Goal: Task Accomplishment & Management: Manage account settings

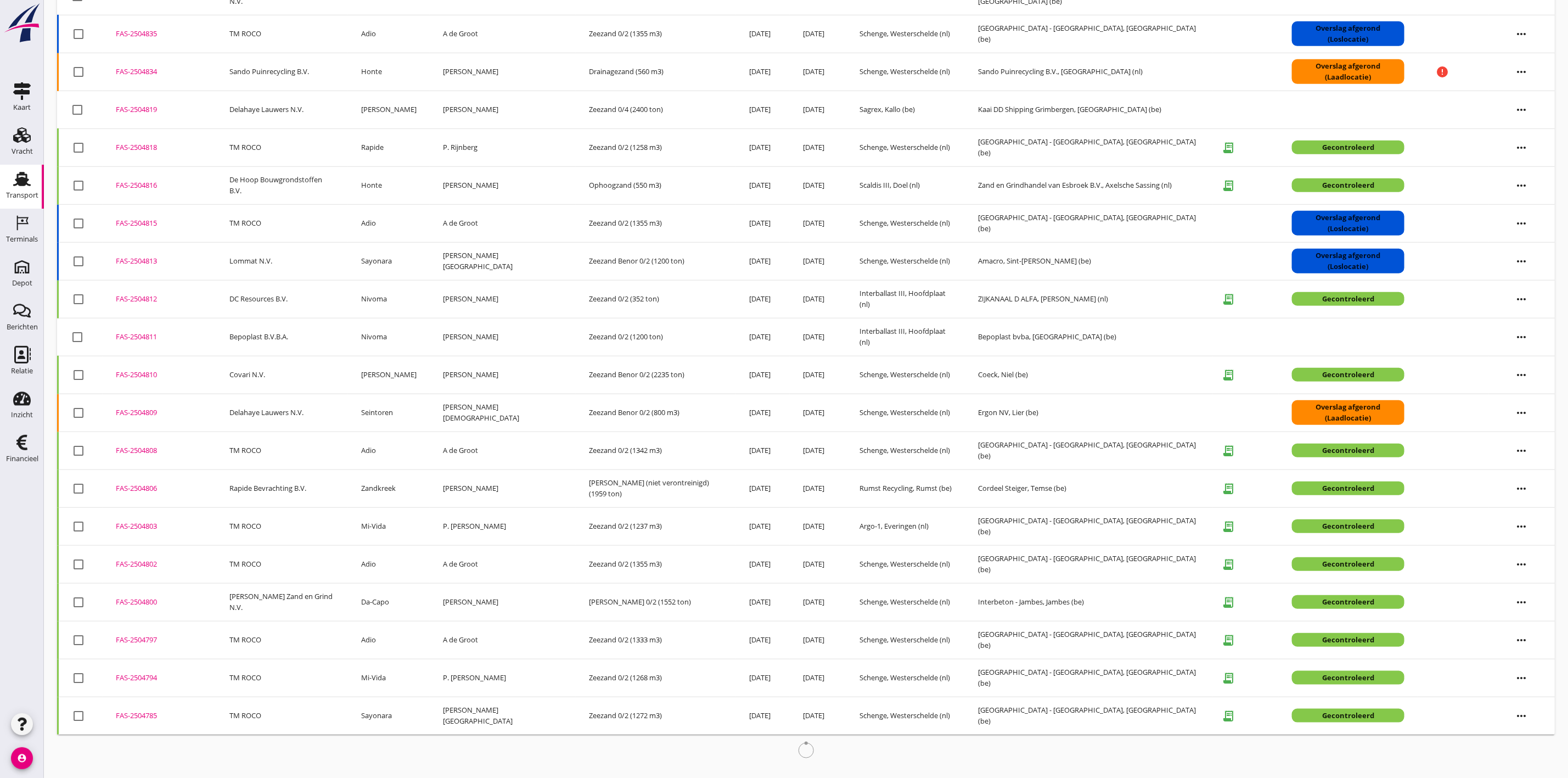
scroll to position [519, 0]
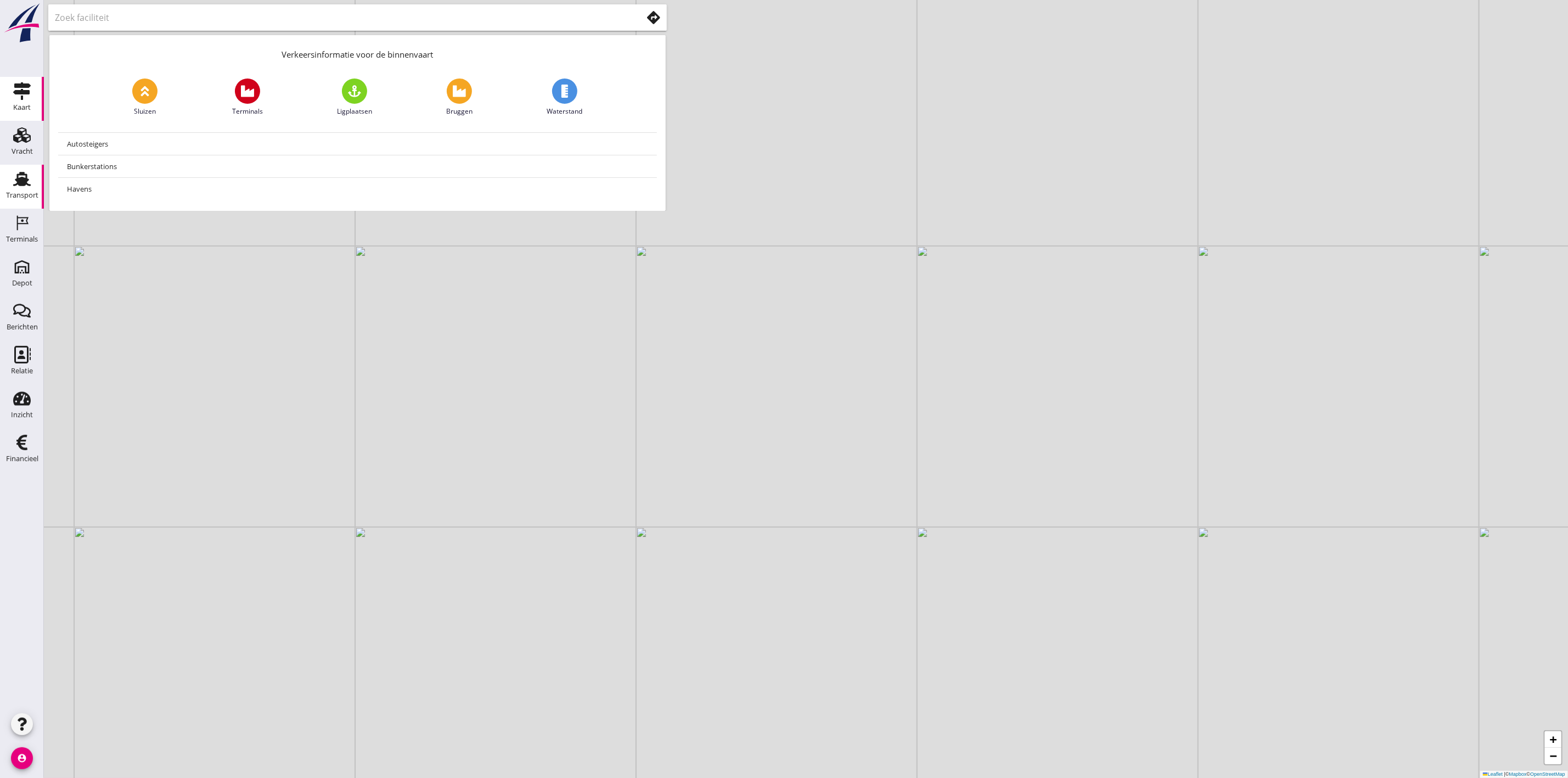
click at [38, 176] on link "Transport Transport" at bounding box center [22, 186] width 44 height 44
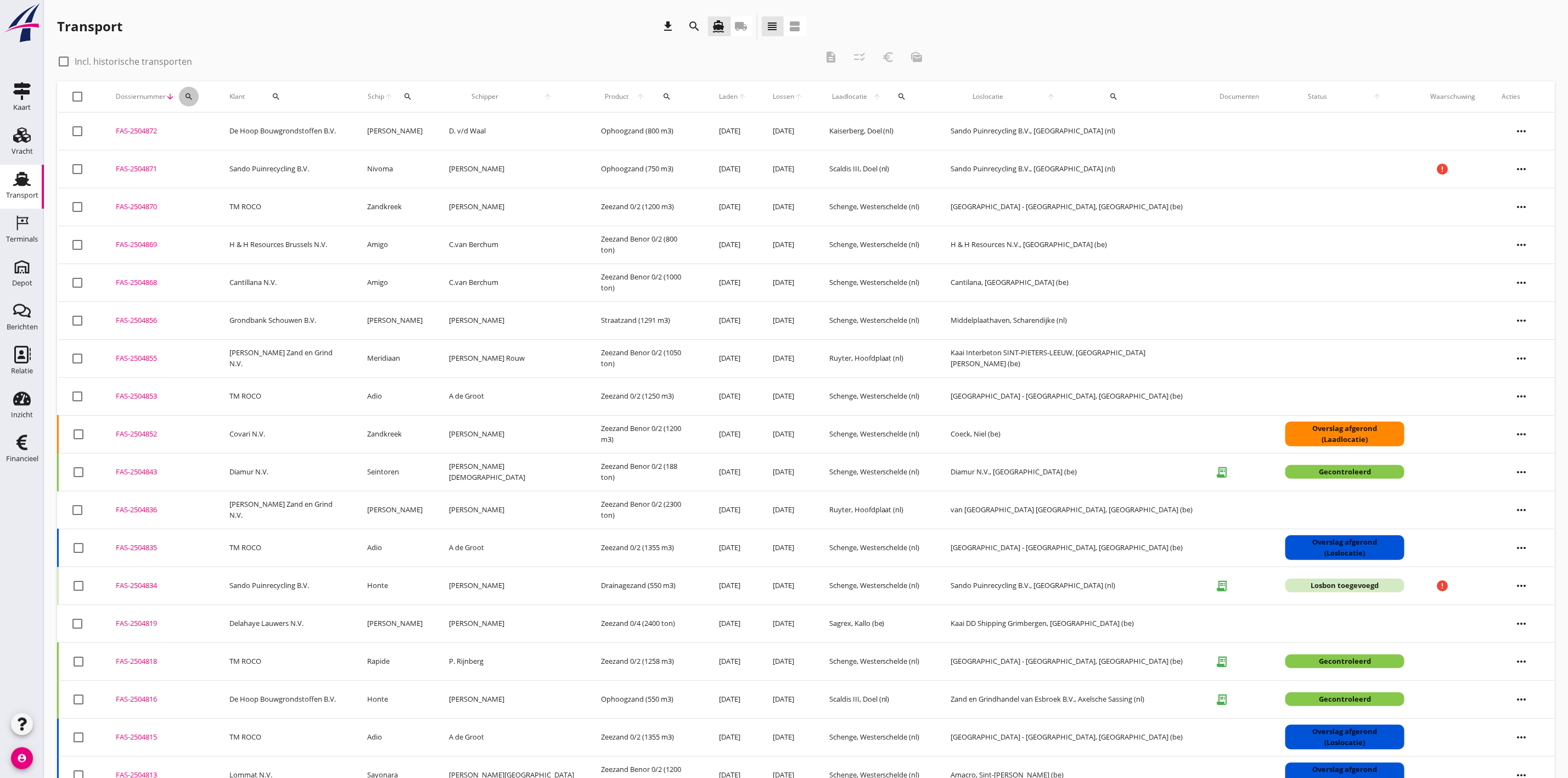
click at [191, 96] on icon "search" at bounding box center [189, 96] width 9 height 9
click at [282, 132] on input "Zoeken op dossiernummer..." at bounding box center [245, 129] width 114 height 17
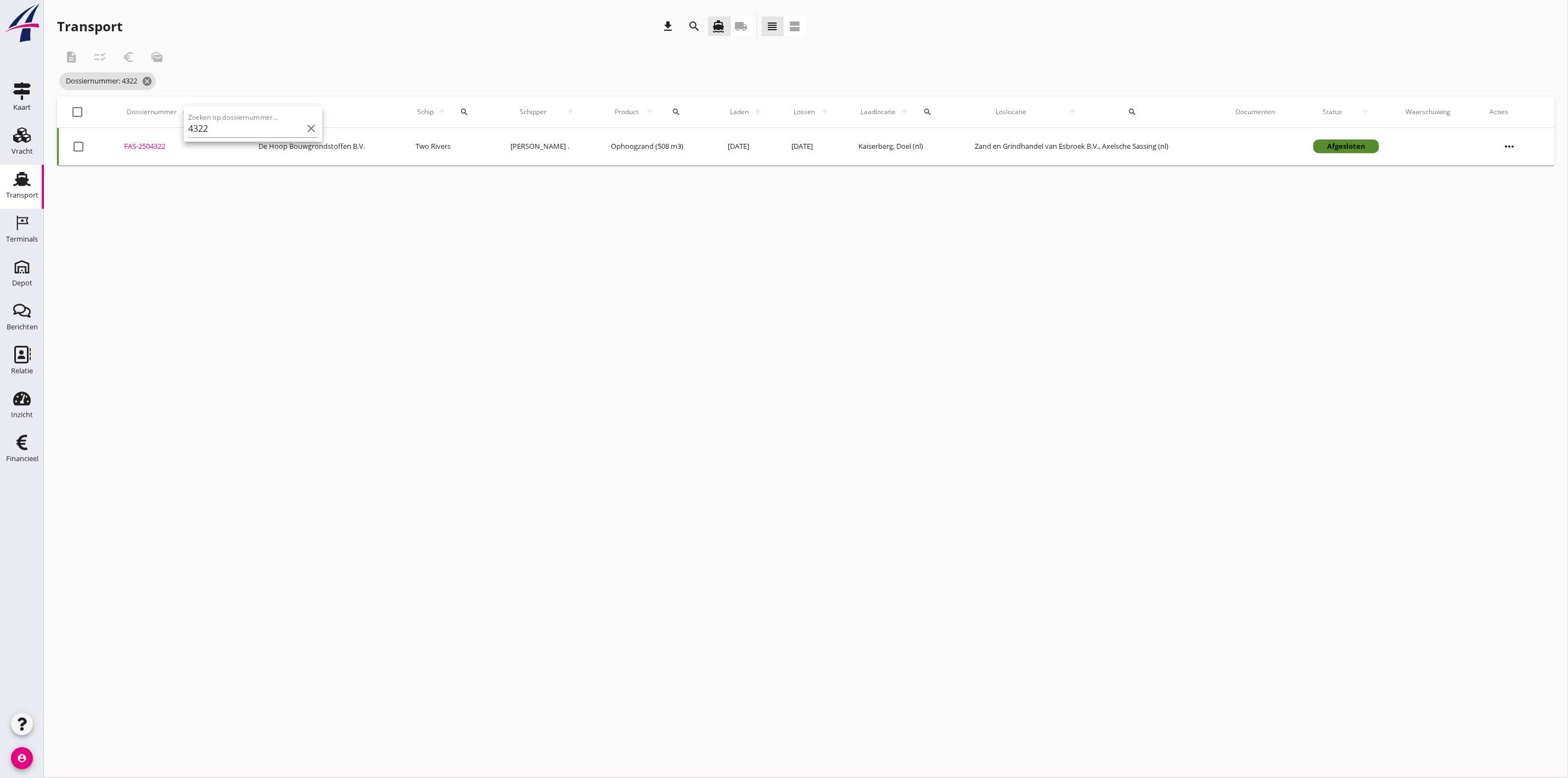
click at [164, 143] on div "FAS-2504322" at bounding box center [178, 146] width 108 height 11
click at [147, 80] on icon "cancel" at bounding box center [147, 80] width 11 height 11
click at [208, 98] on icon "search" at bounding box center [210, 96] width 9 height 9
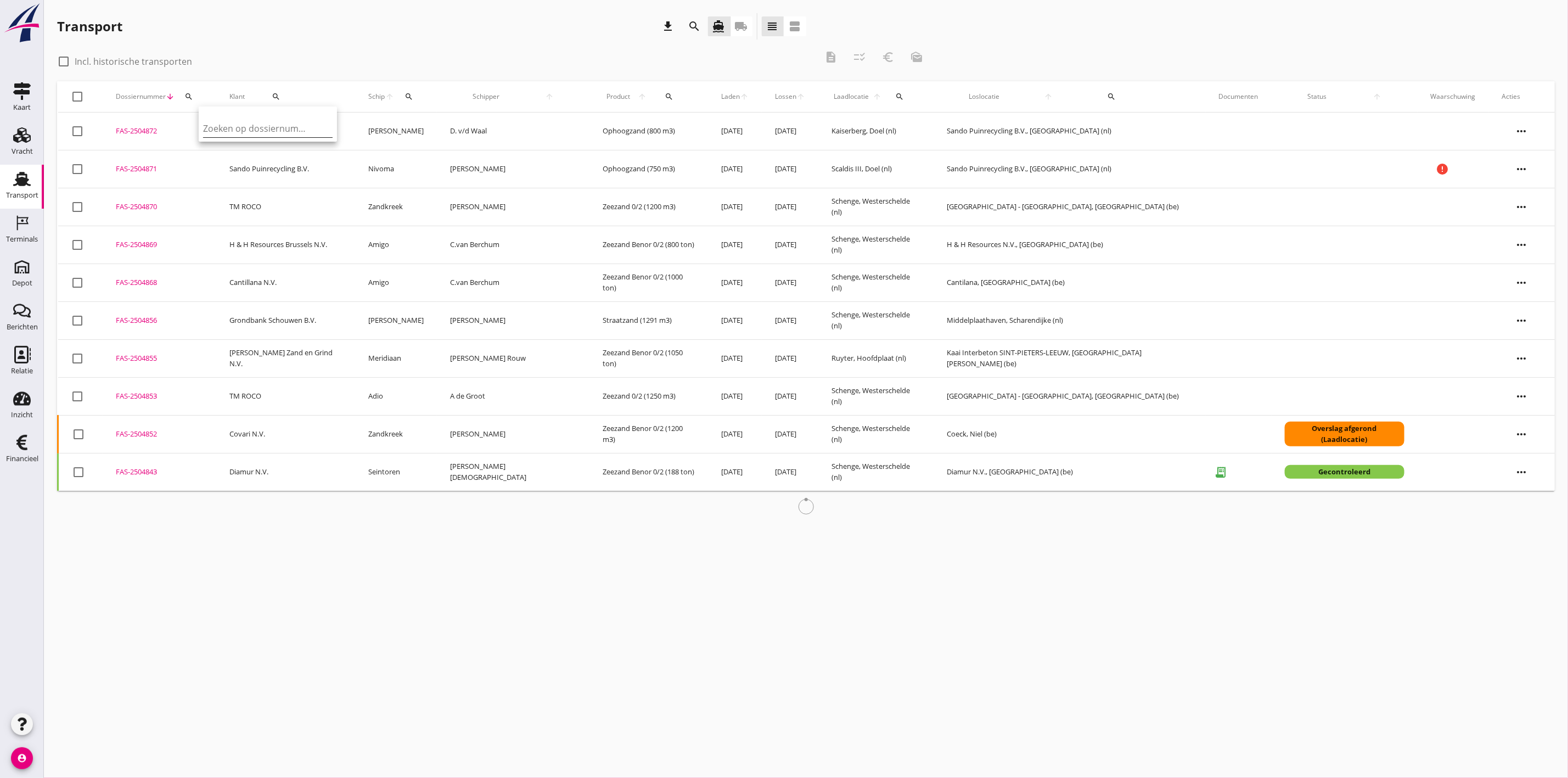
click at [224, 120] on input "Zoeken op dossiernummer..." at bounding box center [260, 129] width 114 height 17
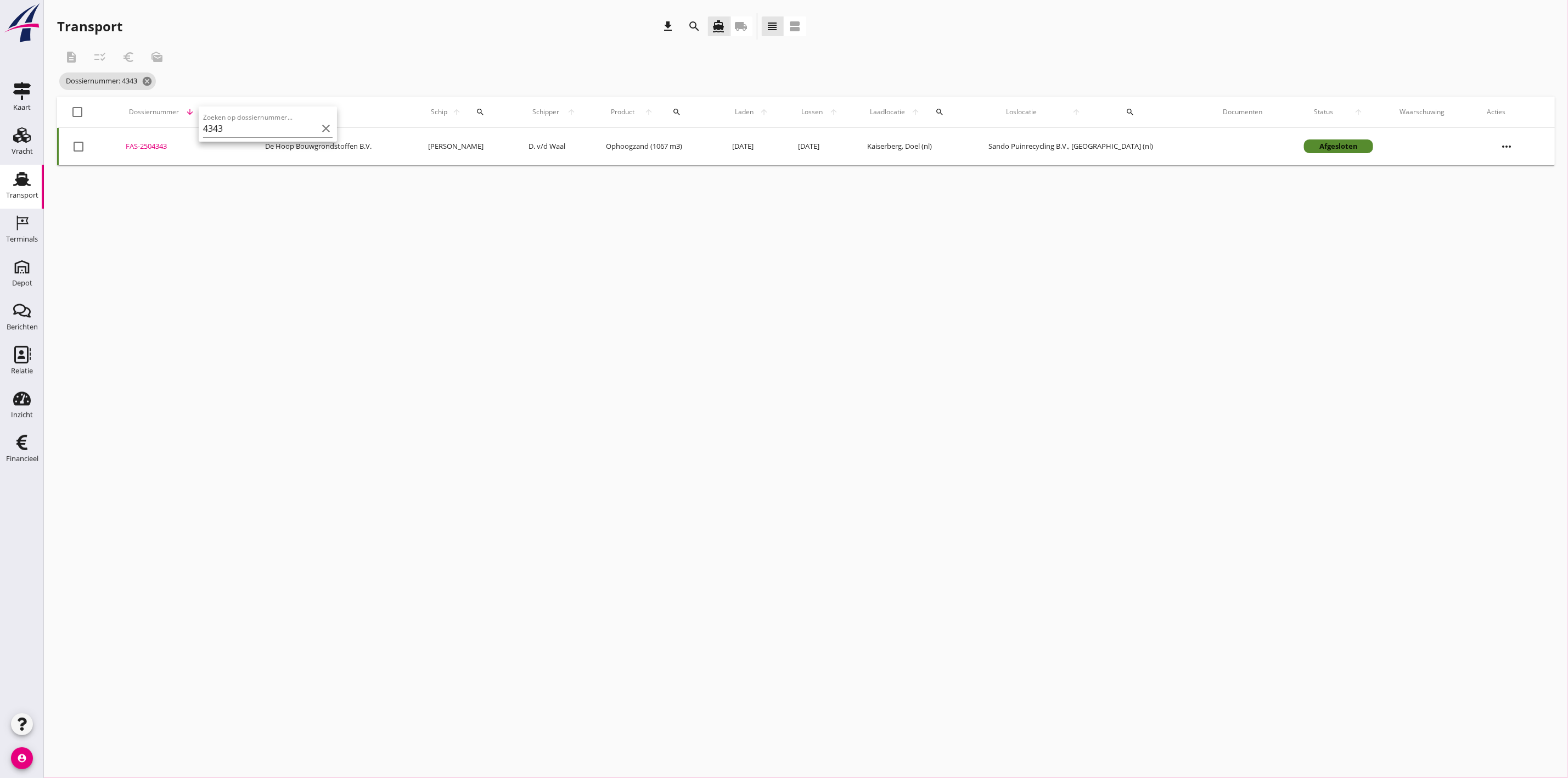
click at [142, 145] on div "FAS-2504343" at bounding box center [182, 146] width 113 height 11
click at [228, 108] on div "search" at bounding box center [215, 112] width 27 height 9
drag, startPoint x: 257, startPoint y: 145, endPoint x: 221, endPoint y: 147, distance: 36.1
click at [221, 147] on input "4343" at bounding box center [267, 144] width 114 height 17
click at [290, 199] on div "cancel You are impersonating another user. Transport download search directions…" at bounding box center [806, 389] width 1524 height 778
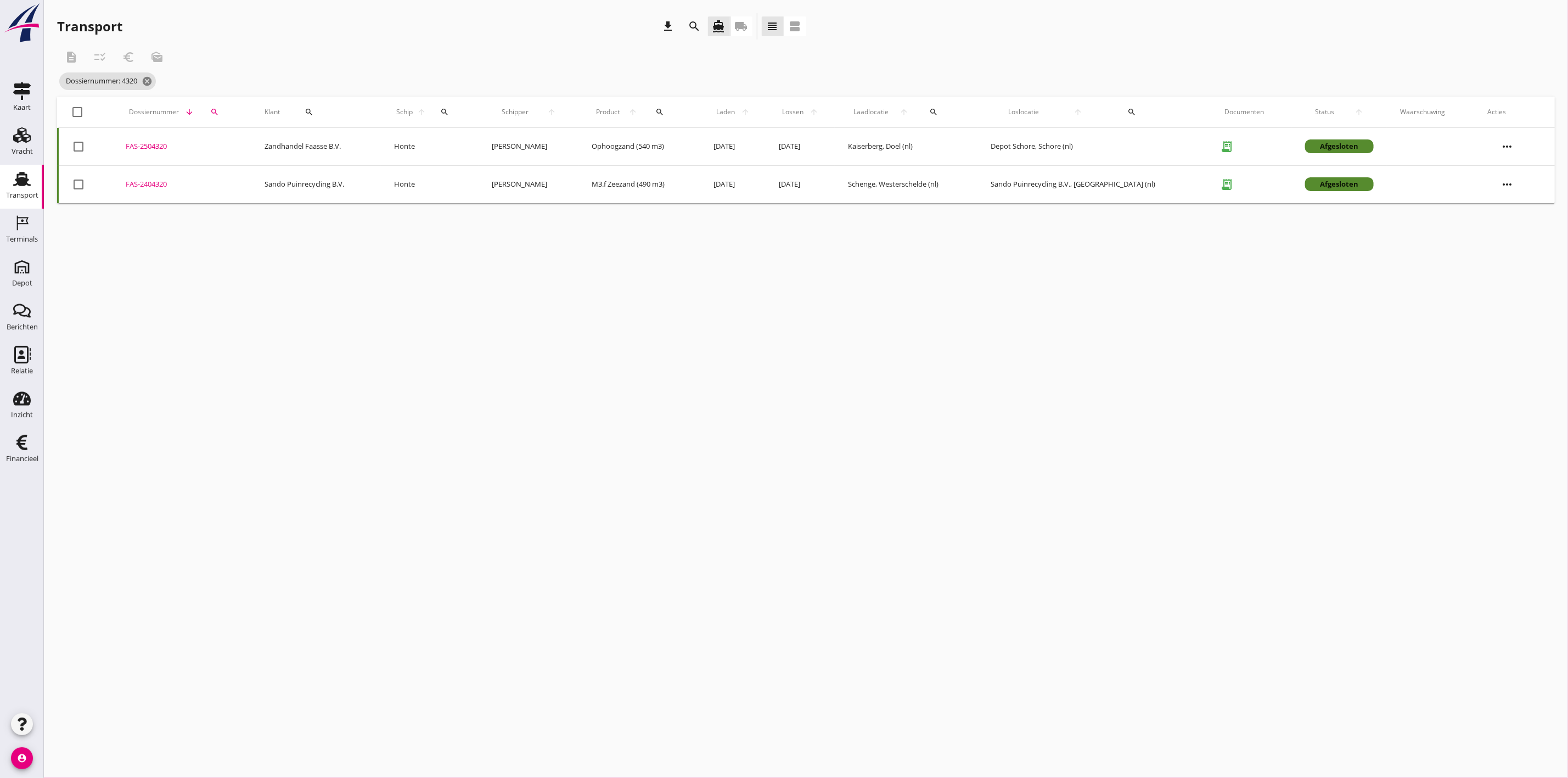
click at [157, 141] on div "FAS-2504320" at bounding box center [182, 146] width 113 height 11
click at [219, 108] on icon "search" at bounding box center [215, 112] width 9 height 9
drag, startPoint x: 236, startPoint y: 147, endPoint x: 219, endPoint y: 145, distance: 17.1
click at [219, 145] on input "4320" at bounding box center [267, 144] width 114 height 17
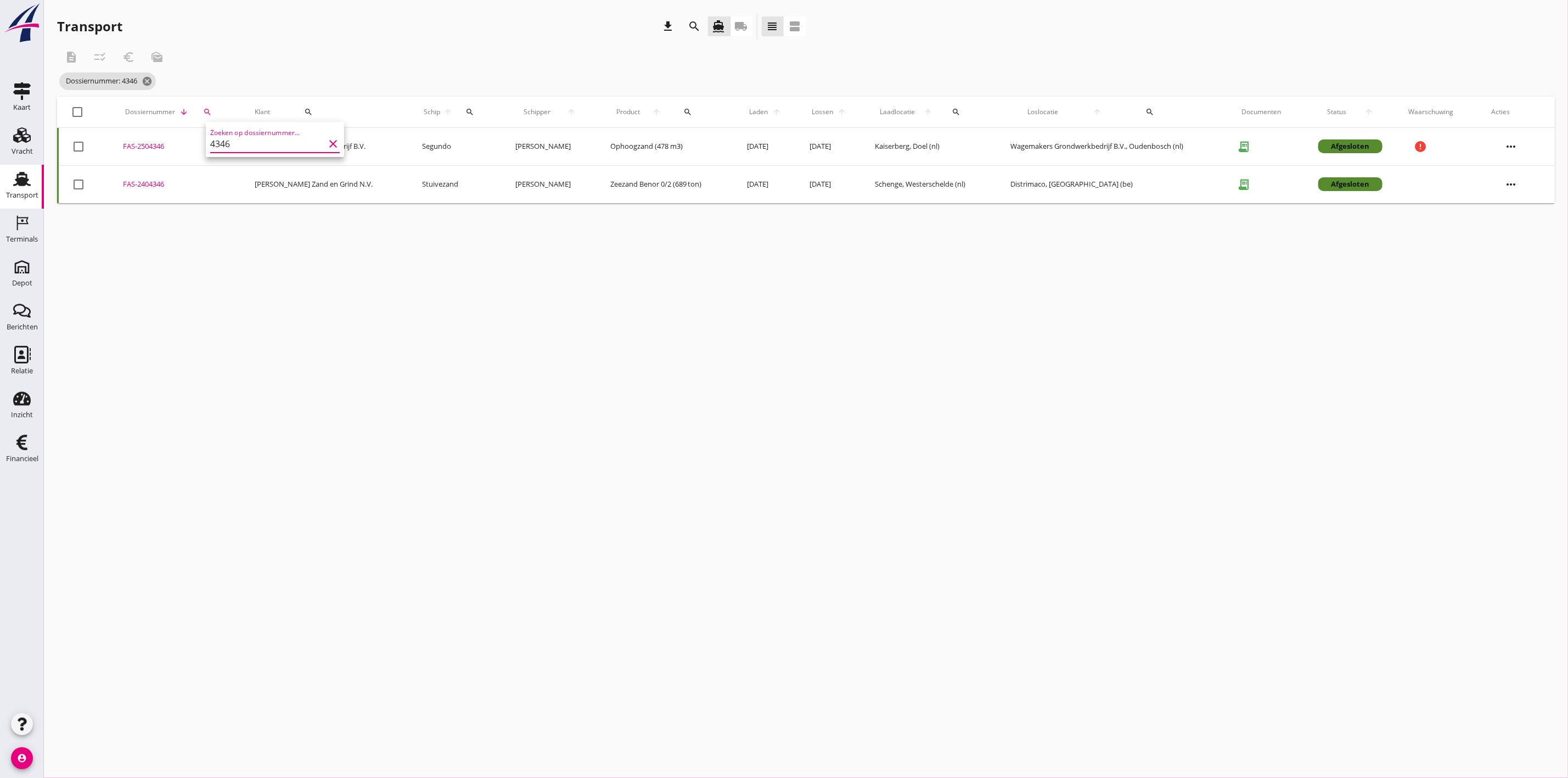
click at [147, 142] on div "FAS-2504346" at bounding box center [175, 146] width 106 height 11
click at [203, 108] on icon "search" at bounding box center [208, 112] width 9 height 9
drag, startPoint x: 213, startPoint y: 145, endPoint x: 208, endPoint y: 149, distance: 6.4
click at [208, 149] on input "4346" at bounding box center [254, 144] width 114 height 17
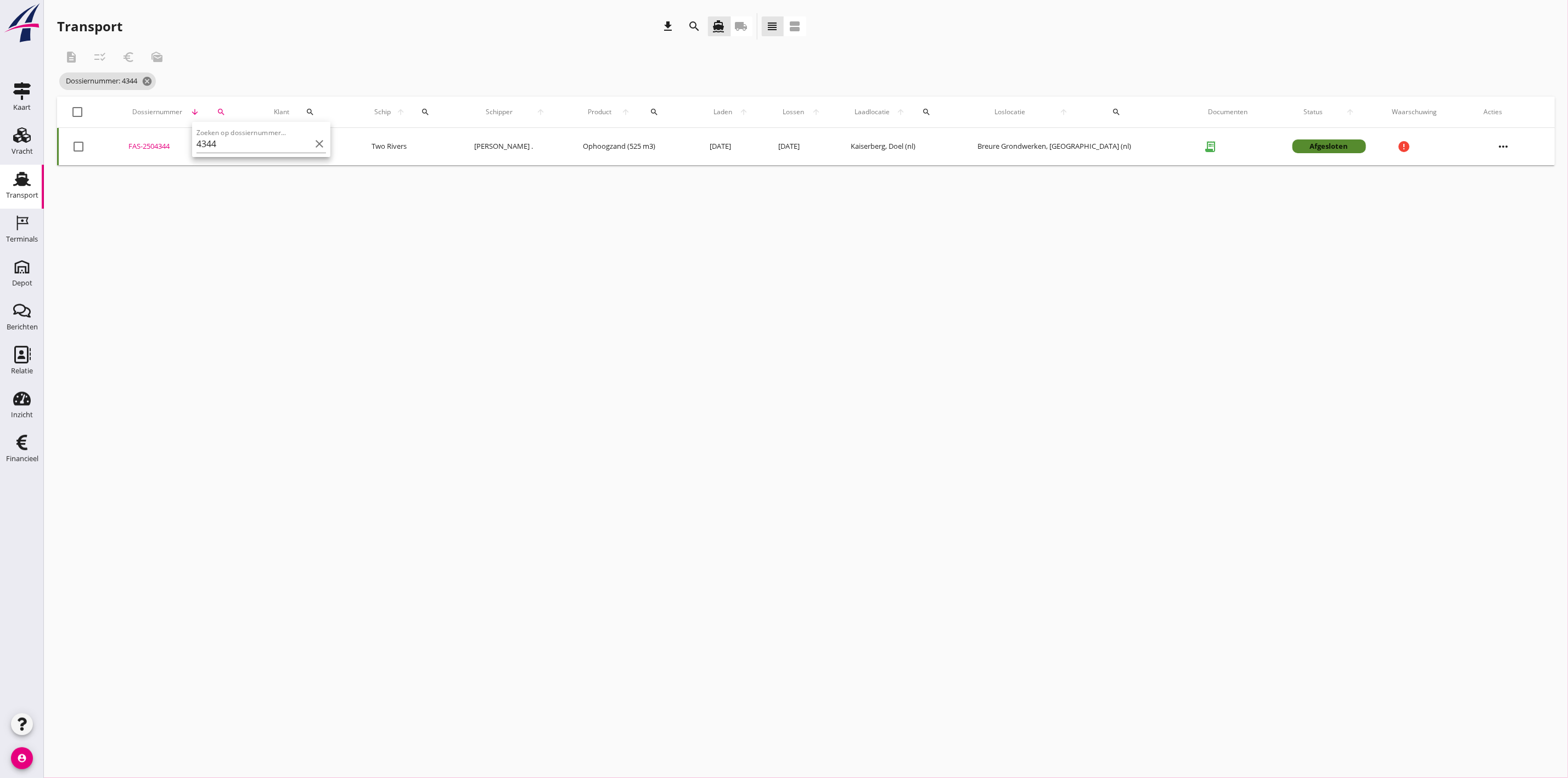
click at [147, 147] on div "FAS-2504344" at bounding box center [188, 146] width 119 height 11
click at [224, 108] on icon "search" at bounding box center [221, 112] width 9 height 9
drag, startPoint x: 244, startPoint y: 144, endPoint x: 221, endPoint y: 144, distance: 23.0
click at [221, 144] on input "4344" at bounding box center [274, 144] width 114 height 17
click at [125, 142] on div "FAS-2504439" at bounding box center [164, 146] width 93 height 11
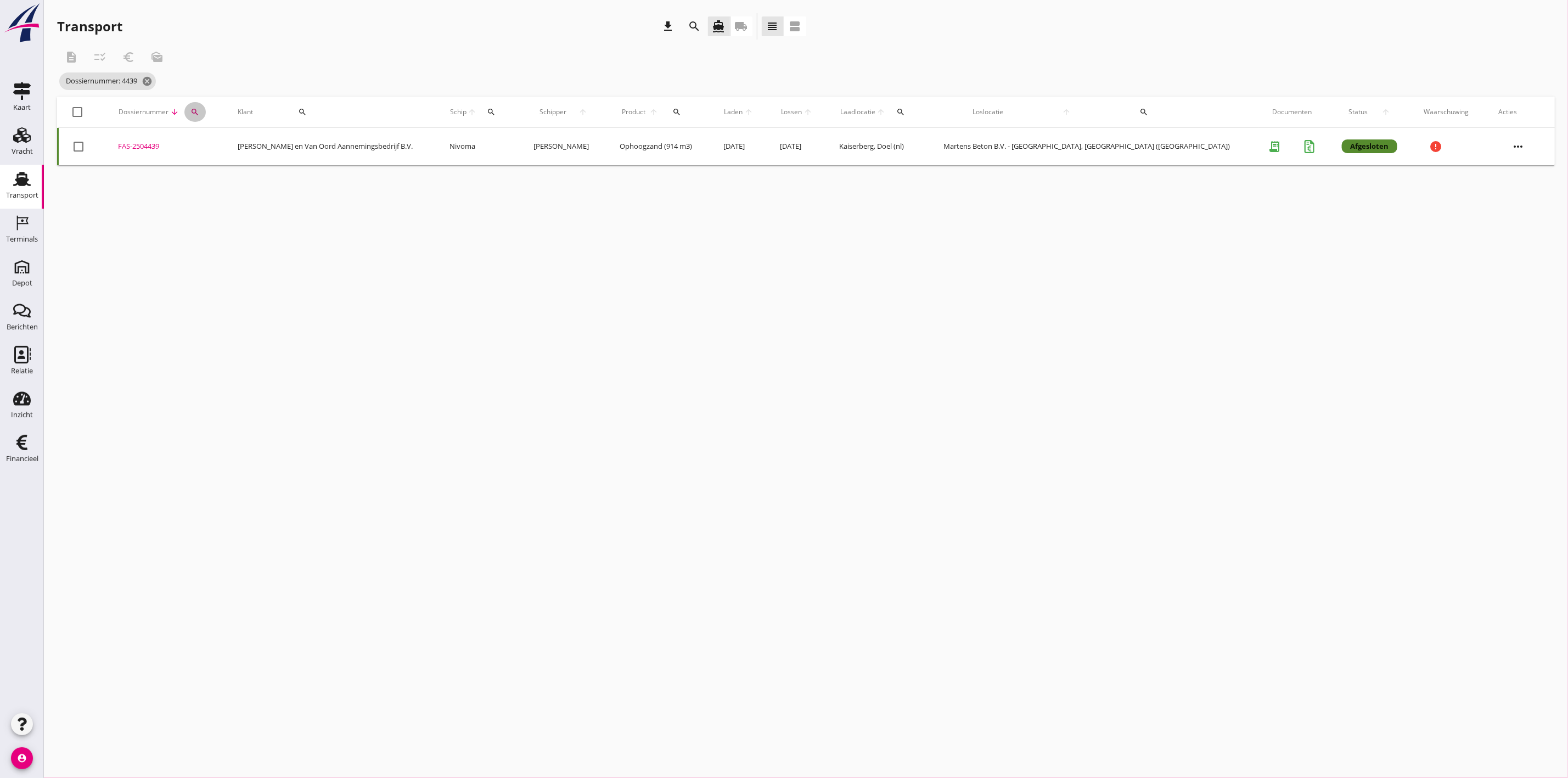
click at [206, 111] on div "search" at bounding box center [195, 112] width 22 height 9
drag, startPoint x: 223, startPoint y: 140, endPoint x: 210, endPoint y: 141, distance: 13.0
click at [210, 141] on input "4439" at bounding box center [259, 144] width 114 height 17
click at [164, 142] on div "FAS-2504441" at bounding box center [183, 146] width 113 height 11
click at [226, 109] on div "search" at bounding box center [215, 112] width 27 height 9
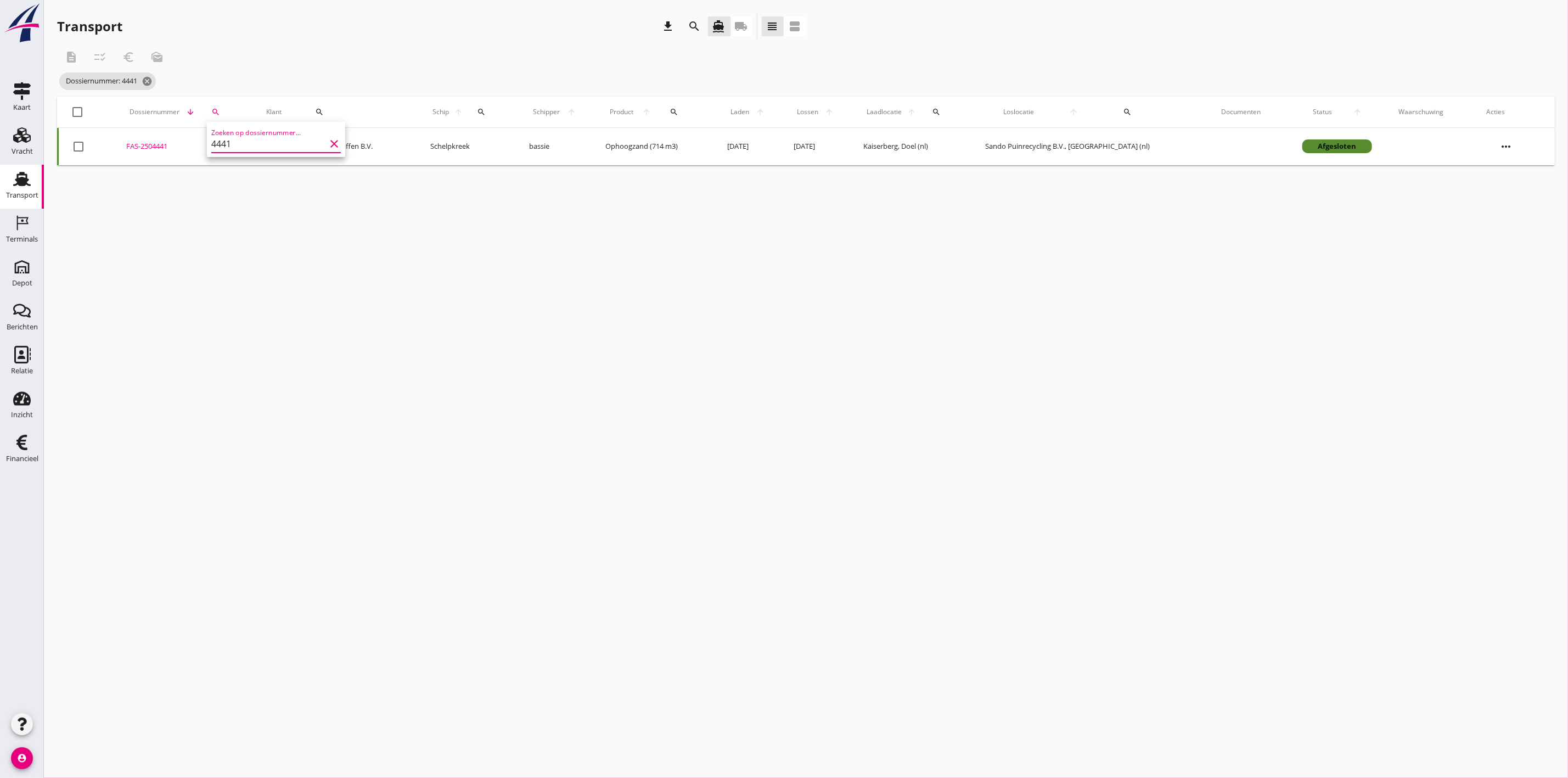
drag, startPoint x: 246, startPoint y: 139, endPoint x: 221, endPoint y: 141, distance: 25.1
click at [221, 141] on input "4441" at bounding box center [268, 144] width 114 height 17
click at [159, 143] on div "FAS-2504450" at bounding box center [193, 146] width 126 height 11
click at [237, 113] on div "search" at bounding box center [227, 112] width 29 height 9
drag, startPoint x: 241, startPoint y: 143, endPoint x: 226, endPoint y: 144, distance: 15.0
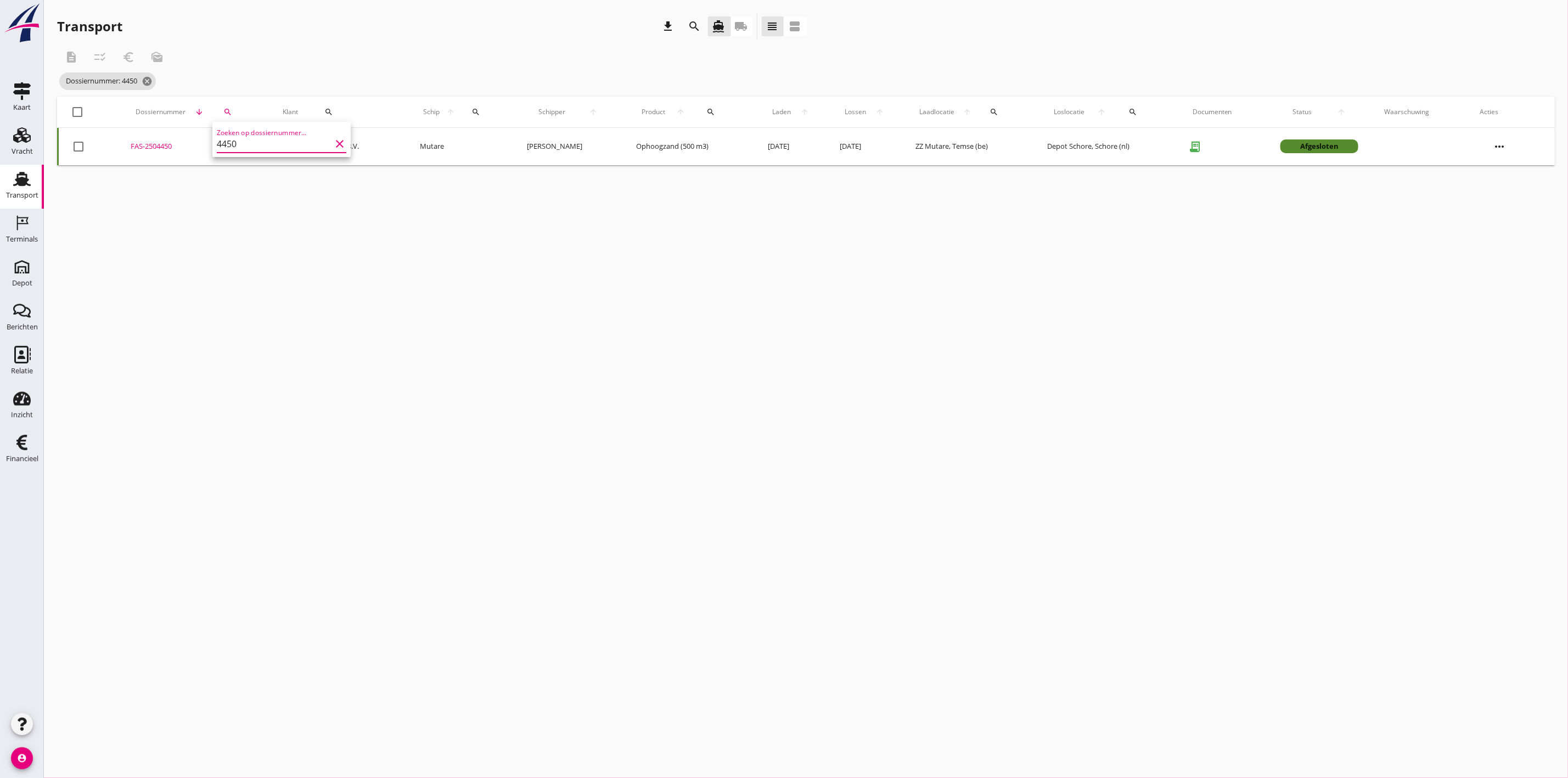
click at [226, 144] on input "4450" at bounding box center [274, 144] width 114 height 17
click at [164, 145] on div "FAS-2504442" at bounding box center [188, 146] width 119 height 11
click at [226, 108] on icon "search" at bounding box center [221, 112] width 9 height 9
drag, startPoint x: 270, startPoint y: 147, endPoint x: 229, endPoint y: 148, distance: 41.0
click at [229, 148] on input "4442" at bounding box center [274, 144] width 114 height 17
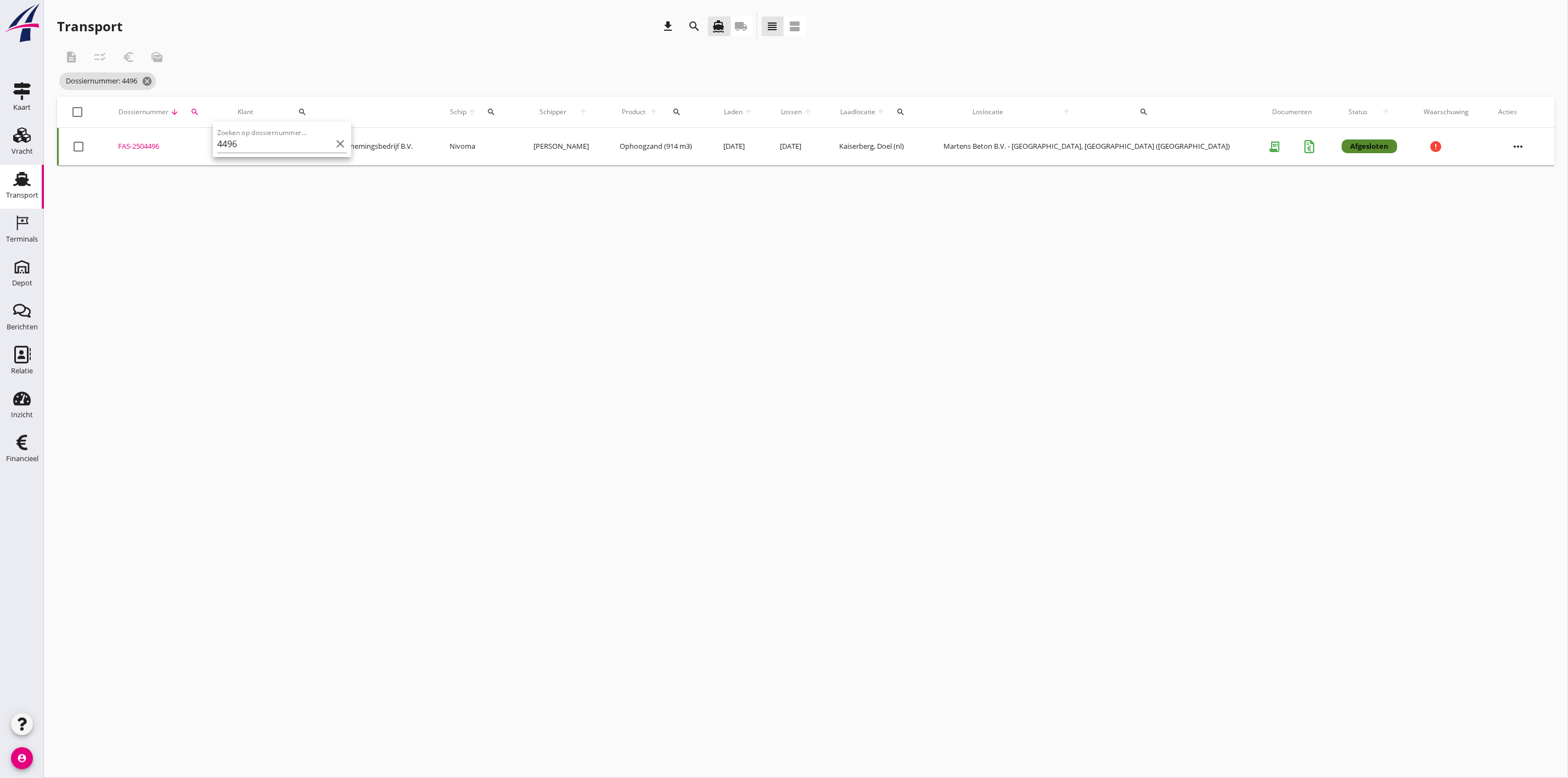
click at [159, 144] on div "FAS-2504496" at bounding box center [164, 146] width 93 height 11
click at [199, 111] on icon "search" at bounding box center [195, 112] width 9 height 9
drag, startPoint x: 241, startPoint y: 144, endPoint x: 219, endPoint y: 141, distance: 22.2
click at [219, 141] on input "4496" at bounding box center [259, 144] width 114 height 17
click at [153, 145] on div "FAS-2504498" at bounding box center [174, 146] width 104 height 11
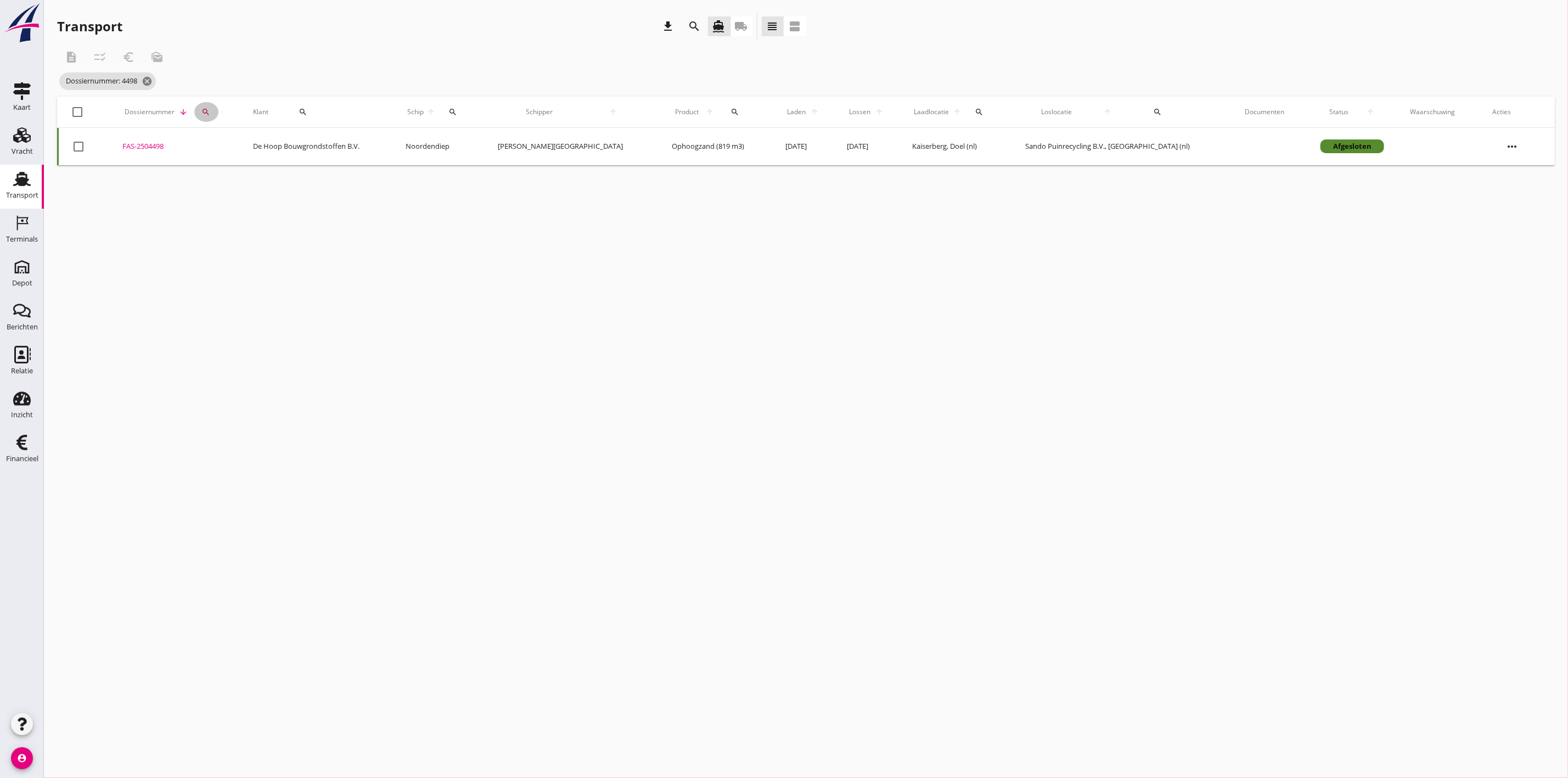
click at [210, 111] on icon "search" at bounding box center [205, 112] width 9 height 9
drag, startPoint x: 229, startPoint y: 143, endPoint x: 218, endPoint y: 142, distance: 11.0
click at [218, 142] on input "4498" at bounding box center [268, 144] width 114 height 17
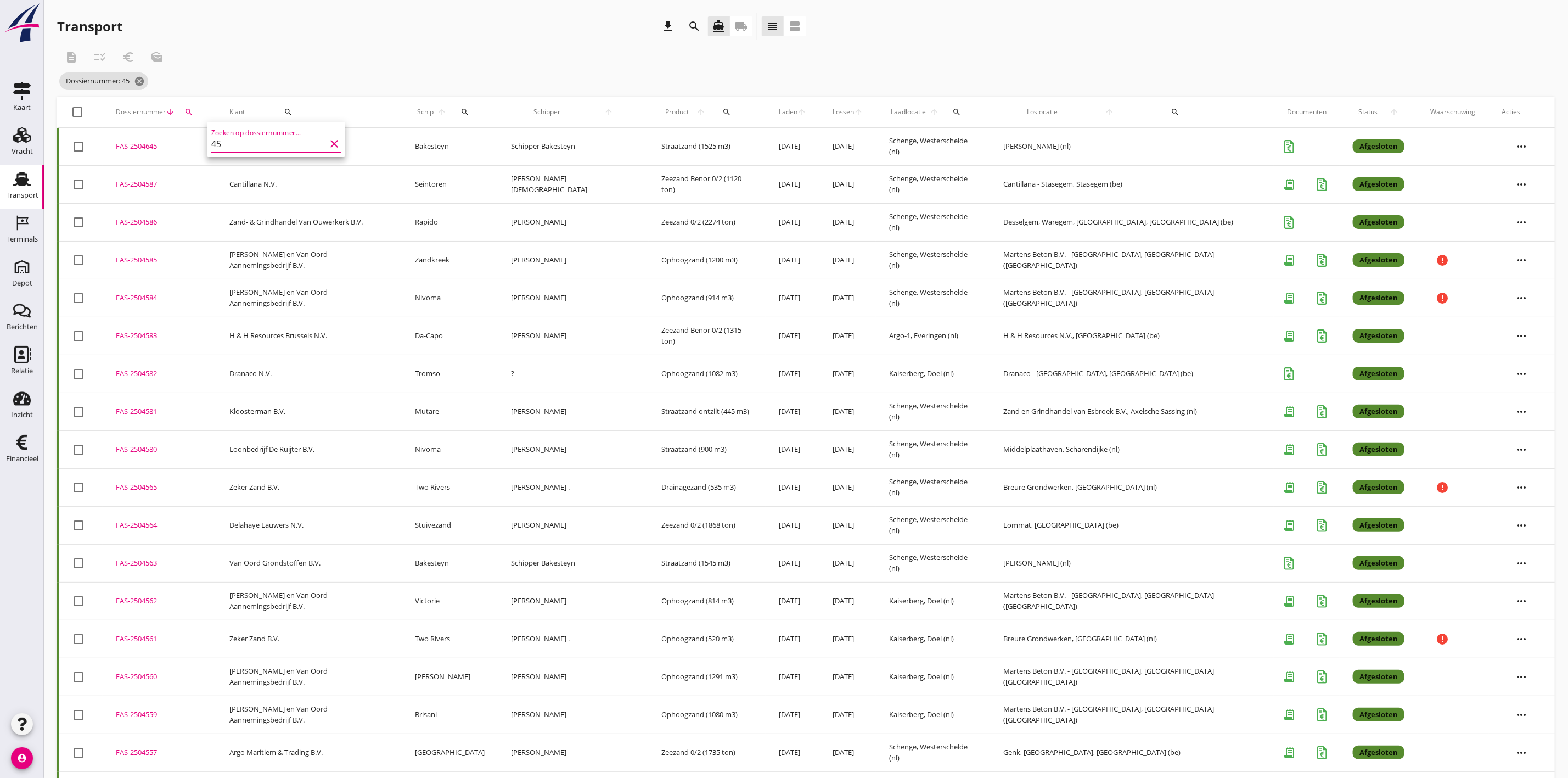
click at [252, 136] on input "45" at bounding box center [268, 144] width 114 height 17
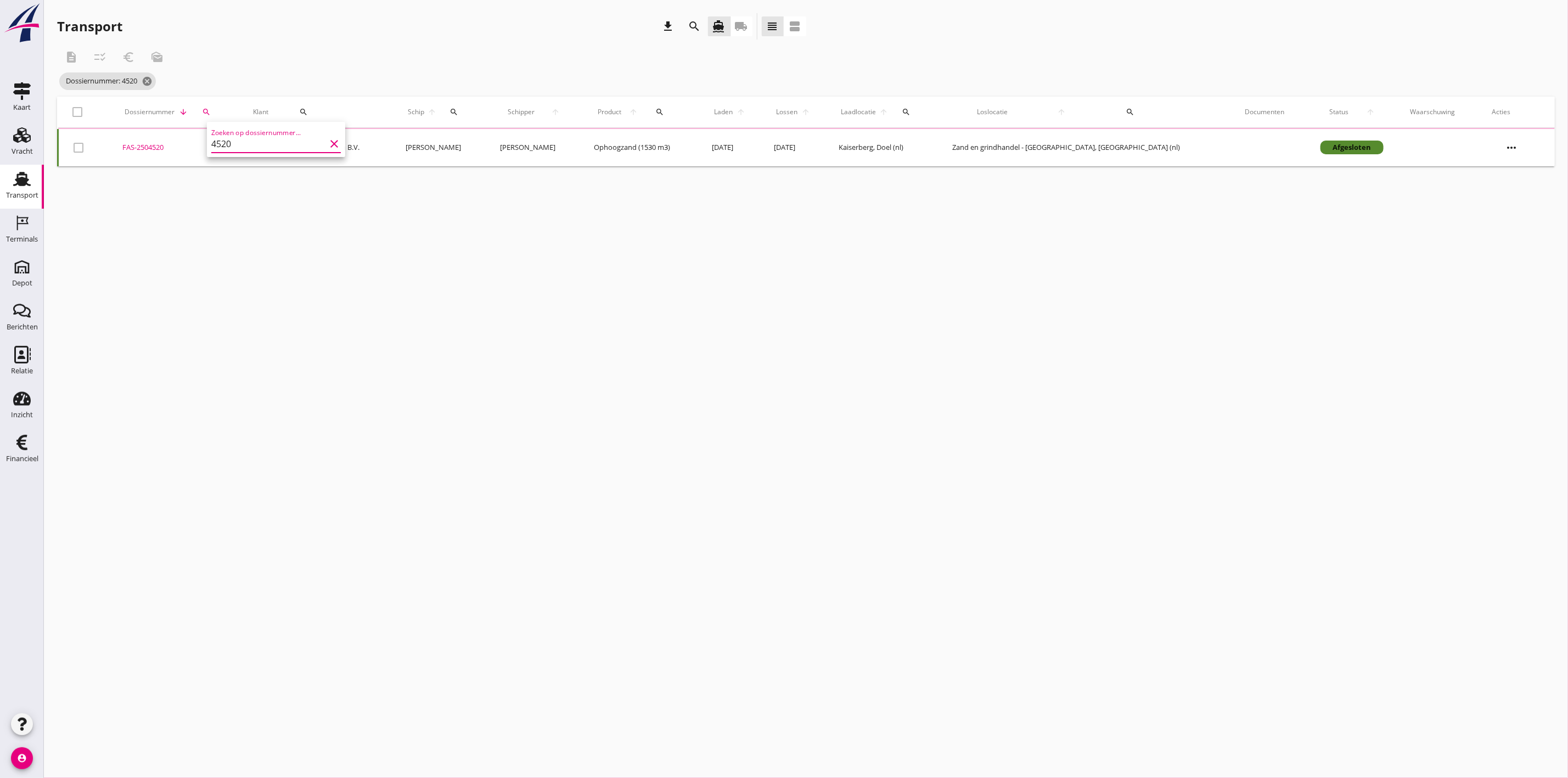
click at [137, 147] on div "FAS-2504520" at bounding box center [174, 147] width 104 height 11
click at [210, 108] on icon "search" at bounding box center [206, 112] width 9 height 9
drag, startPoint x: 254, startPoint y: 140, endPoint x: 213, endPoint y: 140, distance: 41.0
click at [213, 140] on input "4520" at bounding box center [259, 144] width 114 height 17
type input "4501"
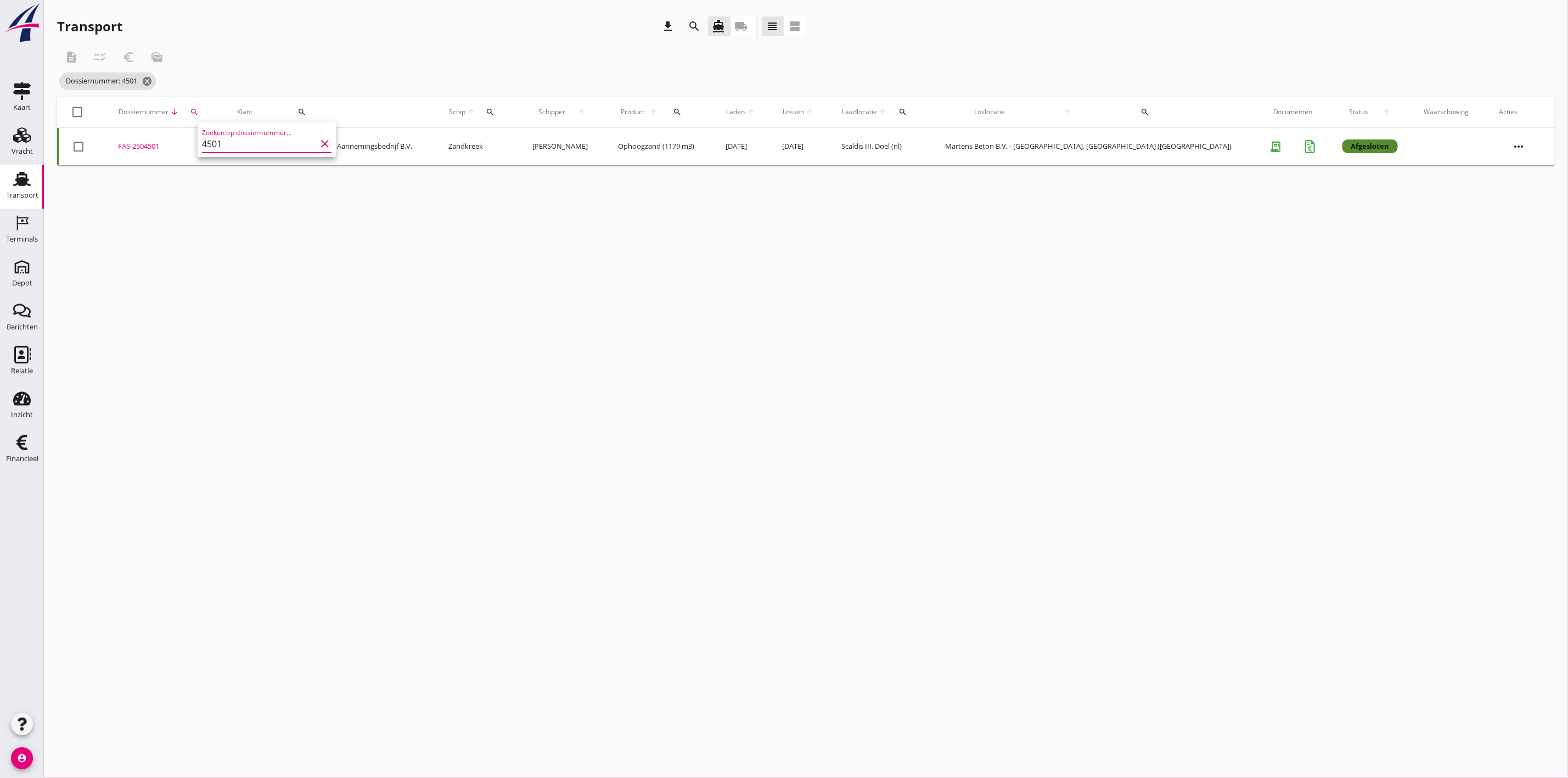
click at [159, 145] on div "FAS-2504501" at bounding box center [164, 146] width 93 height 11
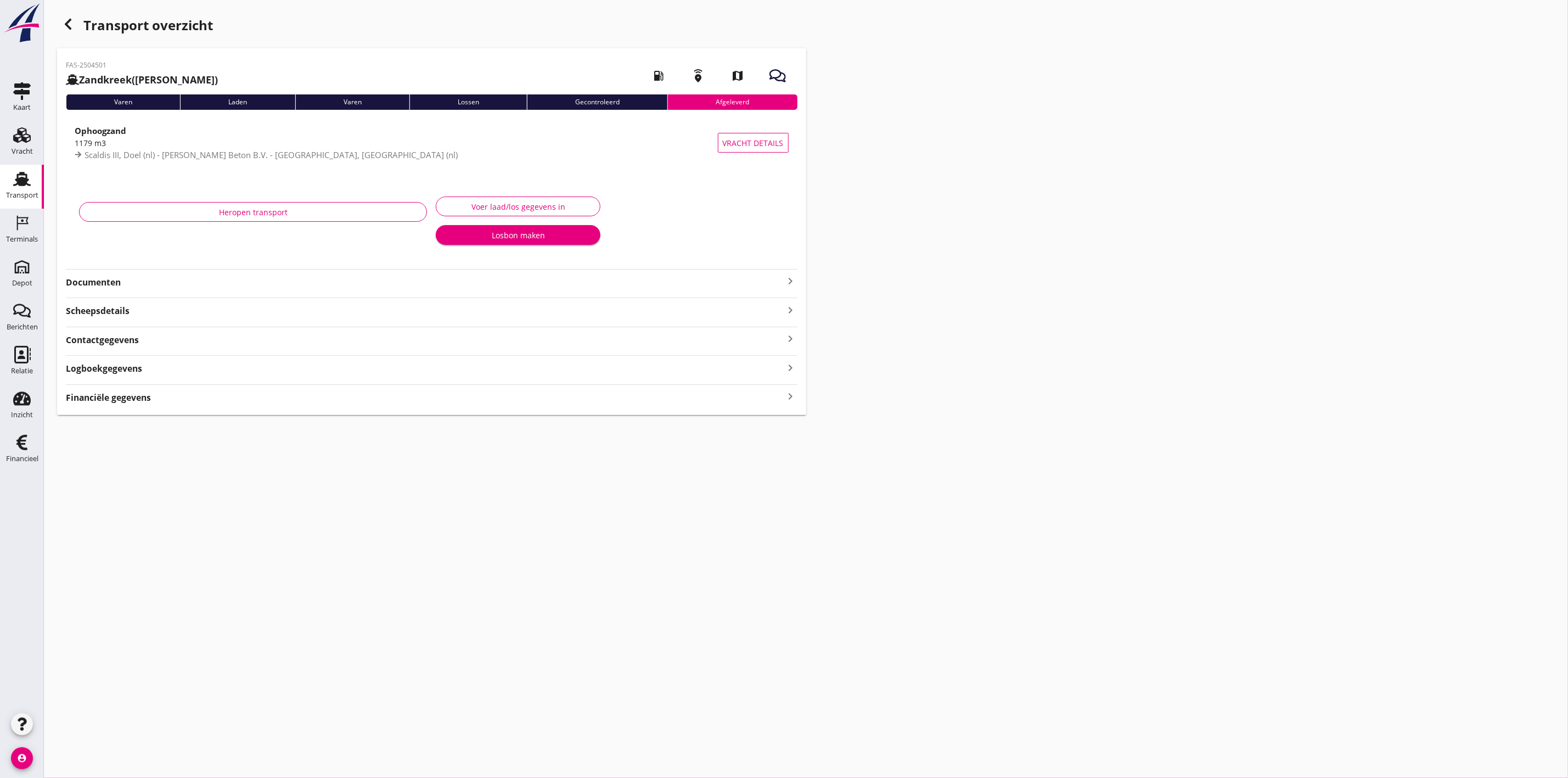
click at [530, 203] on div "Voer laad/los gegevens in" at bounding box center [518, 207] width 146 height 11
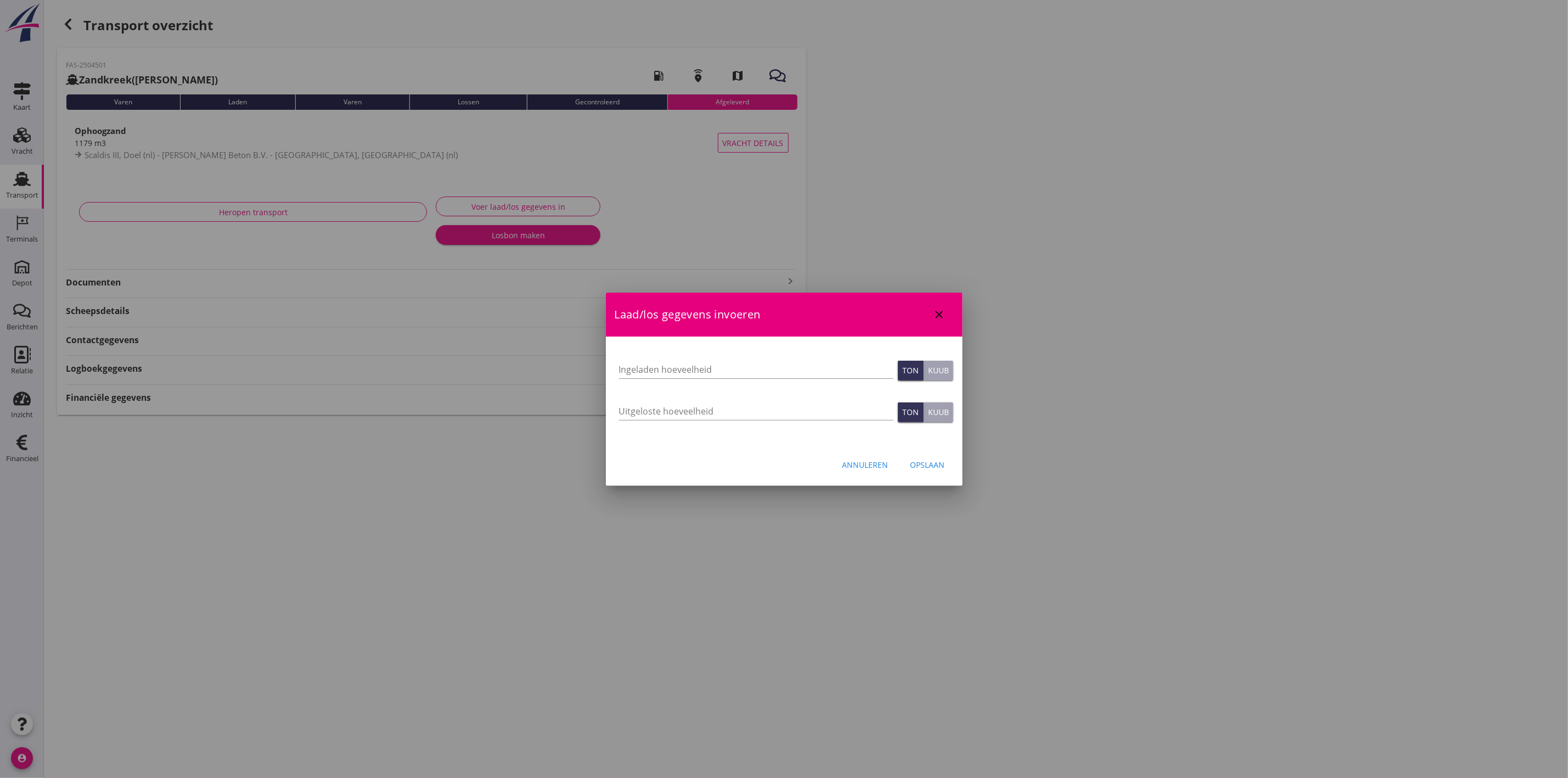
type input "1179"
click at [940, 308] on icon "close" at bounding box center [940, 315] width 13 height 13
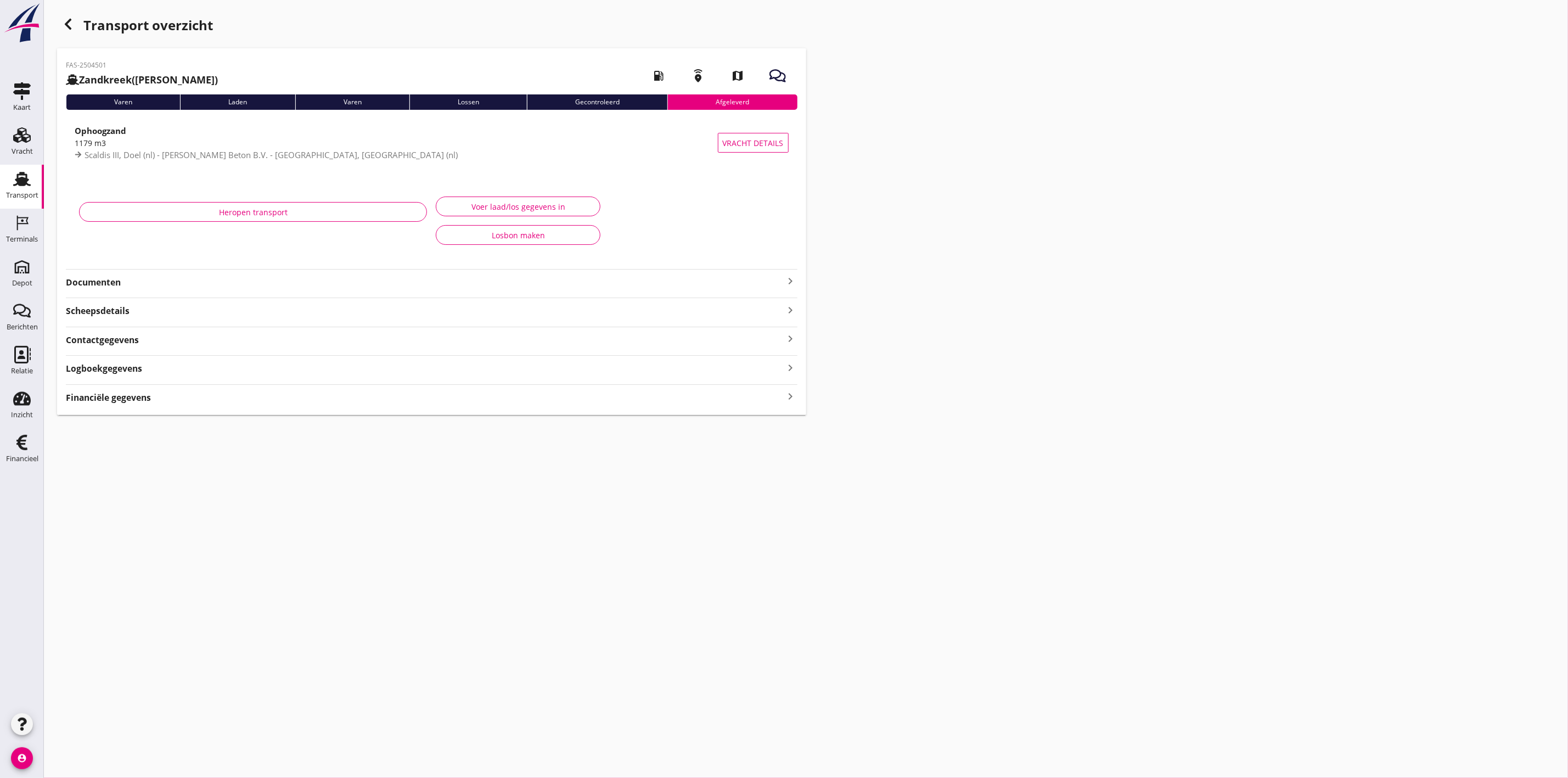
click at [15, 199] on div "Transport" at bounding box center [22, 195] width 32 height 15
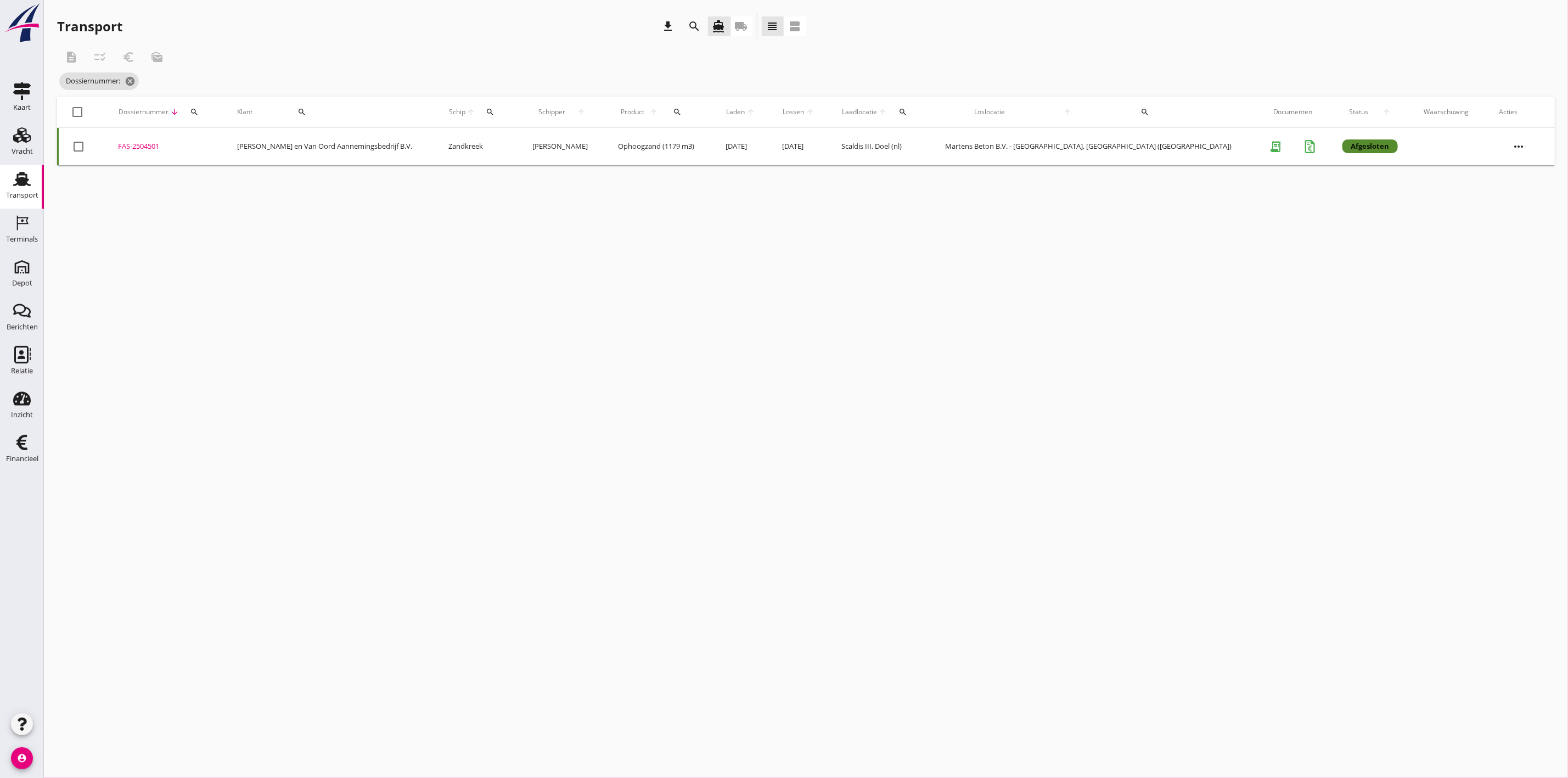
click at [199, 111] on icon "search" at bounding box center [194, 112] width 9 height 9
click at [251, 141] on input "Zoeken op dossiernummer..." at bounding box center [258, 144] width 114 height 17
click at [140, 145] on div "FAS-2504561" at bounding box center [188, 146] width 119 height 11
click at [236, 111] on div "search" at bounding box center [221, 112] width 28 height 9
drag, startPoint x: 249, startPoint y: 139, endPoint x: 214, endPoint y: 141, distance: 35.1
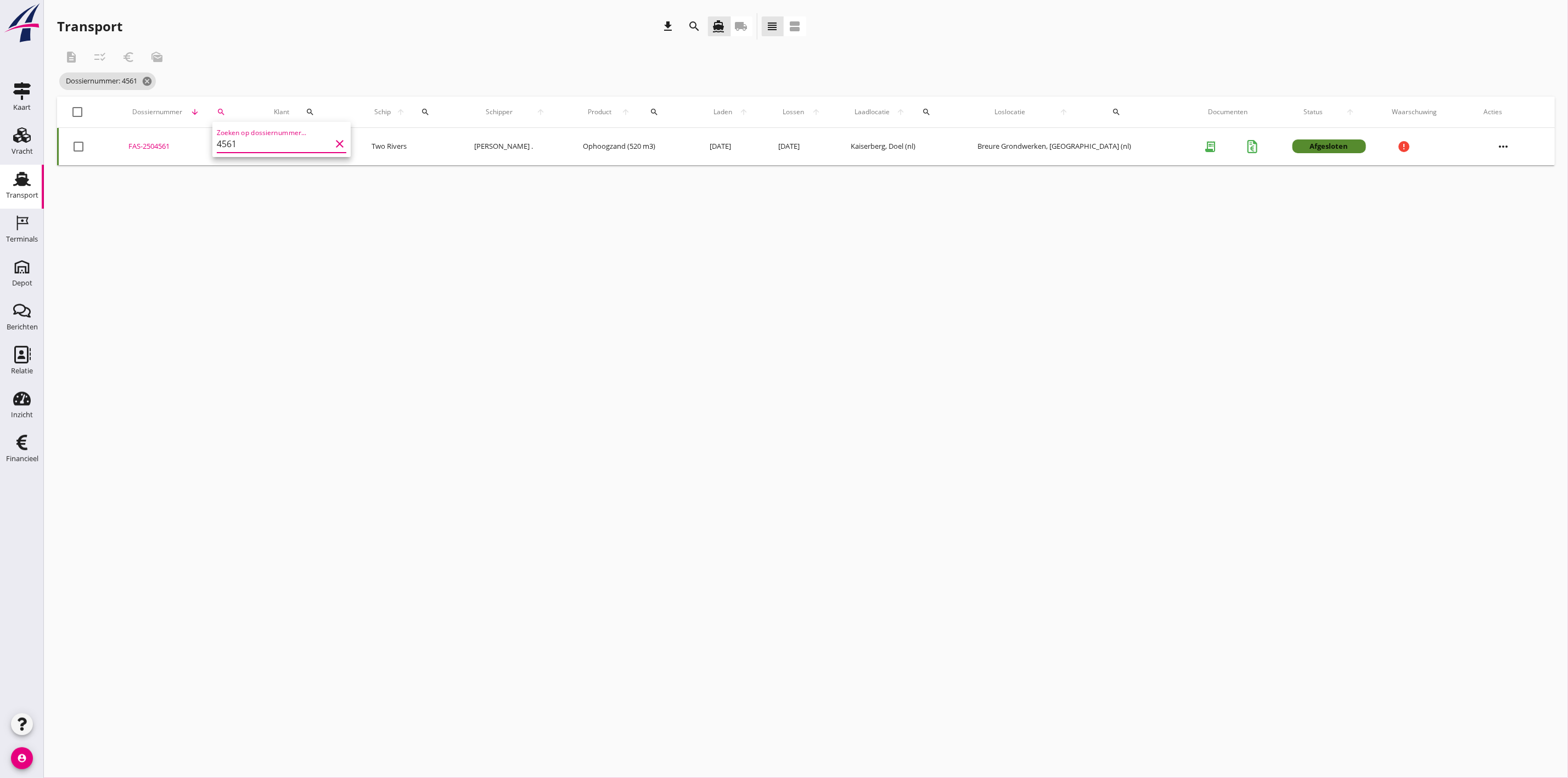
click at [214, 141] on div "Zoeken op dossiernummer... 4561 clear" at bounding box center [282, 139] width 139 height 35
click at [143, 145] on div "FAS-2504559" at bounding box center [162, 146] width 91 height 11
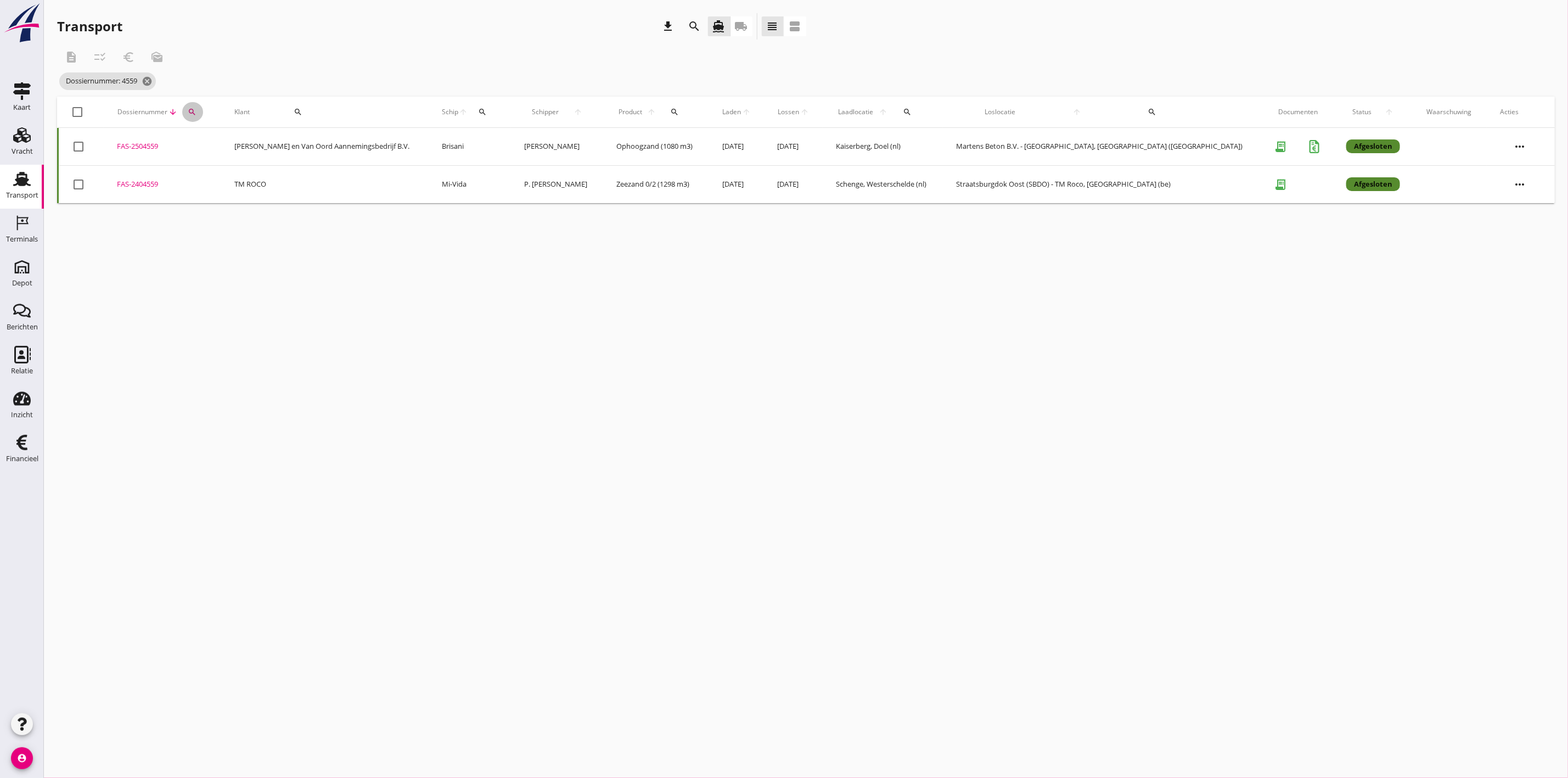
click at [197, 114] on icon "search" at bounding box center [192, 112] width 9 height 9
drag, startPoint x: 218, startPoint y: 137, endPoint x: 206, endPoint y: 139, distance: 12.2
click at [206, 139] on input "4559" at bounding box center [253, 144] width 114 height 17
click at [144, 144] on div "FAS-2504560" at bounding box center [164, 146] width 93 height 11
click at [199, 111] on icon "search" at bounding box center [194, 112] width 9 height 9
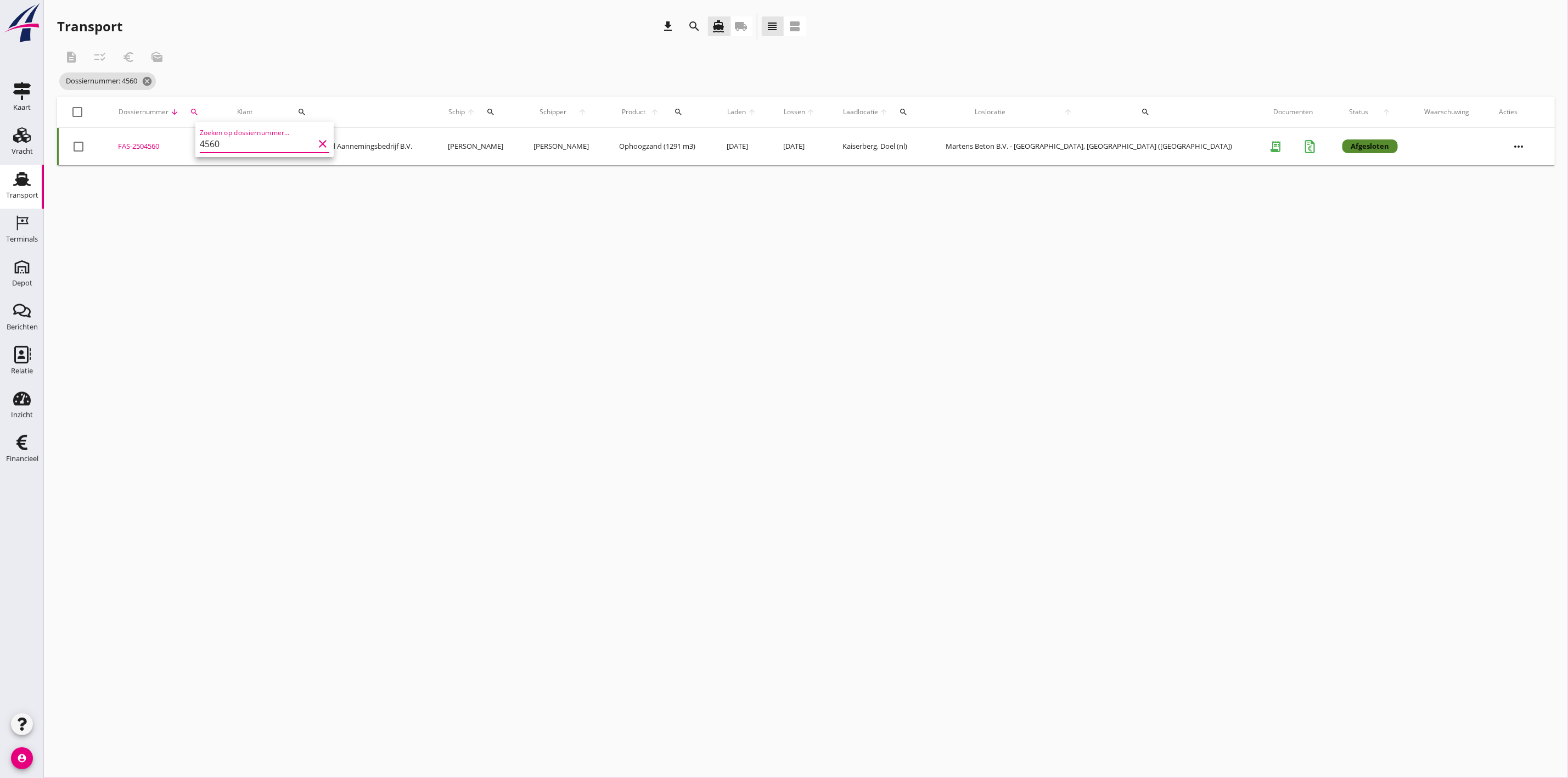
drag, startPoint x: 239, startPoint y: 136, endPoint x: 210, endPoint y: 136, distance: 29.0
click at [210, 136] on input "4560" at bounding box center [256, 144] width 114 height 17
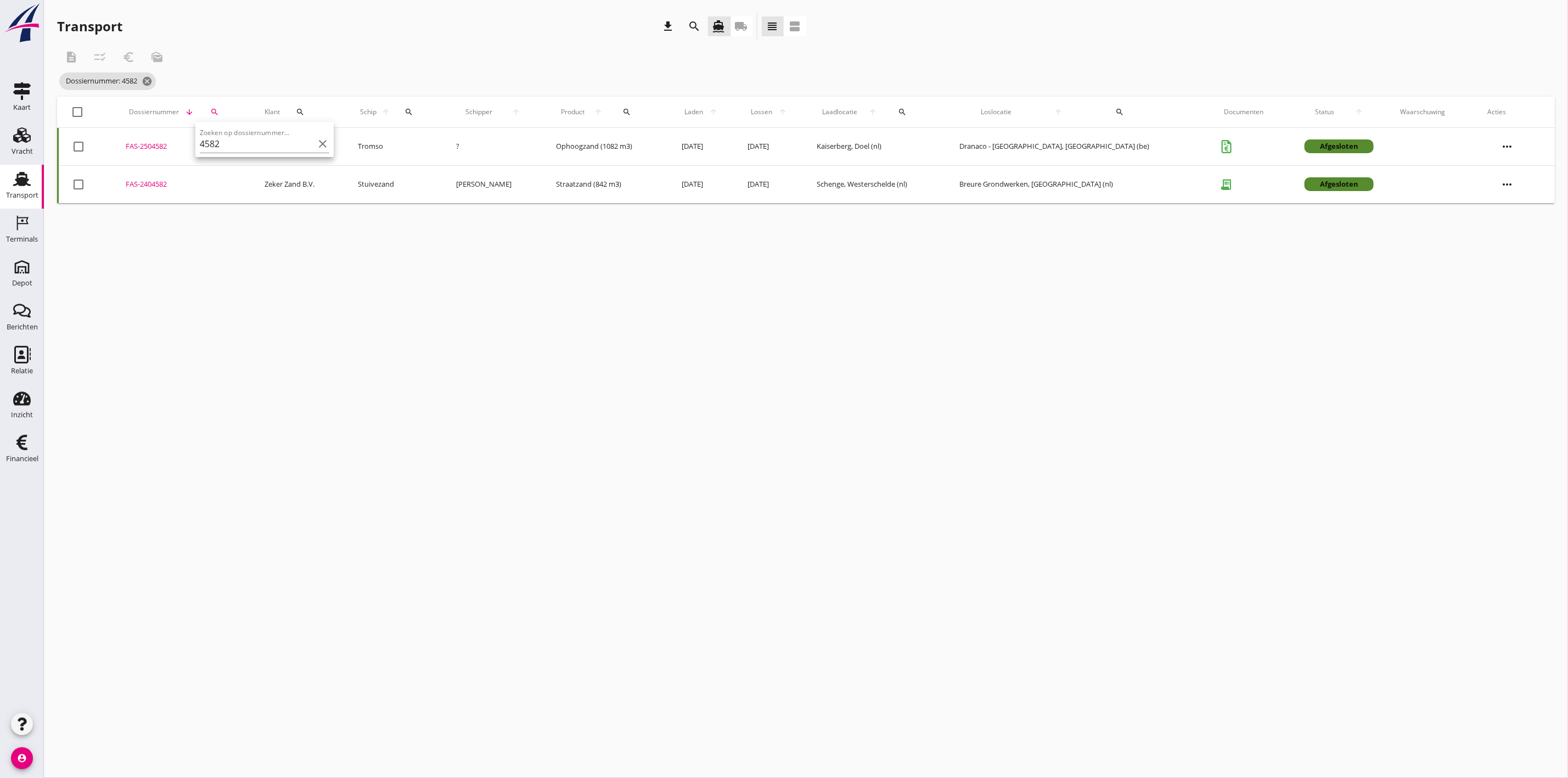
click at [155, 145] on div "FAS-2504582" at bounding box center [182, 146] width 113 height 11
click at [219, 114] on icon "search" at bounding box center [215, 112] width 9 height 9
drag, startPoint x: 249, startPoint y: 141, endPoint x: 220, endPoint y: 145, distance: 29.3
click at [220, 145] on input "4582" at bounding box center [267, 144] width 114 height 17
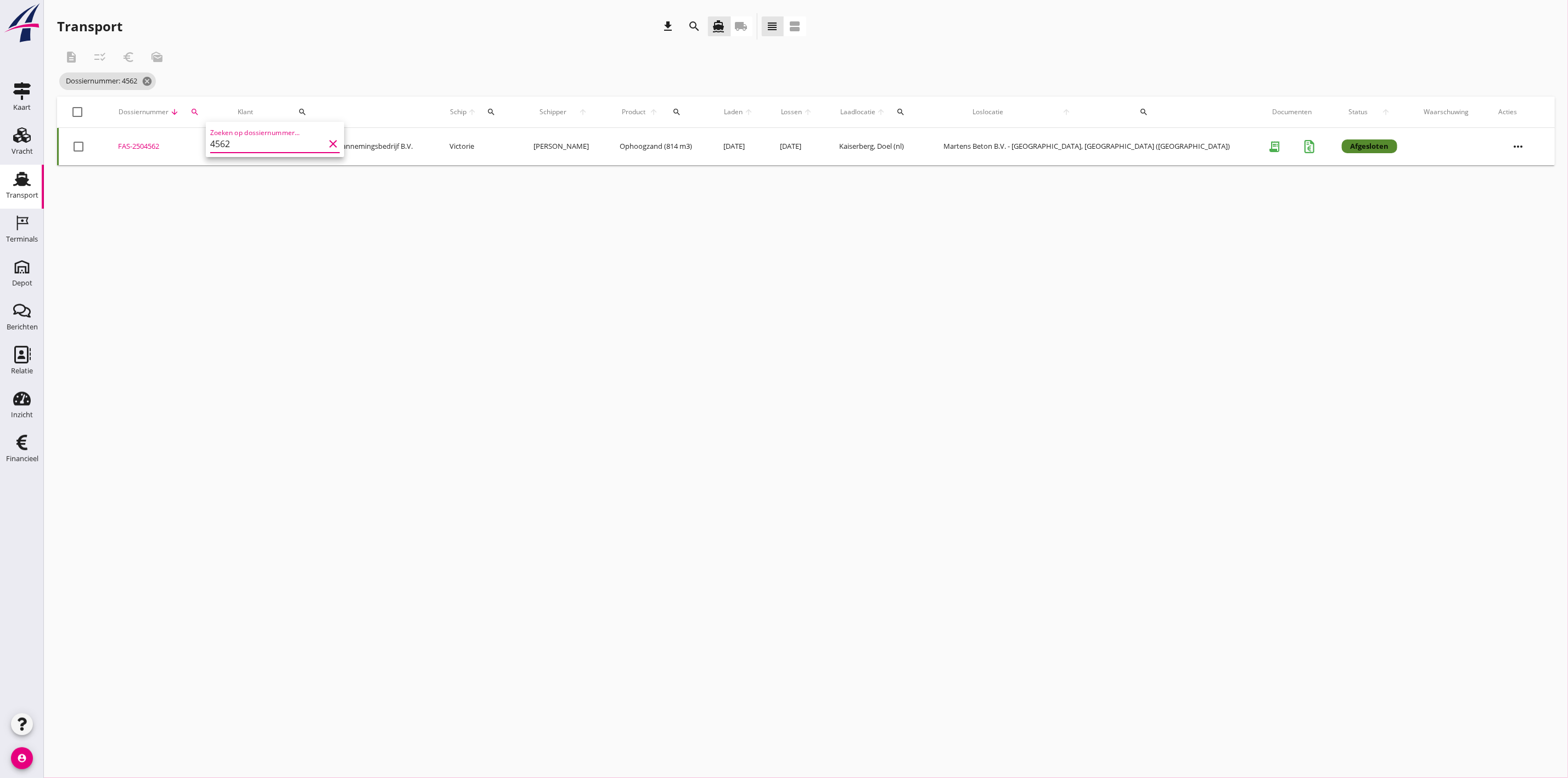
drag, startPoint x: 239, startPoint y: 142, endPoint x: 215, endPoint y: 141, distance: 24.0
click at [215, 141] on input "4562" at bounding box center [267, 144] width 114 height 17
click at [160, 147] on div "FAS-2504612" at bounding box center [188, 146] width 119 height 11
click at [234, 99] on div "Dossiernummer arrow_downward search" at bounding box center [188, 112] width 119 height 27
click at [232, 111] on div "search" at bounding box center [221, 112] width 28 height 9
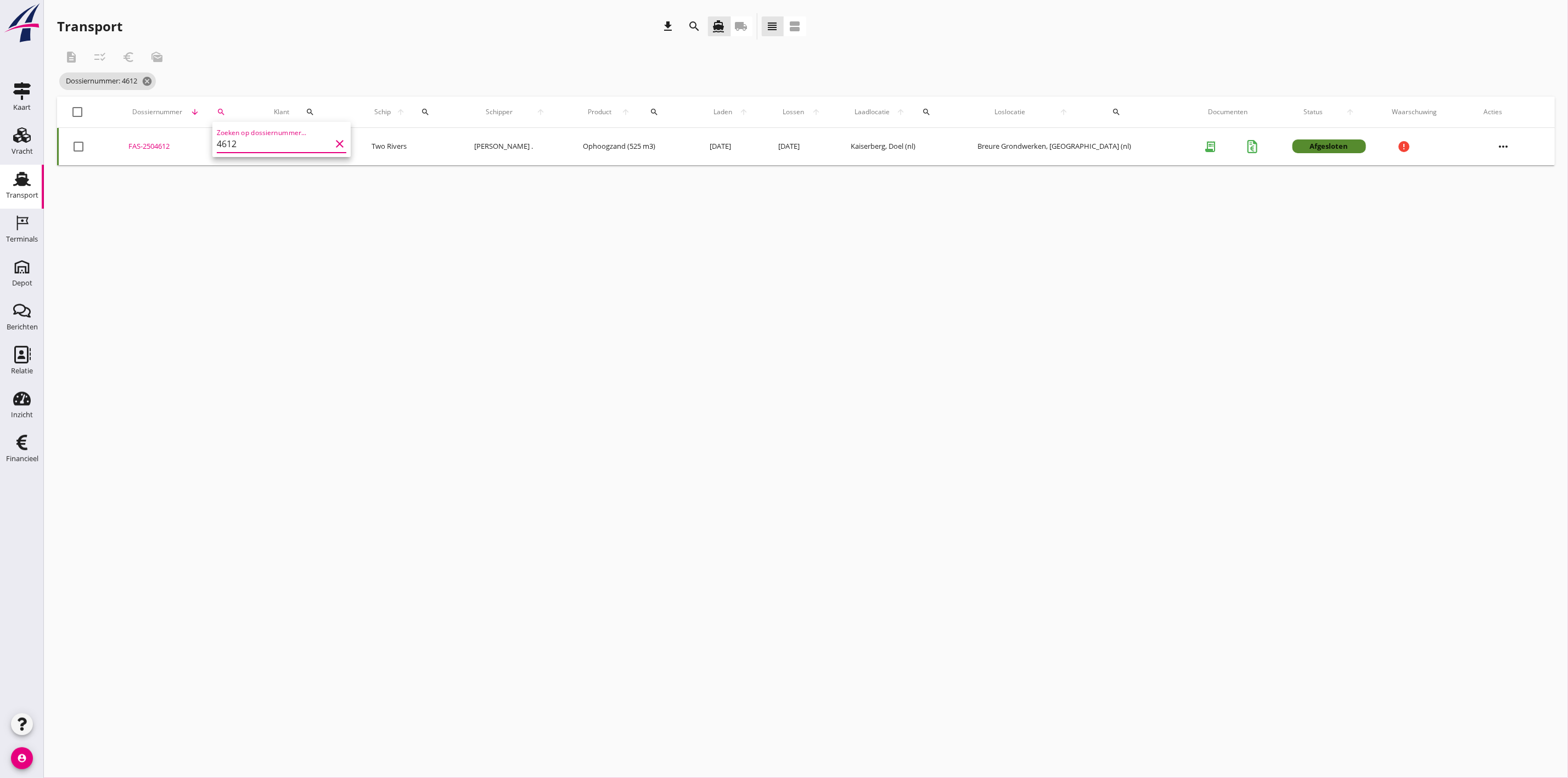
drag, startPoint x: 248, startPoint y: 142, endPoint x: 229, endPoint y: 144, distance: 19.1
click at [229, 144] on input "4612" at bounding box center [274, 144] width 114 height 17
click at [164, 143] on div "FAS-2504613" at bounding box center [182, 146] width 113 height 11
click at [211, 111] on icon "search" at bounding box center [215, 112] width 9 height 9
drag, startPoint x: 226, startPoint y: 144, endPoint x: 216, endPoint y: 144, distance: 10.0
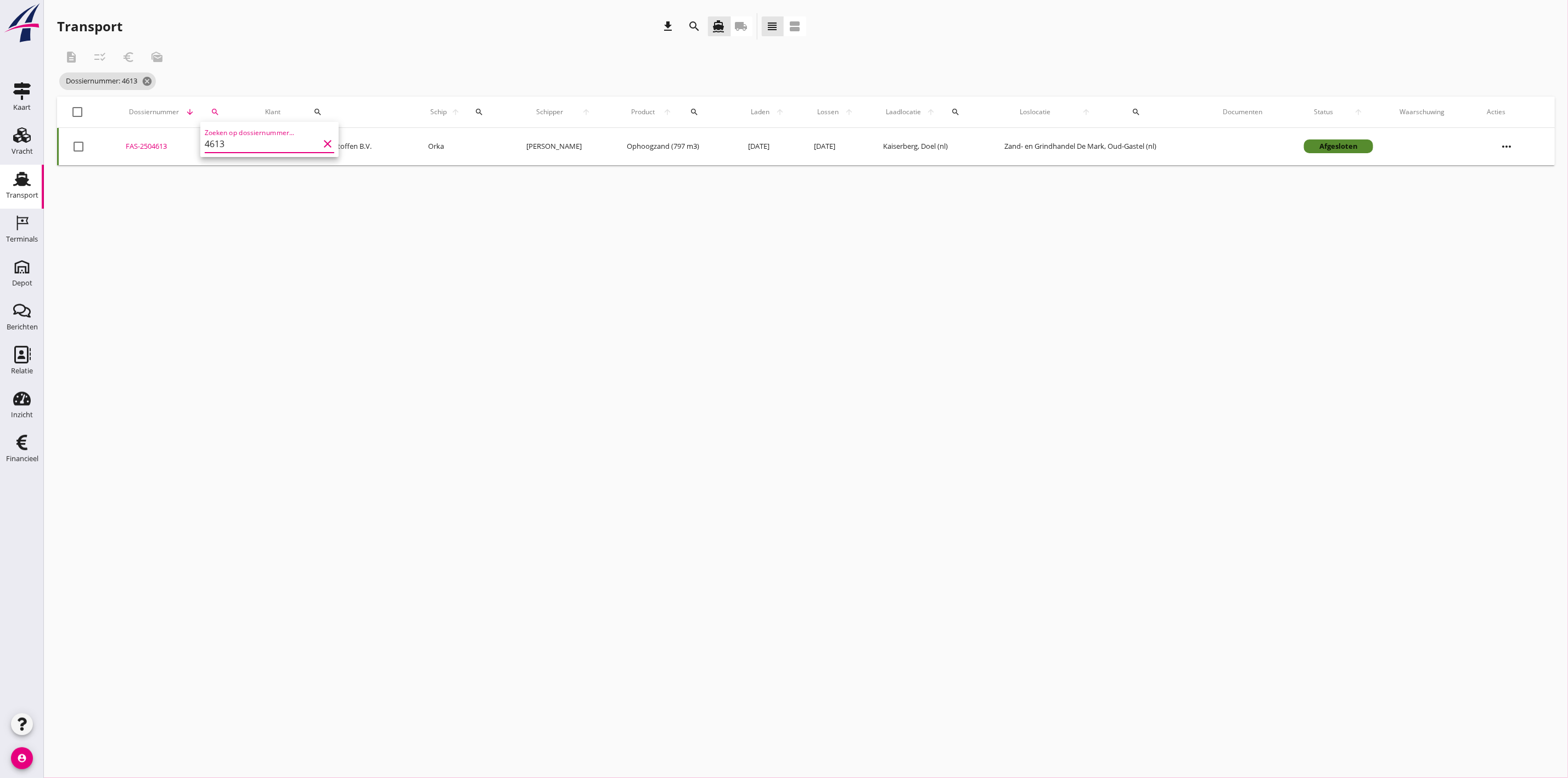
click at [216, 144] on input "4613" at bounding box center [261, 144] width 114 height 17
drag, startPoint x: 261, startPoint y: 139, endPoint x: 214, endPoint y: 145, distance: 47.4
click at [214, 145] on input "464614" at bounding box center [261, 144] width 114 height 17
type input "4614"
click at [221, 106] on button "search" at bounding box center [214, 112] width 26 height 20
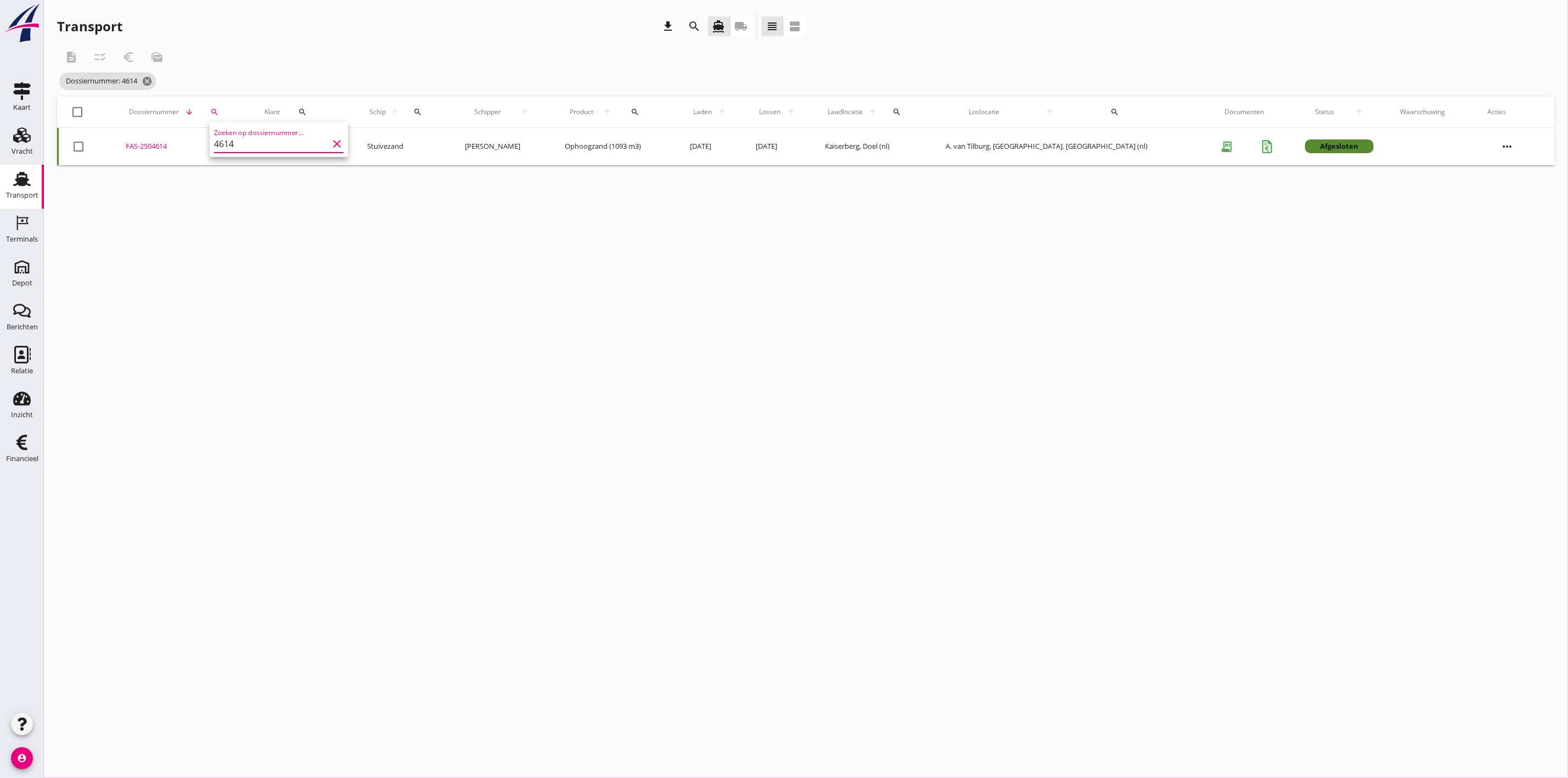
drag, startPoint x: 251, startPoint y: 145, endPoint x: 168, endPoint y: 159, distance: 84.2
click at [168, 159] on div "Deel track en trace Vracht details Vracht aanpassen Schip wijzigen Vracht kopie…" at bounding box center [784, 389] width 1568 height 778
click at [227, 108] on div "search" at bounding box center [214, 112] width 26 height 9
click at [153, 145] on div "FAS-2504562" at bounding box center [164, 146] width 93 height 11
click at [199, 108] on icon "search" at bounding box center [195, 112] width 9 height 9
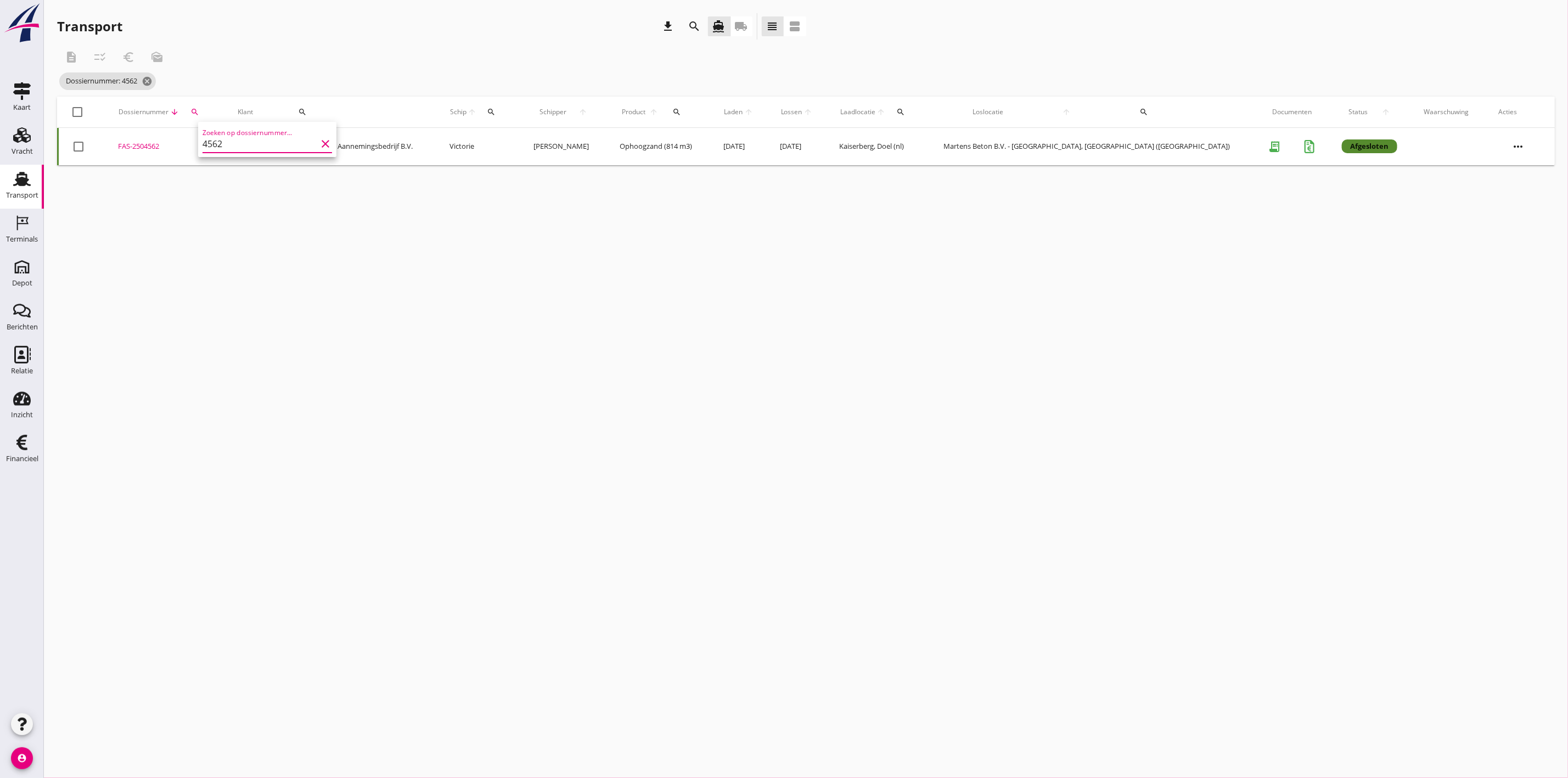
drag, startPoint x: 226, startPoint y: 147, endPoint x: 180, endPoint y: 150, distance: 46.1
click at [180, 150] on div "Deel track en trace Vracht details Vracht aanpassen Schip wijzigen Vracht kopie…" at bounding box center [784, 389] width 1568 height 778
click at [199, 108] on icon "search" at bounding box center [195, 112] width 9 height 9
click at [160, 144] on div "FAS-2504614" at bounding box center [182, 146] width 113 height 11
click at [208, 107] on div "Dossiernummer arrow_downward search" at bounding box center [182, 112] width 113 height 27
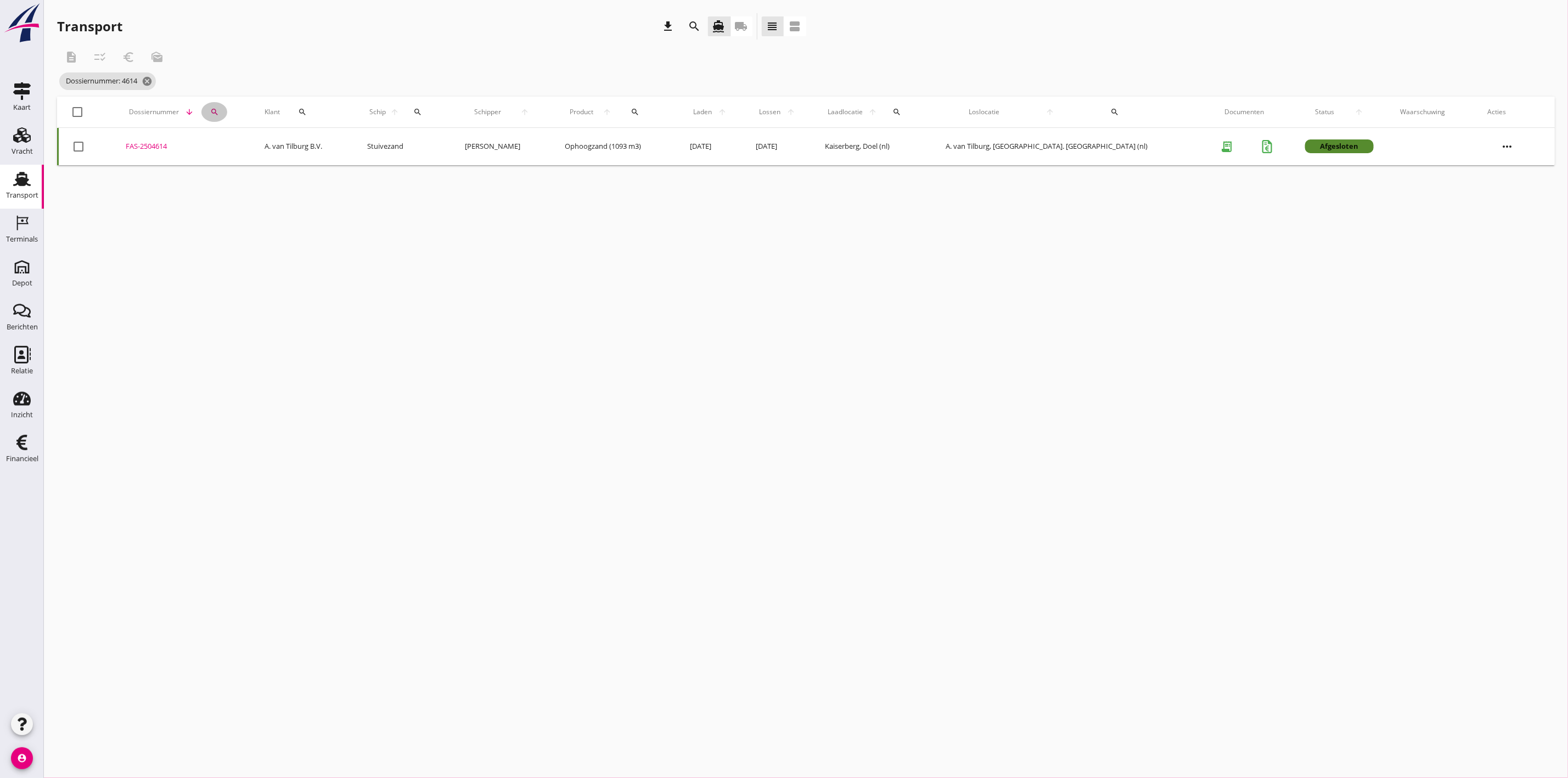
click at [227, 111] on div "search" at bounding box center [214, 112] width 26 height 9
drag, startPoint x: 239, startPoint y: 142, endPoint x: 181, endPoint y: 144, distance: 58.0
click at [181, 144] on div "Deel track en trace Vracht details Vracht aanpassen Schip wijzigen Vracht kopie…" at bounding box center [784, 389] width 1568 height 778
click at [219, 114] on icon "search" at bounding box center [215, 112] width 9 height 9
click at [154, 144] on div "FAS-2504615" at bounding box center [185, 146] width 115 height 11
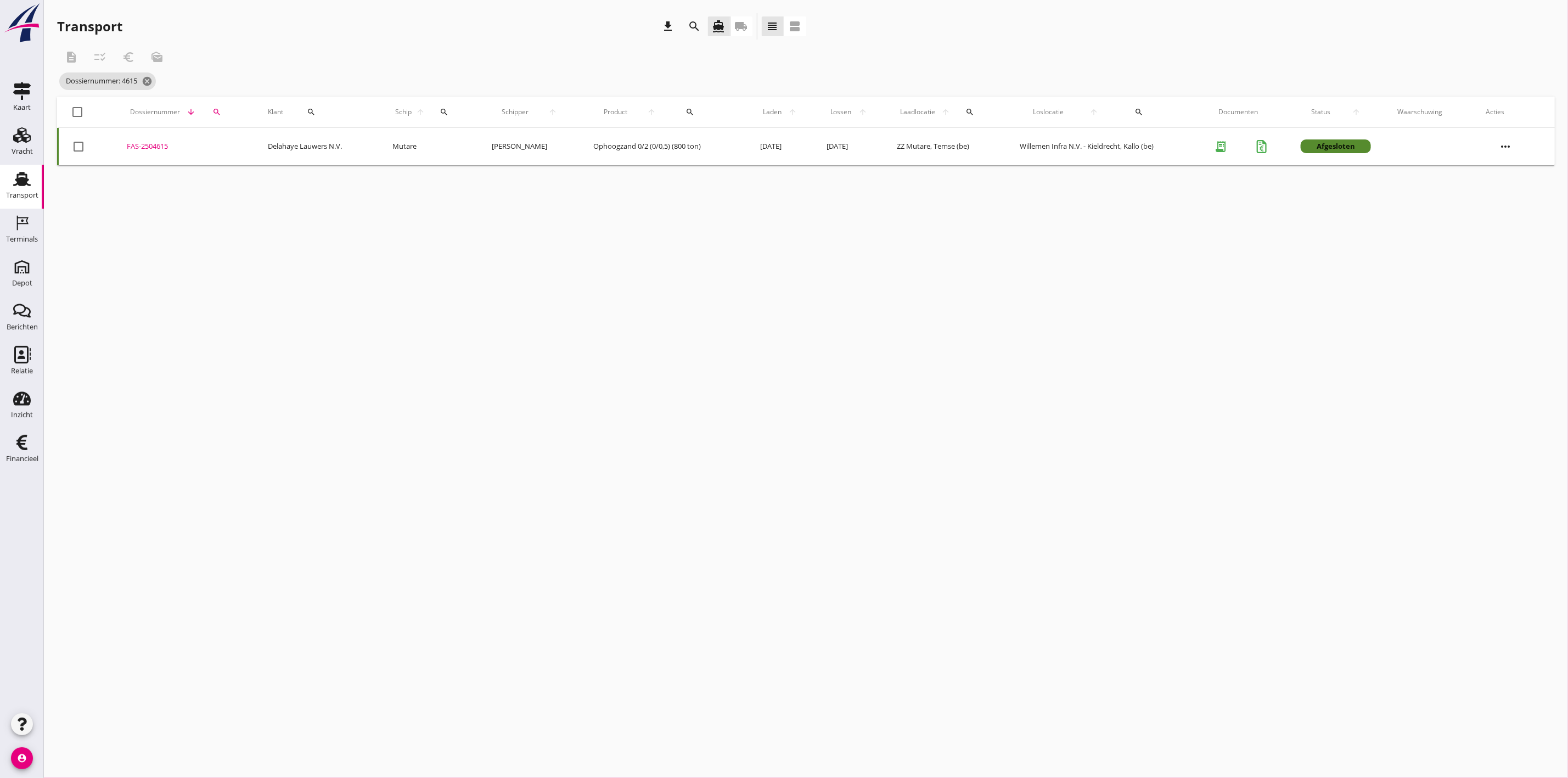
click at [221, 108] on div "search" at bounding box center [216, 112] width 27 height 9
drag, startPoint x: 231, startPoint y: 143, endPoint x: 219, endPoint y: 142, distance: 12.0
click at [219, 142] on input "4615" at bounding box center [264, 144] width 114 height 17
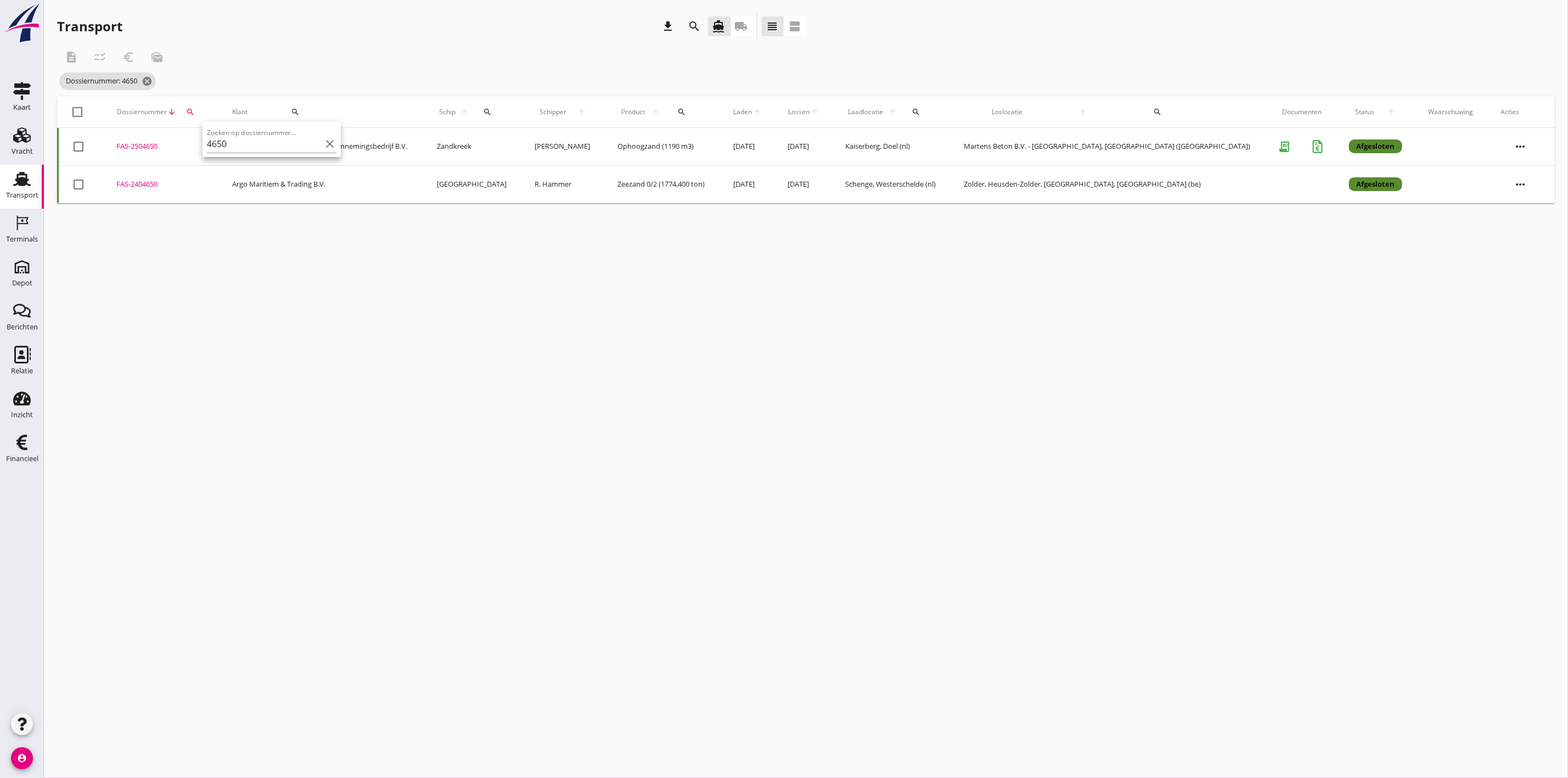
click at [142, 148] on div "FAS-2504650" at bounding box center [161, 146] width 89 height 11
click at [195, 109] on icon "search" at bounding box center [191, 112] width 9 height 9
drag, startPoint x: 224, startPoint y: 139, endPoint x: 214, endPoint y: 139, distance: 10.0
click at [214, 139] on input "4650" at bounding box center [254, 144] width 114 height 17
click at [143, 141] on div "FAS-2504651" at bounding box center [165, 146] width 93 height 11
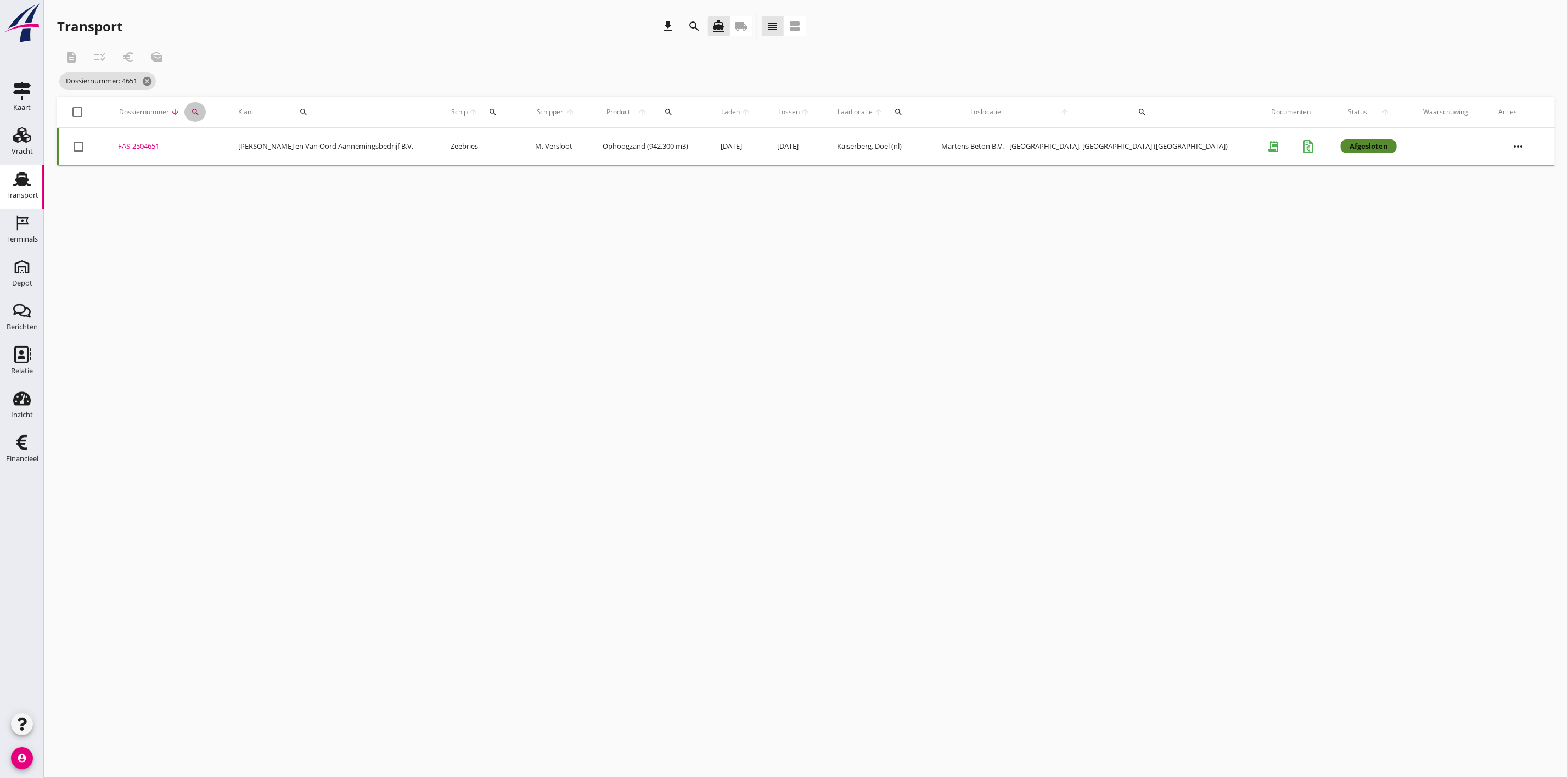
click at [204, 108] on button "search" at bounding box center [195, 112] width 22 height 20
drag, startPoint x: 236, startPoint y: 147, endPoint x: 218, endPoint y: 145, distance: 18.1
click at [218, 145] on input "4651" at bounding box center [258, 144] width 114 height 17
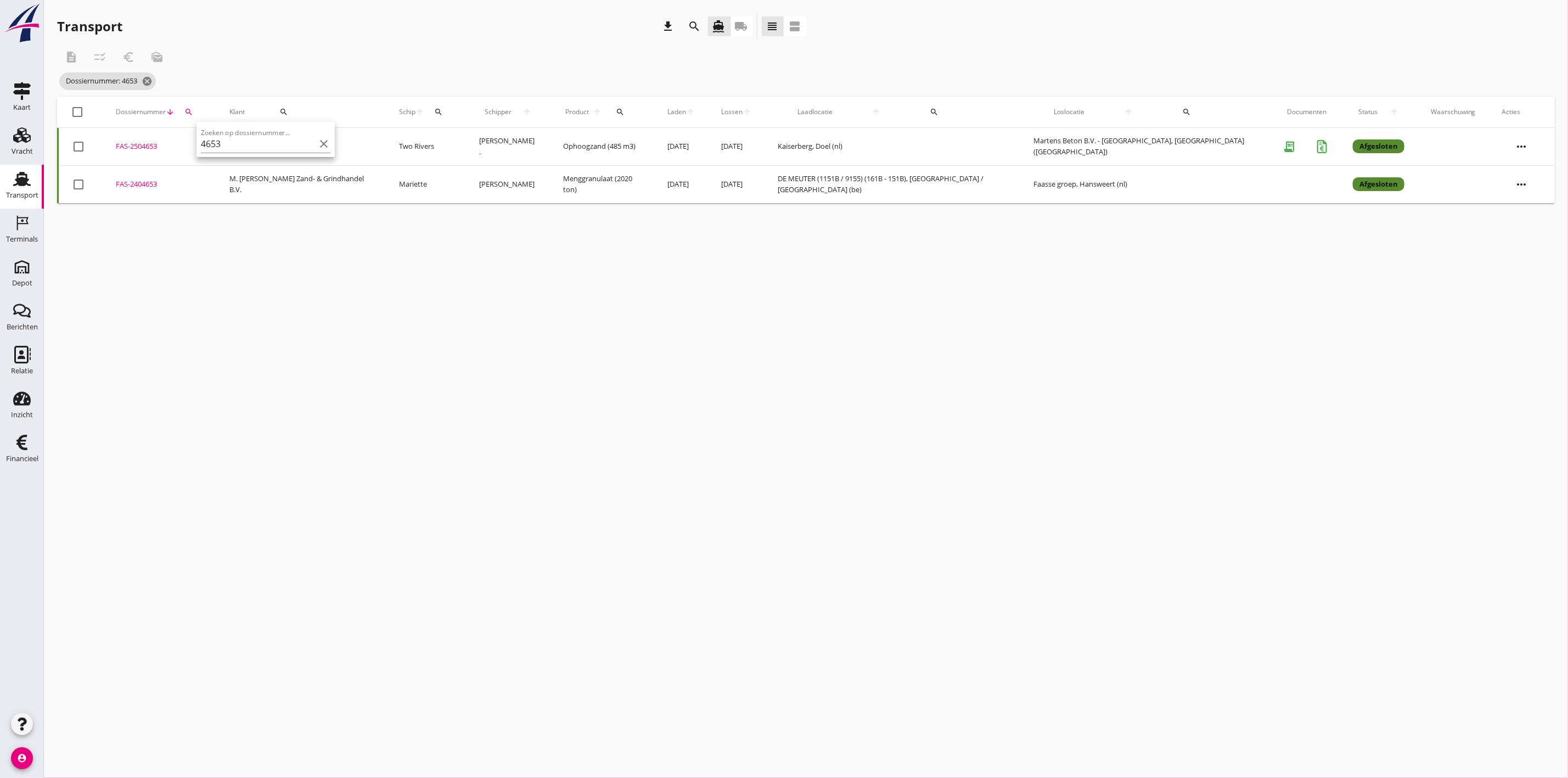
click at [148, 143] on div "FAS-2504653" at bounding box center [159, 146] width 87 height 11
click at [187, 112] on icon "search" at bounding box center [189, 112] width 9 height 9
click at [195, 141] on input "4653" at bounding box center [240, 144] width 114 height 17
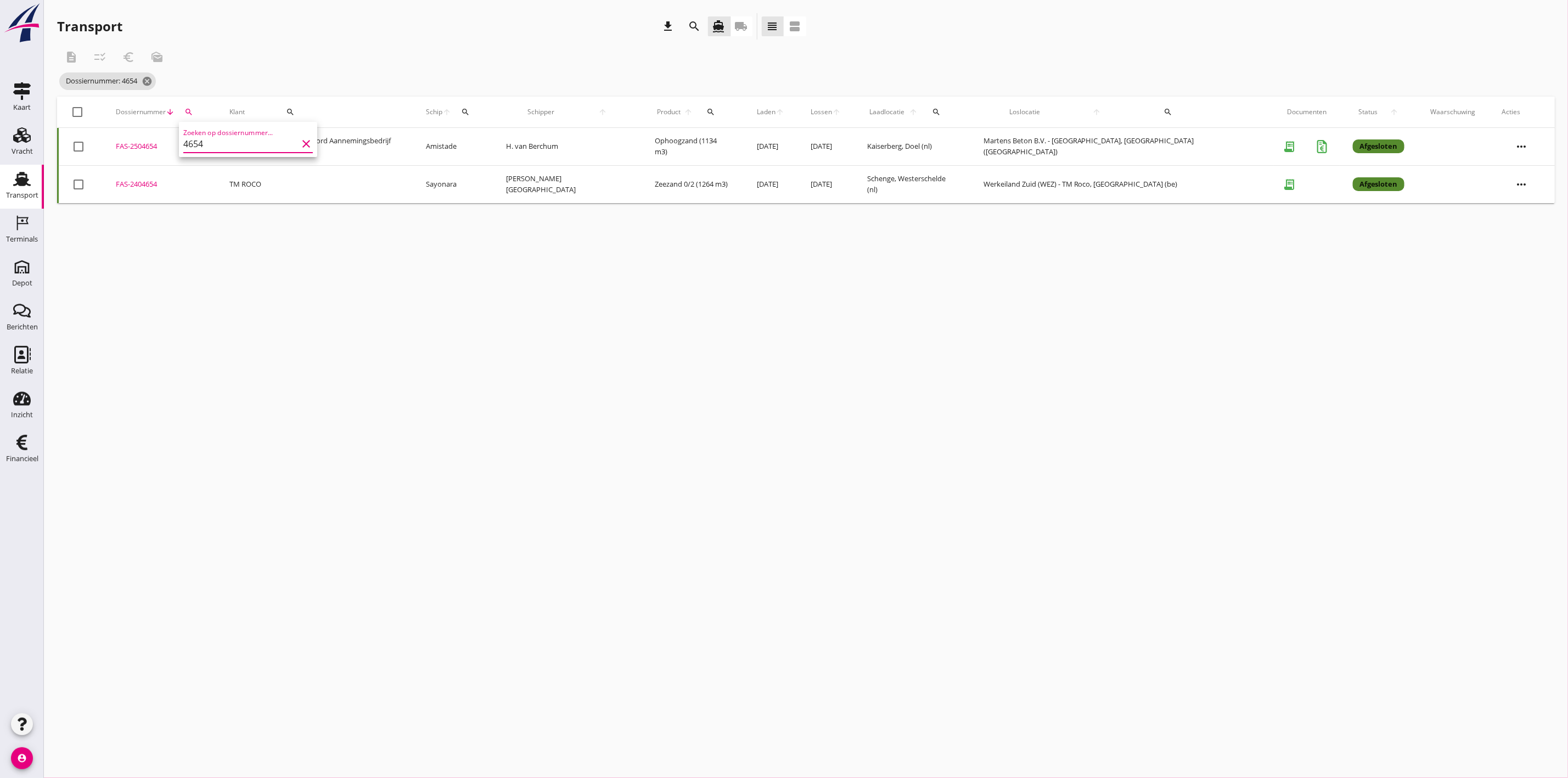
click at [131, 145] on div "FAS-2504654" at bounding box center [159, 146] width 87 height 11
click at [193, 111] on icon "search" at bounding box center [189, 112] width 9 height 9
drag, startPoint x: 229, startPoint y: 142, endPoint x: 206, endPoint y: 140, distance: 23.1
click at [206, 140] on input "4654" at bounding box center [254, 144] width 114 height 17
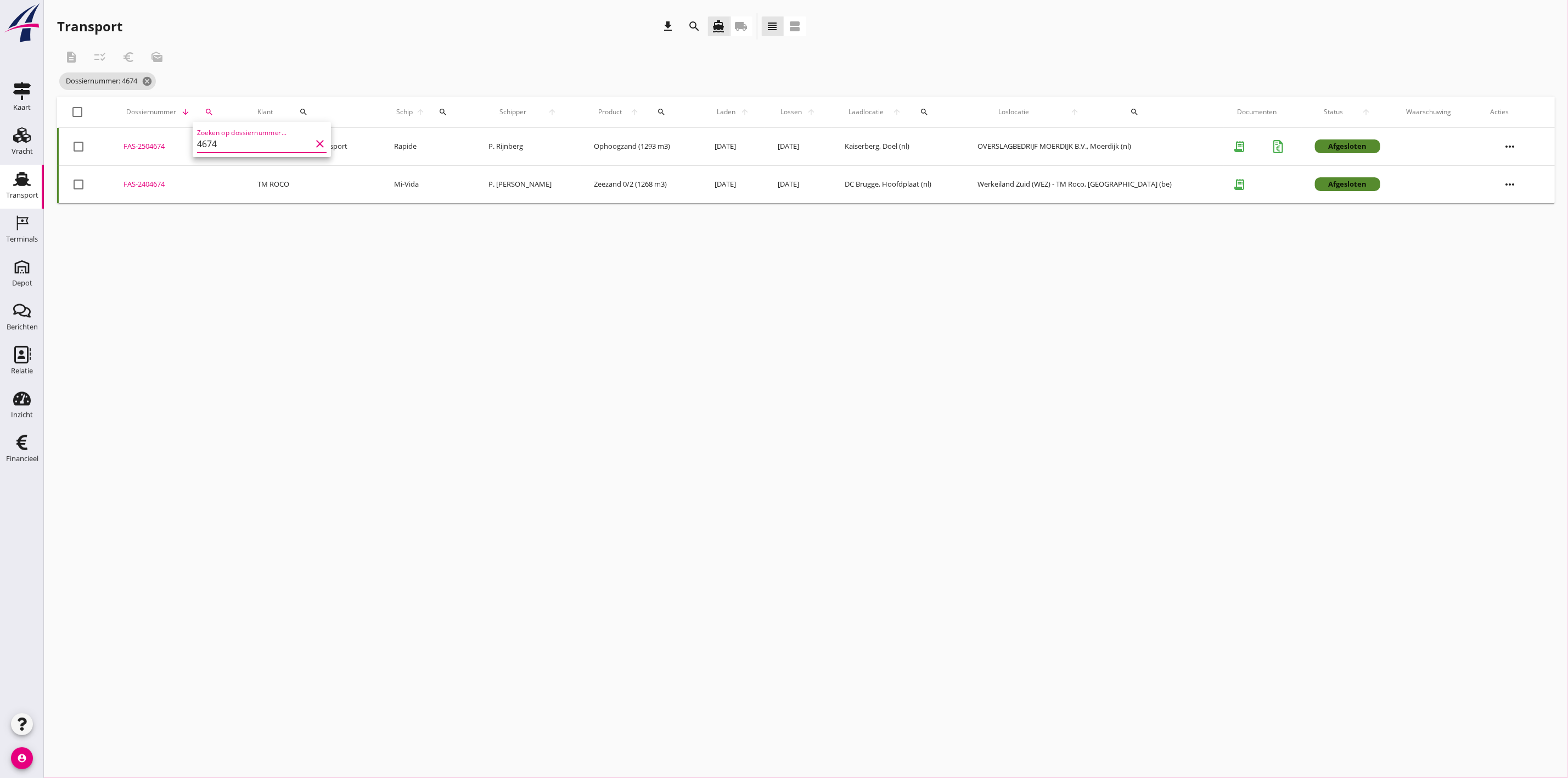
click at [147, 142] on div "FAS-2504674" at bounding box center [177, 146] width 108 height 11
click at [218, 111] on div "search" at bounding box center [209, 112] width 24 height 9
drag, startPoint x: 234, startPoint y: 140, endPoint x: 213, endPoint y: 143, distance: 21.2
click at [213, 143] on input "4674" at bounding box center [260, 144] width 114 height 17
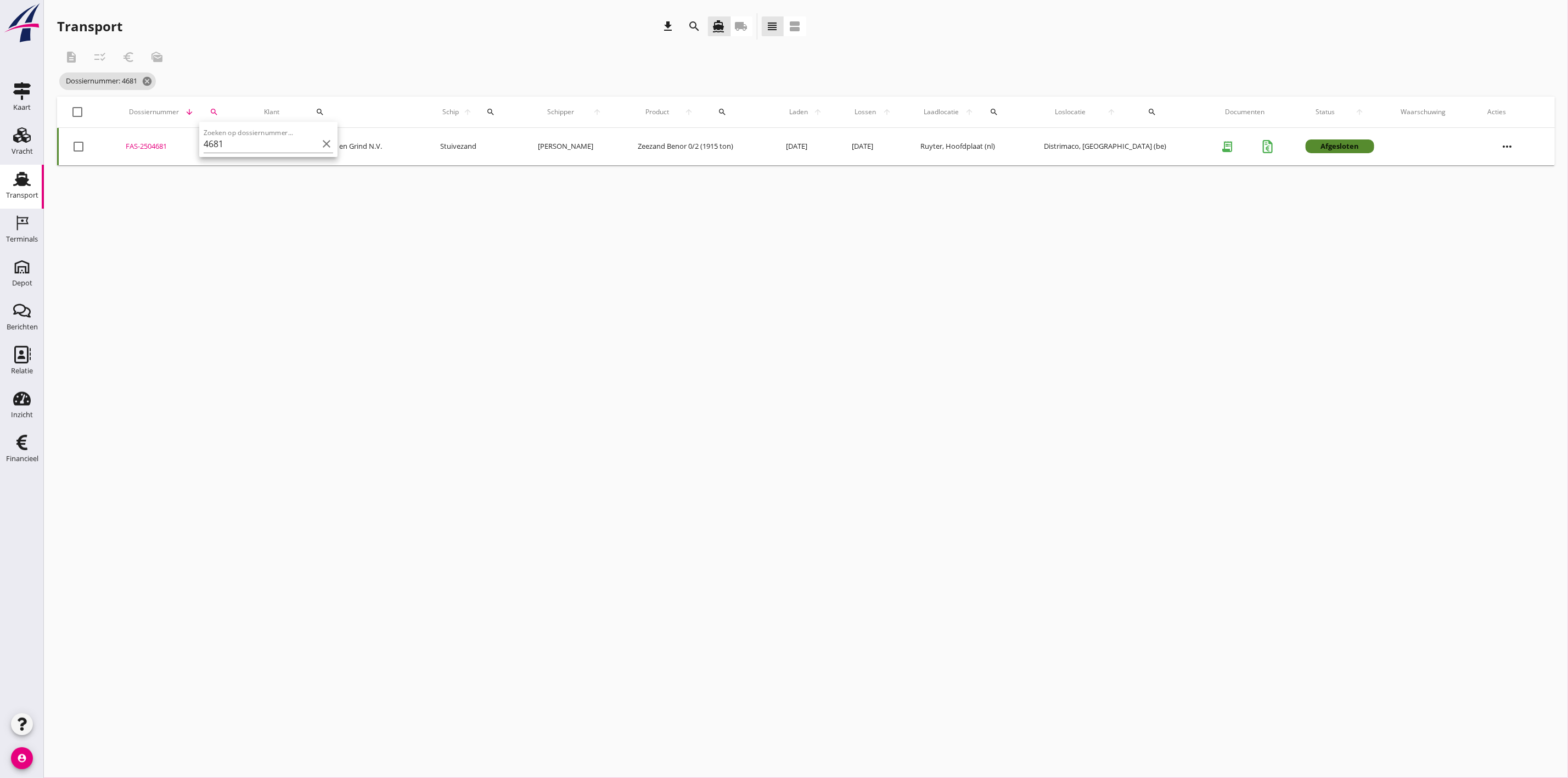
click at [150, 143] on div "FAS-2504681" at bounding box center [182, 146] width 112 height 11
click at [147, 141] on td "FAS-2504681 upload_file Drop hier uw bestand om het aan het dossier toe te voeg…" at bounding box center [182, 147] width 139 height 37
click at [214, 108] on icon "search" at bounding box center [214, 112] width 9 height 9
drag, startPoint x: 227, startPoint y: 140, endPoint x: 191, endPoint y: 139, distance: 36.0
click at [191, 139] on div "Deel track en trace Vracht details Vracht aanpassen Schip wijzigen Vracht kopie…" at bounding box center [784, 389] width 1568 height 778
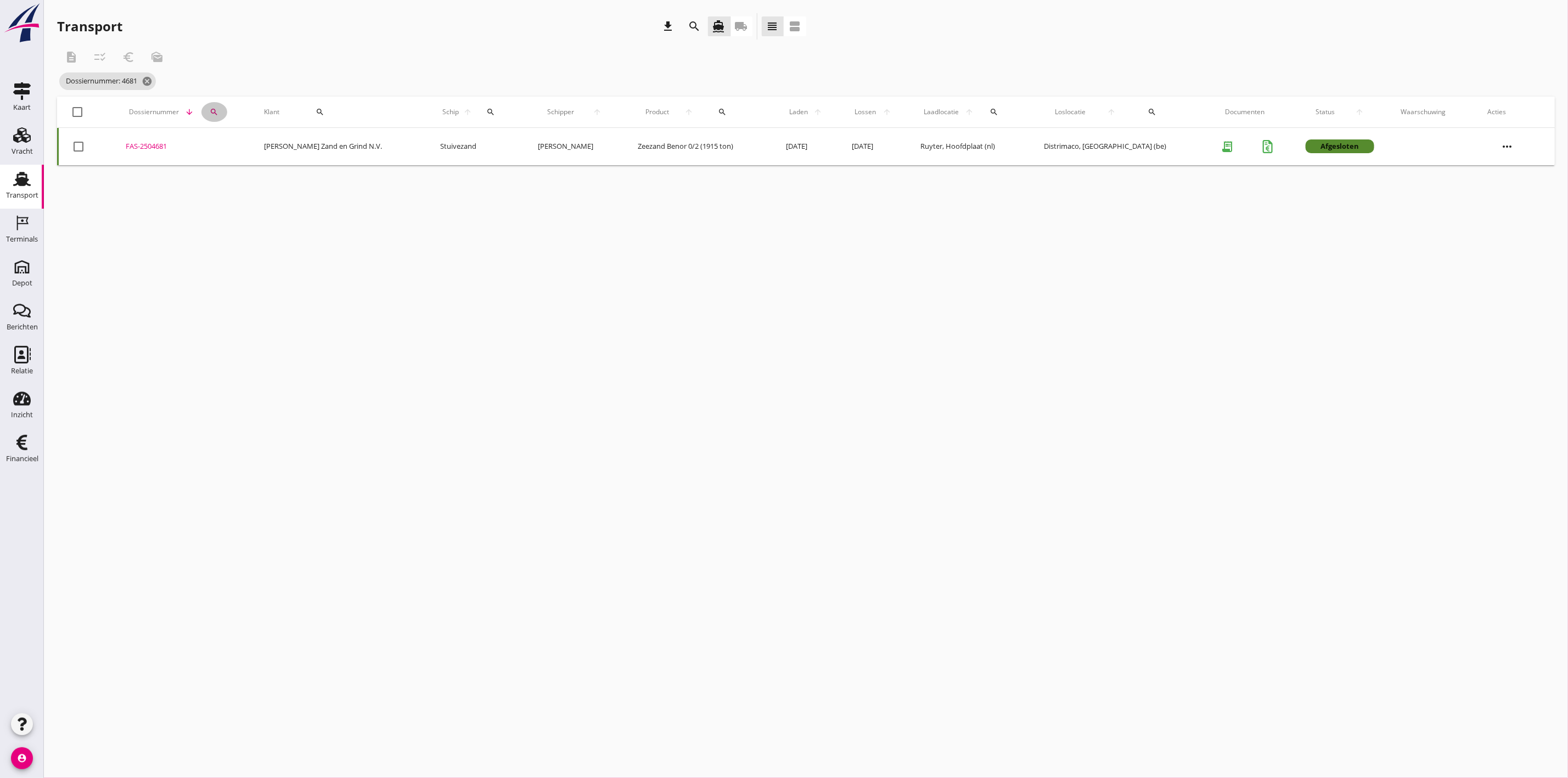
click at [218, 109] on icon "search" at bounding box center [214, 112] width 9 height 9
click at [229, 134] on div "Zoeken op dossiernummer... 4681 clear" at bounding box center [273, 141] width 129 height 24
click at [229, 140] on input "4681" at bounding box center [265, 144] width 114 height 17
drag, startPoint x: 229, startPoint y: 140, endPoint x: 208, endPoint y: 143, distance: 21.2
click at [208, 143] on input "4681" at bounding box center [265, 144] width 114 height 17
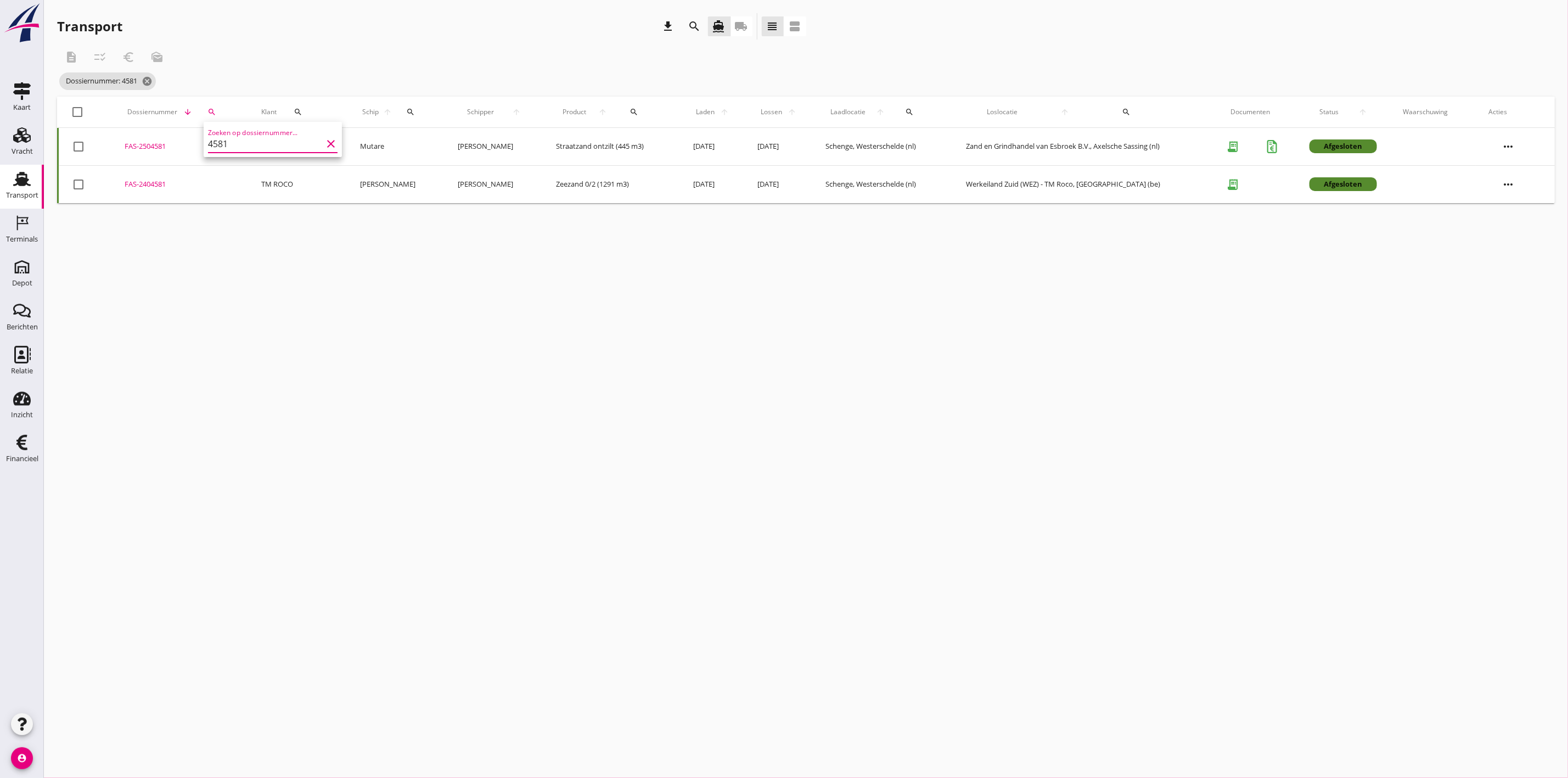
click at [160, 136] on td "FAS-2504581 upload_file Drop hier uw bestand om het aan het dossier toe te voeg…" at bounding box center [179, 147] width 136 height 38
click at [203, 106] on button "search" at bounding box center [211, 112] width 25 height 20
drag, startPoint x: 172, startPoint y: 136, endPoint x: 122, endPoint y: 136, distance: 50.0
click at [122, 136] on div "Deel track en trace Vracht details Vracht aanpassen Schip wijzigen Vracht kopie…" at bounding box center [784, 389] width 1568 height 778
click at [215, 112] on div "search" at bounding box center [211, 112] width 25 height 9
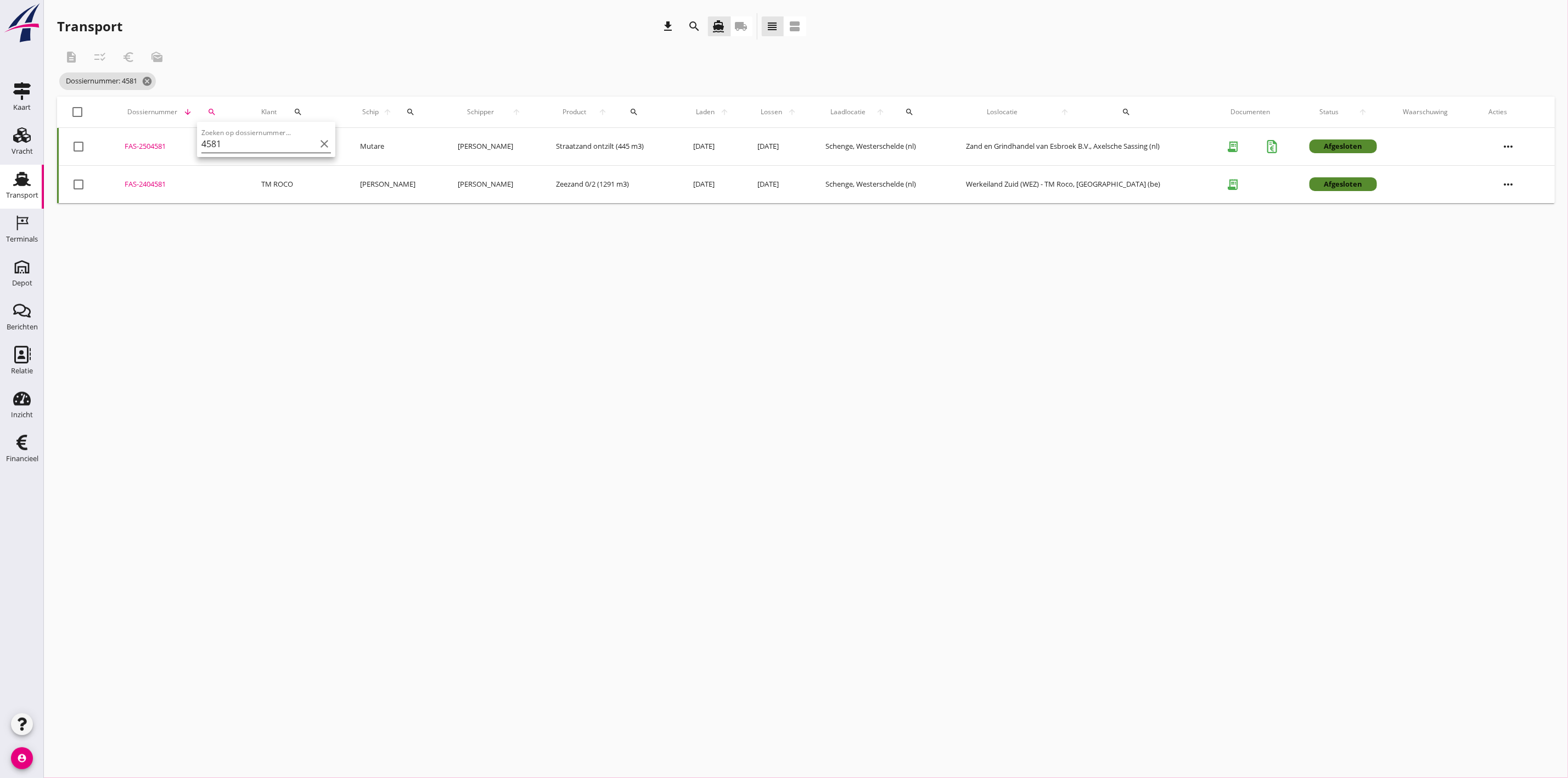
click at [231, 142] on input "4581" at bounding box center [258, 144] width 114 height 17
click at [145, 141] on div "FAS-2504682" at bounding box center [180, 146] width 111 height 11
click at [231, 106] on div "Dossiernummer arrow_downward search" at bounding box center [180, 112] width 111 height 27
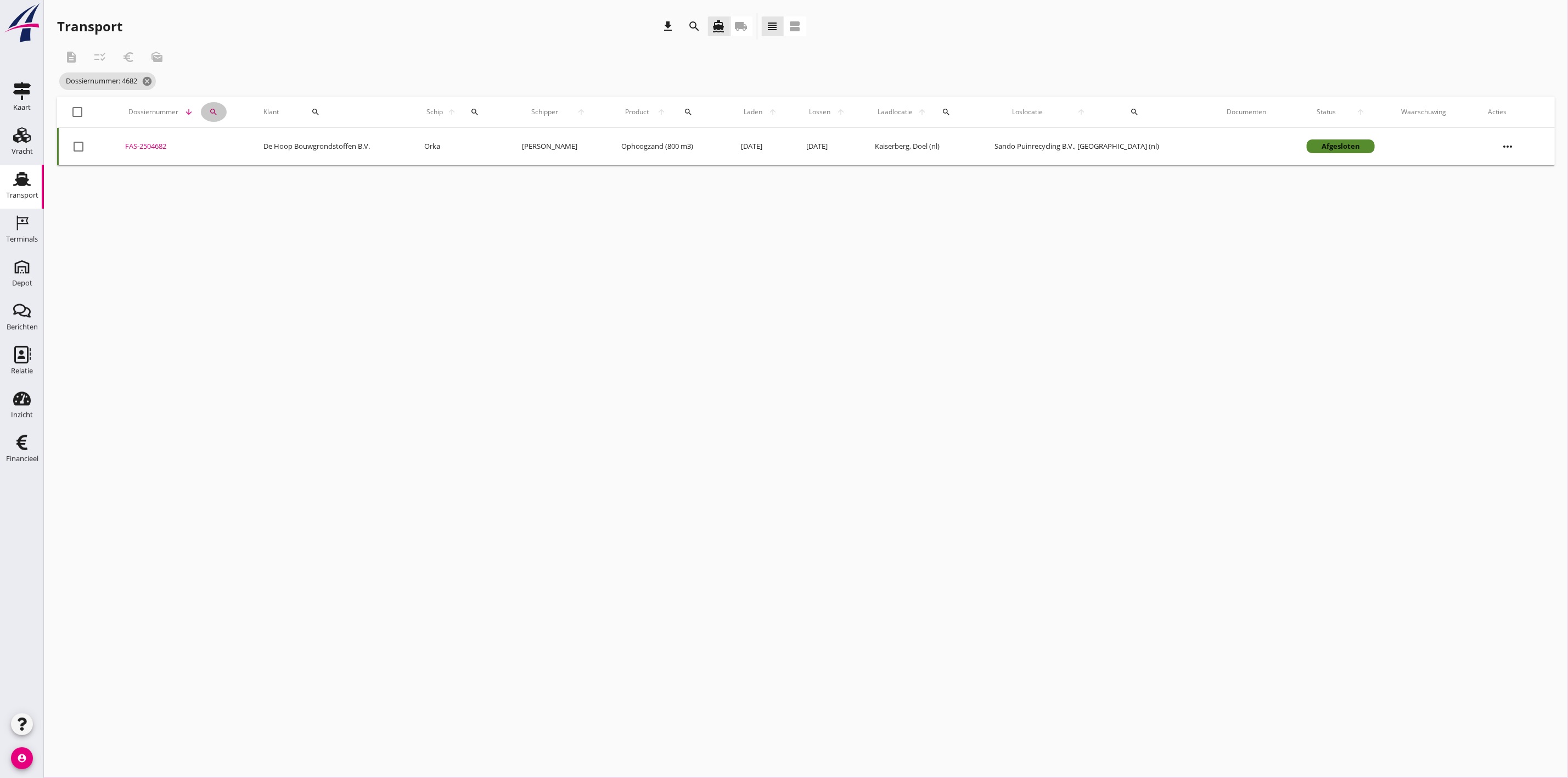
click at [218, 113] on icon "search" at bounding box center [213, 112] width 9 height 9
drag, startPoint x: 241, startPoint y: 143, endPoint x: 205, endPoint y: 142, distance: 36.0
click at [205, 142] on div "Zoeken op dossiernummer... 4682 clear" at bounding box center [273, 139] width 139 height 35
click at [134, 142] on div "FAS-2504683" at bounding box center [183, 146] width 113 height 11
click at [228, 108] on div "search" at bounding box center [215, 112] width 27 height 9
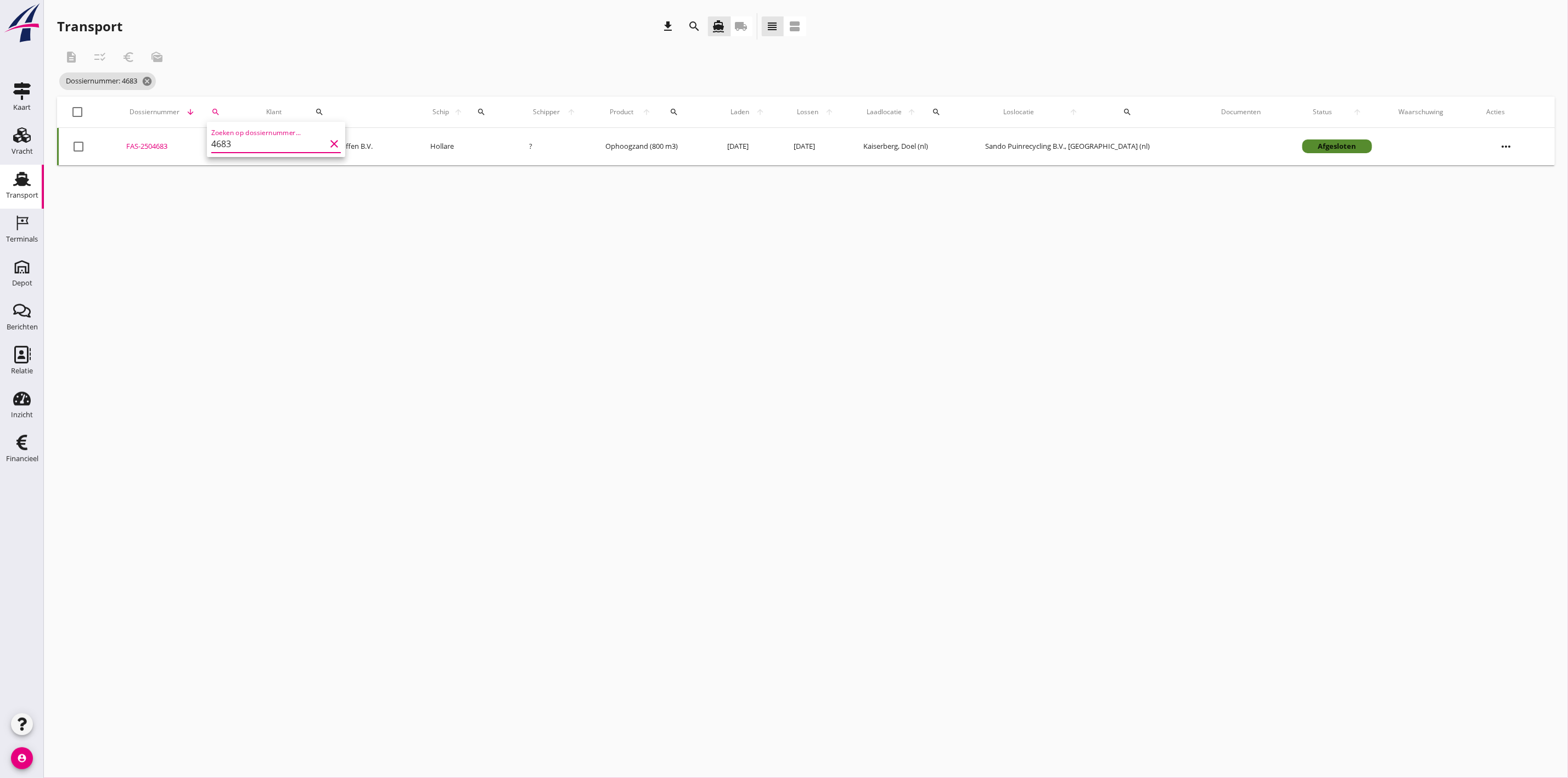
drag, startPoint x: 241, startPoint y: 145, endPoint x: 185, endPoint y: 150, distance: 56.2
click at [185, 150] on div "Deel track en trace Vracht details Vracht aanpassen Schip wijzigen Vracht kopie…" at bounding box center [784, 389] width 1568 height 778
click at [213, 111] on div "search" at bounding box center [215, 112] width 27 height 9
click at [243, 144] on input "4683" at bounding box center [268, 144] width 114 height 17
click at [143, 142] on div "FAS-2504685" at bounding box center [164, 146] width 93 height 11
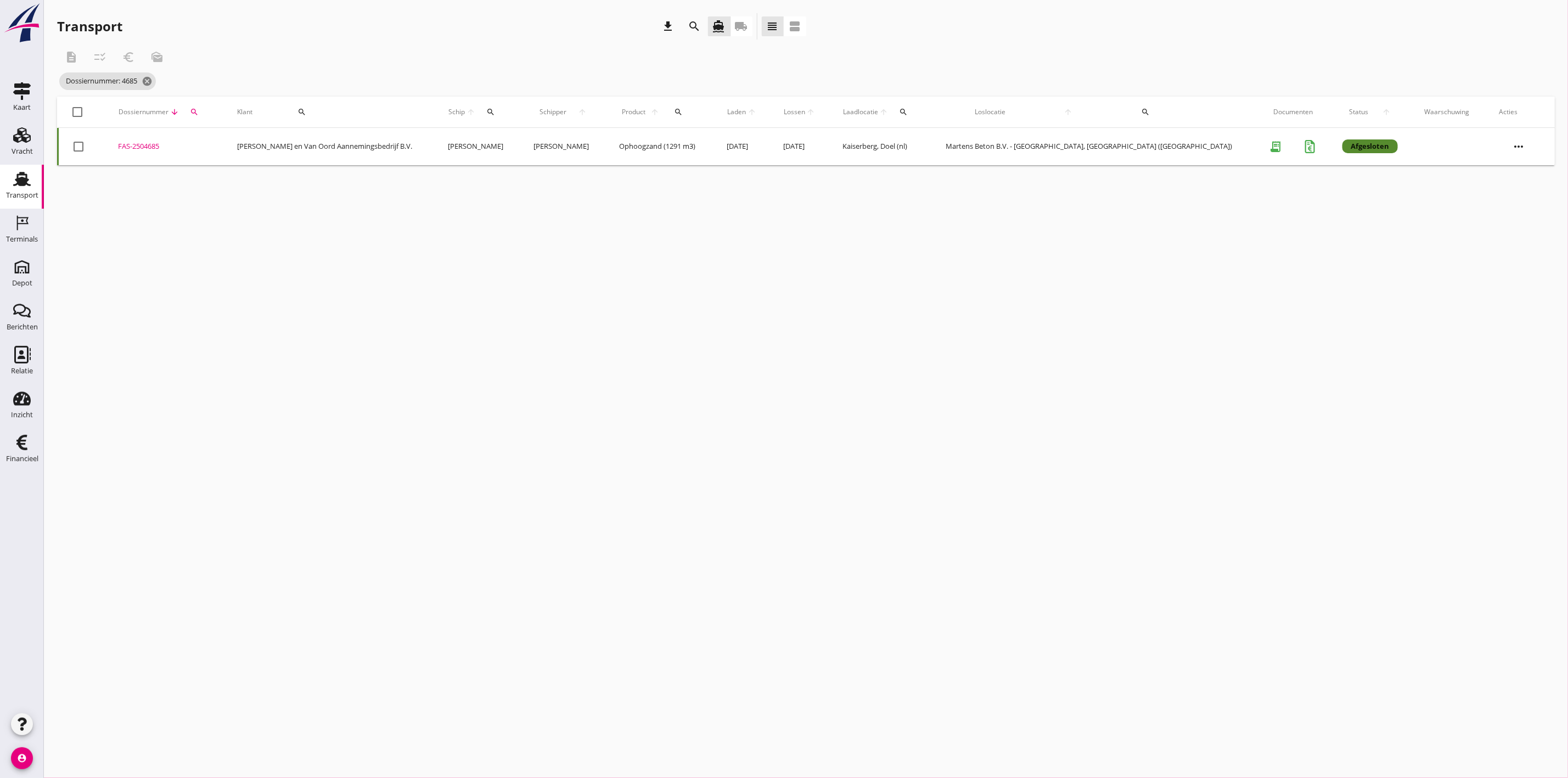
click at [205, 102] on button "search" at bounding box center [194, 112] width 21 height 20
click at [216, 143] on input "4685" at bounding box center [256, 144] width 114 height 17
click at [159, 142] on div "FAS-2504684" at bounding box center [174, 146] width 104 height 11
click at [210, 108] on icon "search" at bounding box center [206, 112] width 9 height 9
drag, startPoint x: 218, startPoint y: 139, endPoint x: 221, endPoint y: 143, distance: 5.0
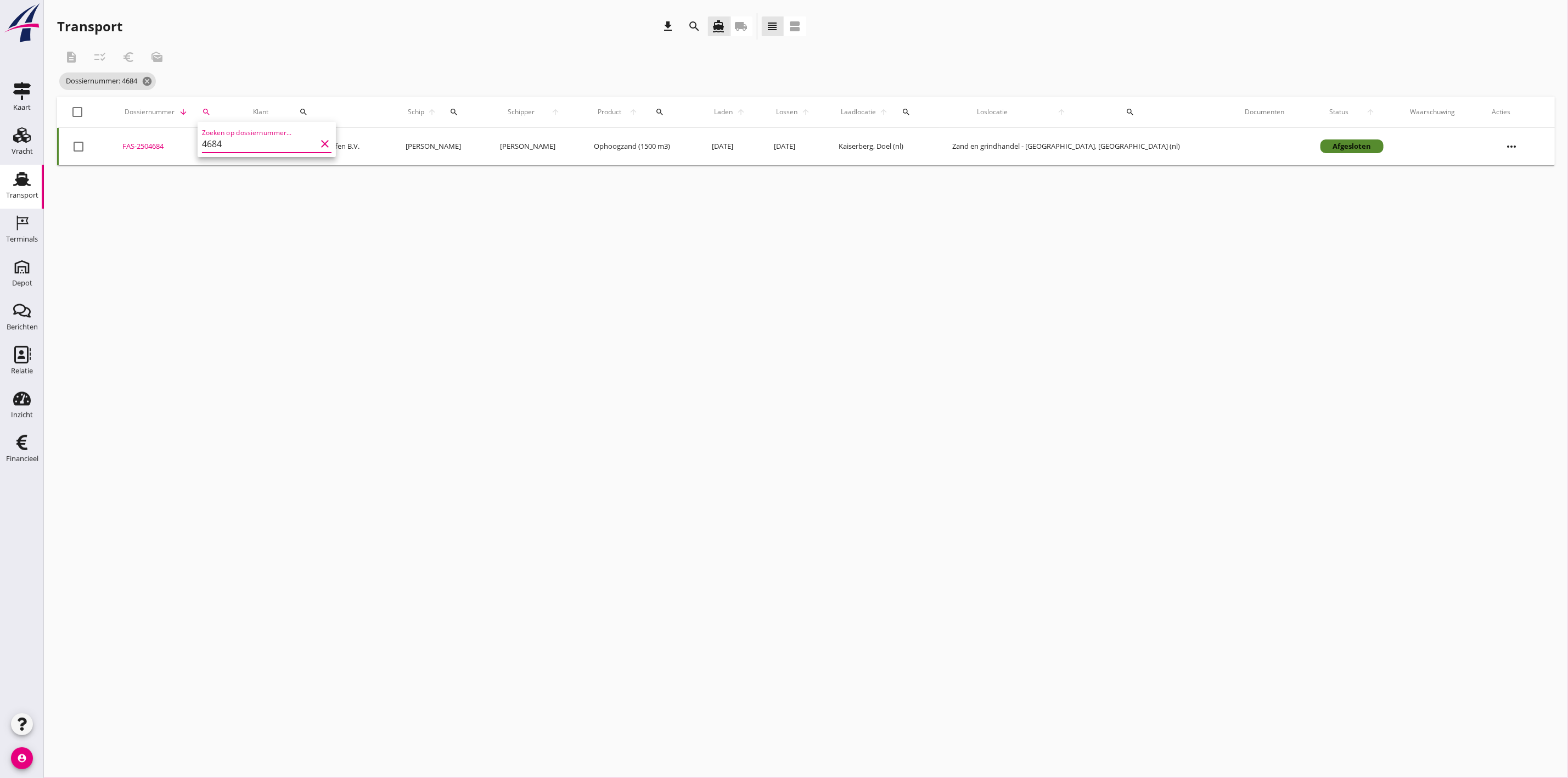
click at [221, 143] on input "4684" at bounding box center [259, 144] width 114 height 17
click at [154, 144] on div "FAS-2504686" at bounding box center [164, 146] width 93 height 11
click at [205, 108] on div "search" at bounding box center [195, 112] width 22 height 9
drag, startPoint x: 237, startPoint y: 145, endPoint x: 144, endPoint y: 132, distance: 93.9
click at [144, 134] on div "Deel track en trace Vracht details Vracht aanpassen Schip wijzigen Vracht kopie…" at bounding box center [784, 389] width 1568 height 778
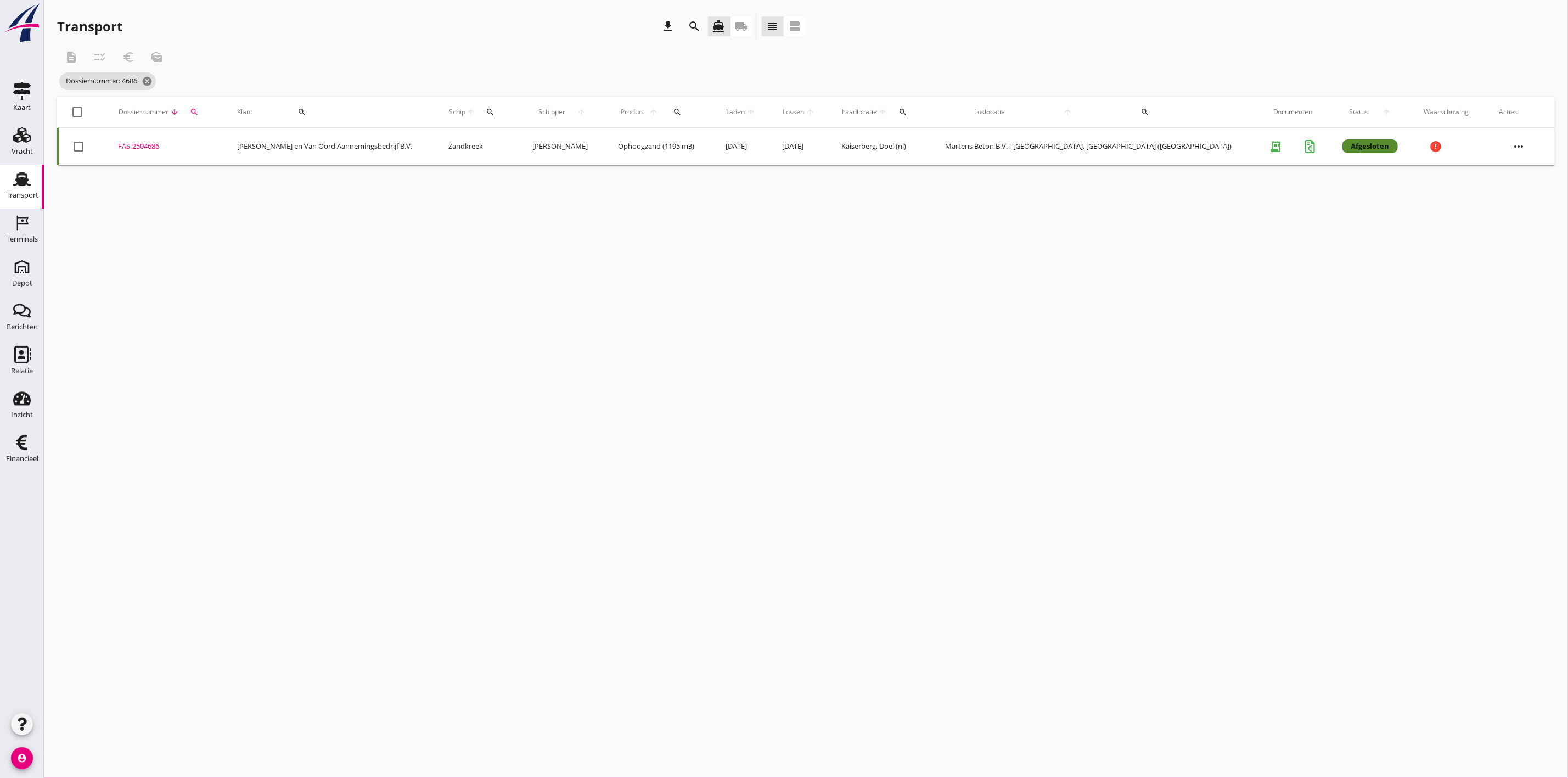
click at [199, 109] on icon "search" at bounding box center [194, 112] width 9 height 9
click at [216, 144] on input "4686" at bounding box center [258, 144] width 114 height 17
drag, startPoint x: 222, startPoint y: 145, endPoint x: 204, endPoint y: 145, distance: 18.0
click at [204, 145] on input "4686" at bounding box center [258, 144] width 114 height 17
click at [149, 141] on div "FAS-2504714" at bounding box center [177, 146] width 106 height 11
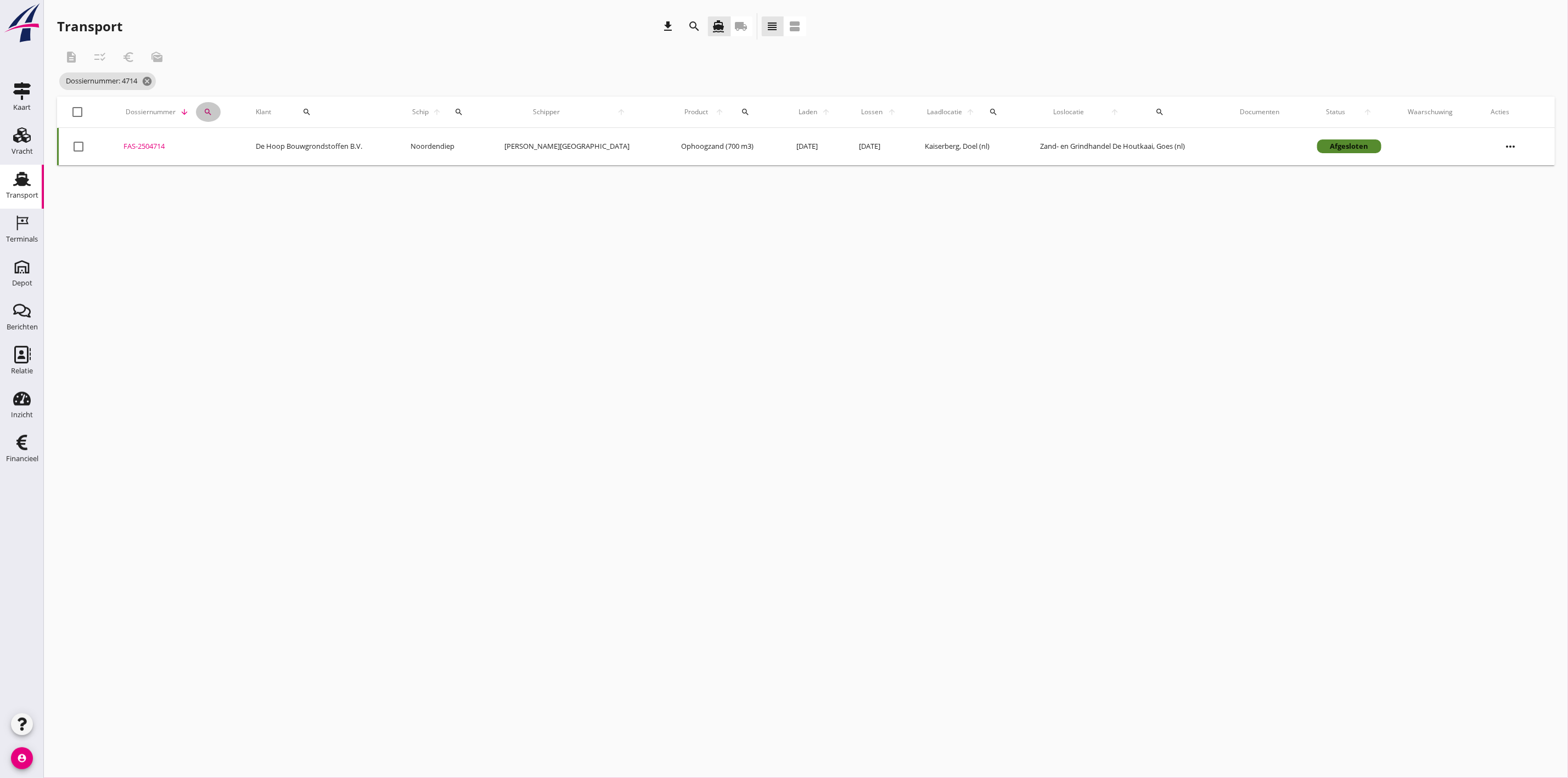
click at [213, 109] on icon "search" at bounding box center [208, 112] width 9 height 9
click at [252, 150] on input "4714" at bounding box center [265, 144] width 114 height 17
click at [168, 142] on div "FAS-2504715" at bounding box center [188, 146] width 119 height 11
click at [232, 111] on div "search" at bounding box center [221, 112] width 27 height 9
drag, startPoint x: 257, startPoint y: 147, endPoint x: 223, endPoint y: 145, distance: 34.1
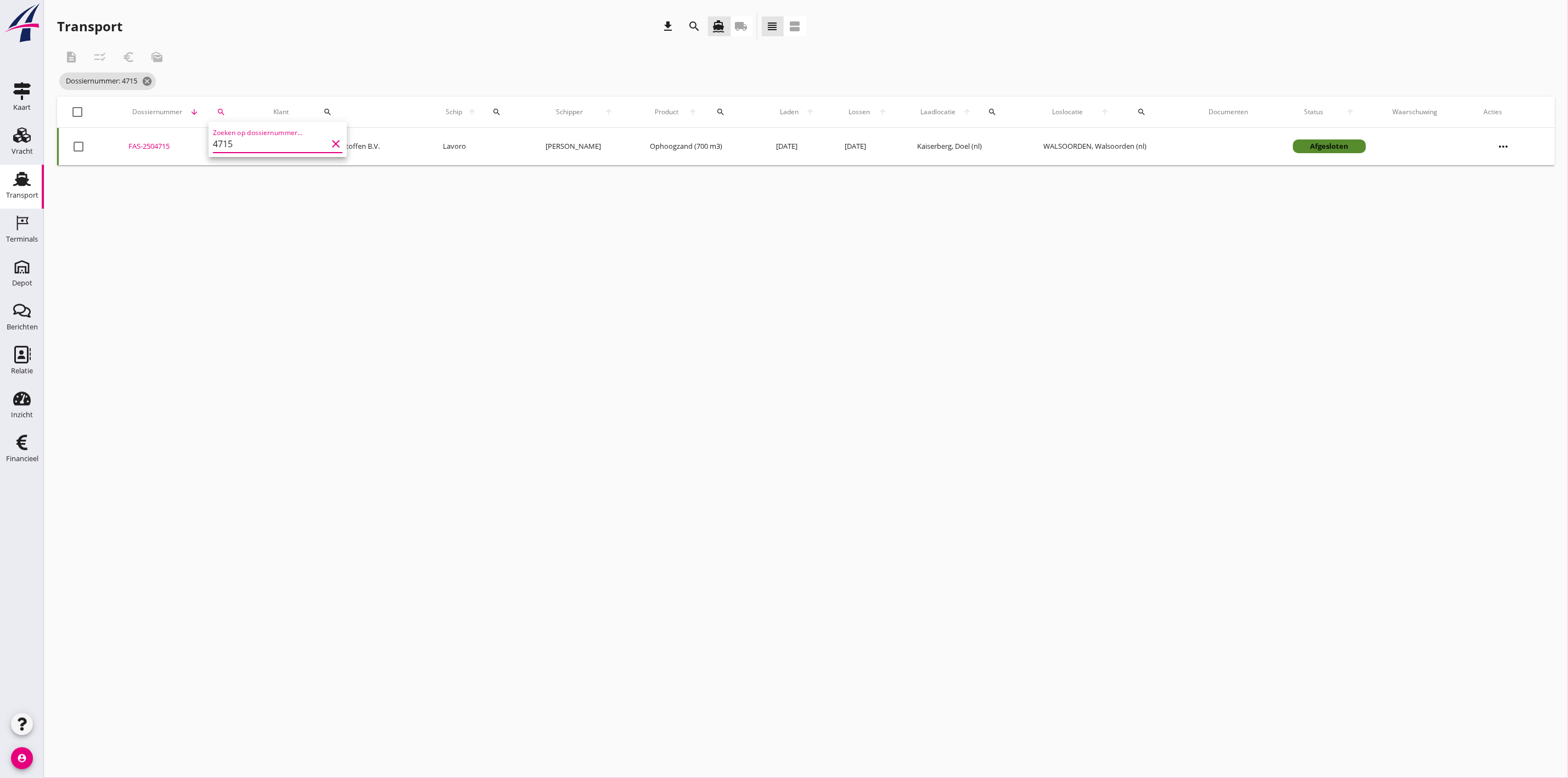
click at [223, 145] on input "4715" at bounding box center [269, 144] width 114 height 17
click at [160, 145] on div "FAS-2504716" at bounding box center [188, 146] width 120 height 11
click at [226, 108] on icon "search" at bounding box center [222, 112] width 9 height 9
drag, startPoint x: 243, startPoint y: 142, endPoint x: 226, endPoint y: 143, distance: 17.0
click at [226, 143] on input "4716" at bounding box center [274, 144] width 114 height 17
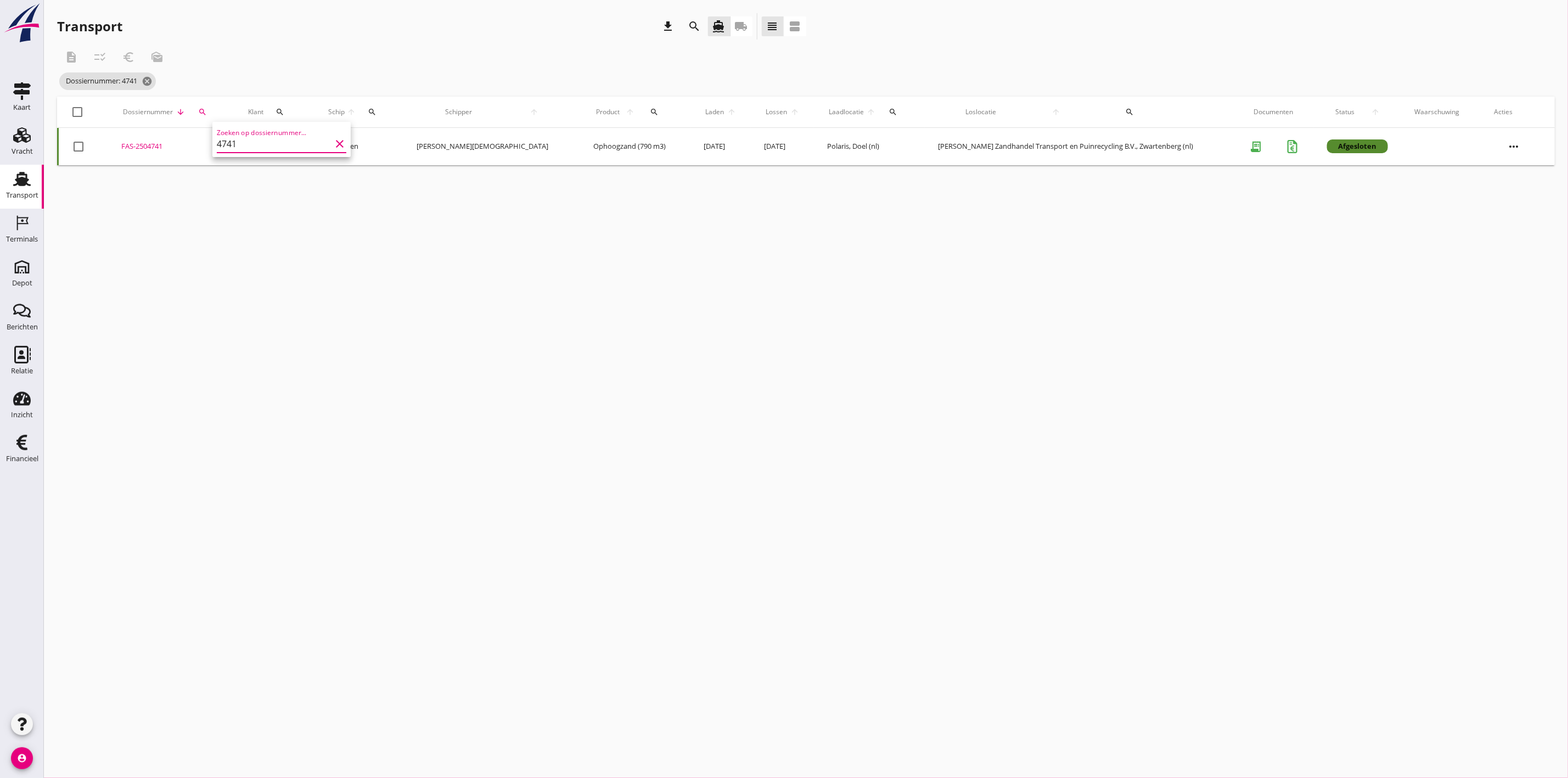
type input "4741"
click at [169, 141] on div "FAS-2504741" at bounding box center [172, 146] width 101 height 11
click at [207, 108] on icon "search" at bounding box center [203, 112] width 9 height 9
drag, startPoint x: 243, startPoint y: 141, endPoint x: 171, endPoint y: 152, distance: 72.8
click at [171, 152] on div "Deel track en trace Vracht details Vracht aanpassen Schip wijzigen Vracht kopie…" at bounding box center [784, 389] width 1568 height 778
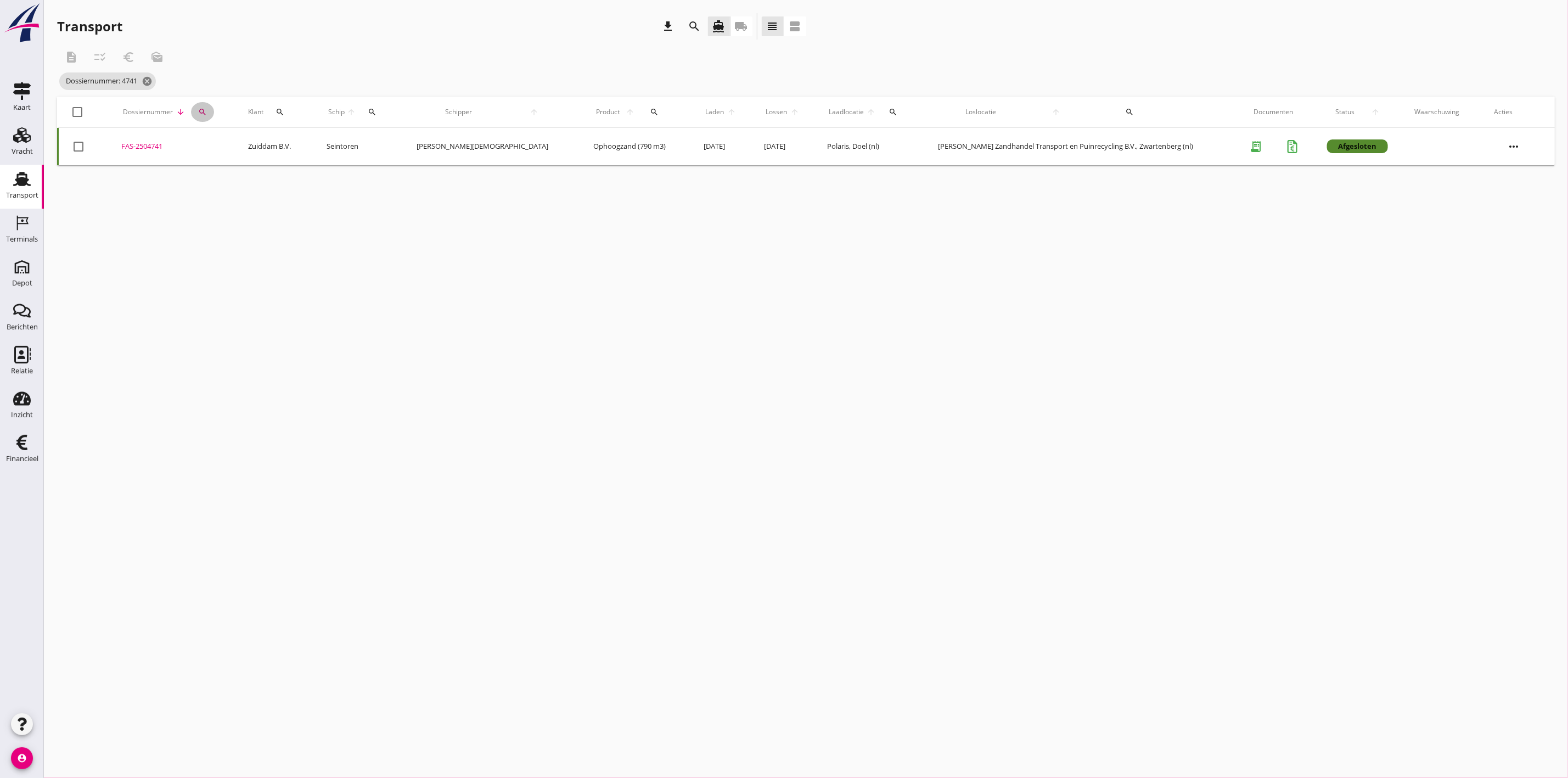
click at [207, 115] on icon "search" at bounding box center [203, 112] width 9 height 9
click at [238, 148] on input "4741" at bounding box center [261, 144] width 114 height 17
drag, startPoint x: 238, startPoint y: 148, endPoint x: 243, endPoint y: 152, distance: 6.4
click at [242, 150] on input "4741" at bounding box center [261, 144] width 114 height 17
click at [243, 152] on div "Zoeken op dossiernummer... 4741 clear" at bounding box center [269, 144] width 129 height 17
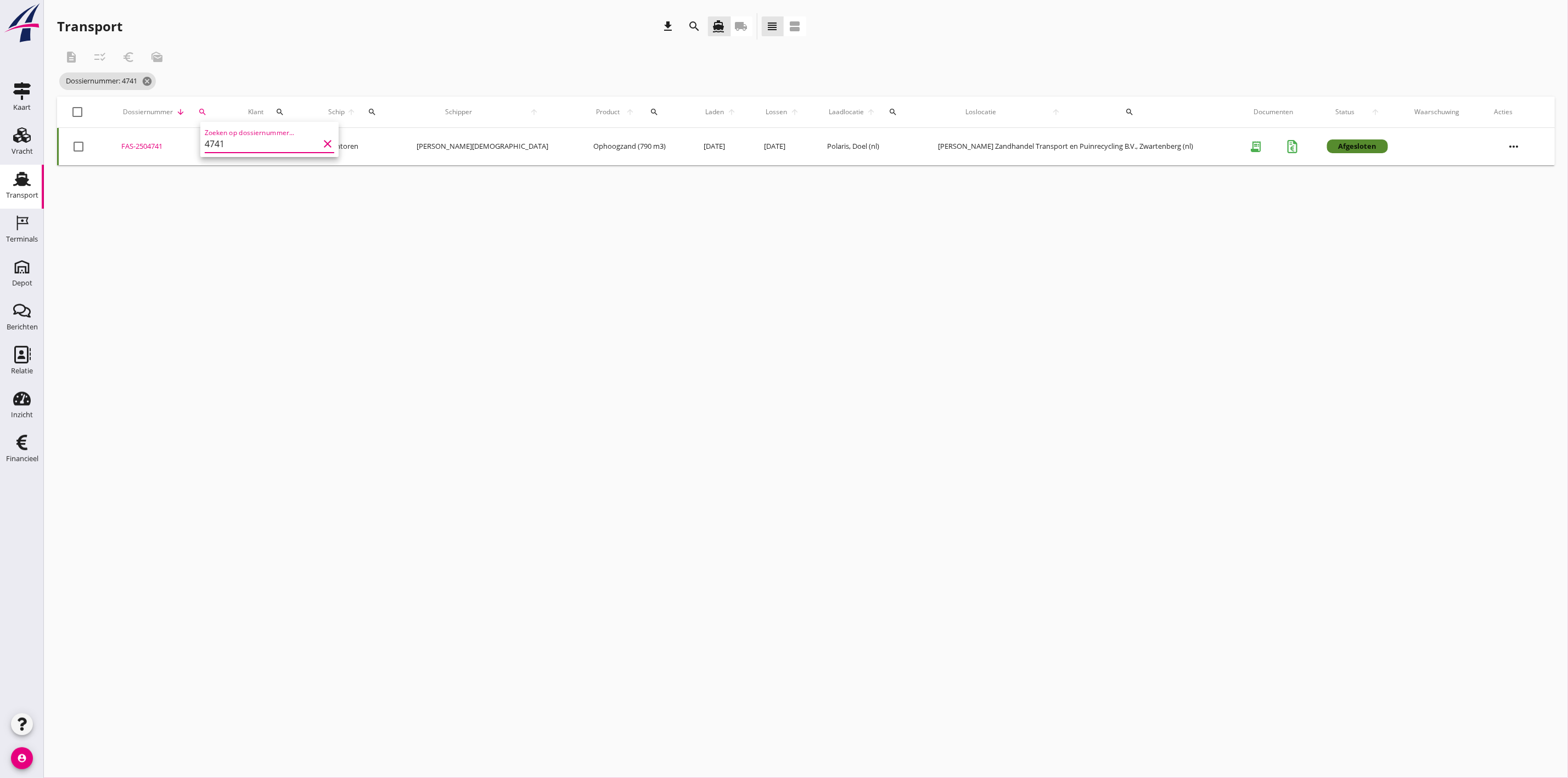
click at [322, 142] on icon "clear" at bounding box center [328, 144] width 13 height 13
type input "4817"
click at [171, 145] on div "FAS-2504817" at bounding box center [192, 146] width 124 height 11
click at [223, 108] on icon "search" at bounding box center [227, 112] width 9 height 9
drag, startPoint x: 251, startPoint y: 143, endPoint x: 182, endPoint y: 149, distance: 69.3
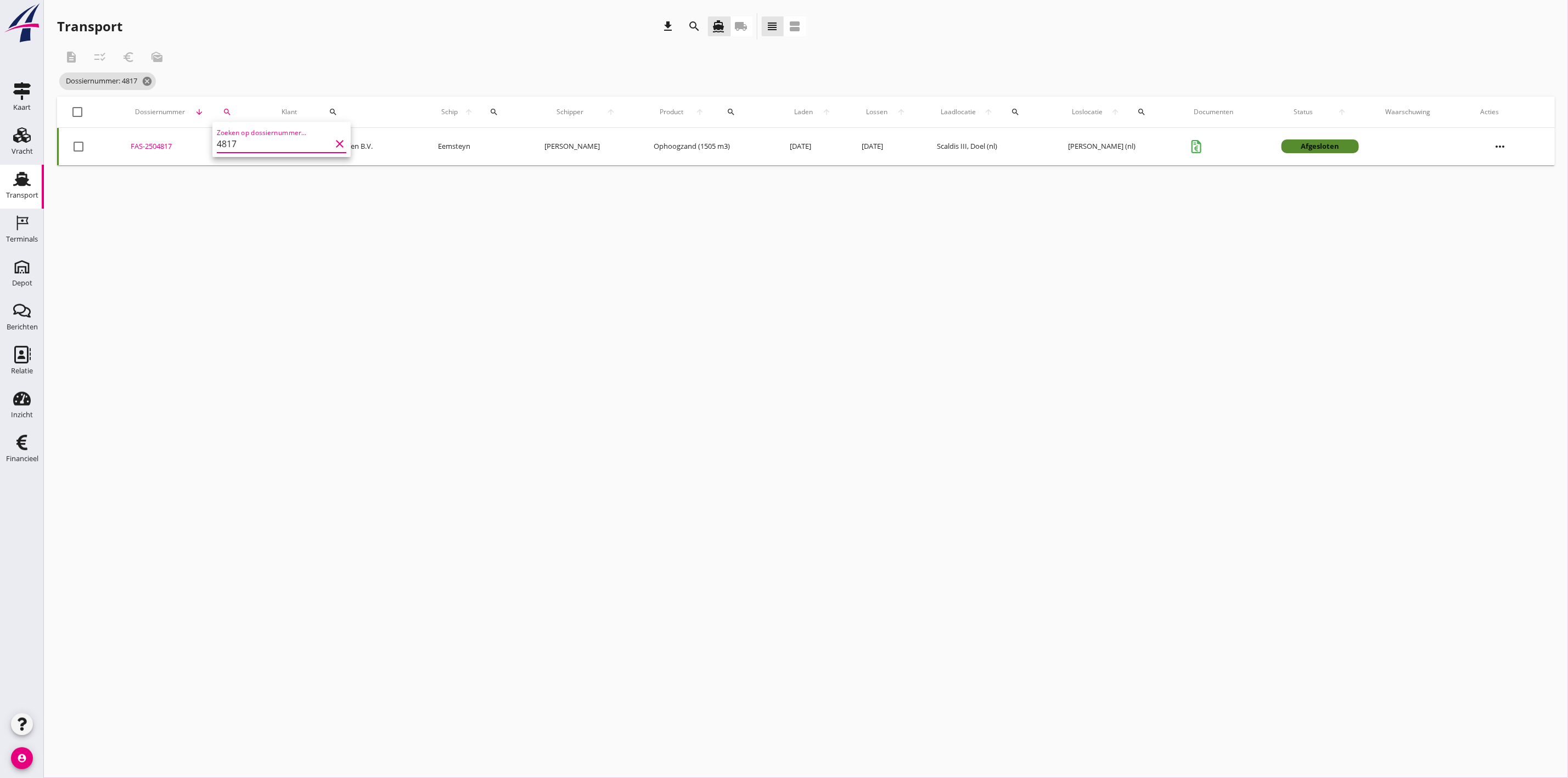
click at [182, 149] on div "Deel track en trace Vracht details Vracht aanpassen Schip wijzigen Vracht kopie…" at bounding box center [784, 389] width 1568 height 778
click at [224, 111] on icon "search" at bounding box center [227, 112] width 9 height 9
click at [236, 132] on div "Zoeken op dossiernummer... 4817 clear" at bounding box center [282, 141] width 129 height 24
click at [238, 140] on input "4817" at bounding box center [274, 144] width 114 height 17
drag, startPoint x: 221, startPoint y: 148, endPoint x: 196, endPoint y: 154, distance: 25.7
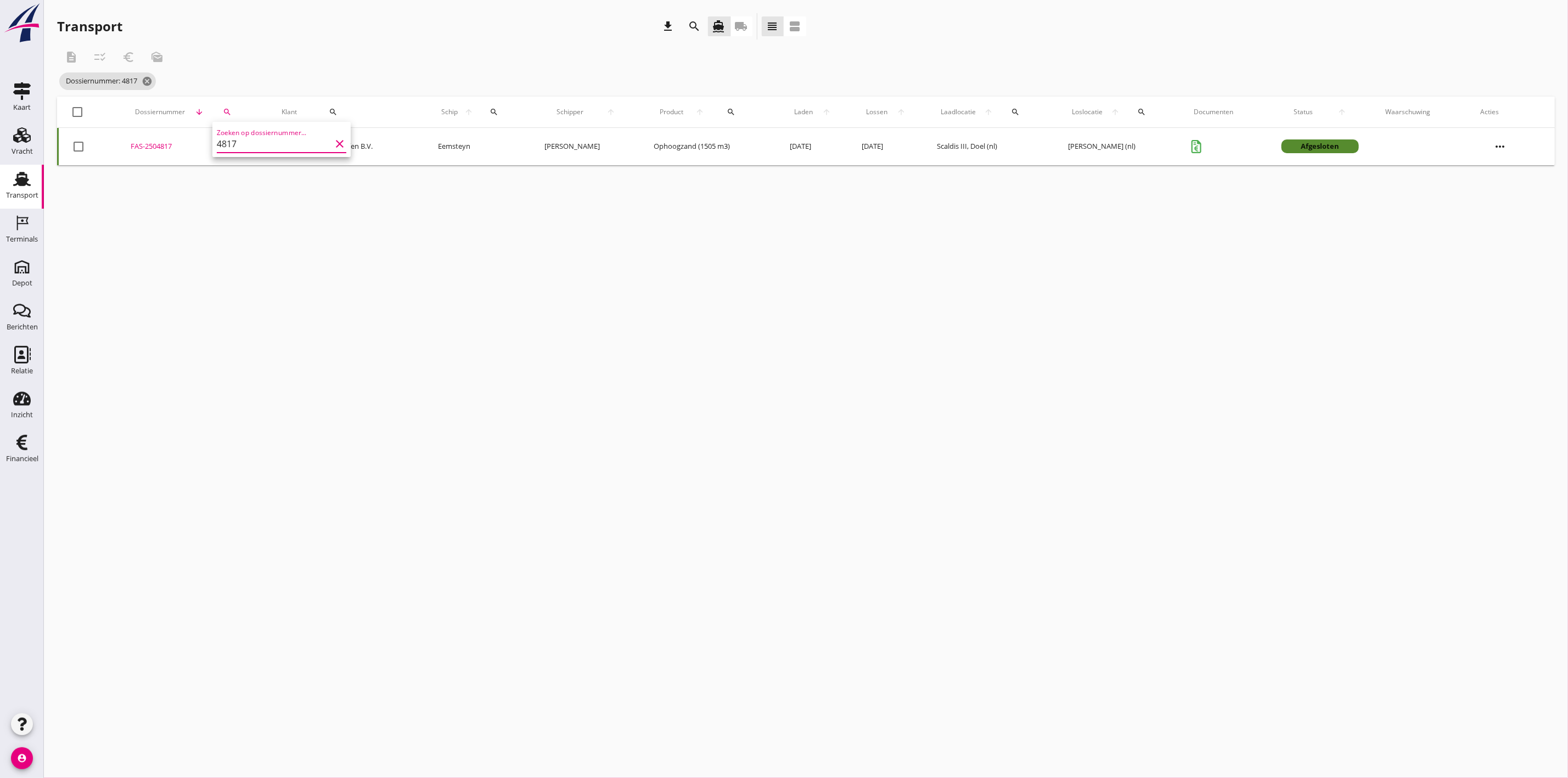
click at [196, 154] on div "Deel track en trace Vracht details Vracht aanpassen Schip wijzigen Vracht kopie…" at bounding box center [784, 389] width 1568 height 778
click at [236, 111] on div "search" at bounding box center [227, 112] width 29 height 9
click at [336, 142] on icon "clear" at bounding box center [340, 144] width 13 height 13
click at [162, 147] on div "FAS-2504753" at bounding box center [169, 146] width 98 height 11
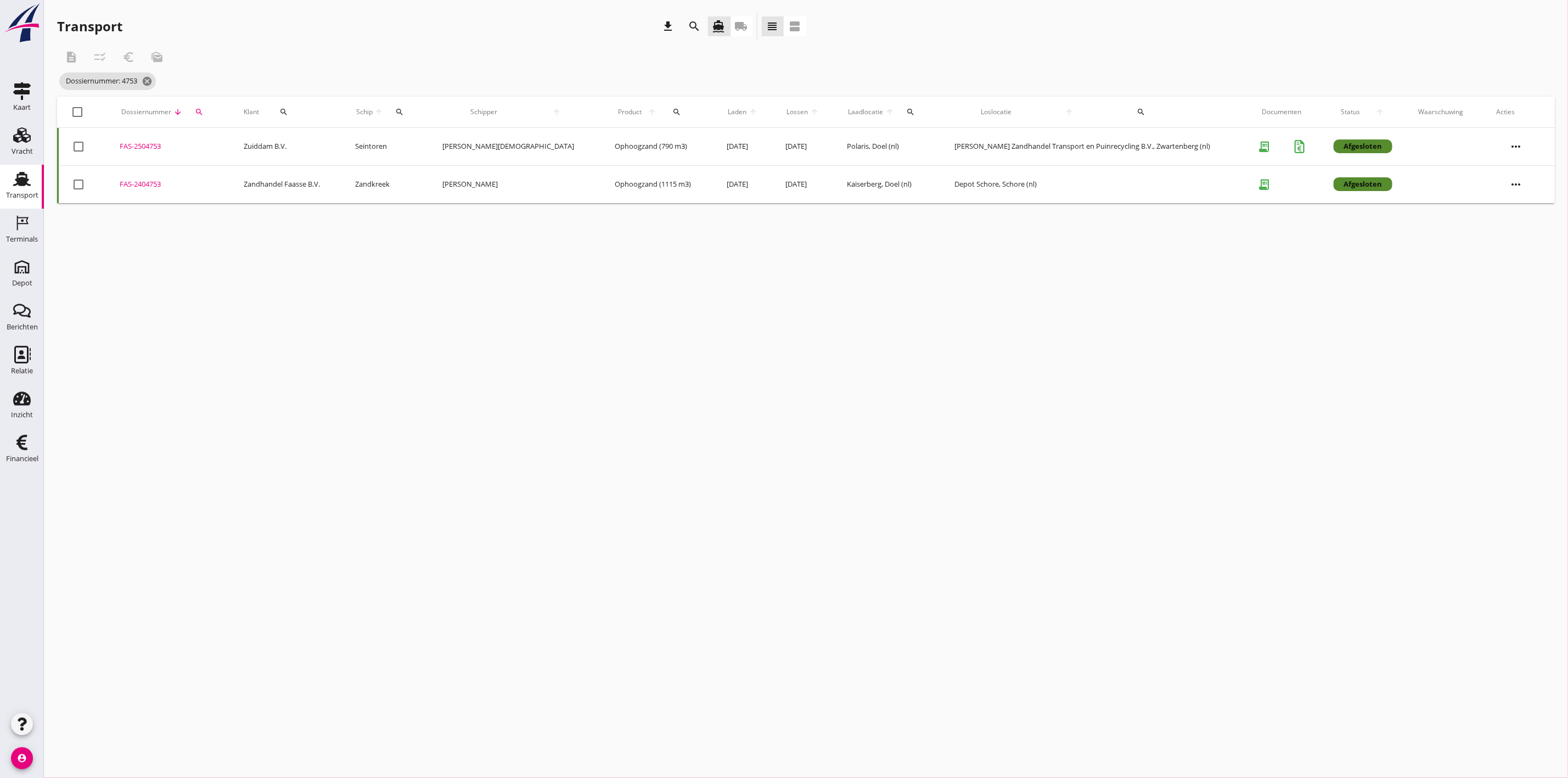
click at [201, 111] on div "search" at bounding box center [199, 112] width 22 height 9
click at [162, 143] on div "FAS-2504753" at bounding box center [169, 146] width 98 height 11
click at [203, 115] on icon "search" at bounding box center [199, 112] width 9 height 9
drag, startPoint x: 252, startPoint y: 149, endPoint x: 223, endPoint y: 153, distance: 29.3
click at [215, 148] on input "4753" at bounding box center [256, 144] width 114 height 17
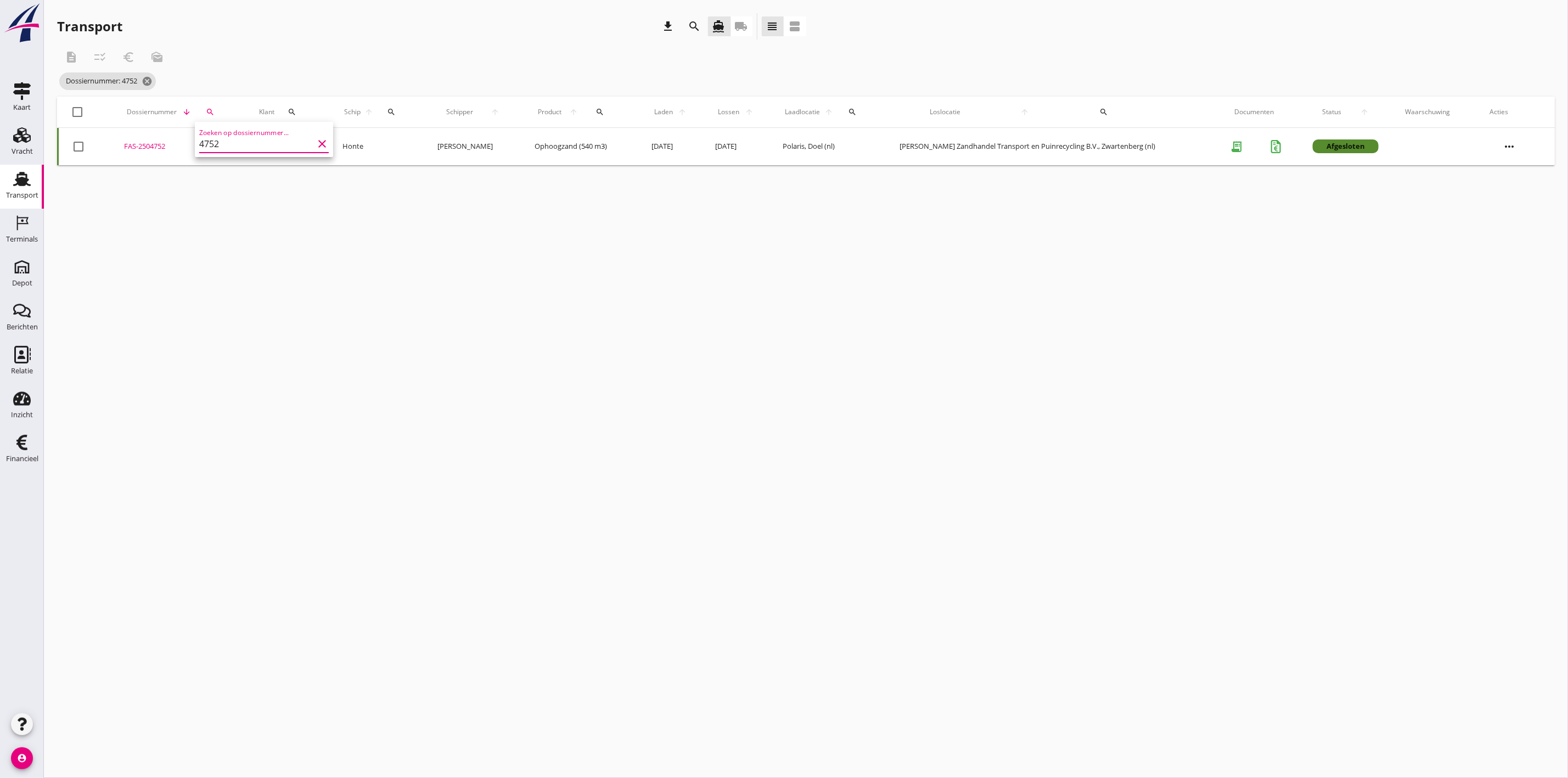
click at [153, 143] on div "FAS-2504752" at bounding box center [178, 146] width 108 height 11
click at [211, 108] on icon "search" at bounding box center [210, 112] width 9 height 9
drag, startPoint x: 228, startPoint y: 141, endPoint x: 213, endPoint y: 144, distance: 15.3
click at [213, 144] on input "4752" at bounding box center [260, 144] width 114 height 17
click at [237, 142] on input "4752" at bounding box center [260, 144] width 114 height 17
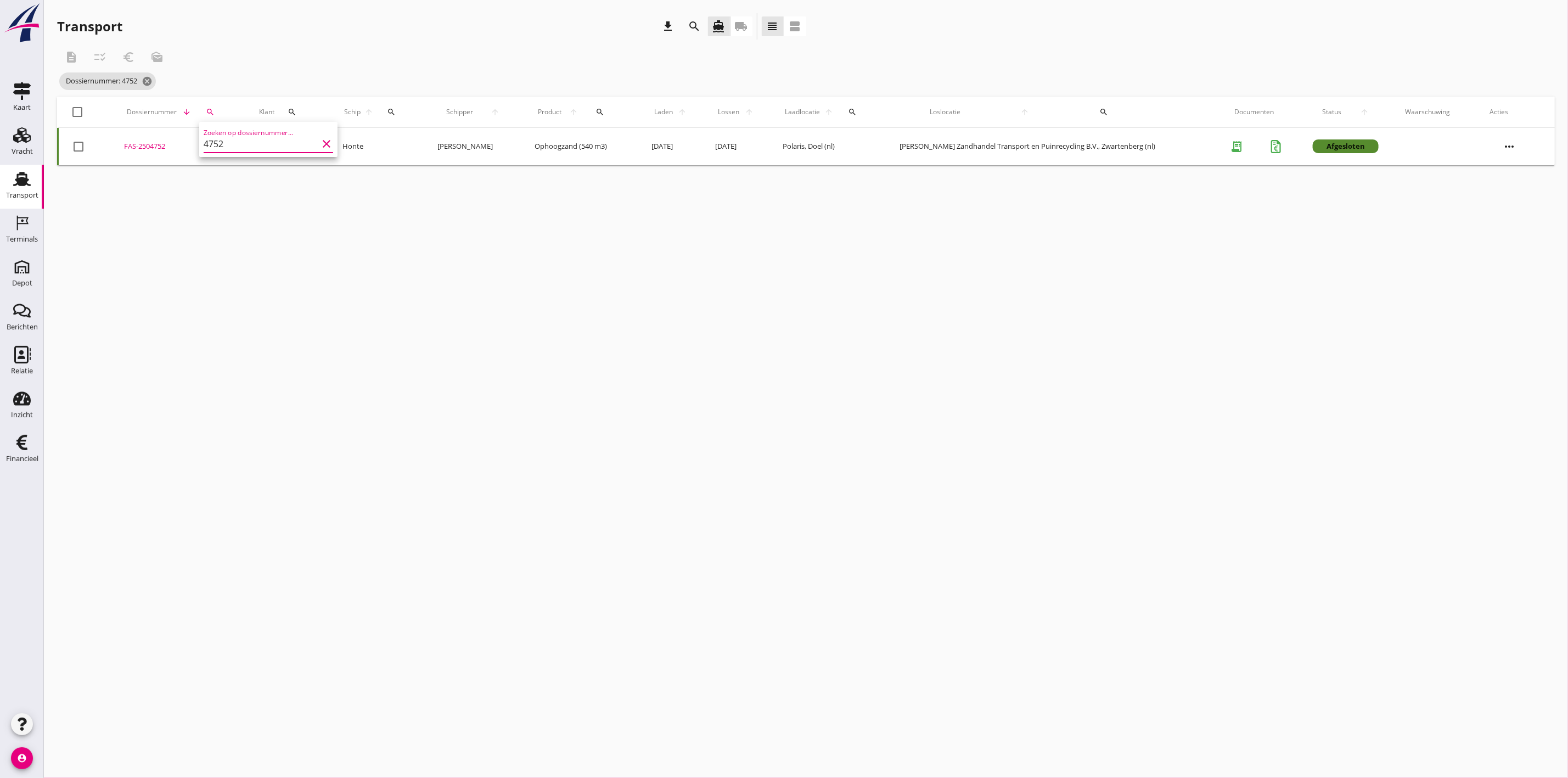
click at [241, 145] on input "4752" at bounding box center [260, 144] width 114 height 17
click at [162, 145] on div "FAS-2504756" at bounding box center [182, 146] width 112 height 11
click at [215, 114] on icon "search" at bounding box center [214, 112] width 9 height 9
click at [249, 141] on input "4756" at bounding box center [261, 144] width 114 height 17
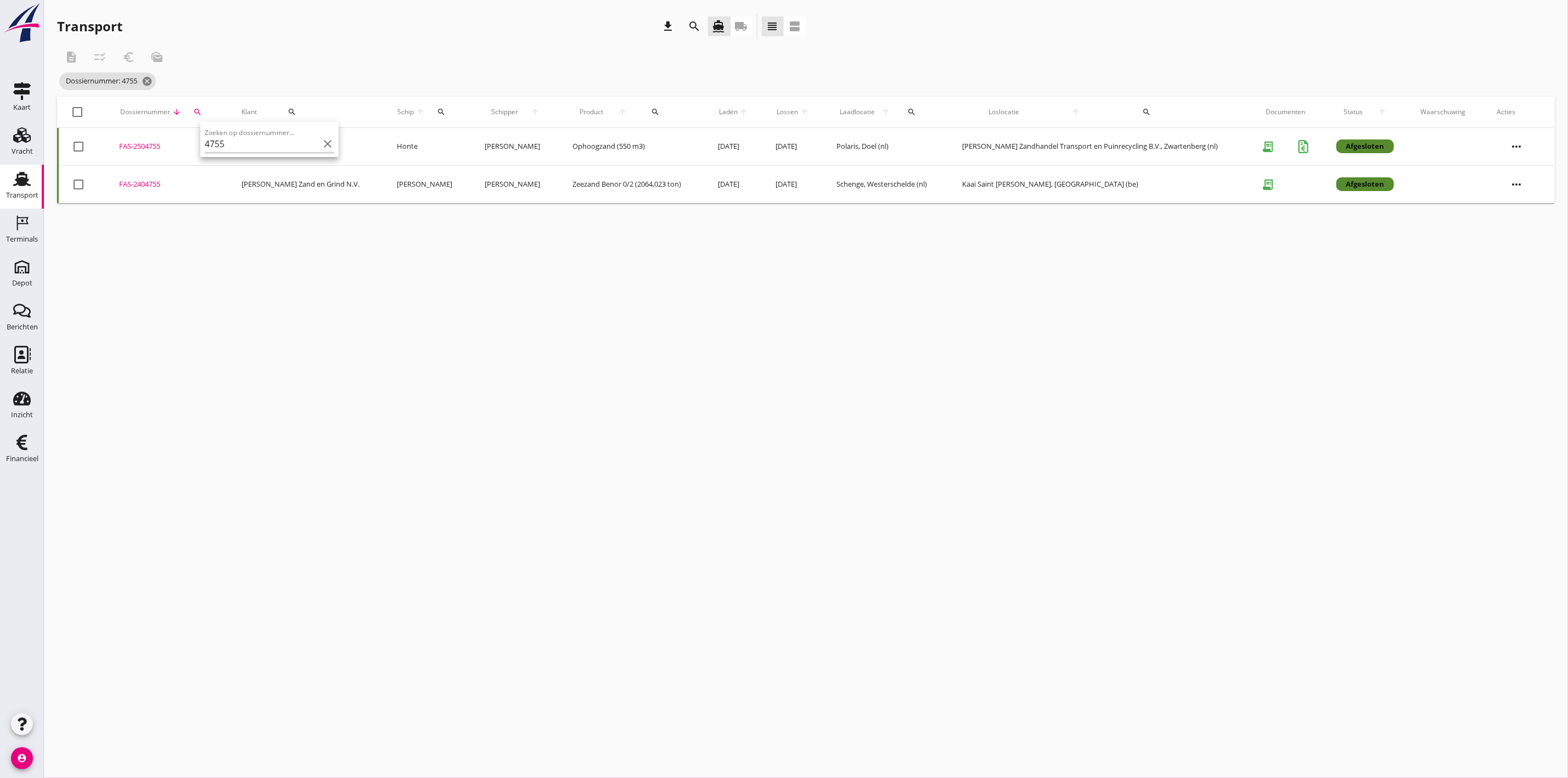
click at [134, 139] on td "FAS-2504755 upload_file Drop hier uw bestand om het aan het dossier toe te voeg…" at bounding box center [167, 147] width 122 height 38
click at [196, 108] on icon "search" at bounding box center [198, 112] width 9 height 9
drag, startPoint x: 218, startPoint y: 141, endPoint x: 203, endPoint y: 142, distance: 15.0
click at [203, 142] on input "4755" at bounding box center [247, 144] width 114 height 17
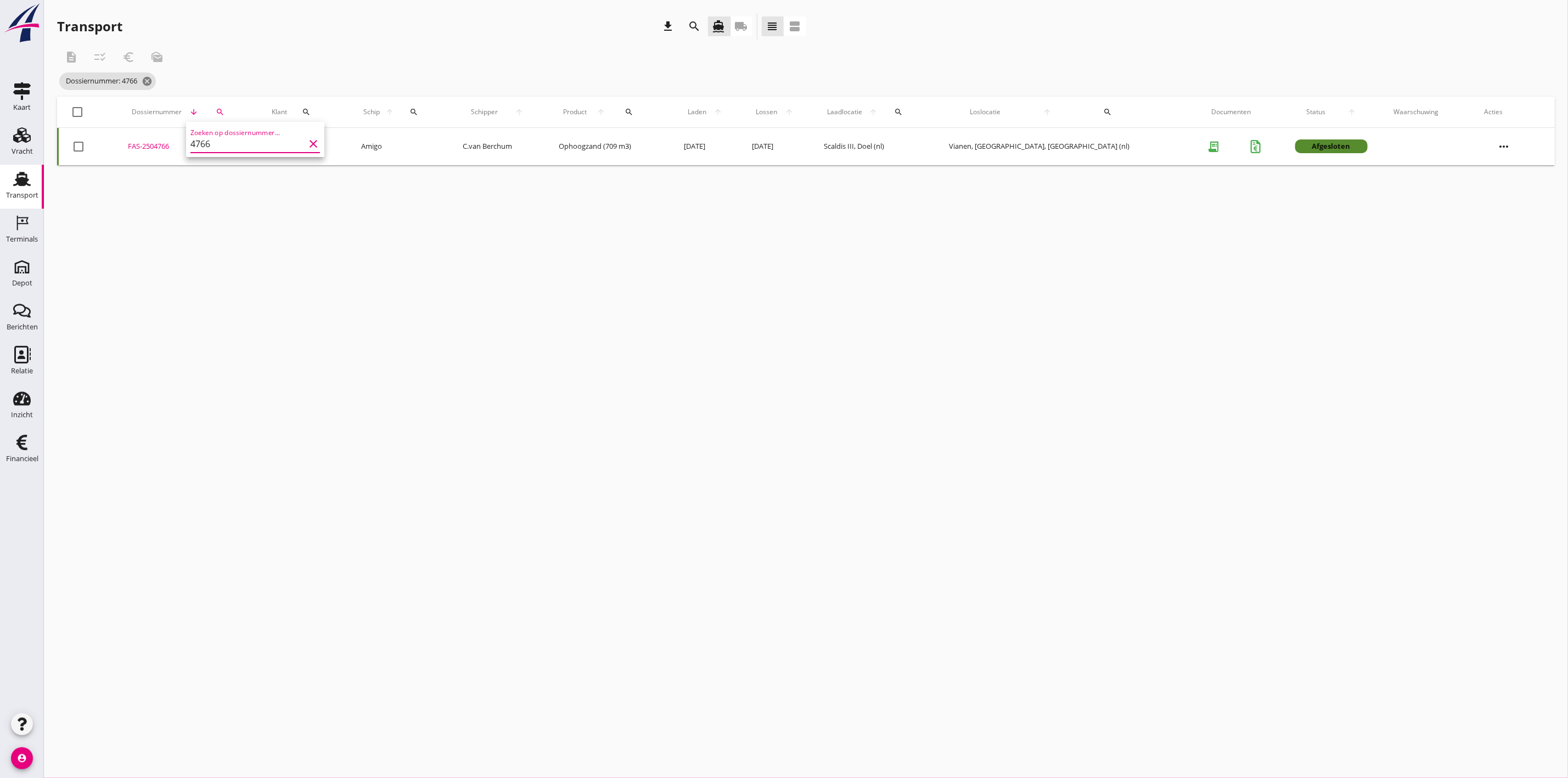
click at [144, 145] on div "FAS-2504766" at bounding box center [187, 146] width 118 height 11
click at [224, 115] on icon "search" at bounding box center [220, 112] width 9 height 9
click at [257, 143] on input "4766" at bounding box center [275, 144] width 114 height 17
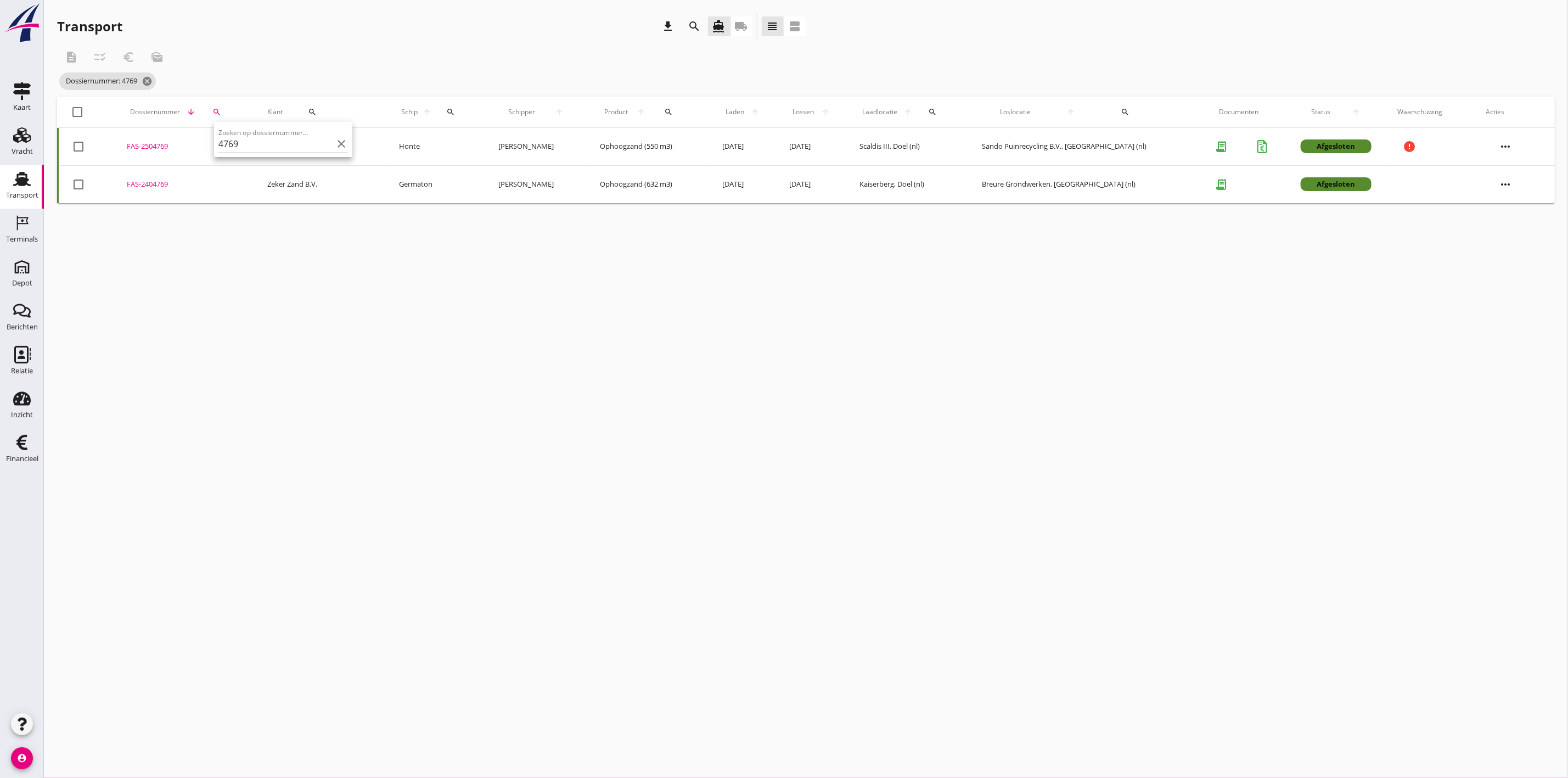
click at [154, 140] on td "FAS-2504769 upload_file Drop hier uw bestand om het aan het dossier toe te voeg…" at bounding box center [184, 147] width 141 height 38
click at [221, 108] on icon "search" at bounding box center [217, 112] width 9 height 9
drag, startPoint x: 249, startPoint y: 144, endPoint x: 221, endPoint y: 147, distance: 28.2
click at [221, 147] on input "4769" at bounding box center [269, 144] width 114 height 17
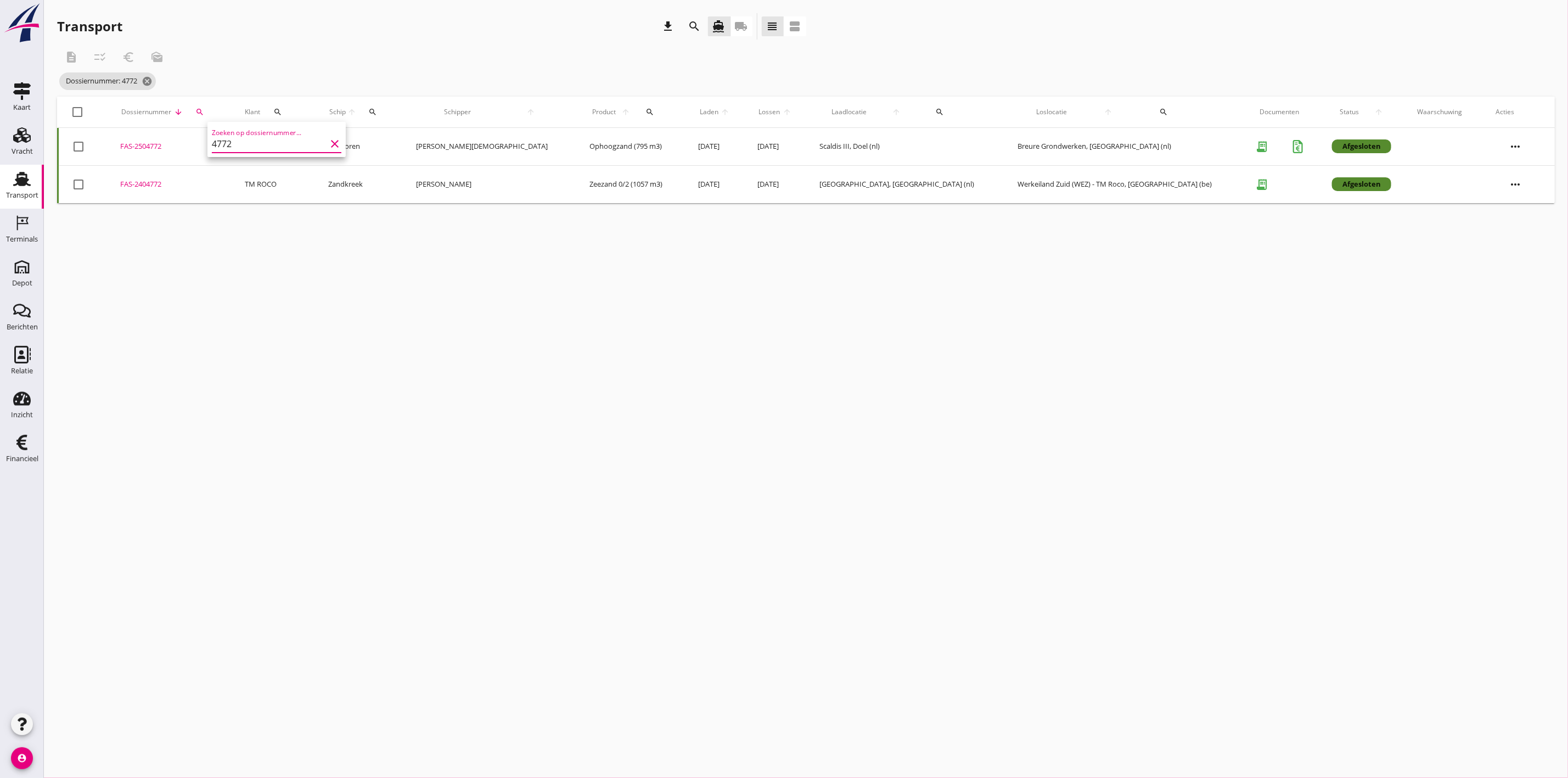
click at [152, 143] on div "FAS-2504772" at bounding box center [169, 146] width 98 height 11
click at [211, 103] on button "search" at bounding box center [200, 112] width 22 height 20
click at [238, 143] on input "4772" at bounding box center [267, 144] width 114 height 17
type input "4773"
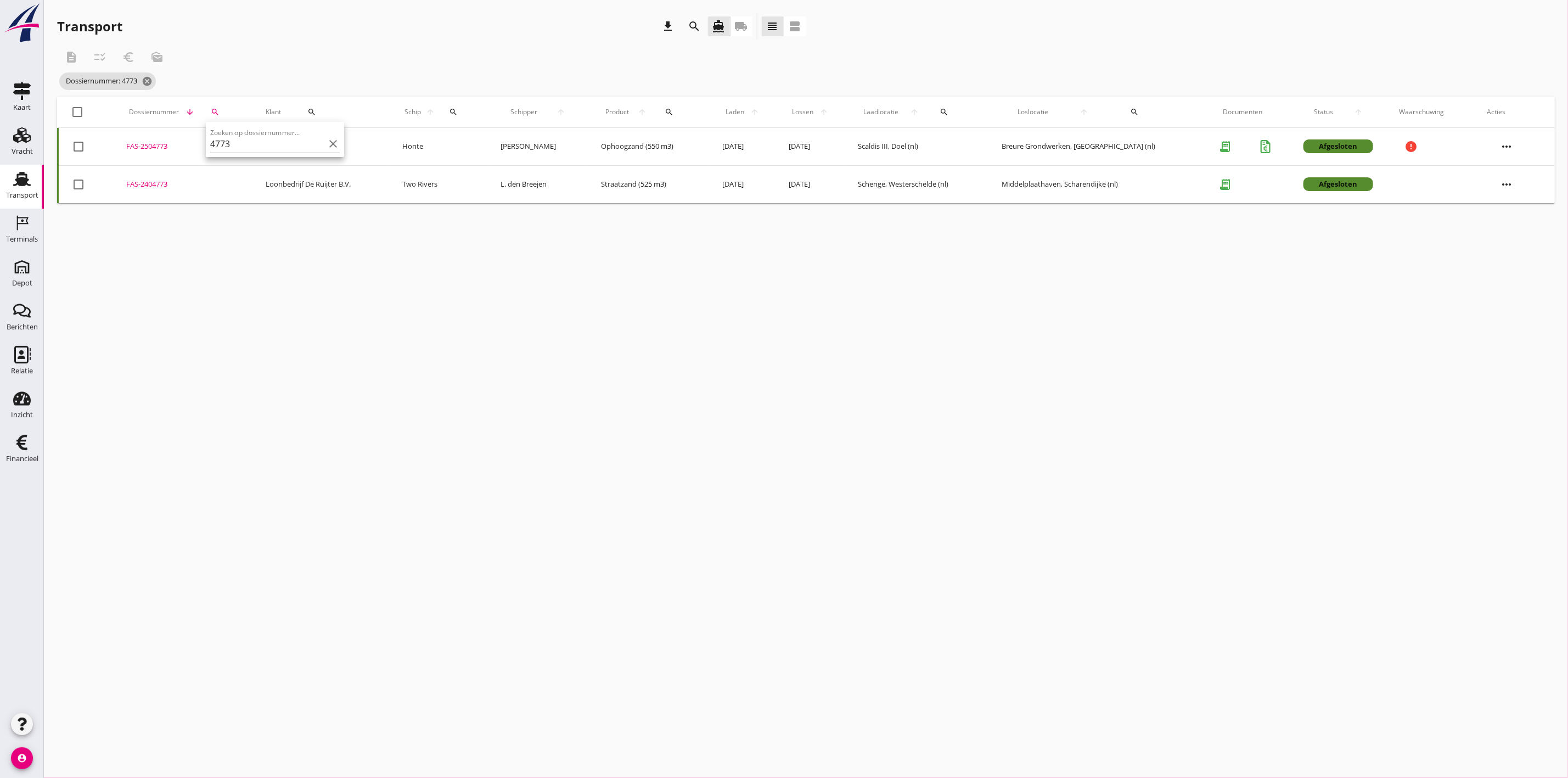
click at [167, 145] on div "FAS-2504773" at bounding box center [182, 146] width 113 height 11
click at [150, 81] on icon "cancel" at bounding box center [147, 80] width 11 height 11
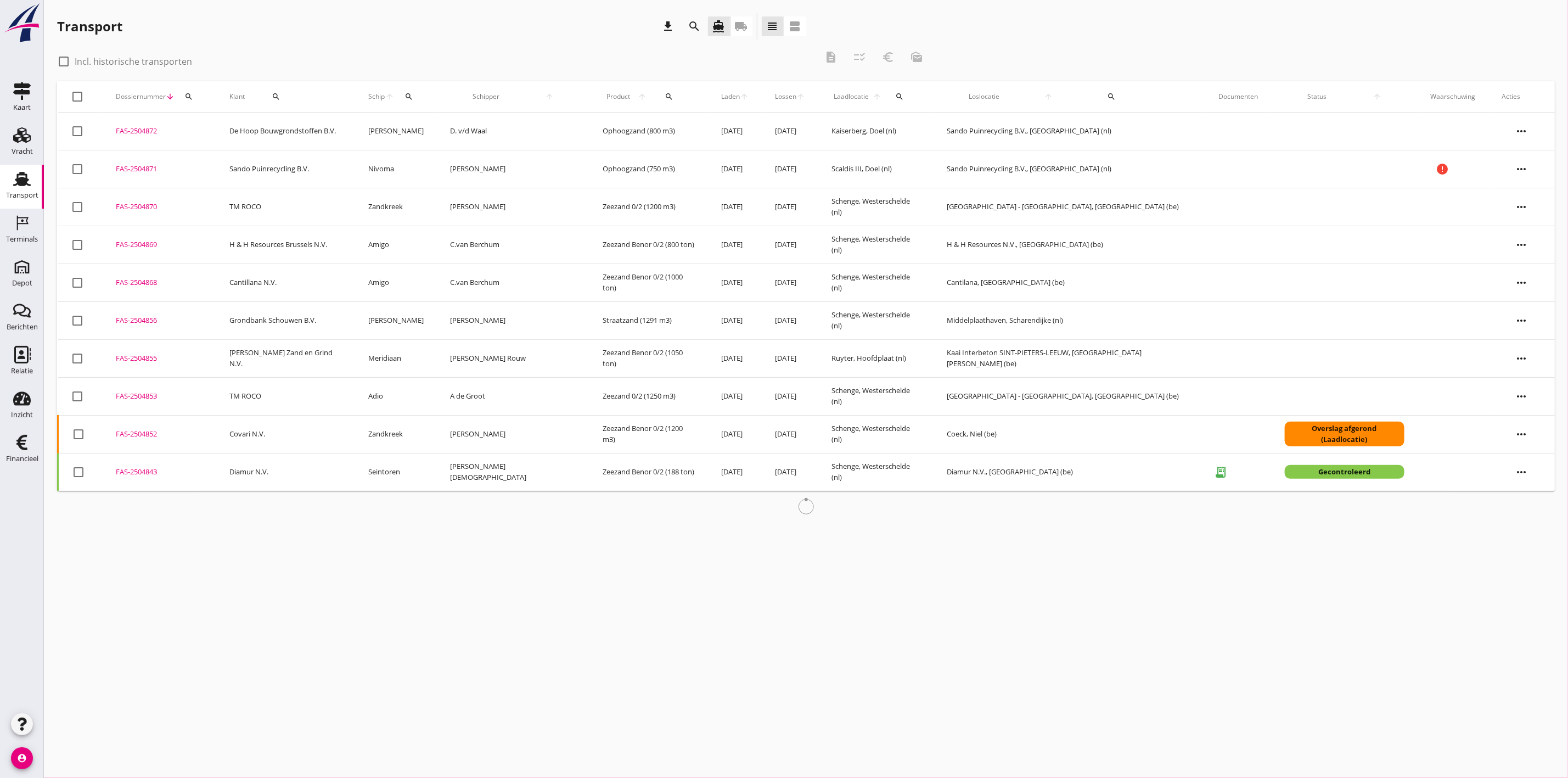
click at [315, 90] on div "Klant search" at bounding box center [285, 96] width 113 height 27
click at [280, 94] on icon "search" at bounding box center [276, 96] width 9 height 9
click at [292, 109] on div "Zoeken op opdrachtgever... arrow_drop_down check" at bounding box center [345, 129] width 176 height 46
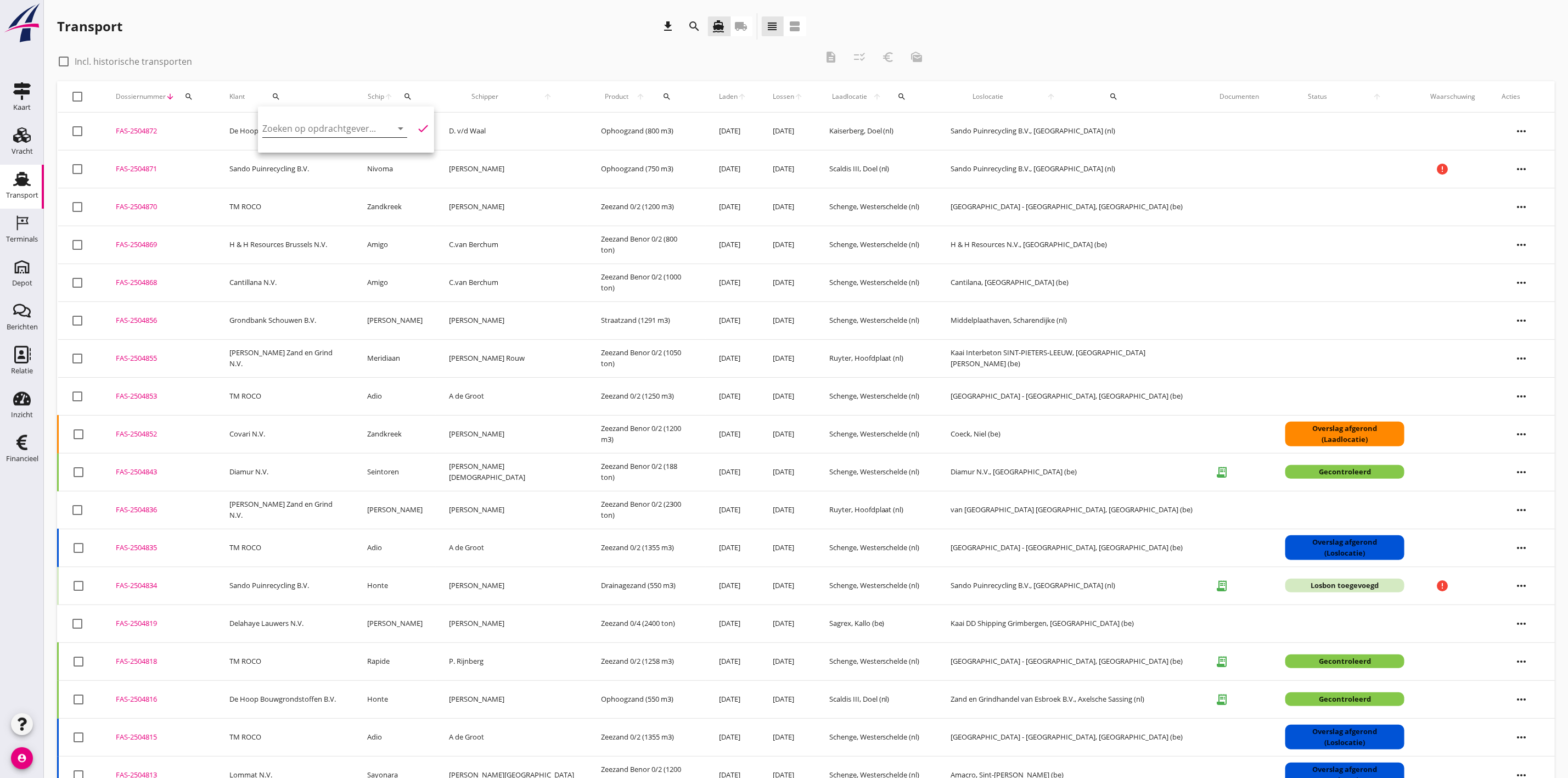
click at [297, 124] on input "Zoeken op opdrachtgever..." at bounding box center [319, 129] width 114 height 17
click at [350, 157] on div "De Hoop Bouwgrondstoffen B.V." at bounding box center [338, 155] width 134 height 13
type input "De Hoop Bouwgrondstoffen B.V."
click at [427, 47] on div "check_box_outline_blank Incl. historische transporten description checklist_rtl…" at bounding box center [493, 60] width 873 height 33
click at [293, 93] on div "search" at bounding box center [276, 96] width 54 height 9
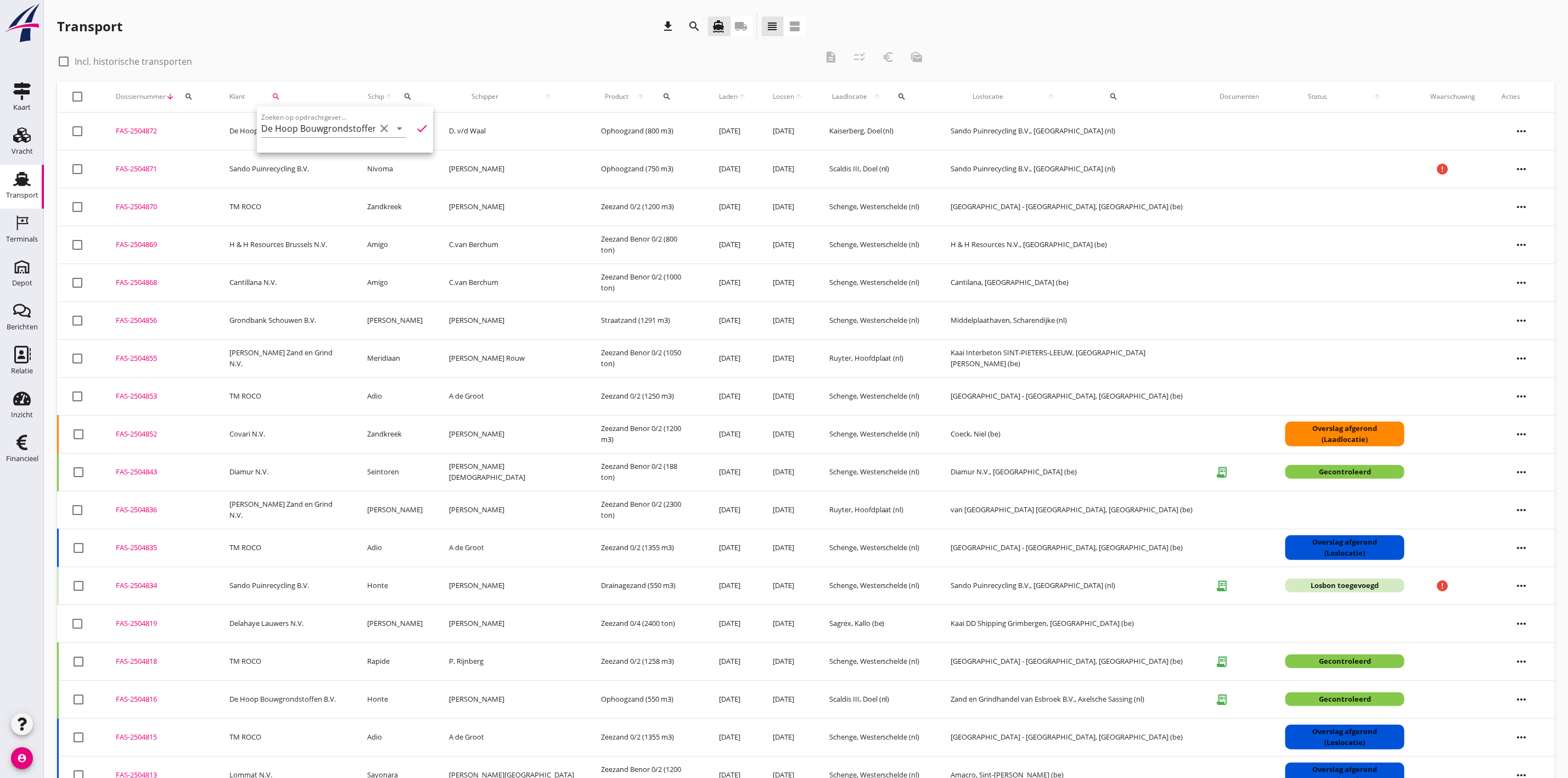
click at [417, 126] on icon "check" at bounding box center [422, 129] width 13 height 13
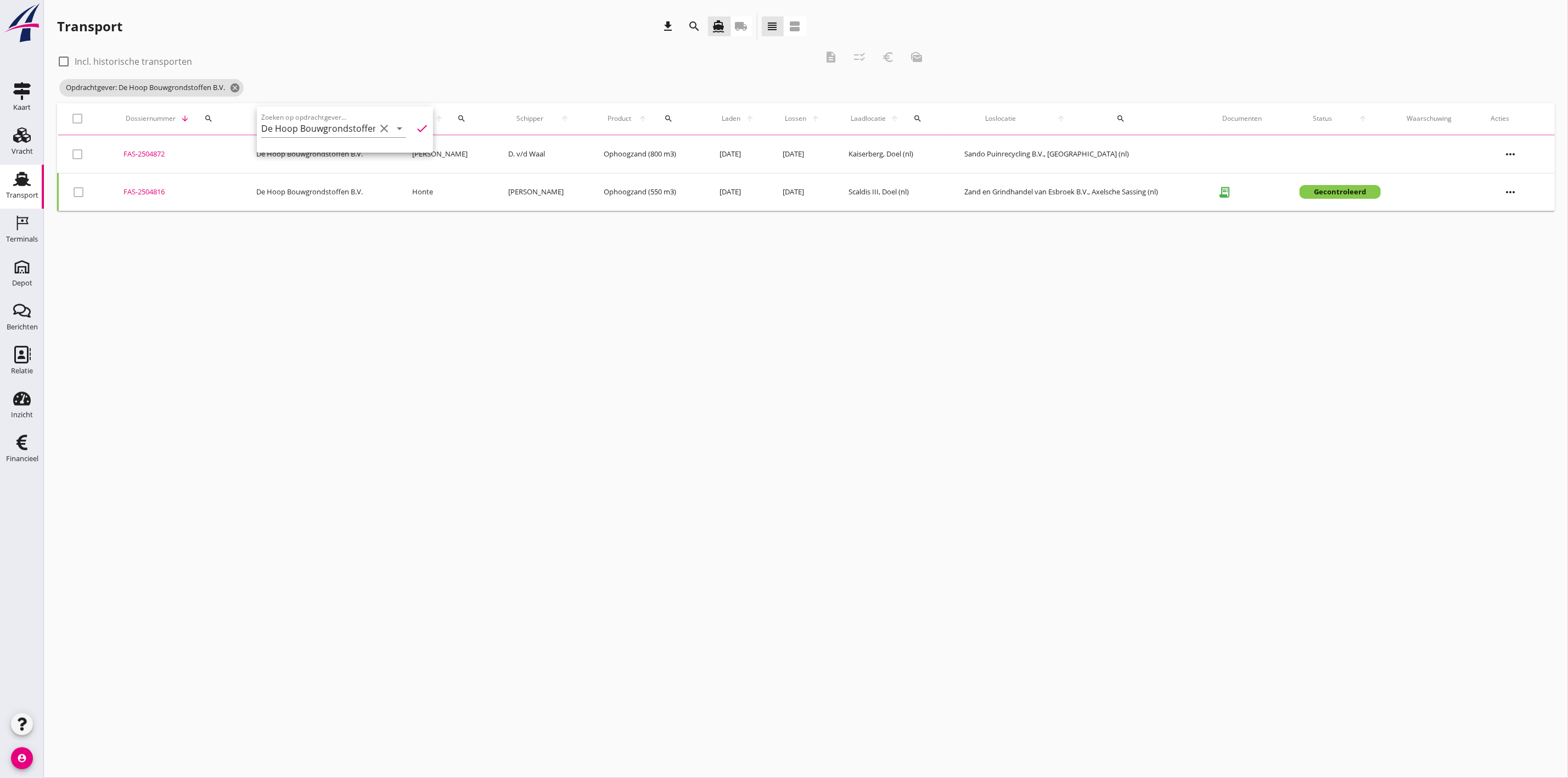
click at [60, 60] on div at bounding box center [64, 62] width 19 height 19
checkbox input "true"
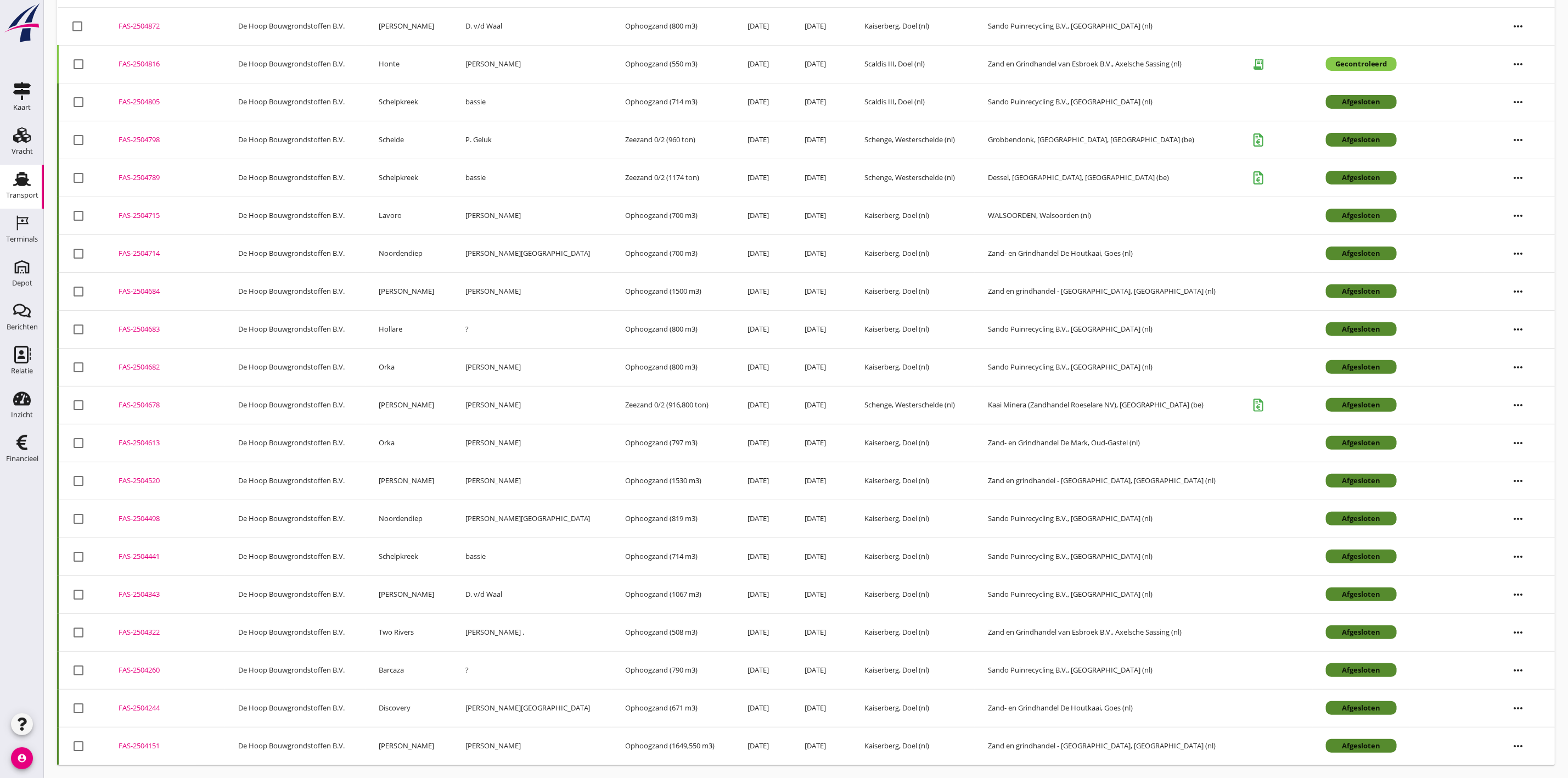
scroll to position [167, 0]
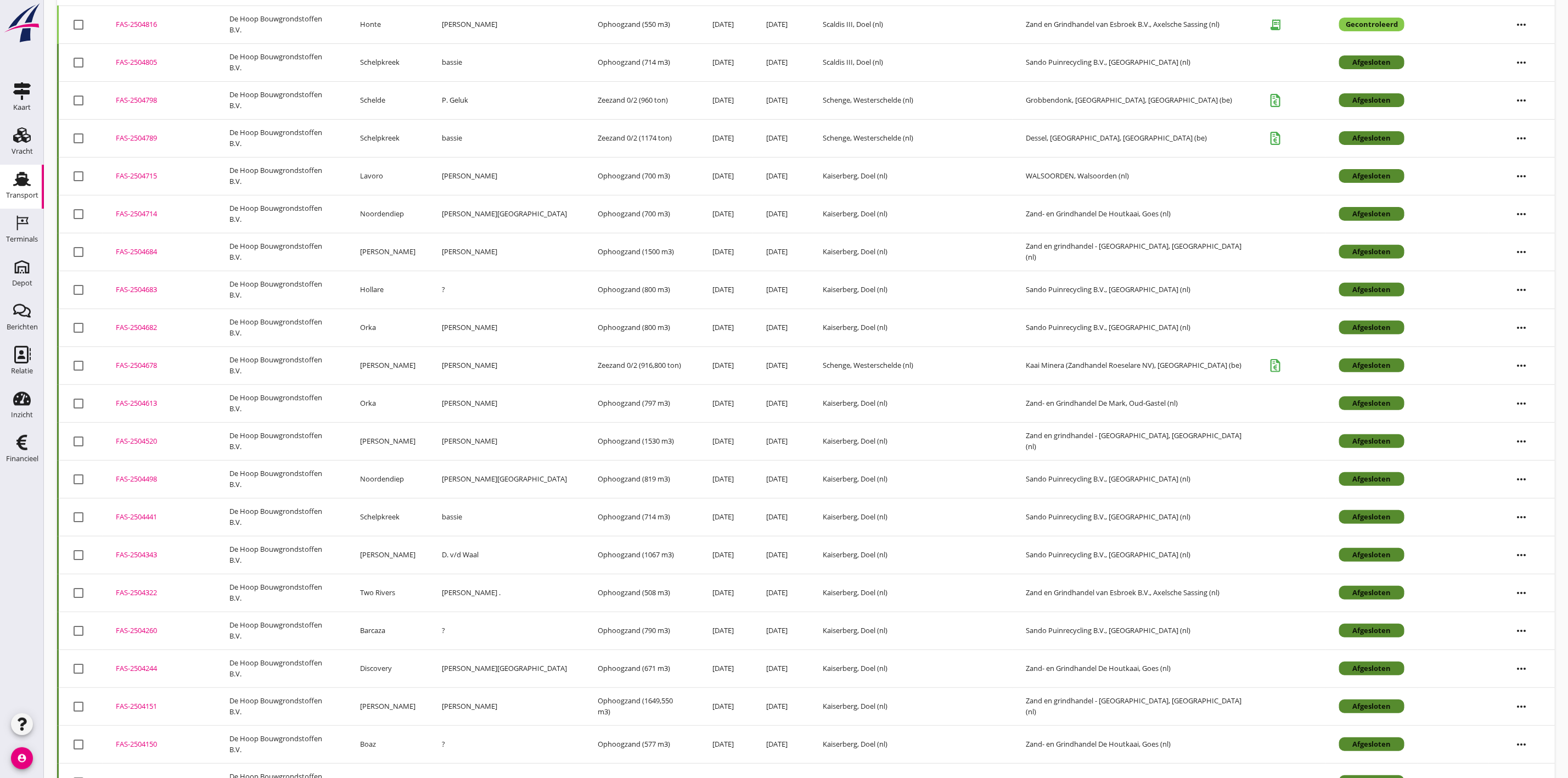
click at [149, 558] on div "FAS-2504343" at bounding box center [159, 555] width 87 height 11
click at [147, 328] on div "FAS-2504682" at bounding box center [159, 328] width 87 height 11
drag, startPoint x: 145, startPoint y: 289, endPoint x: 145, endPoint y: 280, distance: 9.0
click at [145, 290] on div "FAS-2504683" at bounding box center [159, 290] width 87 height 11
click at [144, 254] on div "FAS-2504684" at bounding box center [159, 251] width 87 height 11
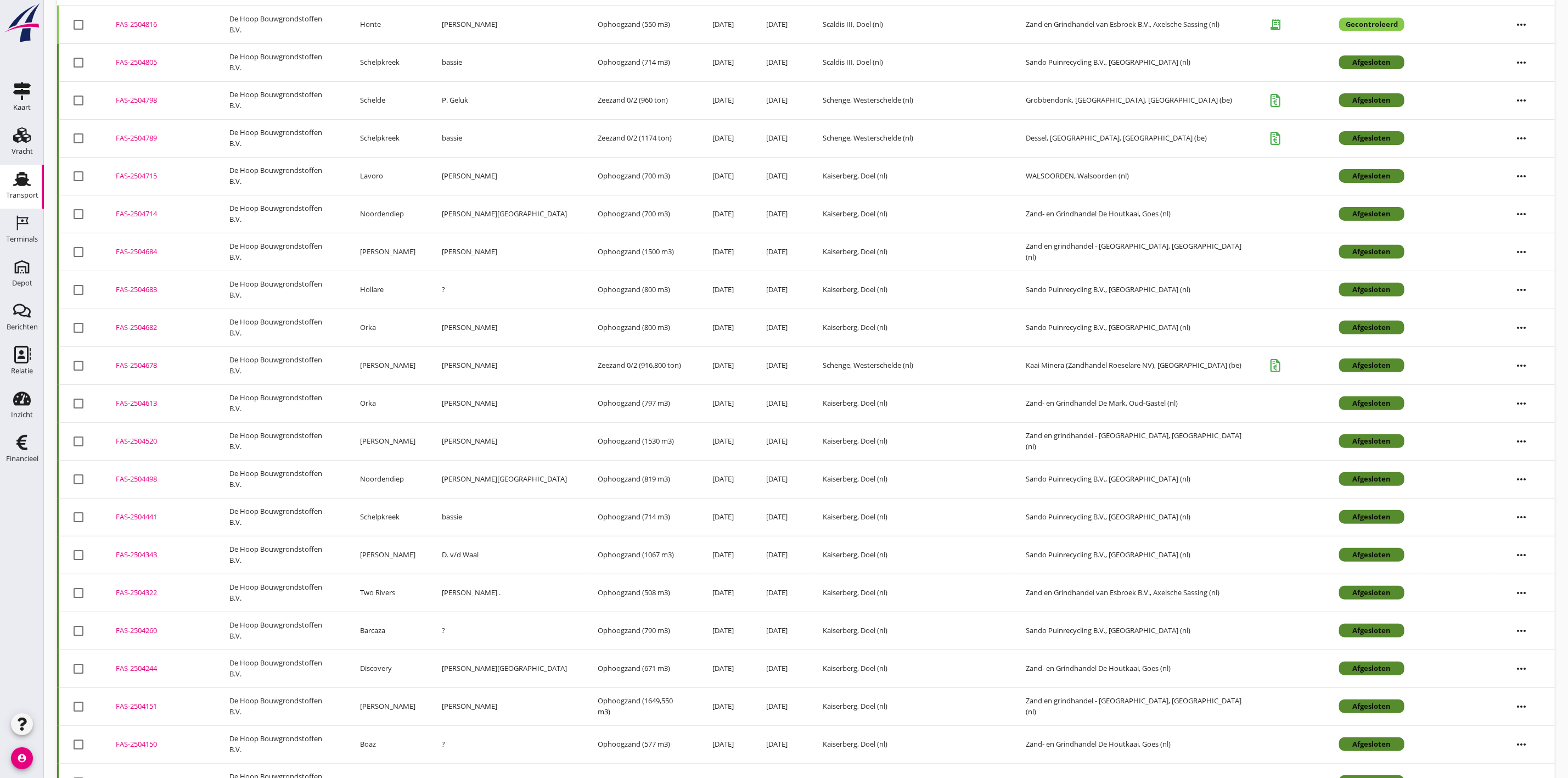
click at [145, 215] on div "FAS-2504714" at bounding box center [159, 213] width 87 height 11
click at [147, 177] on div "FAS-2504715" at bounding box center [159, 176] width 87 height 11
click at [131, 251] on div "FAS-2504684" at bounding box center [159, 251] width 87 height 11
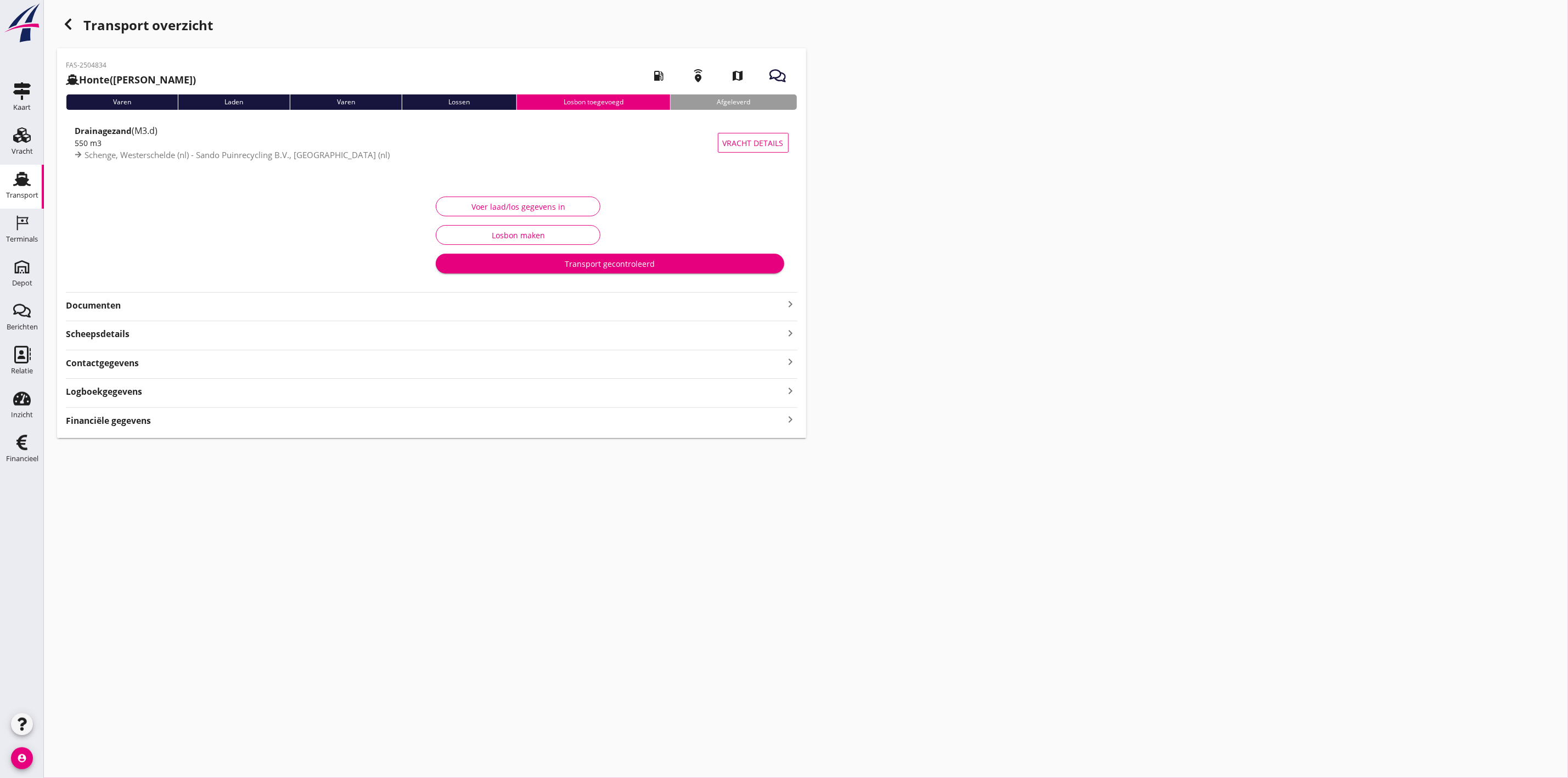
click at [101, 308] on strong "Documenten" at bounding box center [425, 305] width 718 height 13
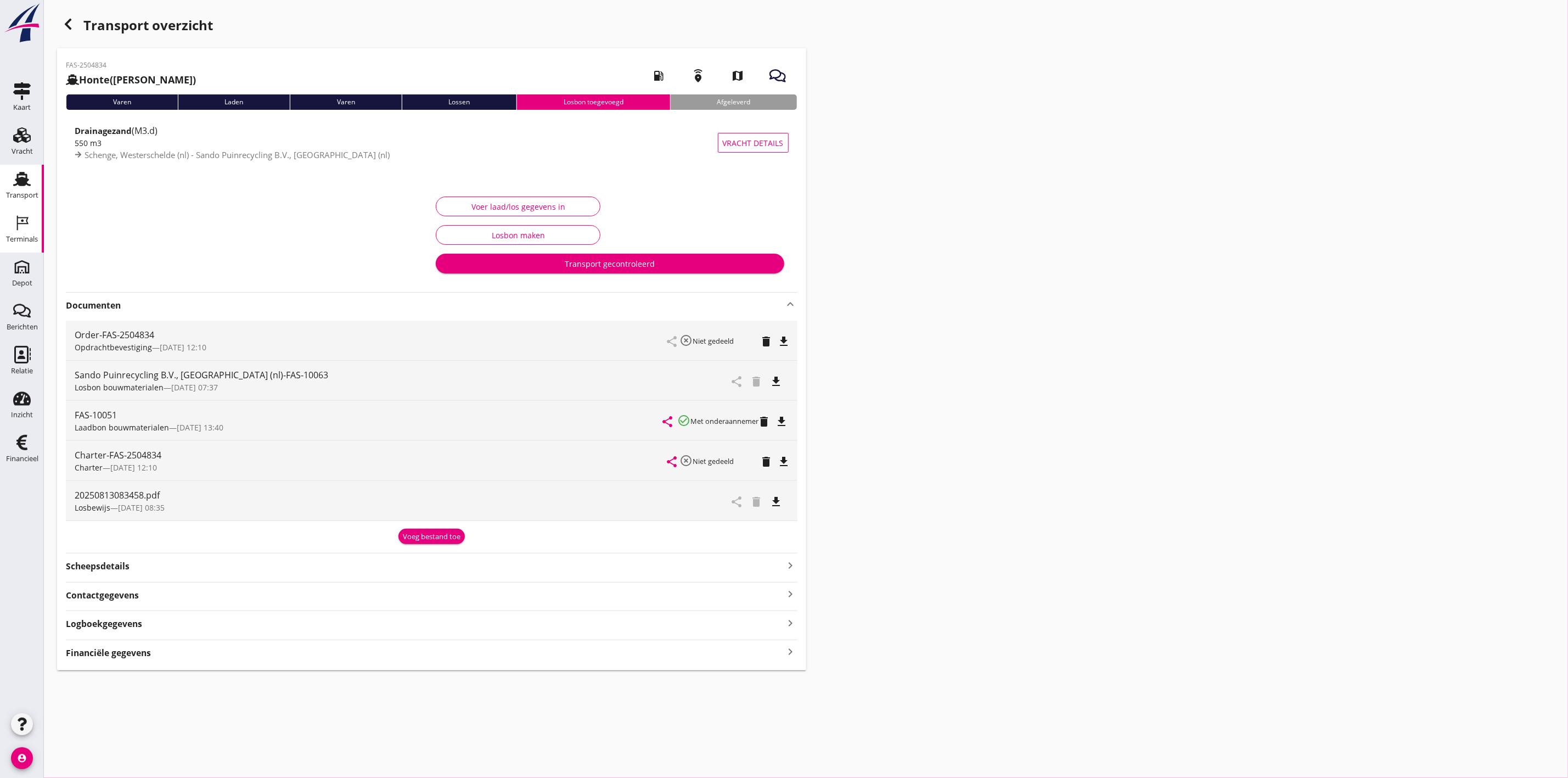
click at [7, 229] on link "Terminals Terminals" at bounding box center [22, 230] width 44 height 44
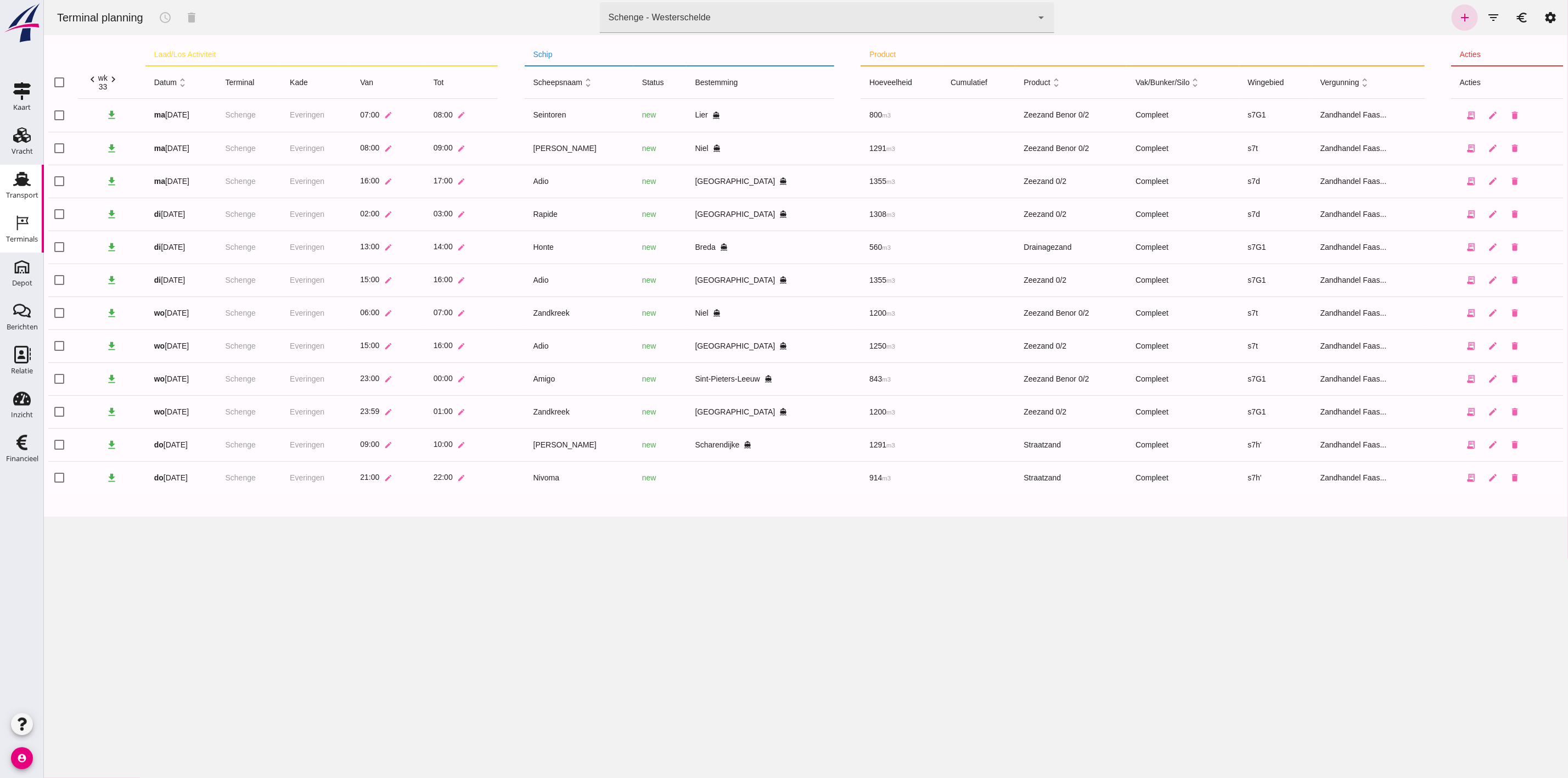
click at [13, 180] on icon "Transport" at bounding box center [22, 179] width 17 height 17
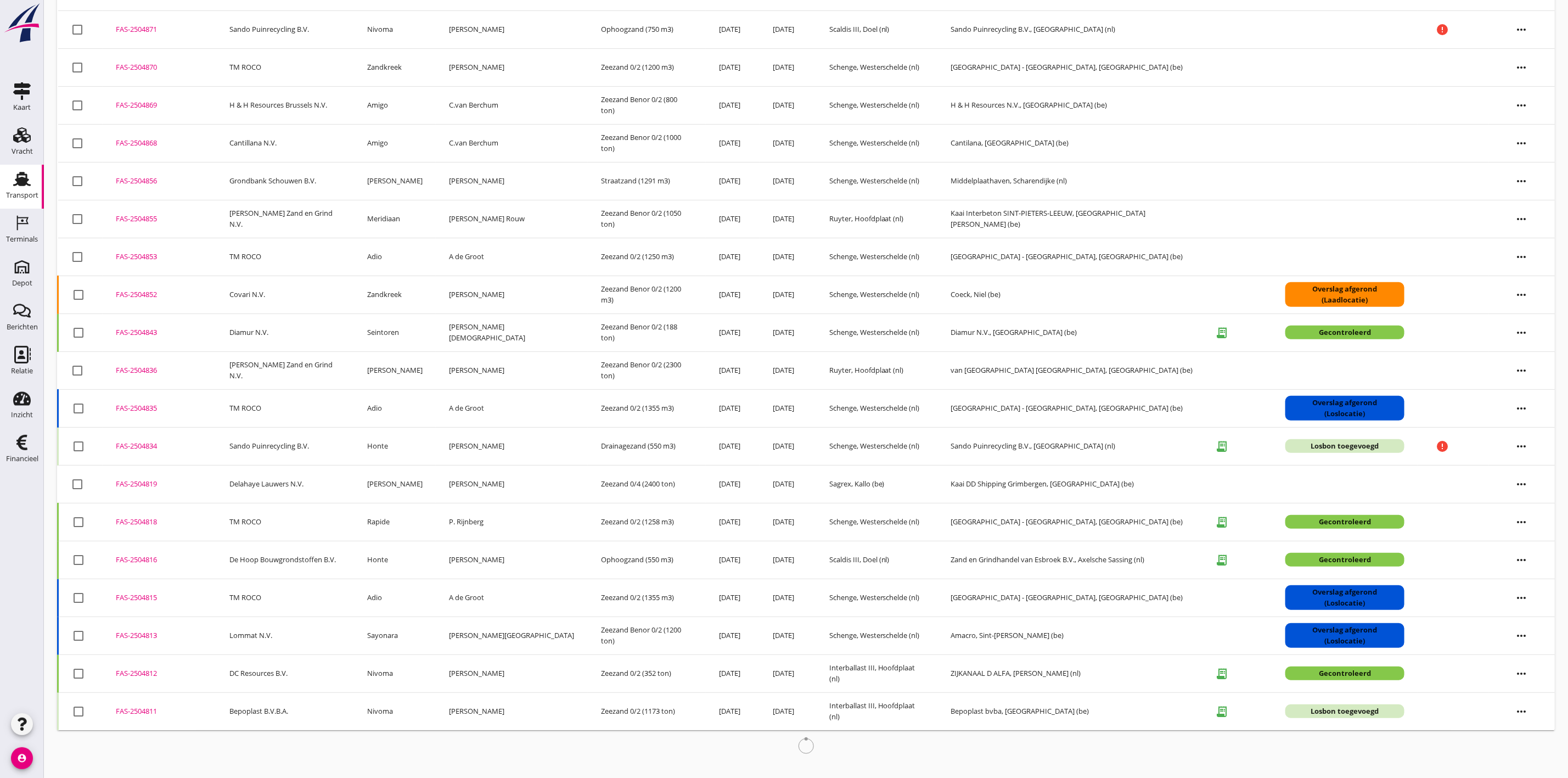
scroll to position [145, 0]
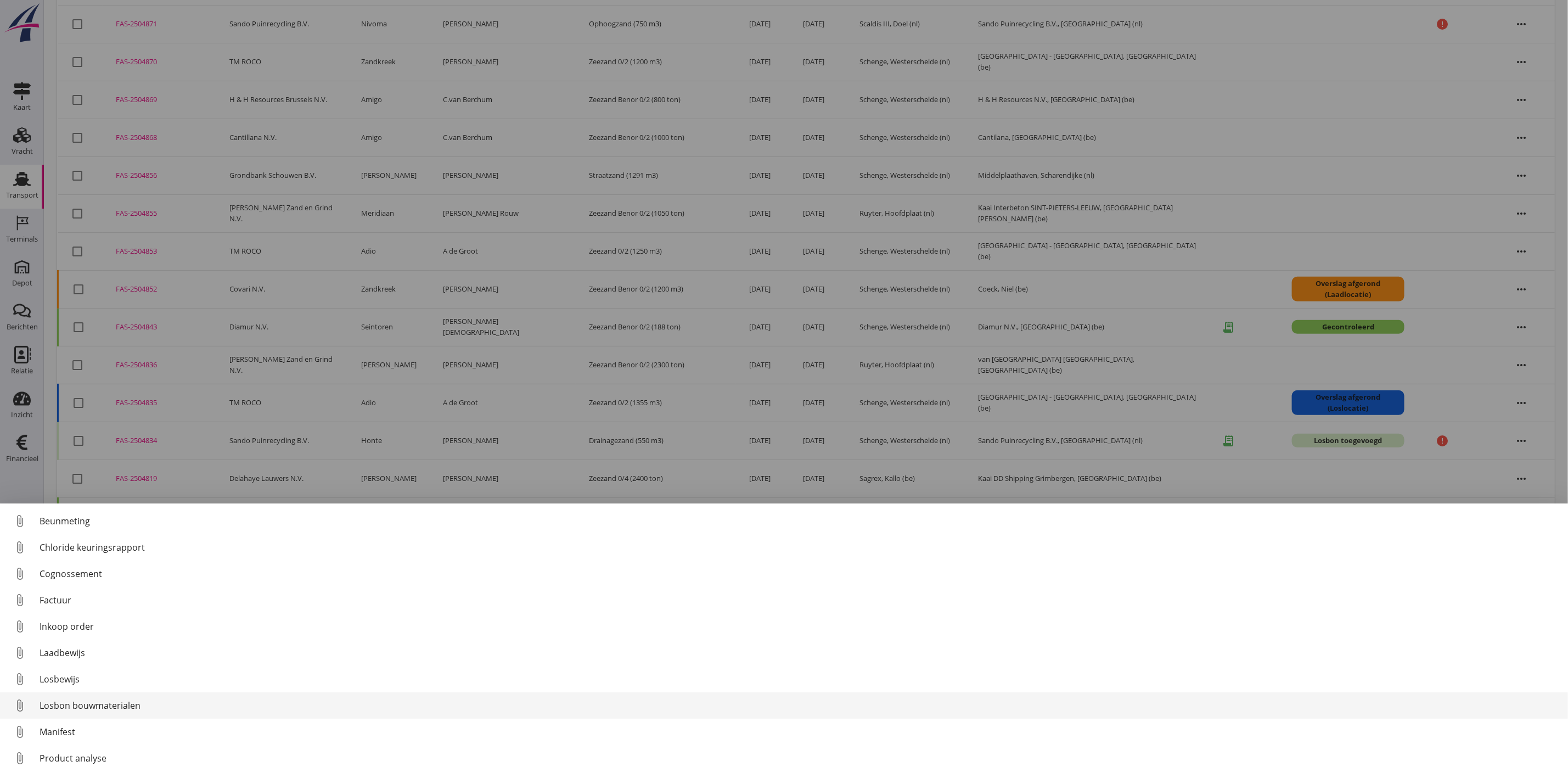
click at [175, 699] on div "Losbon bouwmaterialen" at bounding box center [799, 705] width 1520 height 13
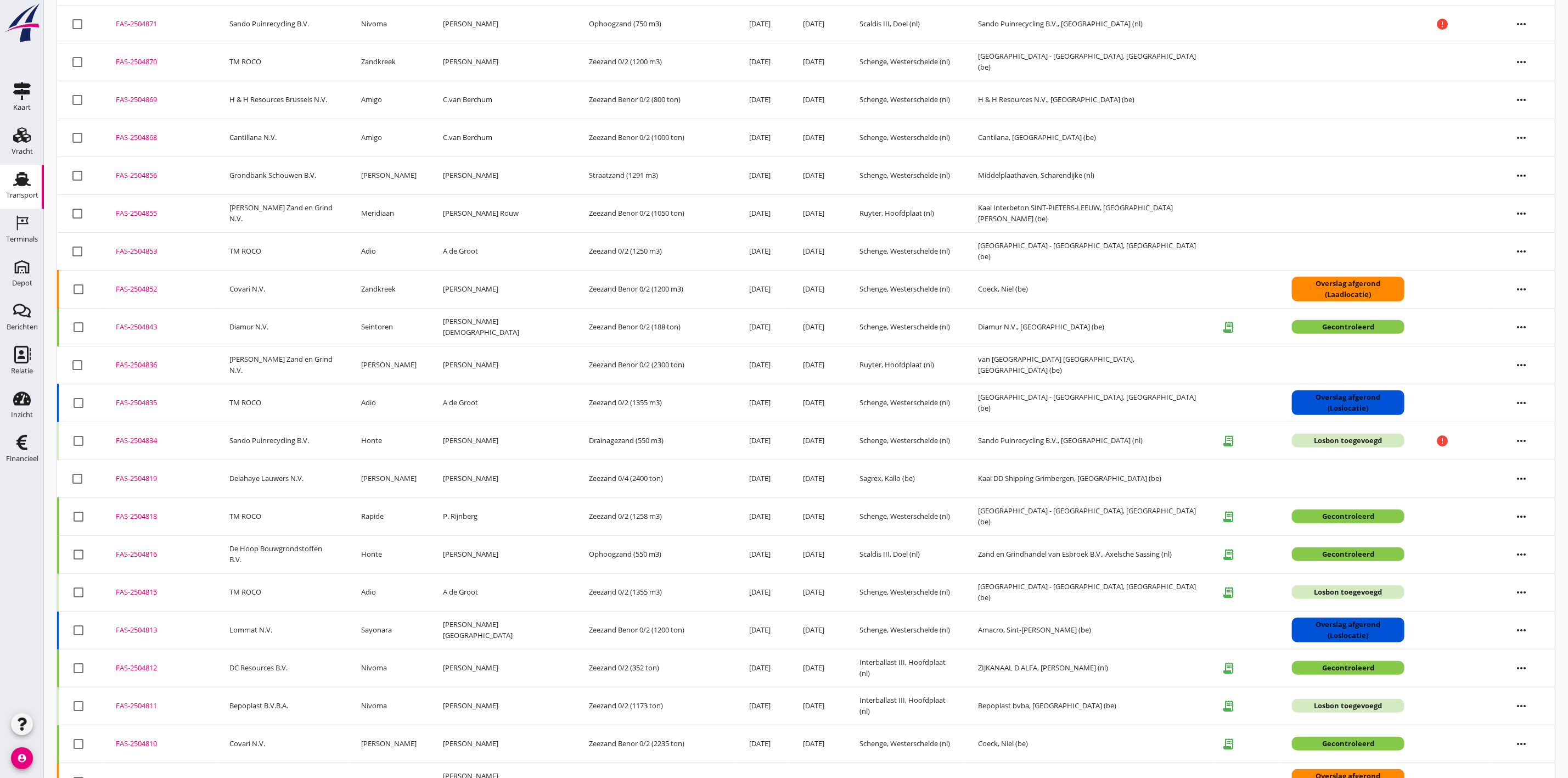
click at [120, 598] on div "FAS-2504815" at bounding box center [159, 592] width 87 height 11
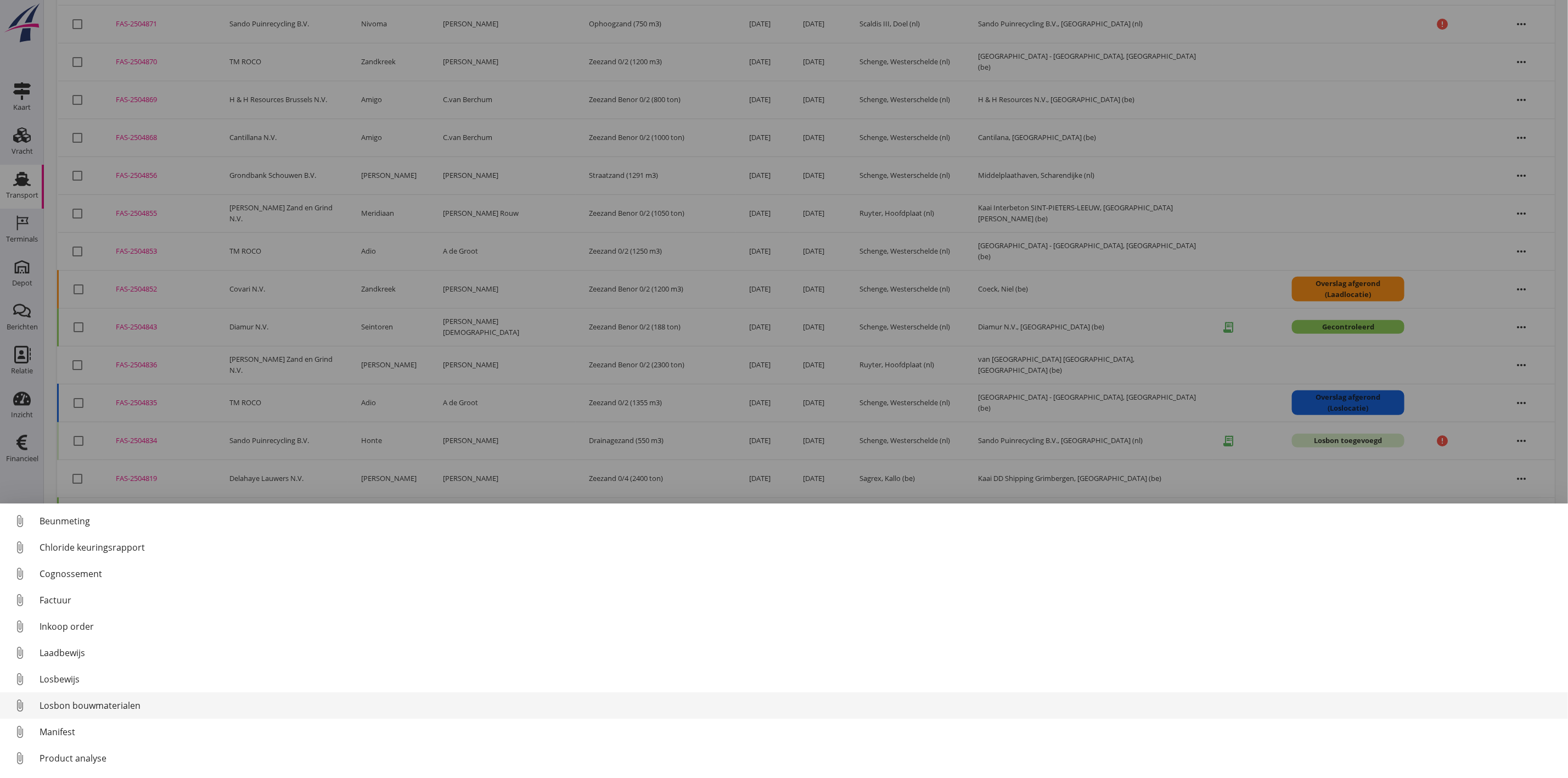
click at [121, 710] on div "Losbon bouwmaterialen" at bounding box center [799, 705] width 1520 height 13
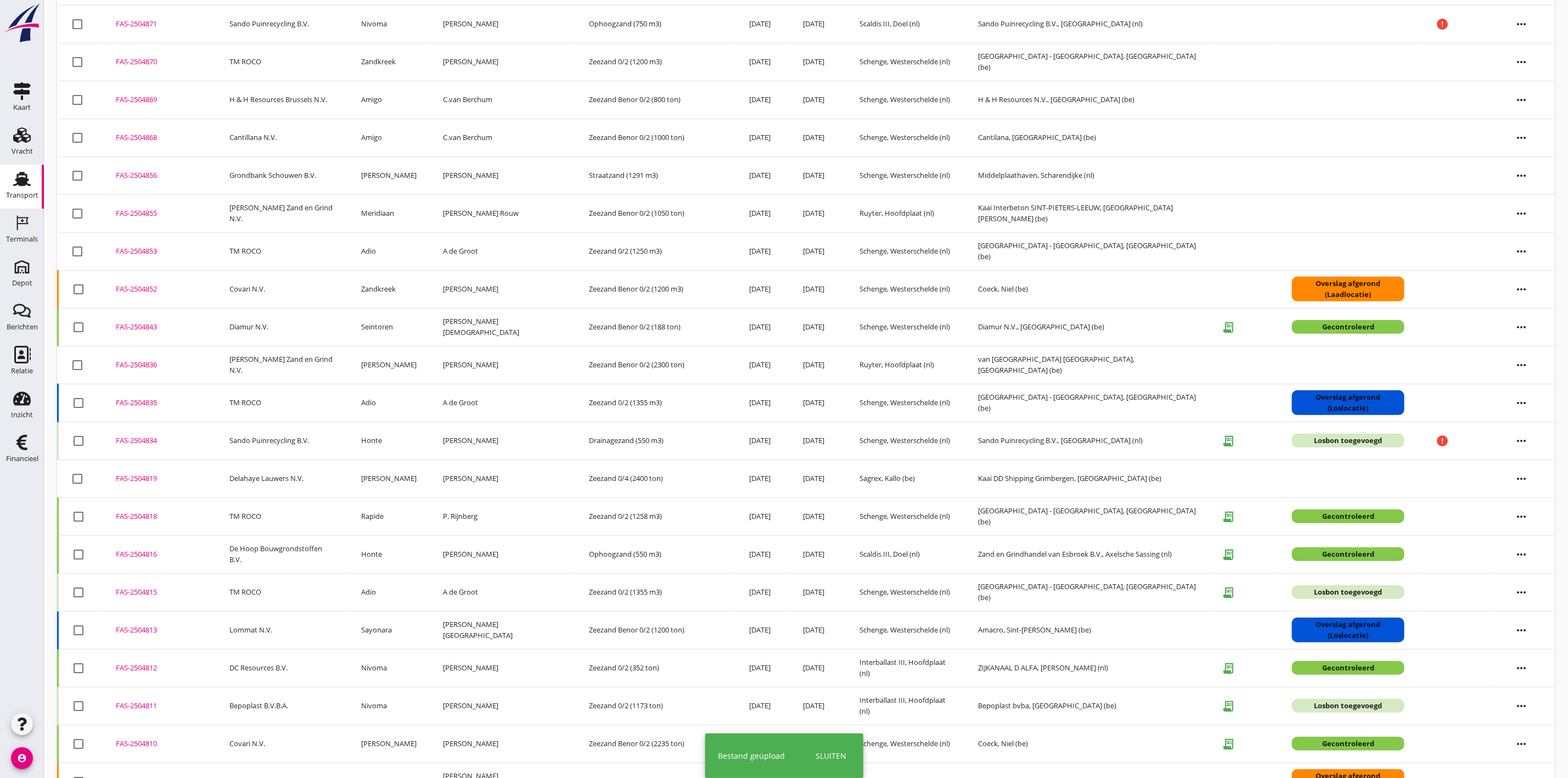
click at [139, 592] on div "FAS-2504815" at bounding box center [159, 592] width 87 height 11
click at [127, 402] on div "FAS-2504835" at bounding box center [159, 402] width 87 height 11
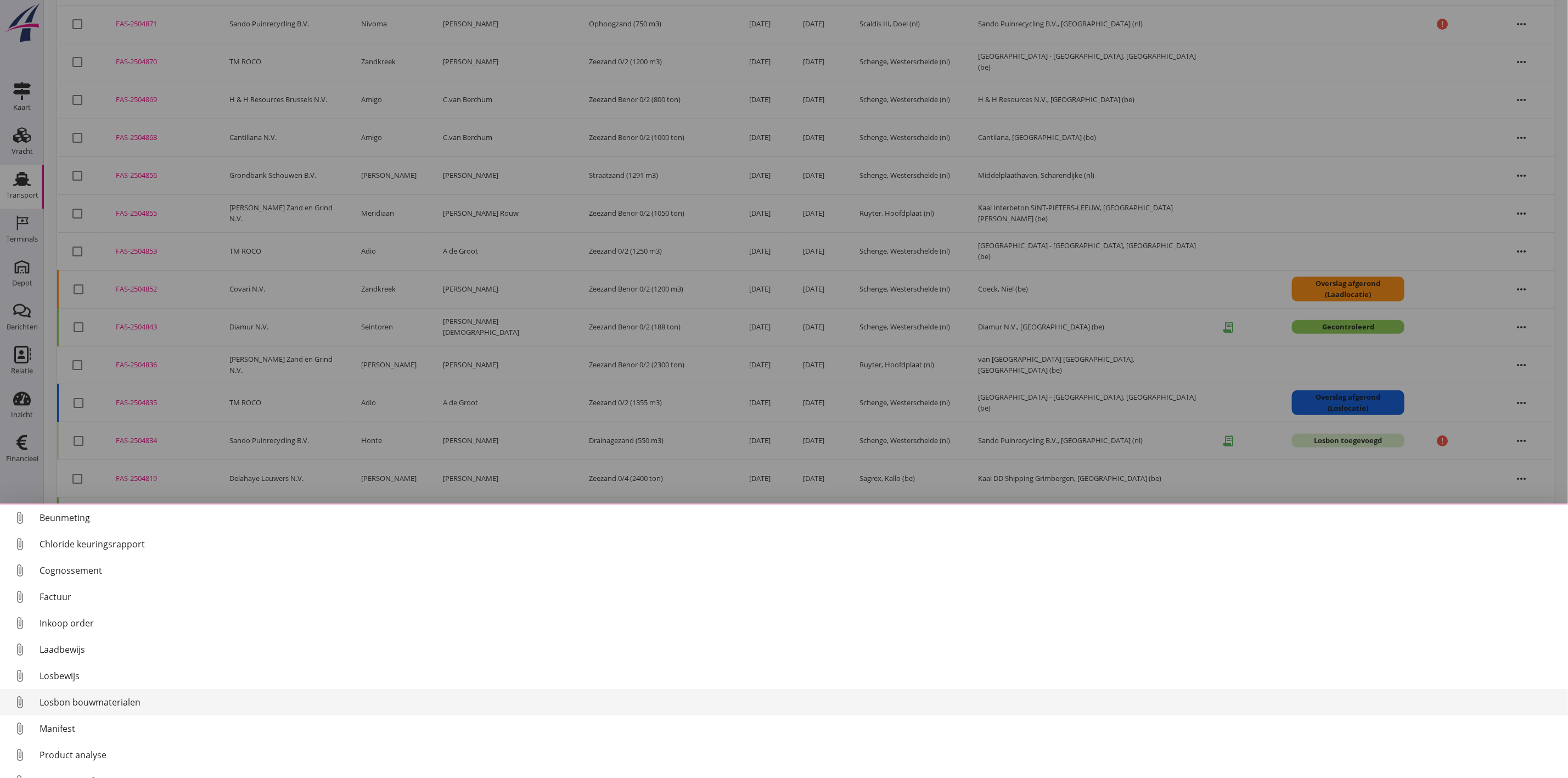
click at [88, 697] on div "Losbon bouwmaterialen" at bounding box center [799, 702] width 1520 height 13
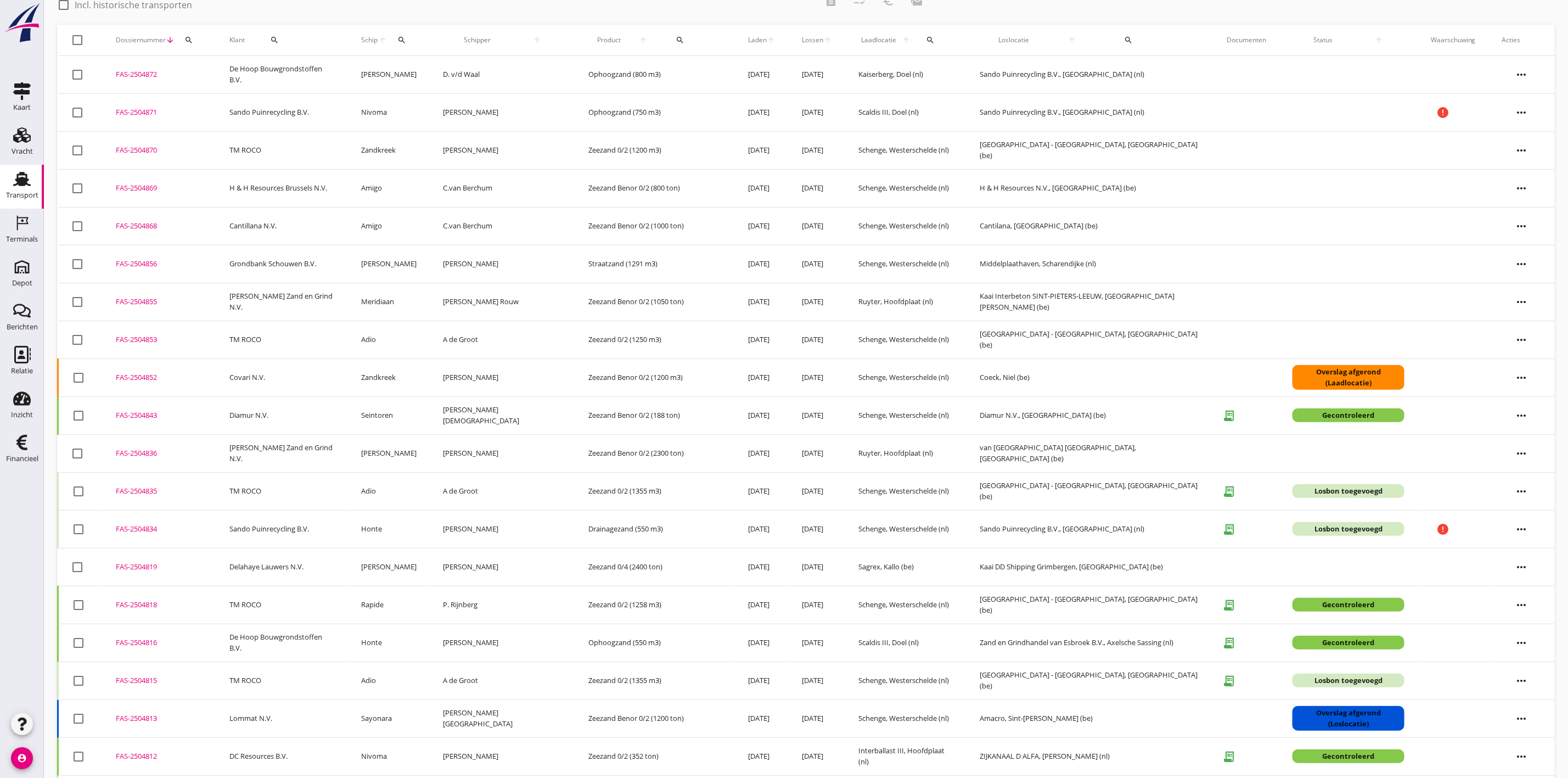
scroll to position [50, 0]
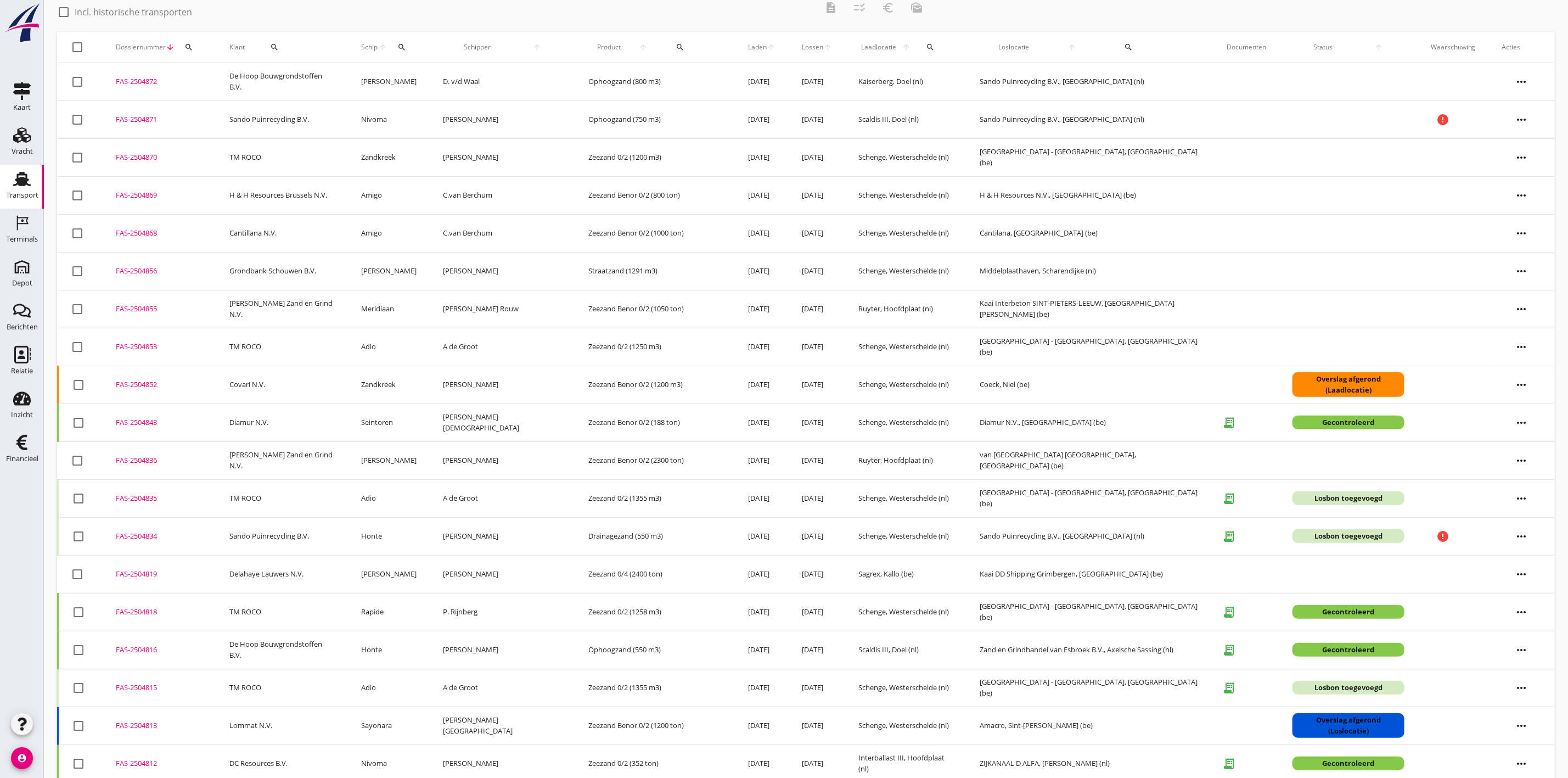
click at [145, 687] on div "FAS-2504815" at bounding box center [159, 687] width 87 height 11
click at [126, 536] on div "FAS-2504834" at bounding box center [159, 536] width 87 height 11
click at [125, 499] on div "FAS-2504835" at bounding box center [159, 498] width 87 height 11
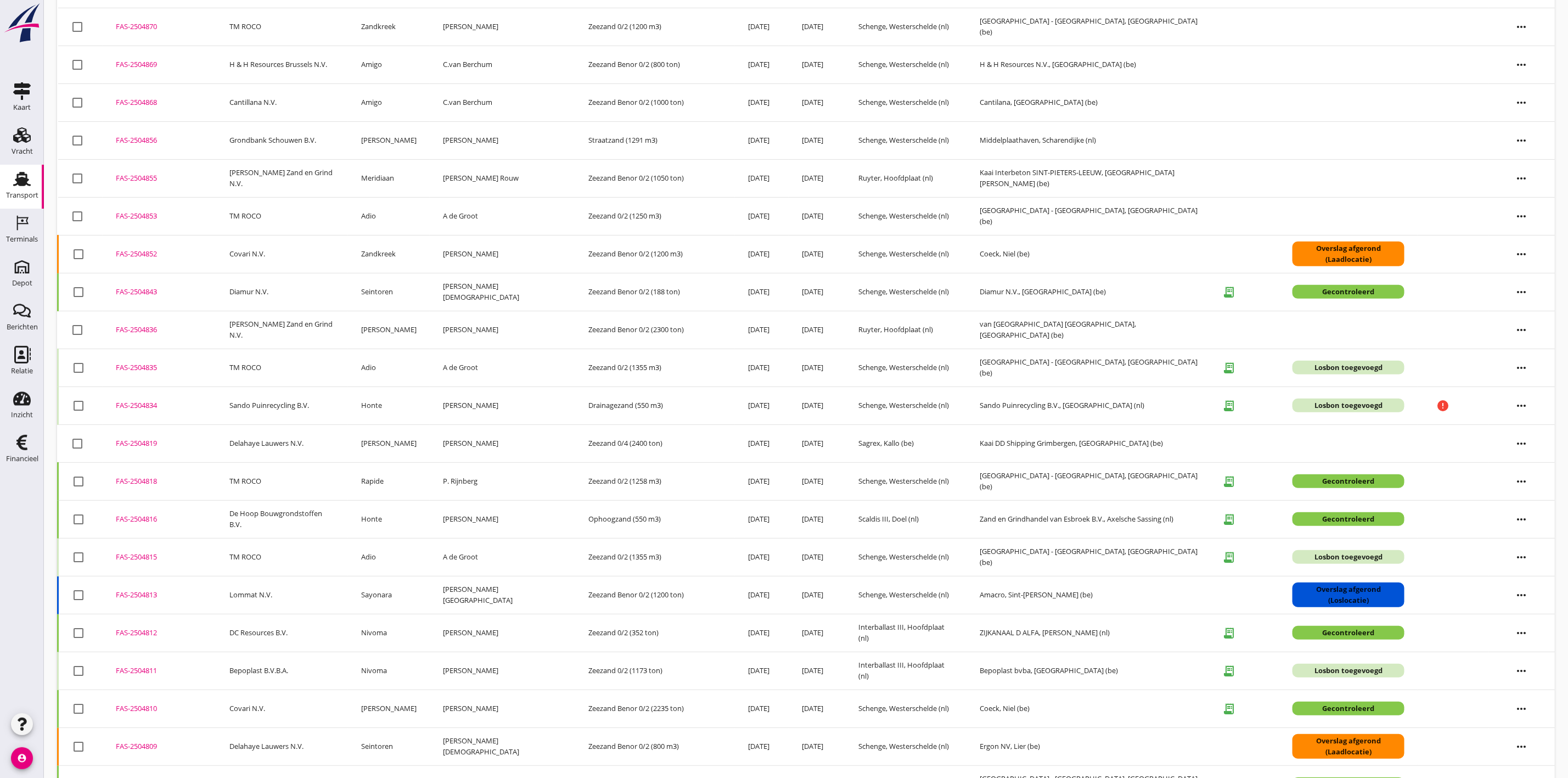
scroll to position [0, 0]
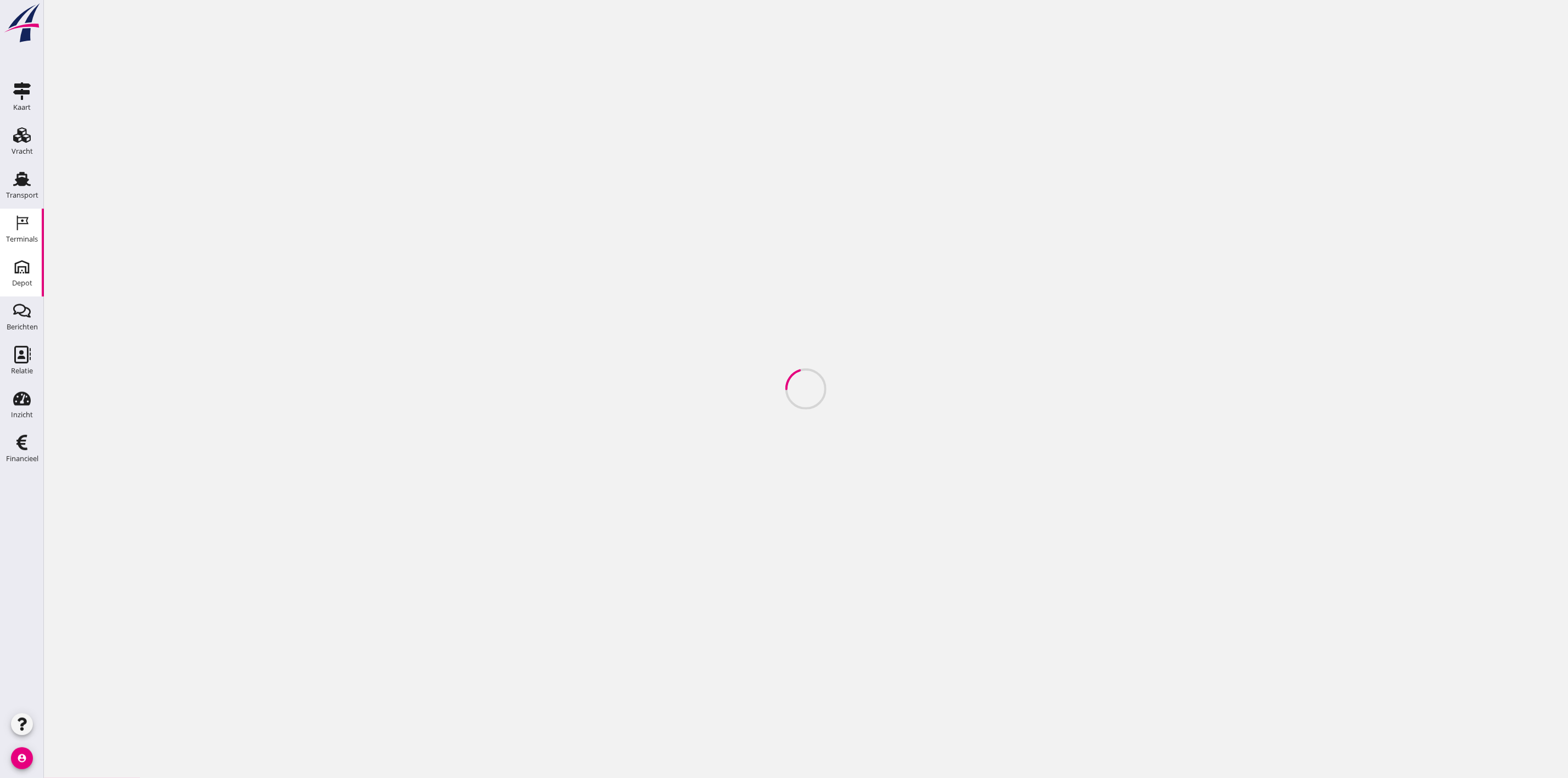
click at [14, 276] on div "Depot" at bounding box center [22, 283] width 20 height 15
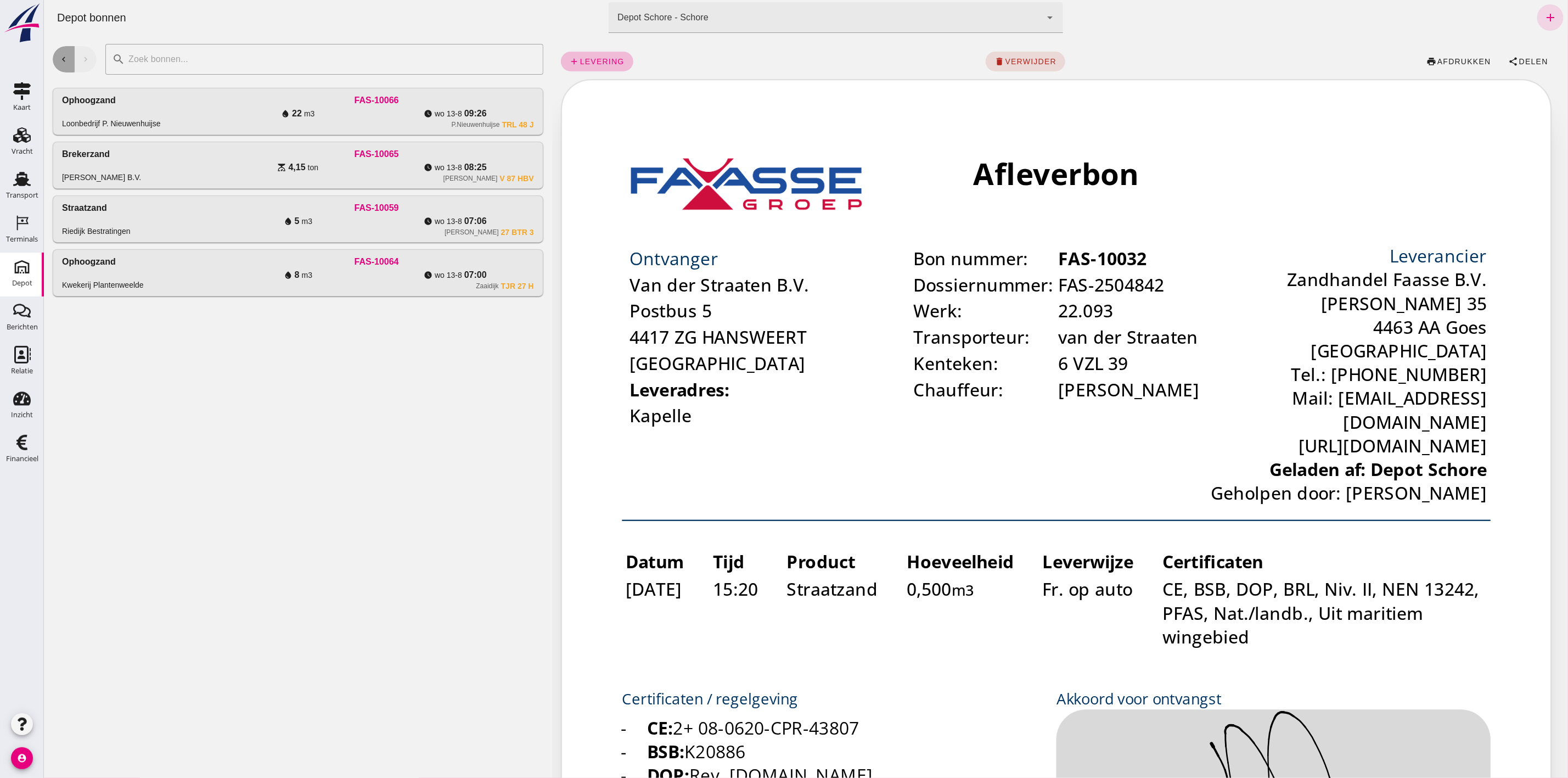
click at [64, 52] on button "chevron_left" at bounding box center [63, 59] width 22 height 27
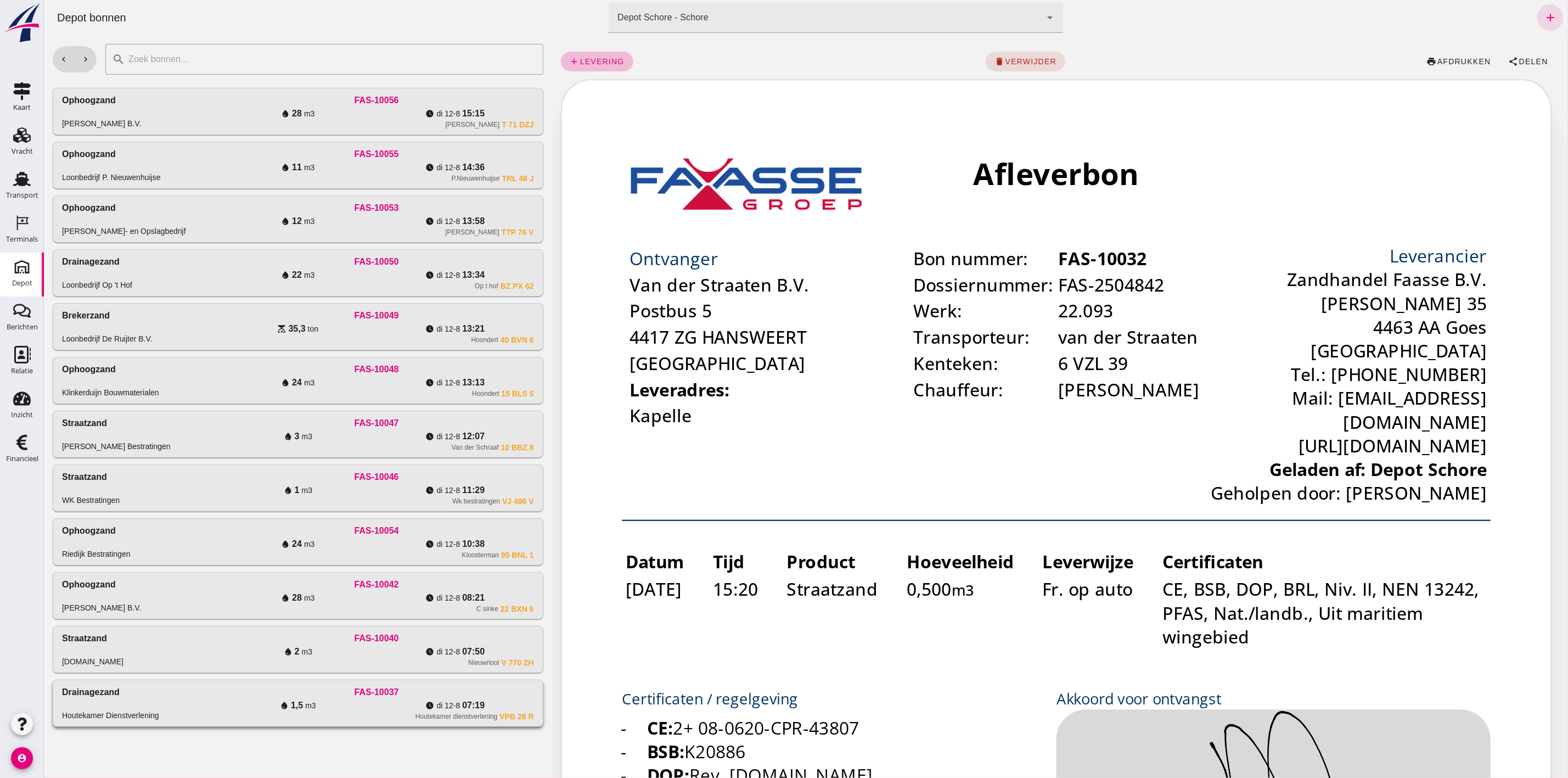
click div "Drainagezand Houtekamer Dienstverlening FAS-10037 water_drop 1,5 m3 watch_later…"
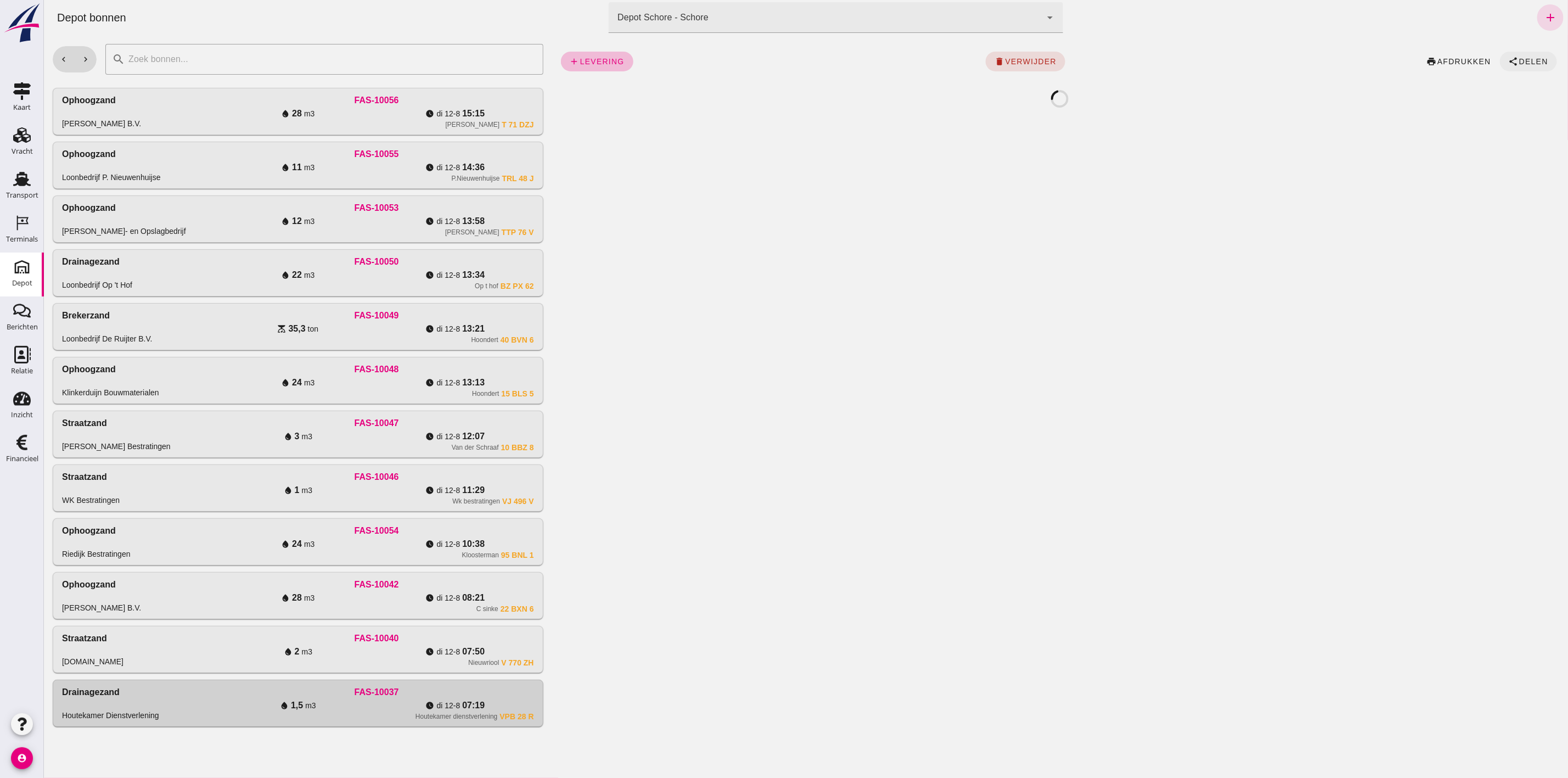
click icon "share"
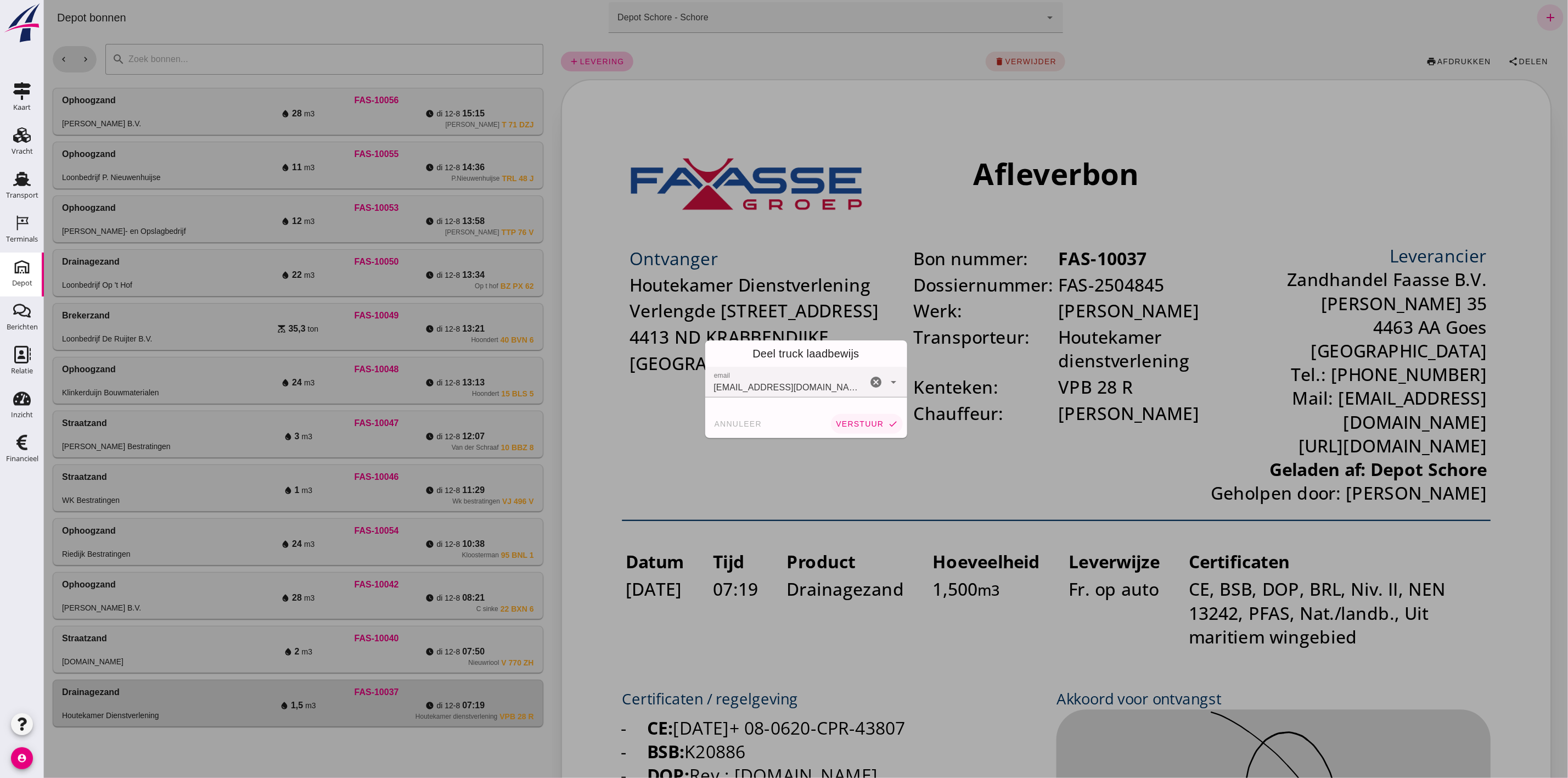
click span "verstuur"
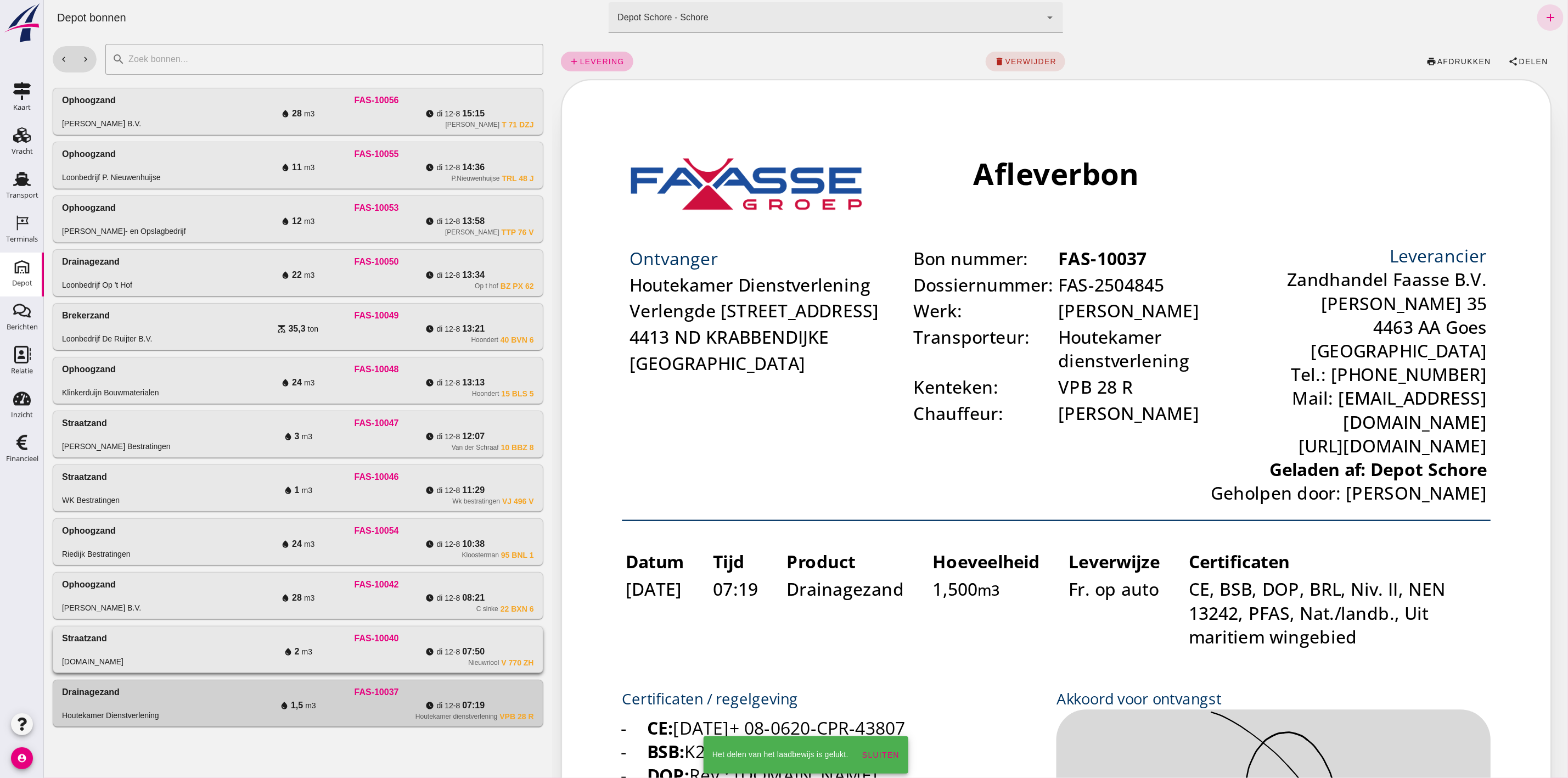
click div "FAS-10040"
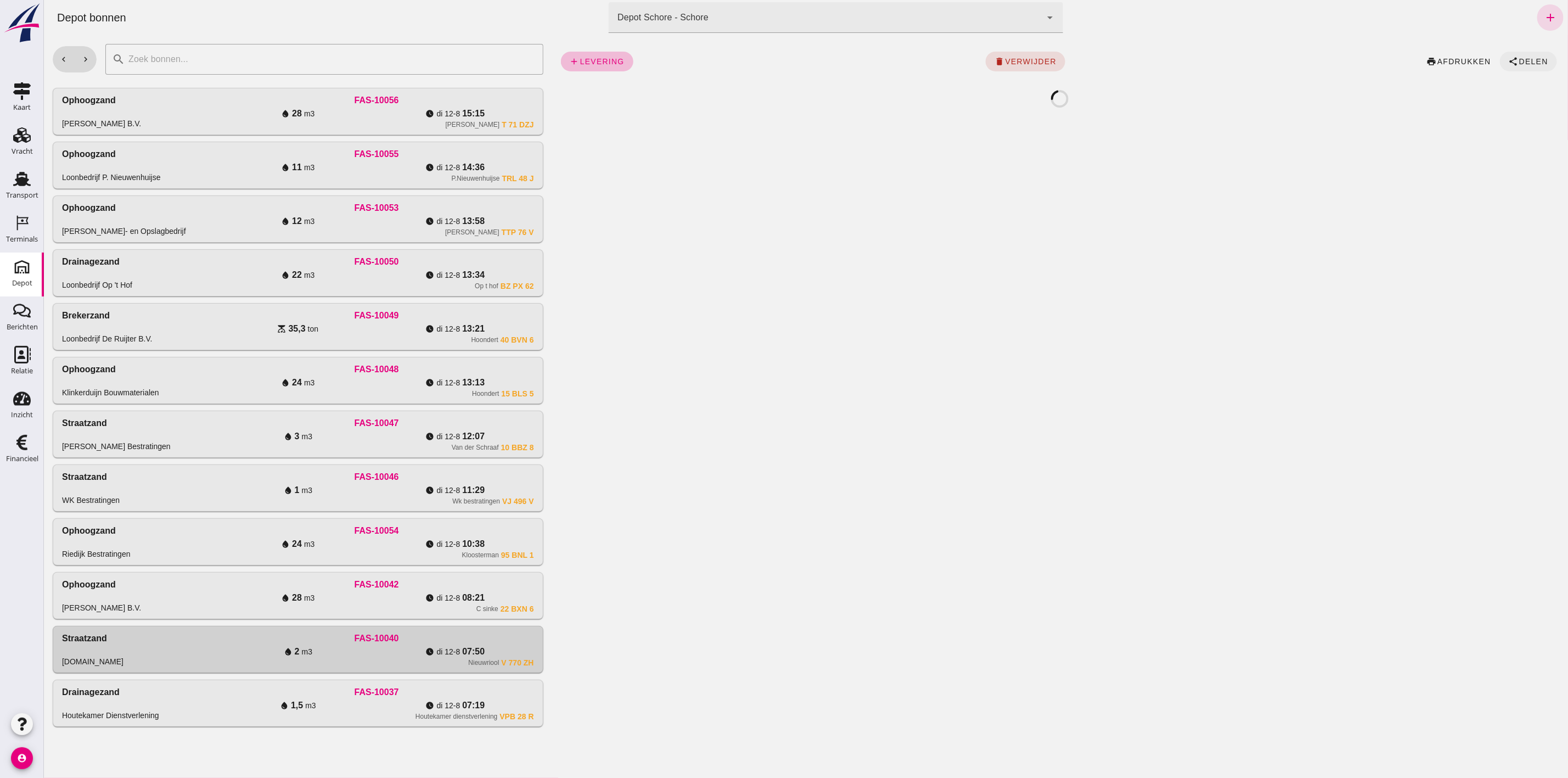
click button "share Delen"
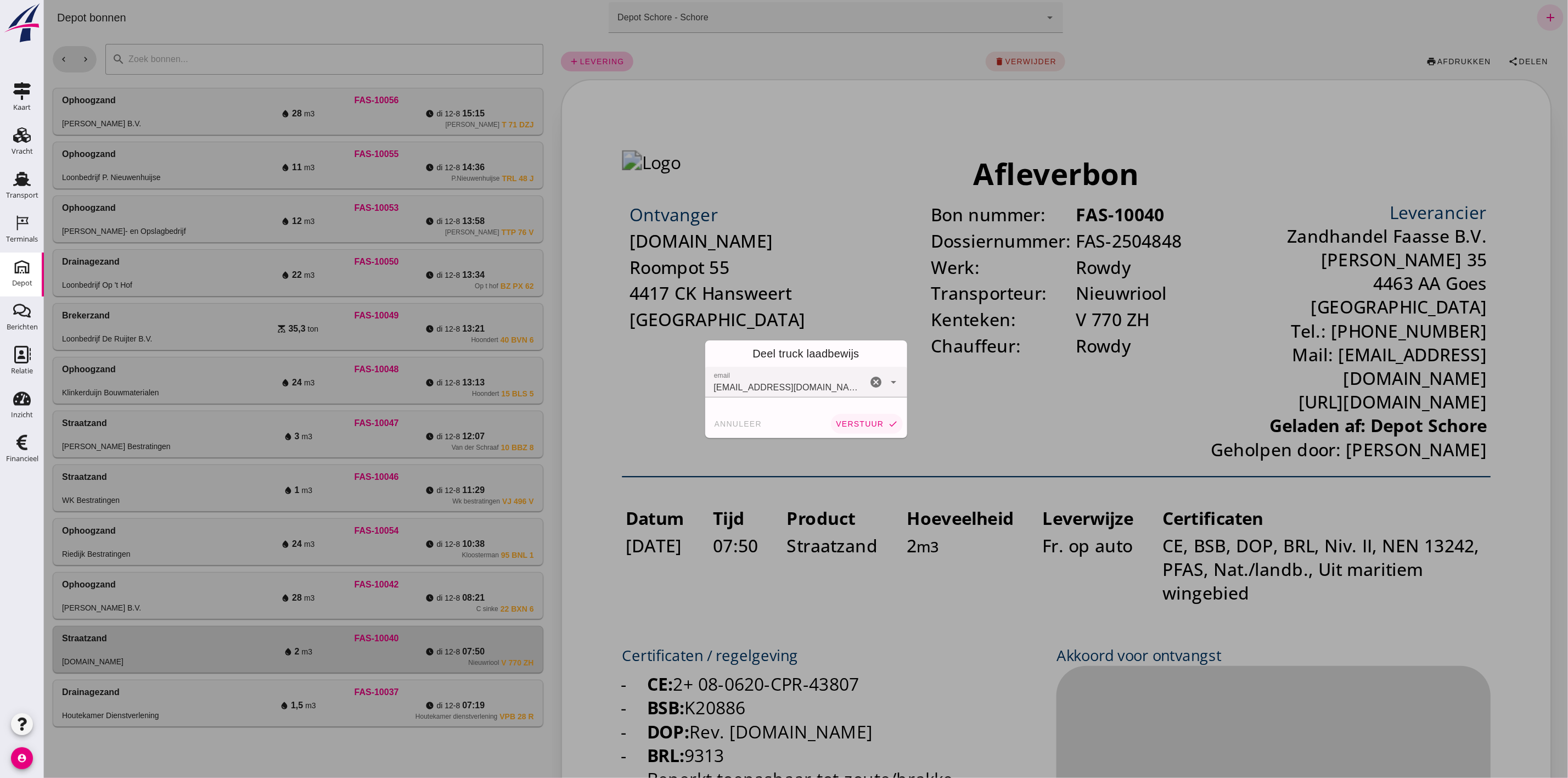
click span "verstuur"
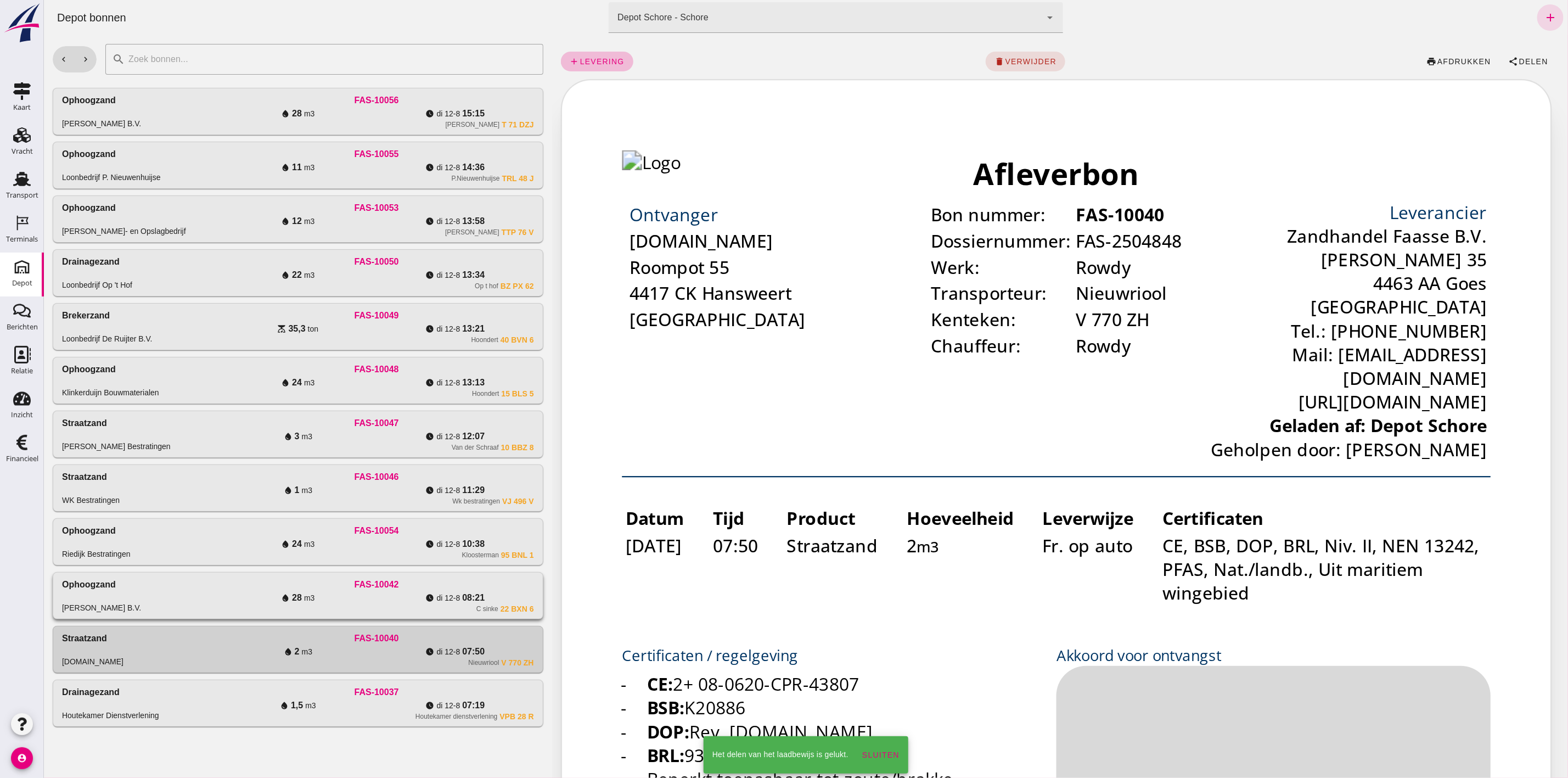
click span "m3"
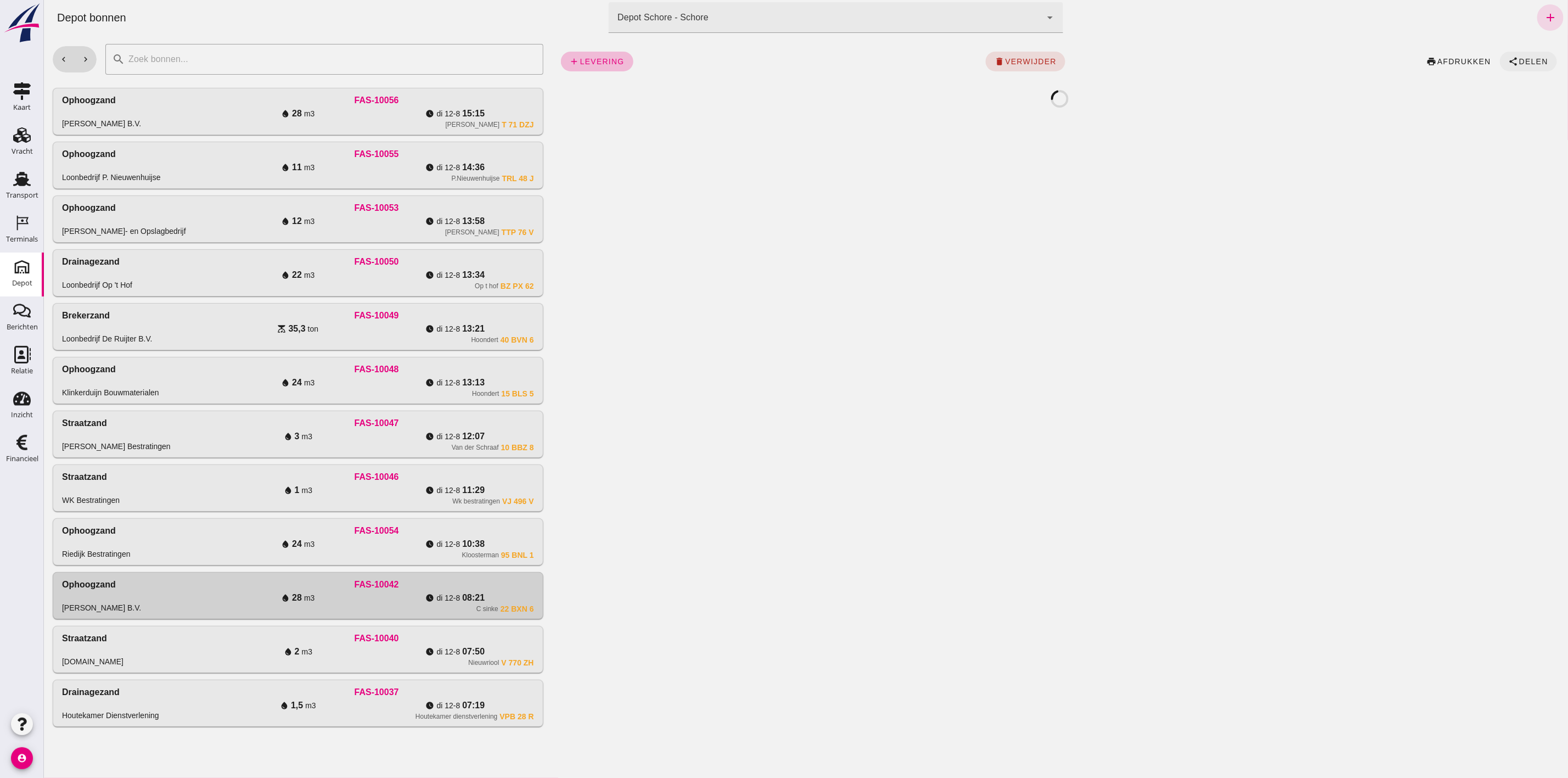
click span "share Delen"
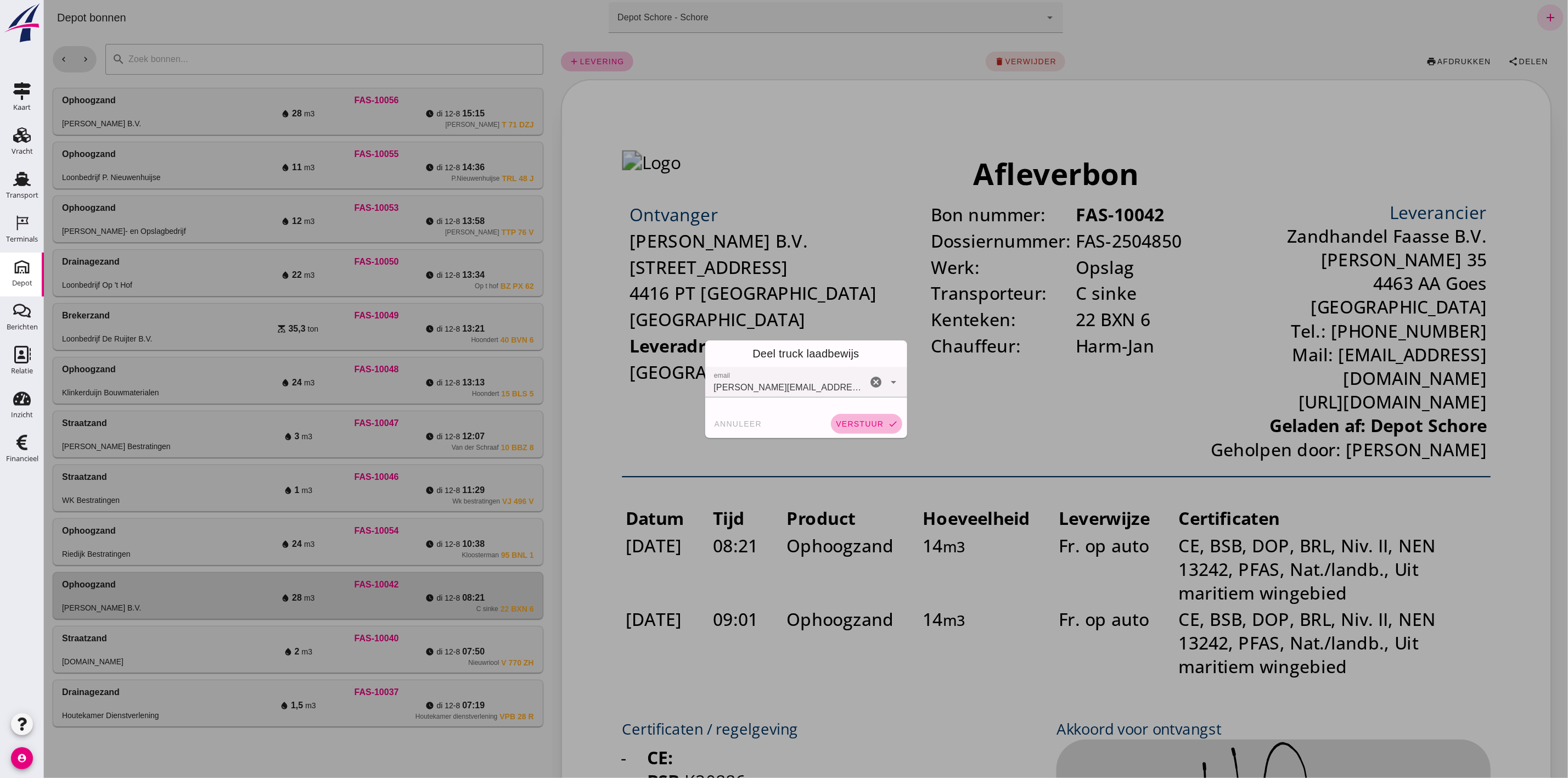
click button "verstuur check"
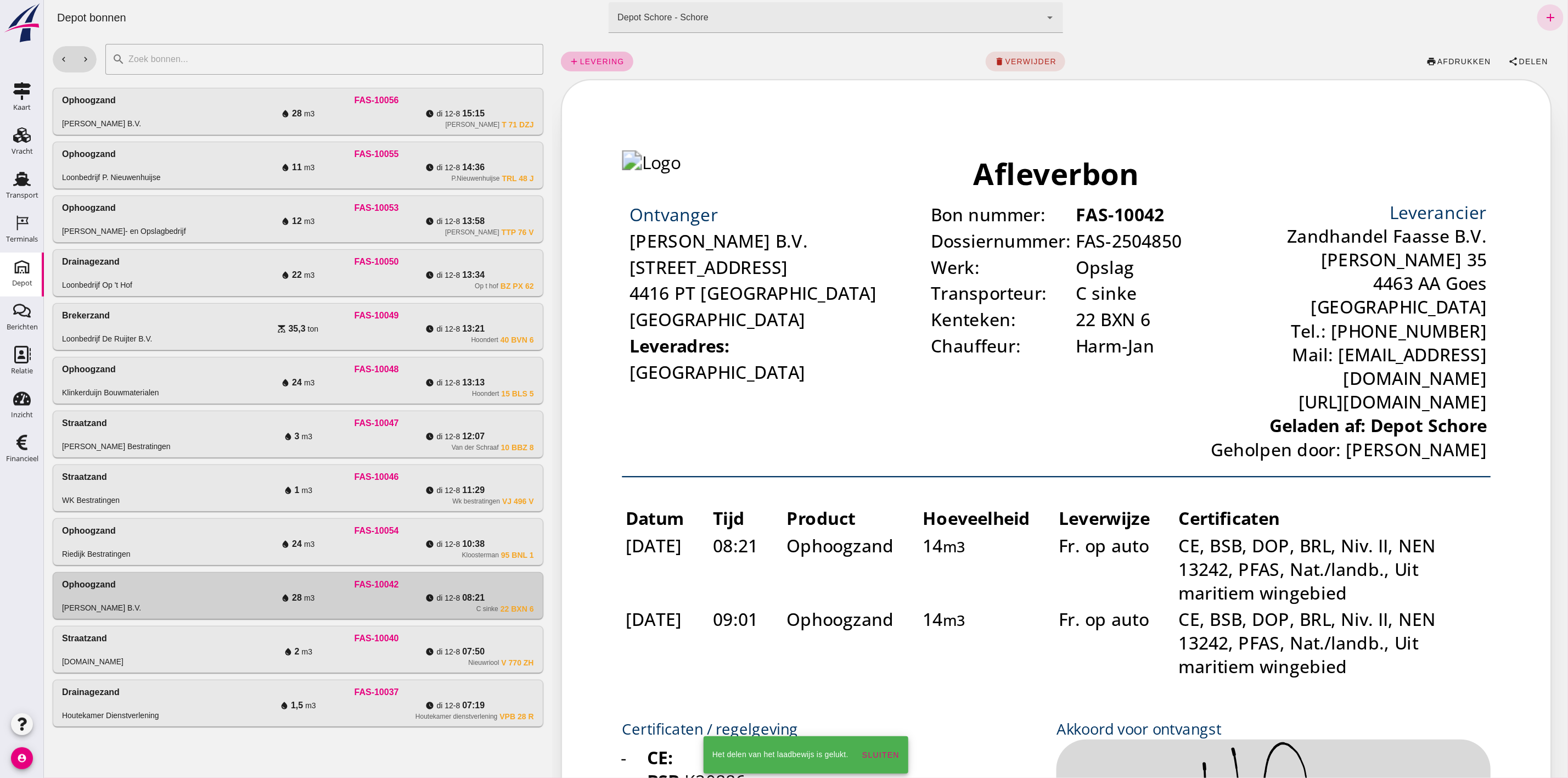
drag, startPoint x: 220, startPoint y: 550, endPoint x: 616, endPoint y: 511, distance: 397.9
click at [220, 550] on div "water_drop 24 m3" at bounding box center [297, 544] width 157 height 13
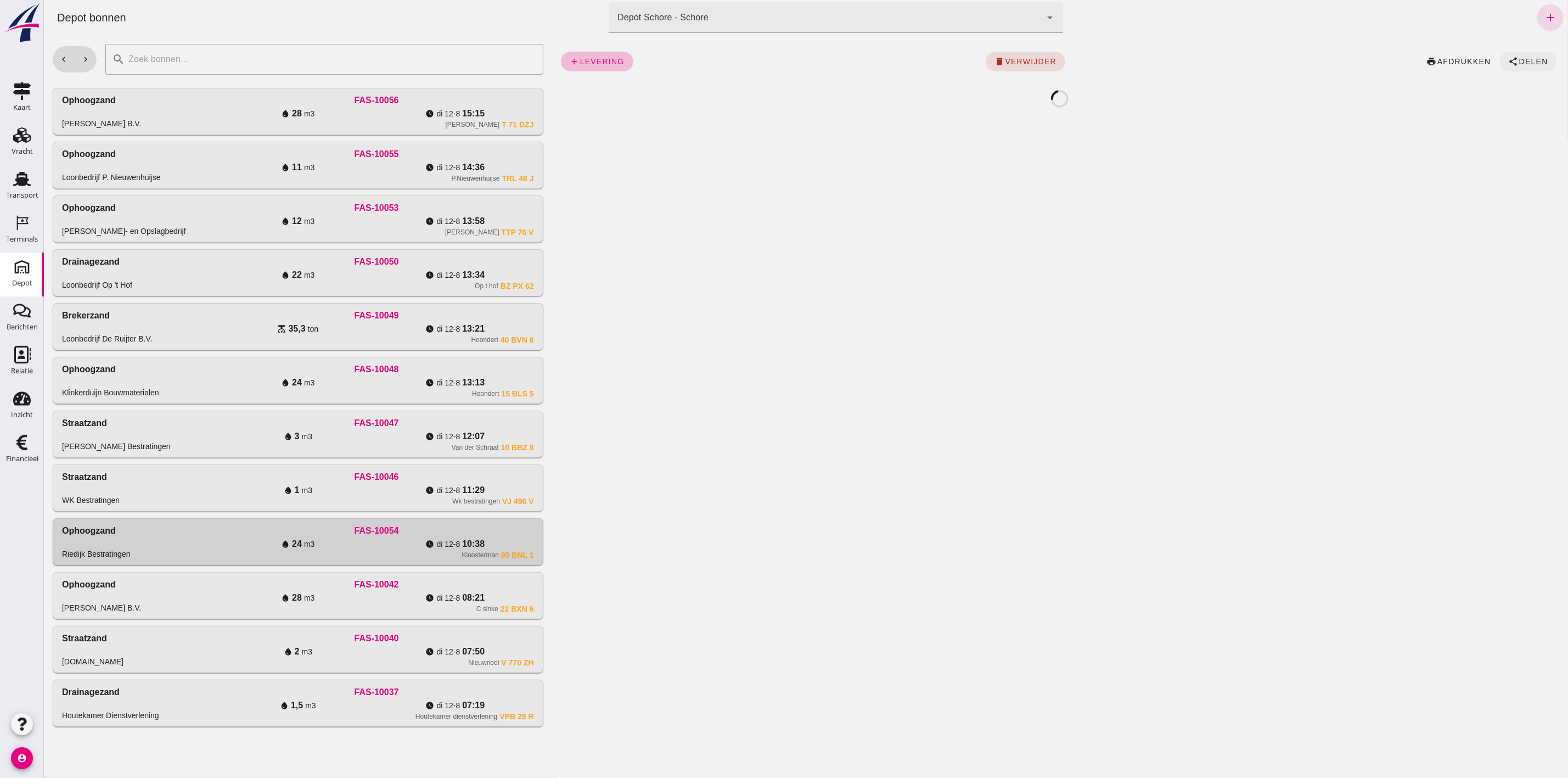
click span "Delen"
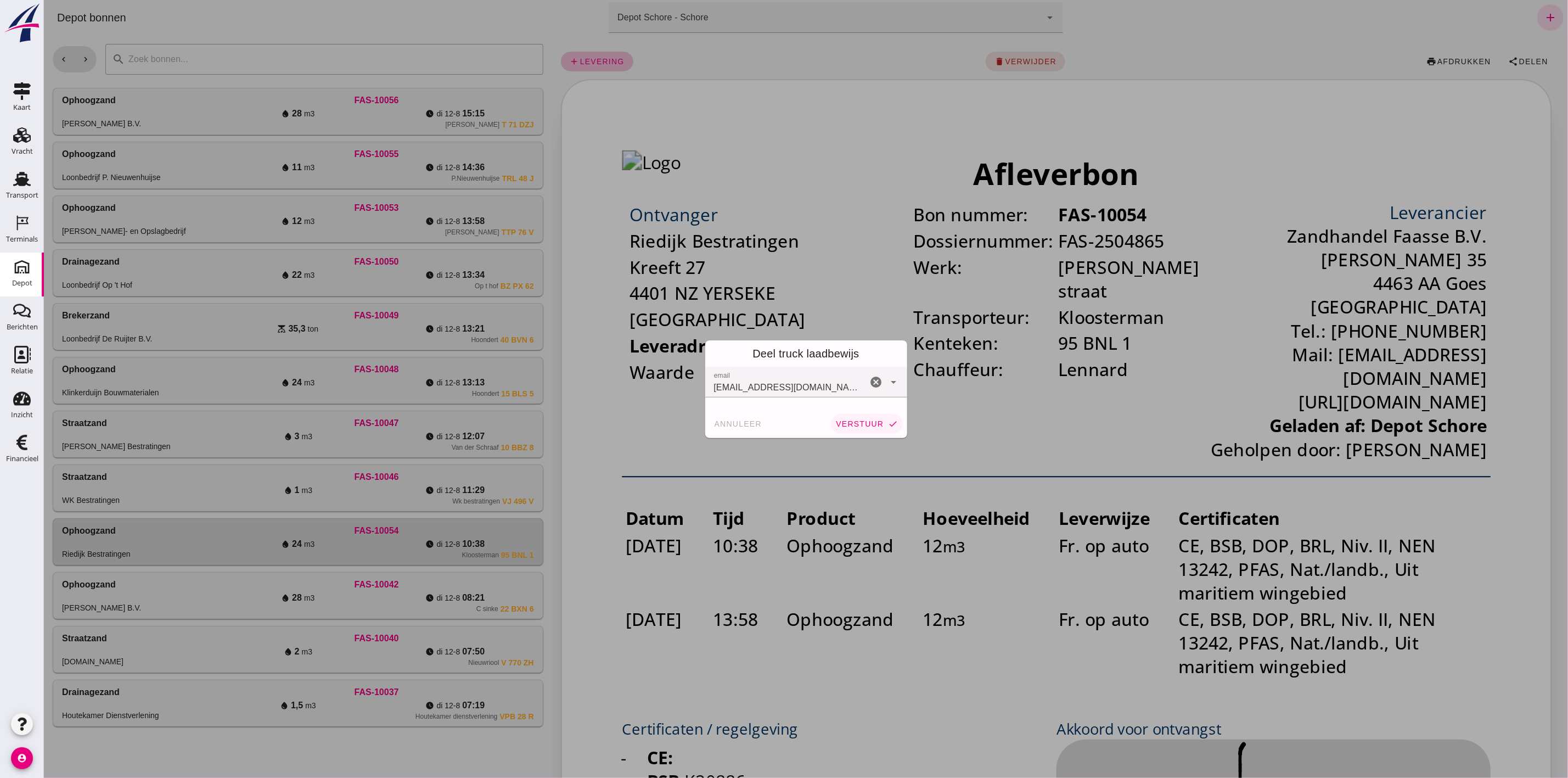
click span "verstuur"
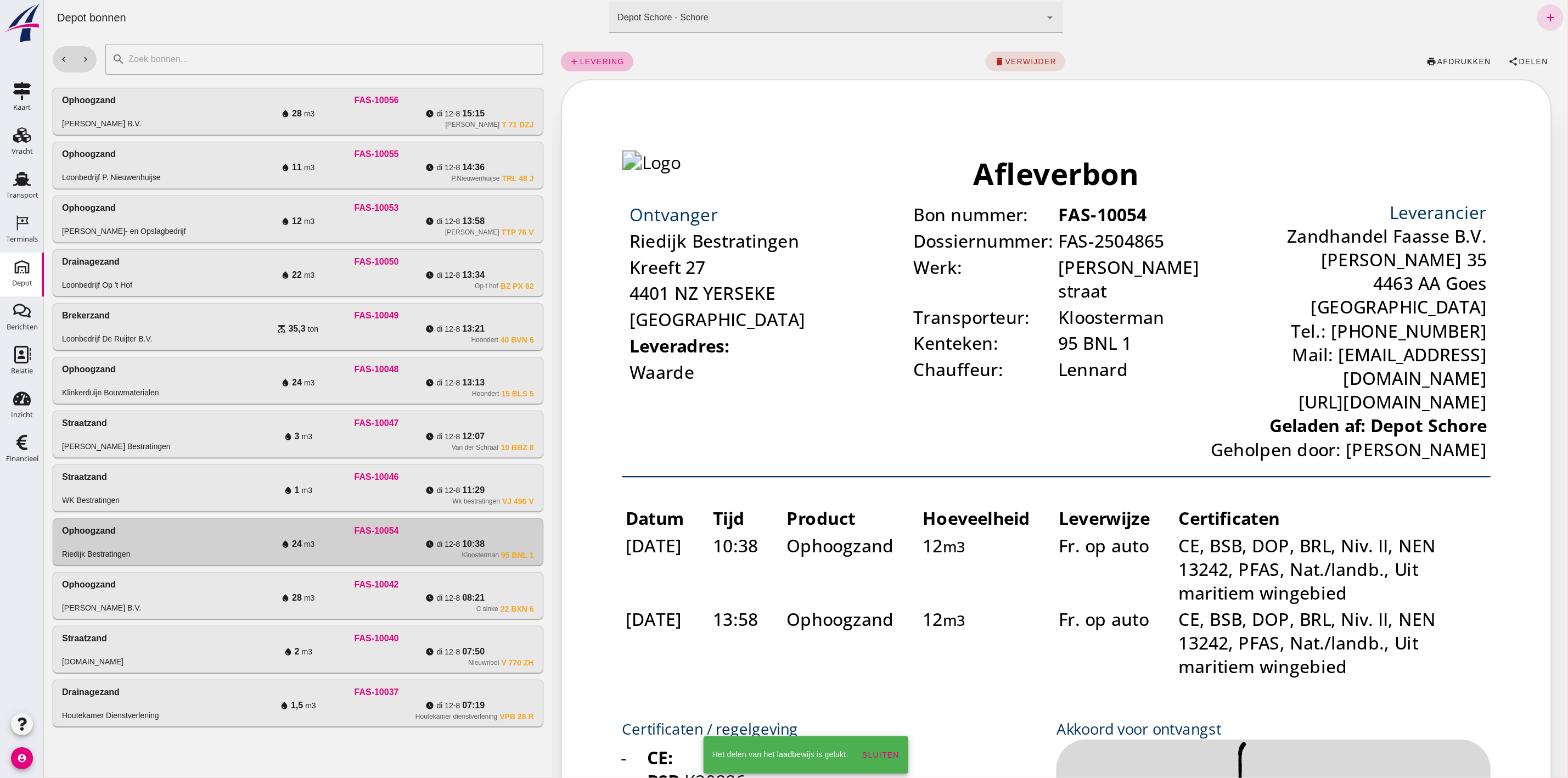
click at [319, 491] on div "water_drop 1 m3" at bounding box center [297, 490] width 157 height 13
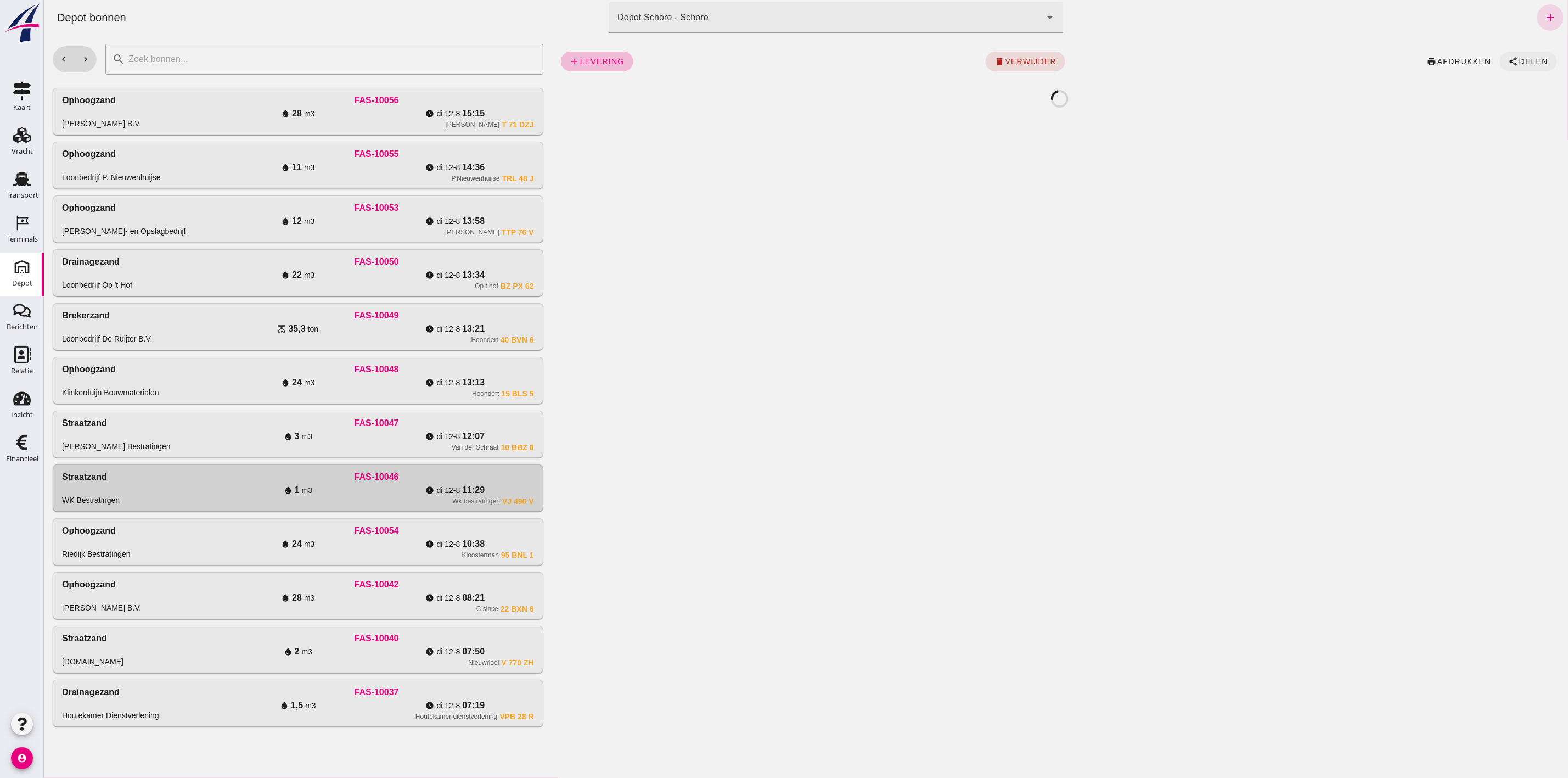
click button "share Delen"
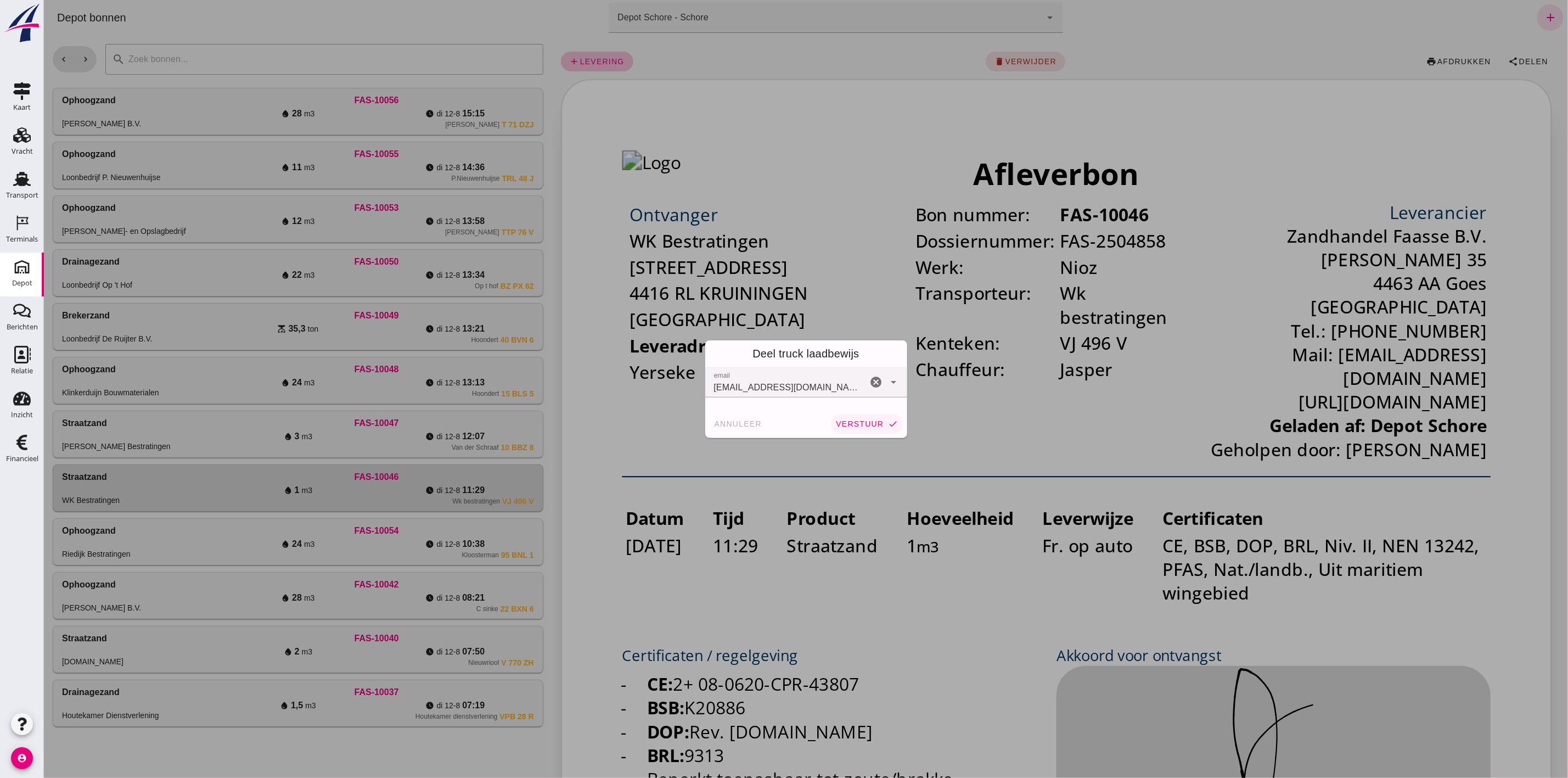
click span "verstuur"
click div "annuleer verstuur check"
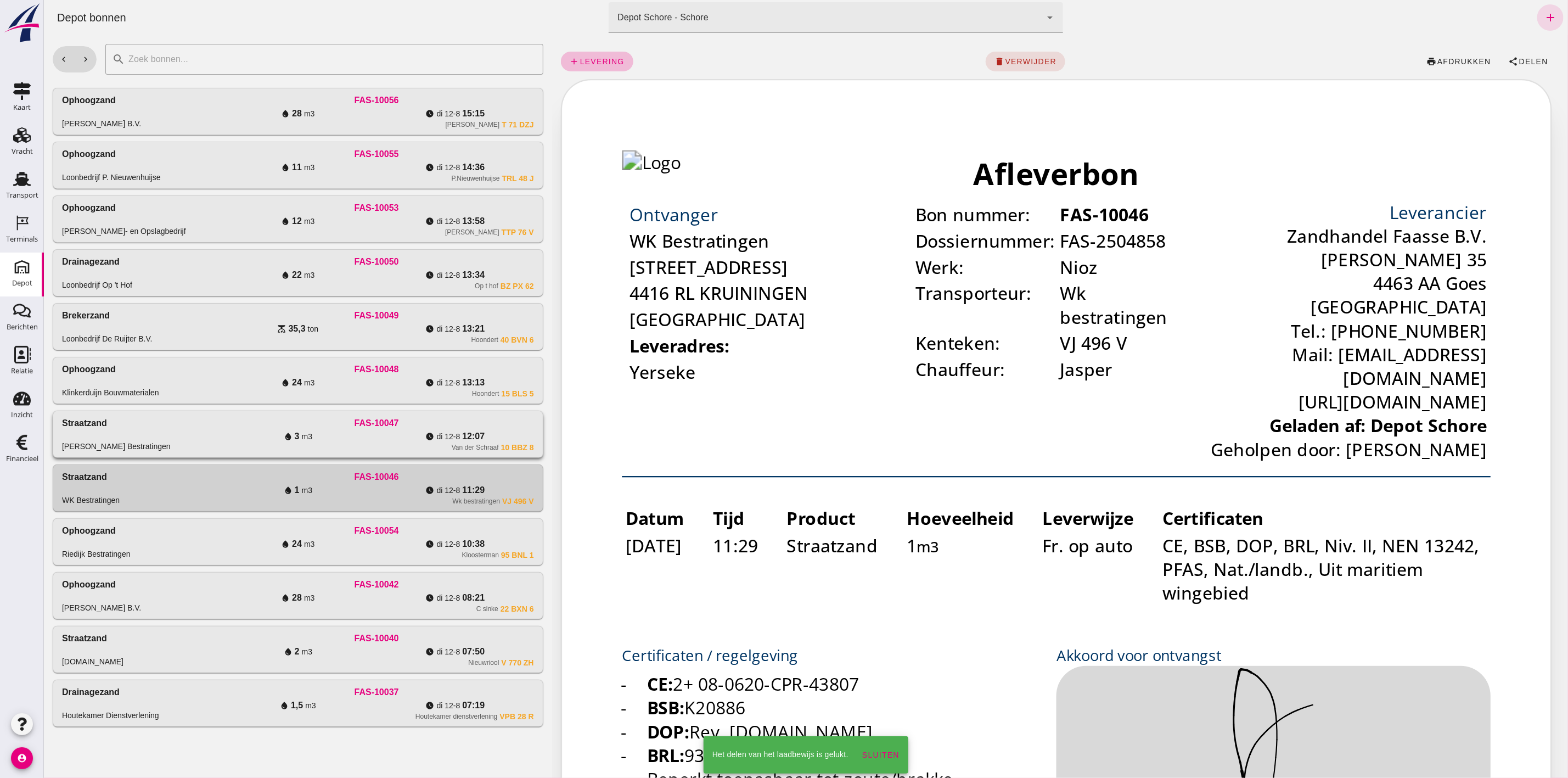
click at [143, 436] on div "Straatzand Martin Weststrate Bestratingen" at bounding box center [140, 434] width 157 height 35
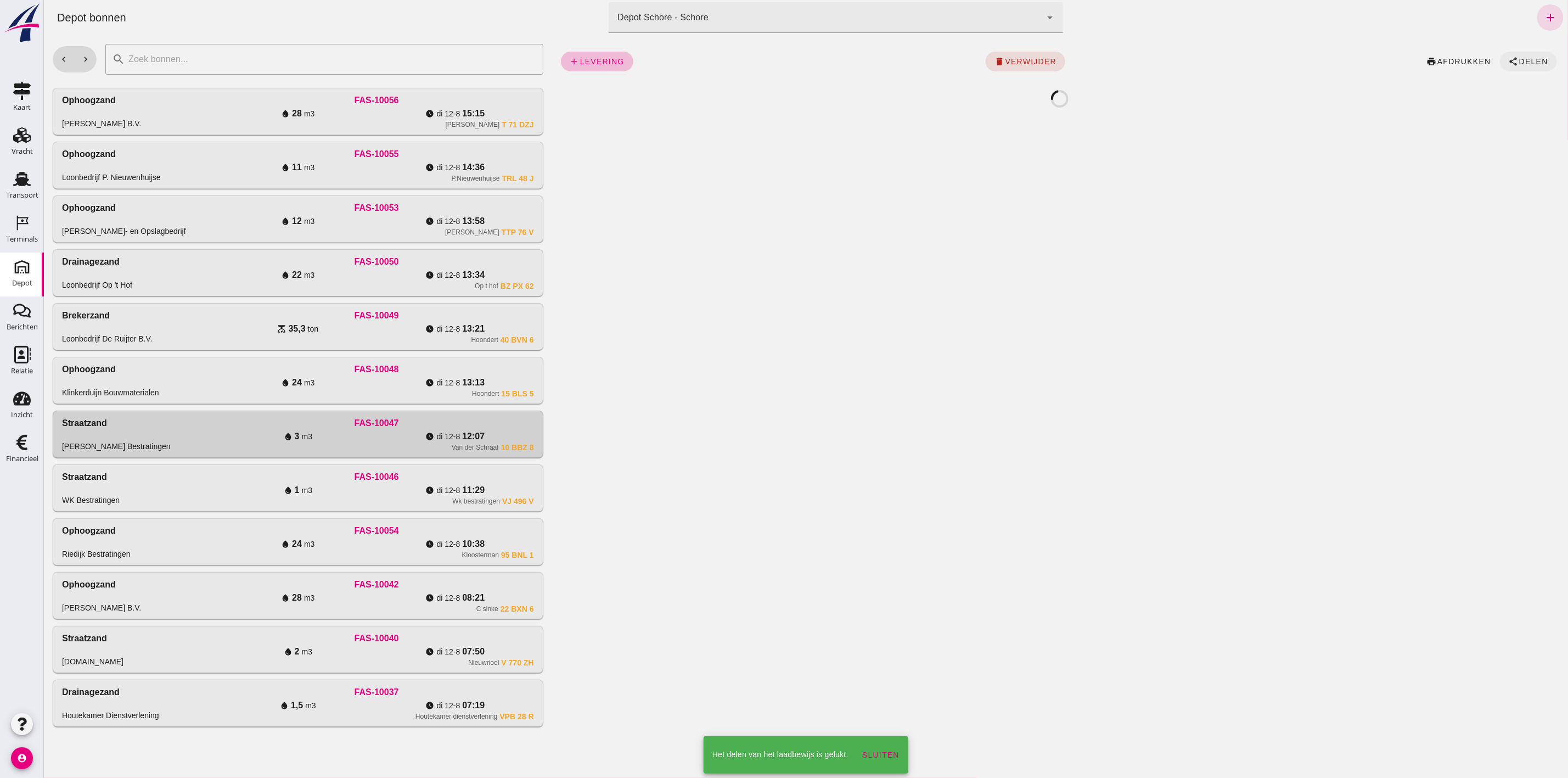
click span "Delen"
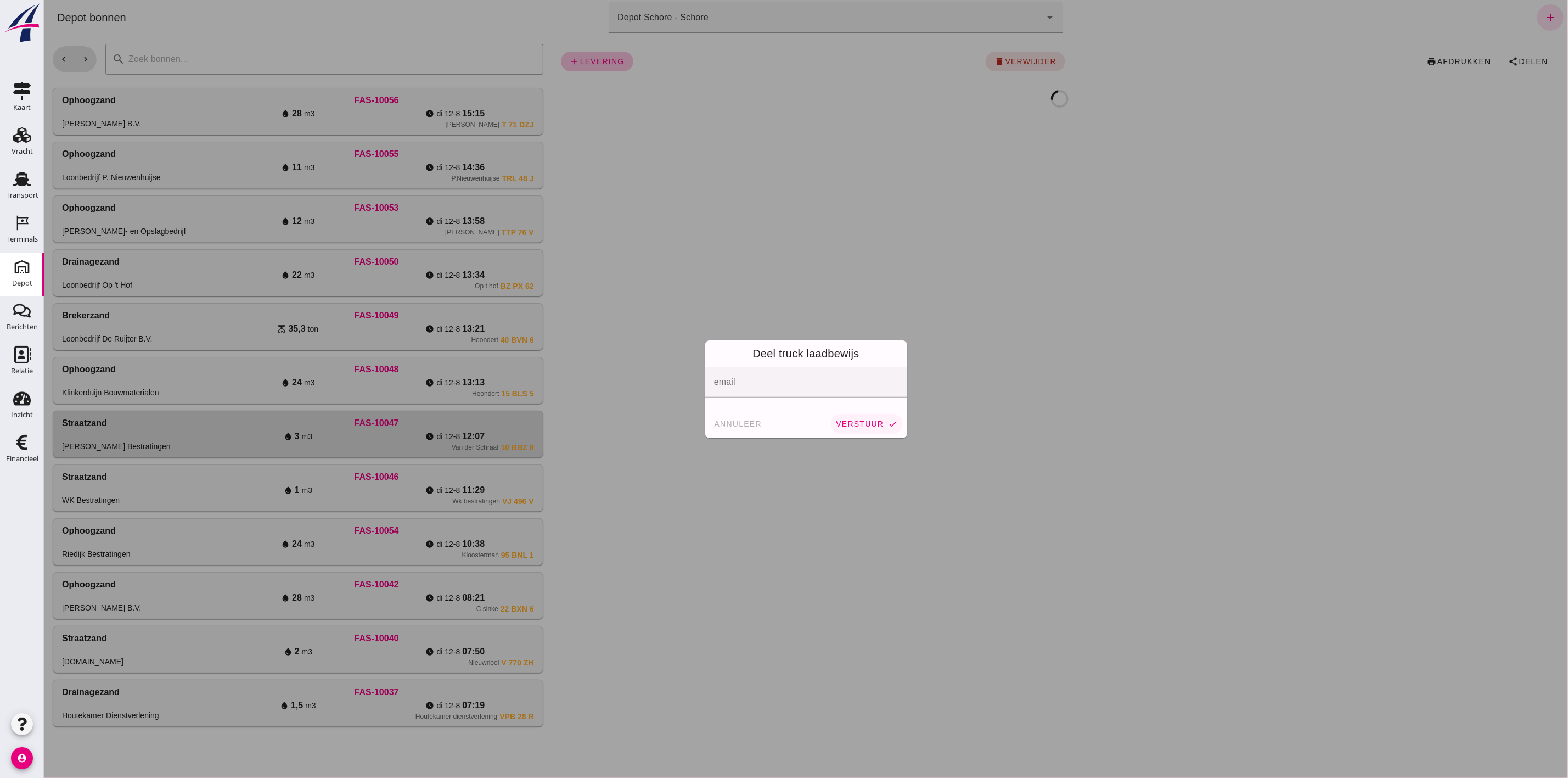
click button "verstuur check"
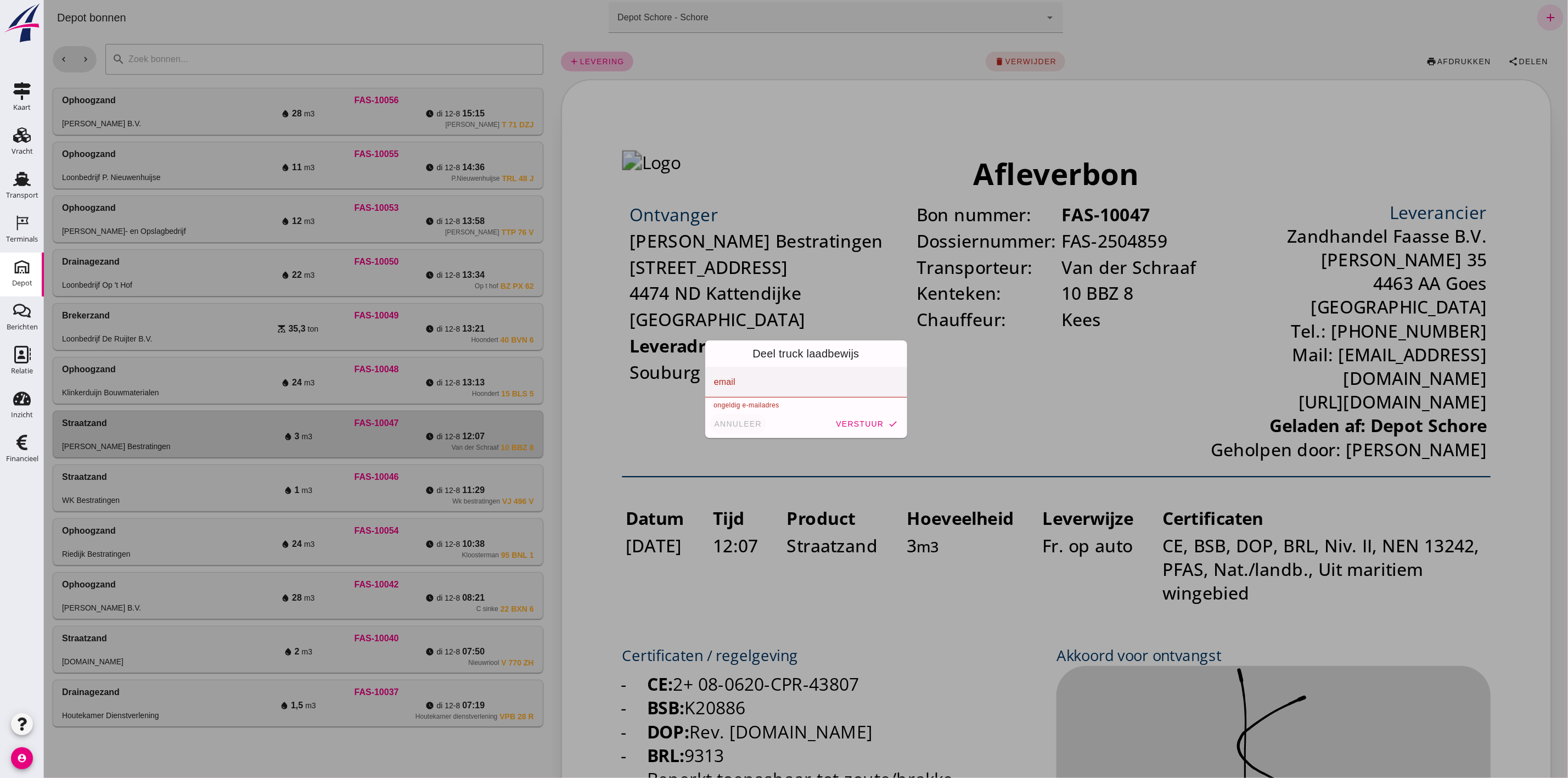
click span "annuleer"
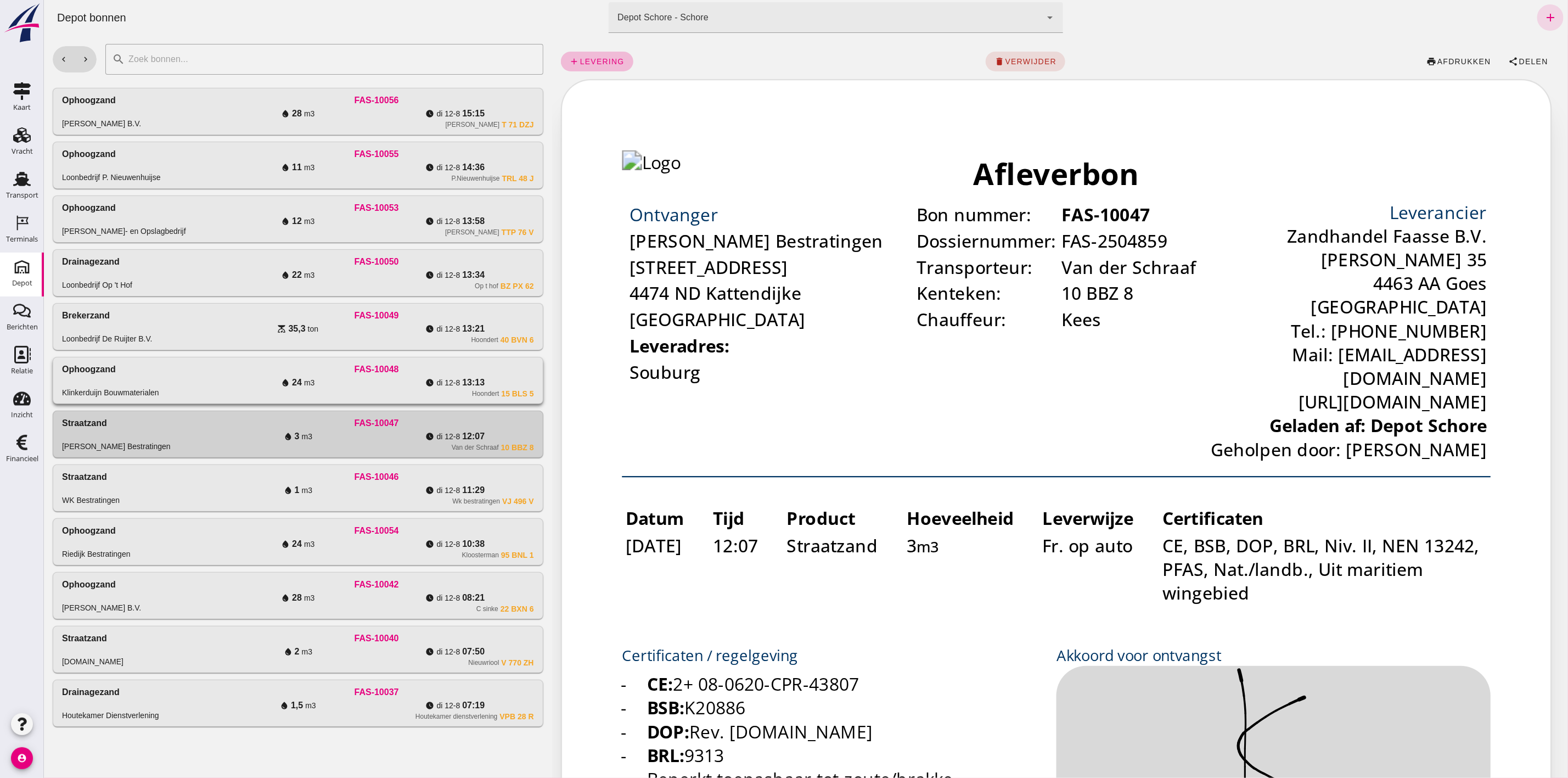
click at [313, 381] on div "water_drop 24 m3" at bounding box center [297, 382] width 157 height 13
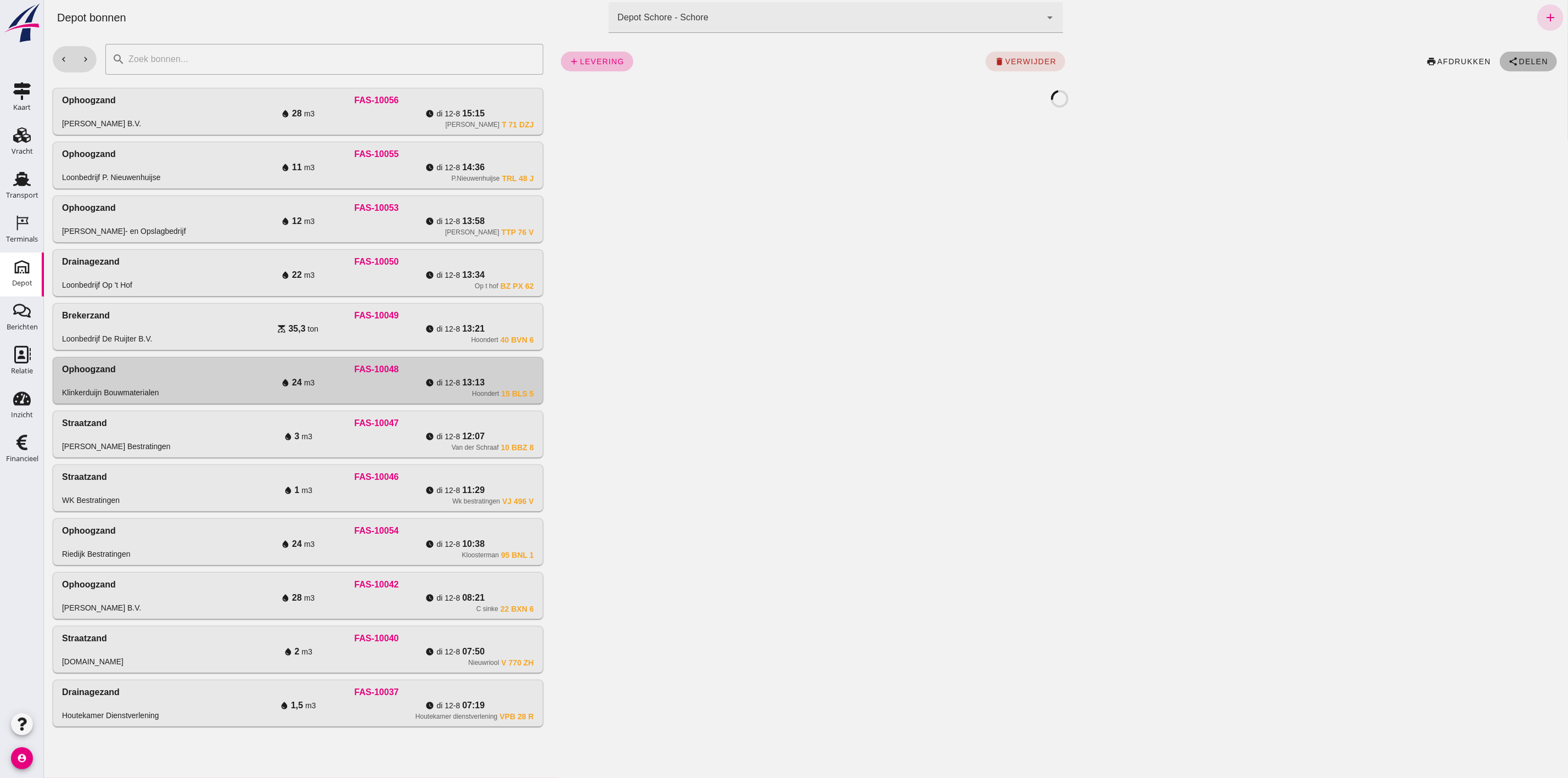
click icon "share"
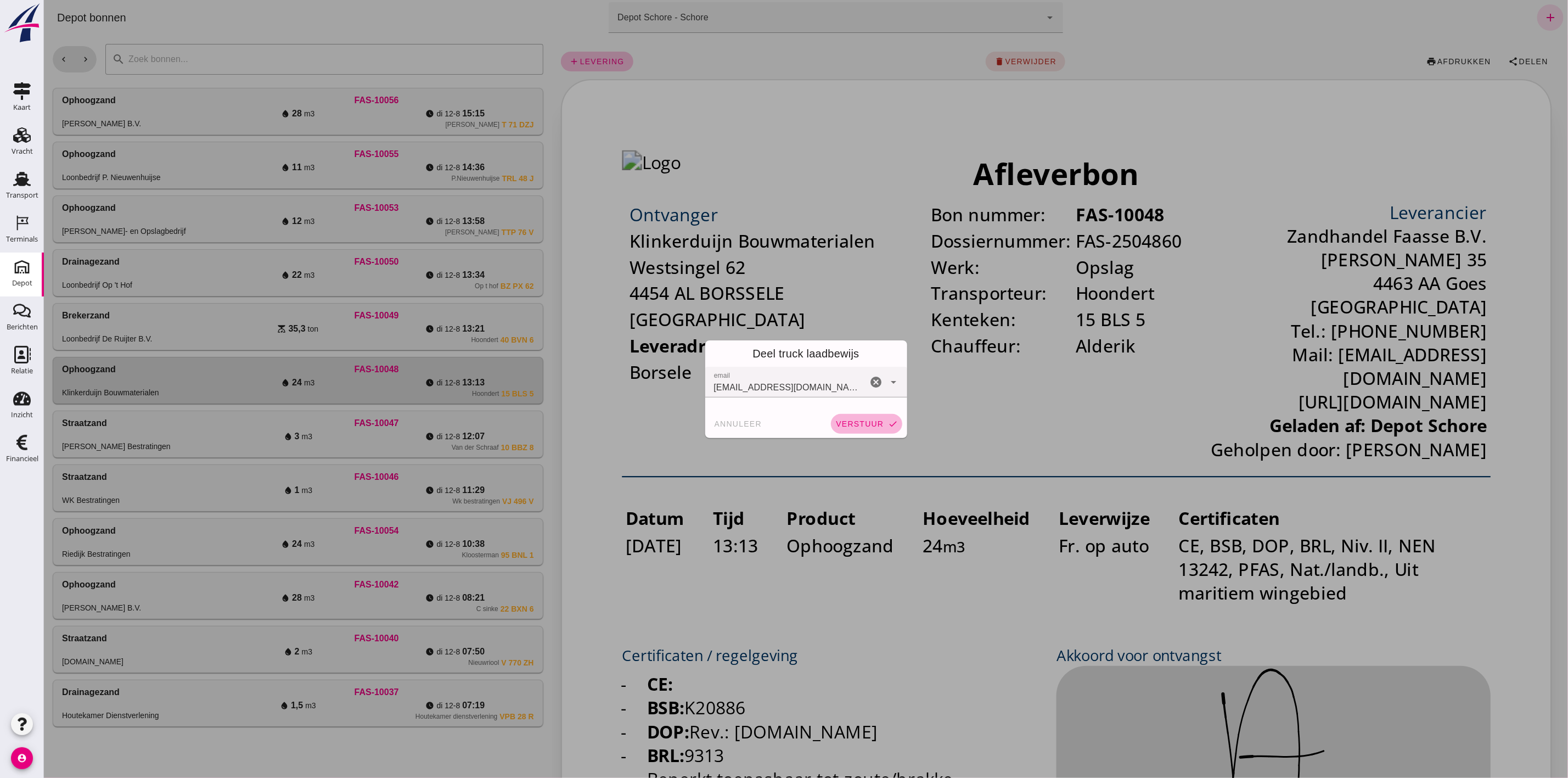
click button "verstuur check"
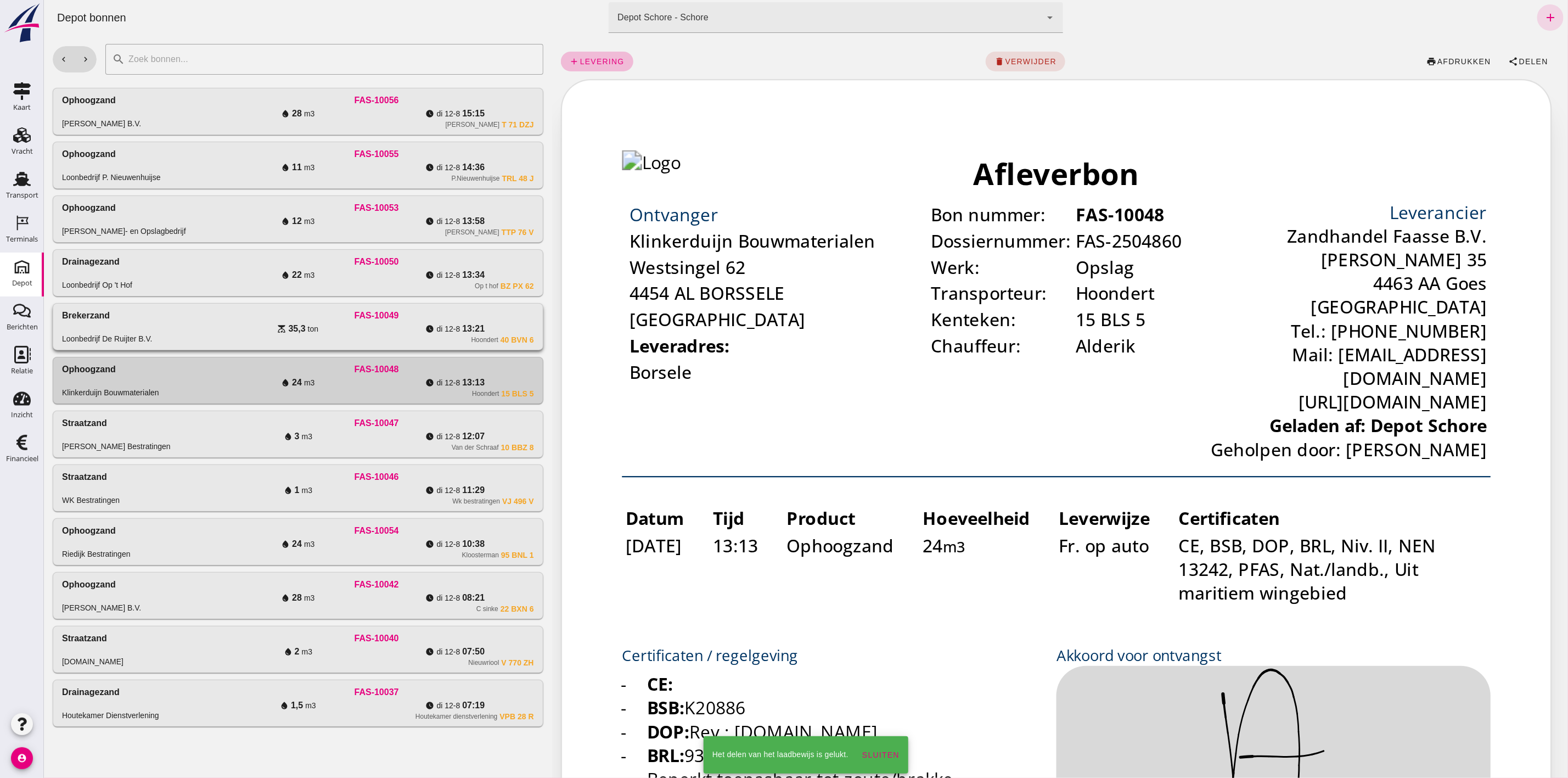
click div "Hoondert 40 BVN 6"
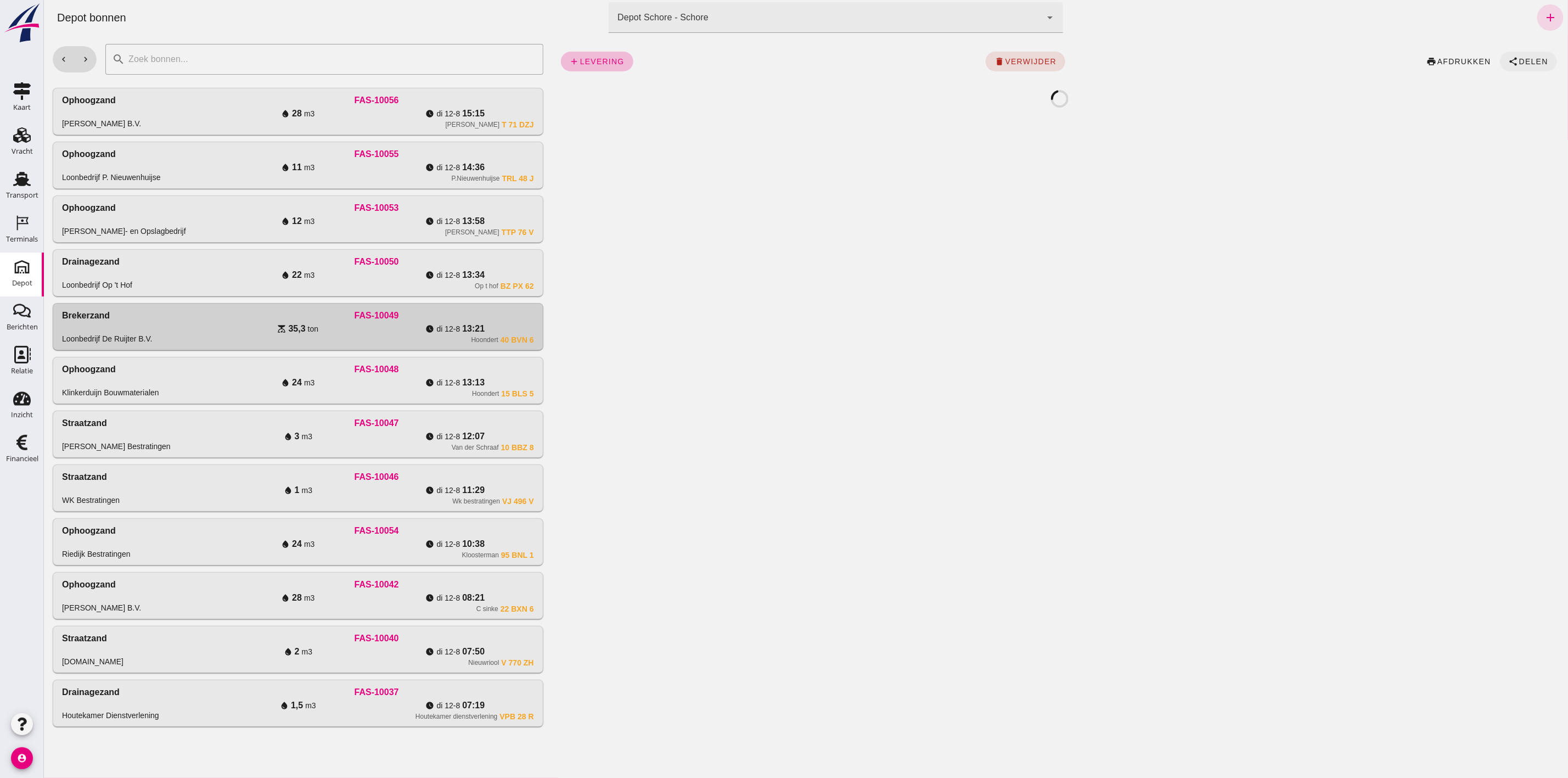
click span "share Delen"
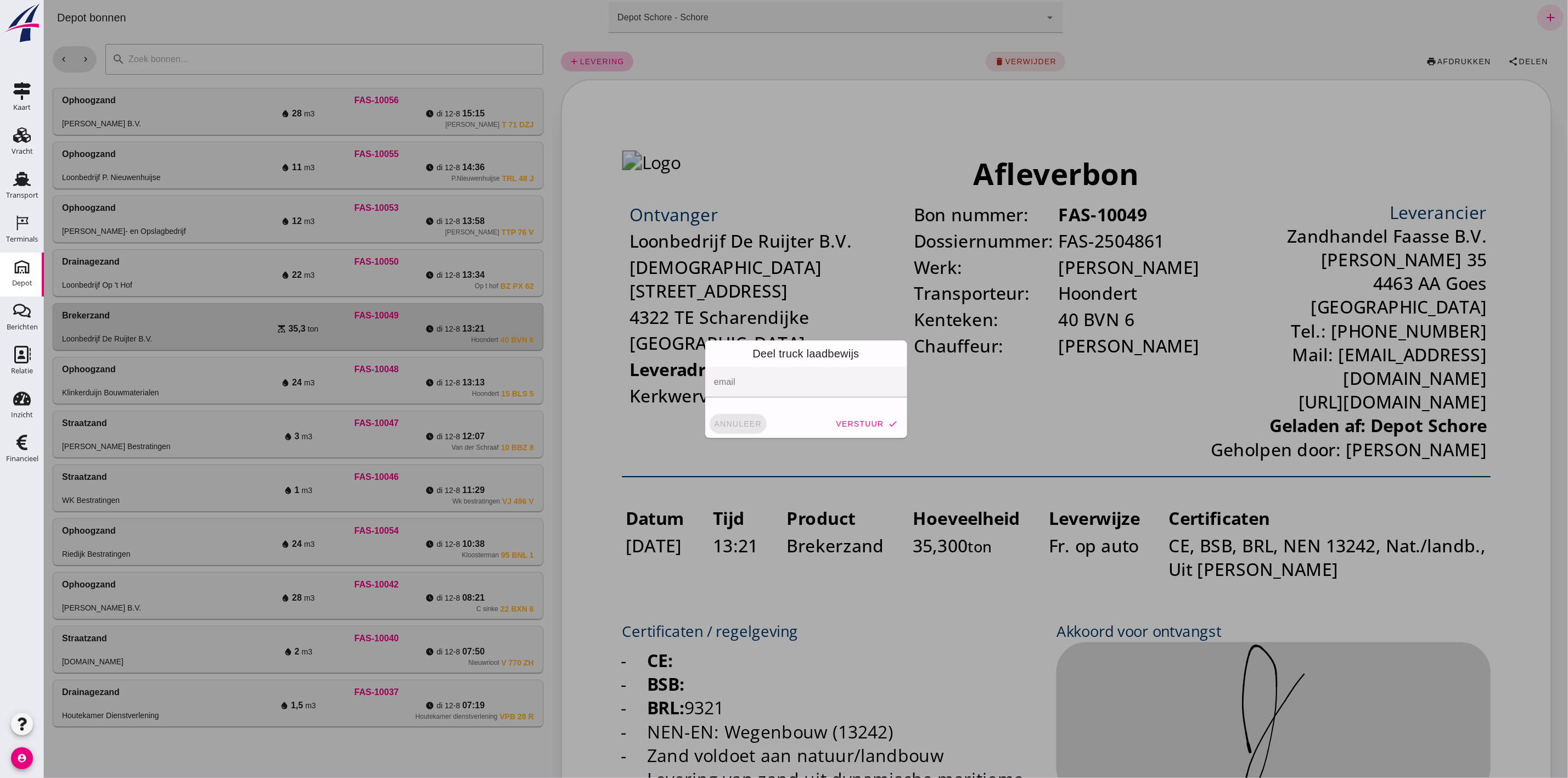
click span "annuleer"
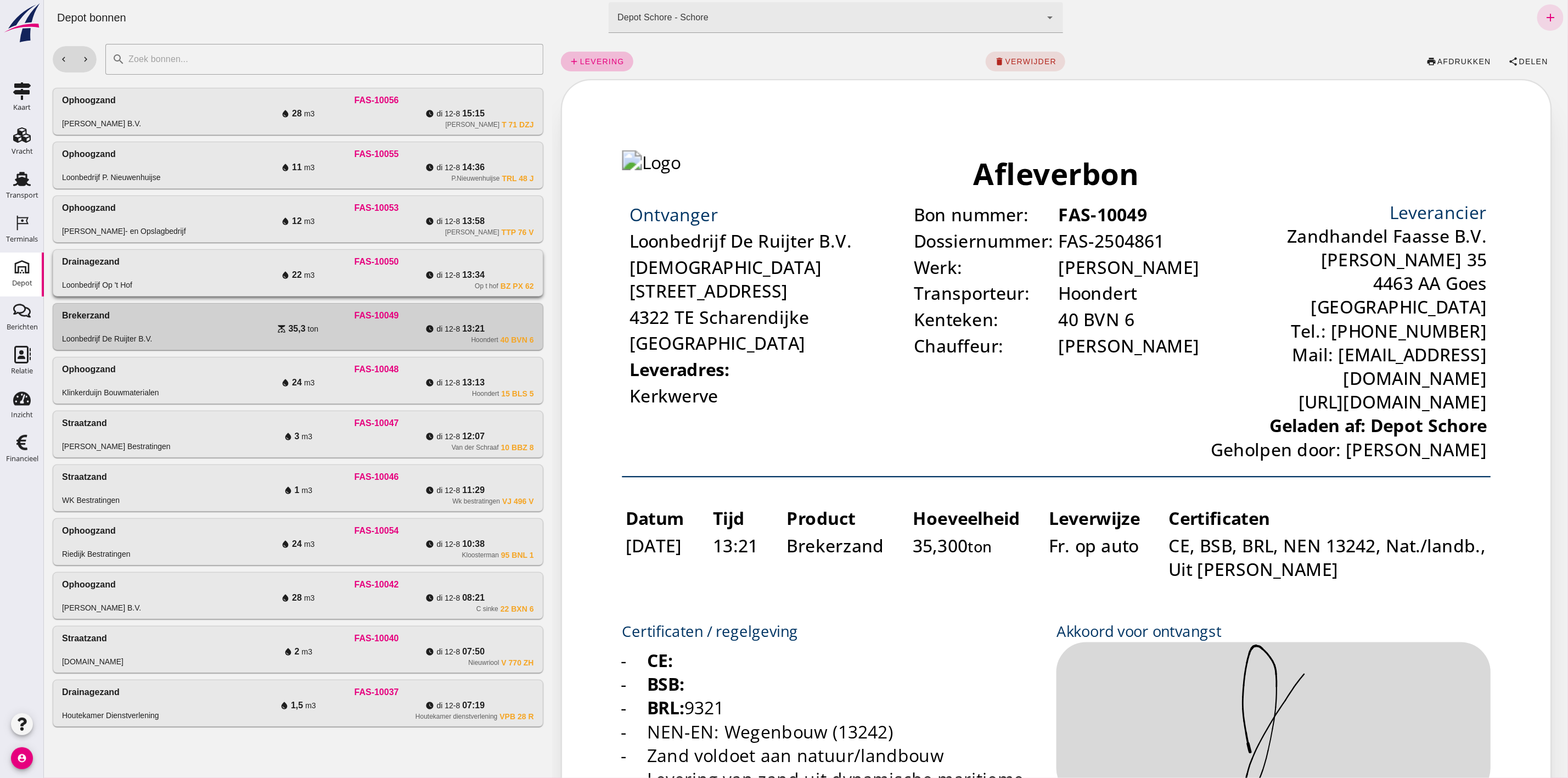
click at [314, 271] on span "di 12-8" at bounding box center [309, 274] width 11 height 11
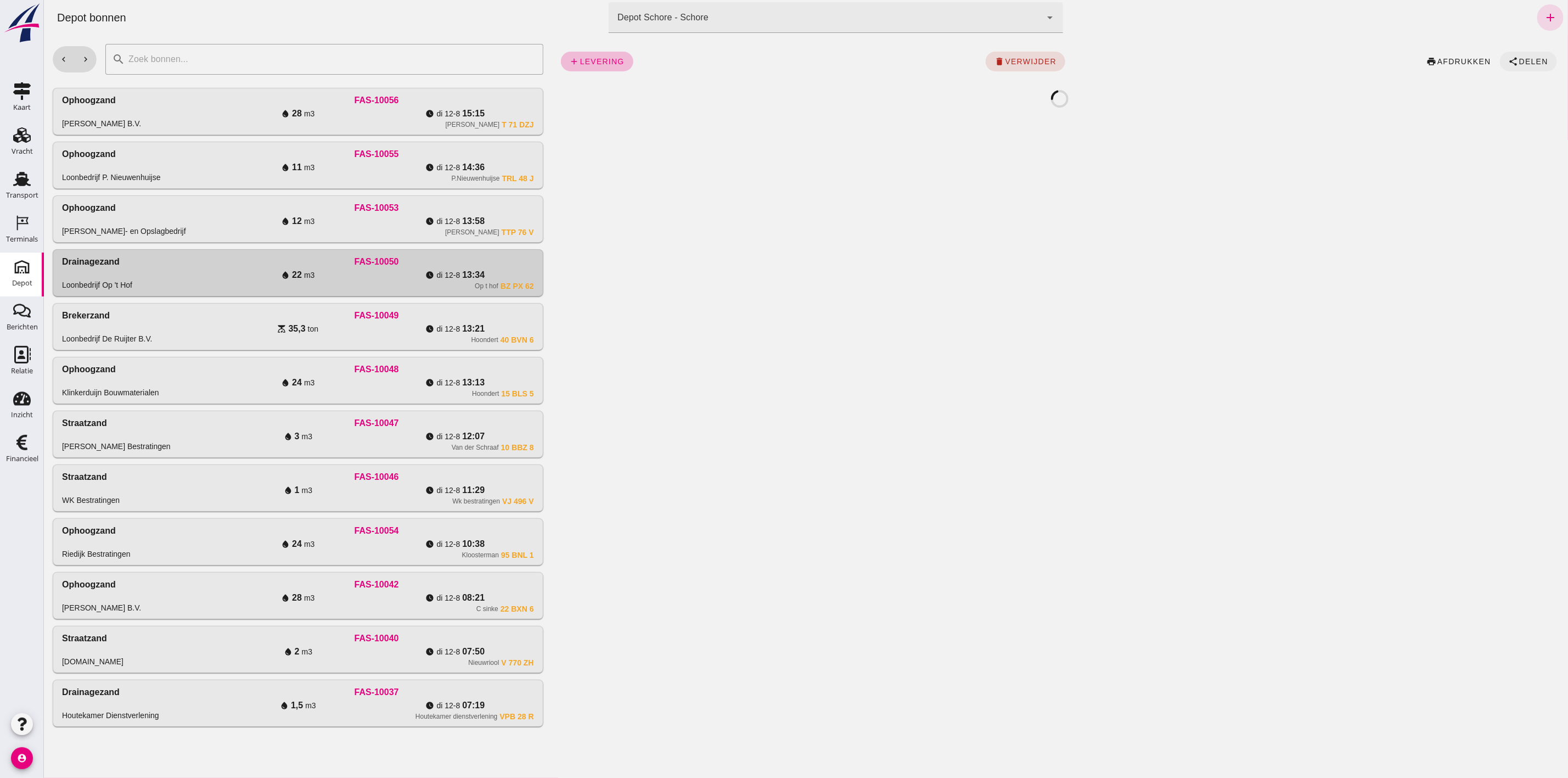
click icon "share"
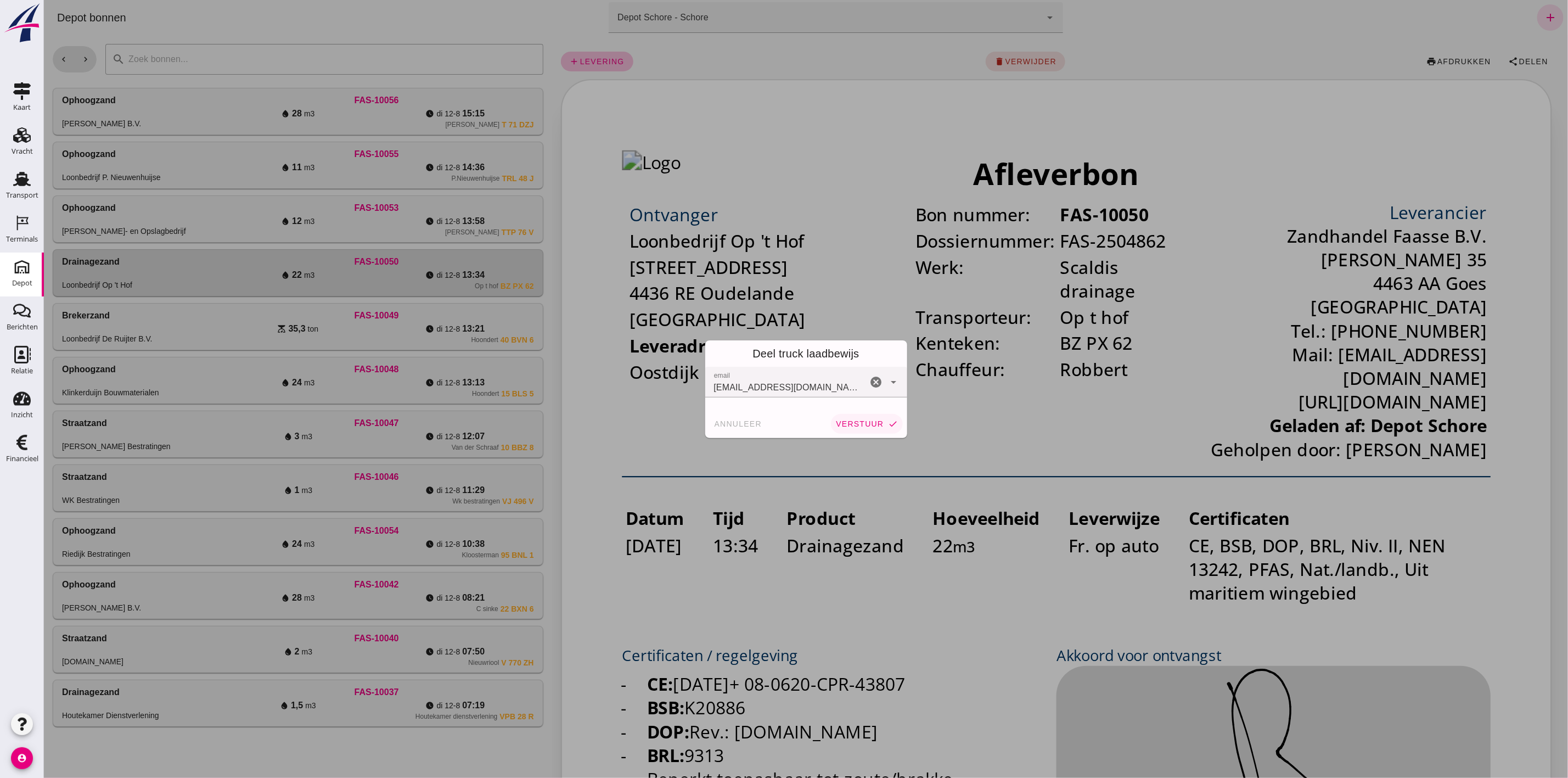
click button "verstuur check"
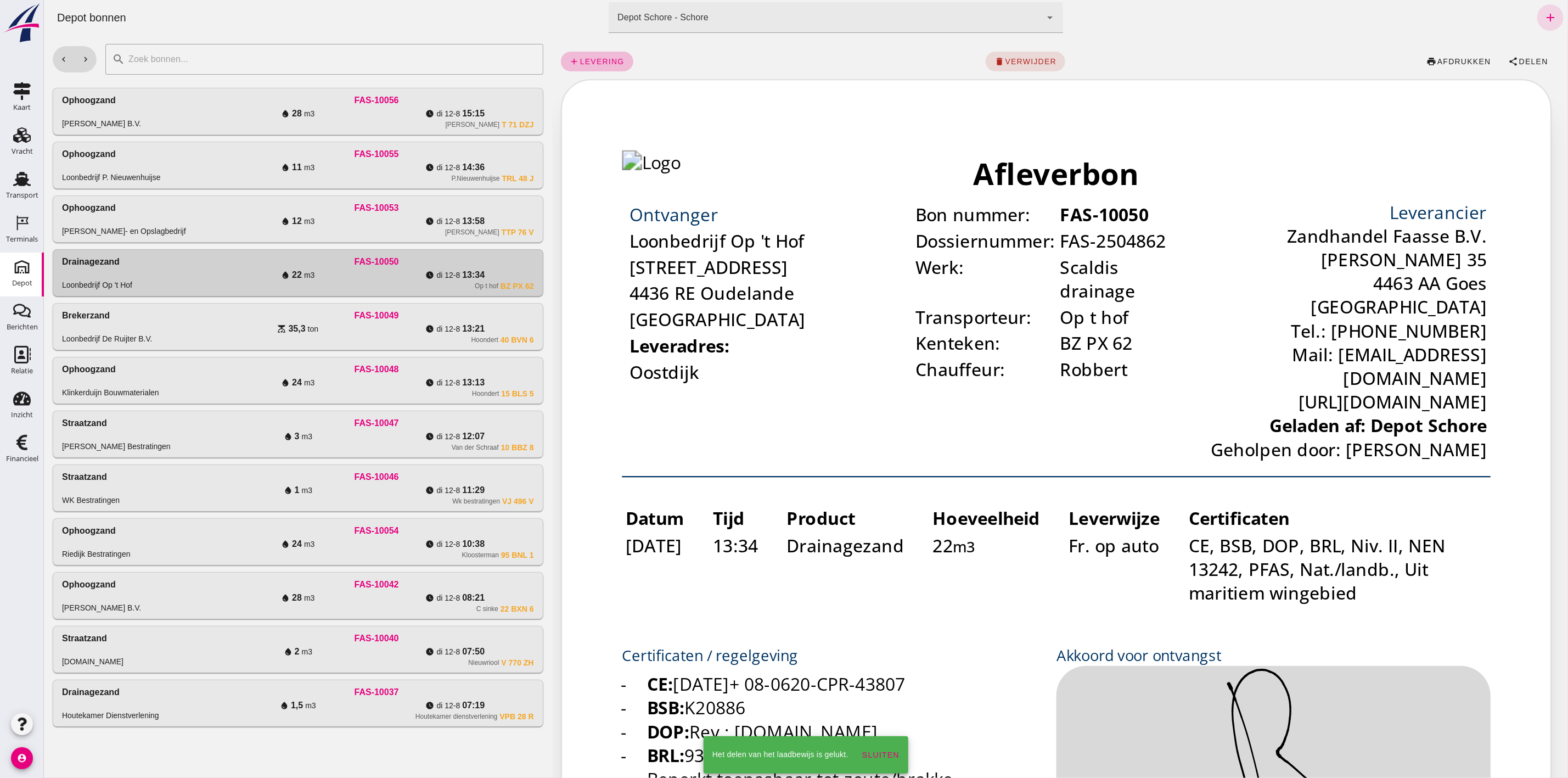
click at [502, 216] on div "watch_later di 12-8 13:58" at bounding box center [454, 221] width 157 height 13
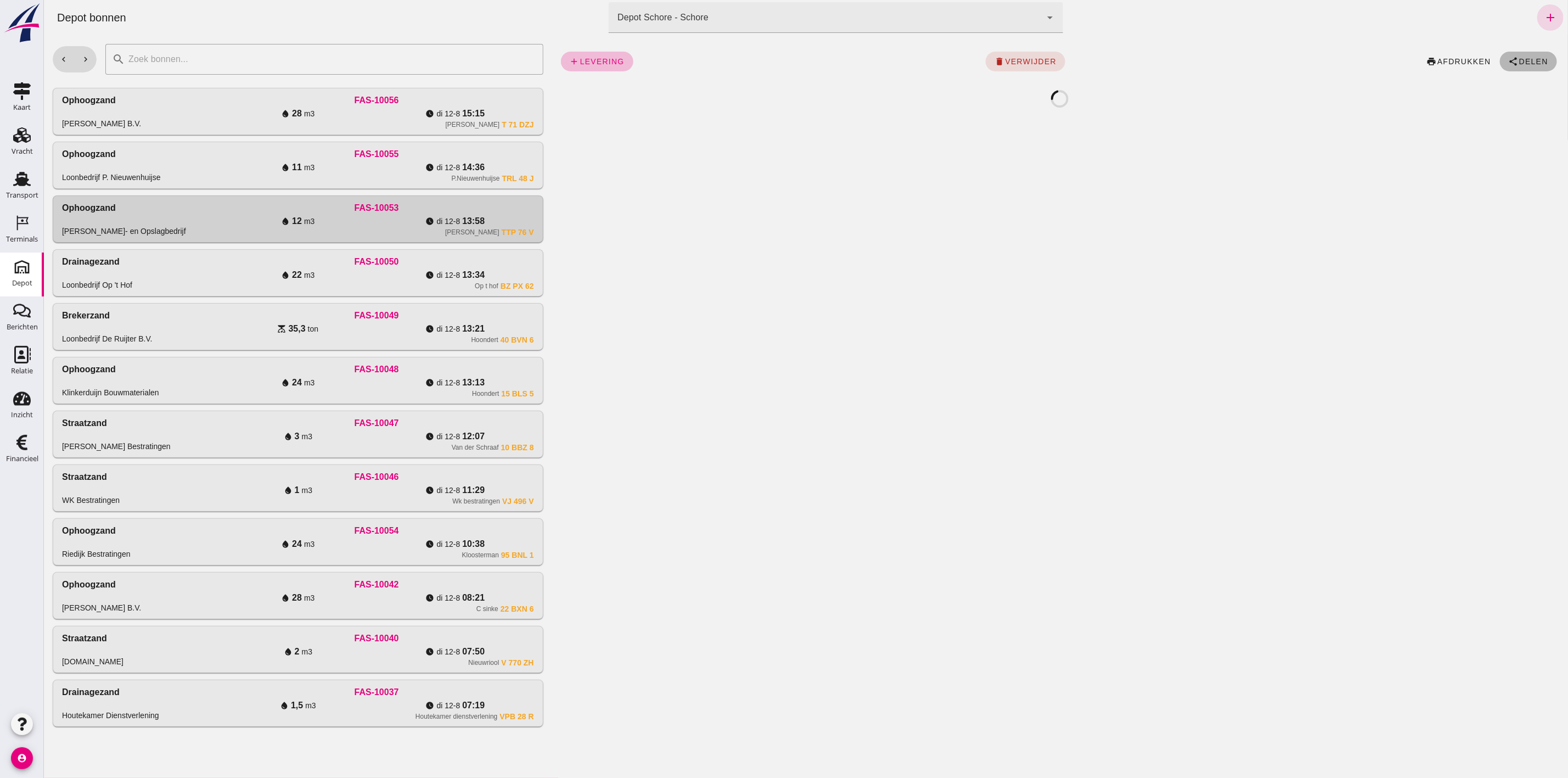
click span "Delen"
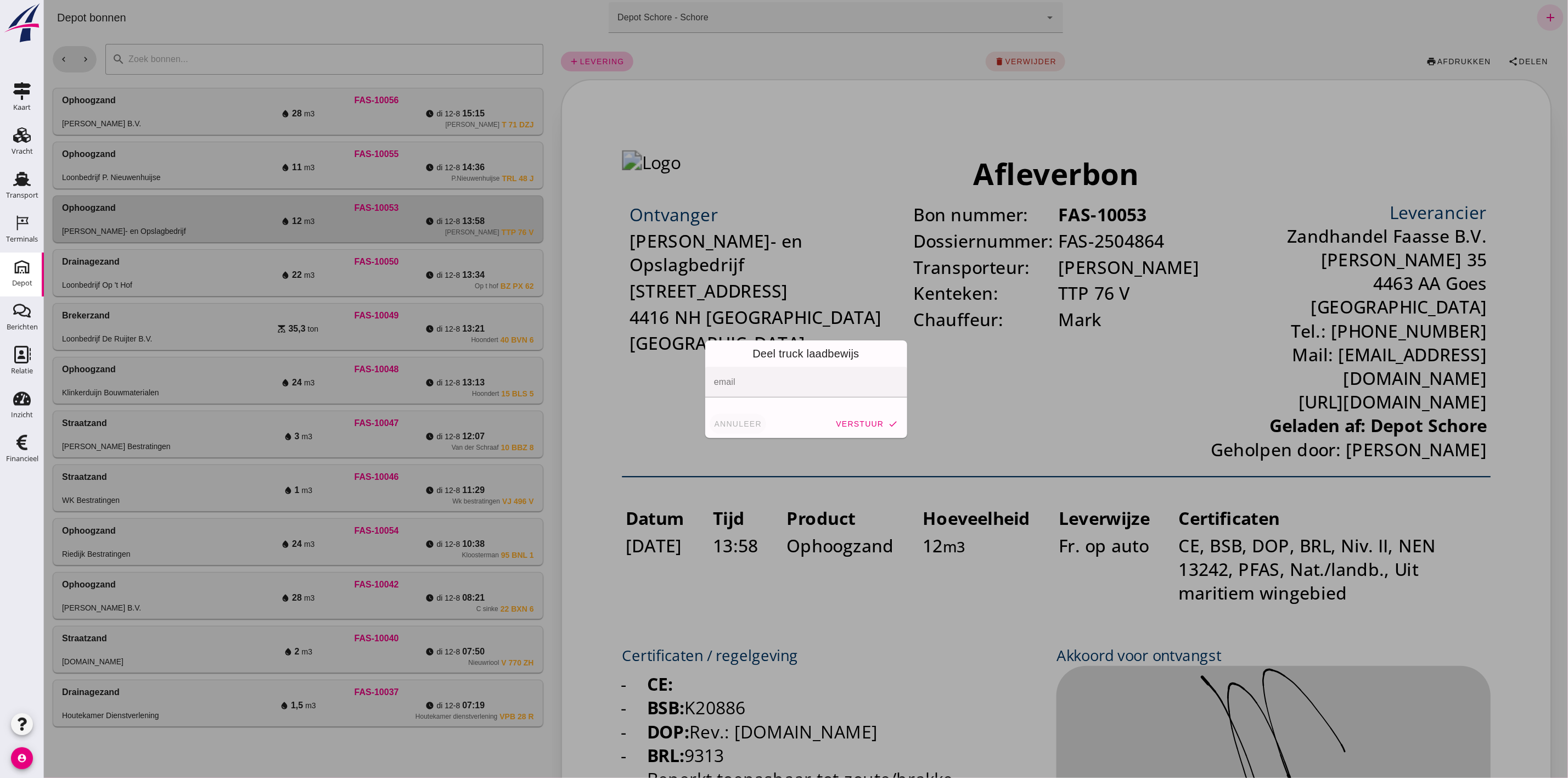
click button "annuleer"
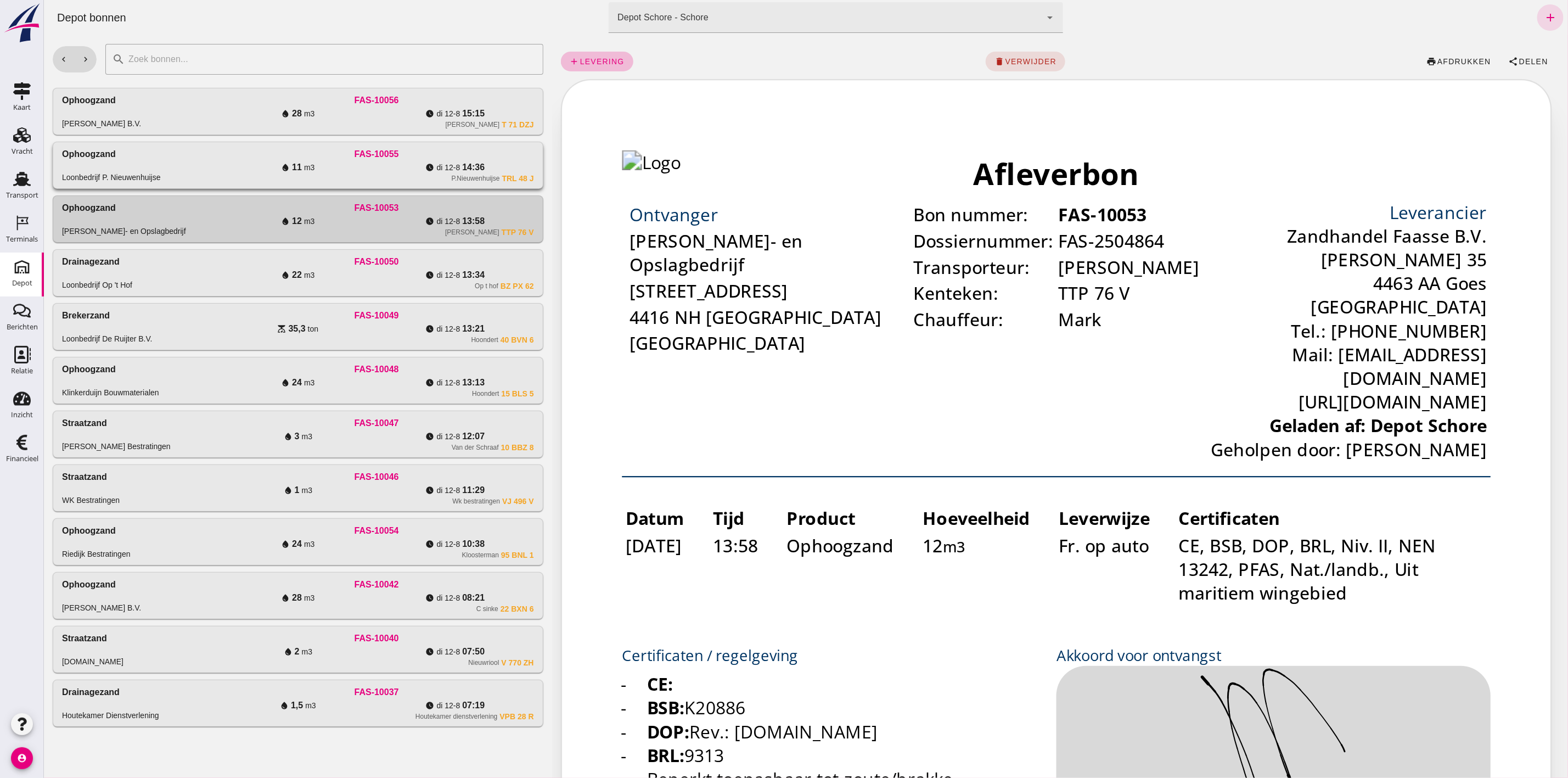
click div "FAS-10055"
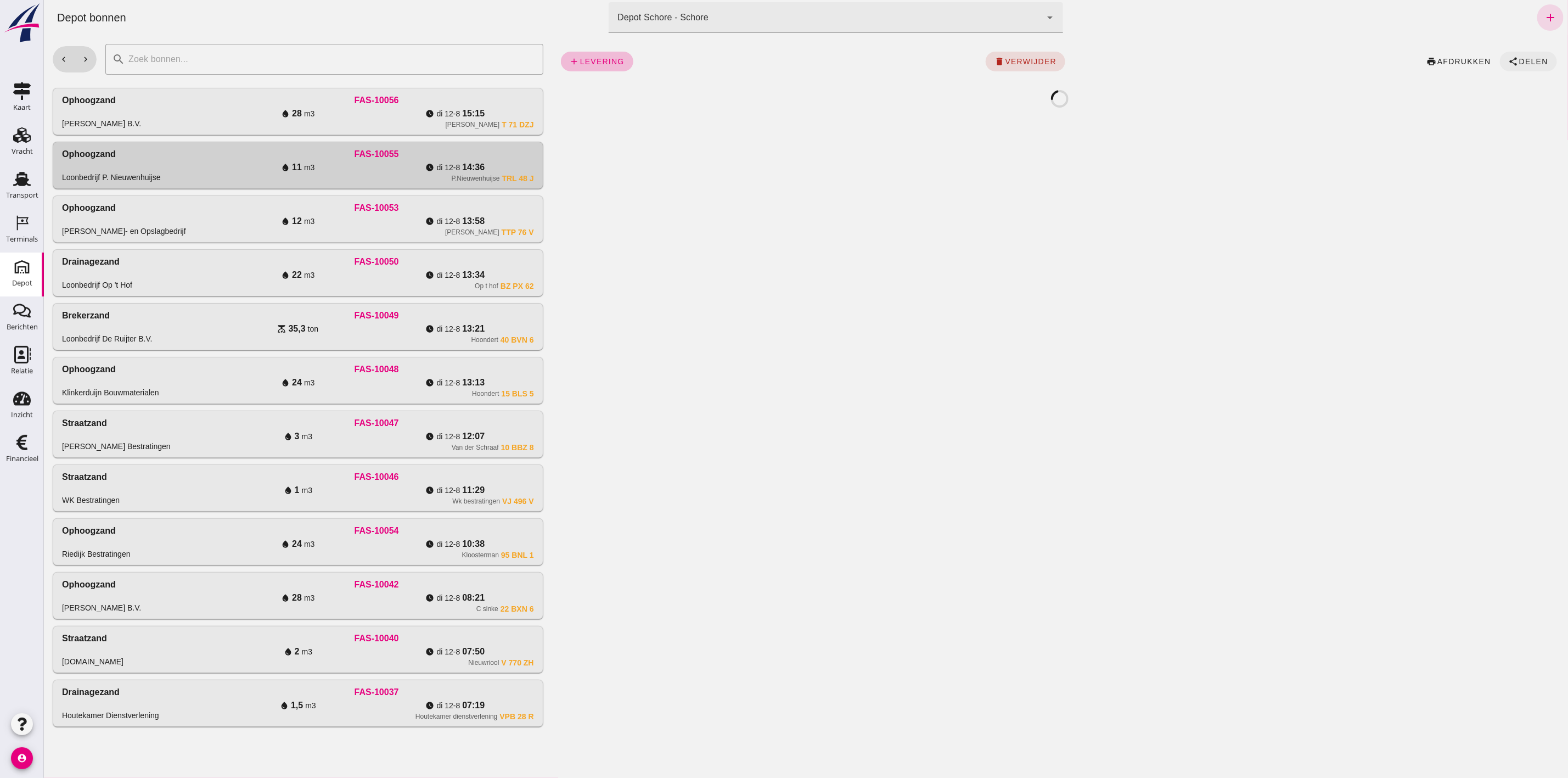
click span "Delen"
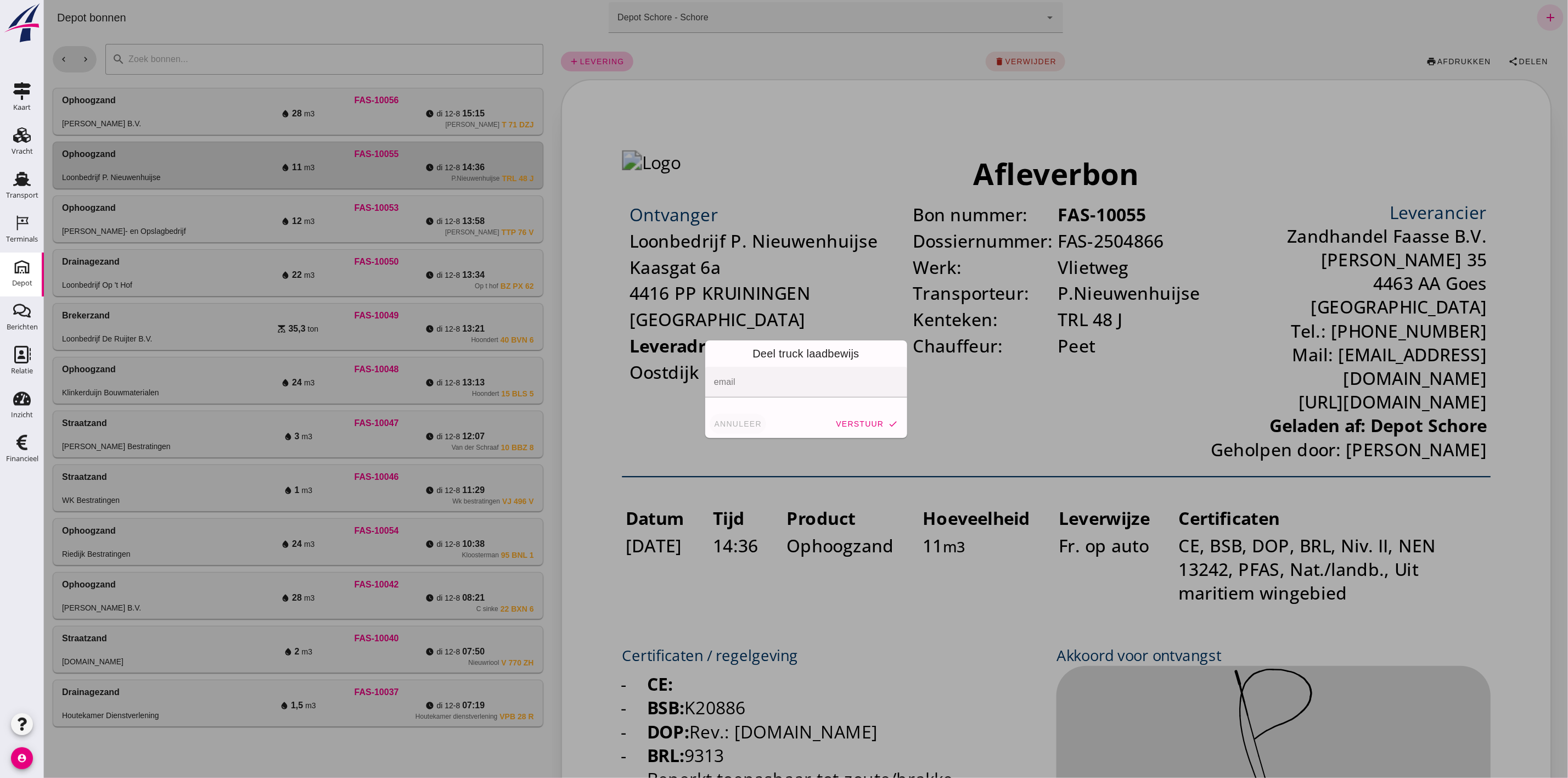
click button "annuleer"
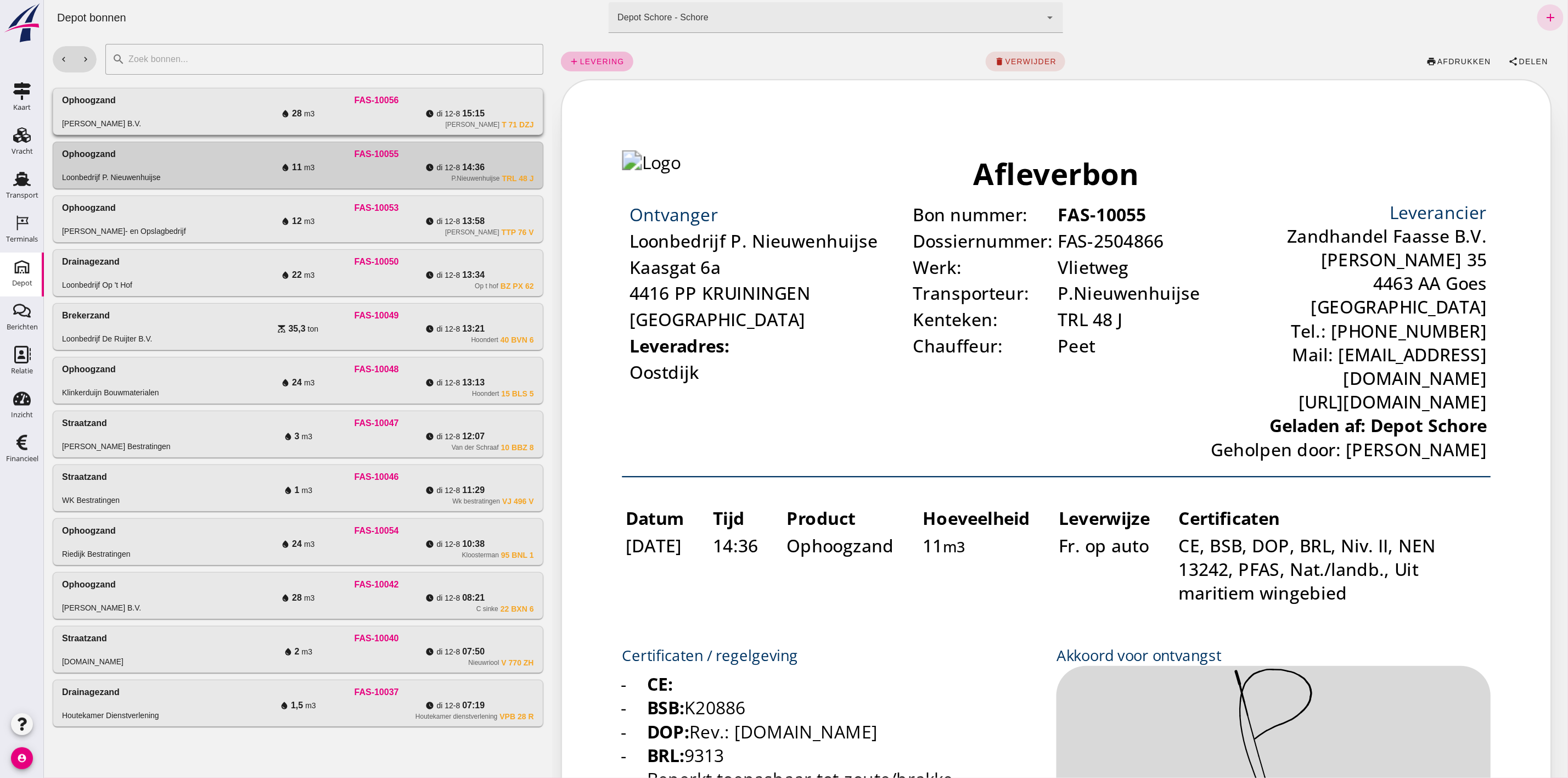
click div "Ophoogzand Arco de Visser B.V. FAS-10056 water_drop 28 m3 watch_later di 12-8 1…"
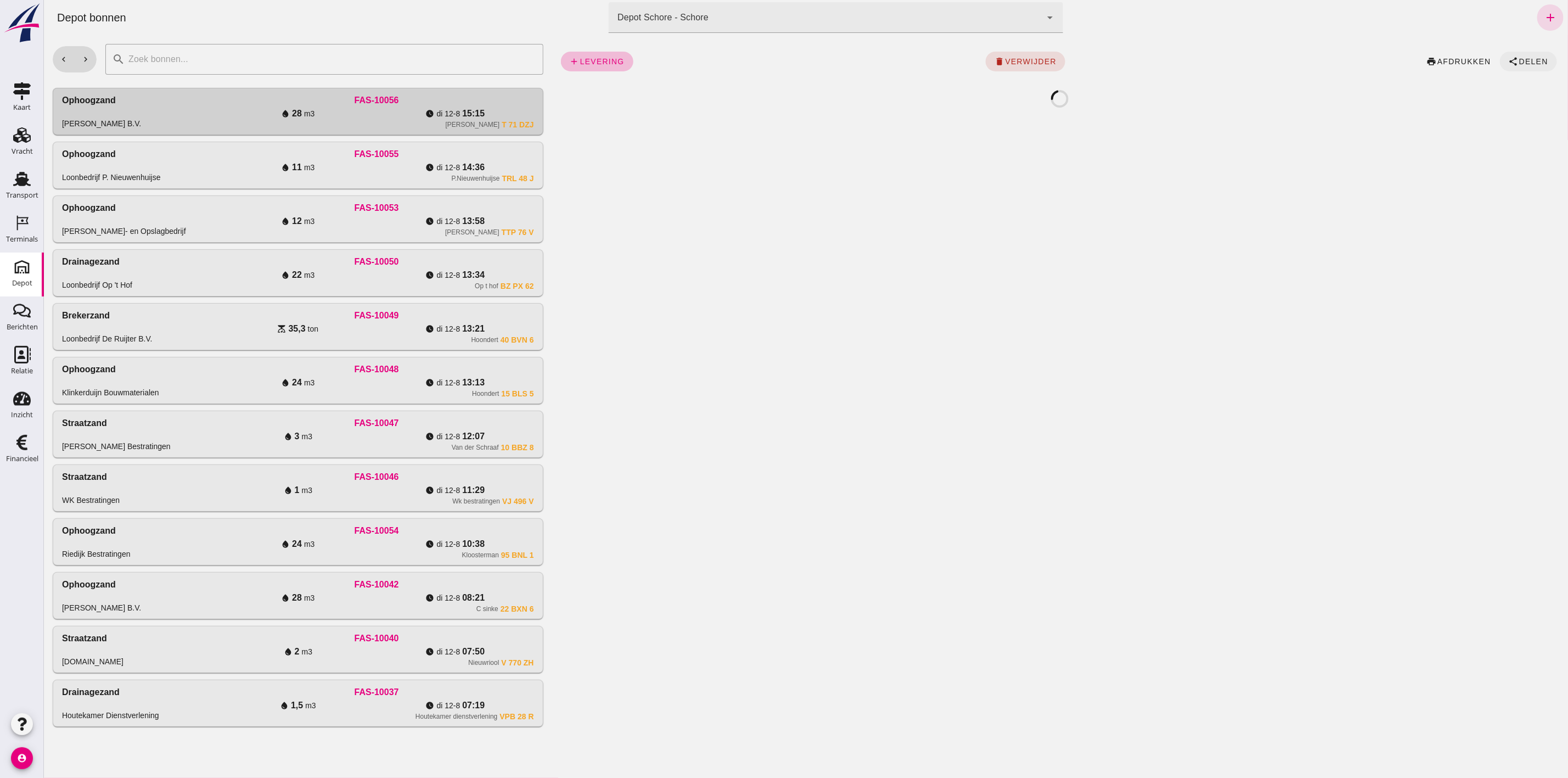
click span "Delen"
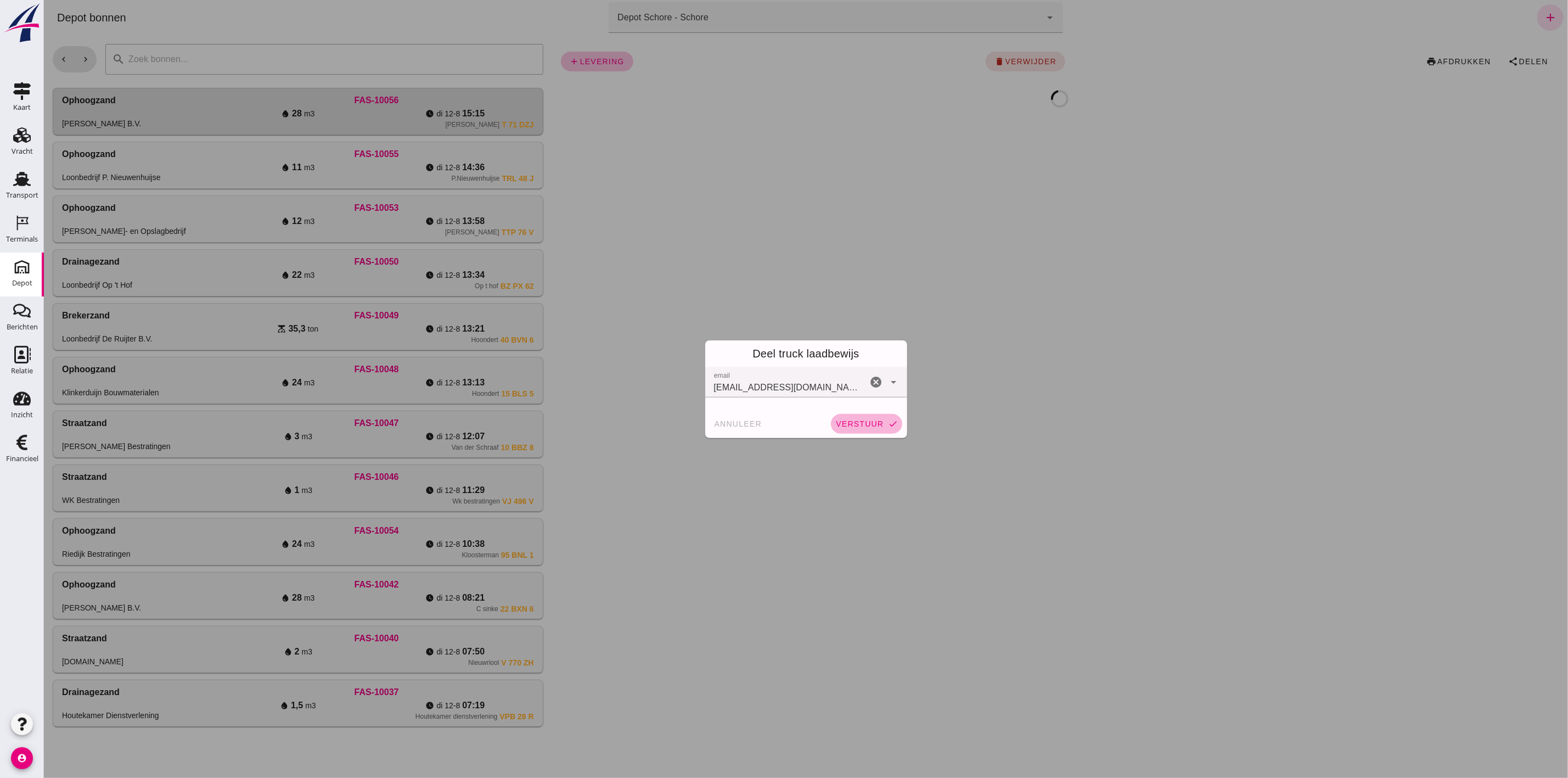
click span "verstuur"
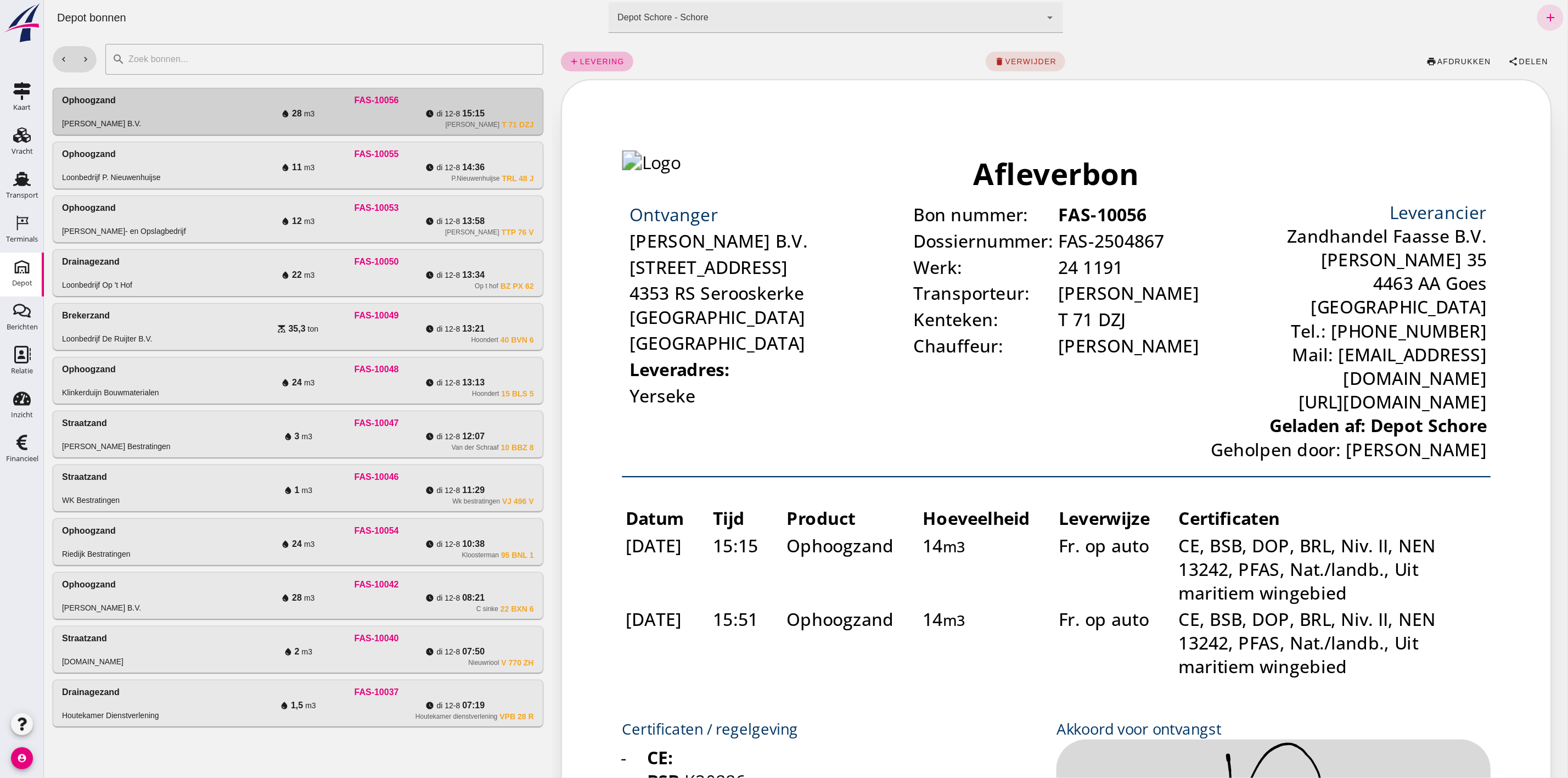
click div "chevron_left chevron_right search cancel Ophoogzand Arco de Visser B.V. FAS-100…"
click at [32, 226] on div "Terminals" at bounding box center [22, 223] width 27 height 17
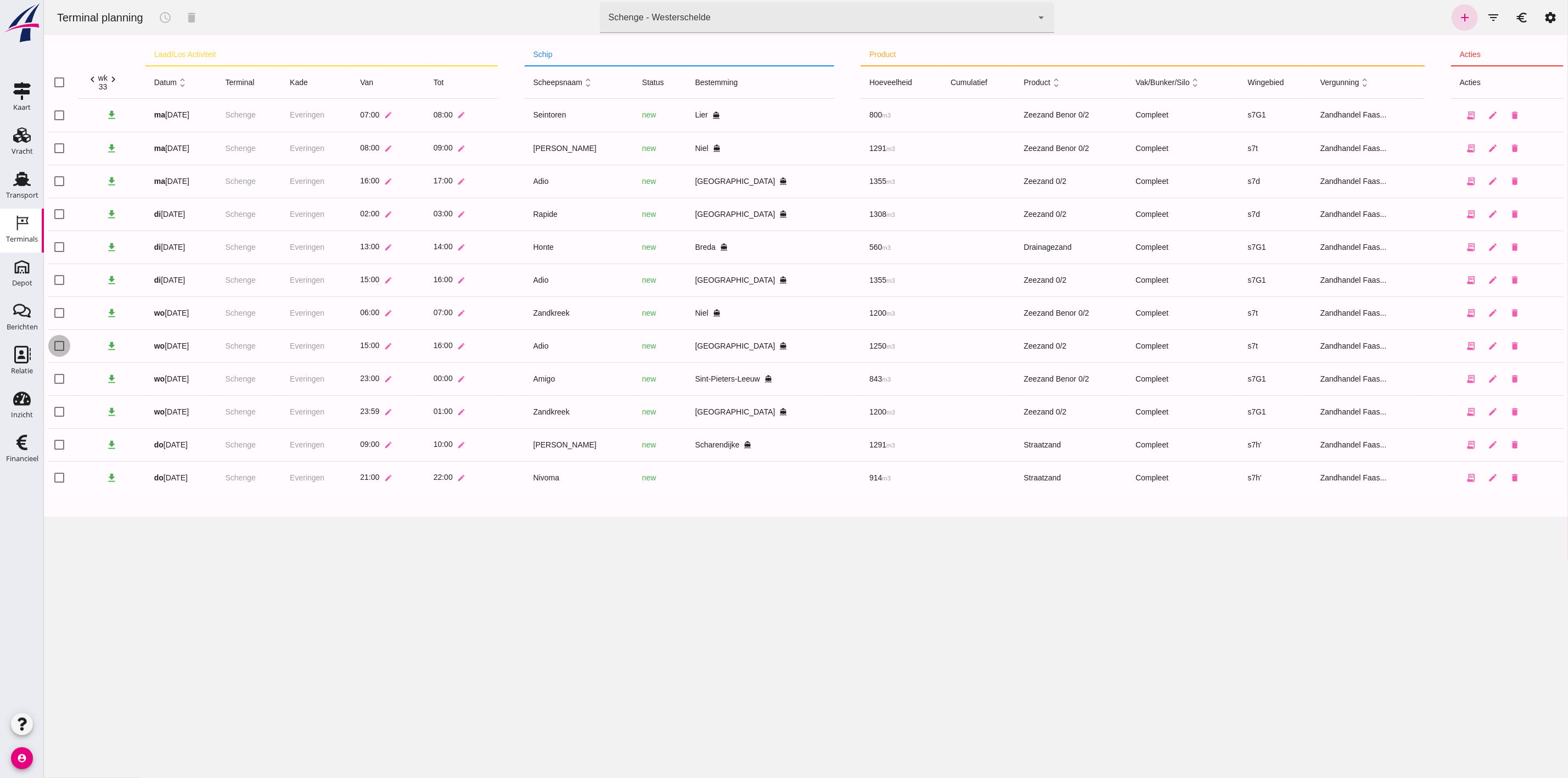
click input "checkbox"
checkbox input "true"
click at [161, 15] on icon "schedule" at bounding box center [164, 17] width 13 height 13
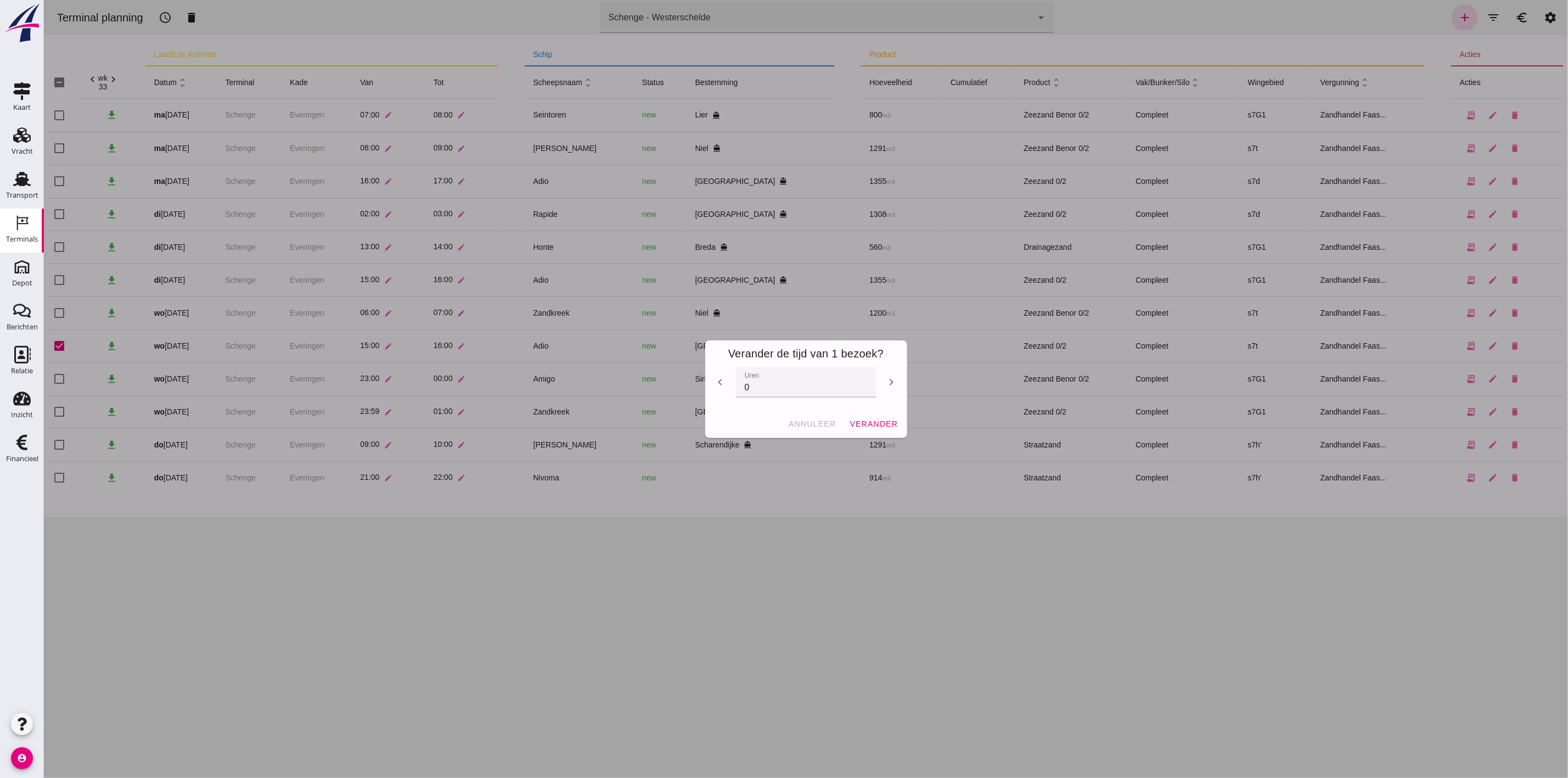
click at [889, 381] on icon "chevron_right" at bounding box center [891, 382] width 13 height 13
type input "1"
click button "verander"
checkbox input "false"
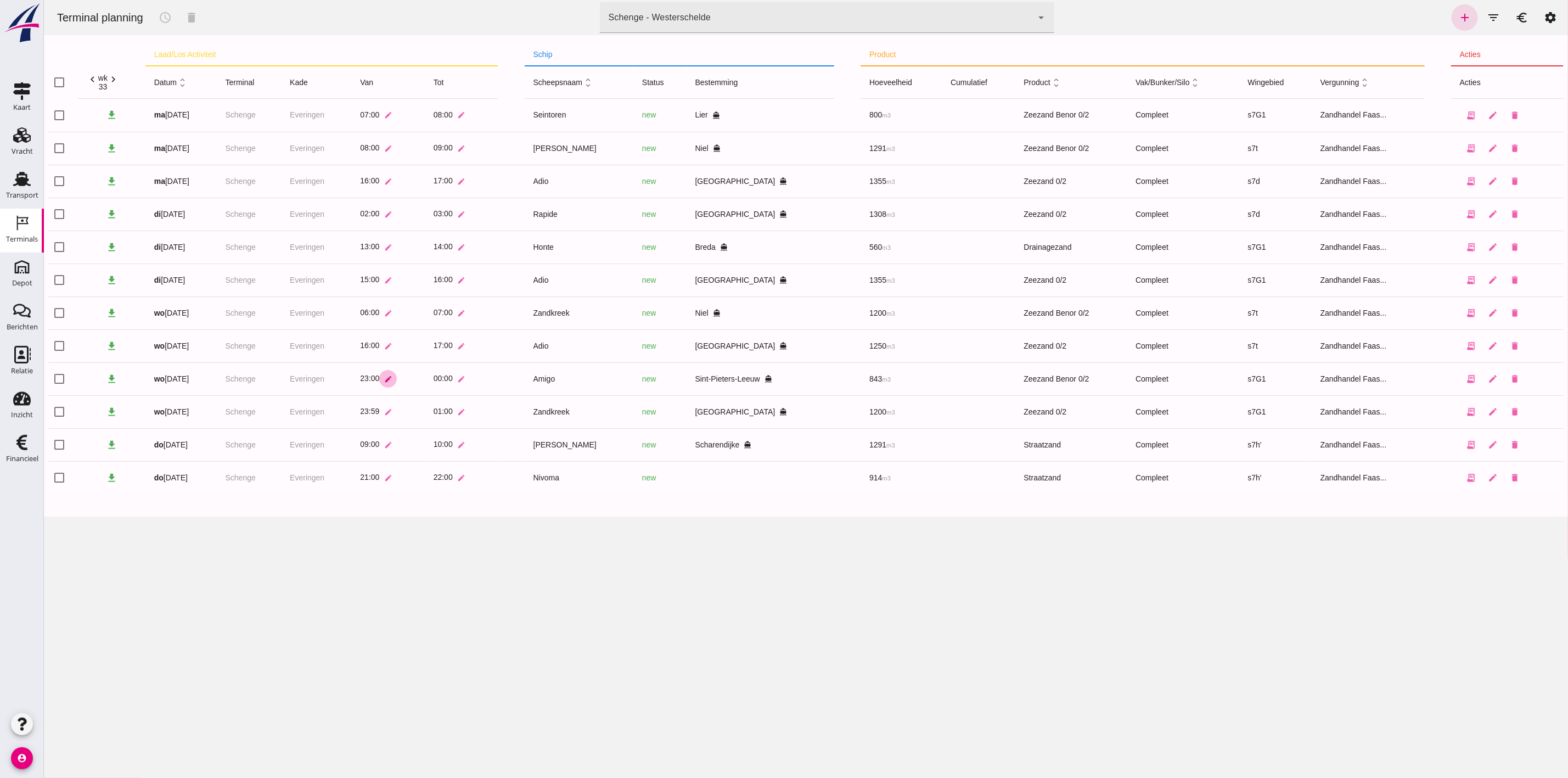
click icon "edit"
click input "23:00"
type input "23:59"
click icon "check"
click icon "edit"
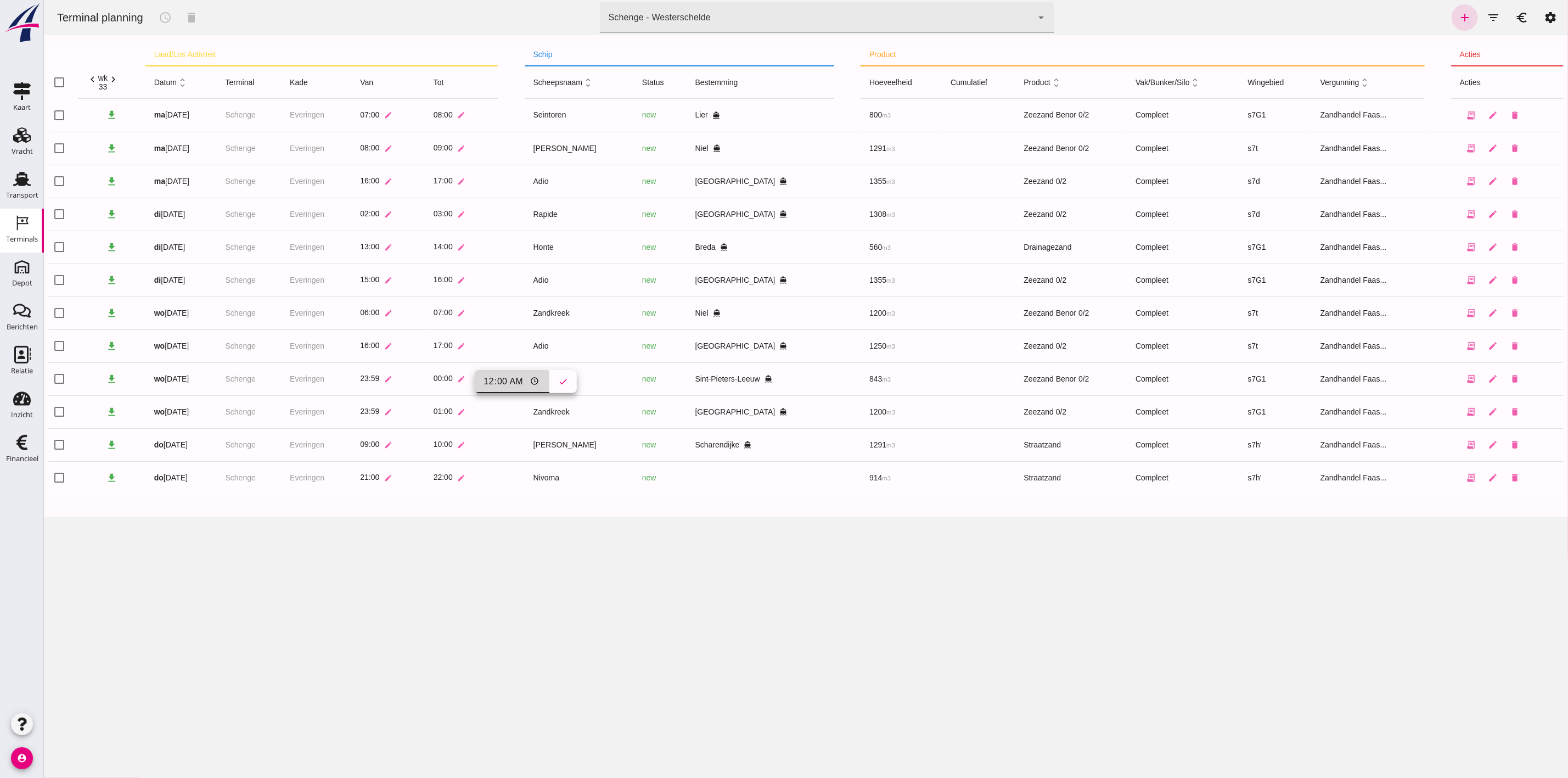
click input "00:00"
type input "01:00"
click button "check"
click span "23:59"
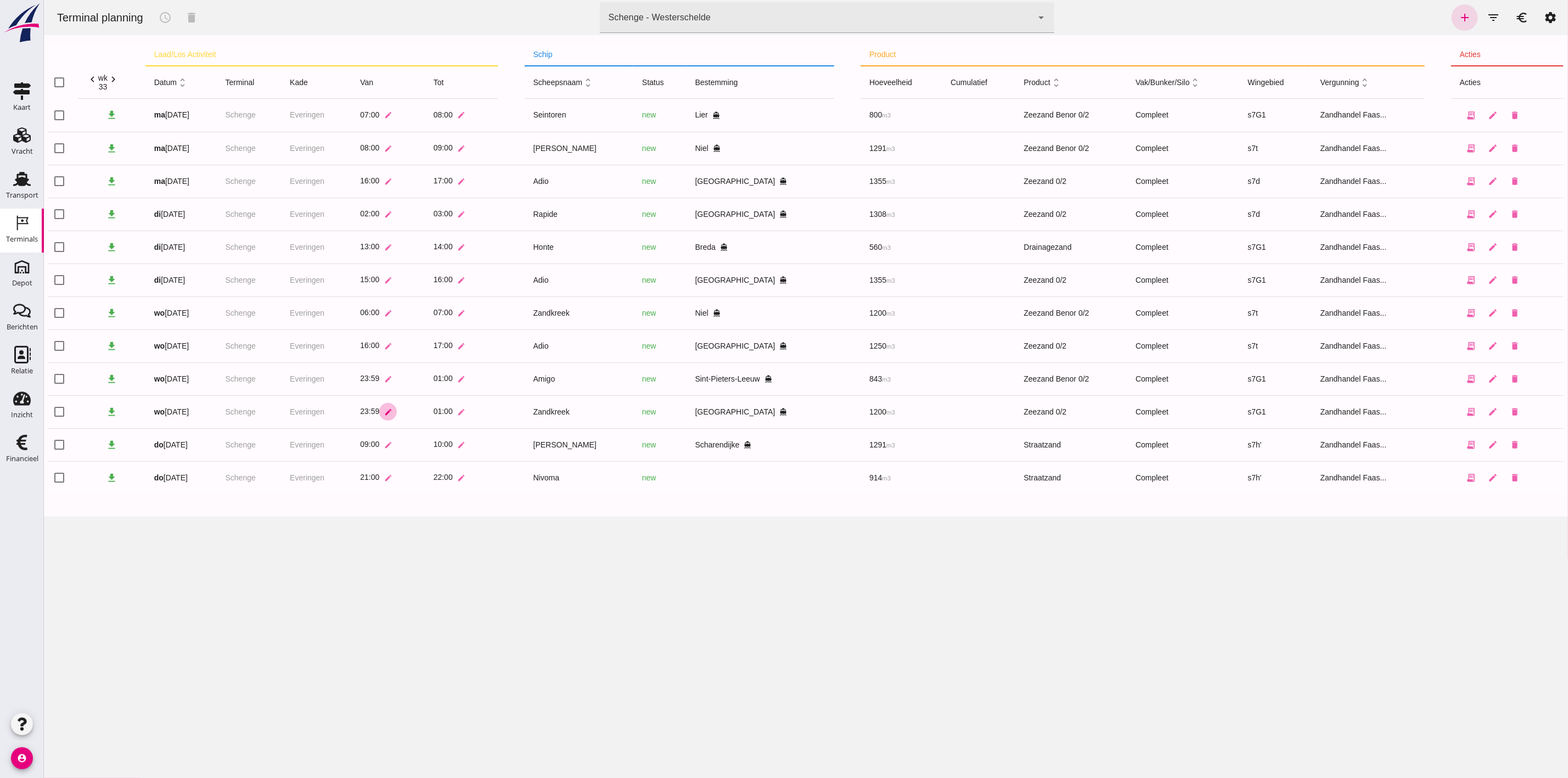
click icon "edit"
click input "23:59"
type input "02:00"
click button "check"
click icon "edit"
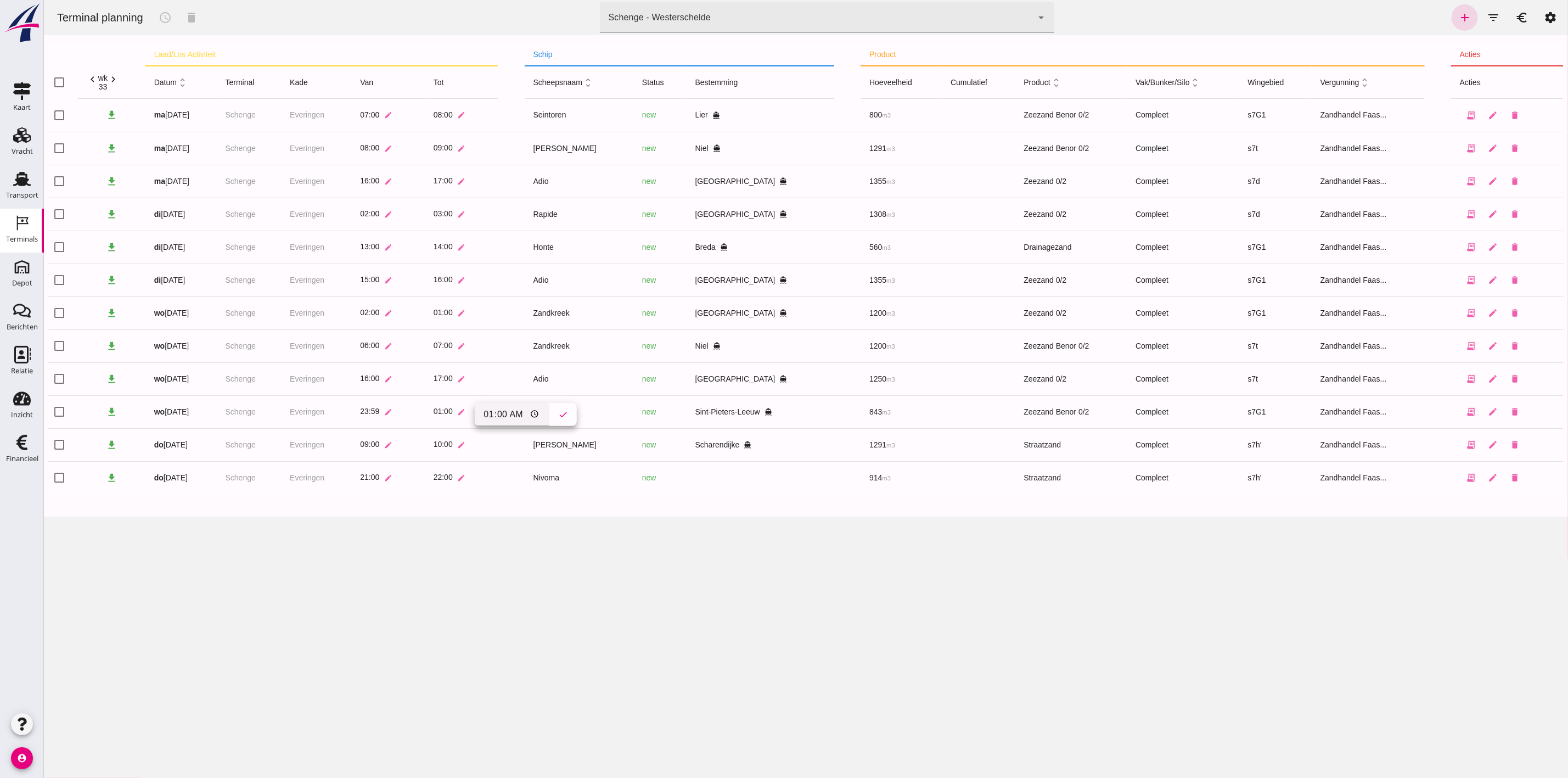
click input "01:00"
type input "02:00"
click icon "check"
click button "edit"
click input "23:59"
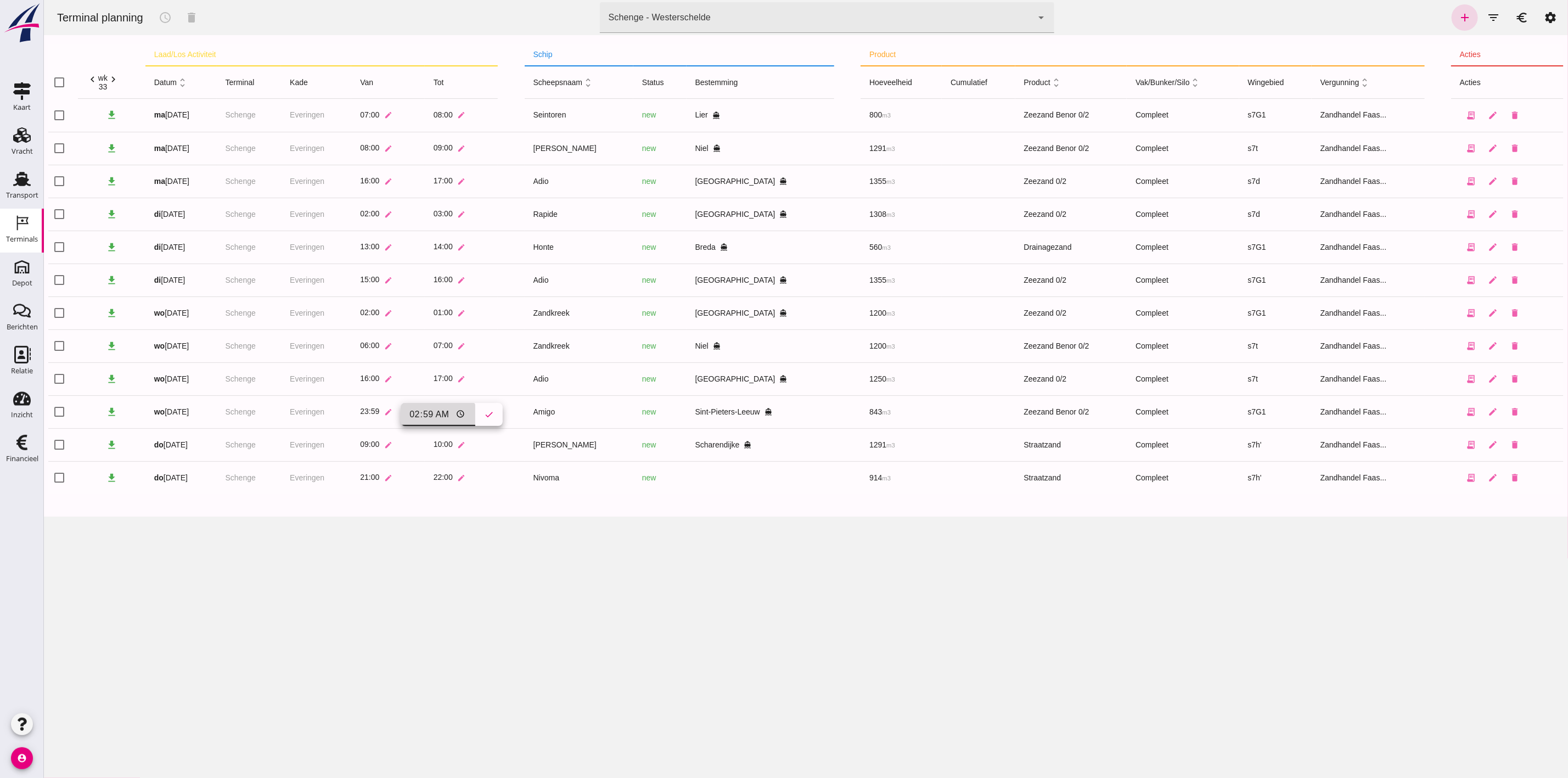
type input "02:00"
click icon "check"
click link "edit"
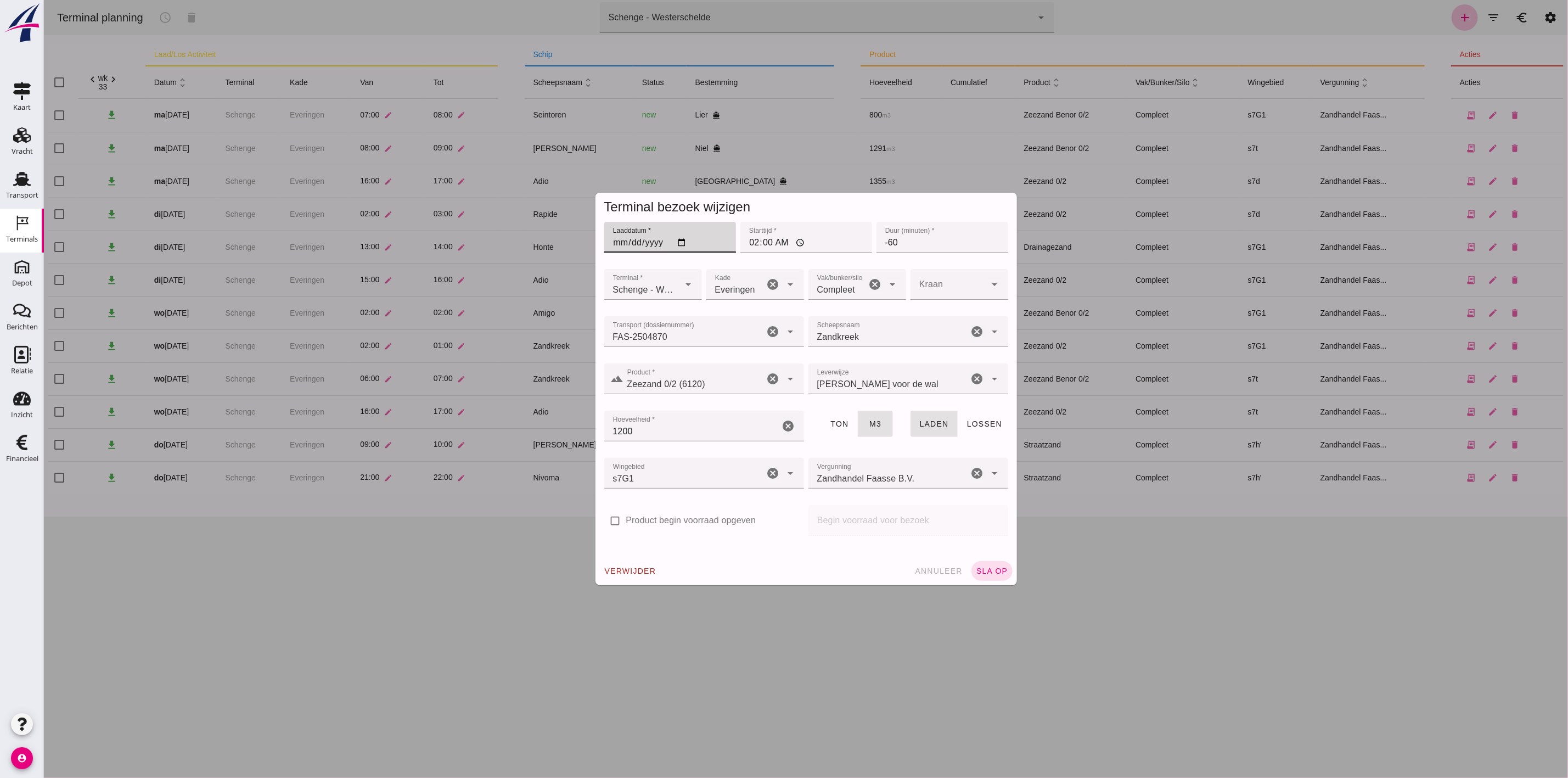
click input "2025-08-13"
type input "2025-08-14"
drag, startPoint x: 892, startPoint y: 246, endPoint x: 858, endPoint y: 248, distance: 34.1
click at [858, 248] on div "Laaddatum * Laaddatum * 2025-08-14 Starttijd * Starttijd * 02:00 Duur (minuten)…" at bounding box center [805, 244] width 408 height 47
type input "60"
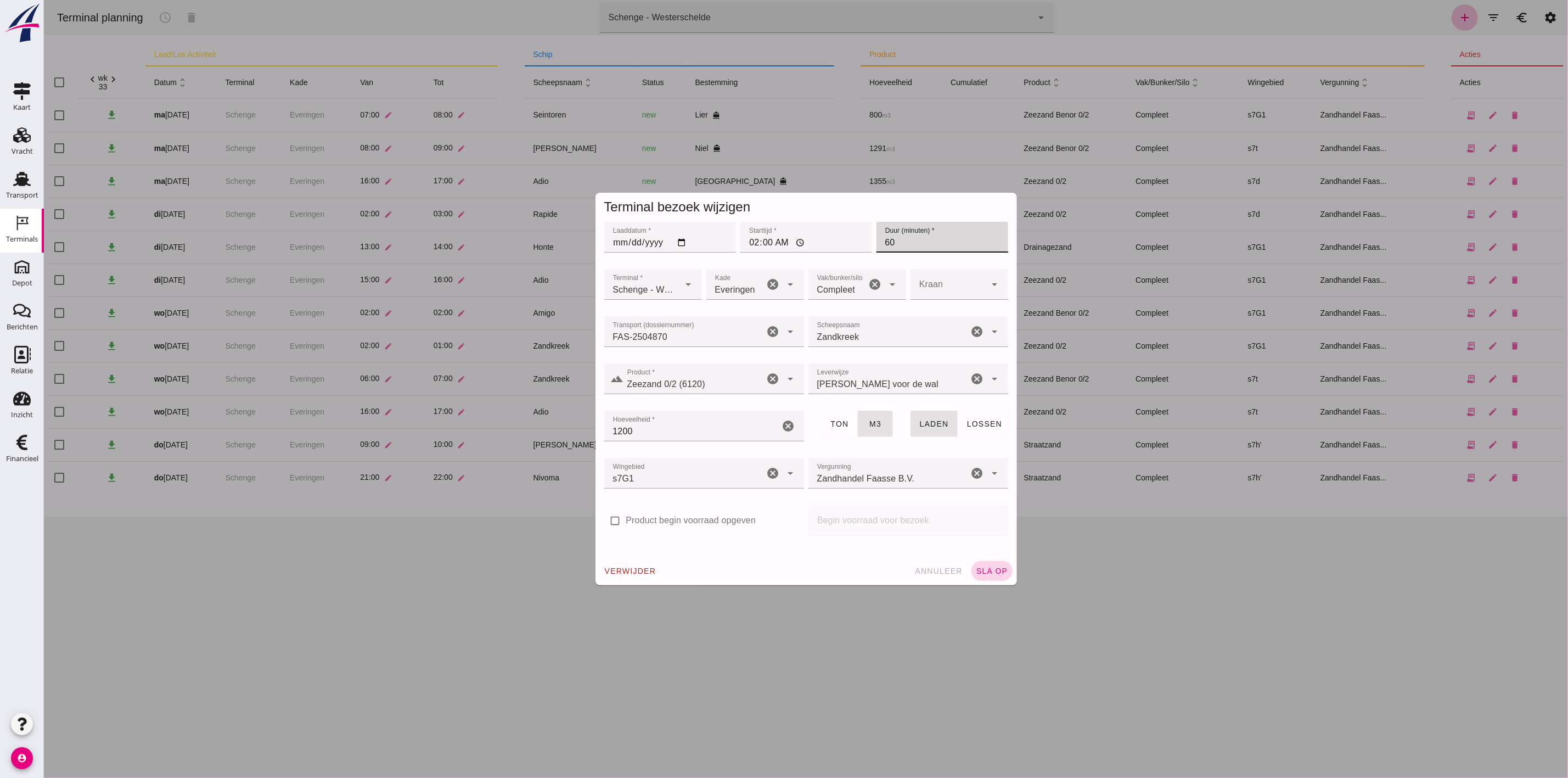
click span "sla op"
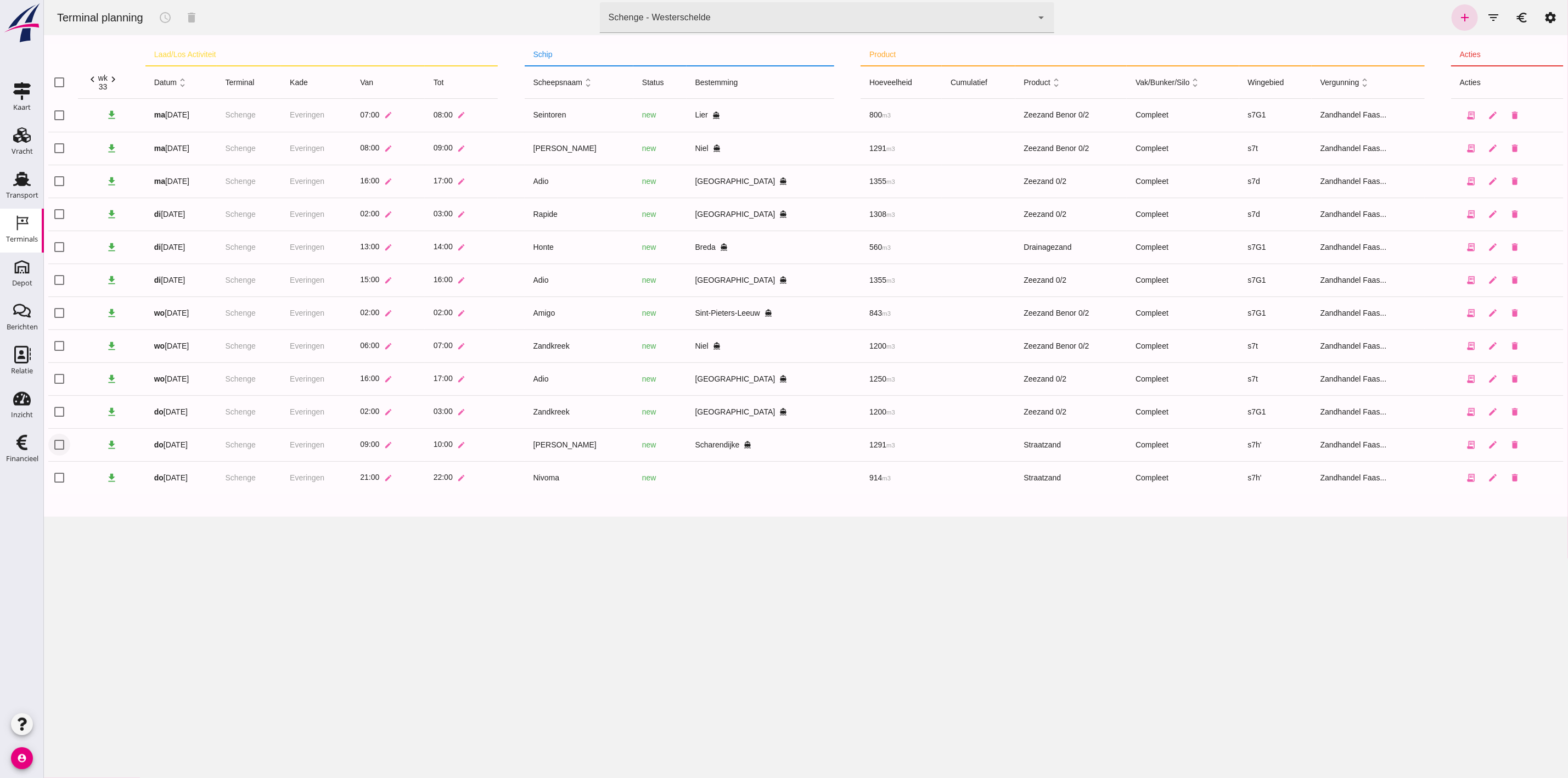
click input "checkbox"
checkbox input "true"
click at [159, 15] on icon "schedule" at bounding box center [164, 17] width 13 height 13
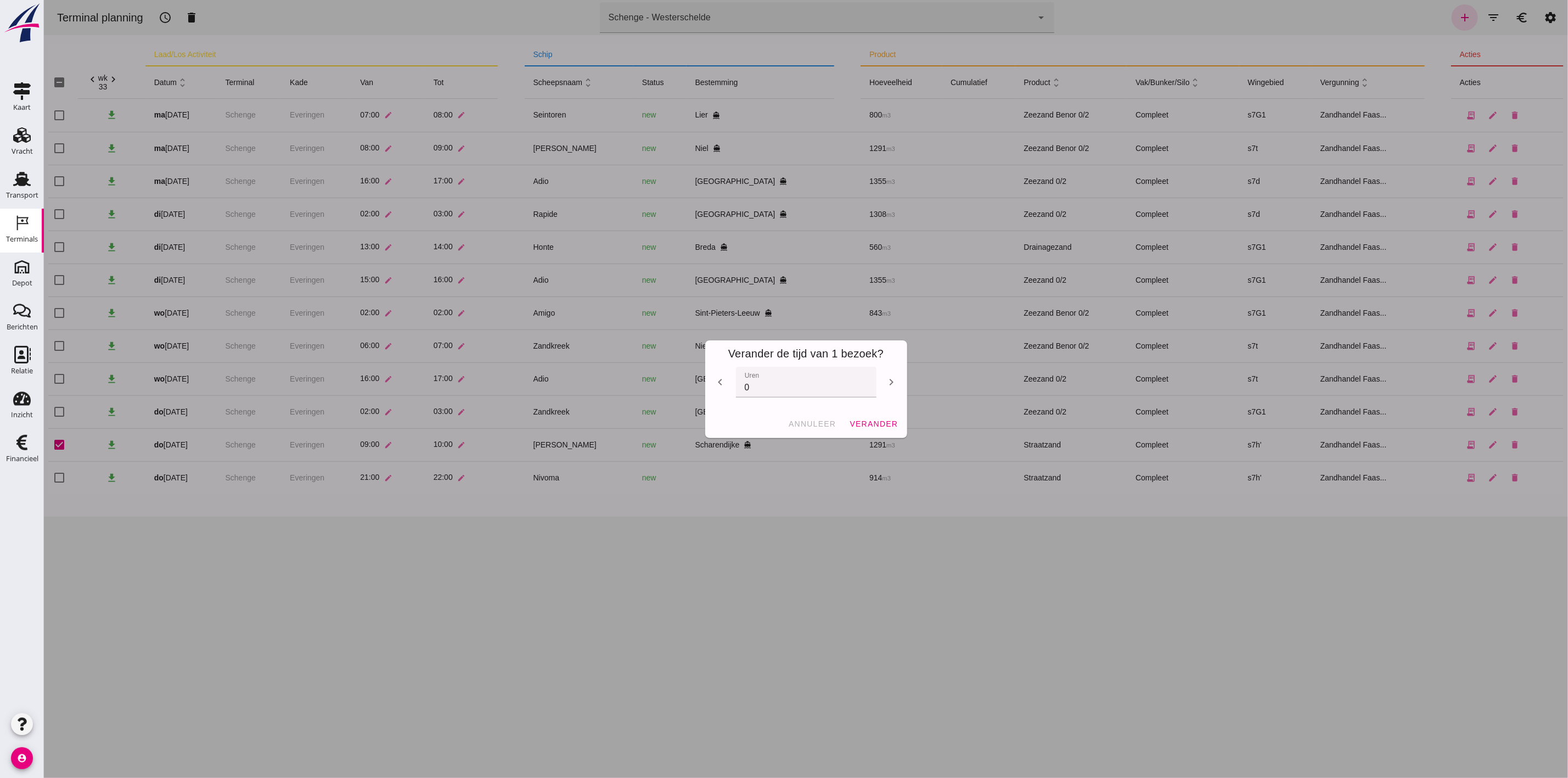
click at [889, 382] on icon "chevron_right" at bounding box center [891, 382] width 13 height 13
type input "1"
click span "verander"
checkbox input "false"
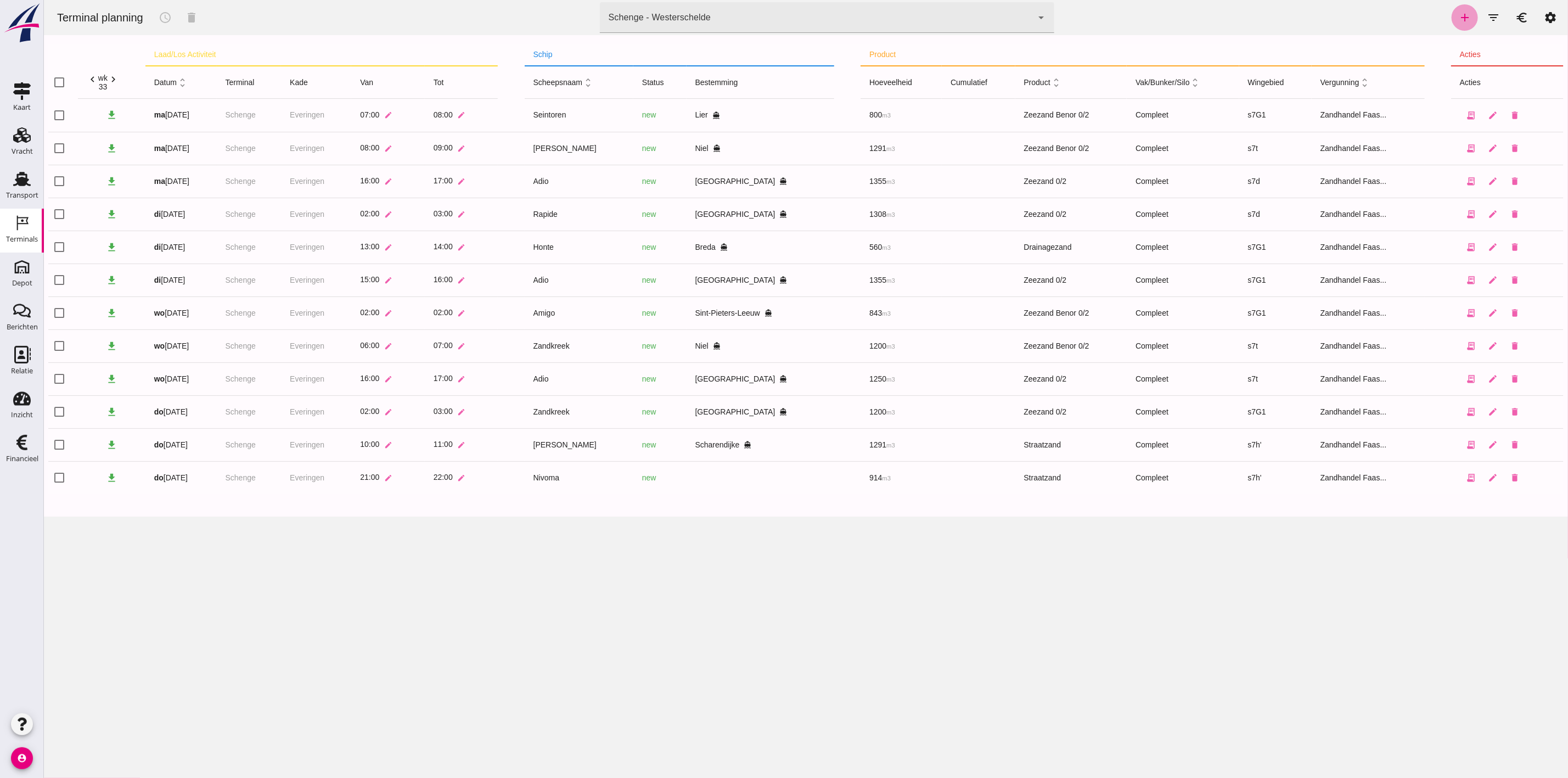
click link "add"
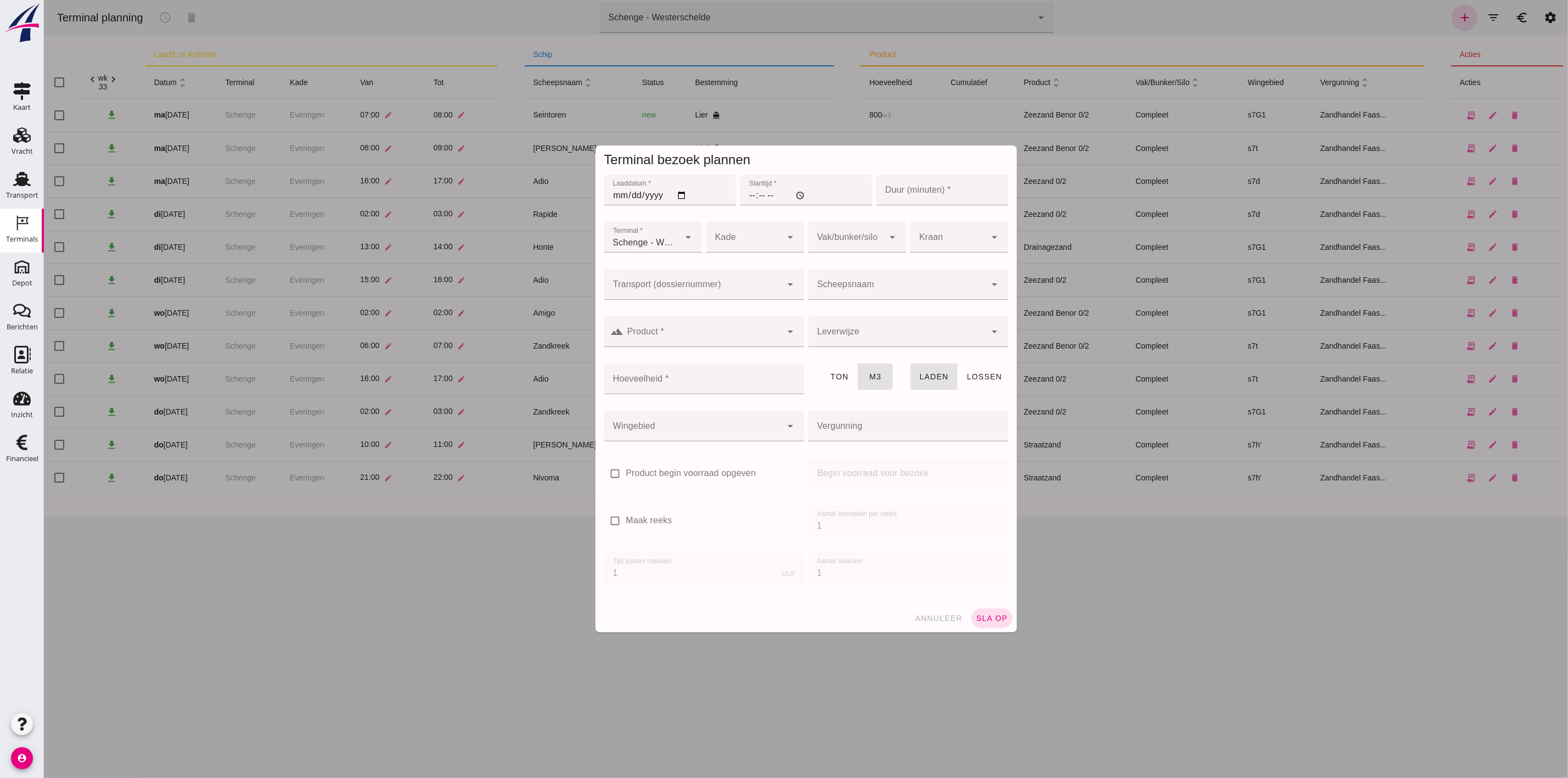
type input "Zandhandel Faasse B.V."
click input "Laaddatum *"
type input "2025-08-14"
click input "Starttijd *"
type input "13:00"
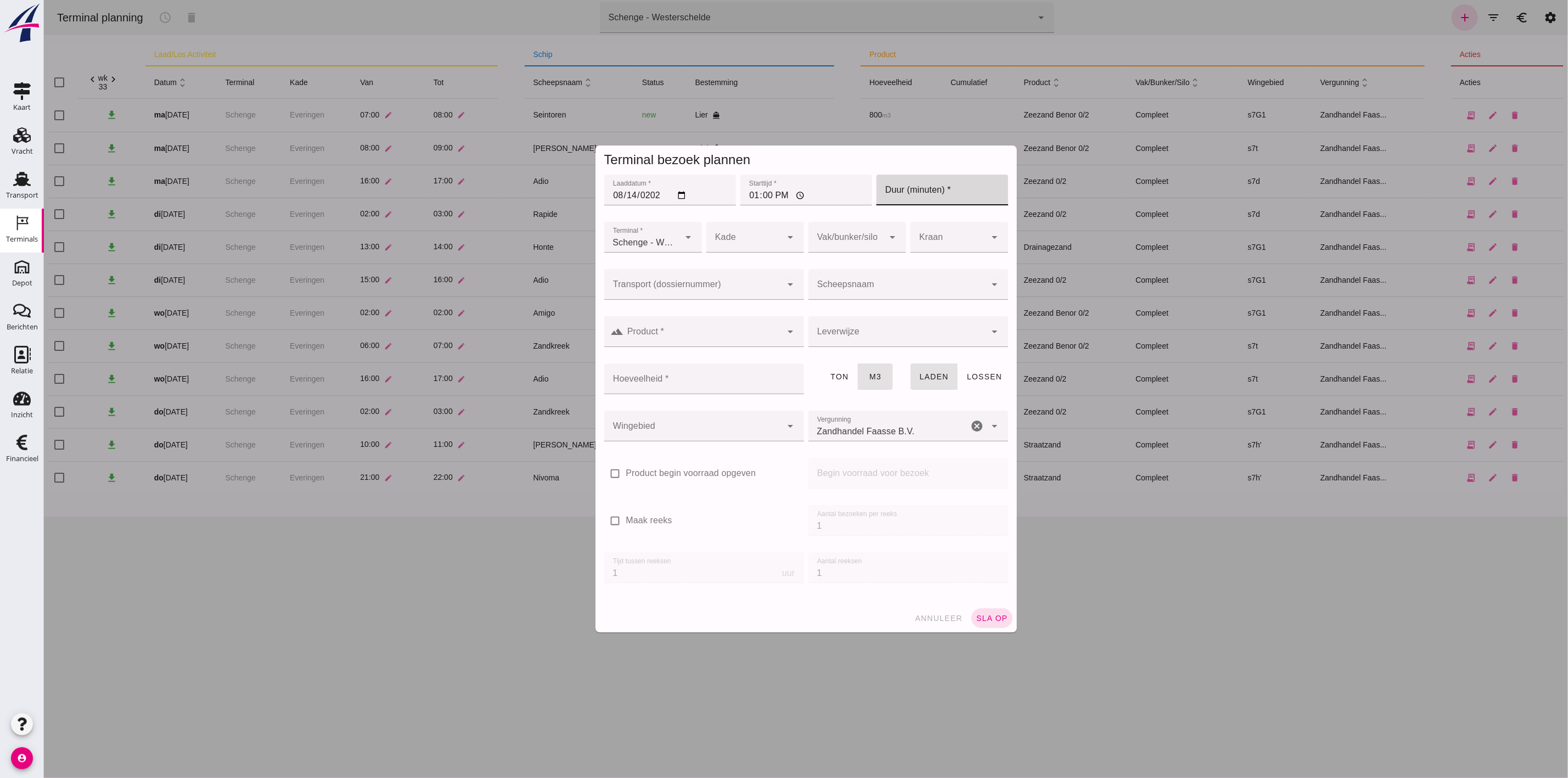
click input "Duur (minuten) *"
type input "60"
click div
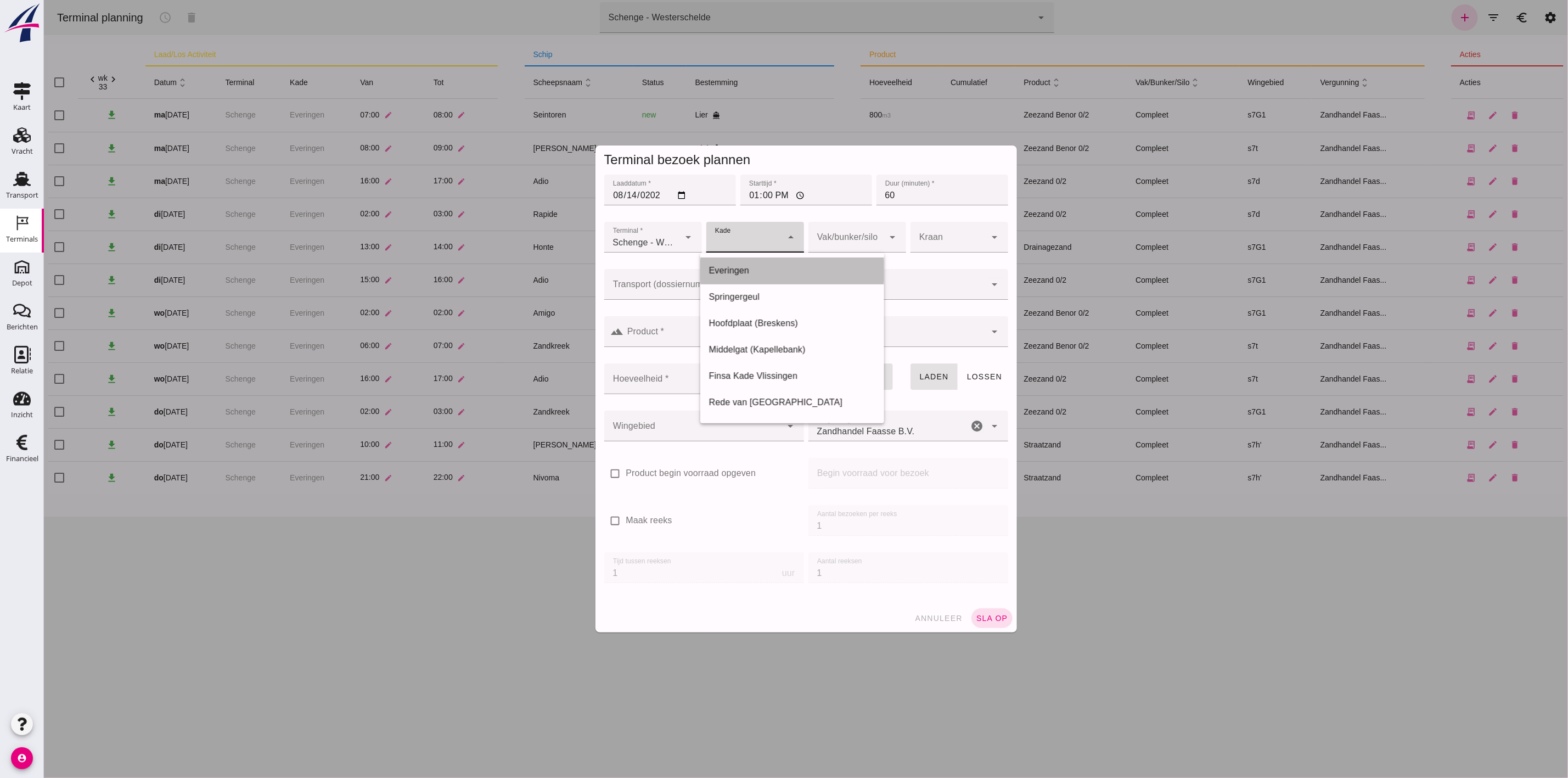
click at [787, 271] on div "Everingen" at bounding box center [792, 271] width 167 height 13
type input "7"
click icon "arrow_drop_down"
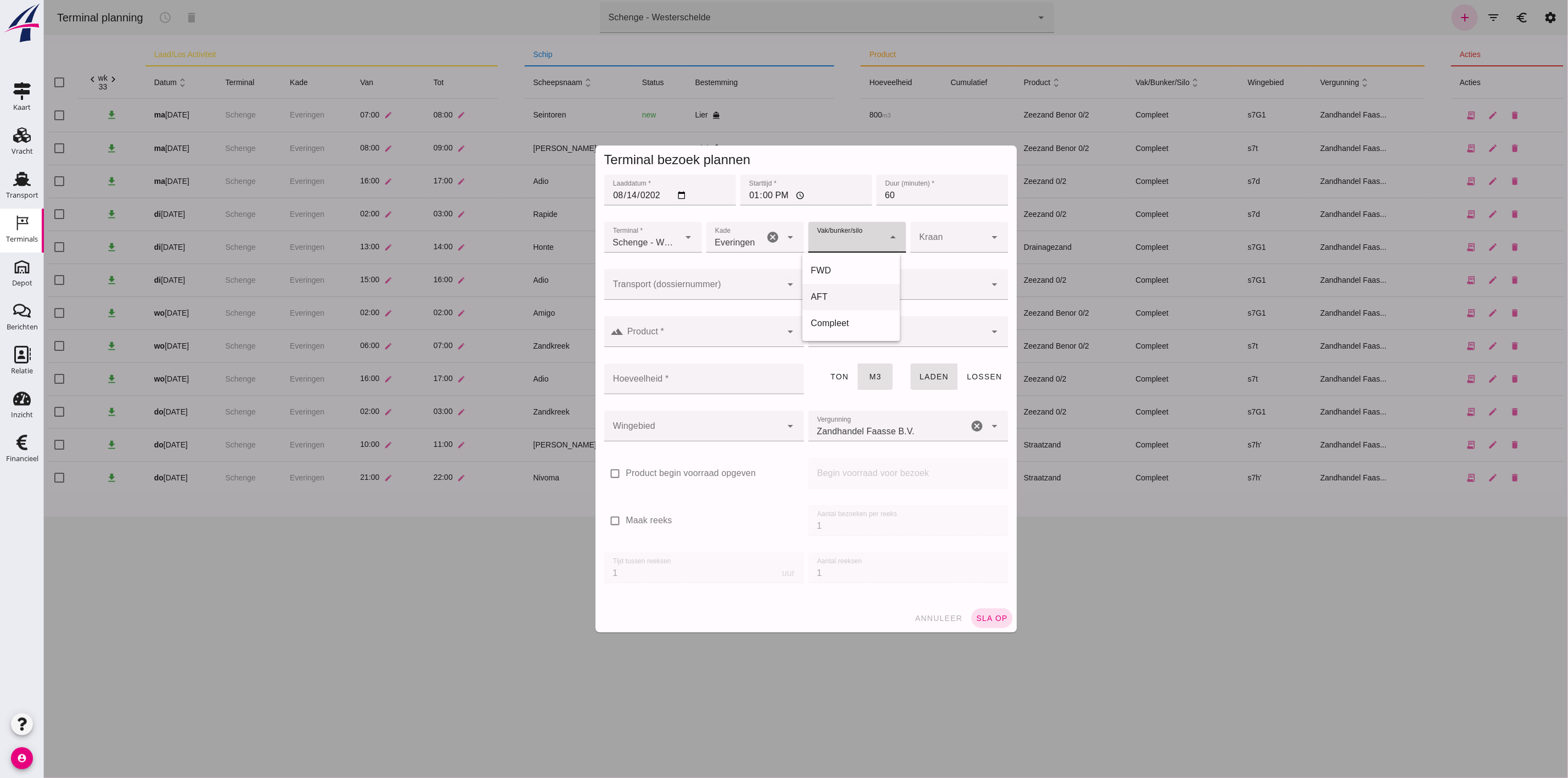
click at [869, 294] on div "AFT" at bounding box center [851, 297] width 80 height 13
type input "105"
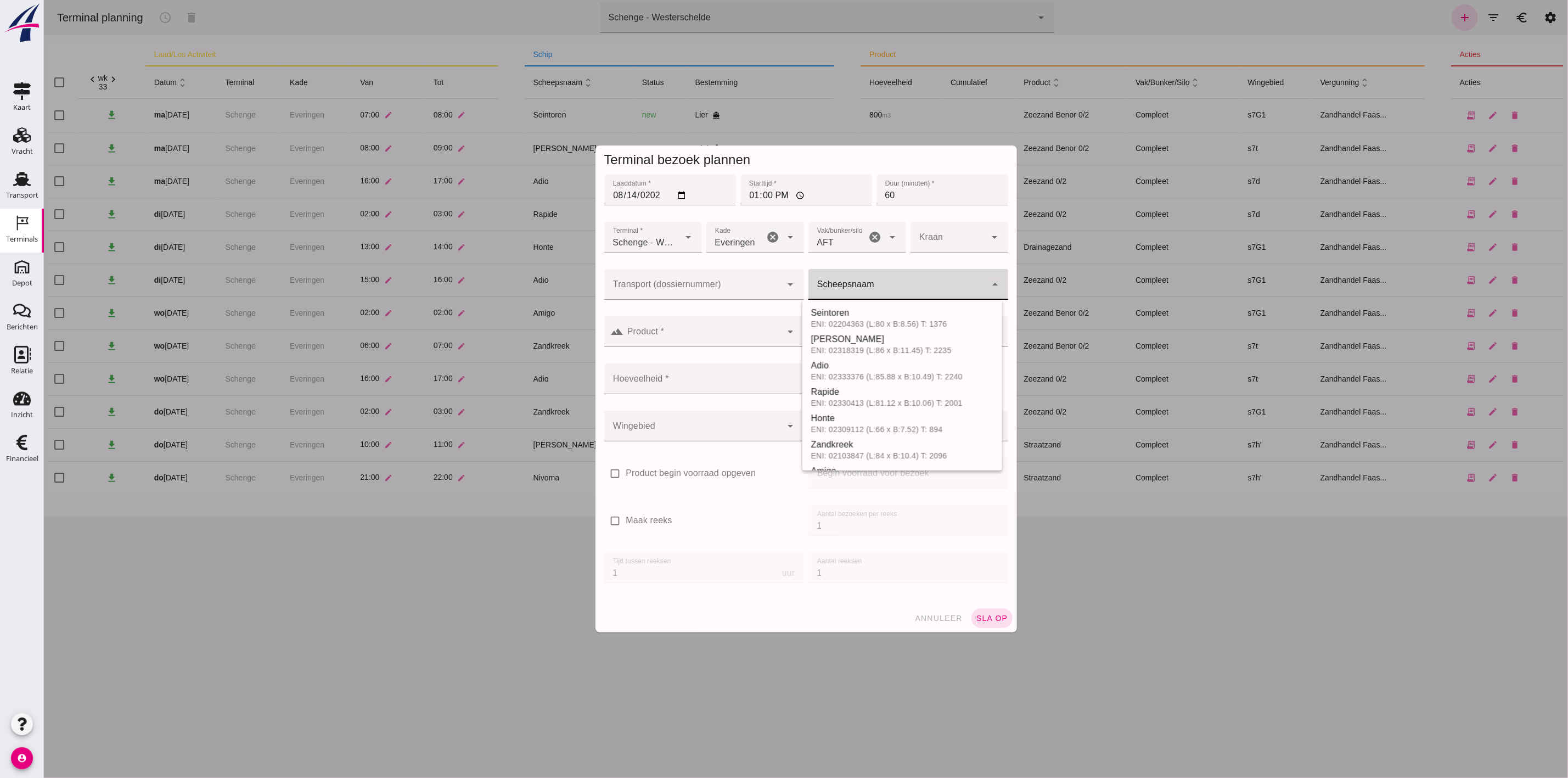
click input "Scheepsnaam"
click at [895, 312] on div "Da-Capo" at bounding box center [910, 312] width 164 height 13
type input "Da-Capo"
type input "916"
type input "Da-Capo"
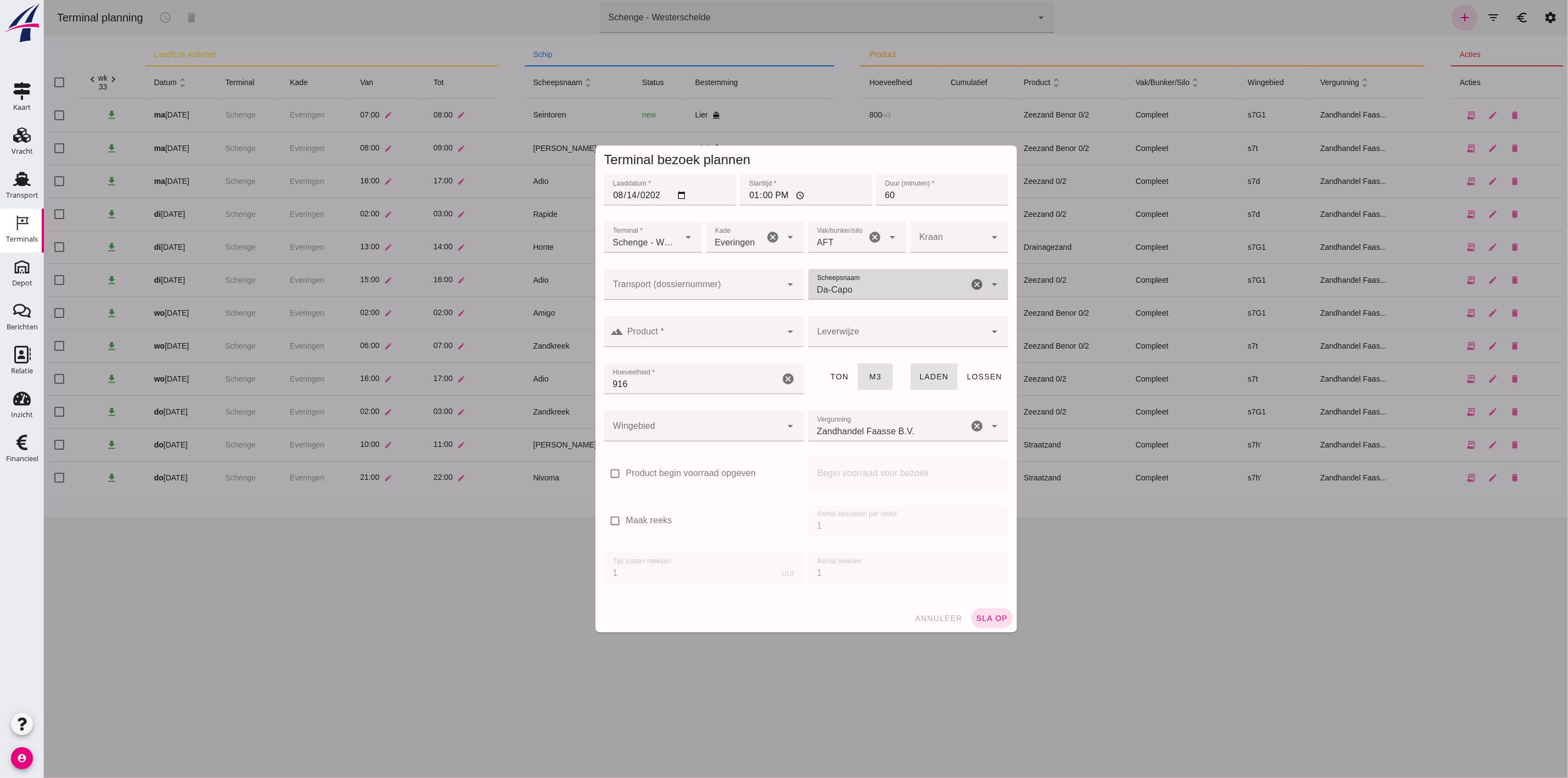
click input "Product *"
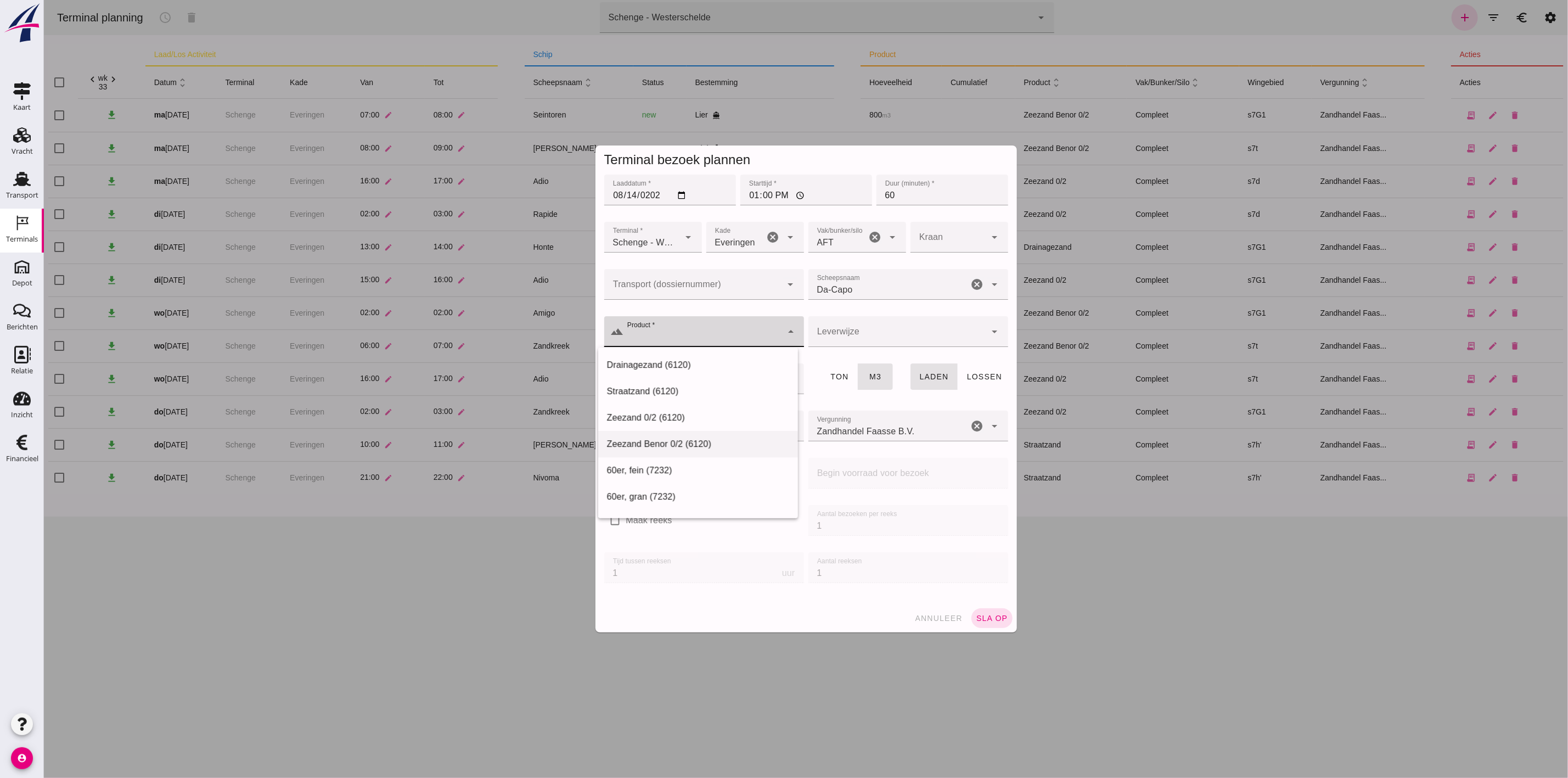
click at [725, 447] on div "Zeezand Benor 0/2 (6120)" at bounding box center [697, 444] width 182 height 13
type input "Zeezand Benor 0/2 (6120)"
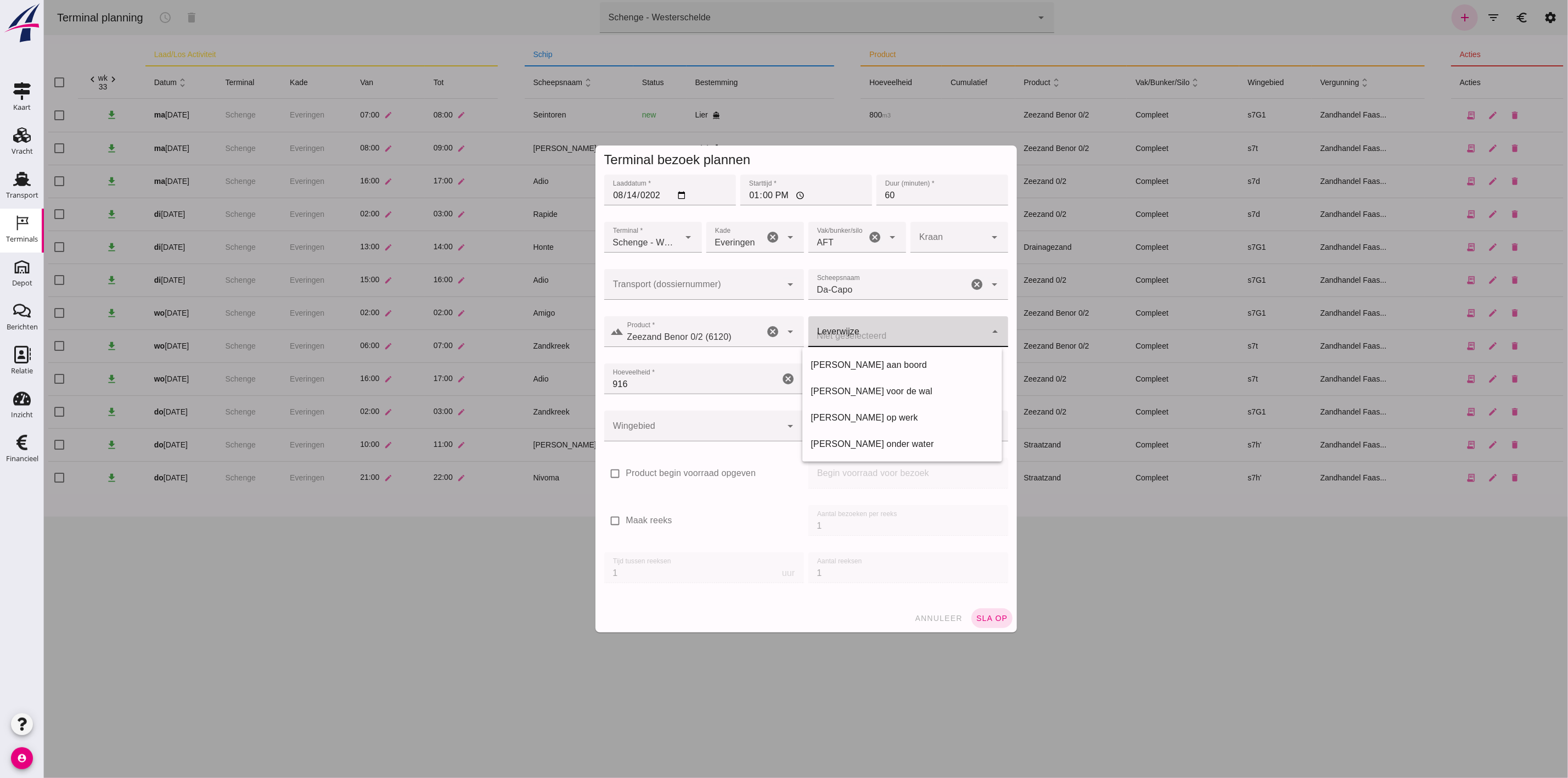
click div
click div "annuleer sla op"
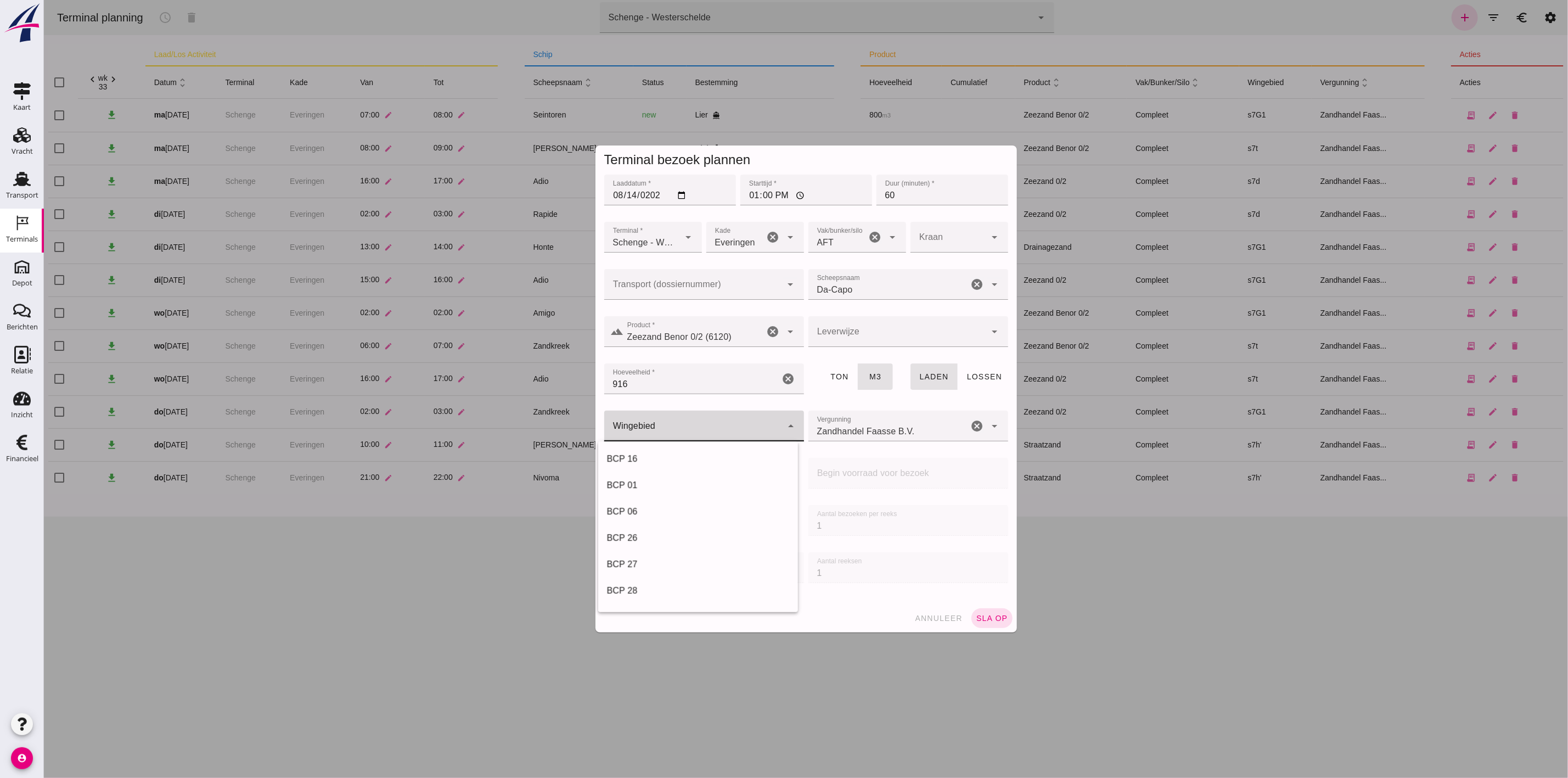
click div
click at [663, 521] on div "s7G1" at bounding box center [697, 524] width 182 height 13
type input "224"
click span "sla op"
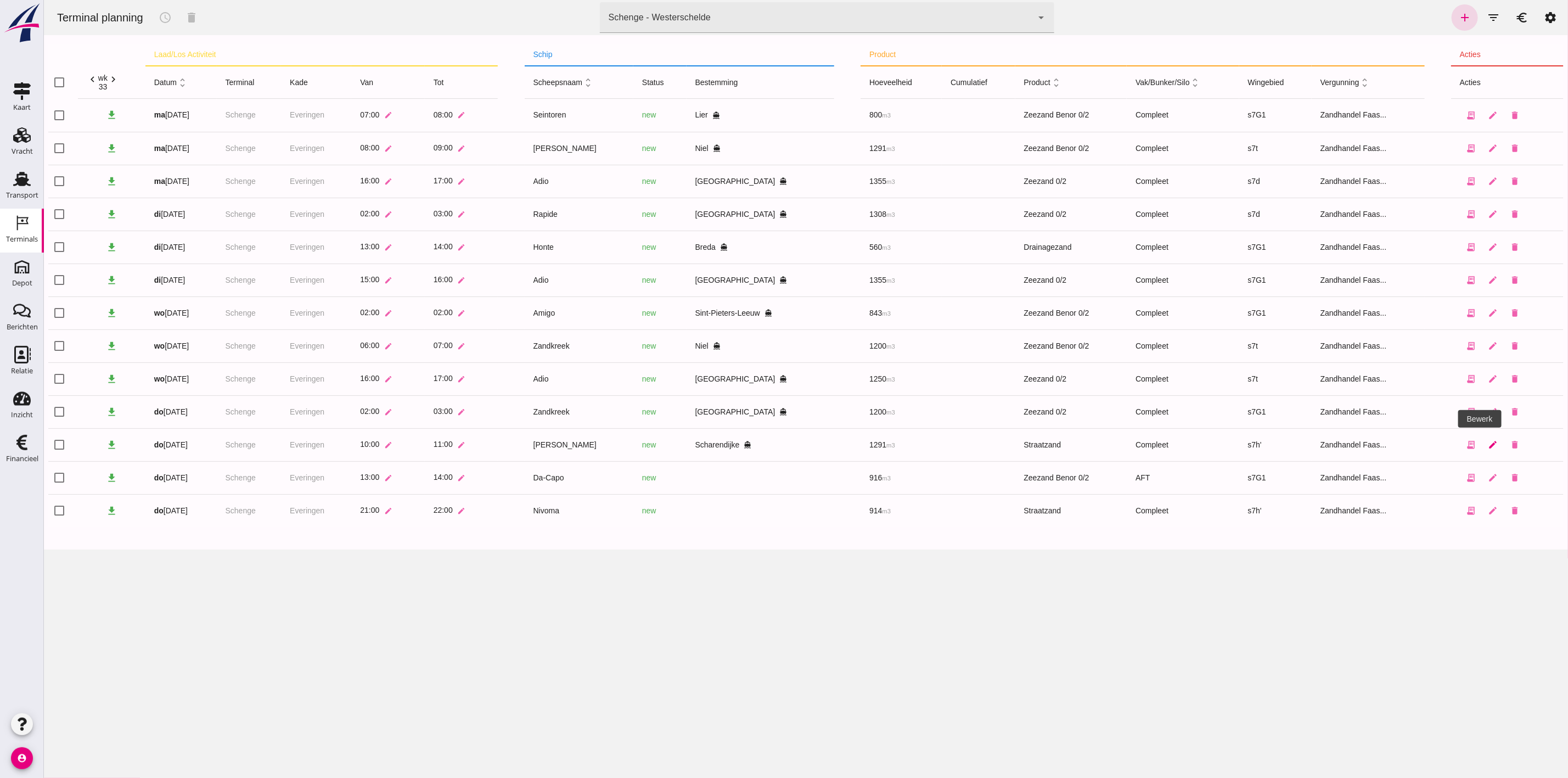
click at [1488, 446] on icon "edit" at bounding box center [1493, 445] width 10 height 10
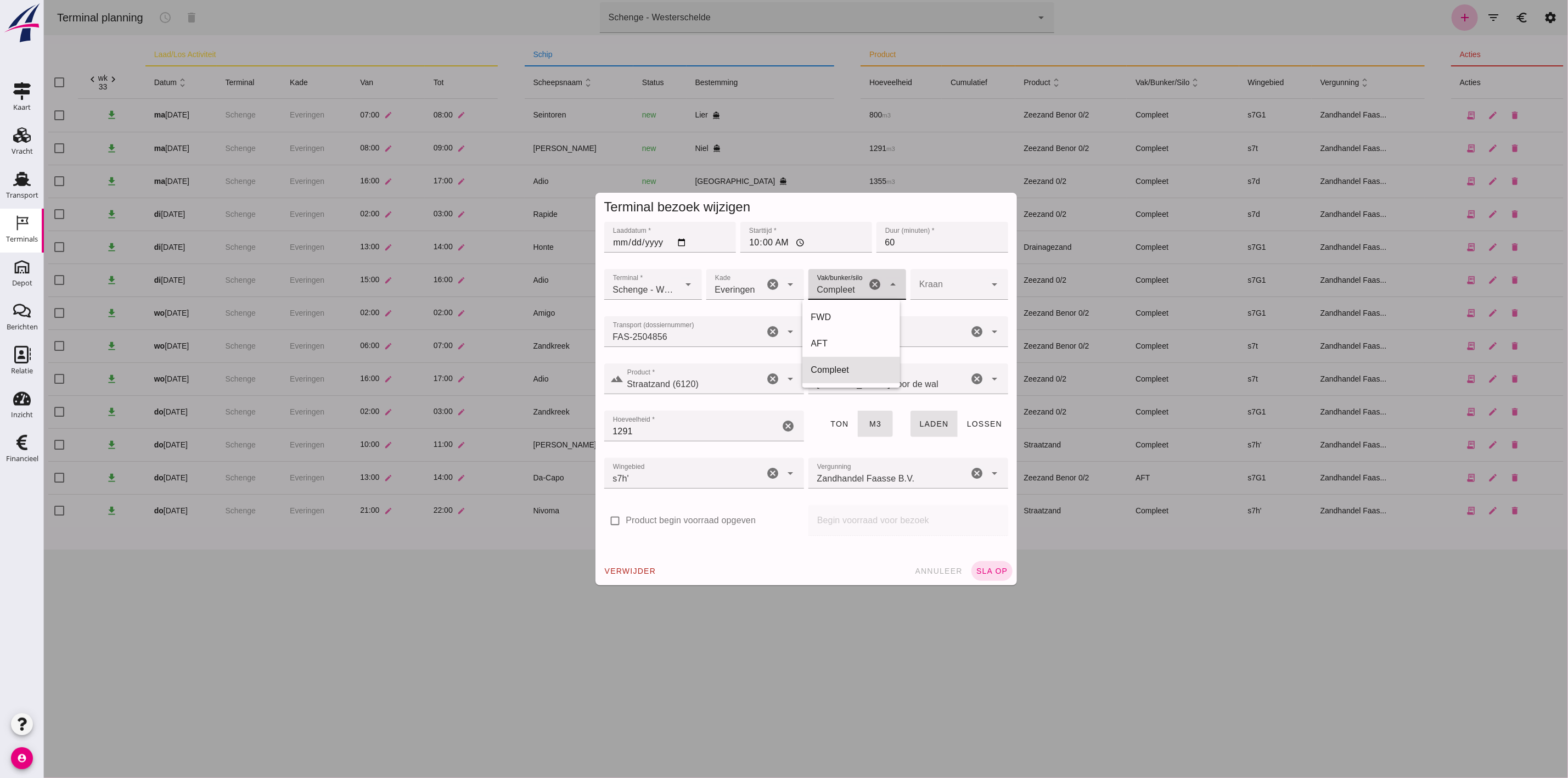
click div "Compleet 291"
click at [832, 318] on div "FWD" at bounding box center [851, 317] width 80 height 13
type input "104"
drag, startPoint x: 980, startPoint y: 565, endPoint x: 985, endPoint y: 570, distance: 7.1
click button "sla op"
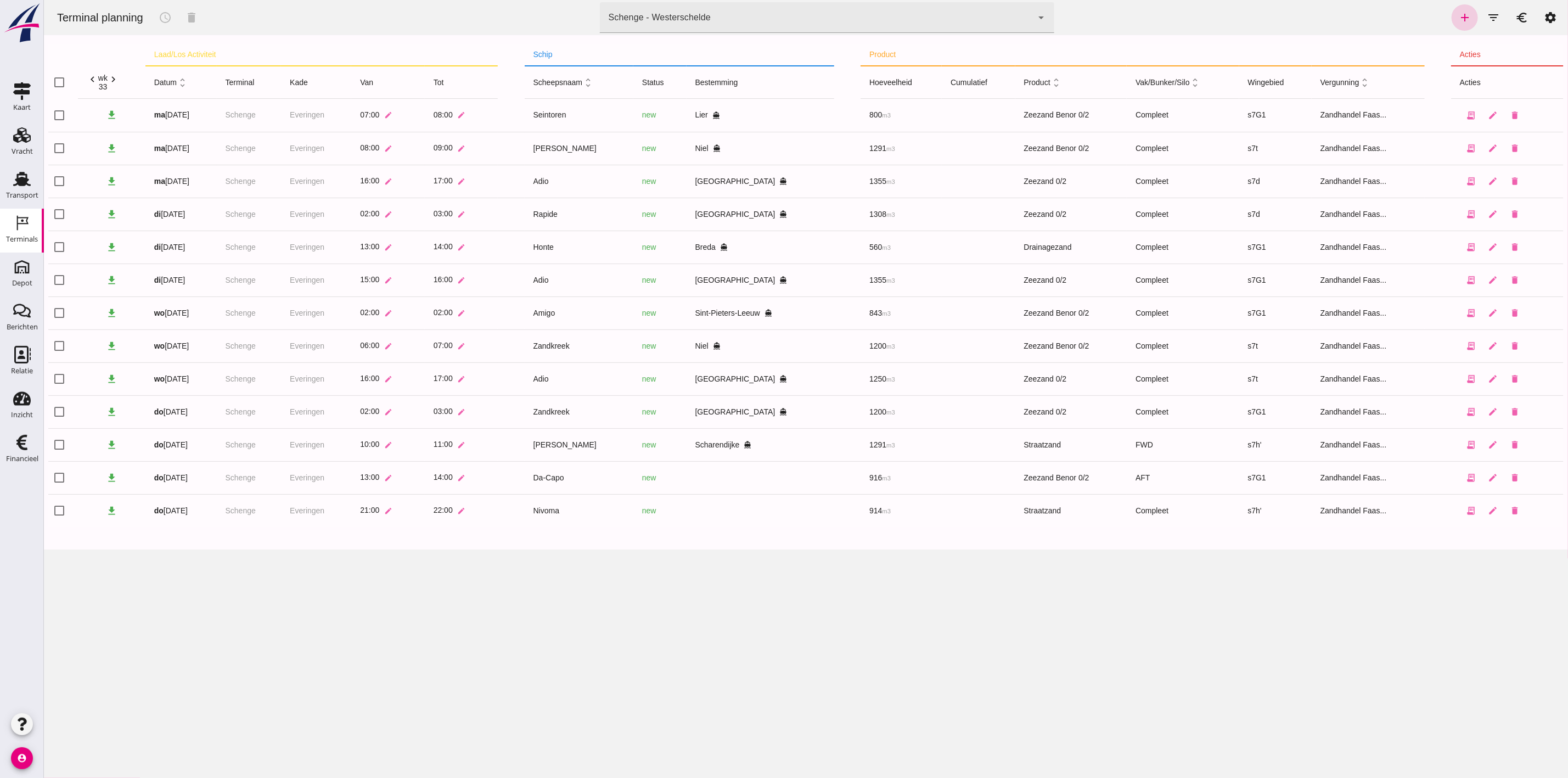
click at [1457, 15] on icon "add" at bounding box center [1464, 17] width 13 height 13
type input "Zandhandel Faasse B.V."
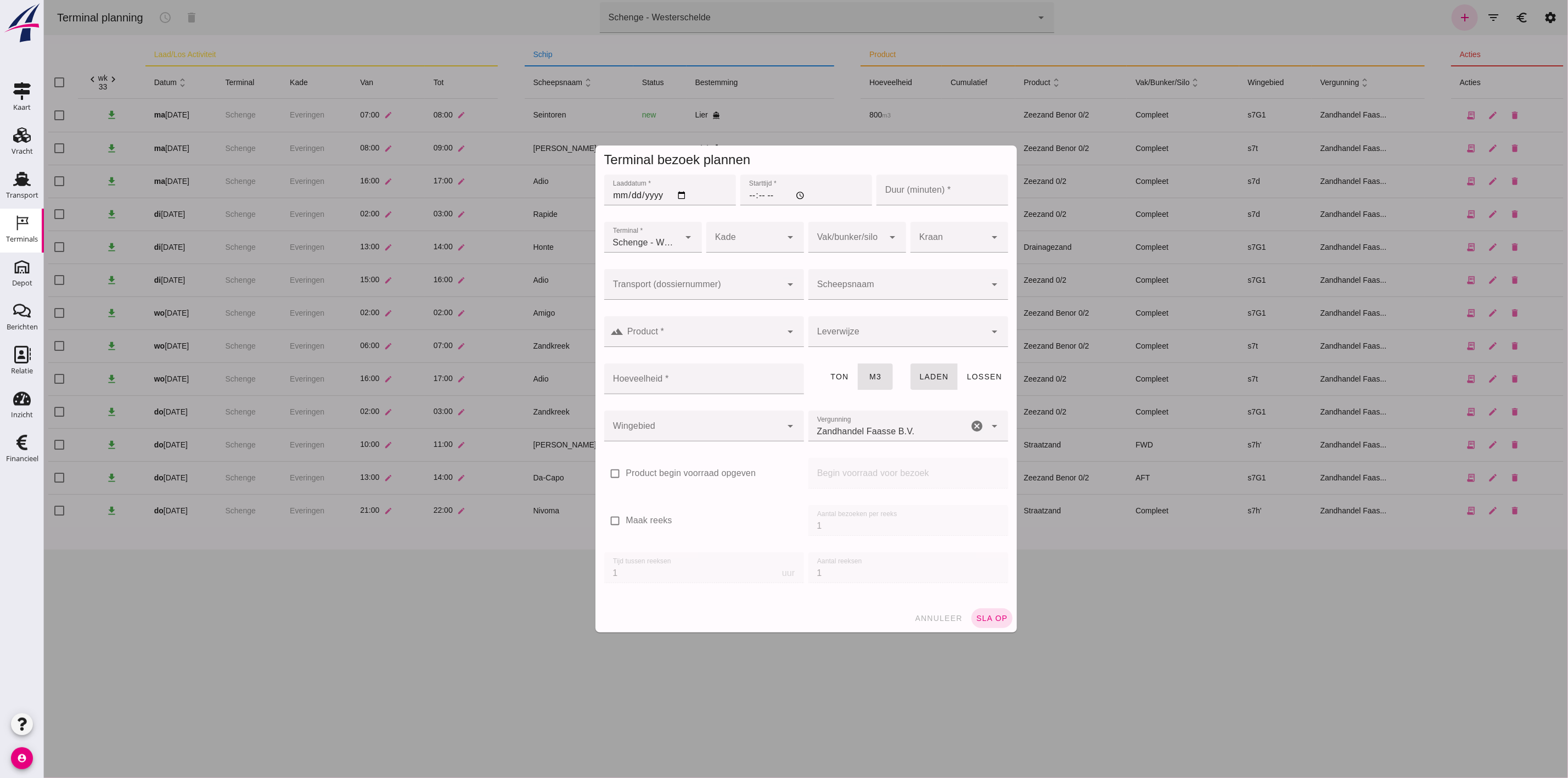
click input "Laaddatum *"
type input "2025-08-14"
click input "Starttijd *"
type input "23:00"
click input "Duur (minuten) *"
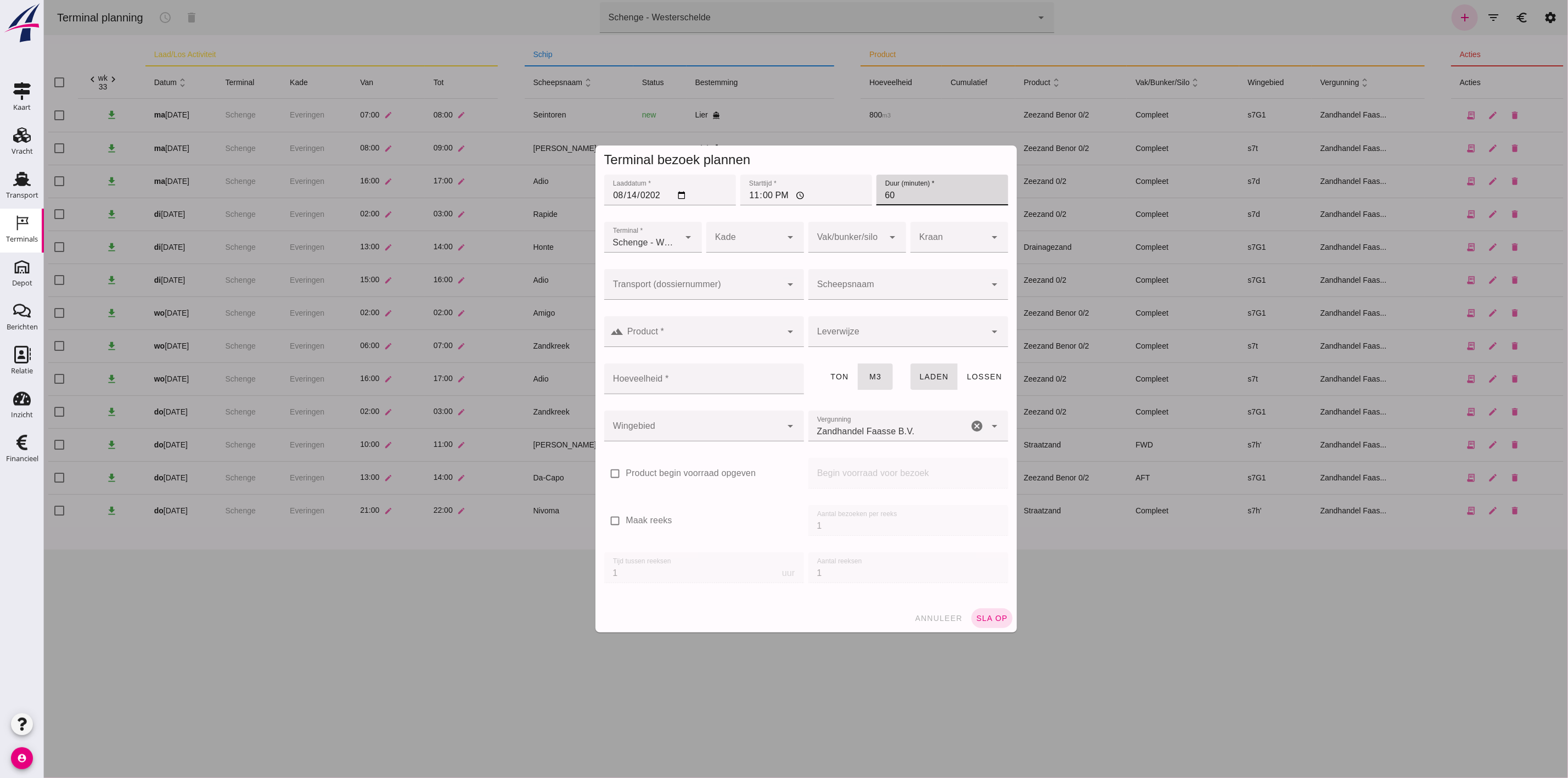
type input "60"
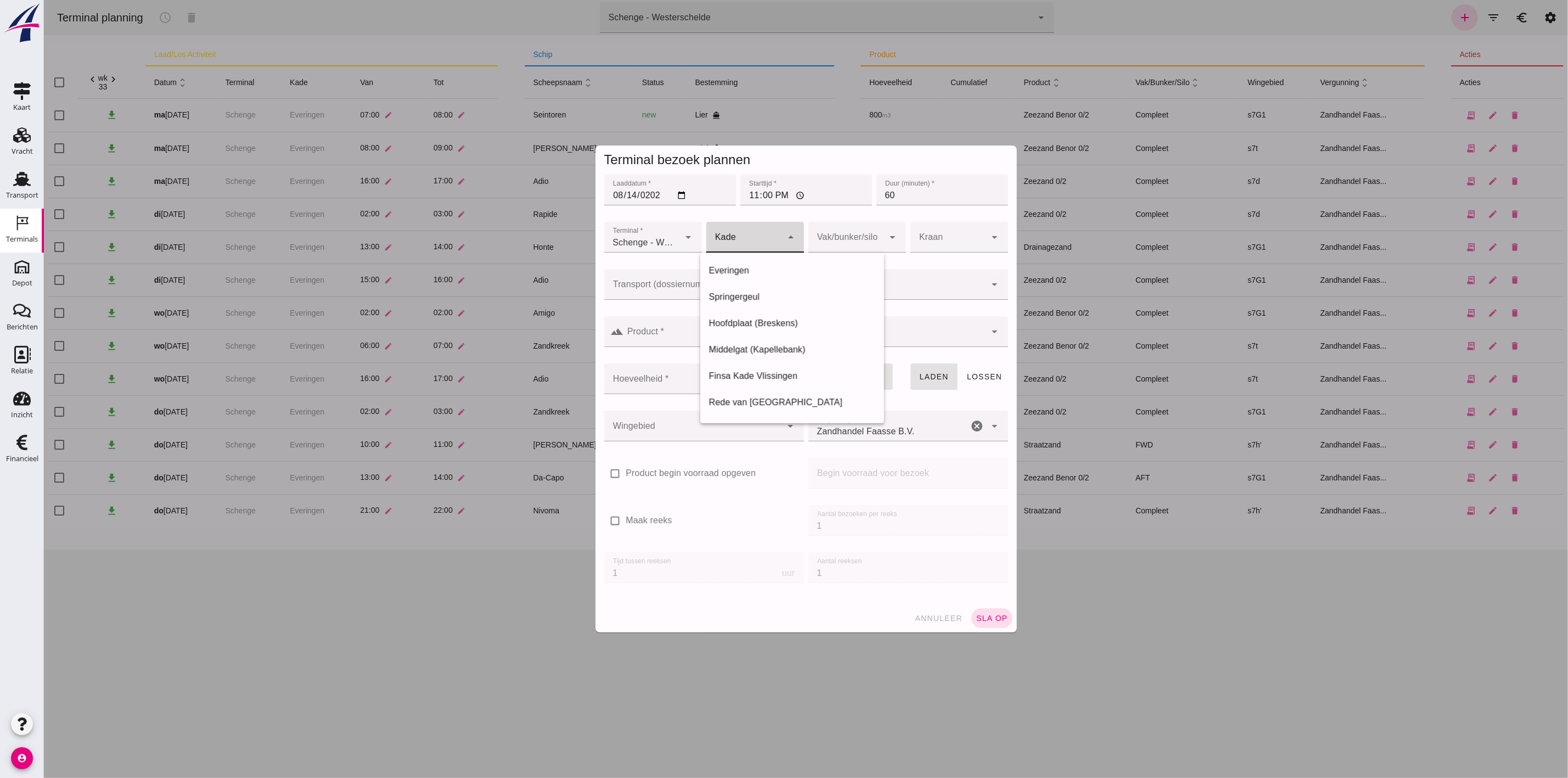
click div
click at [754, 269] on div "Everingen" at bounding box center [792, 271] width 167 height 13
type input "7"
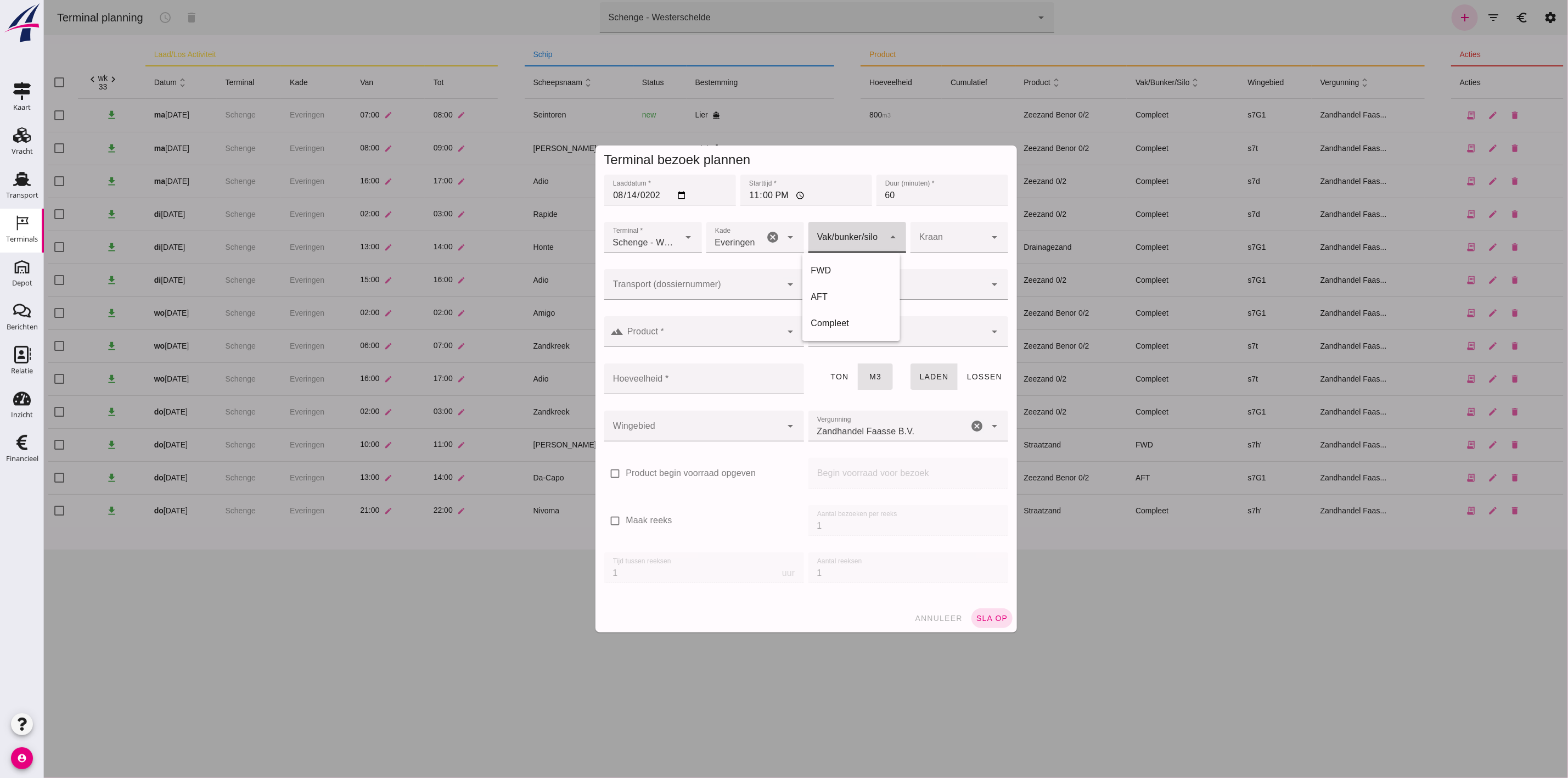
click div
click at [843, 295] on div "AFT" at bounding box center [851, 297] width 80 height 13
type input "105"
click div
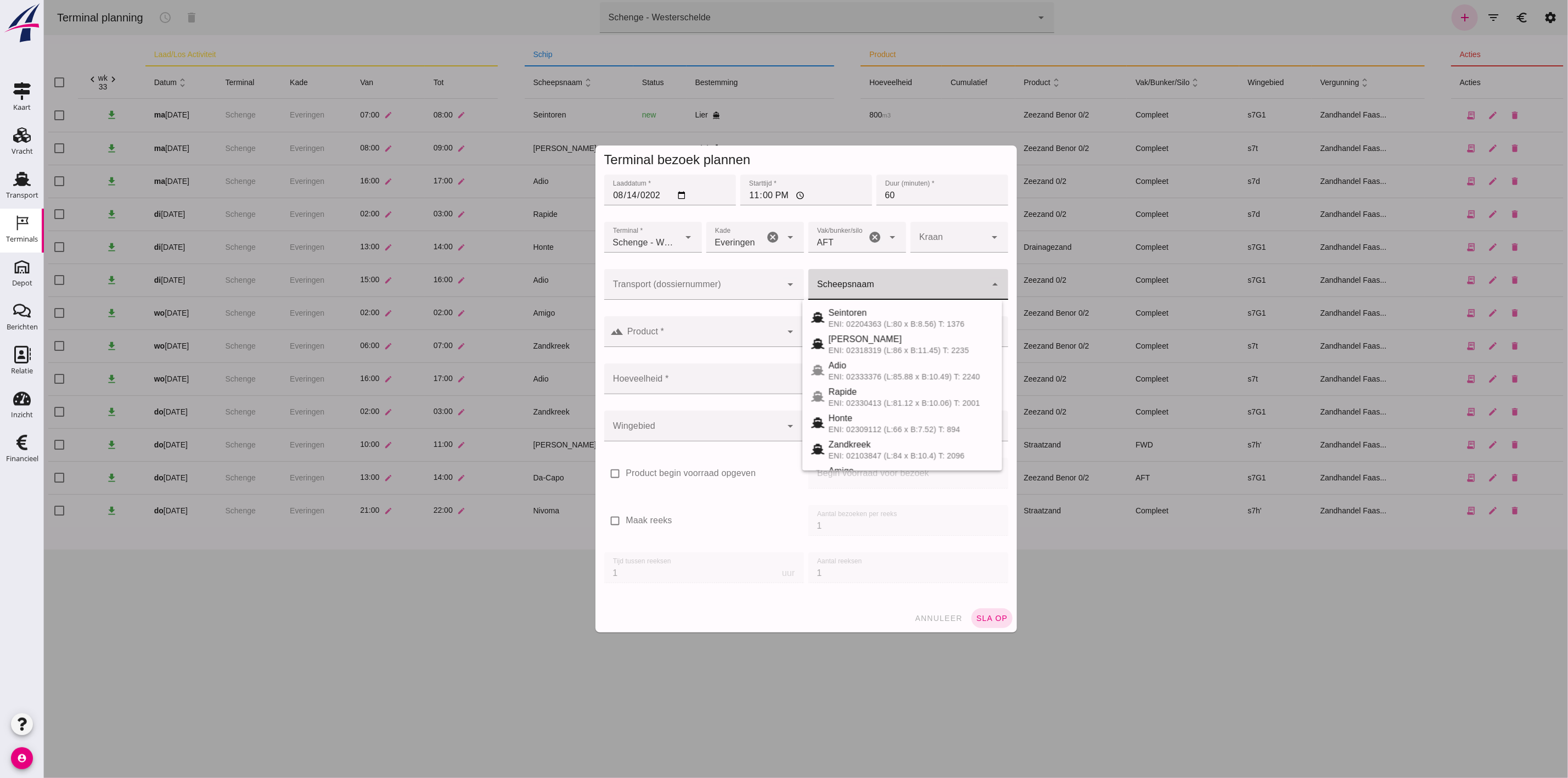
click input "Scheepsnaam"
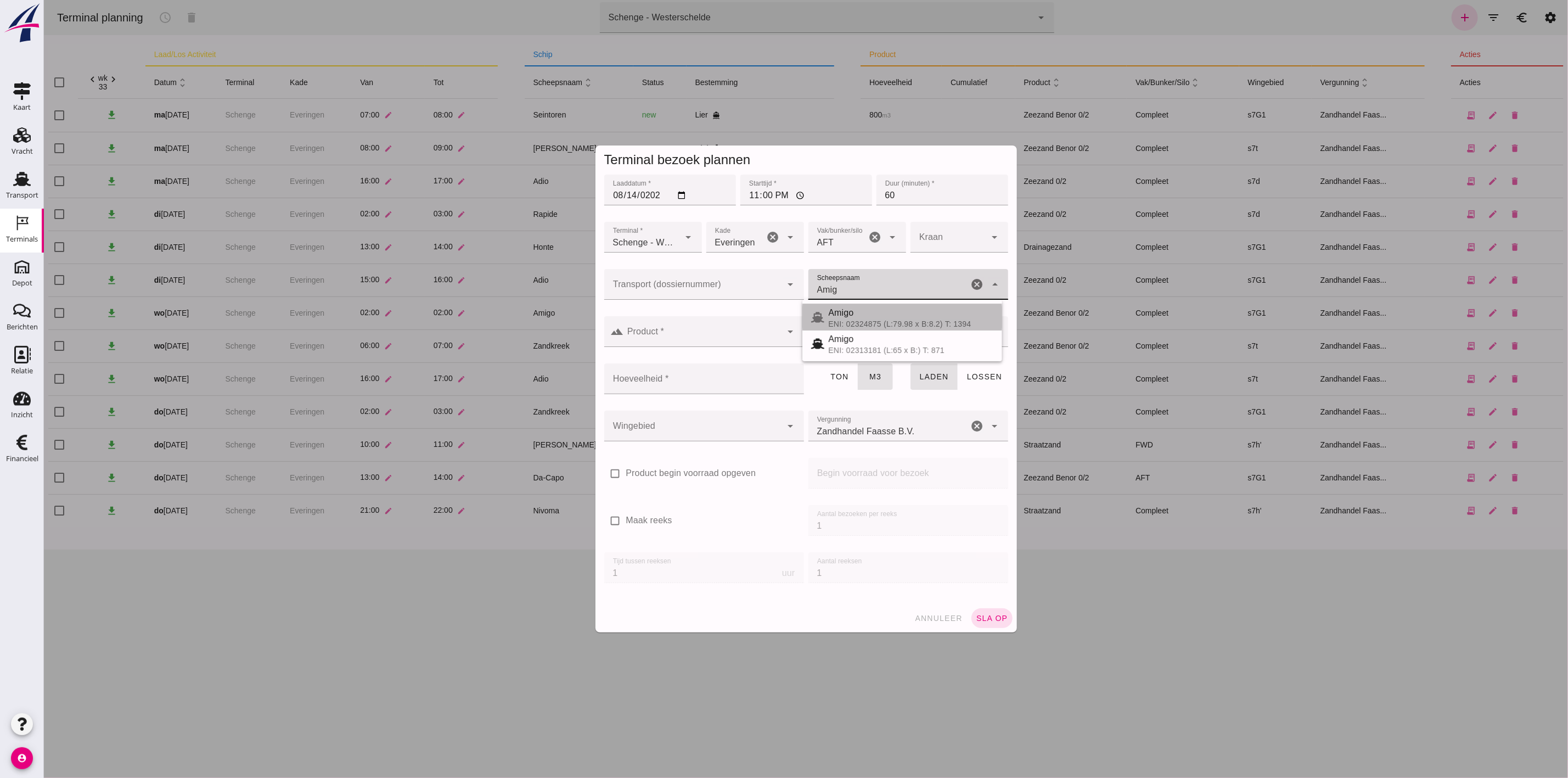
click at [887, 310] on div "Amigo" at bounding box center [910, 312] width 164 height 13
type input "Amigo"
type input "843"
type input "Amigo"
click div
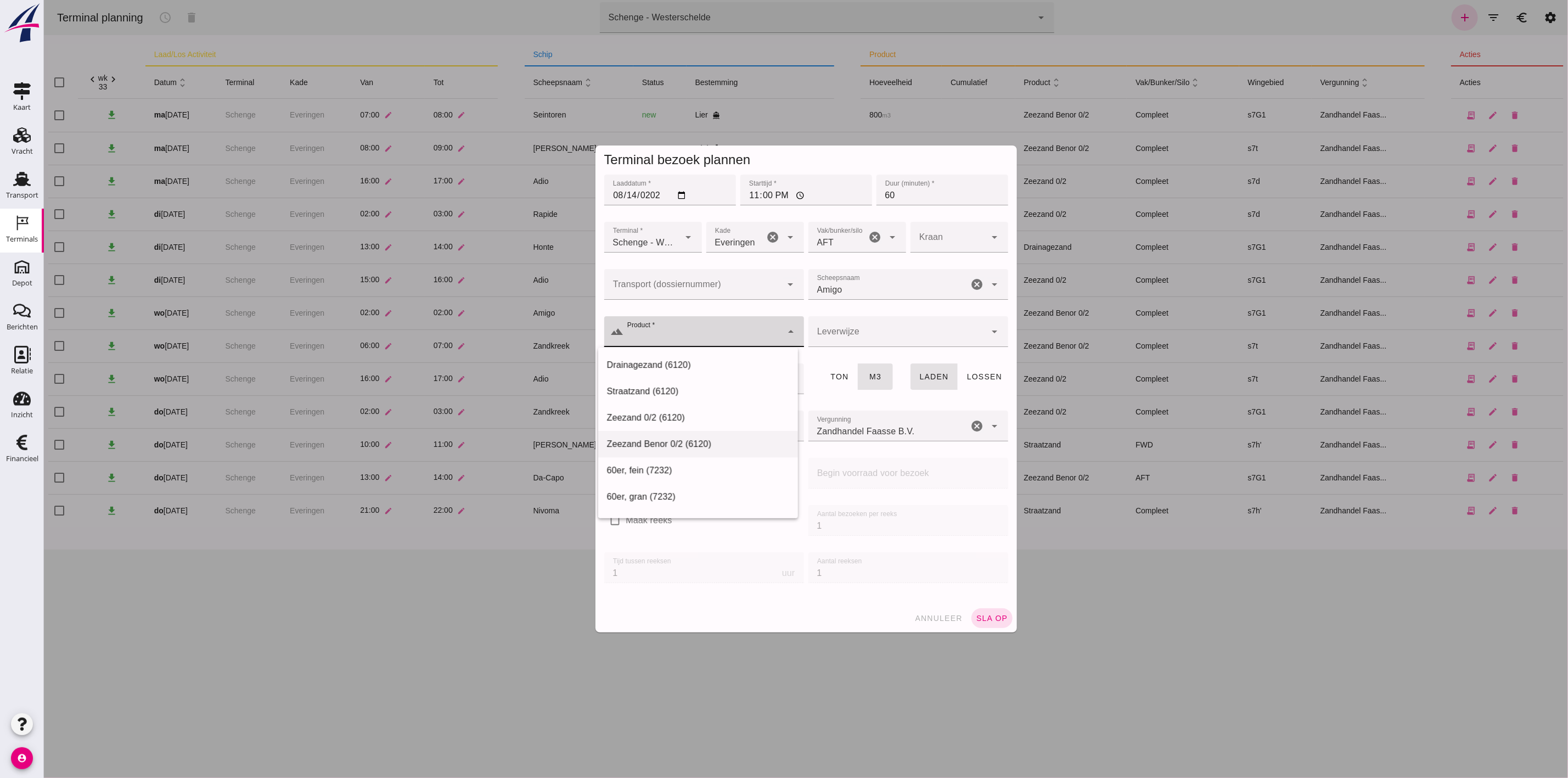
click at [697, 440] on div "Zeezand Benor 0/2 (6120)" at bounding box center [697, 444] width 182 height 13
type input "Zeezand Benor 0/2 (6120)"
click div
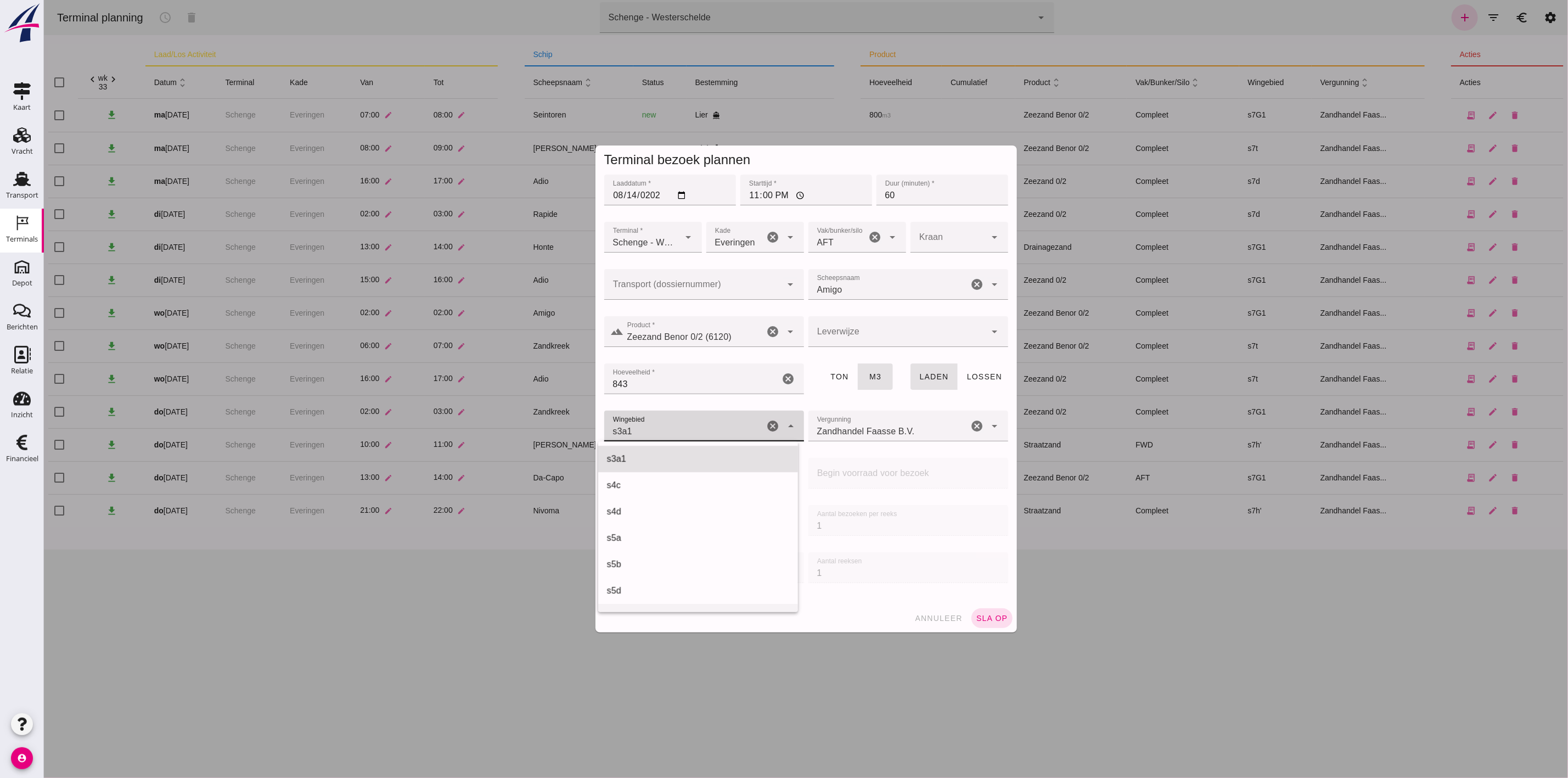
scroll to position [316, 0]
click div "s7G1"
type input "224"
click span "sla op"
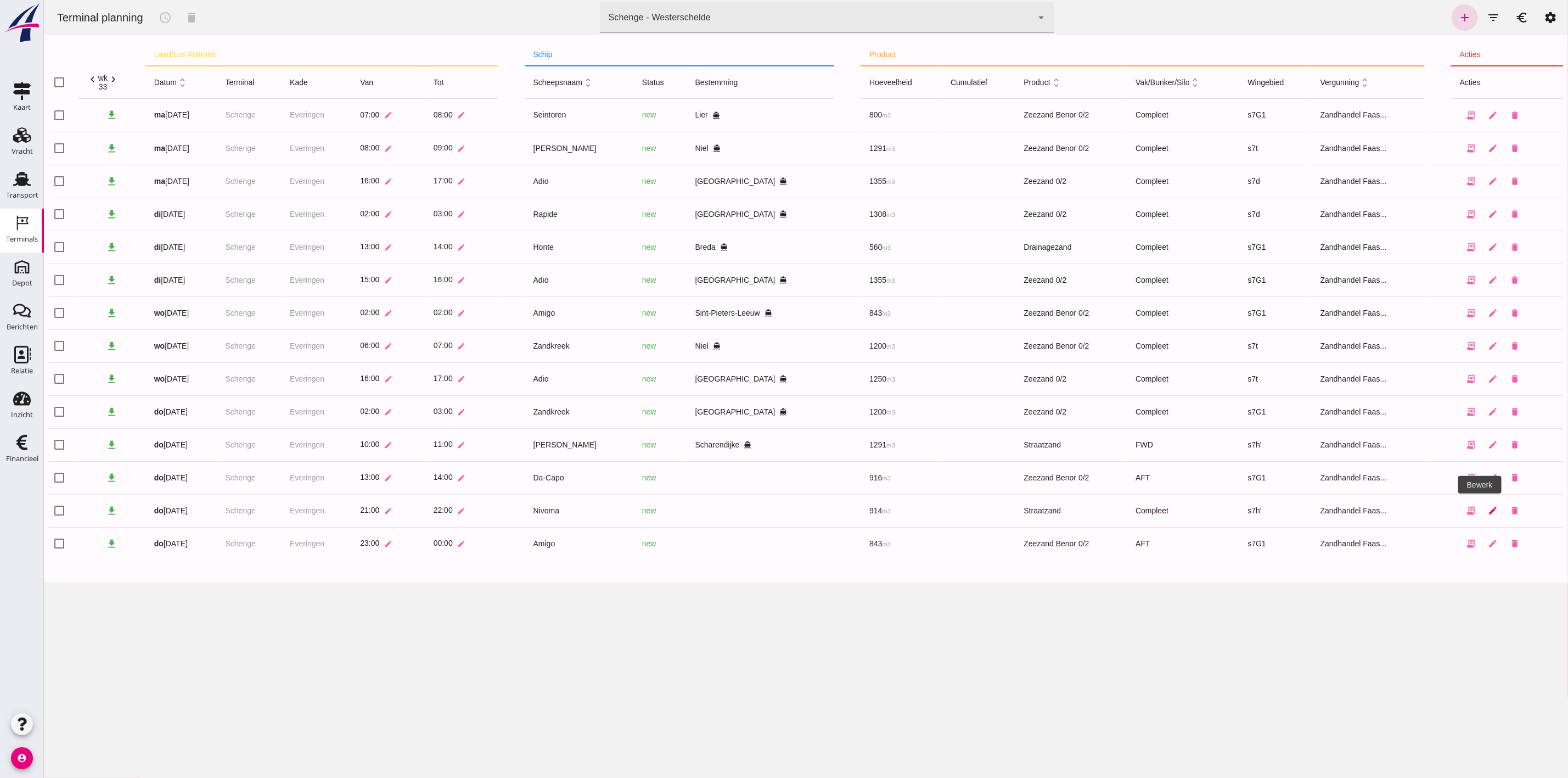
click at [1488, 511] on icon "edit" at bounding box center [1493, 511] width 10 height 10
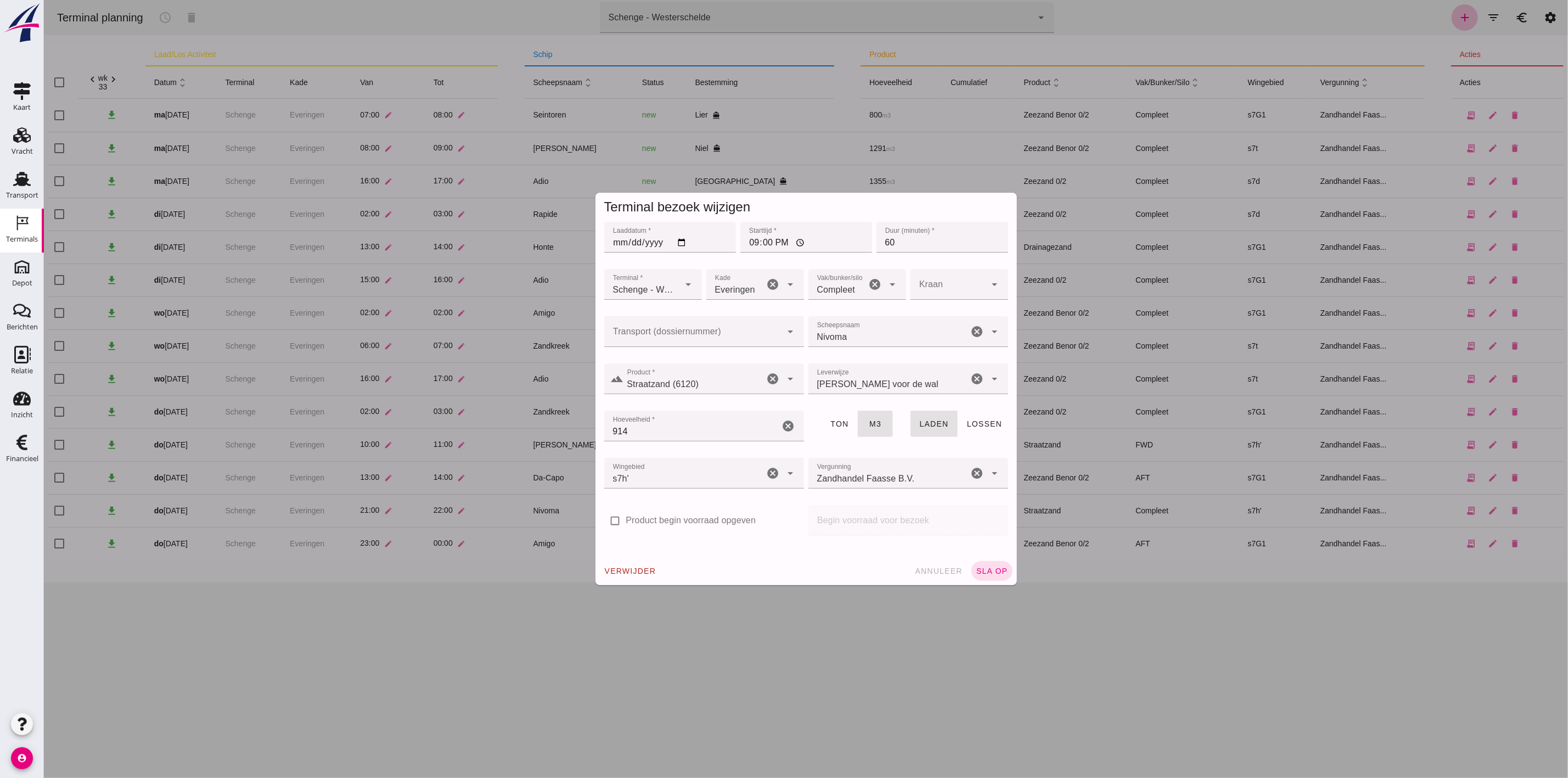
click at [868, 292] on div "cancel" at bounding box center [875, 284] width 13 height 31
click icon "cancel"
click div
click at [841, 313] on div "FWD" at bounding box center [851, 317] width 80 height 13
type input "104"
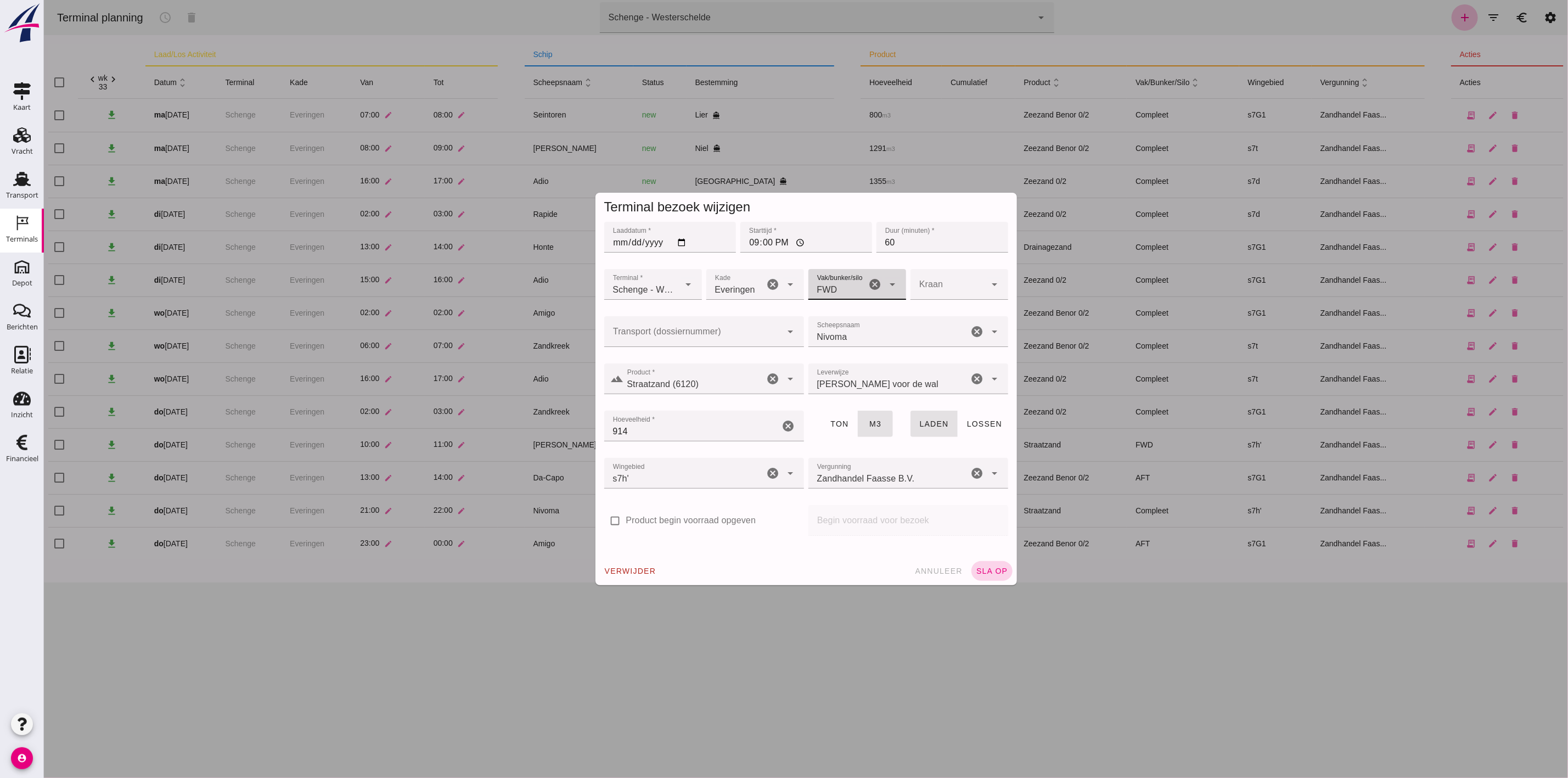
click span "sla op"
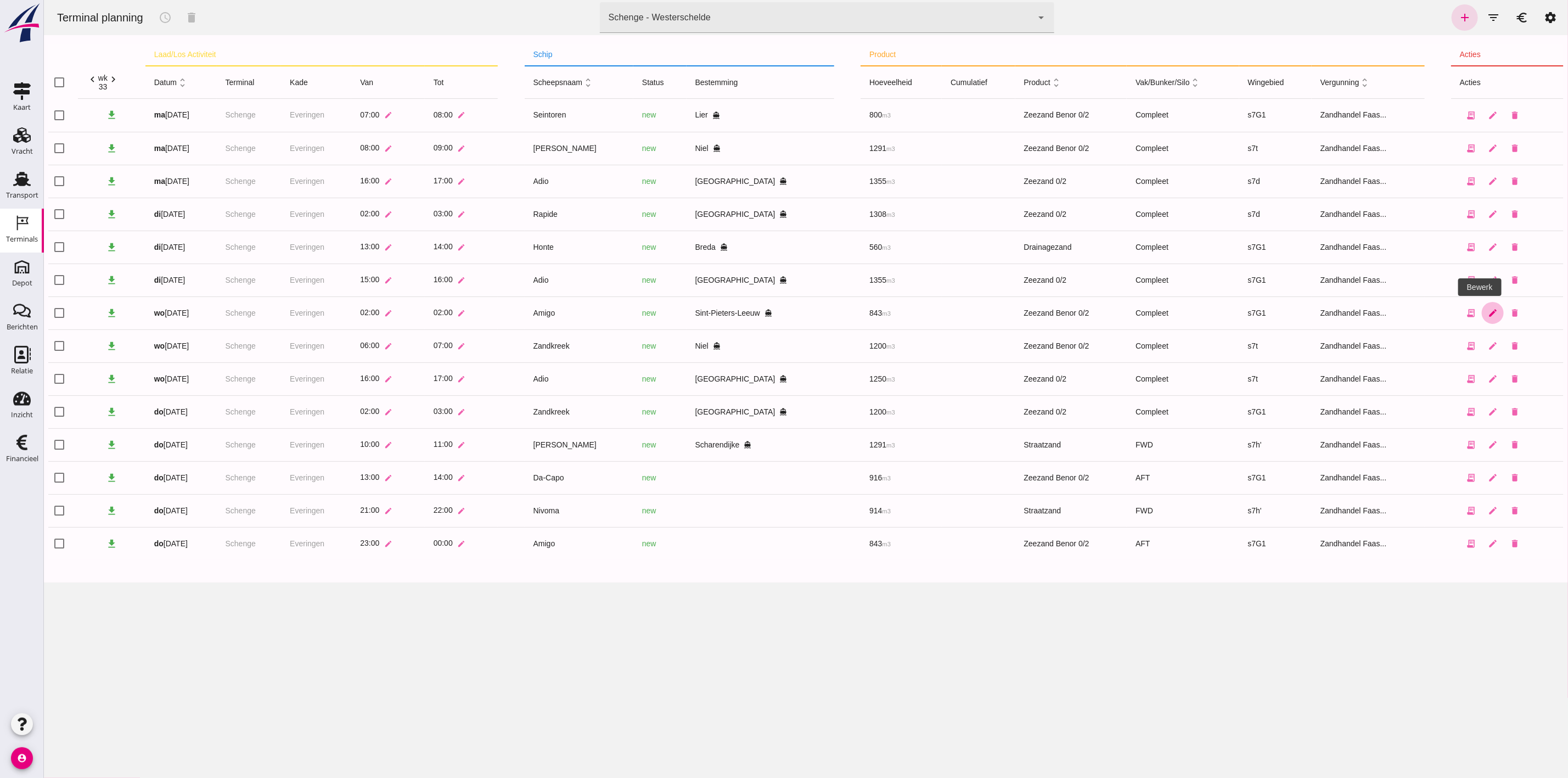
click at [1488, 313] on icon "edit" at bounding box center [1493, 313] width 10 height 10
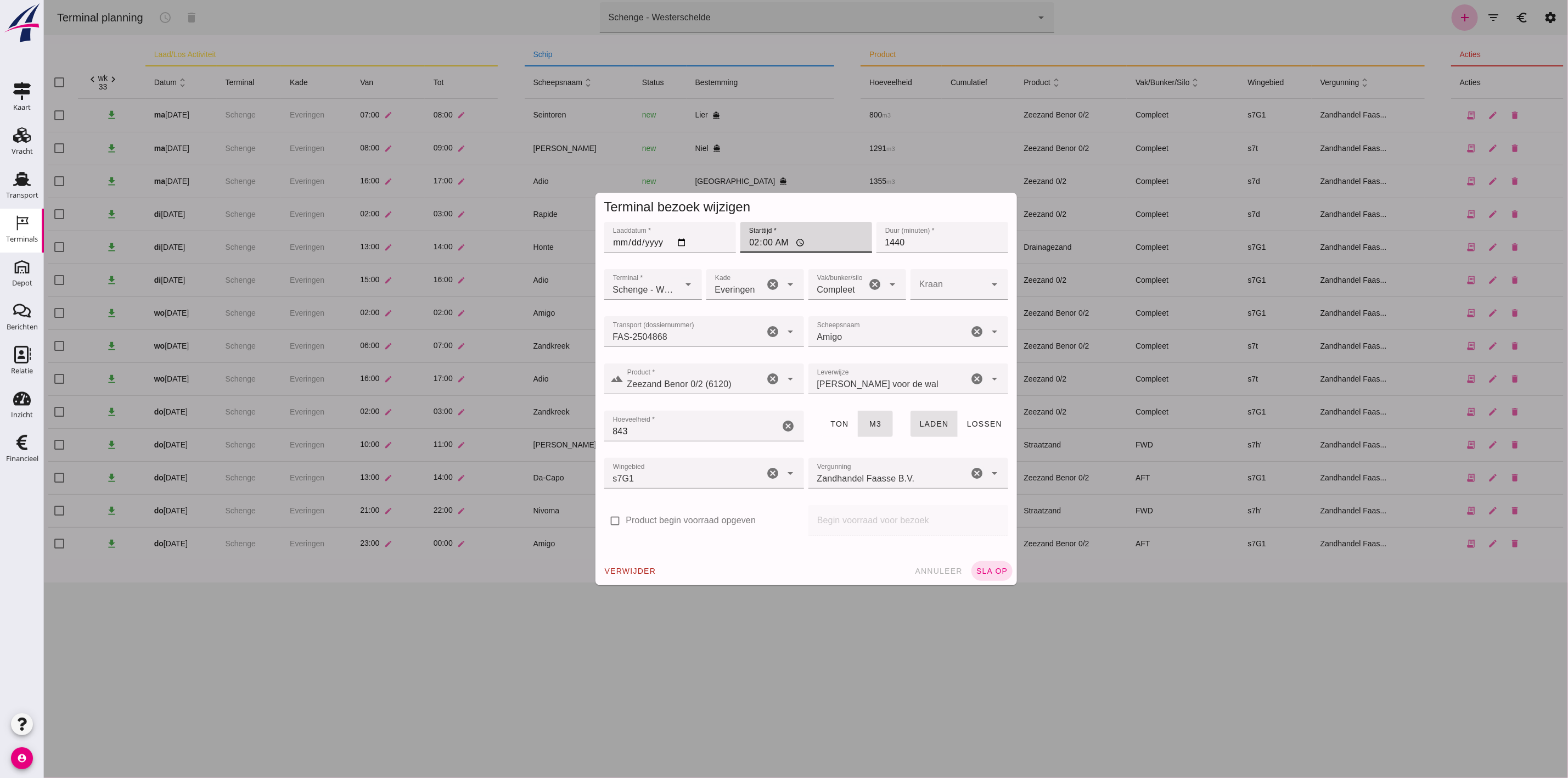
click input "02:00"
type input "23:59"
drag, startPoint x: 913, startPoint y: 244, endPoint x: 874, endPoint y: 246, distance: 39.1
click input "1440"
type input "60"
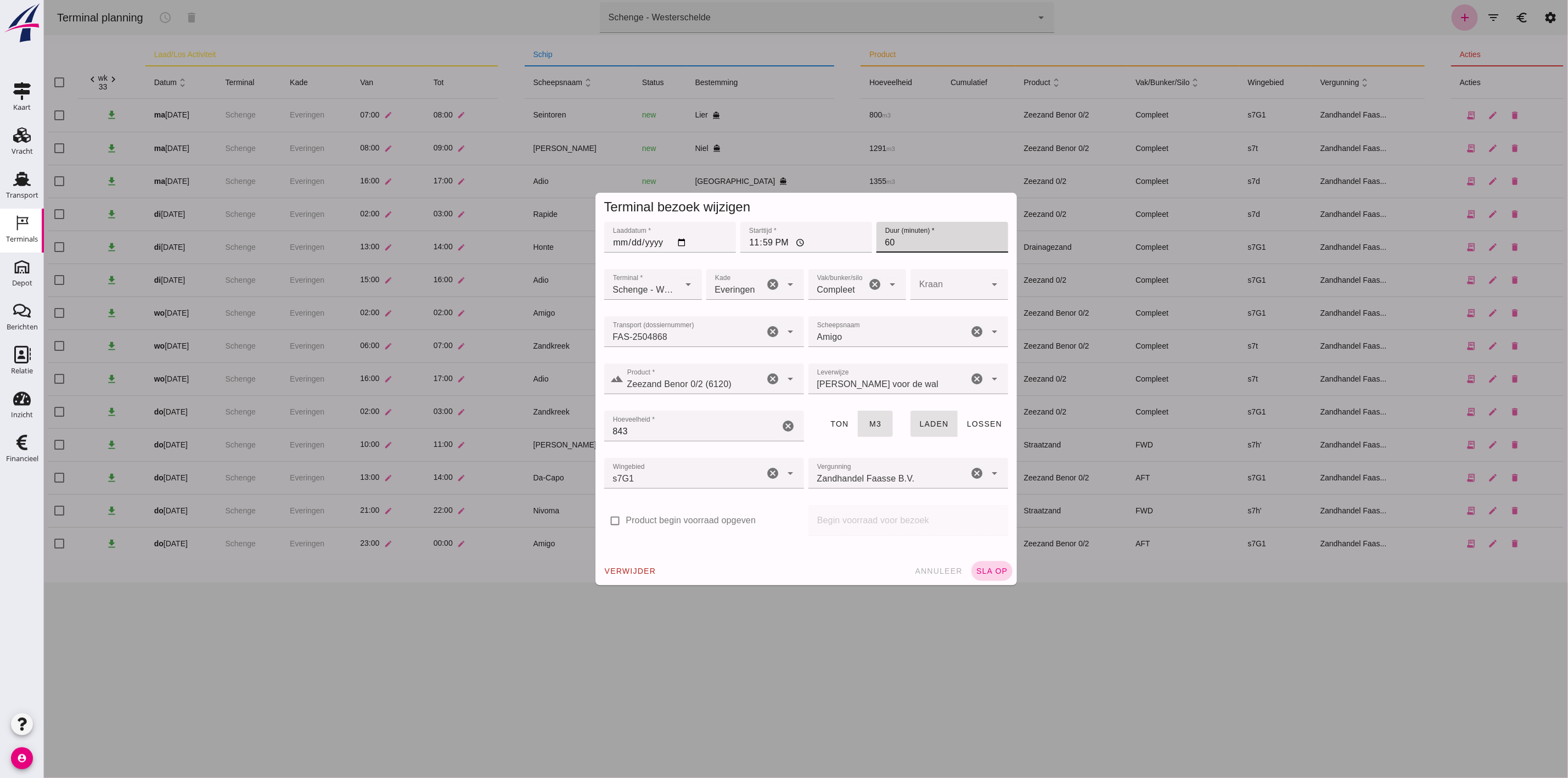
click span "sla op"
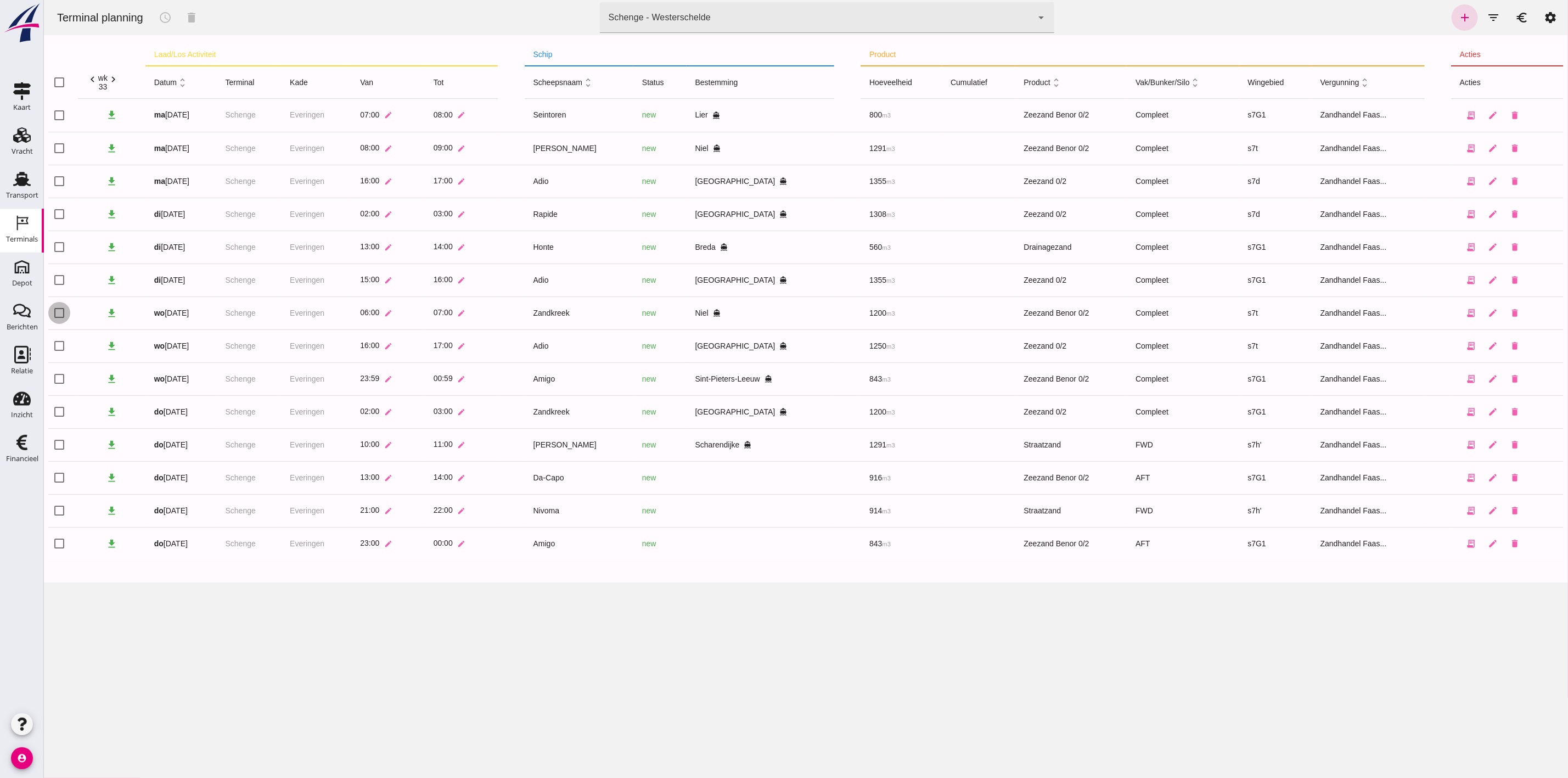
click input "checkbox"
checkbox input "false"
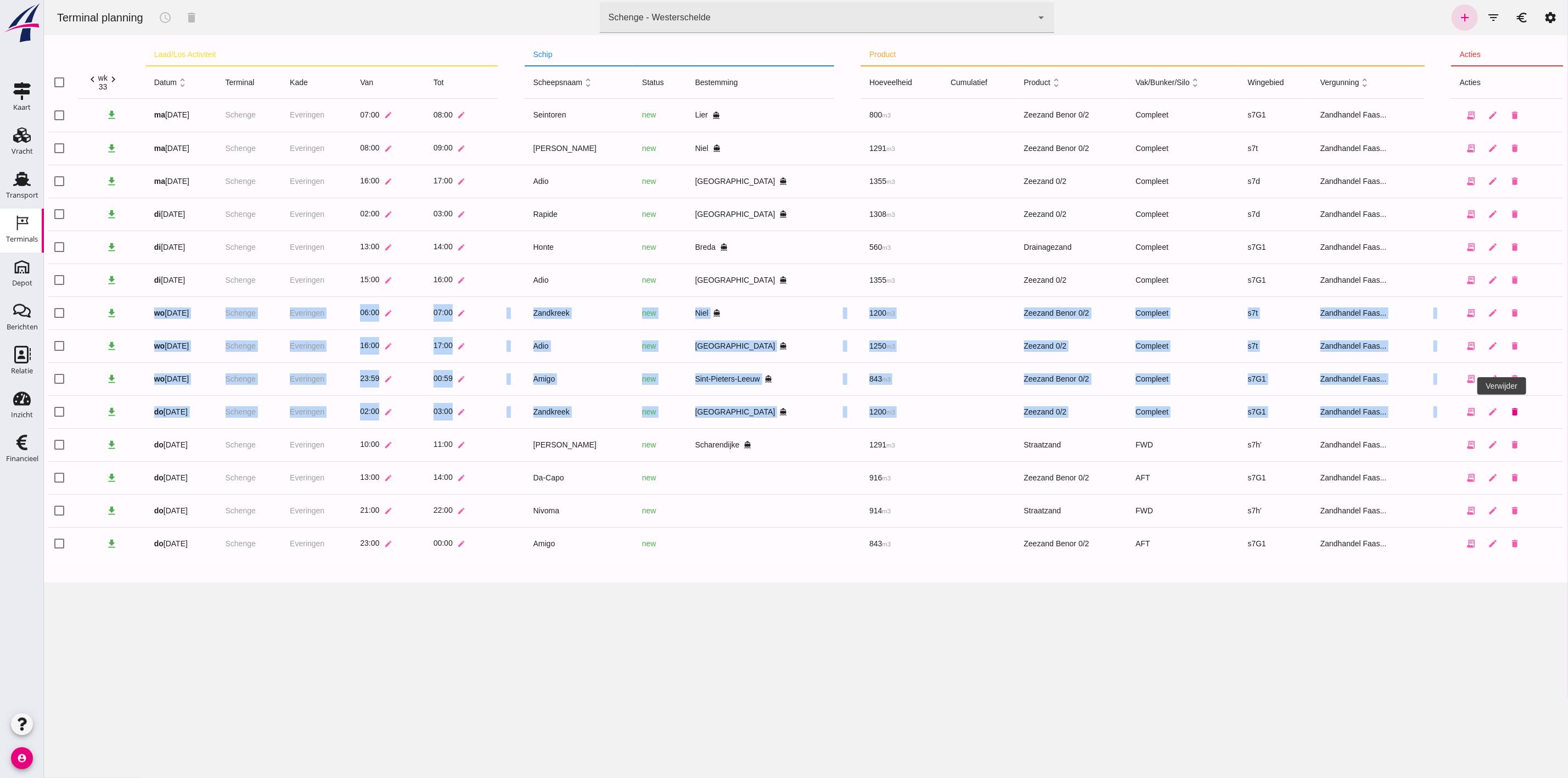
drag, startPoint x: 87, startPoint y: 306, endPoint x: 1499, endPoint y: 407, distance: 1415.6
click tbody "check_box_outline_blank download ma 11 aug Schenge Everingen 07:00 edit 08:00 e…"
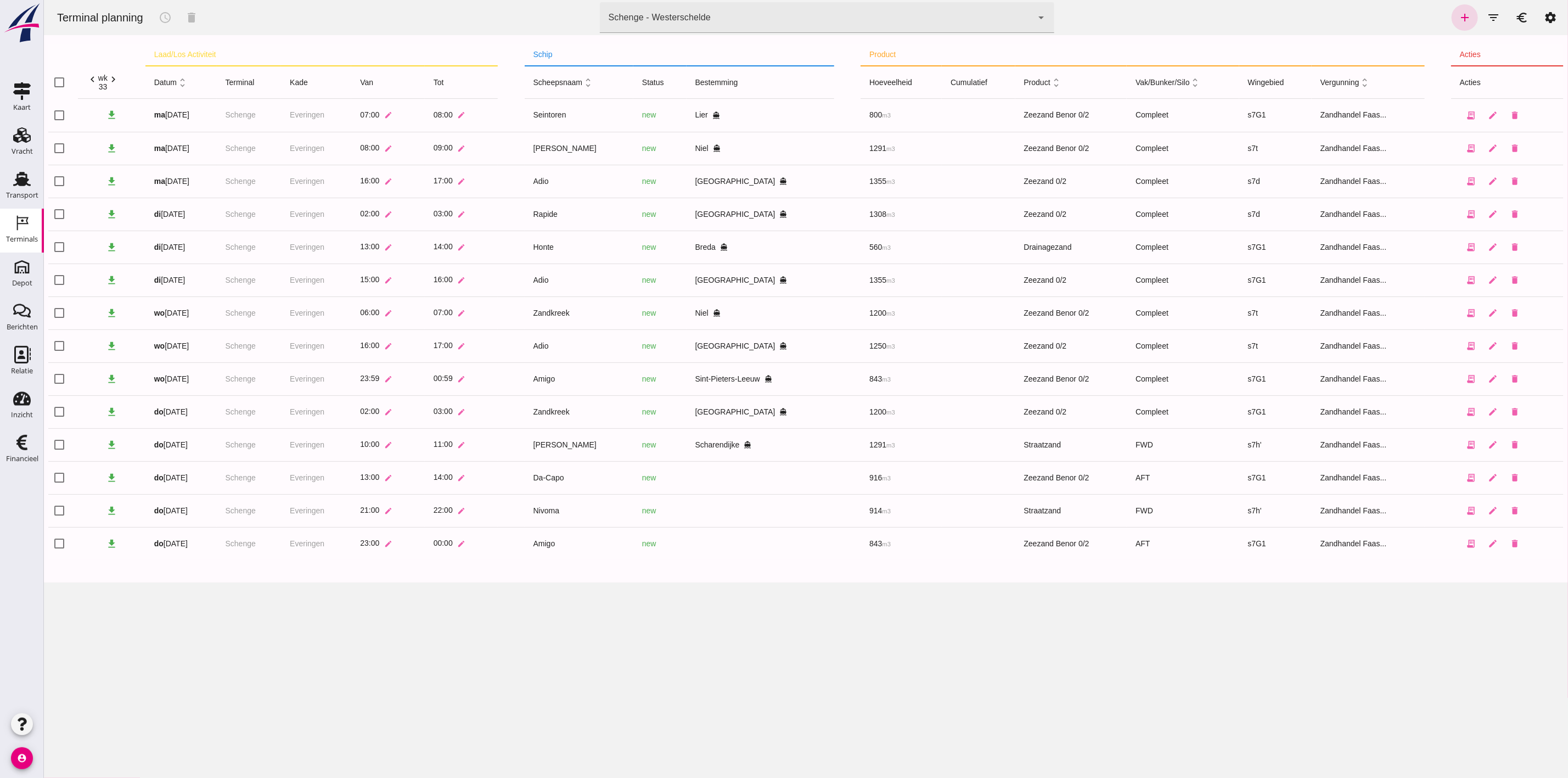
drag, startPoint x: 1170, startPoint y: 628, endPoint x: 1170, endPoint y: 618, distance: 10.0
click at [1171, 628] on div "Terminal planning schedule delete terminal Schenge - Westerschelde 9c876888-926…" at bounding box center [805, 389] width 1524 height 778
click at [15, 181] on icon "Transport" at bounding box center [22, 179] width 17 height 17
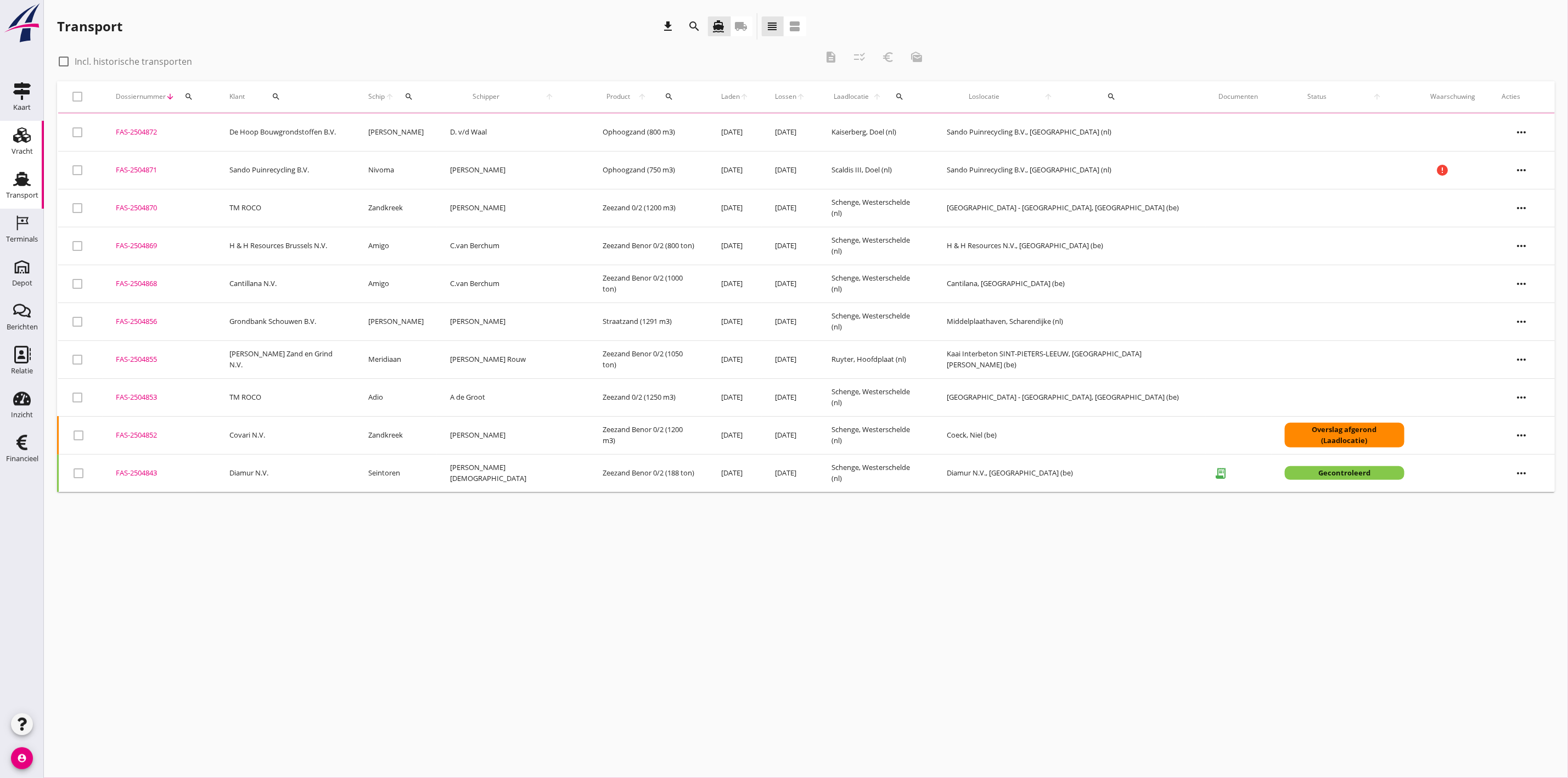
click at [34, 130] on div "Vracht" at bounding box center [22, 135] width 27 height 17
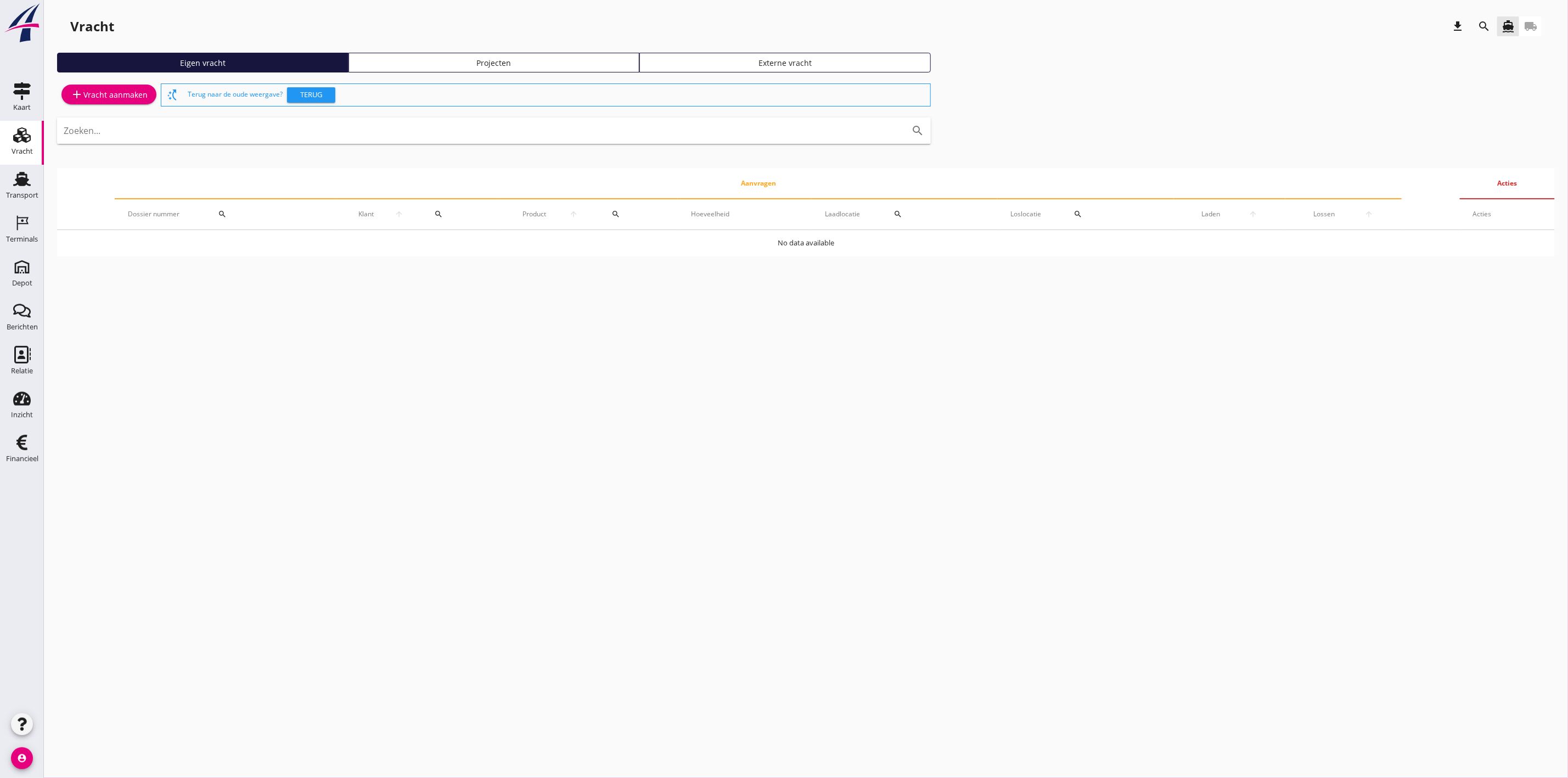
click at [460, 62] on div "Projecten" at bounding box center [494, 62] width 282 height 11
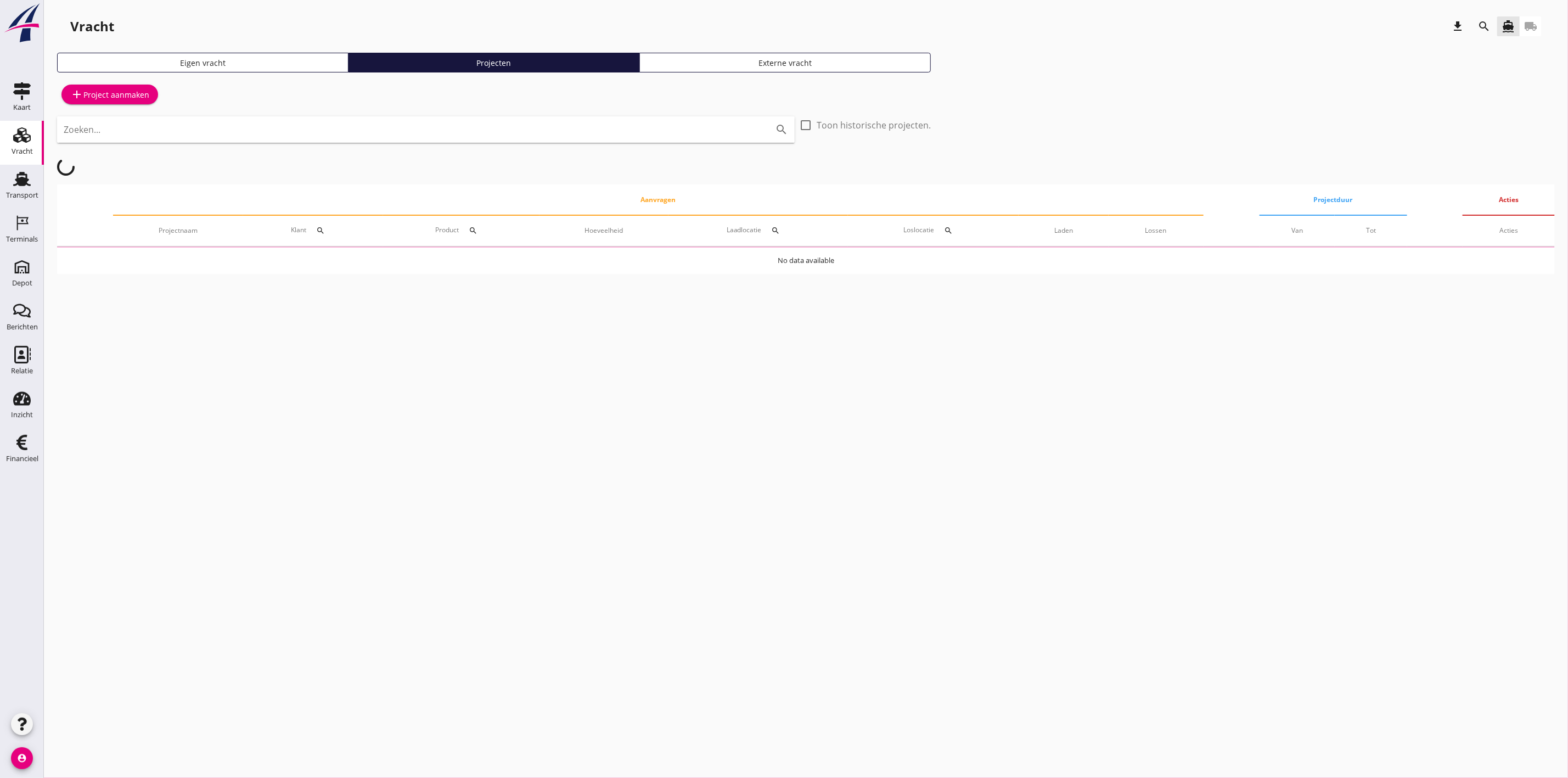
click at [1483, 22] on icon "search" at bounding box center [1484, 27] width 13 height 13
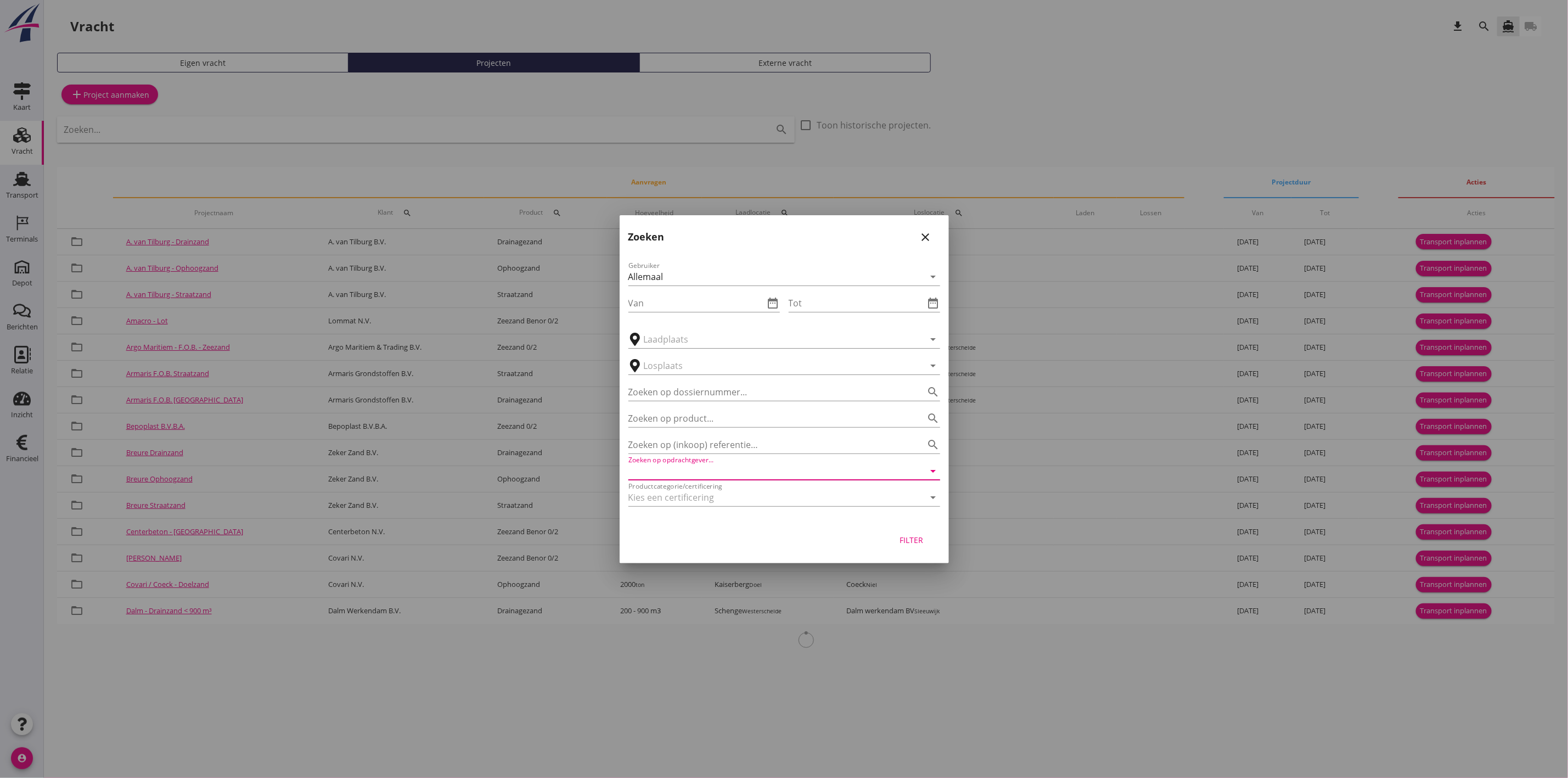
click at [769, 463] on input "Zoeken op opdrachtgever..." at bounding box center [769, 471] width 281 height 17
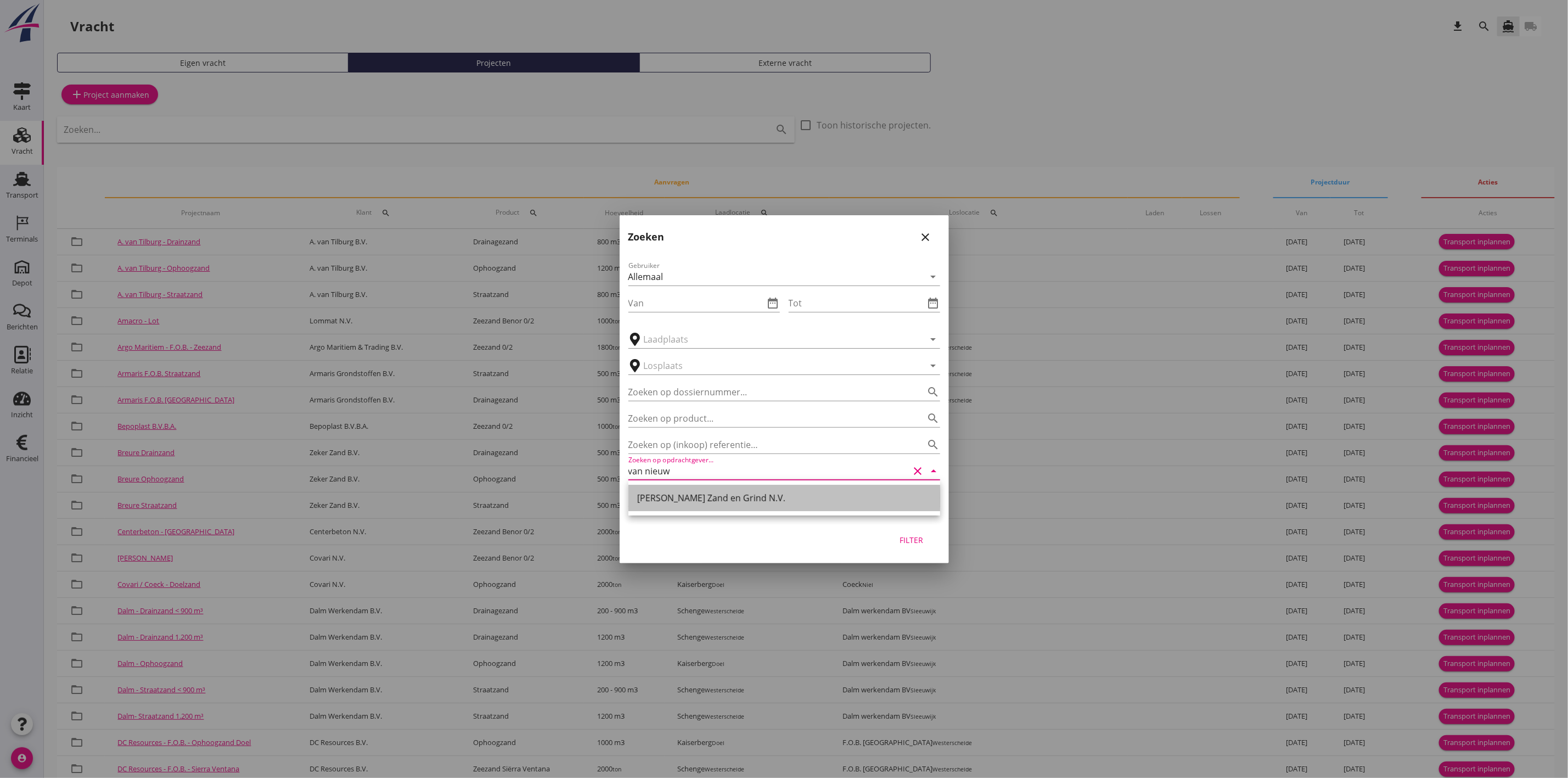
click at [781, 491] on div "[PERSON_NAME] Zand en Grind N.V." at bounding box center [784, 498] width 294 height 13
type input "[PERSON_NAME] Zand en Grind N.V."
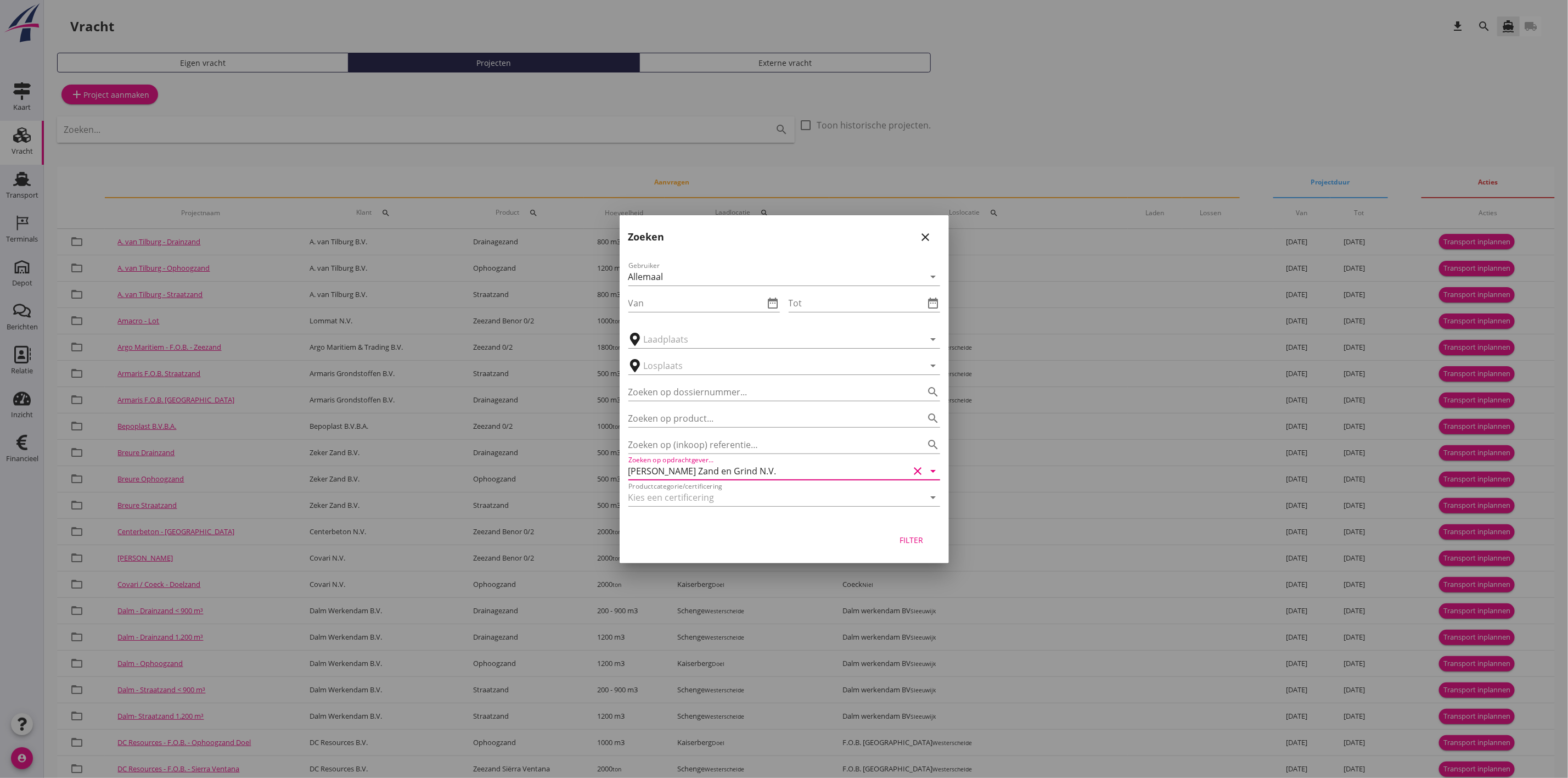
click at [902, 541] on div "Filter" at bounding box center [911, 539] width 31 height 11
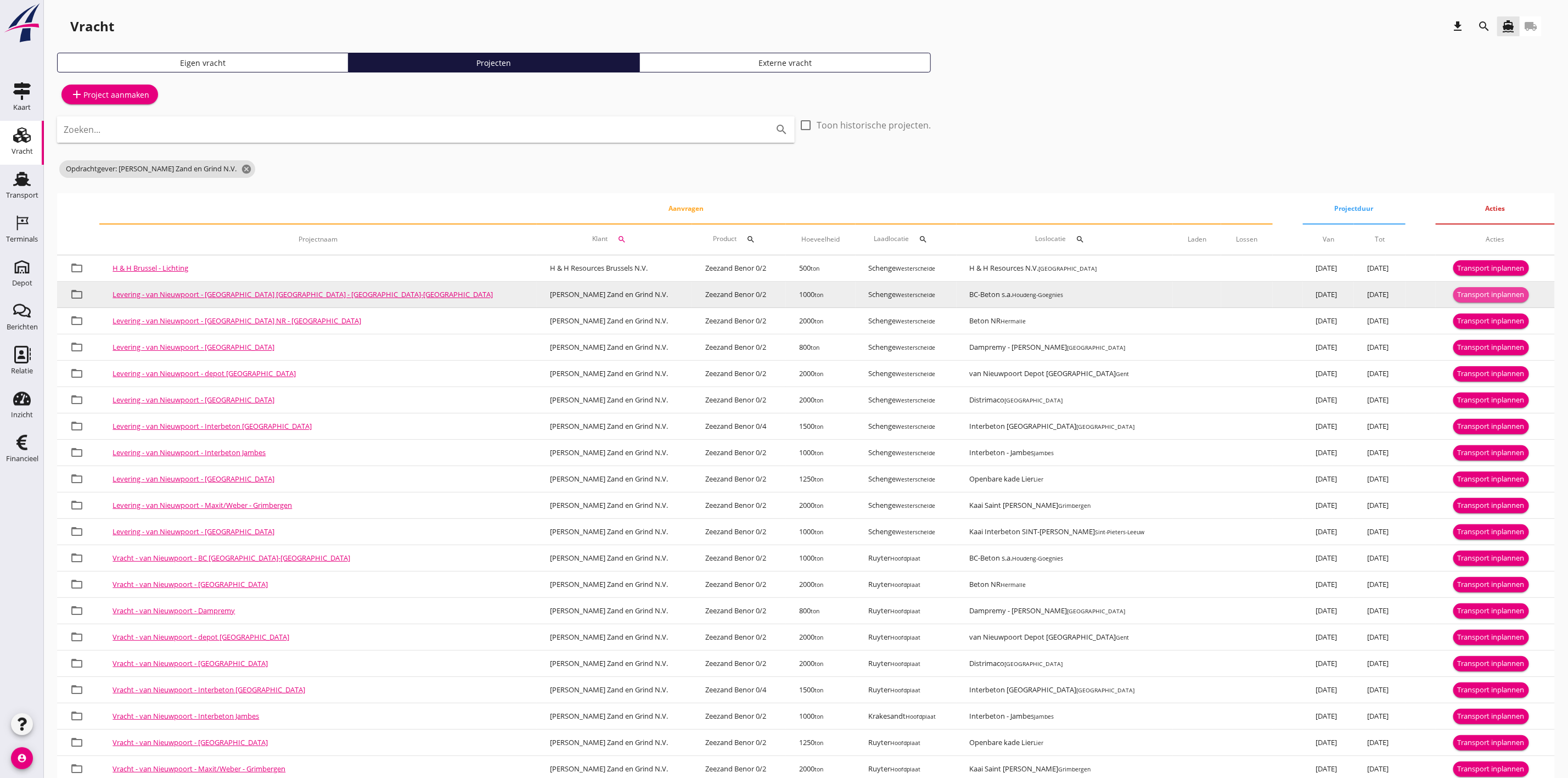
click at [1457, 297] on div "Transport inplannen" at bounding box center [1490, 295] width 67 height 11
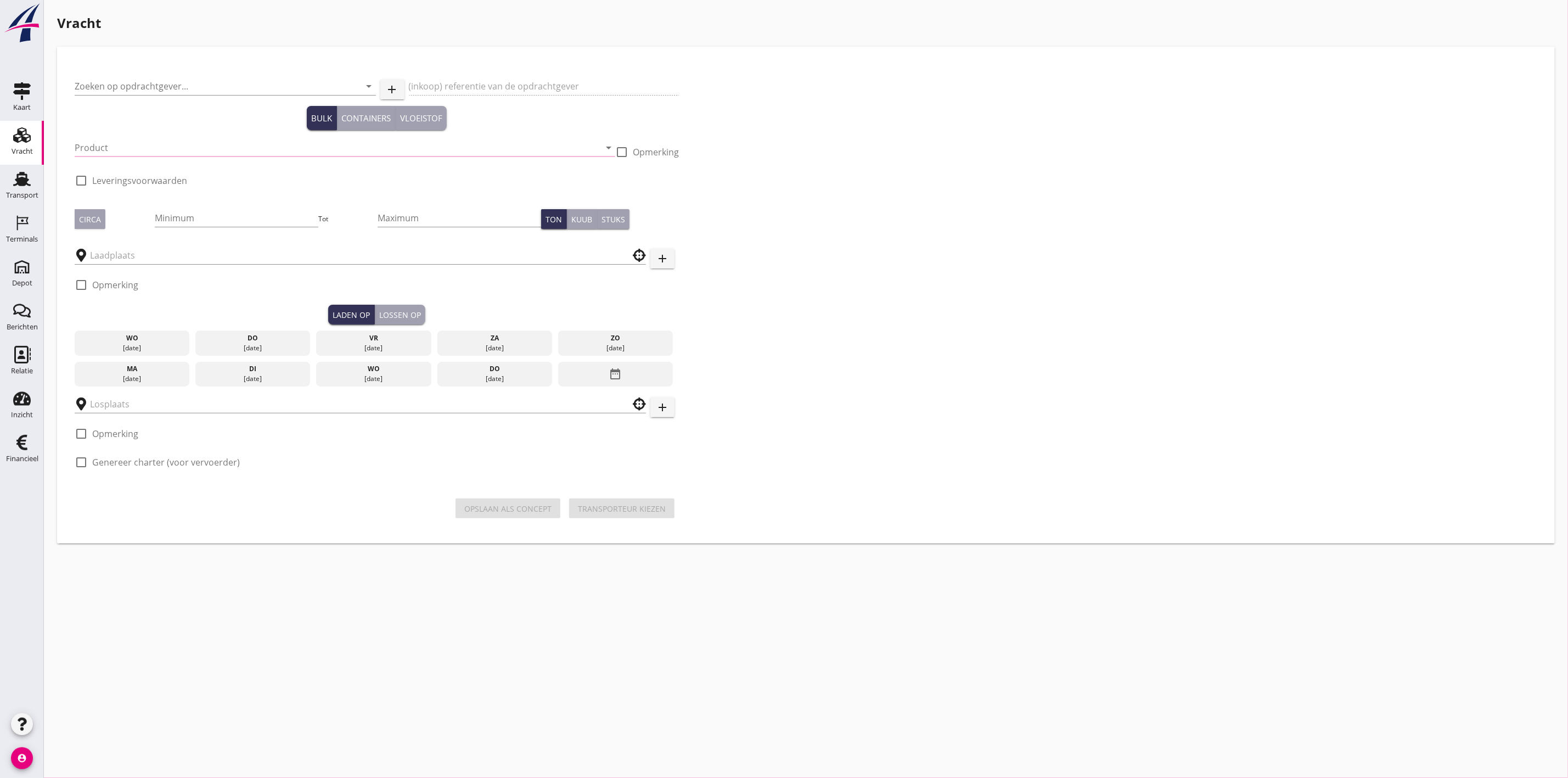
type input "[PERSON_NAME] Zand en Grind N.V."
type input "Levering Zeezand Benor 0/2 - BC Beton te Houdeng-Goegnies"
type input "Zeezand Benor 0/2 (6120)"
checkbox input "true"
type input "1000"
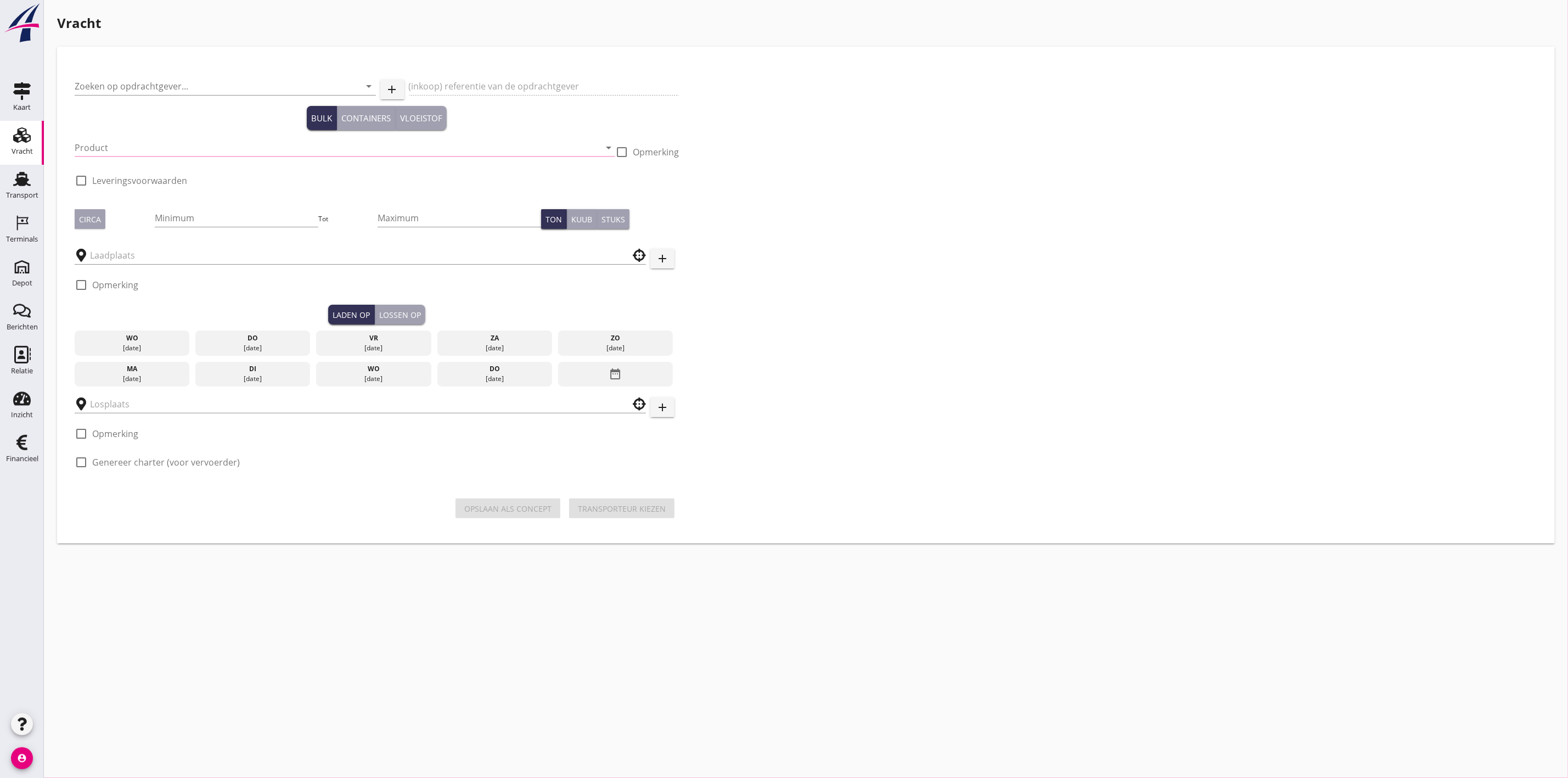
checkbox input "true"
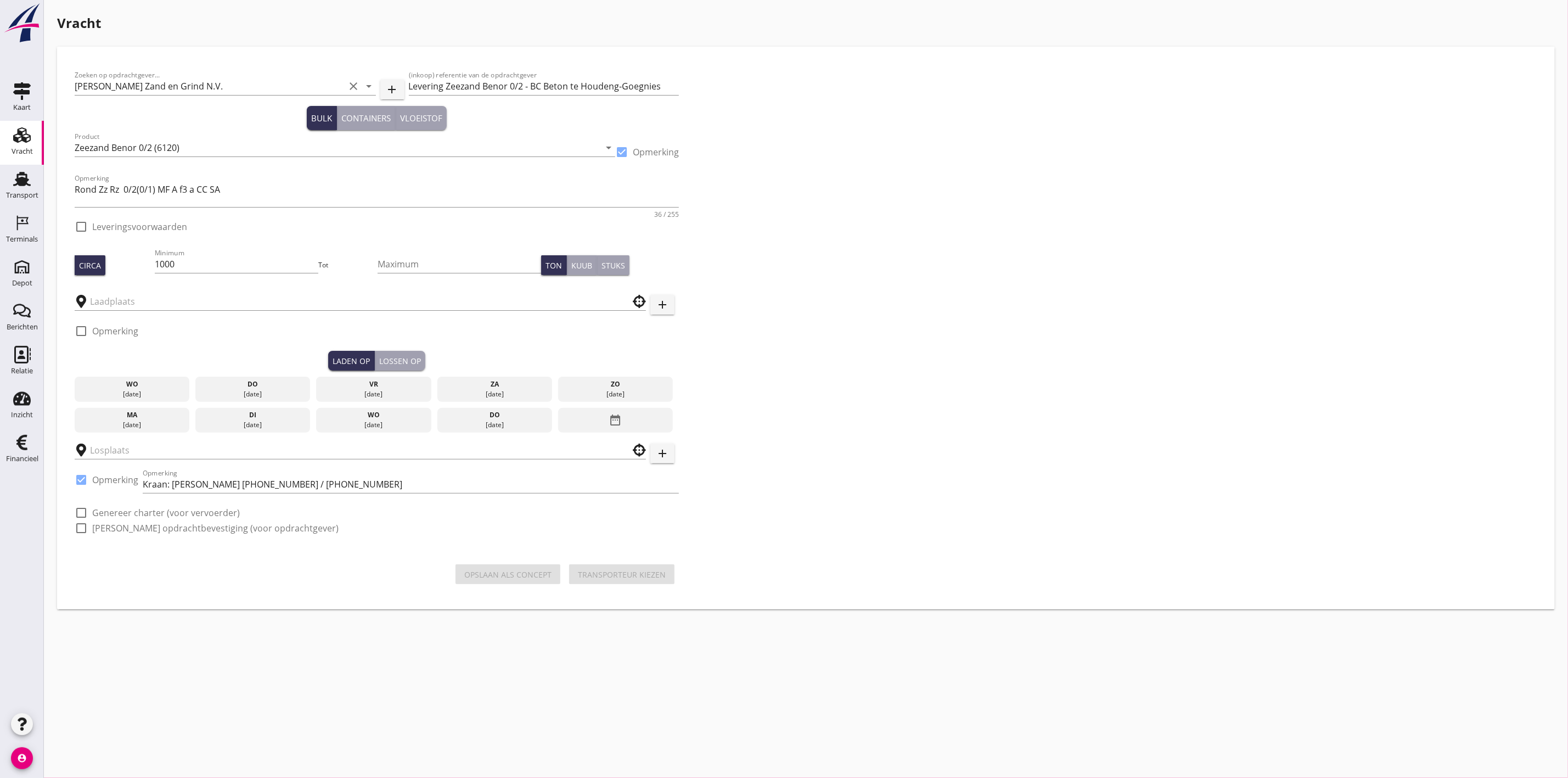
checkbox input "true"
type input "Schenge"
type input "BC-Beton s.a."
checkbox input "true"
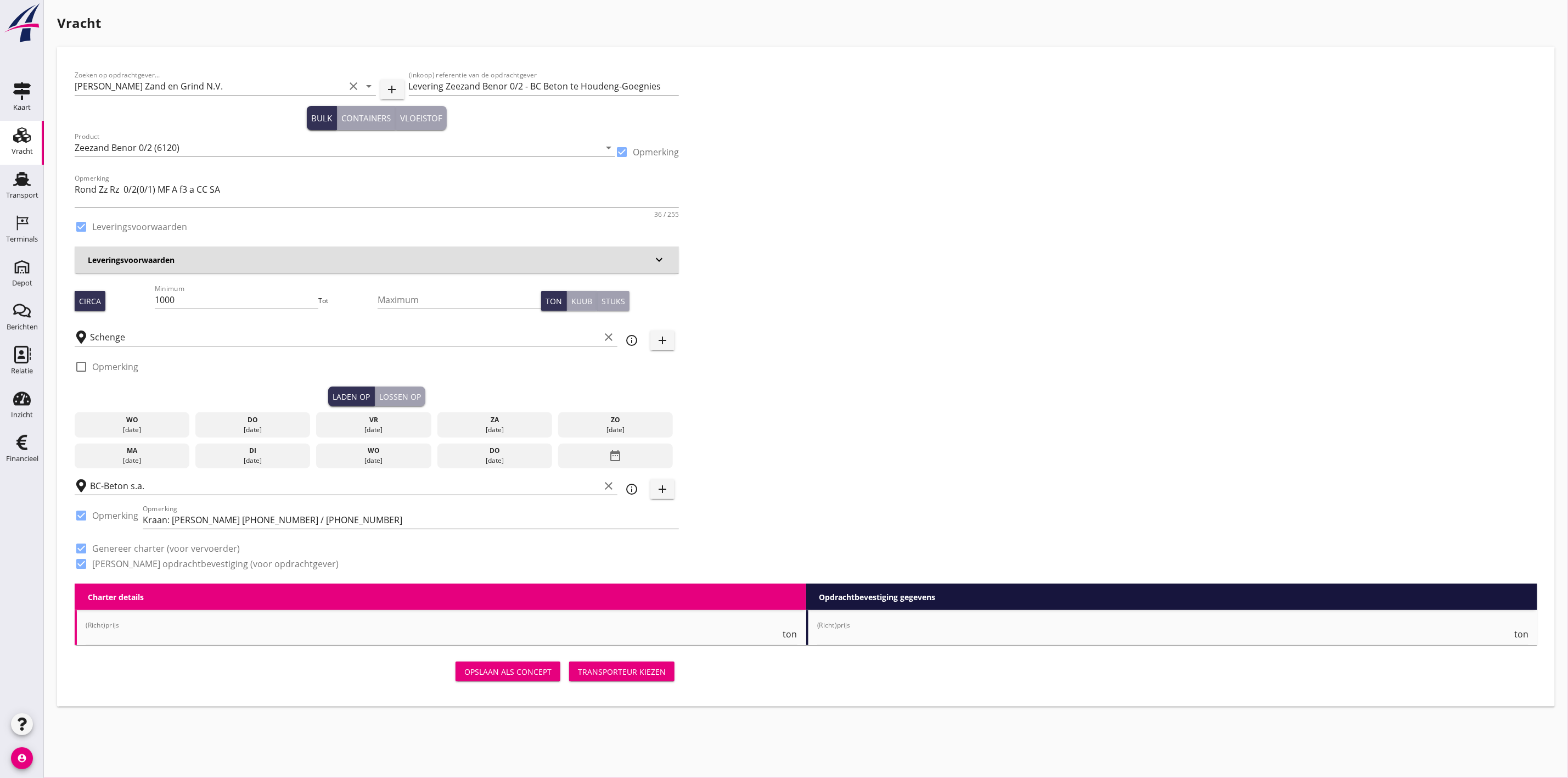
type input "6.52"
type textarea "Prijs Rapide 6,52 Prijs Faasse 6,65"
checkbox input "false"
radio input "false"
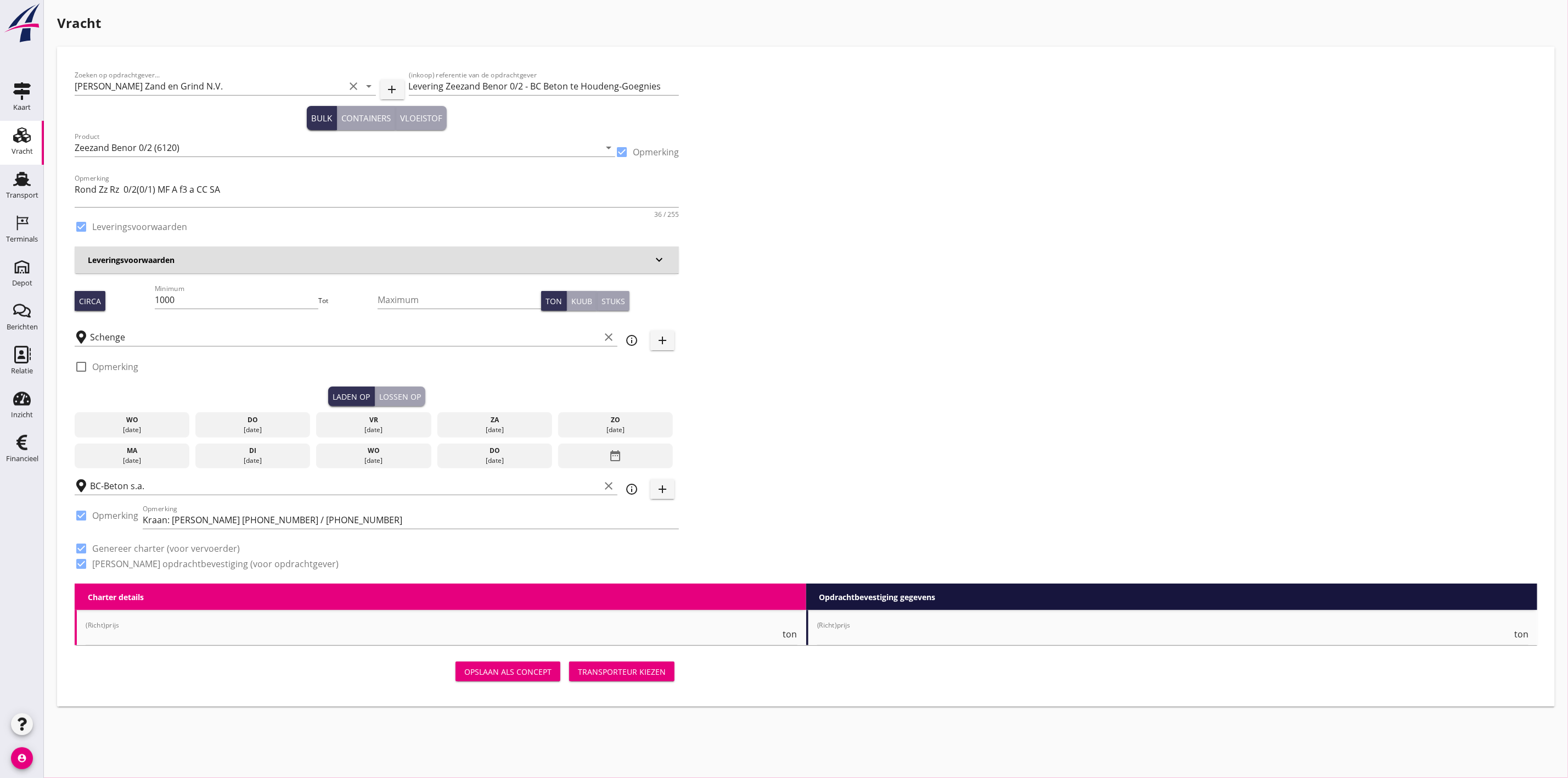
radio input "false"
checkbox input "true"
type input "1"
type input "7.35"
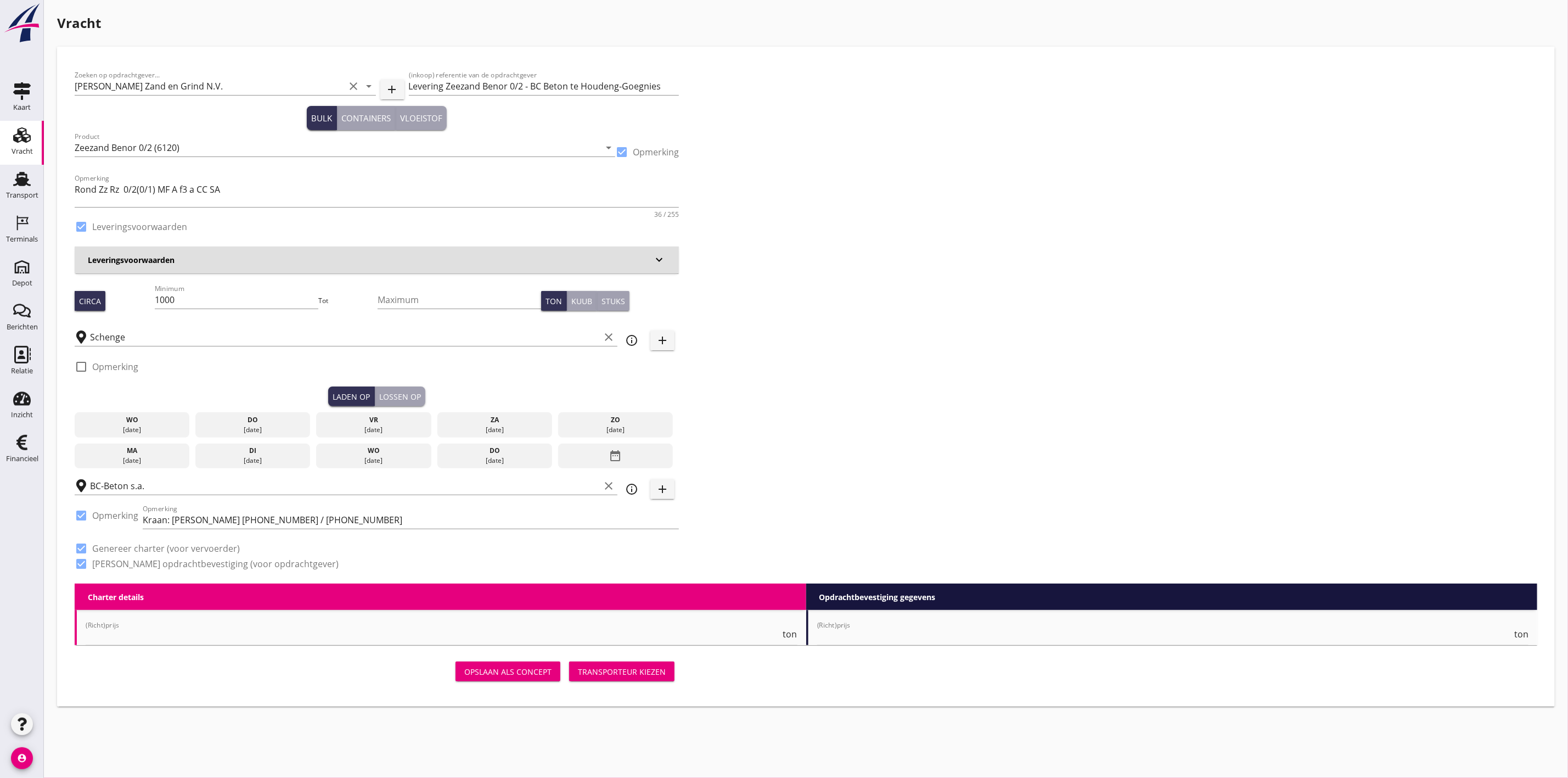
checkbox input "false"
radio input "false"
checkbox input "true"
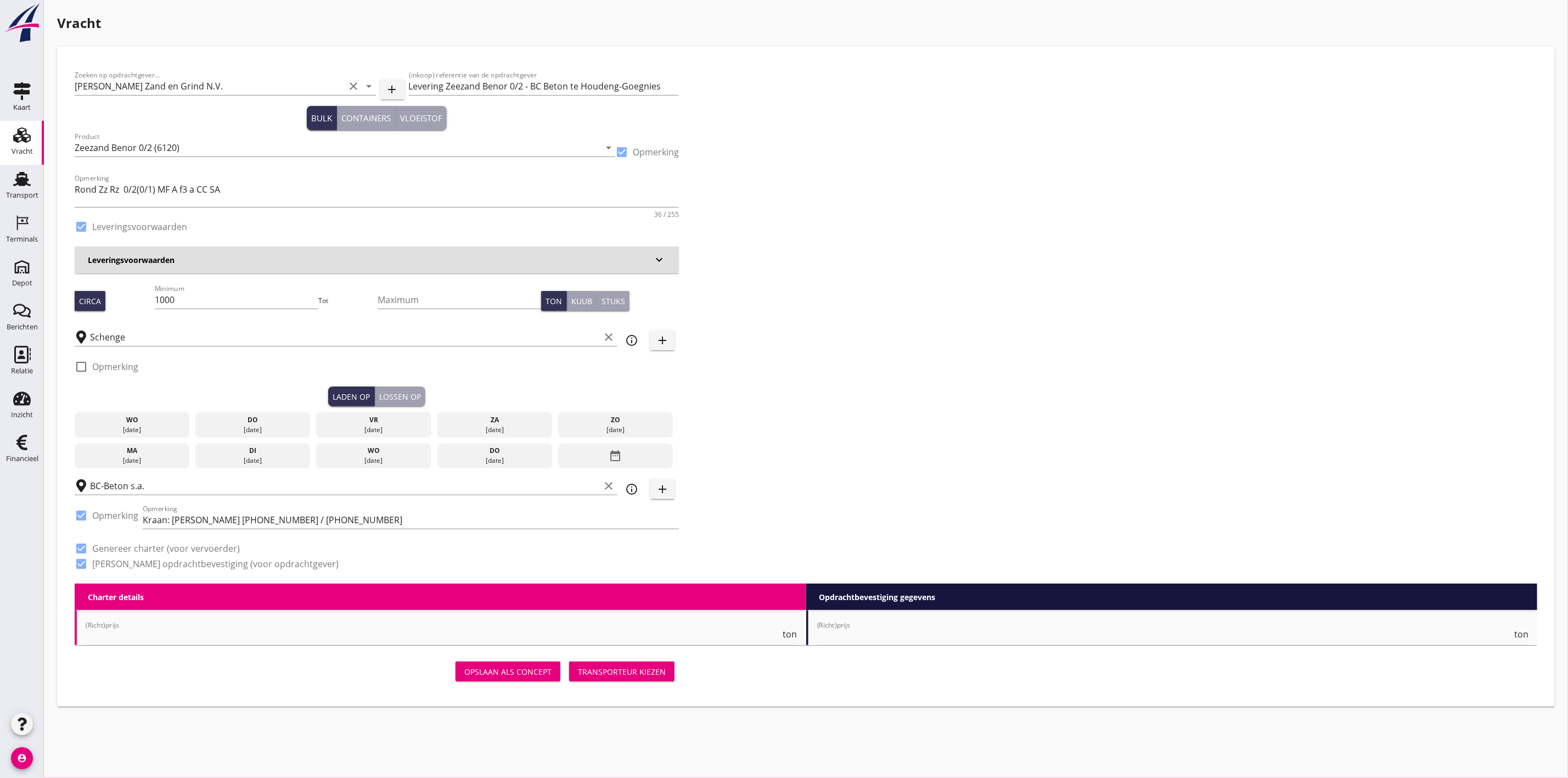
type input "1"
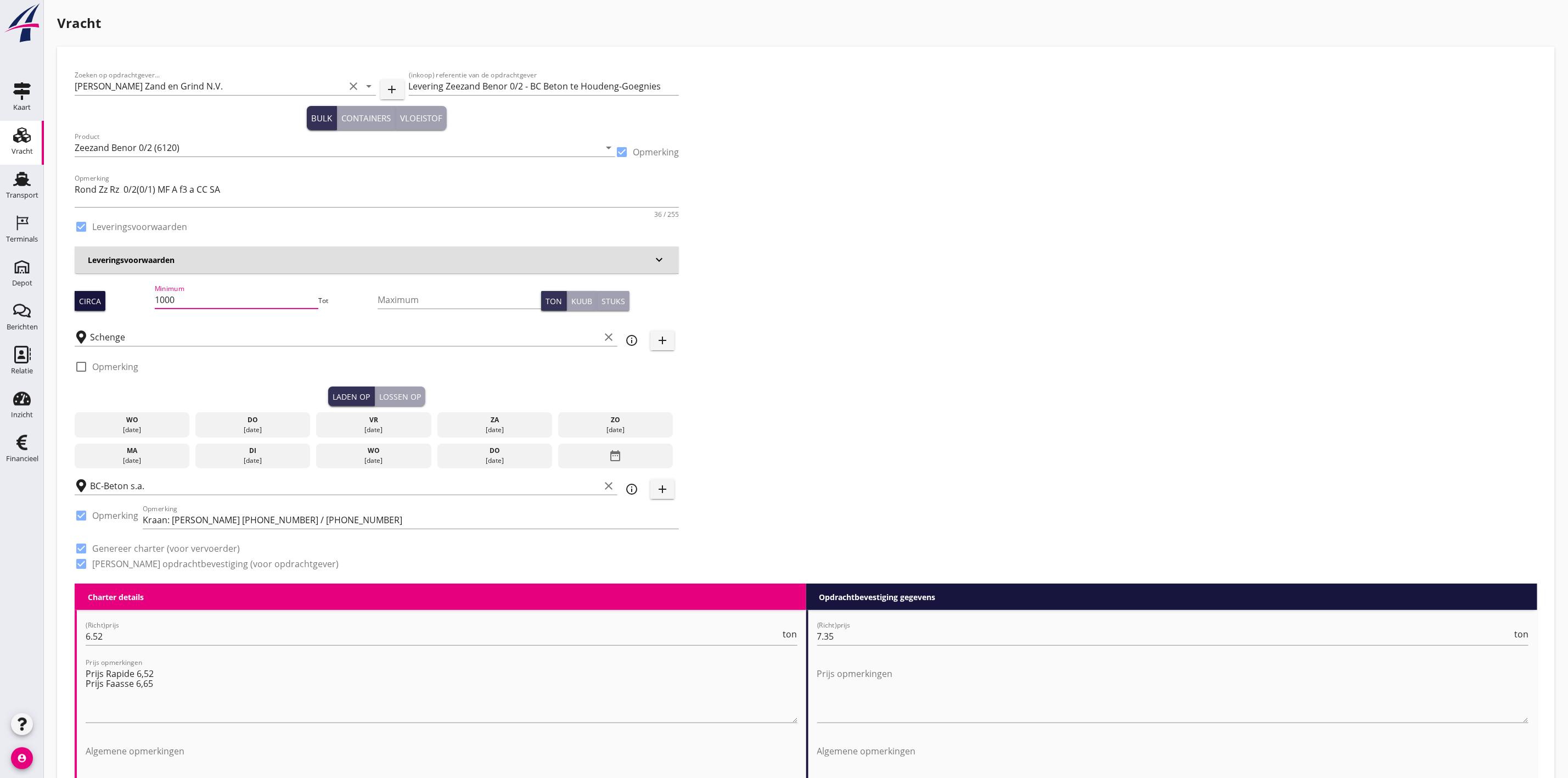
drag, startPoint x: 191, startPoint y: 298, endPoint x: 99, endPoint y: 301, distance: 92.0
click at [99, 301] on div "Circa Minimum 1000 Tot Maximum Ton Kuub Stuks" at bounding box center [376, 301] width 604 height 37
type input "916"
click at [983, 287] on div "Zoeken op opdrachtgever... Van Nieuwpoort Zand en Grind N.V. clear arrow_drop_d…" at bounding box center [806, 323] width 1471 height 519
click at [236, 260] on h3 "Leveringsvoorwaarden" at bounding box center [370, 260] width 565 height 11
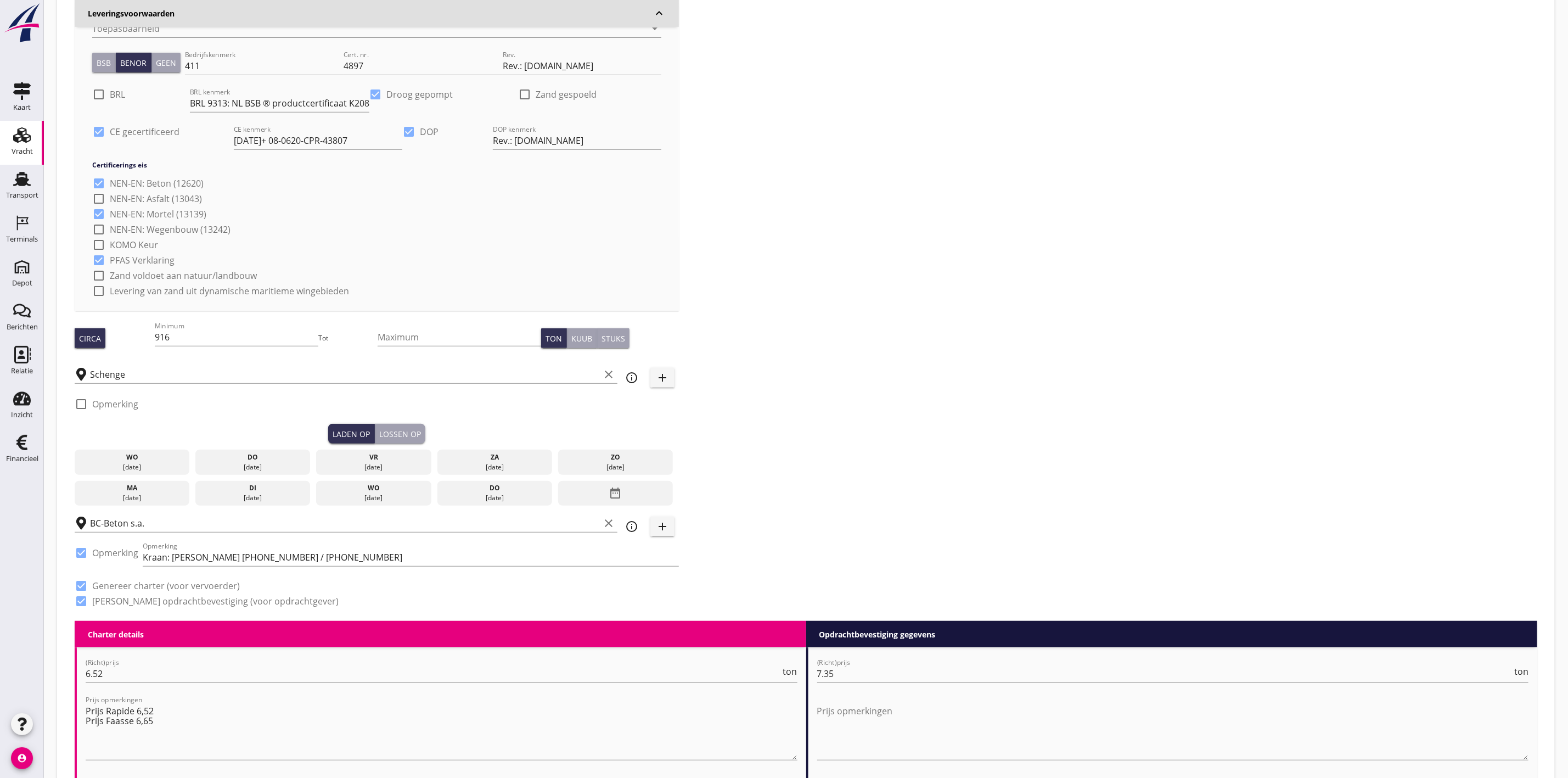
scroll to position [329, 0]
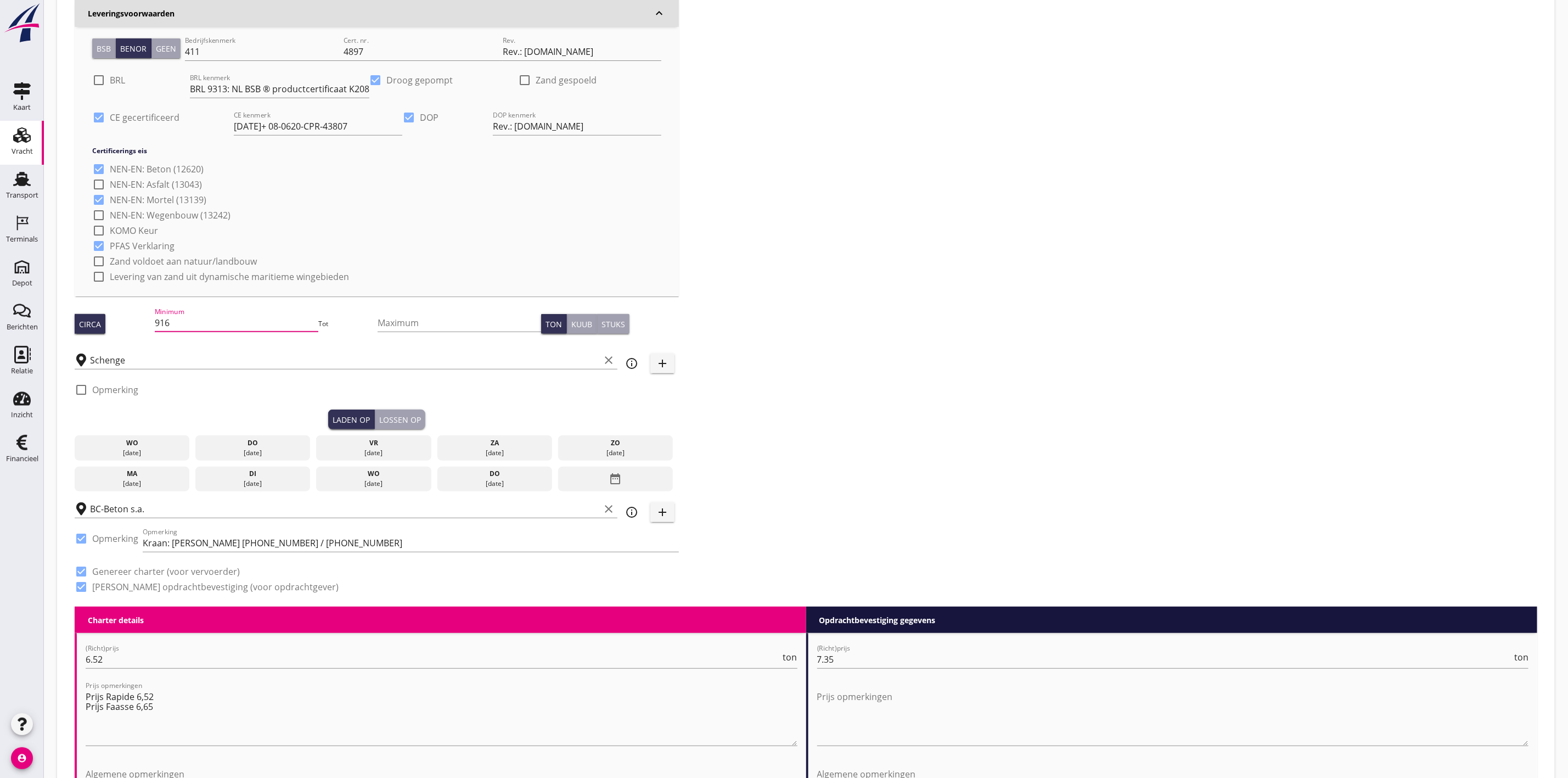
drag, startPoint x: 170, startPoint y: 323, endPoint x: 127, endPoint y: 325, distance: 43.0
click at [129, 325] on div "Circa Minimum 916 Tot Maximum Ton Kuub Stuks" at bounding box center [376, 324] width 604 height 37
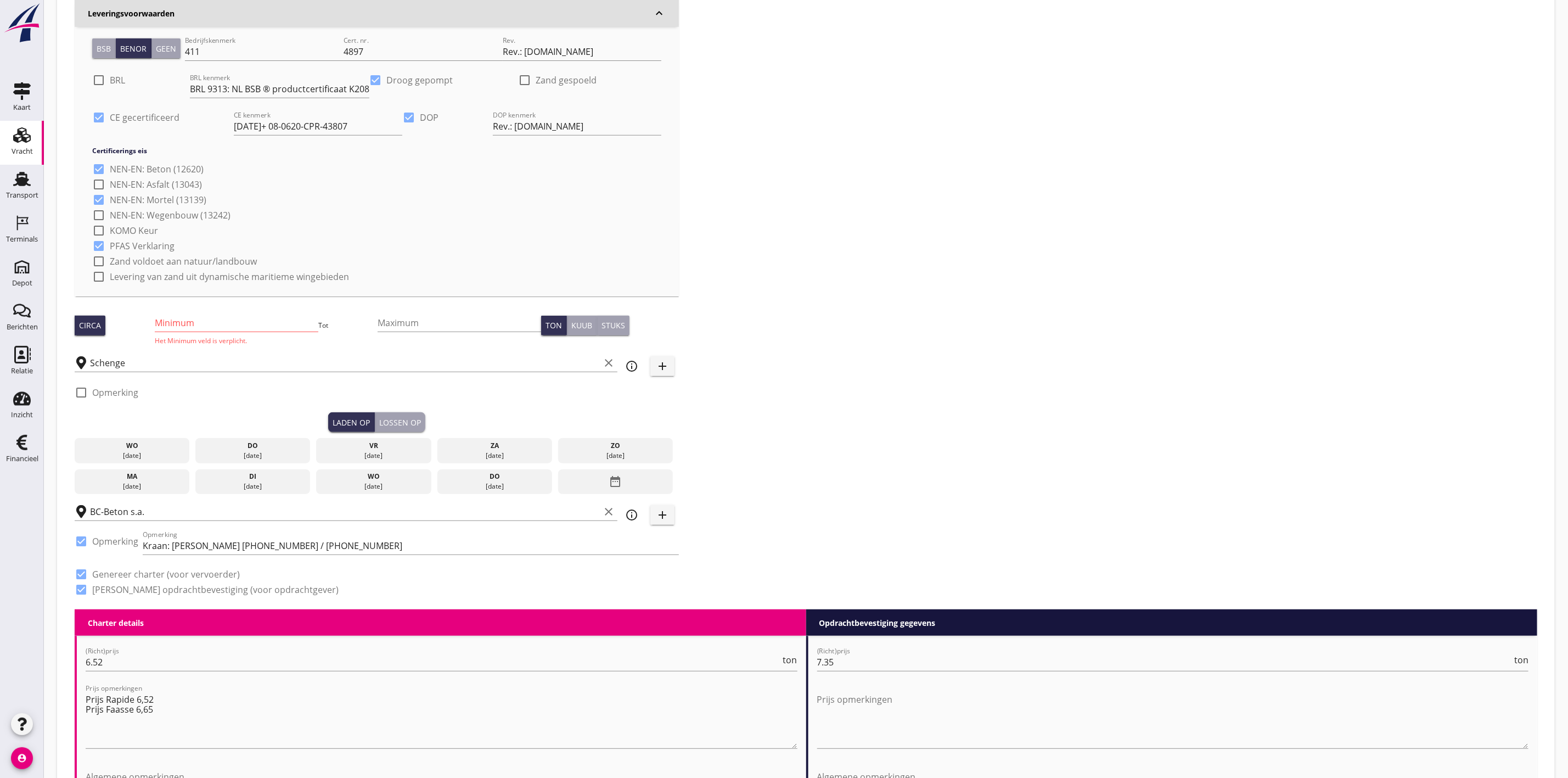
click at [191, 316] on input "Minimum" at bounding box center [236, 323] width 164 height 17
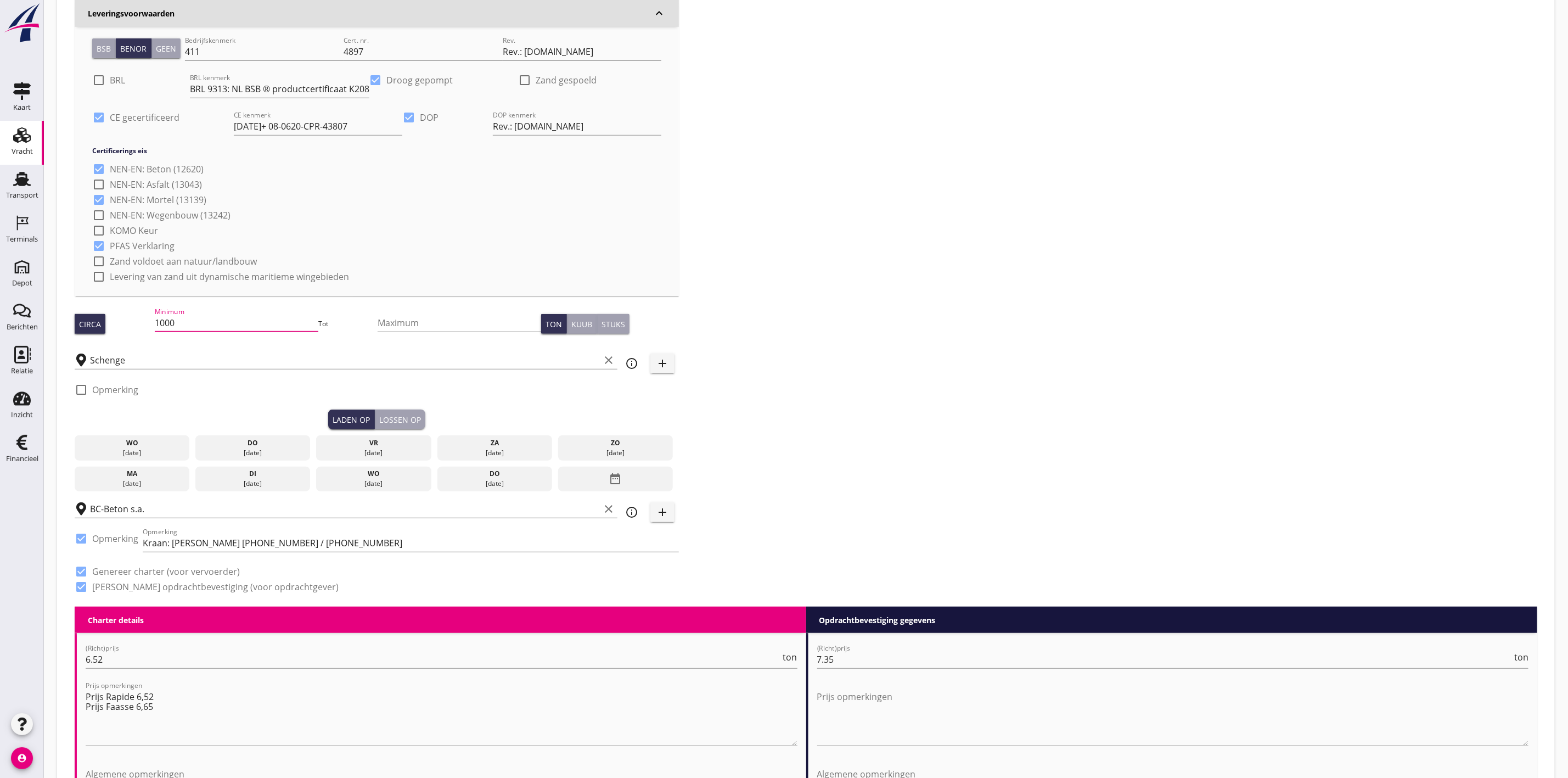
type input "1000"
click at [1252, 199] on div "Zoeken op opdrachtgever... Van Nieuwpoort Zand en Grind N.V. clear arrow_drop_d…" at bounding box center [806, 170] width 1471 height 871
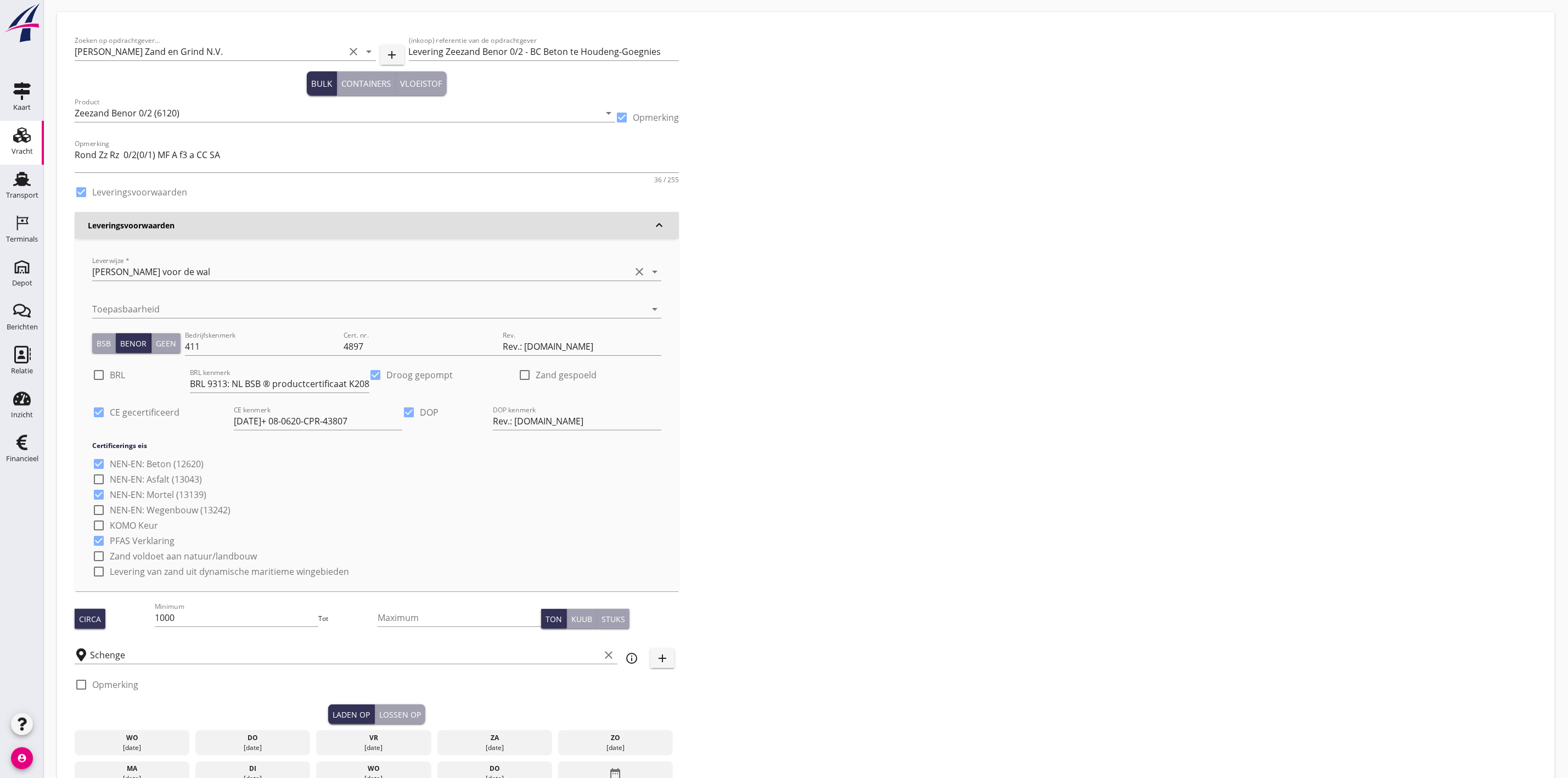
scroll to position [0, 0]
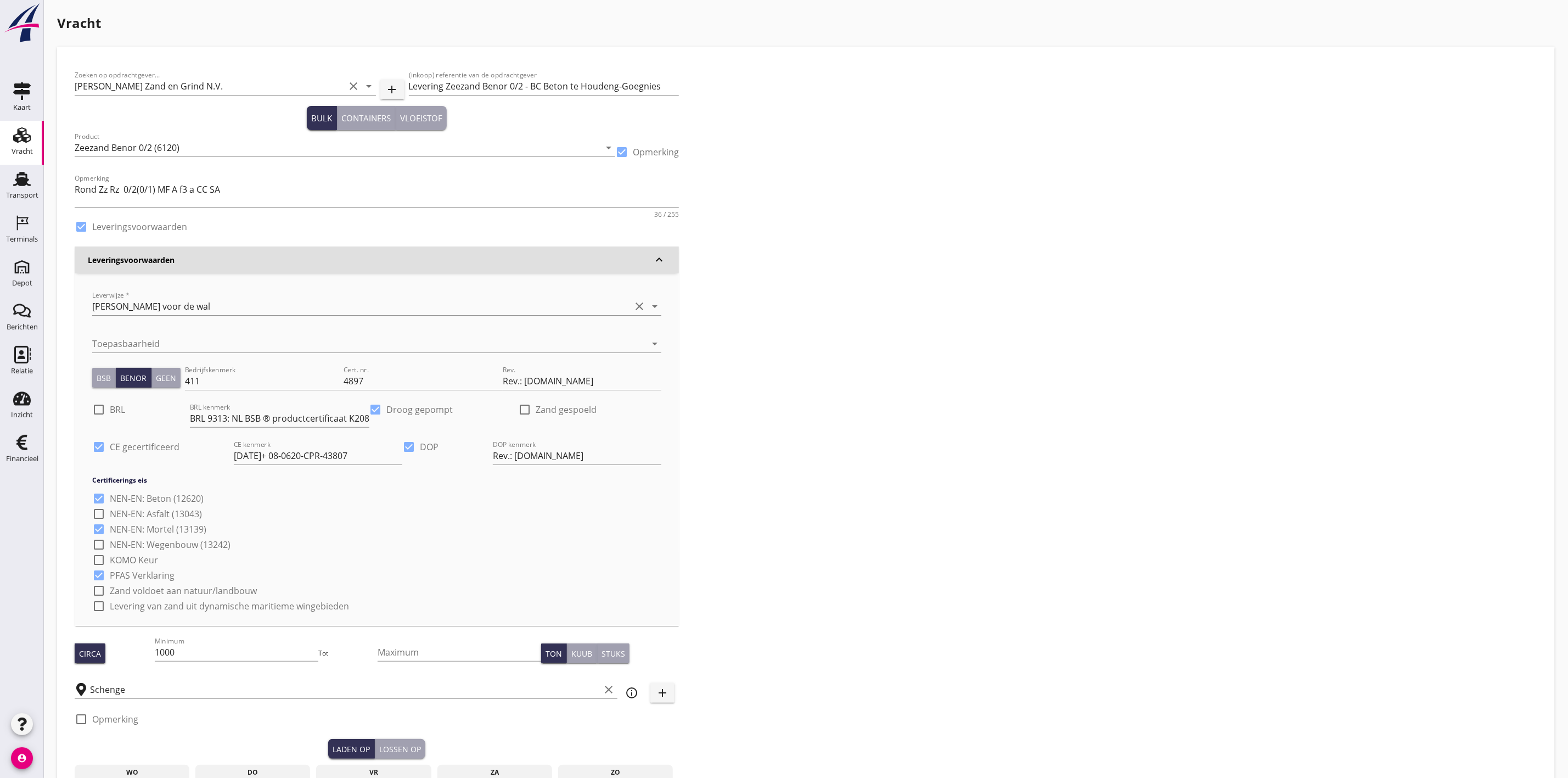
click at [647, 257] on h3 "Leveringsvoorwaarden" at bounding box center [370, 260] width 565 height 11
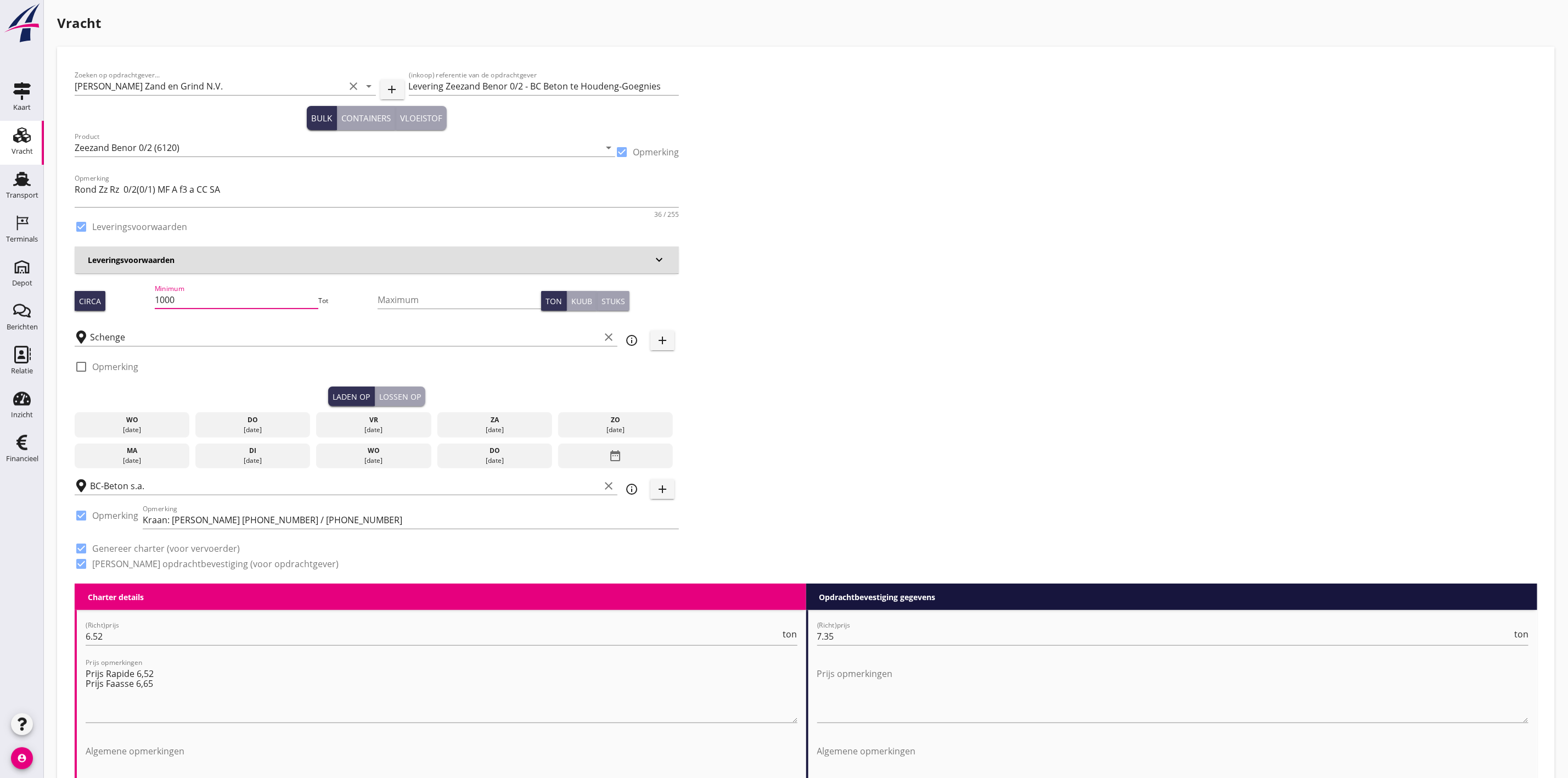
drag, startPoint x: 192, startPoint y: 305, endPoint x: 126, endPoint y: 300, distance: 66.2
click at [129, 297] on div "Circa Minimum 1000 Tot Maximum Ton Kuub Stuks" at bounding box center [376, 301] width 604 height 37
click at [280, 422] on div "do" at bounding box center [253, 420] width 110 height 10
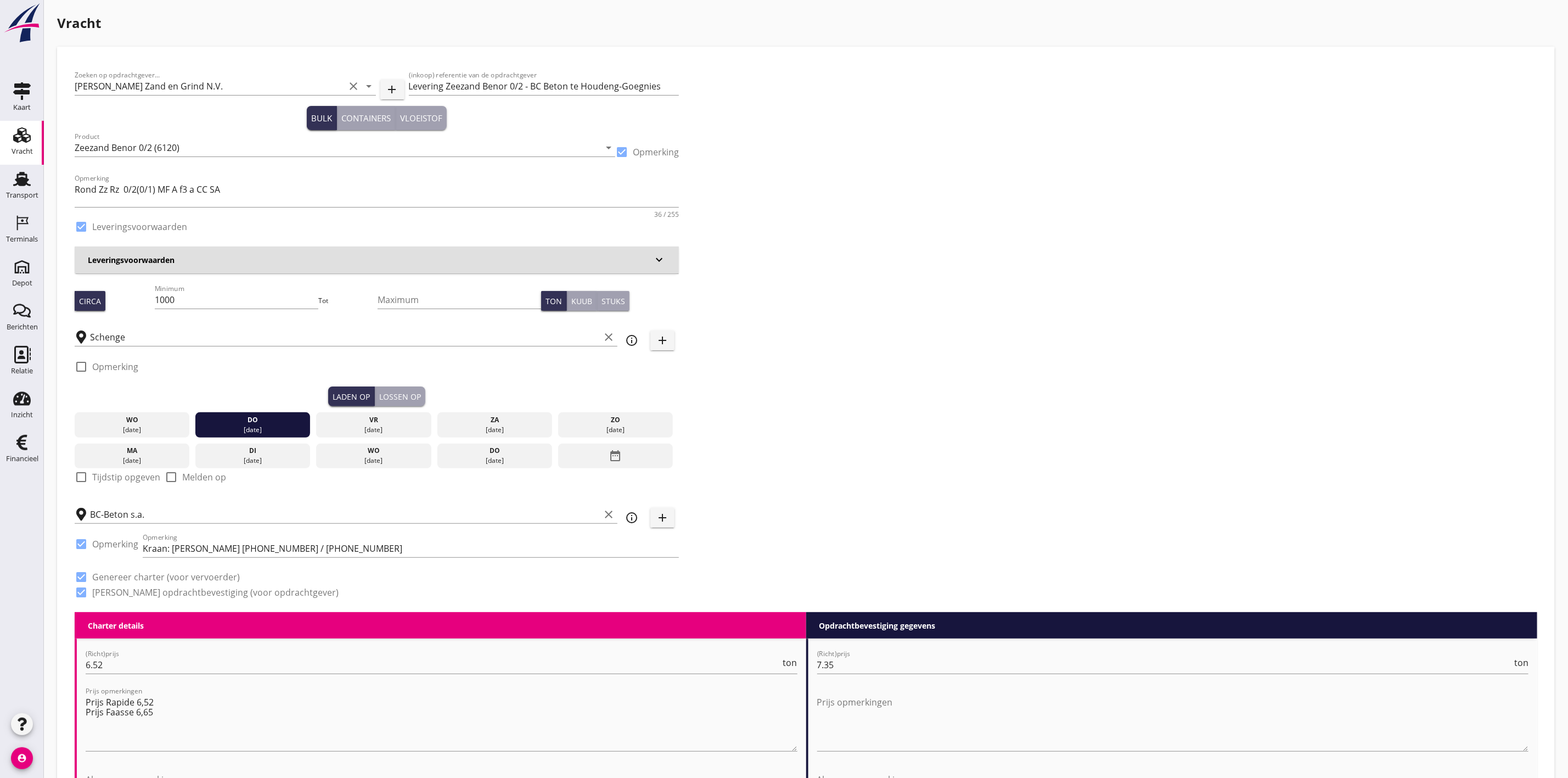
click at [395, 392] on div "Lossen op" at bounding box center [400, 397] width 42 height 11
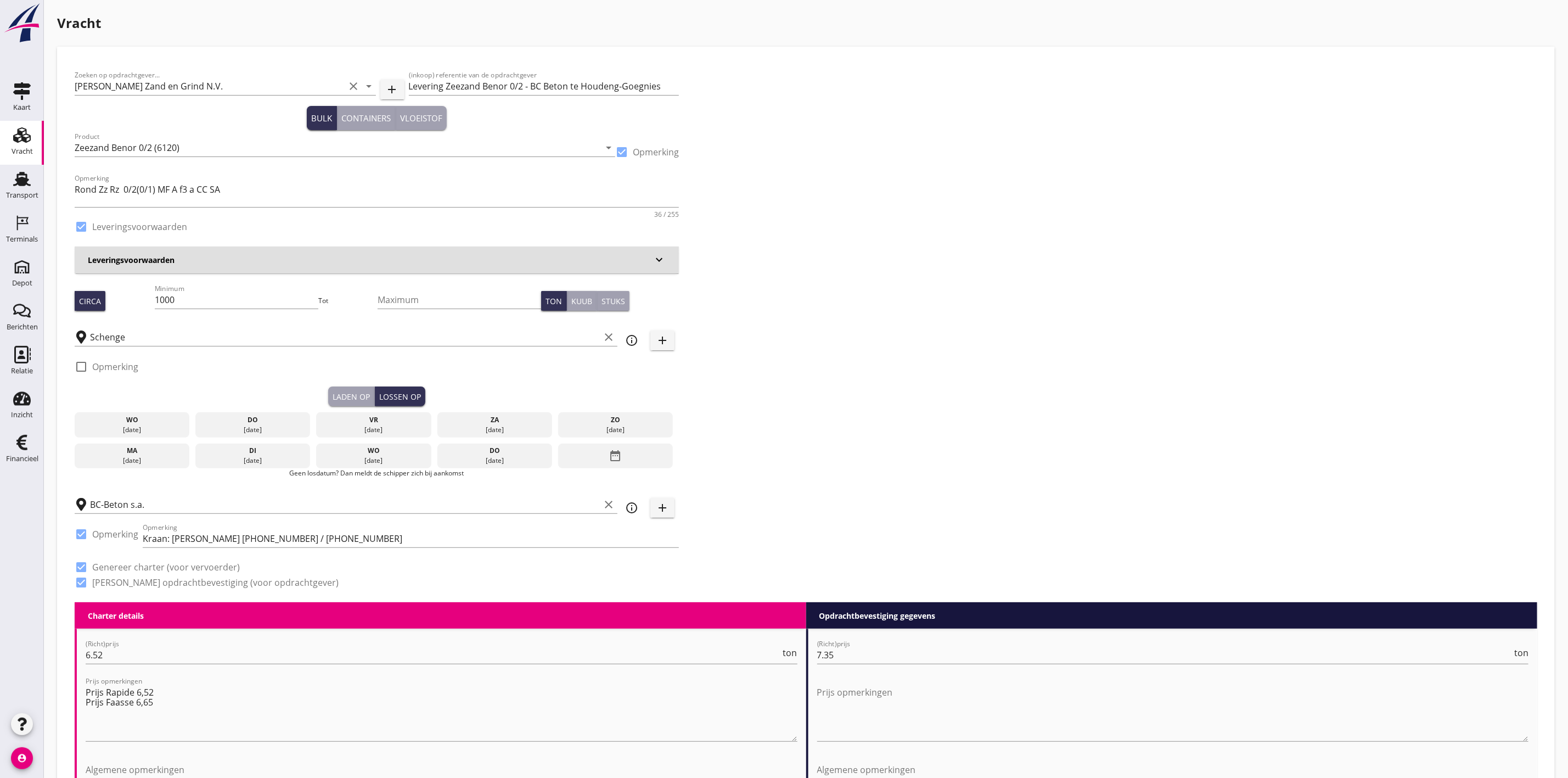
click at [180, 455] on div "ma" at bounding box center [132, 450] width 110 height 10
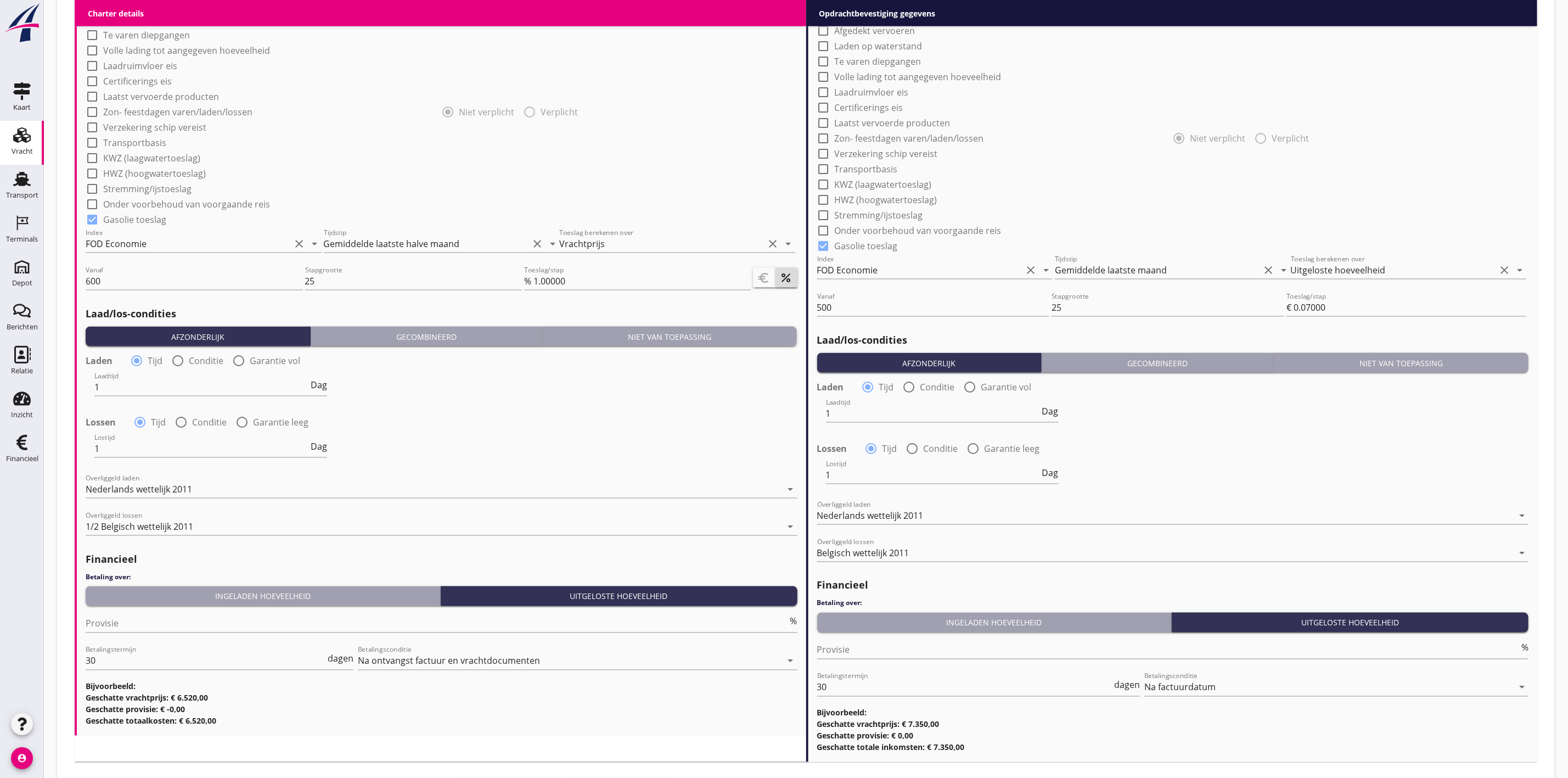
scroll to position [1047, 0]
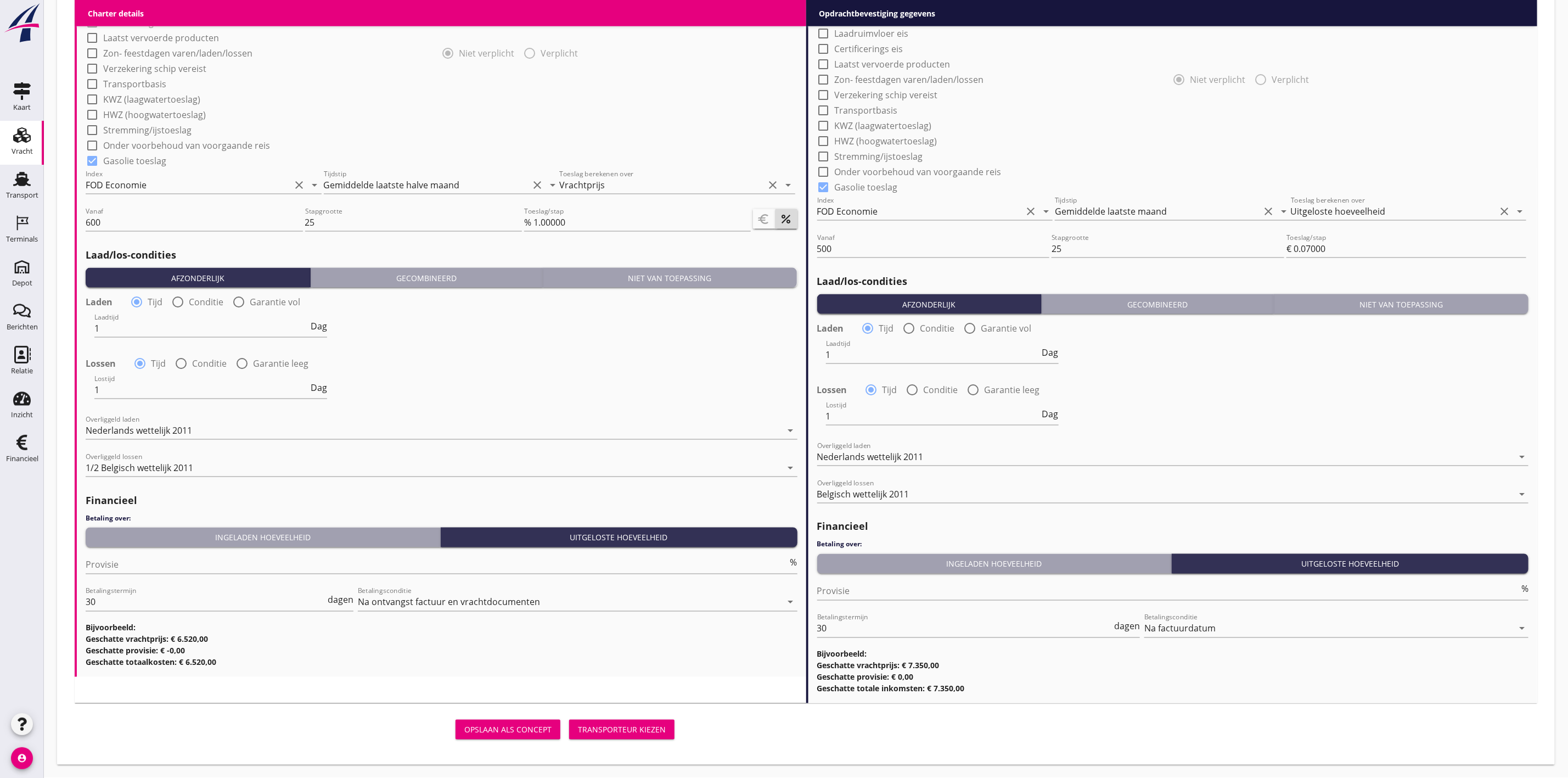
click at [636, 728] on div "Transporteur kiezen" at bounding box center [622, 730] width 88 height 11
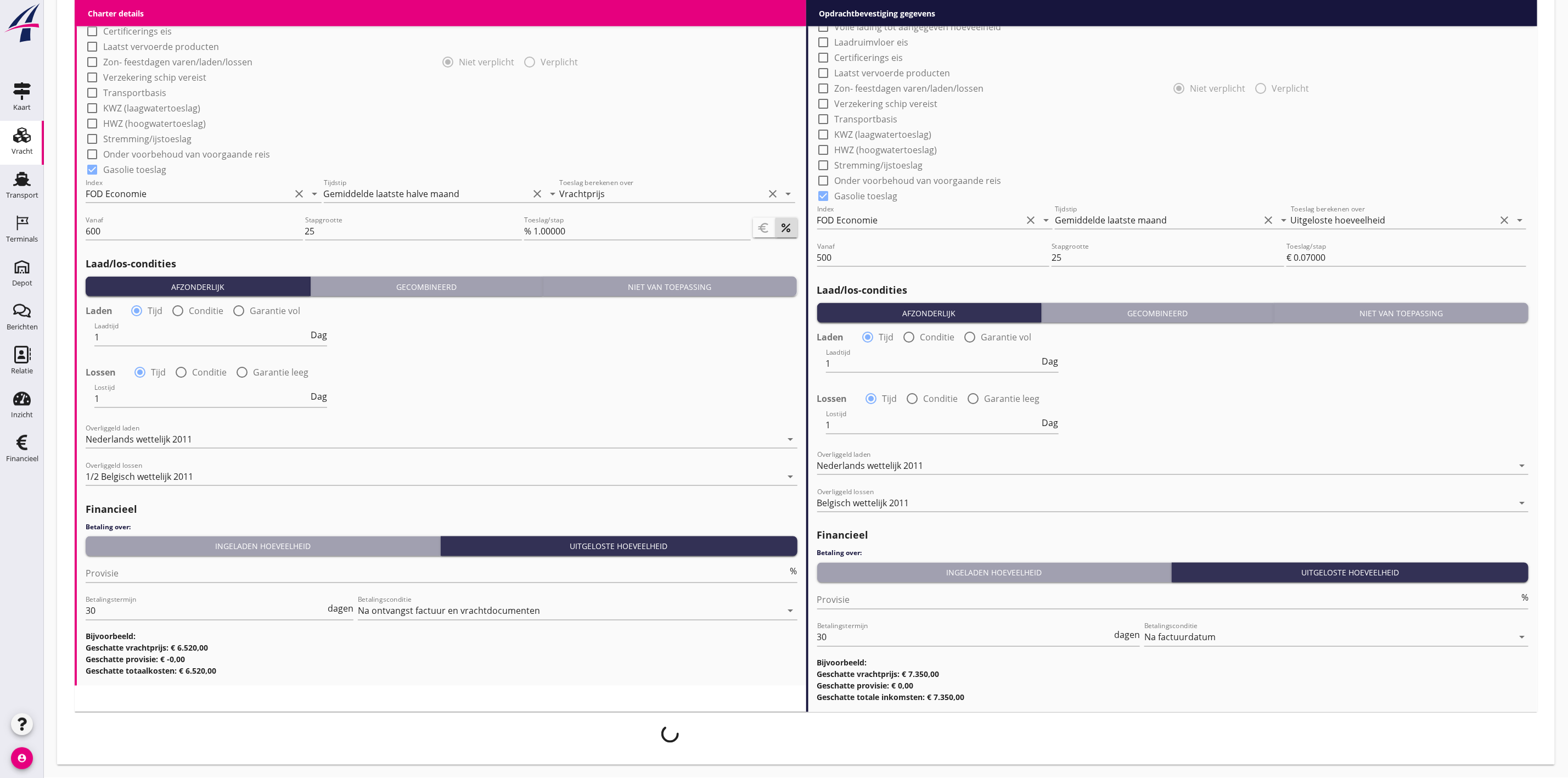
scroll to position [1038, 0]
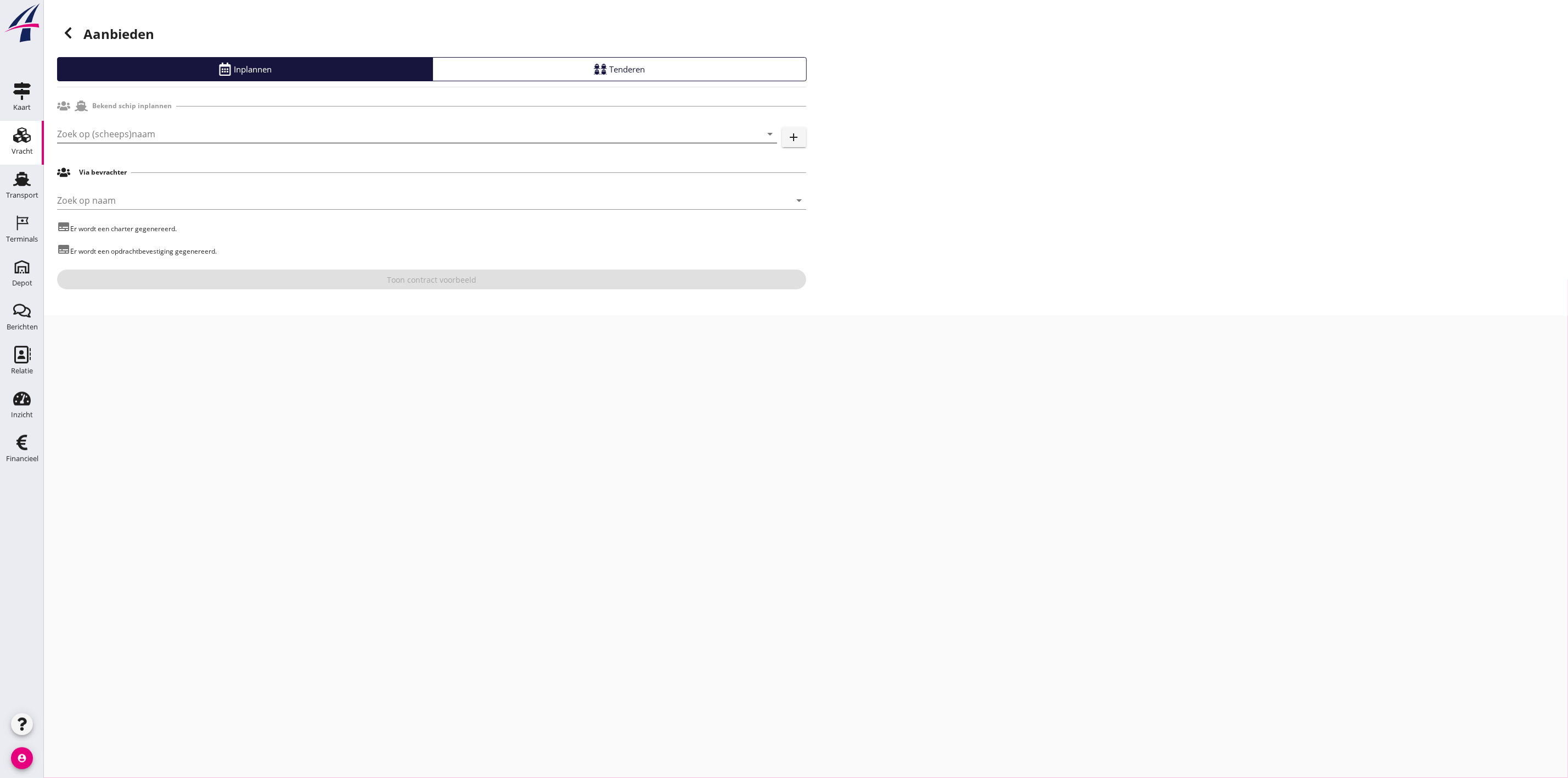
click at [308, 129] on input "Zoek op (scheeps)naam" at bounding box center [402, 134] width 690 height 17
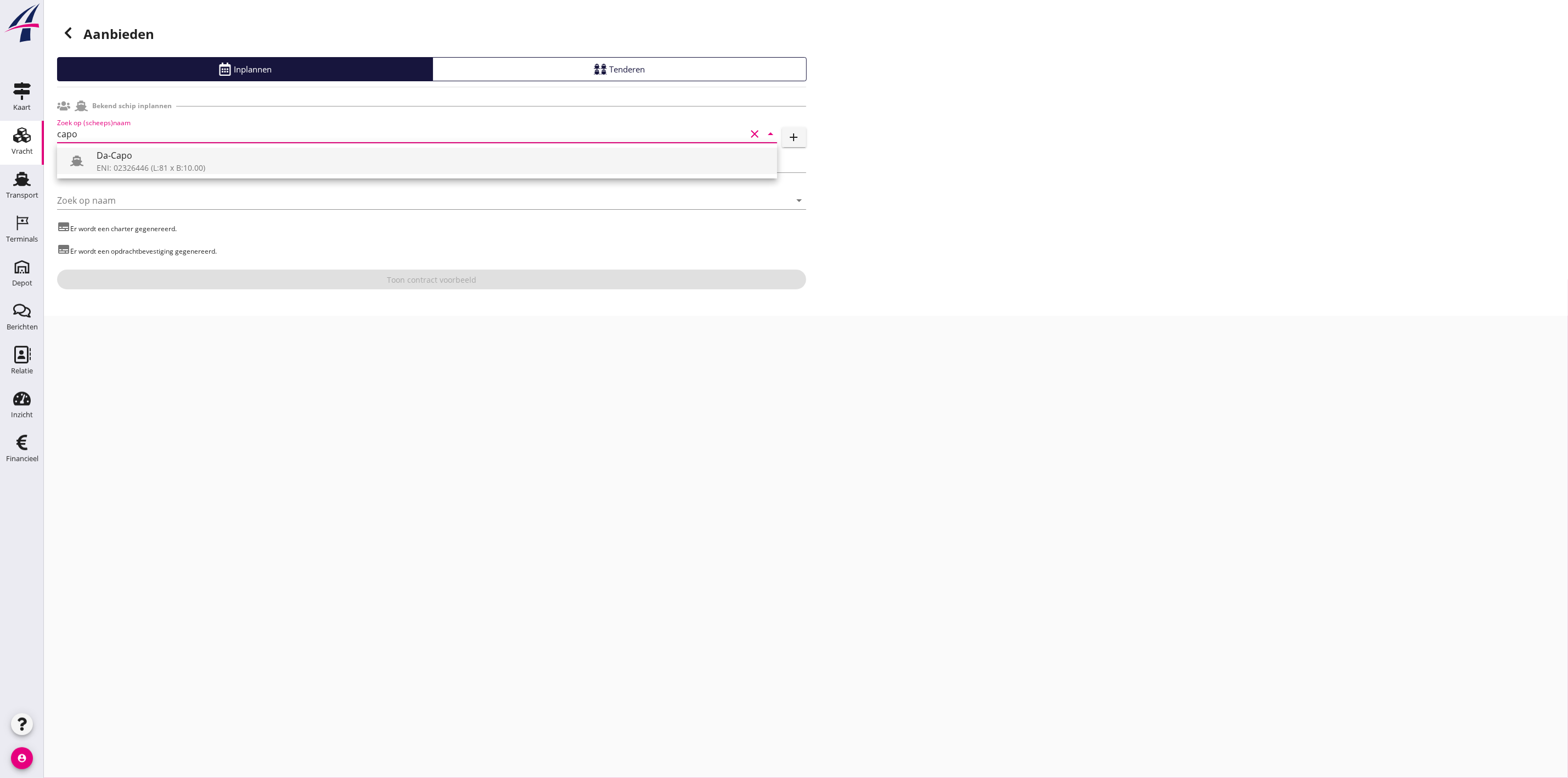
click at [297, 158] on div "Da-Capo" at bounding box center [432, 155] width 672 height 13
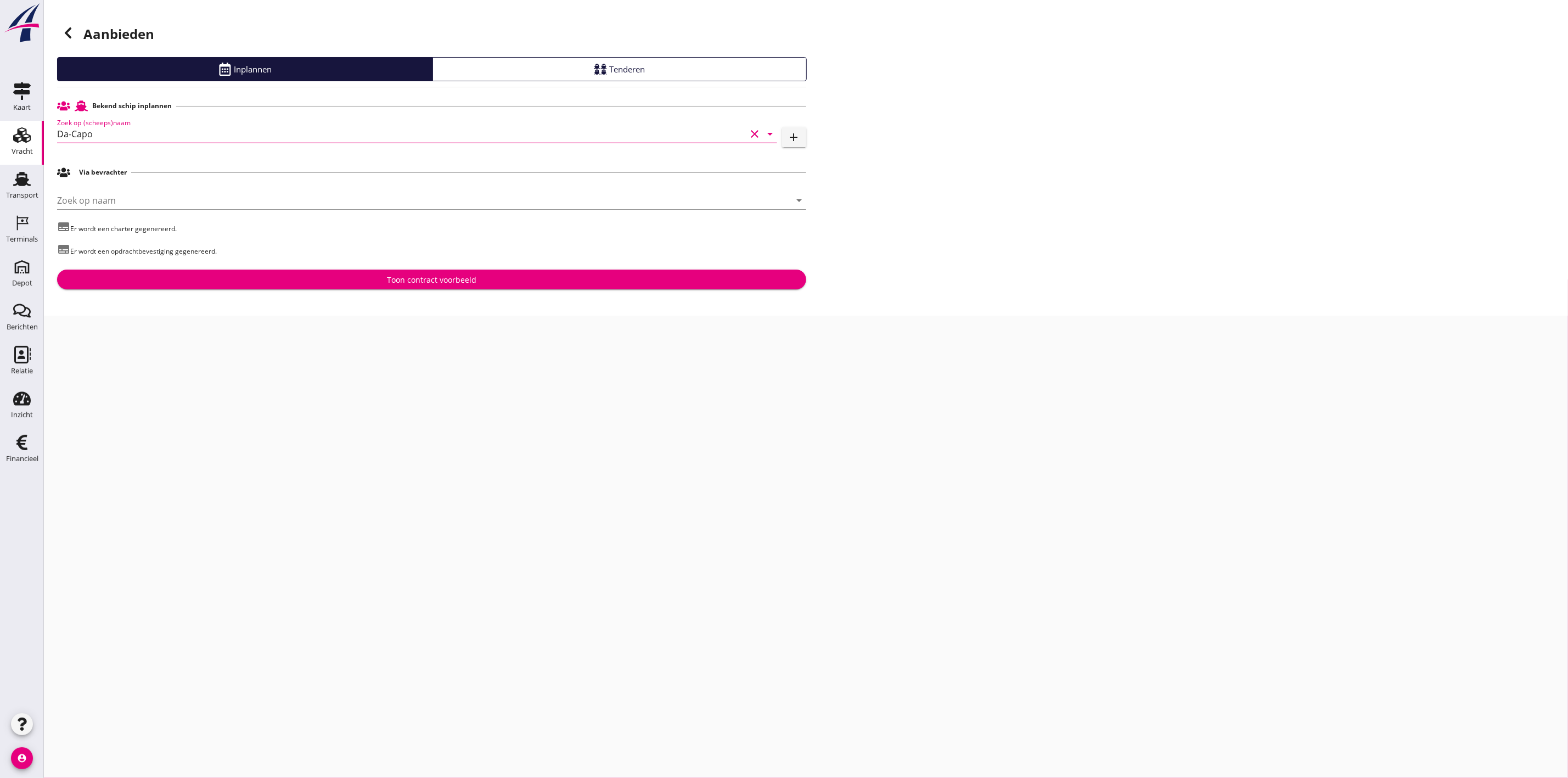
type input "Da-Capo"
click at [333, 278] on div "Toon contract voorbeeld" at bounding box center [432, 279] width 732 height 11
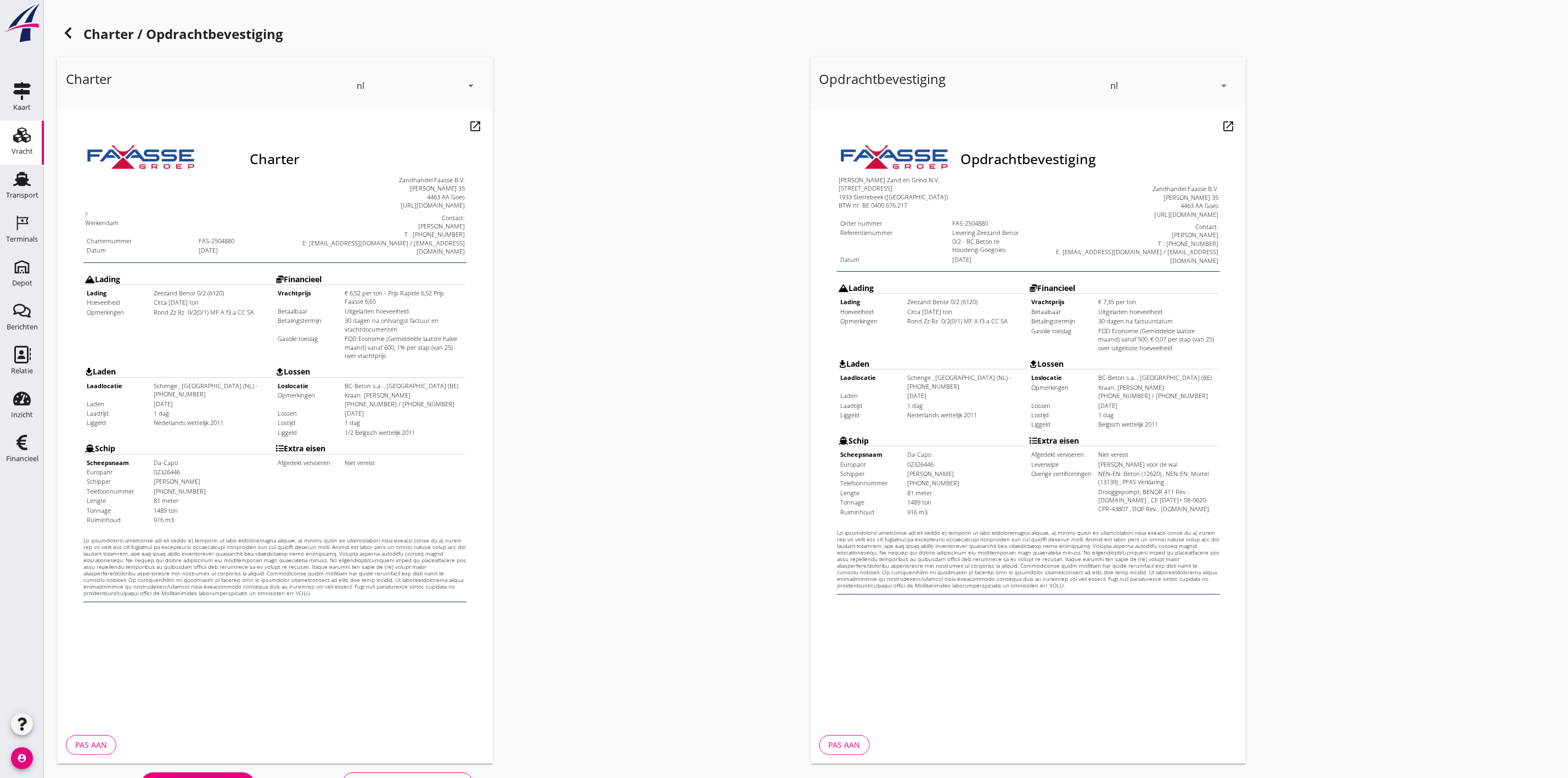
scroll to position [34, 0]
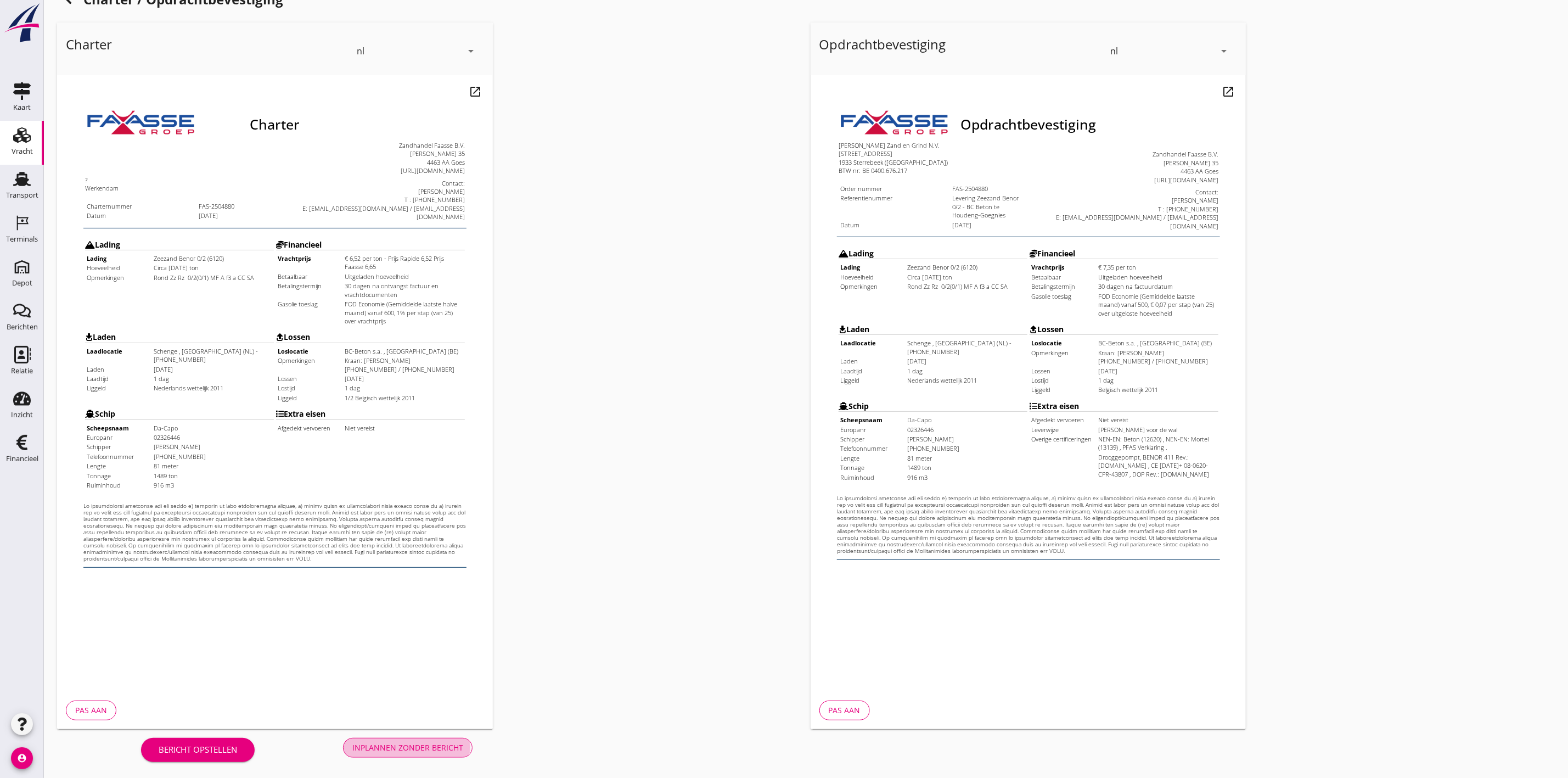
click at [402, 744] on div "Inplannen zonder bericht" at bounding box center [408, 747] width 111 height 11
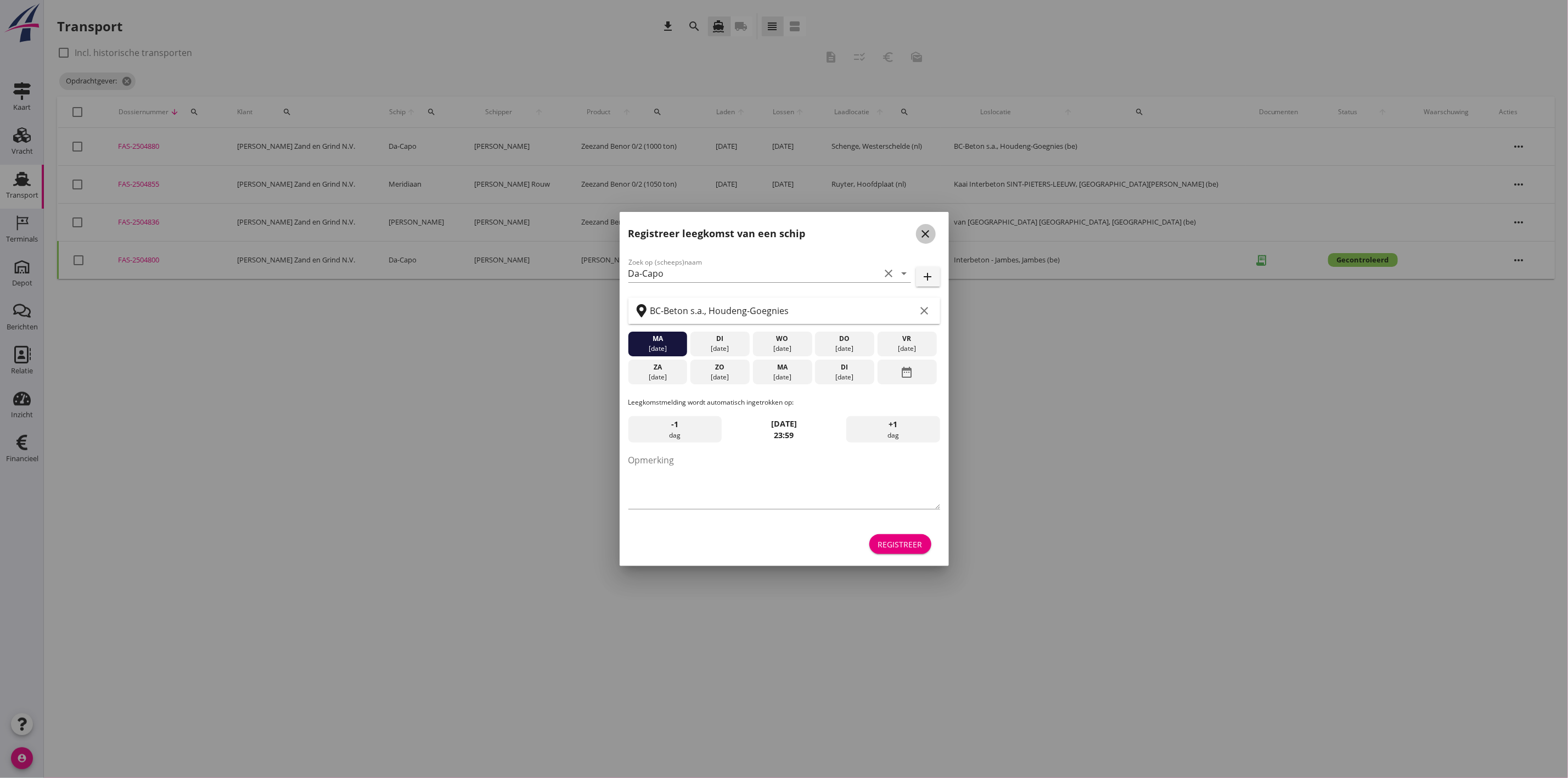
click at [929, 237] on icon "close" at bounding box center [926, 233] width 13 height 13
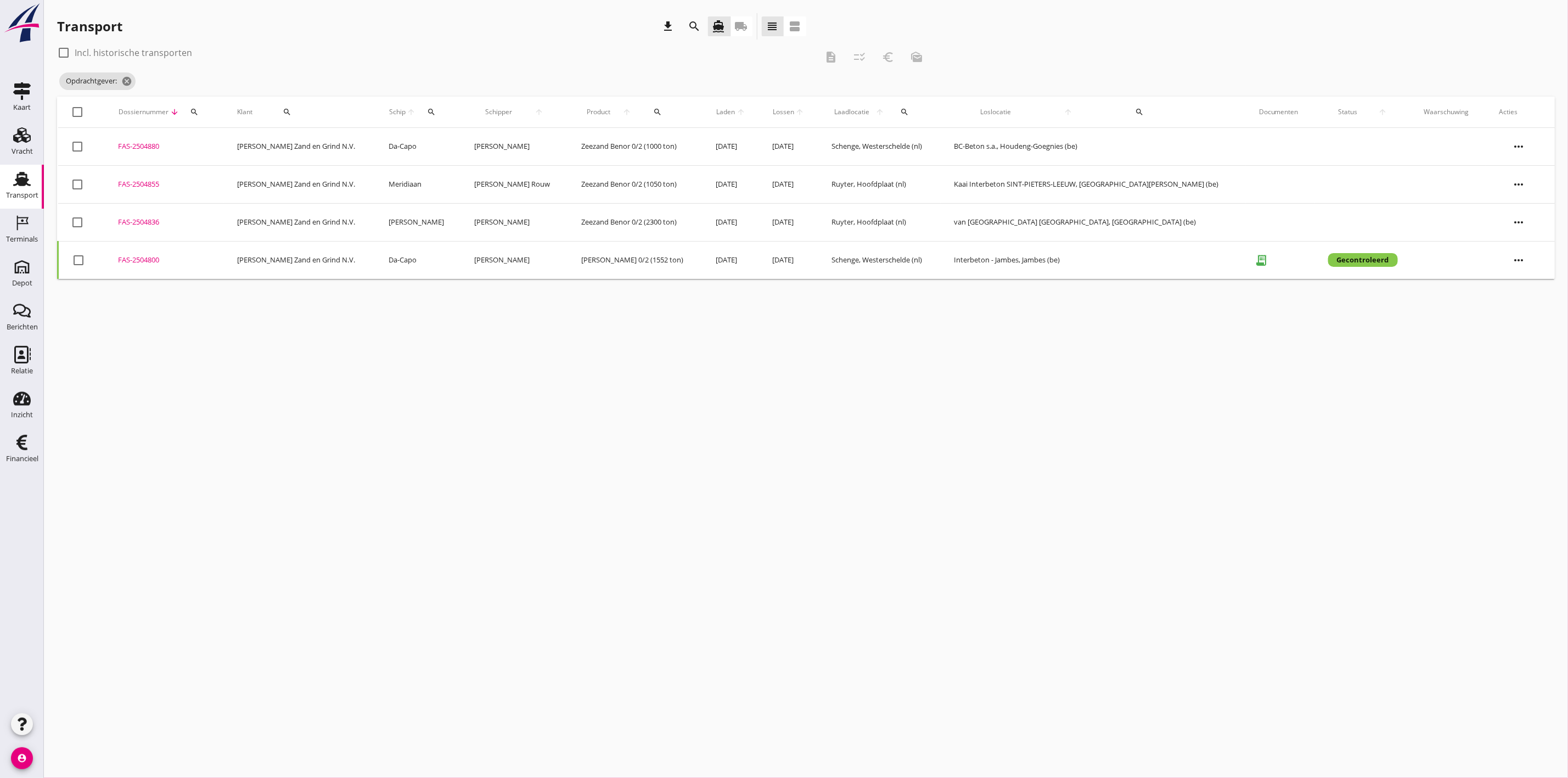
click at [150, 147] on div "FAS-2504880" at bounding box center [164, 146] width 93 height 11
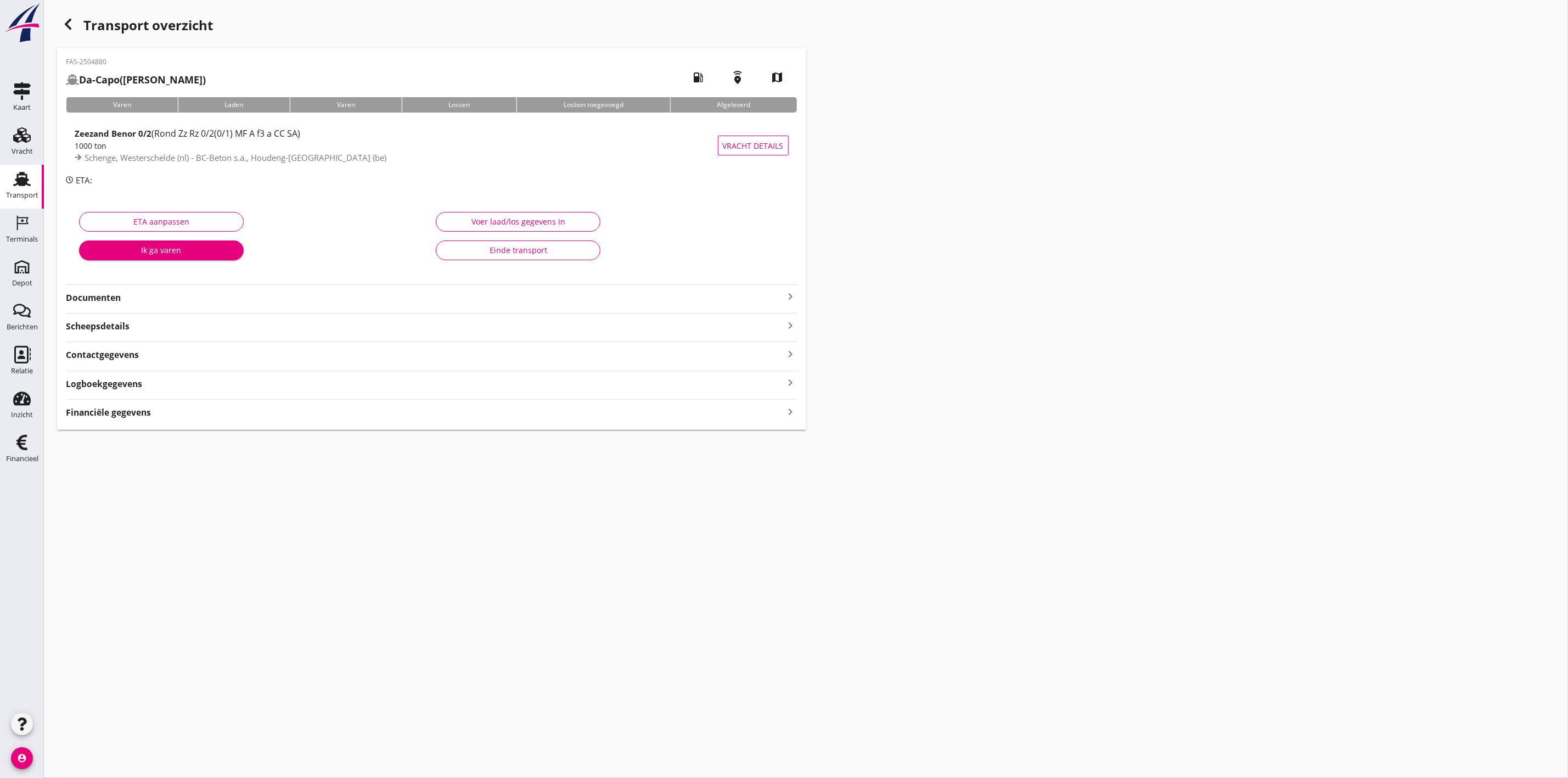
click at [353, 420] on div "FAS-2504880 Da-Capo (C. van der Hoff) local_gas_station emergency_share map Var…" at bounding box center [431, 239] width 749 height 381
click at [351, 414] on div "Financiële gegevens keyboard_arrow_right" at bounding box center [432, 411] width 732 height 15
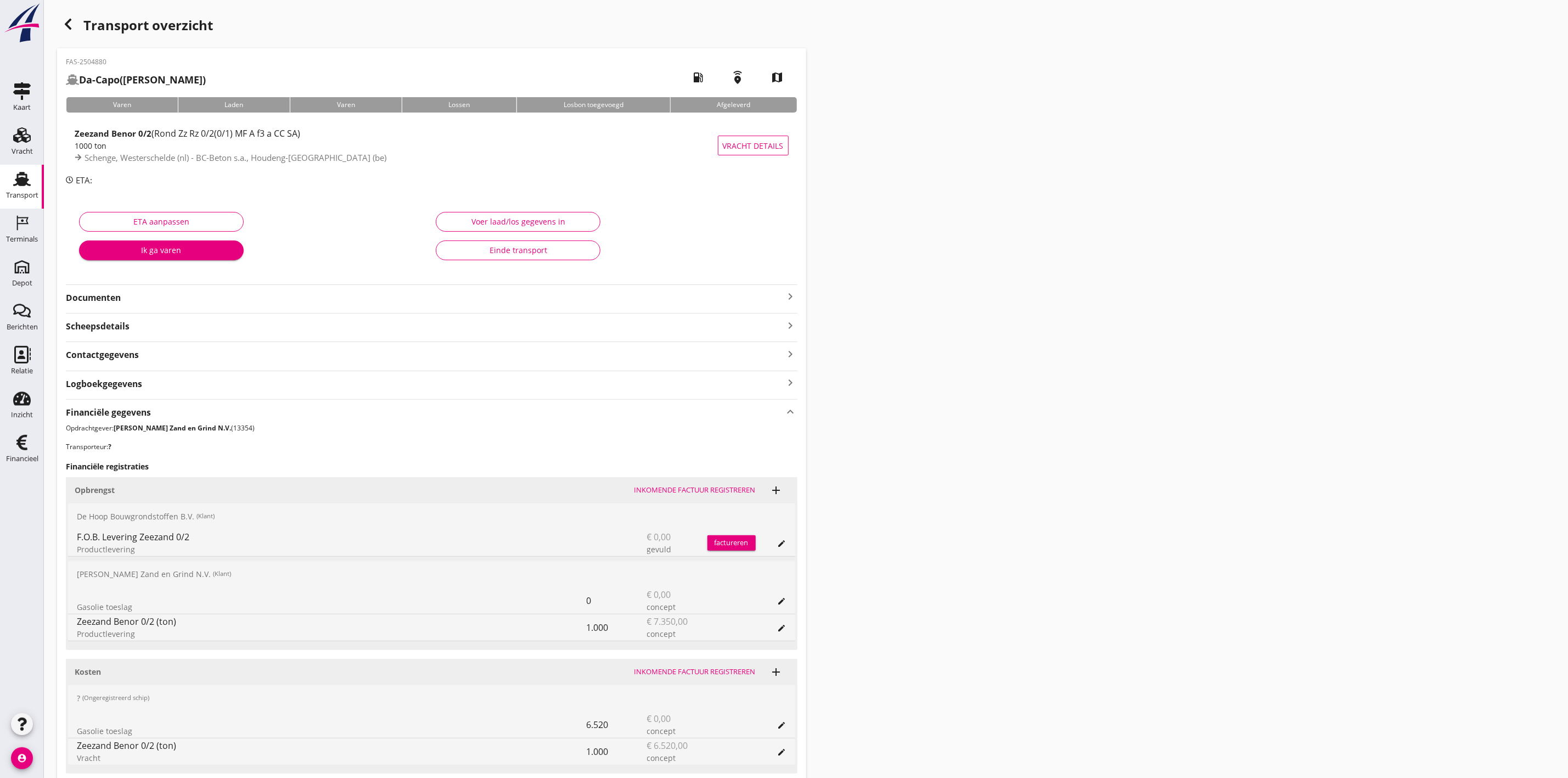
drag, startPoint x: 1037, startPoint y: 182, endPoint x: 830, endPoint y: 168, distance: 207.5
click at [1038, 182] on div "Transport overzicht FAS-2504880 Da-Capo (C. van der Hoff) local_gas_station eme…" at bounding box center [806, 419] width 1524 height 838
click at [25, 152] on div "Vracht" at bounding box center [22, 152] width 22 height 7
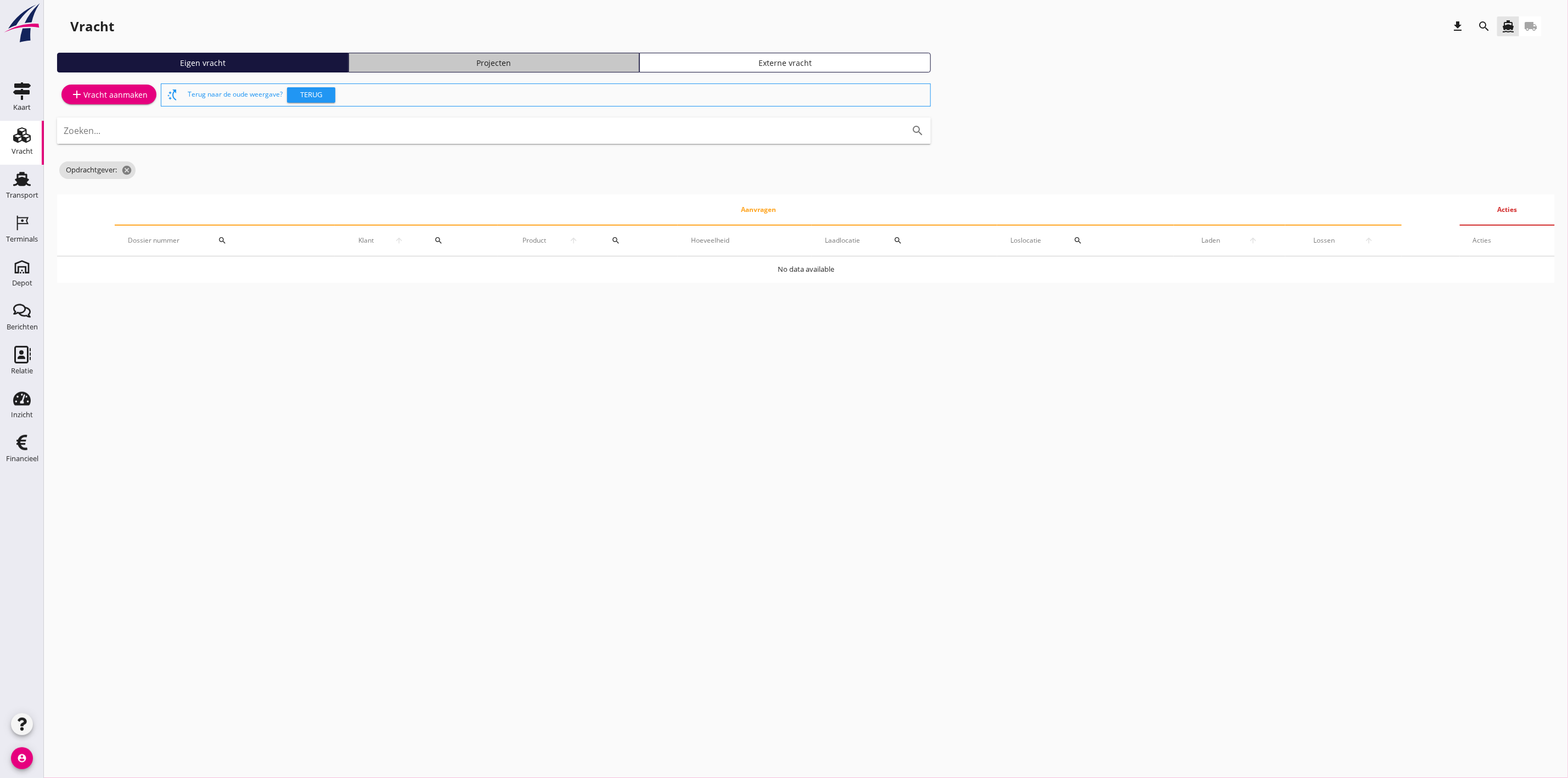
click at [481, 57] on div "Projecten" at bounding box center [494, 62] width 282 height 11
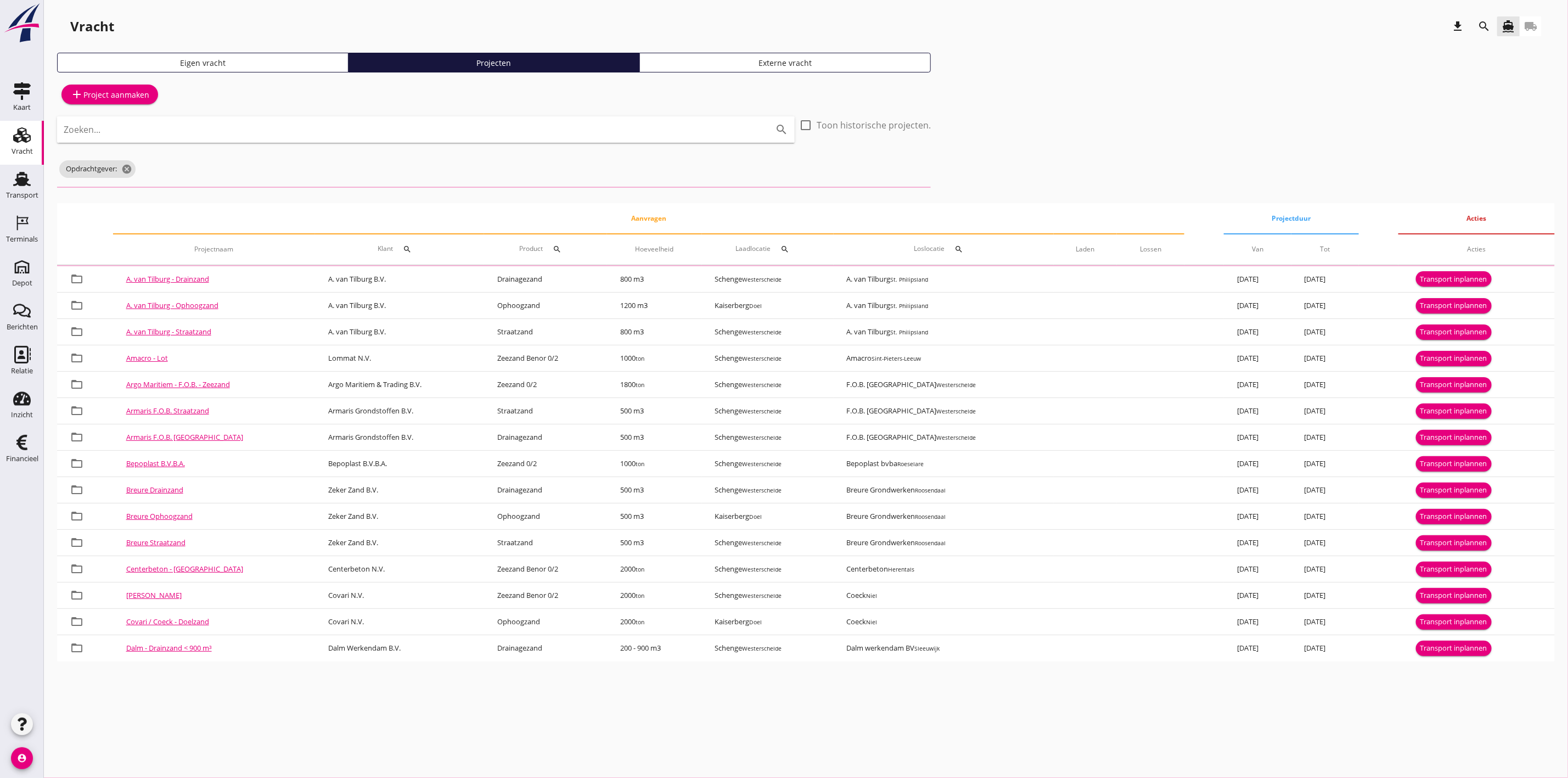
click at [152, 164] on div "Opdrachtgever: cancel" at bounding box center [493, 169] width 873 height 22
click at [132, 167] on icon "cancel" at bounding box center [126, 169] width 11 height 11
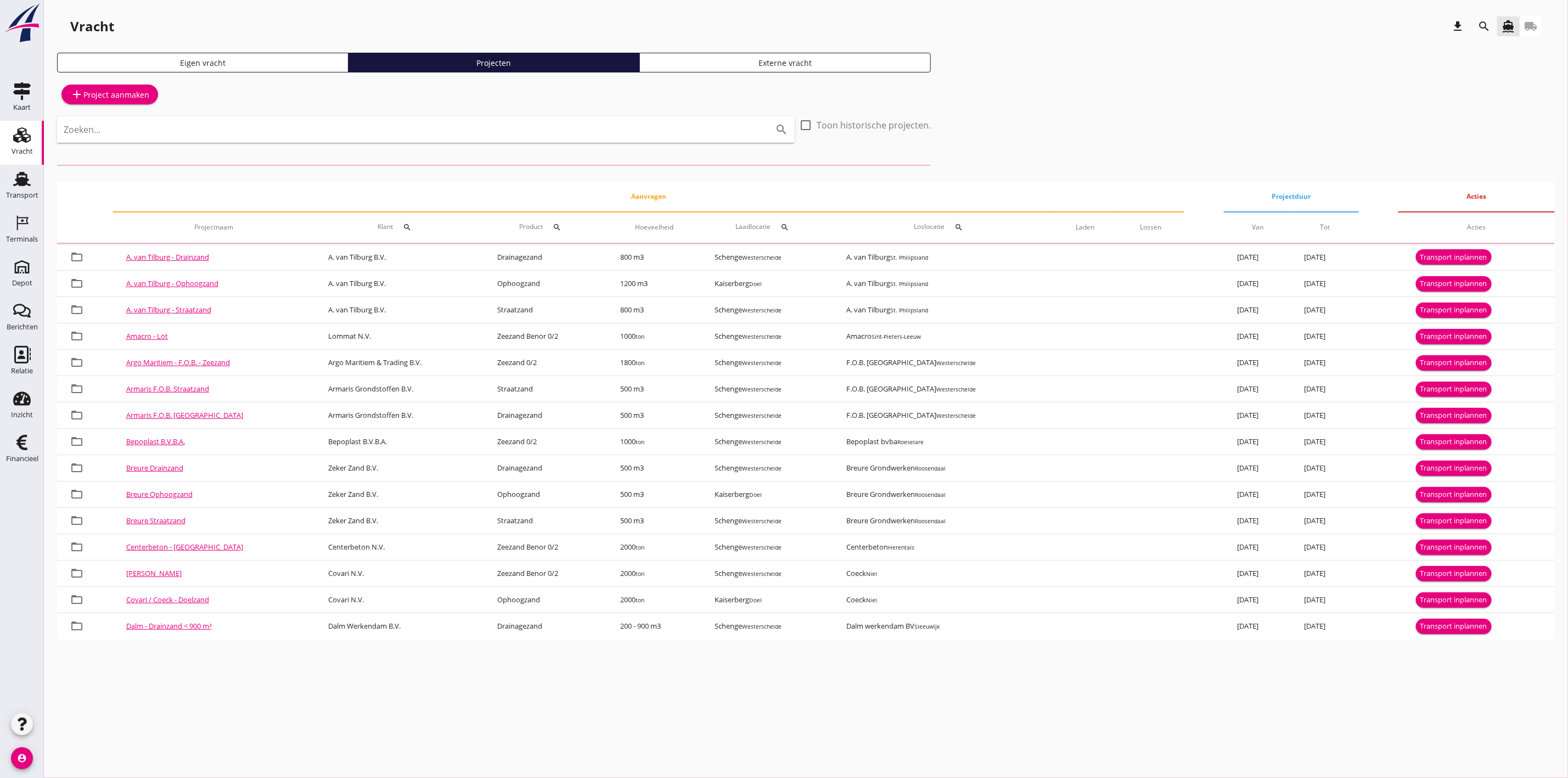
click at [1483, 27] on icon "search" at bounding box center [1484, 27] width 13 height 13
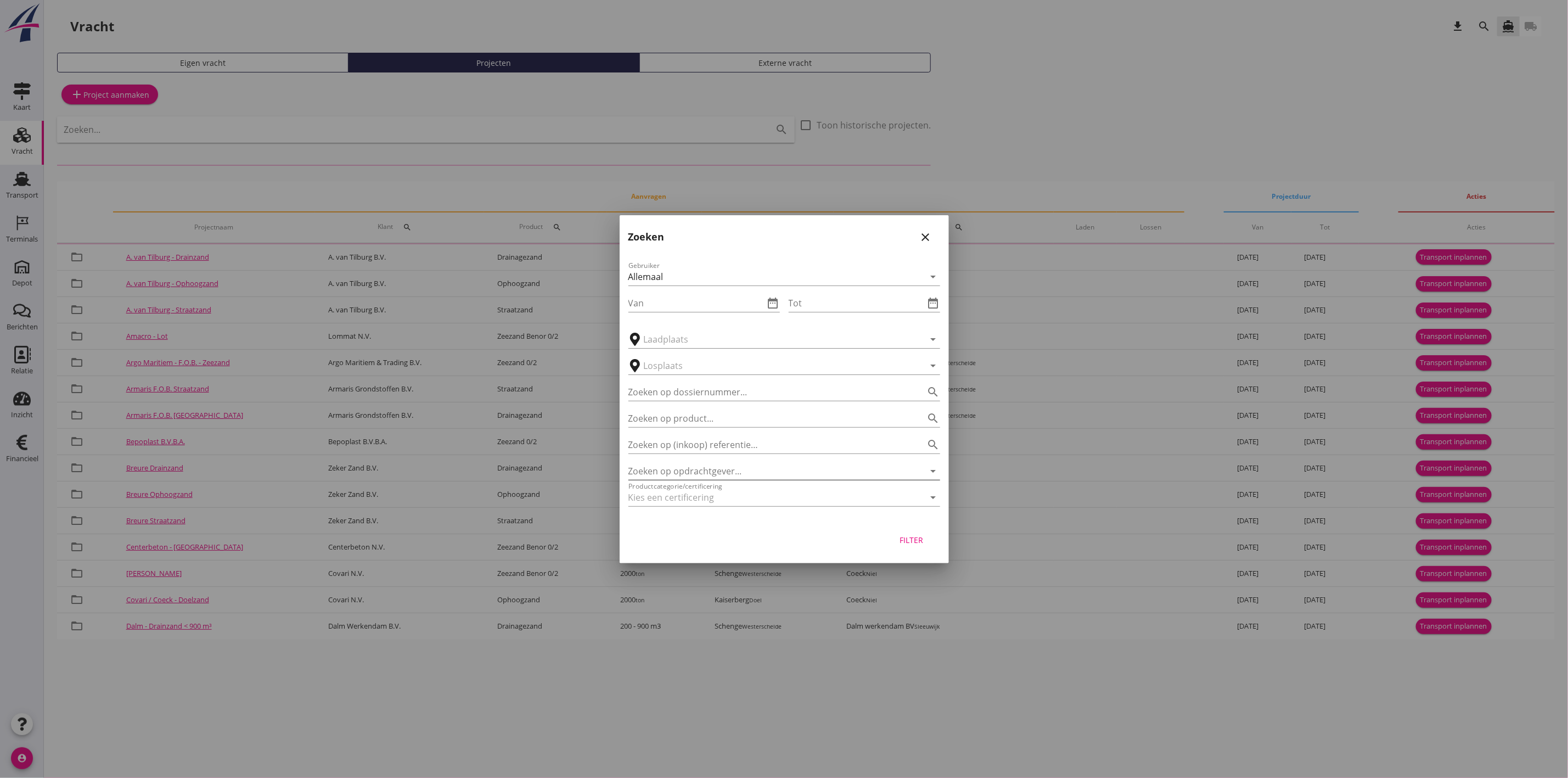
click at [654, 469] on input "Zoeken op opdrachtgever..." at bounding box center [769, 471] width 281 height 17
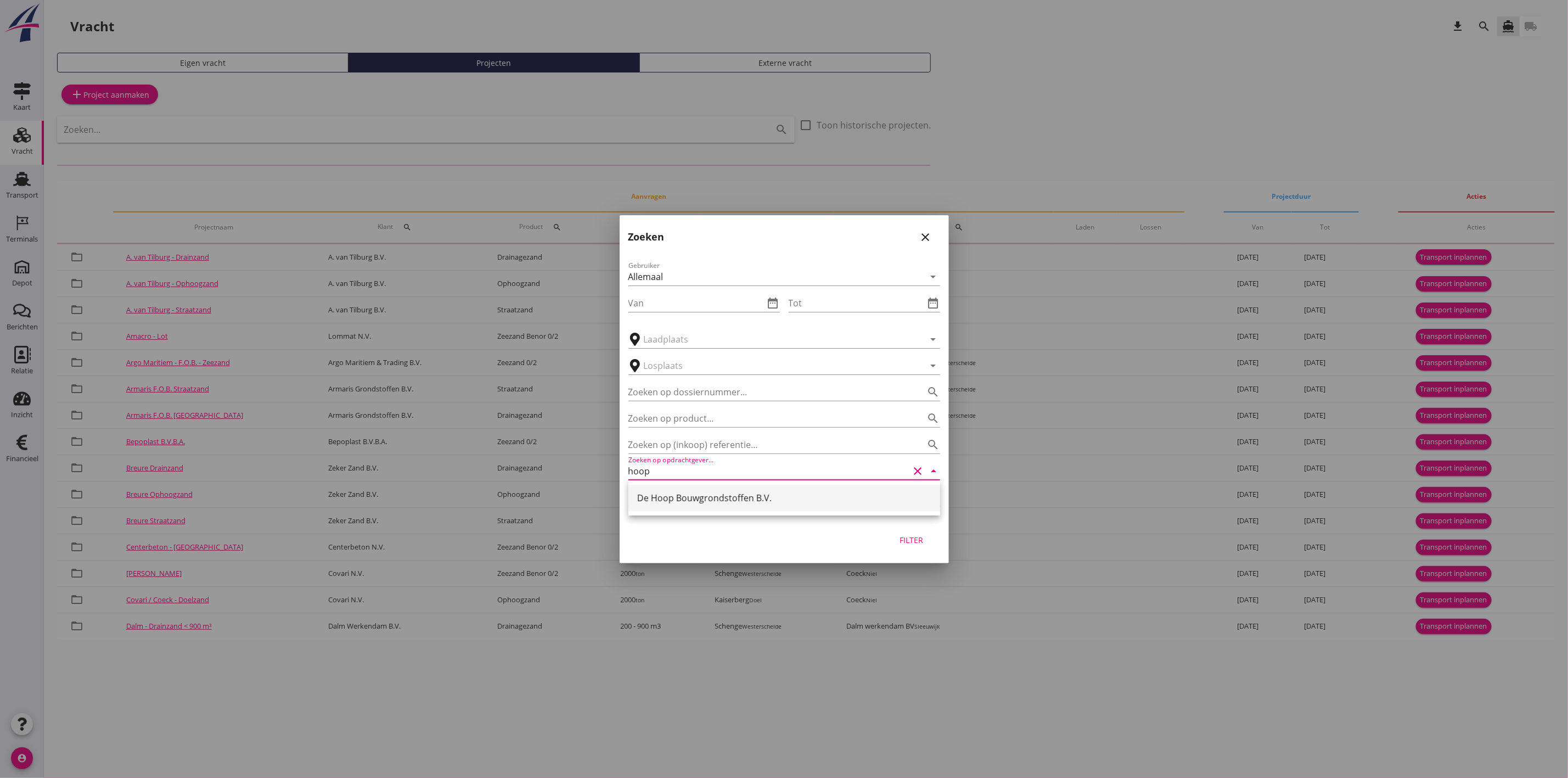
click at [680, 501] on div "De Hoop Bouwgrondstoffen B.V." at bounding box center [784, 498] width 294 height 13
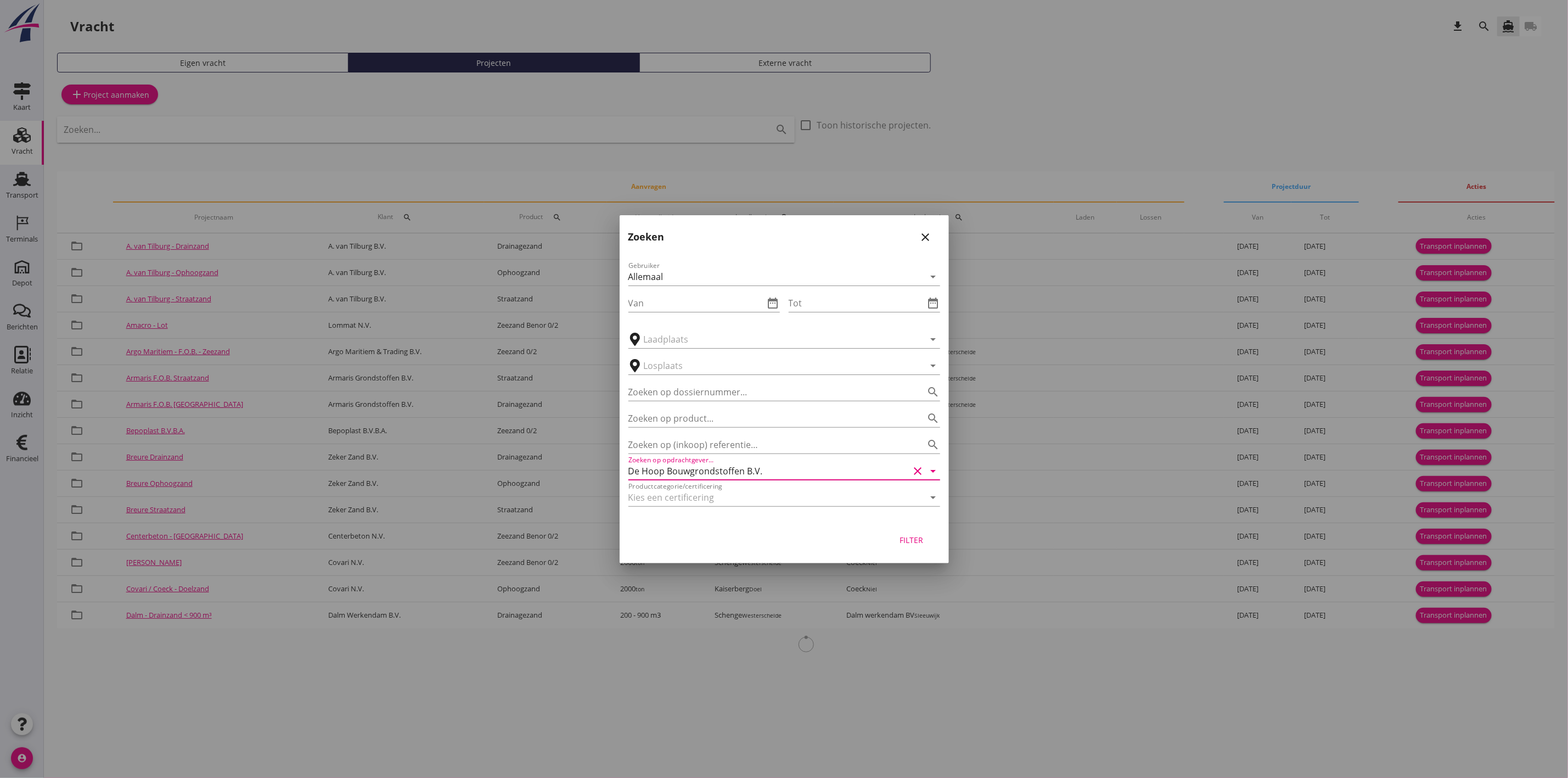
type input "De Hoop Bouwgrondstoffen B.V."
click at [919, 539] on div "Filter" at bounding box center [911, 539] width 31 height 11
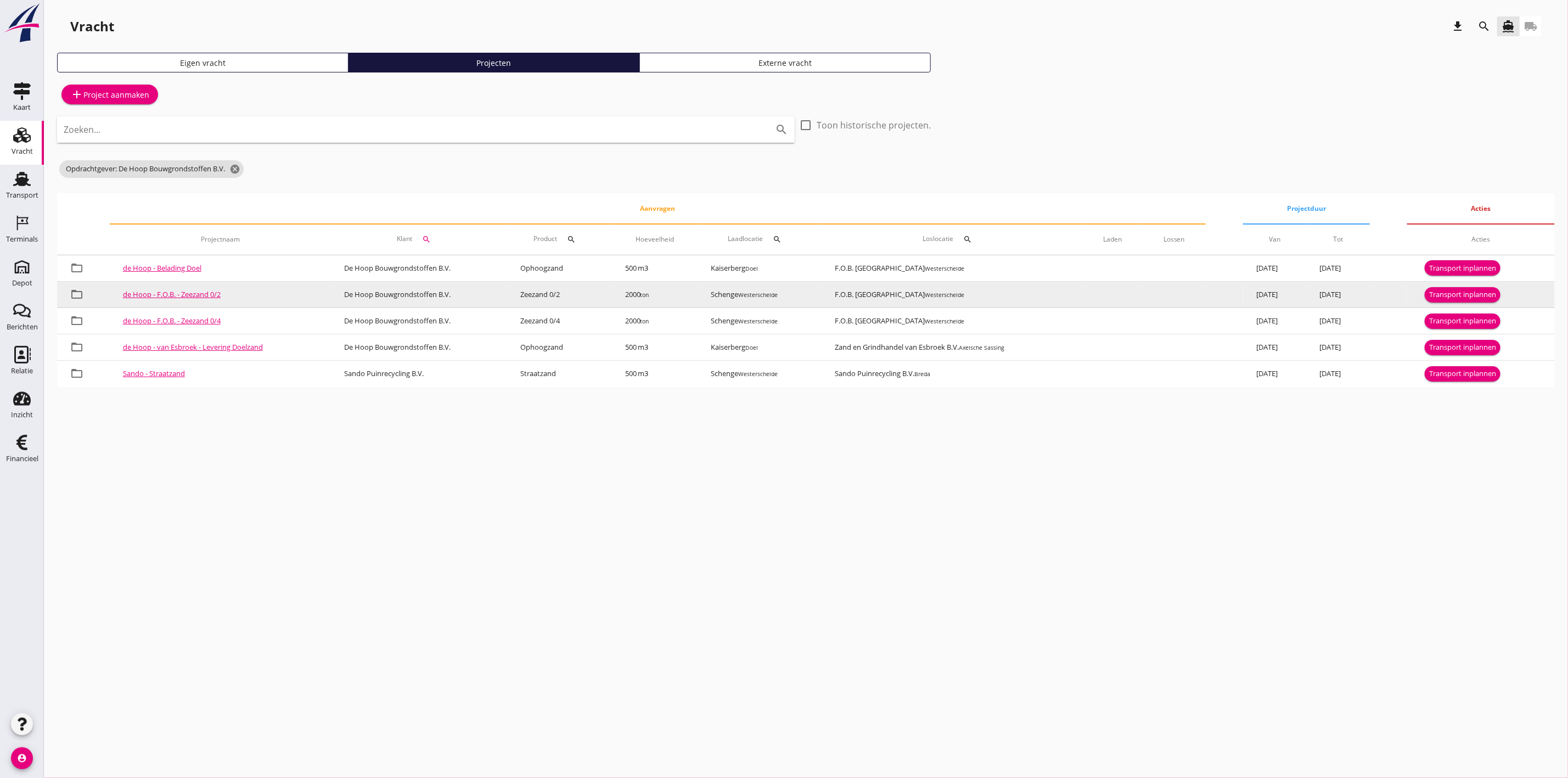
click at [1470, 283] on td "Transport inplannen" at bounding box center [1481, 295] width 148 height 27
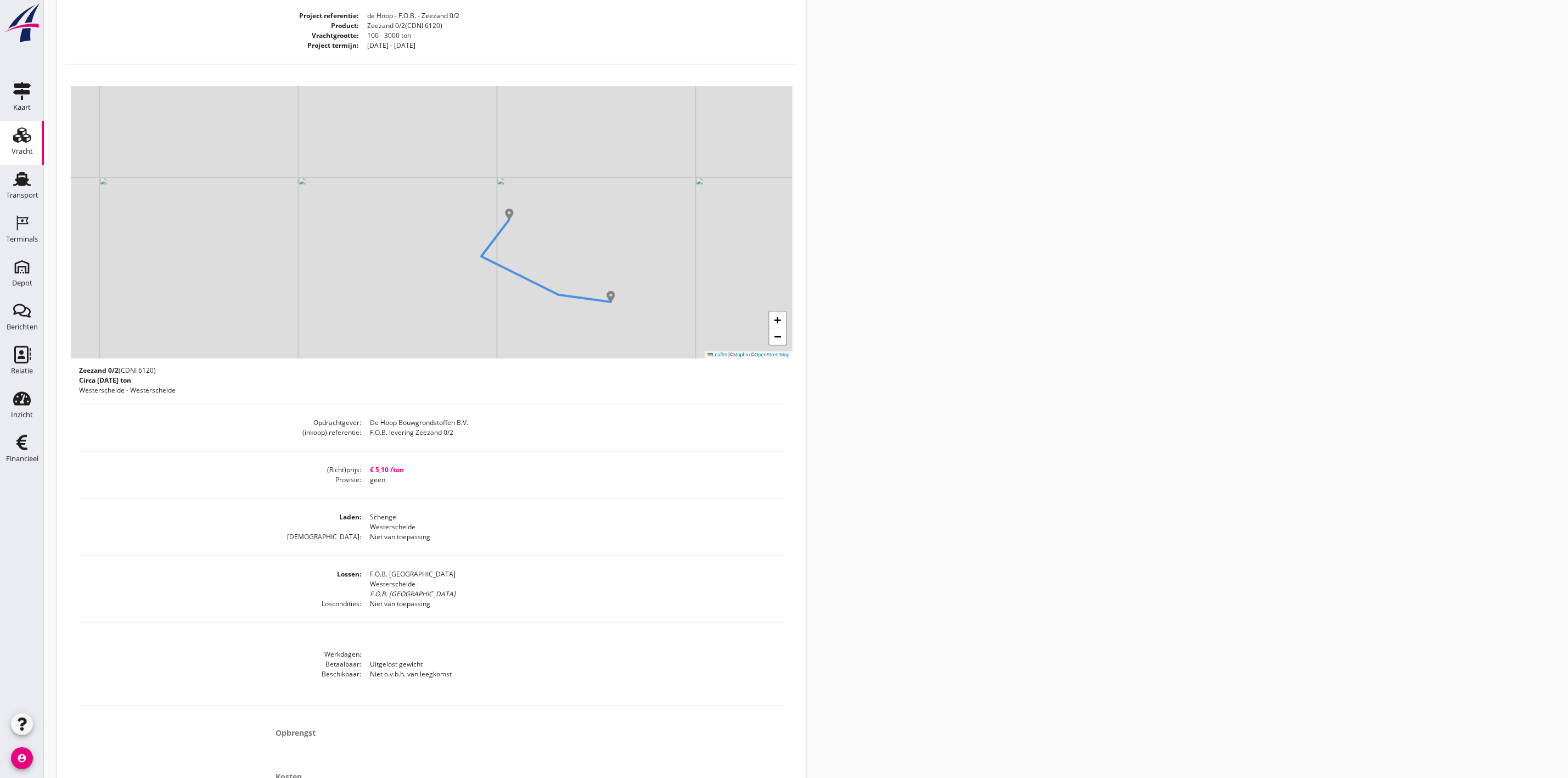
scroll to position [213, 0]
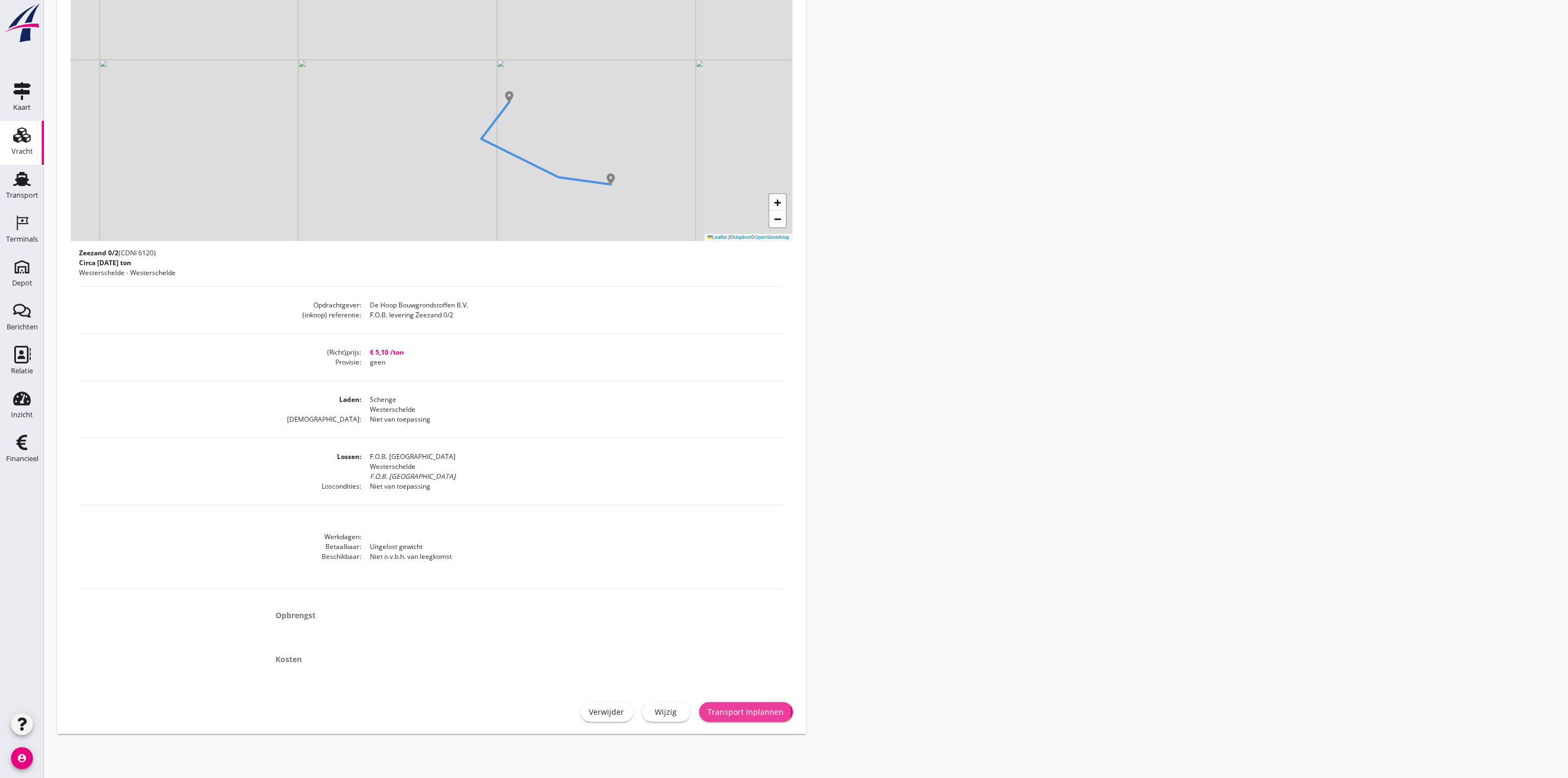
click at [727, 711] on div "Transport inplannen" at bounding box center [746, 712] width 76 height 11
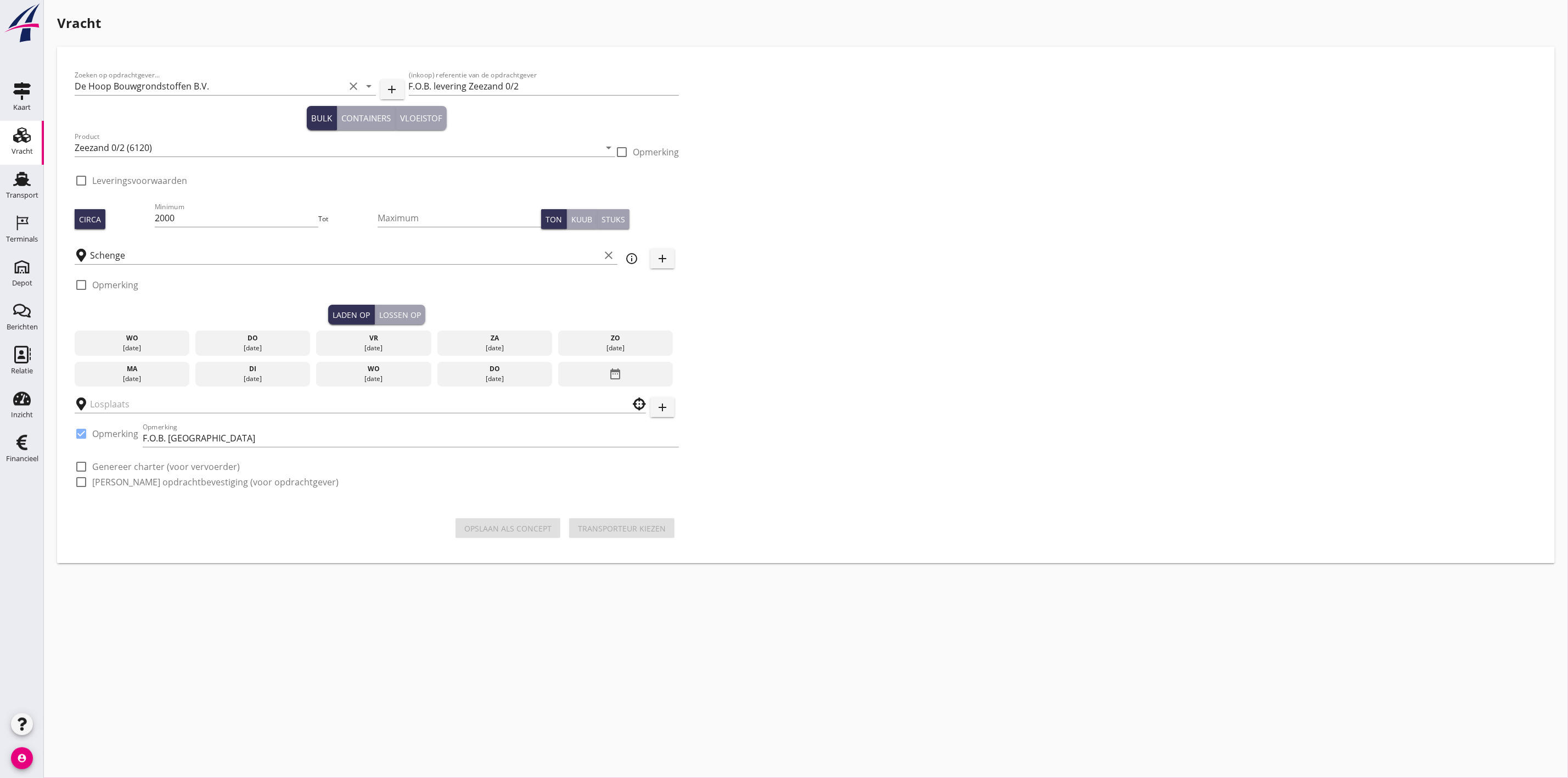
checkbox input "true"
type input "F.O.B. Beladen"
checkbox input "true"
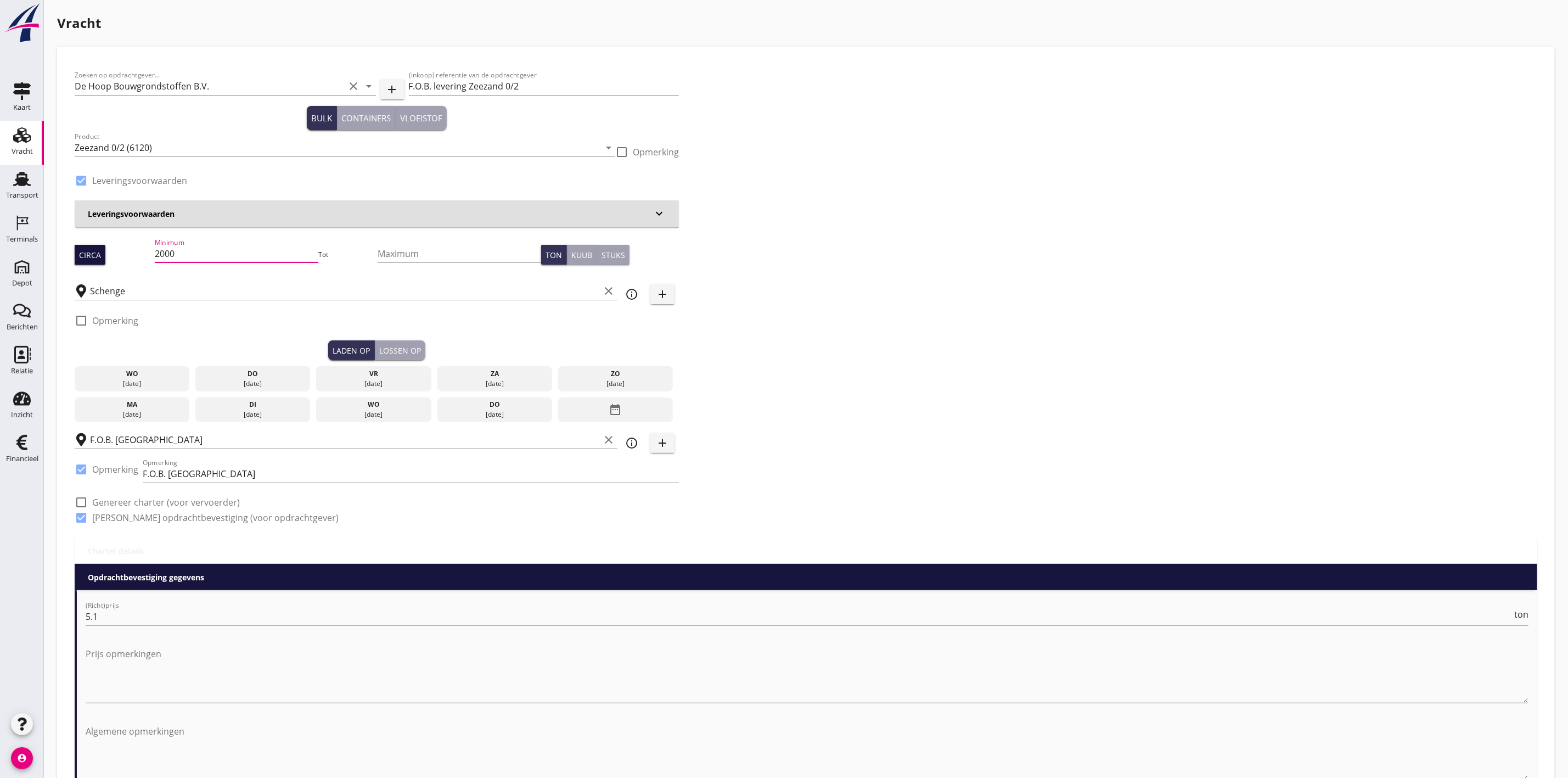
drag, startPoint x: 141, startPoint y: 249, endPoint x: 75, endPoint y: 246, distance: 66.1
click at [75, 248] on div "Circa Minimum 2000 Tot Maximum Ton Kuub Stuks" at bounding box center [376, 255] width 604 height 37
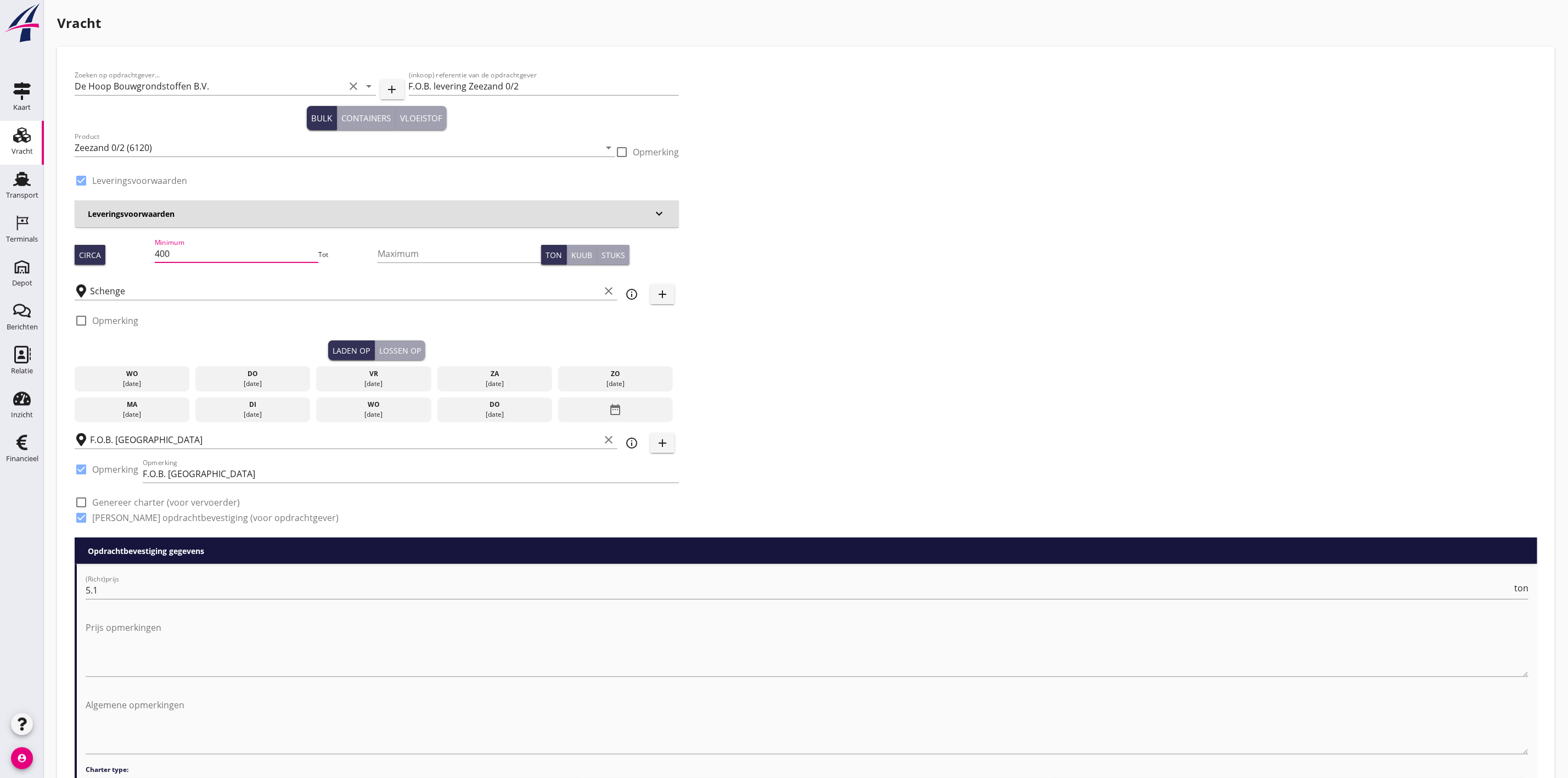
type input "400"
click at [944, 203] on div "Zoeken op opdrachtgever... De Hoop Bouwgrondstoffen B.V. clear arrow_drop_down …" at bounding box center [806, 300] width 1471 height 473
click at [247, 381] on div "[DATE]" at bounding box center [253, 384] width 110 height 10
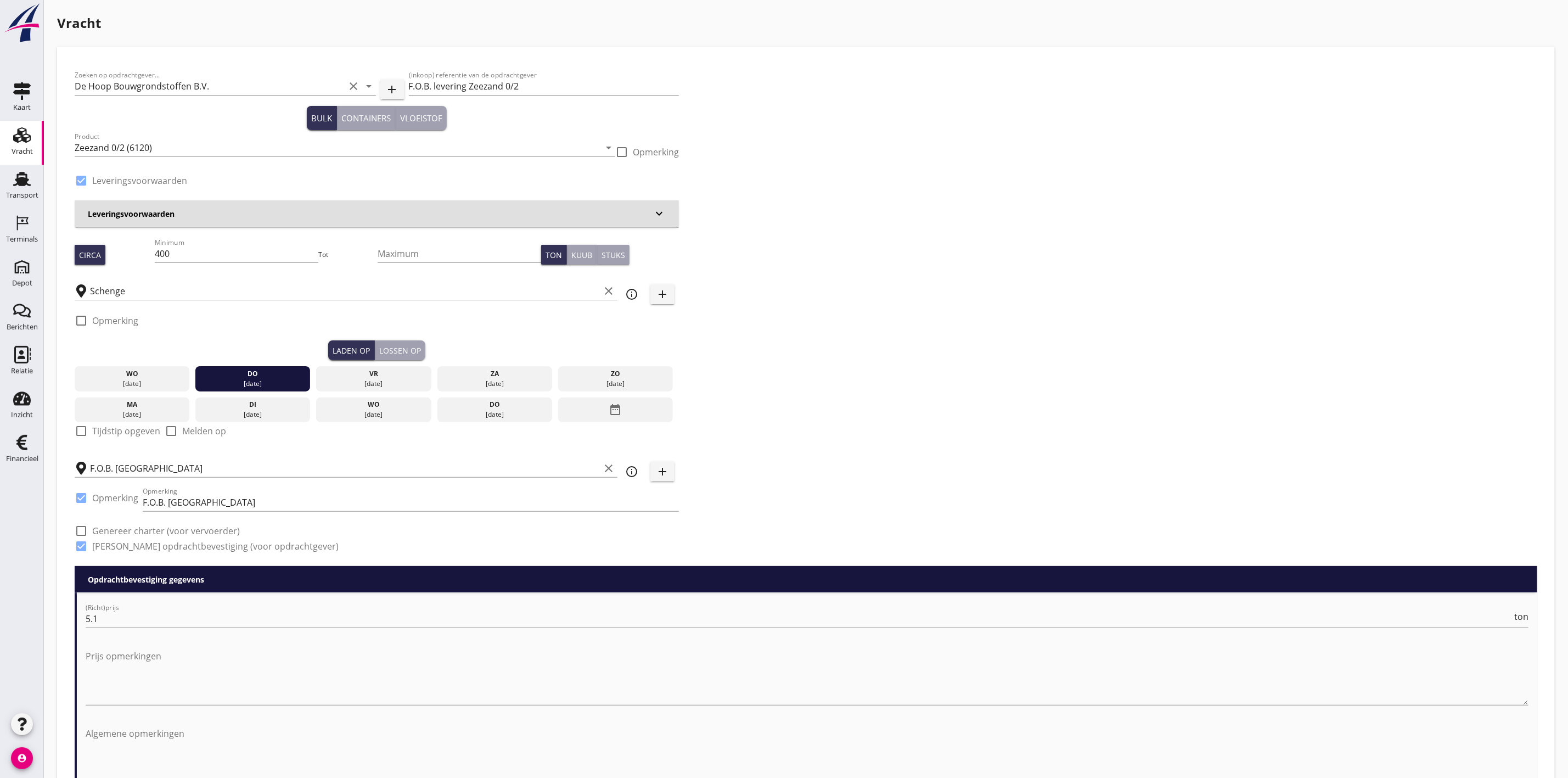
click at [409, 339] on div "check_box_outline_blank Opmerking" at bounding box center [376, 324] width 604 height 33
click at [404, 348] on div "Lossen op" at bounding box center [400, 351] width 42 height 11
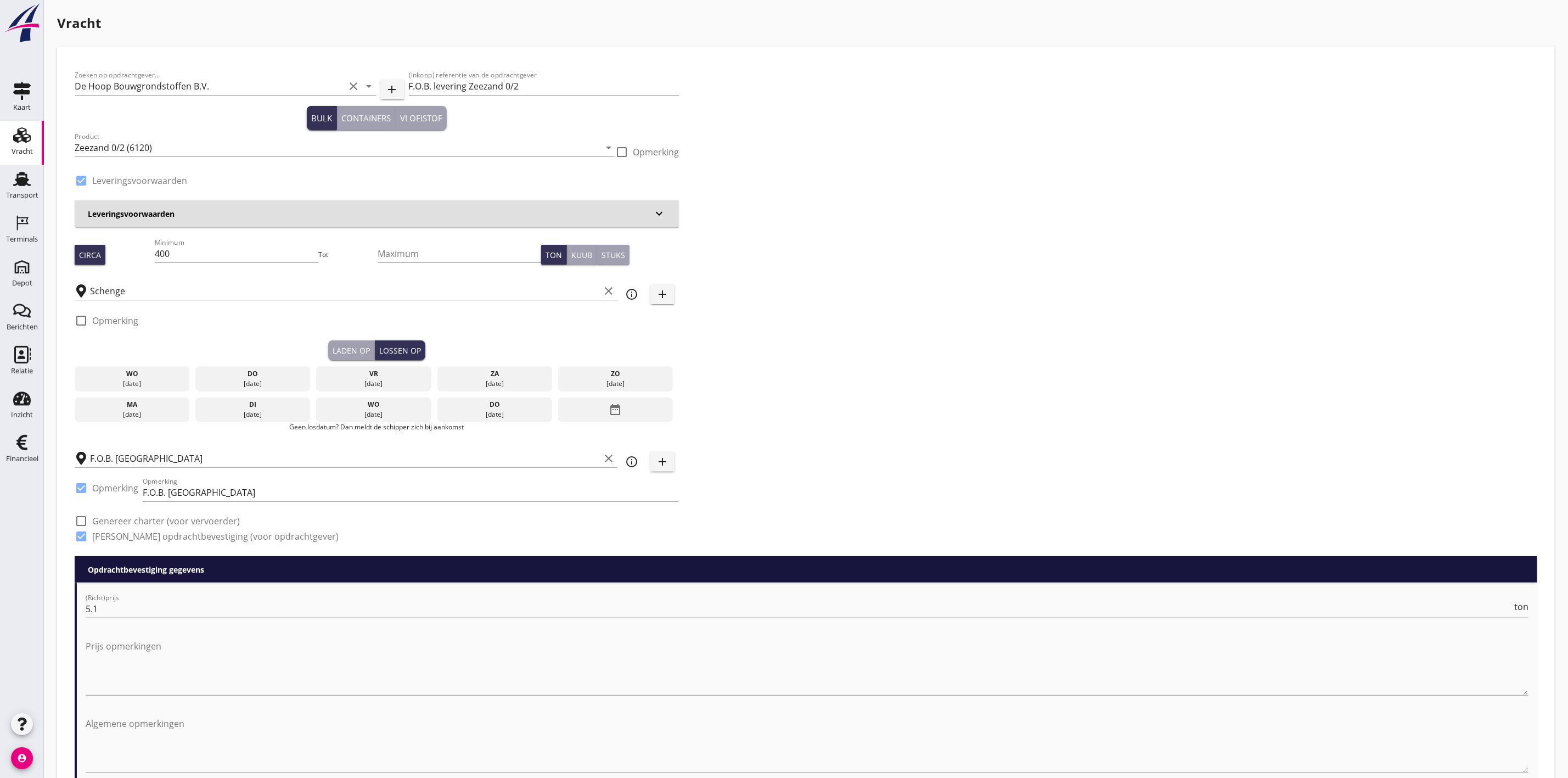
click at [399, 373] on div "vr" at bounding box center [374, 374] width 110 height 10
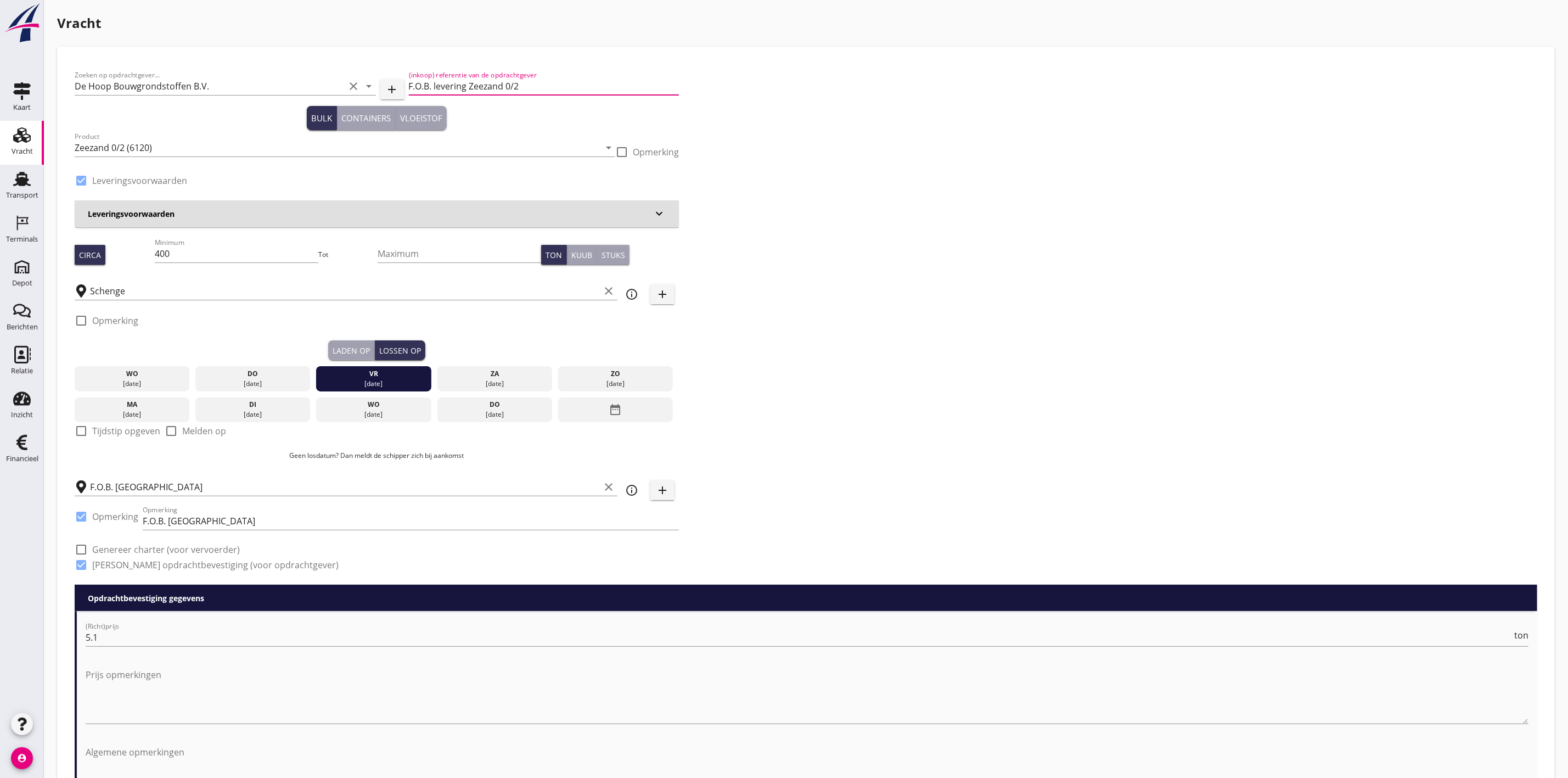
click at [463, 84] on input "F.O.B. levering Zeezand 0/2" at bounding box center [544, 86] width 271 height 17
type input "F.O.B. lichting Zeezand 0/2"
click at [774, 176] on div "Zoeken op opdrachtgever... De Hoop Bouwgrondstoffen B.V. clear arrow_drop_down …" at bounding box center [806, 324] width 1471 height 520
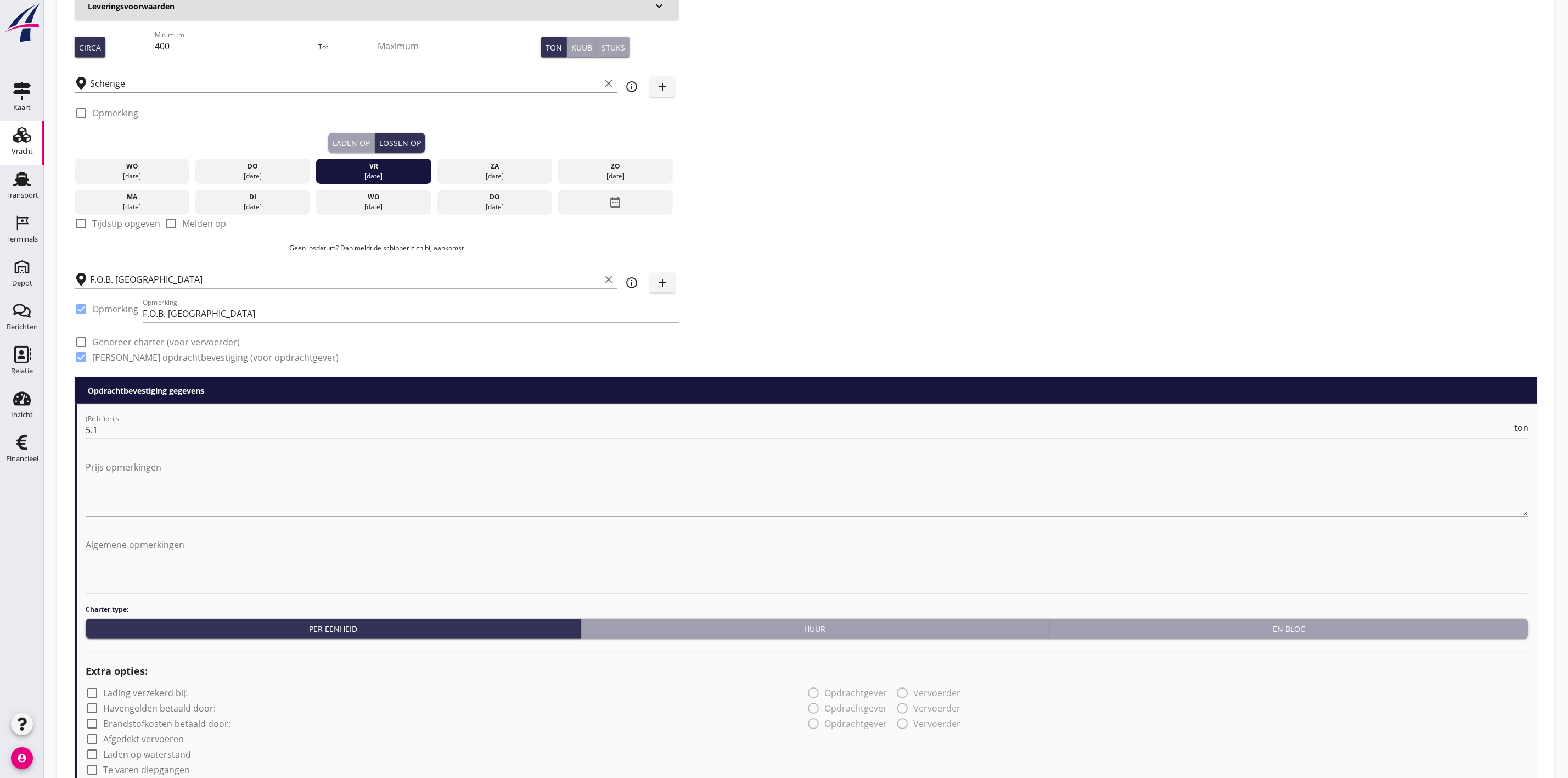
scroll to position [247, 0]
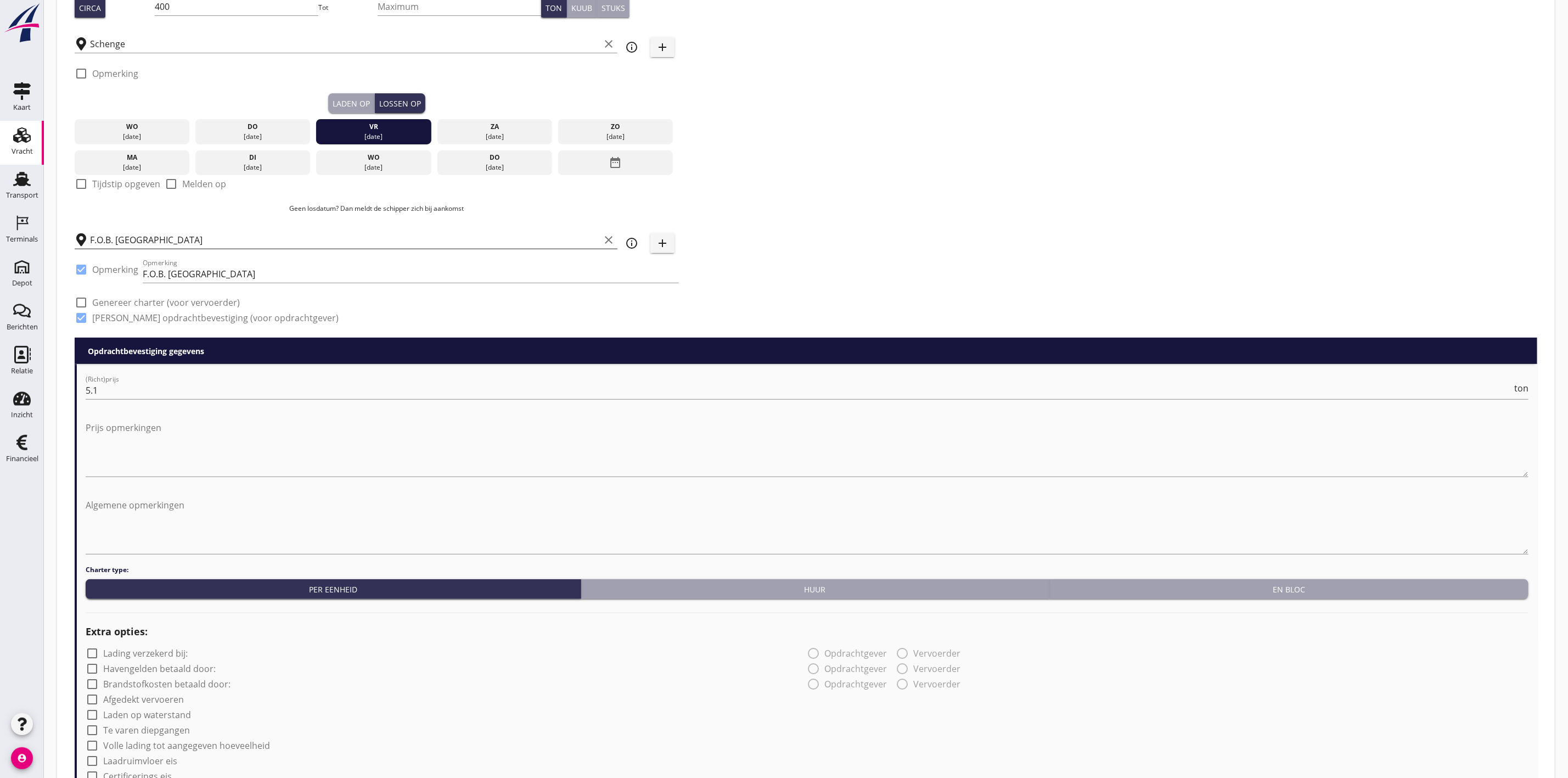
click at [164, 239] on input "F.O.B. Beladen" at bounding box center [345, 240] width 510 height 17
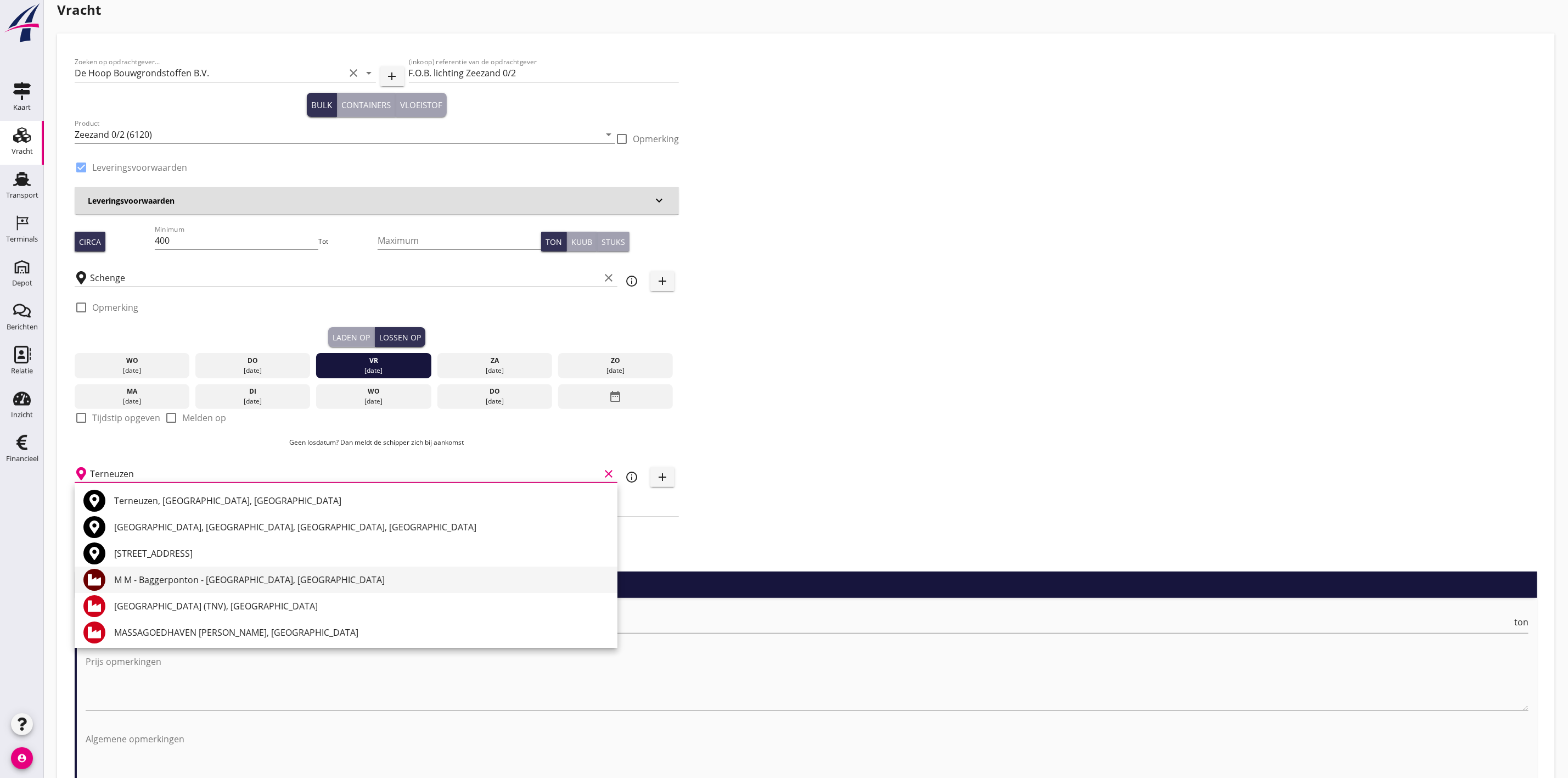
scroll to position [0, 0]
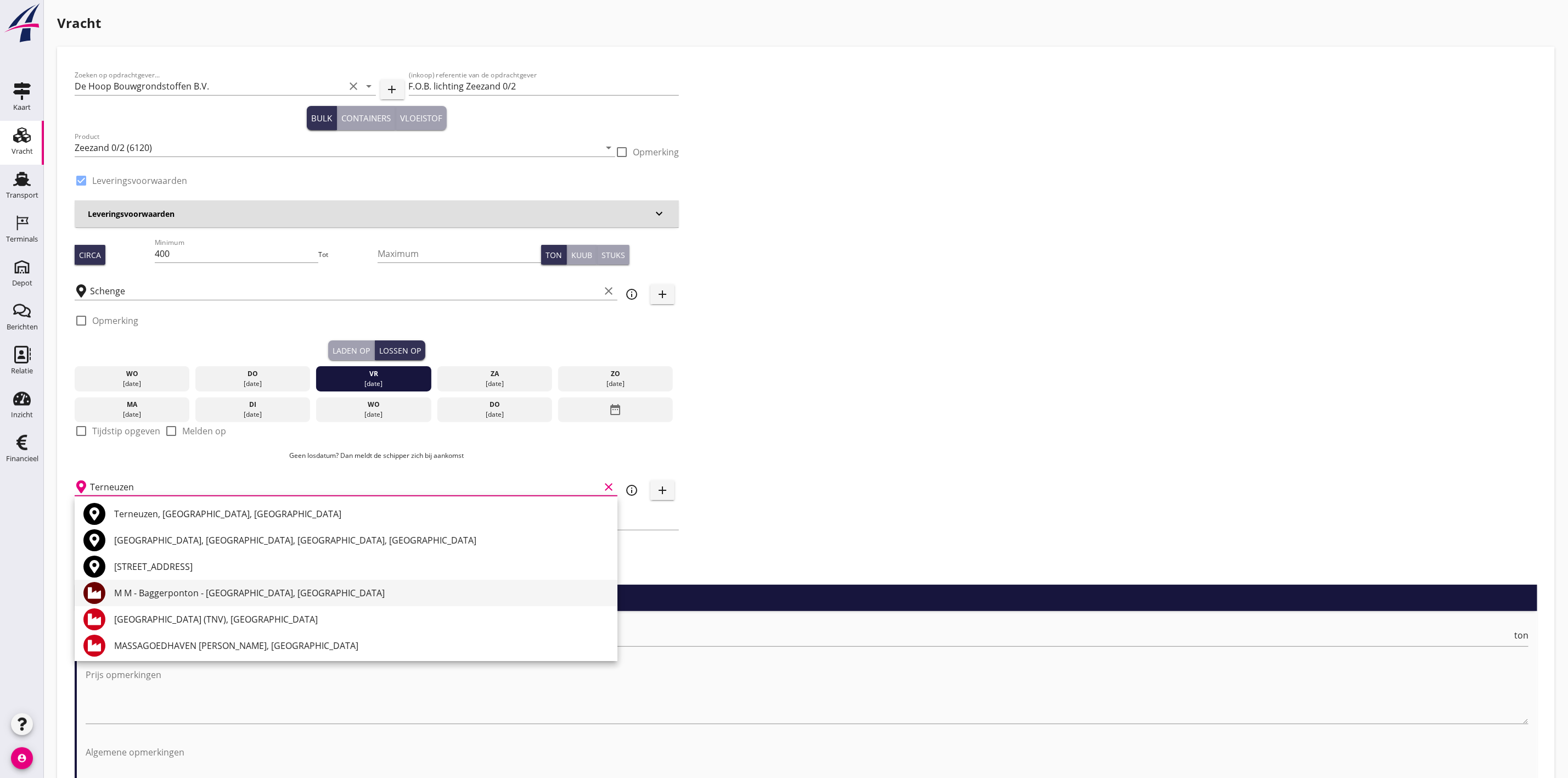
click at [228, 590] on div "M M - Baggerponton - Massagoedhaven, Terneuzen" at bounding box center [361, 593] width 494 height 13
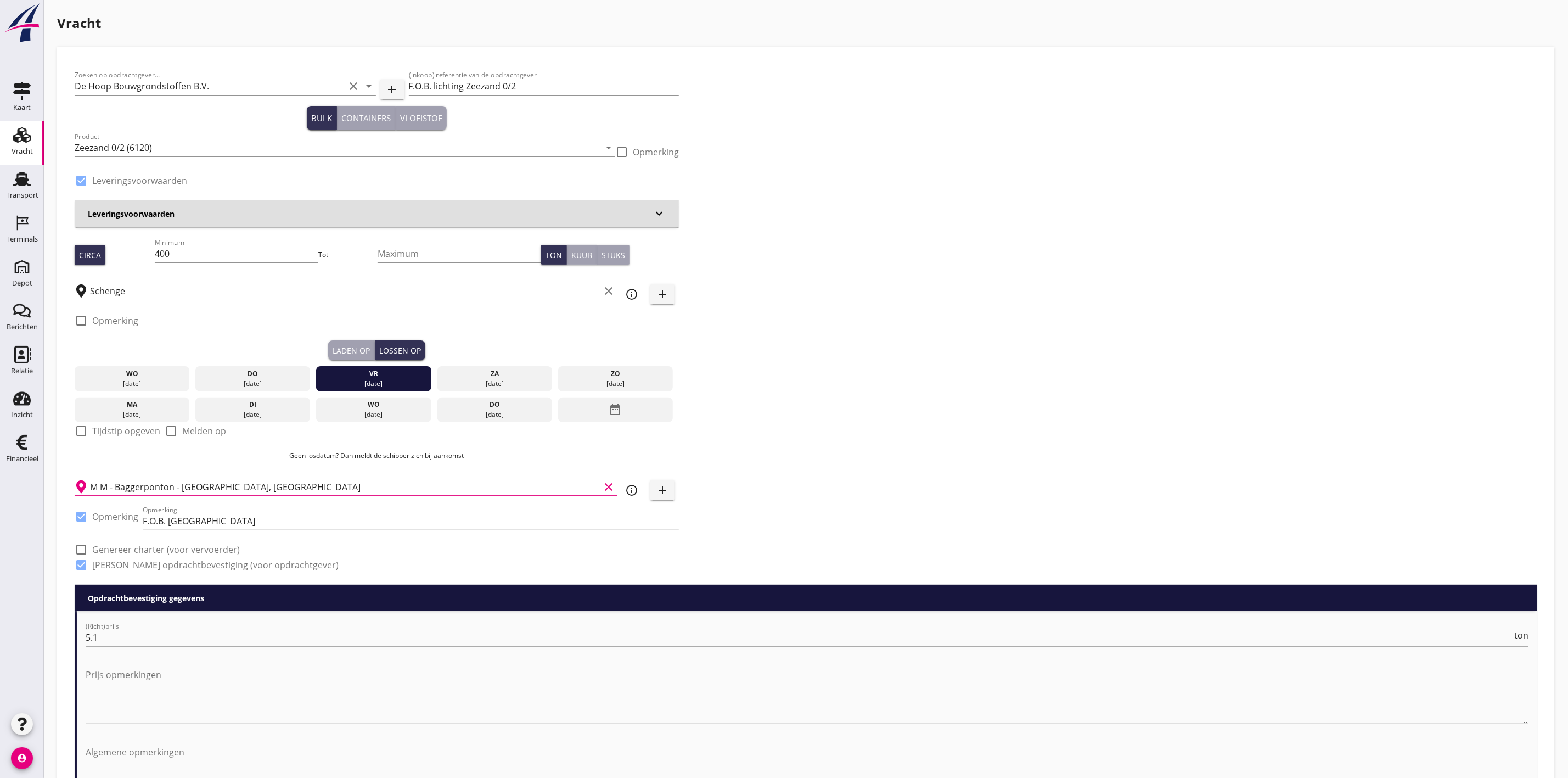
type input "M M - Baggerponton - Massagoedhaven, Terneuzen"
click at [1024, 300] on div "Zoeken op opdrachtgever... De Hoop Bouwgrondstoffen B.V. clear arrow_drop_down …" at bounding box center [806, 324] width 1471 height 520
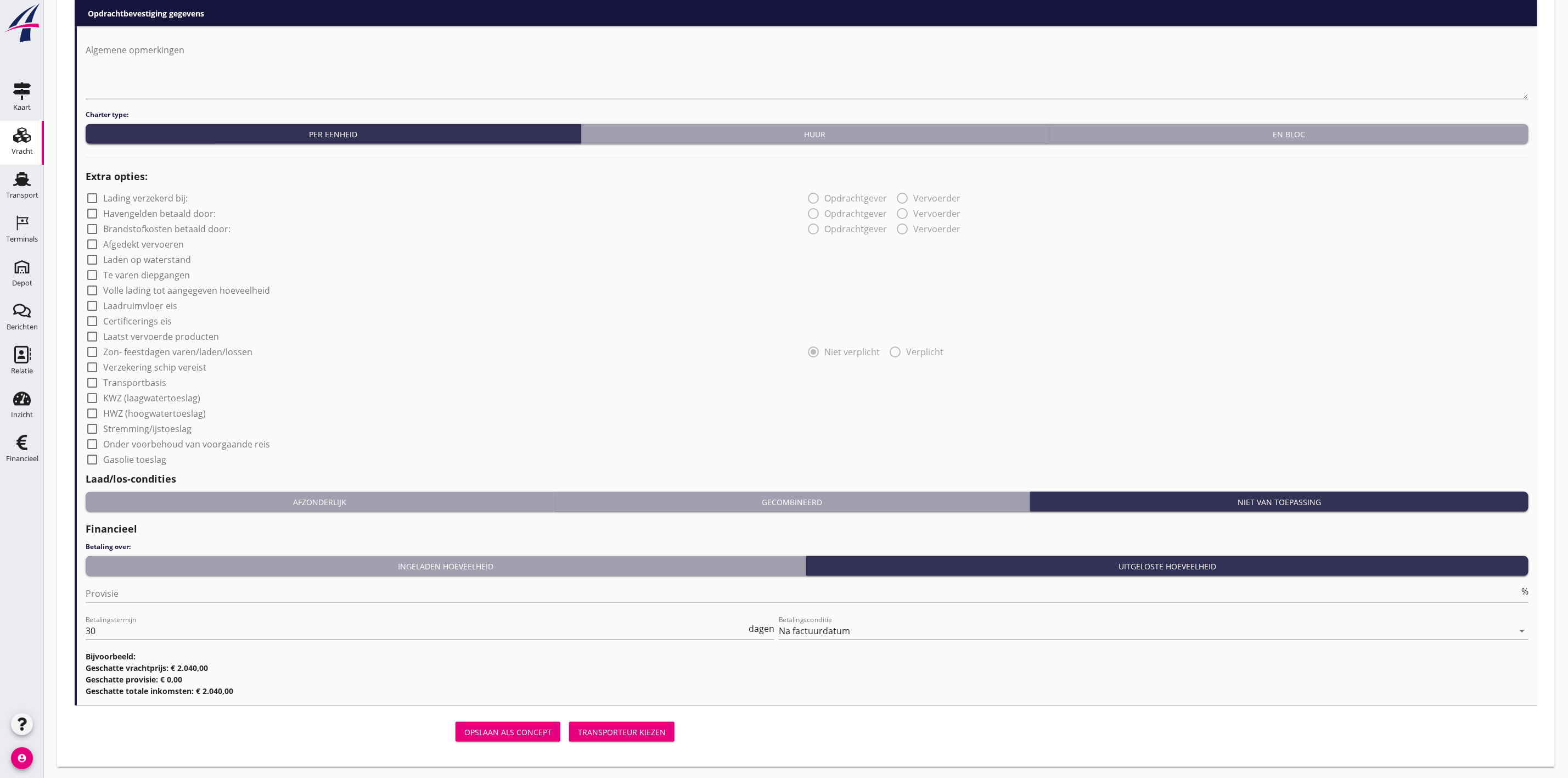
scroll to position [705, 0]
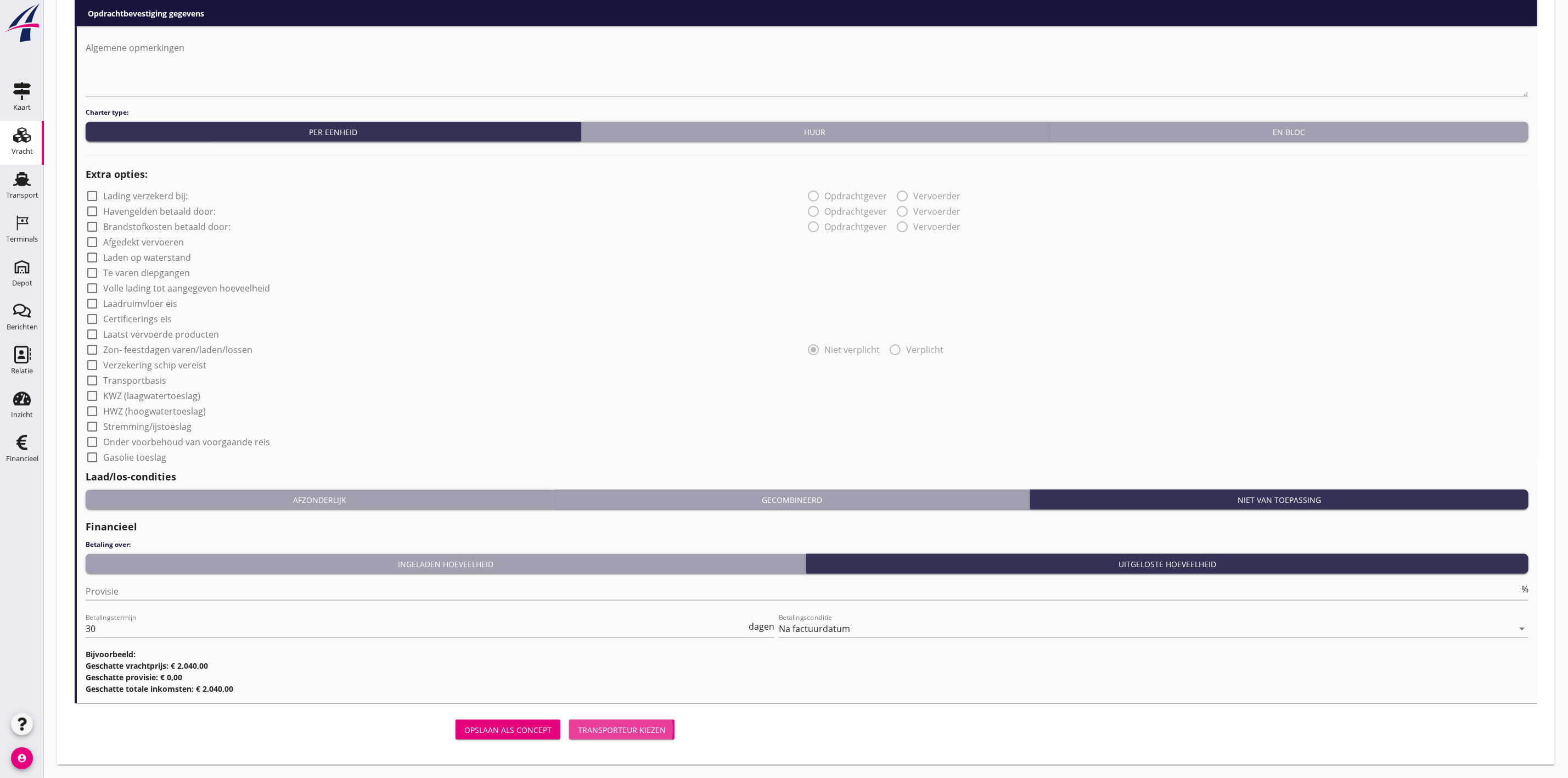
click at [606, 729] on div "Transporteur kiezen" at bounding box center [622, 730] width 88 height 11
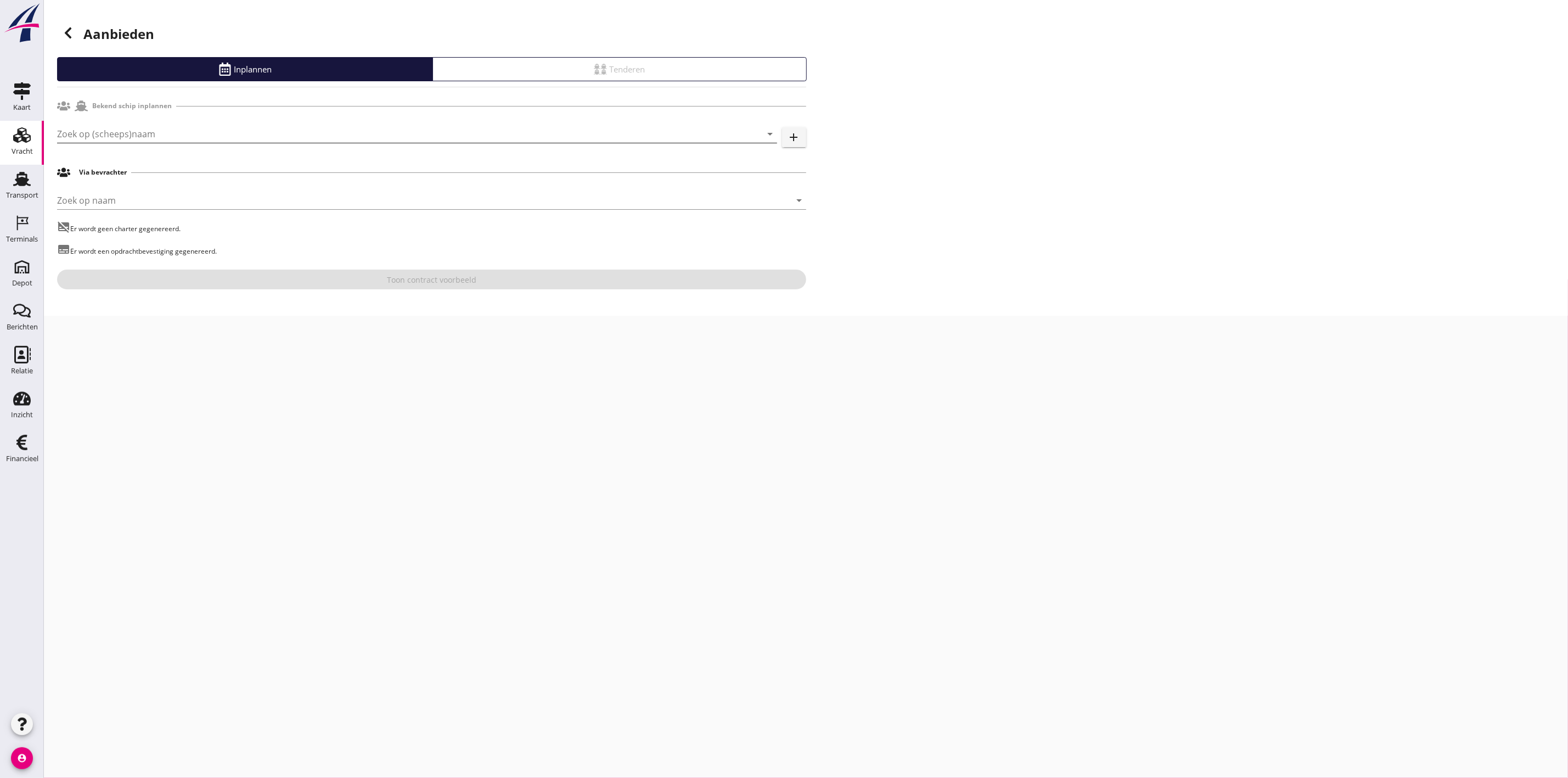
click at [206, 127] on input "Zoek op (scheeps)naam" at bounding box center [402, 134] width 690 height 17
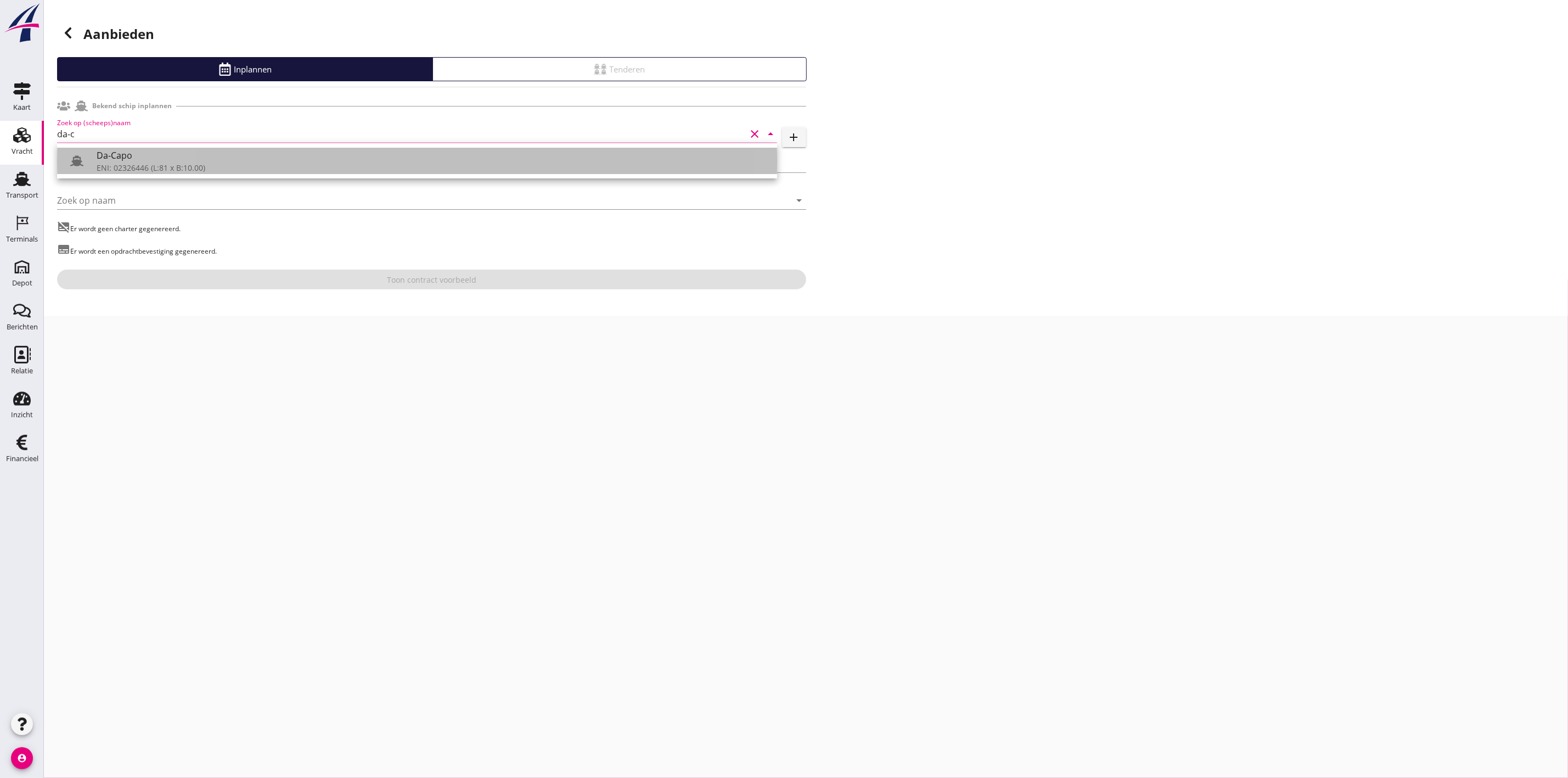
click at [216, 165] on div "ENI: 02326446 (L:81 x B:10.00)" at bounding box center [432, 167] width 672 height 11
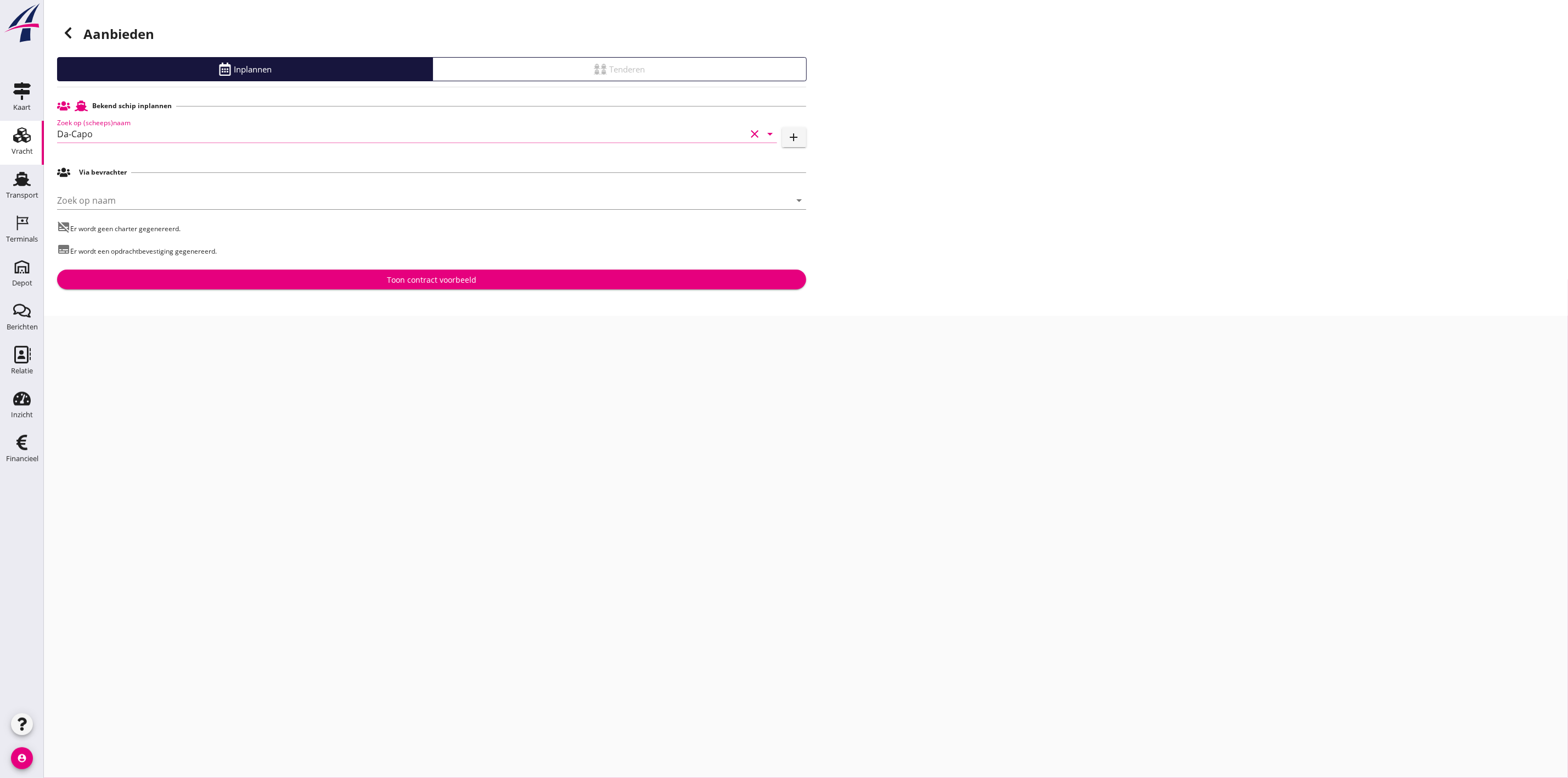
type input "Da-Capo"
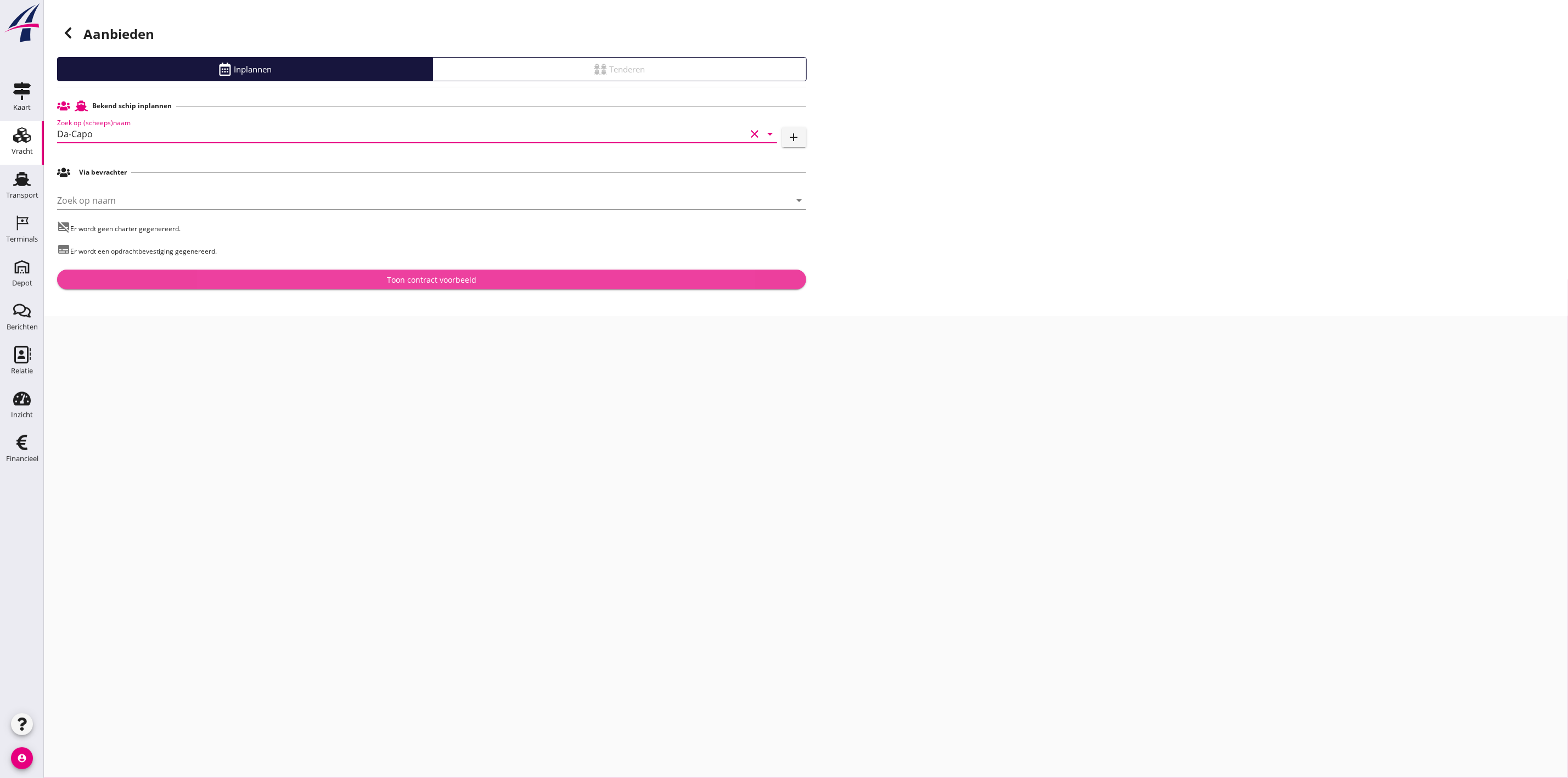
click at [483, 276] on div "Toon contract voorbeeld" at bounding box center [432, 279] width 732 height 11
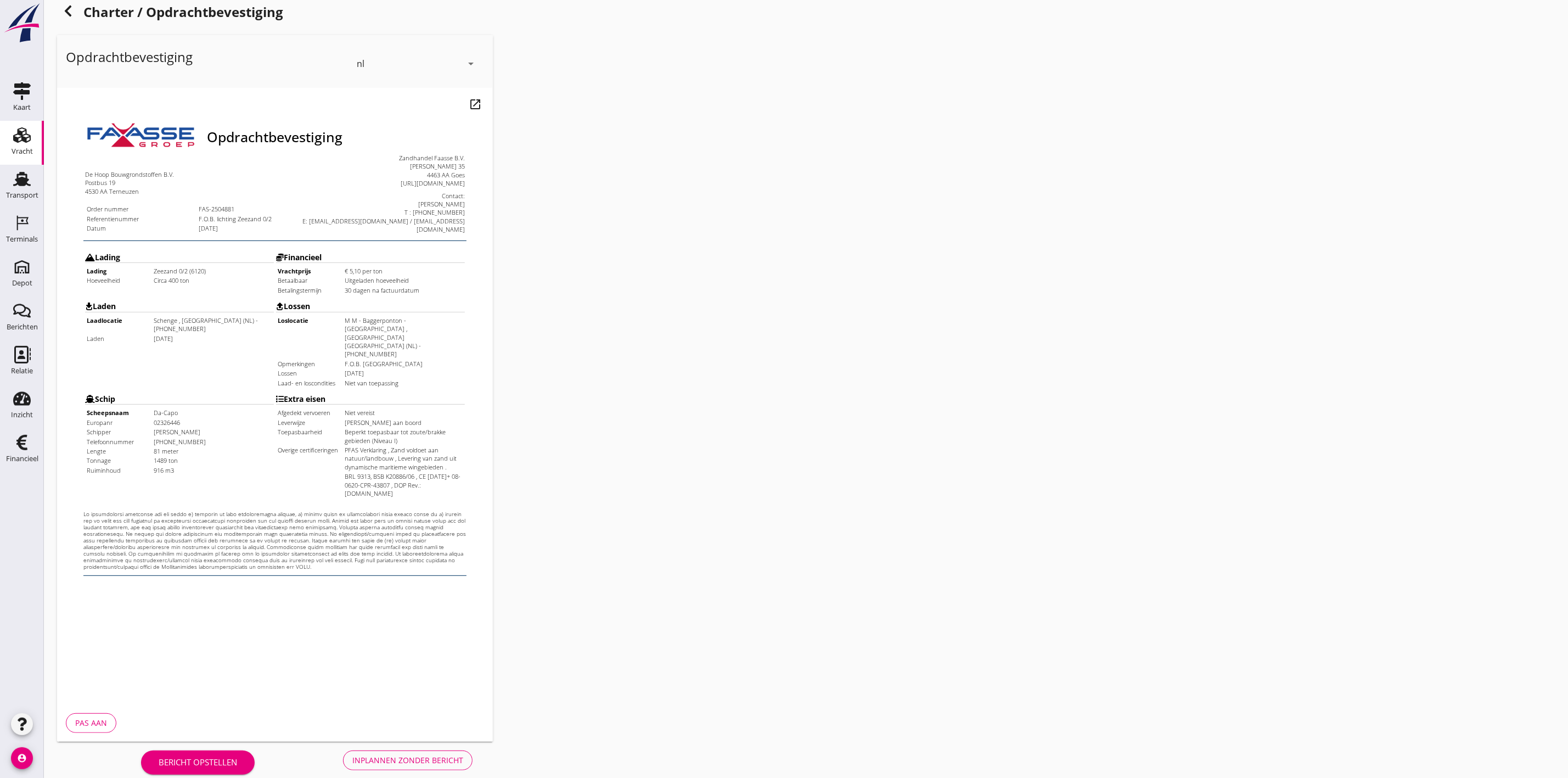
scroll to position [34, 0]
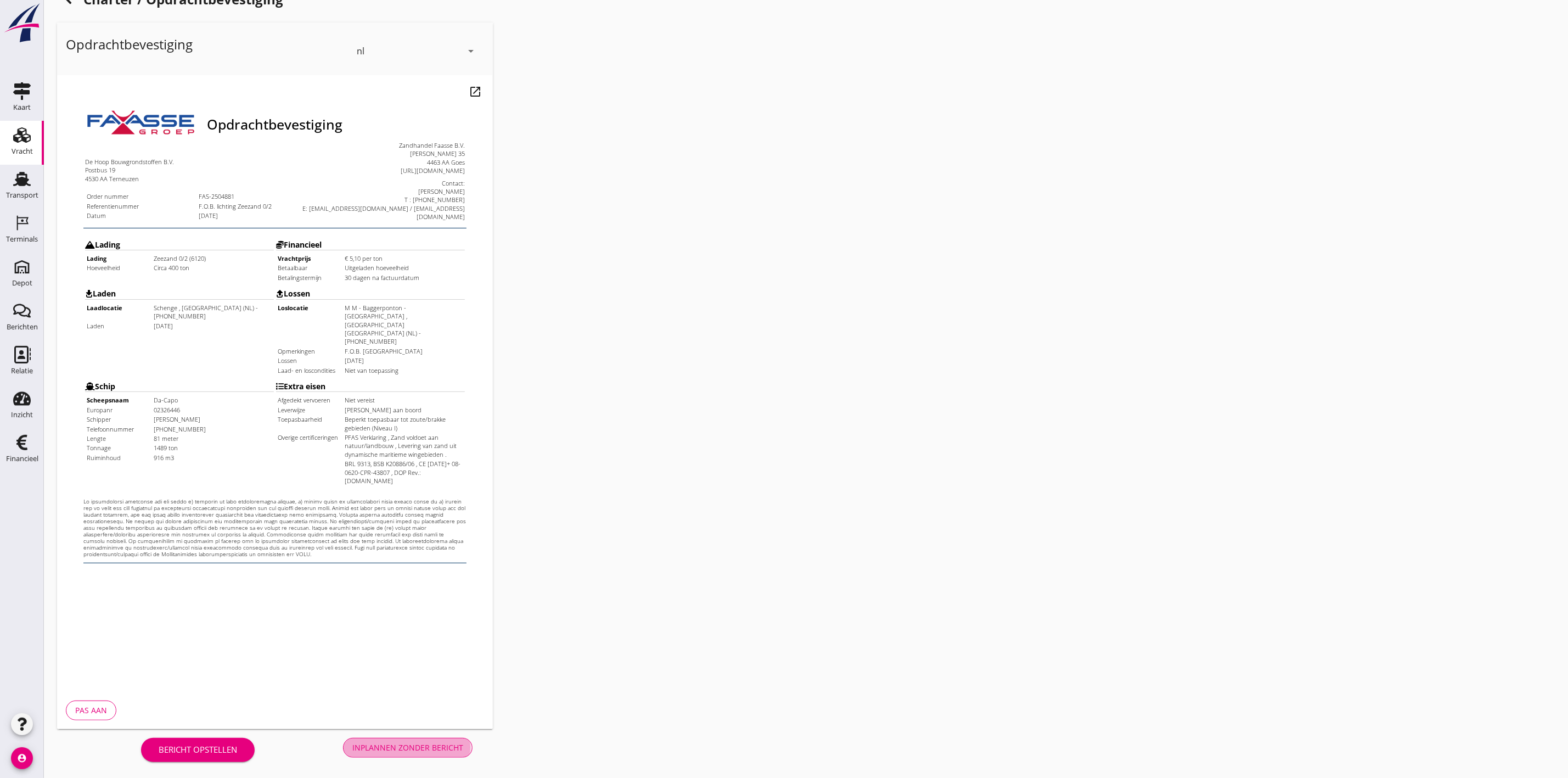
click at [441, 748] on div "Inplannen zonder bericht" at bounding box center [408, 747] width 111 height 11
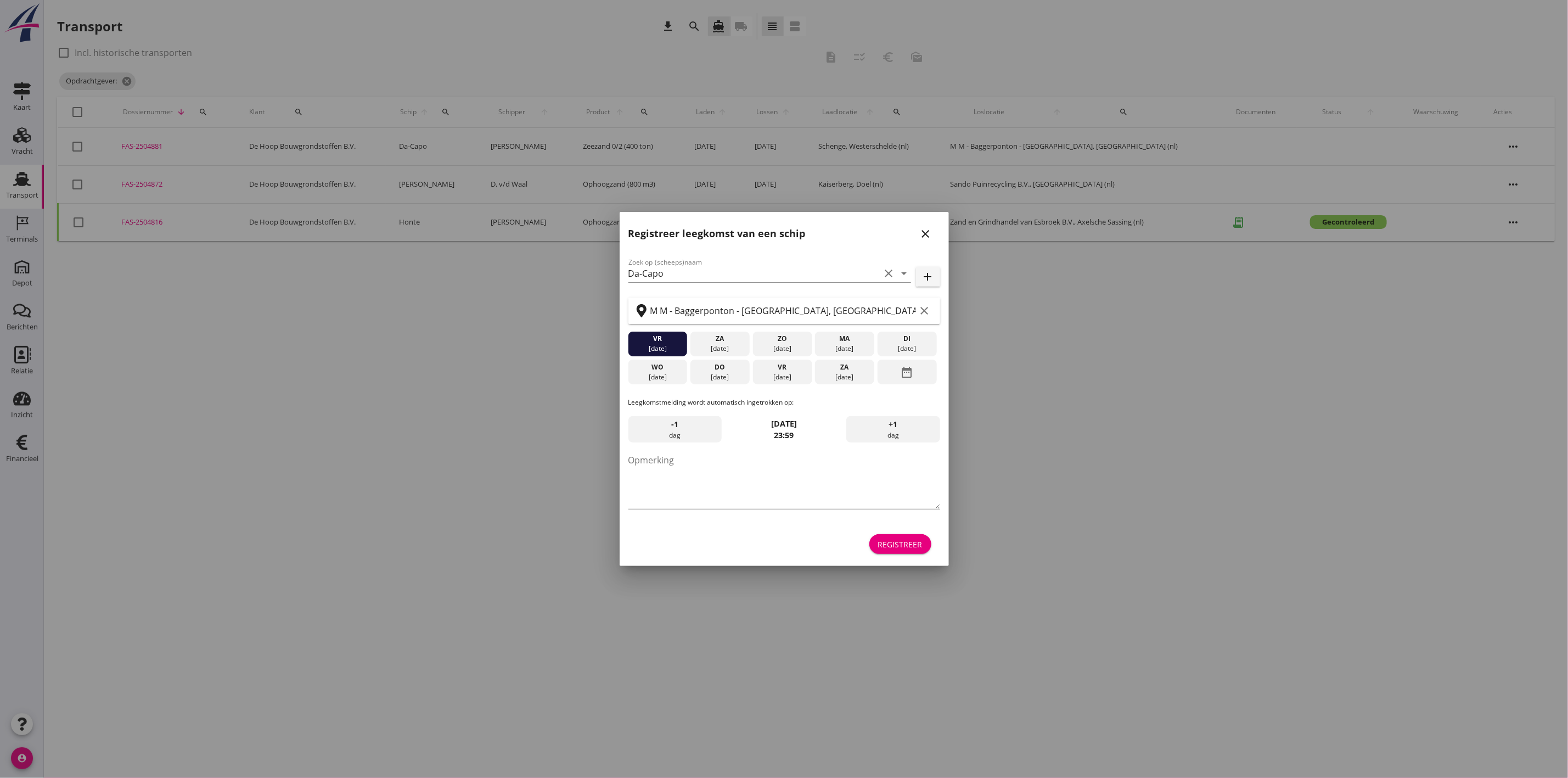
click at [926, 231] on icon "close" at bounding box center [926, 233] width 13 height 13
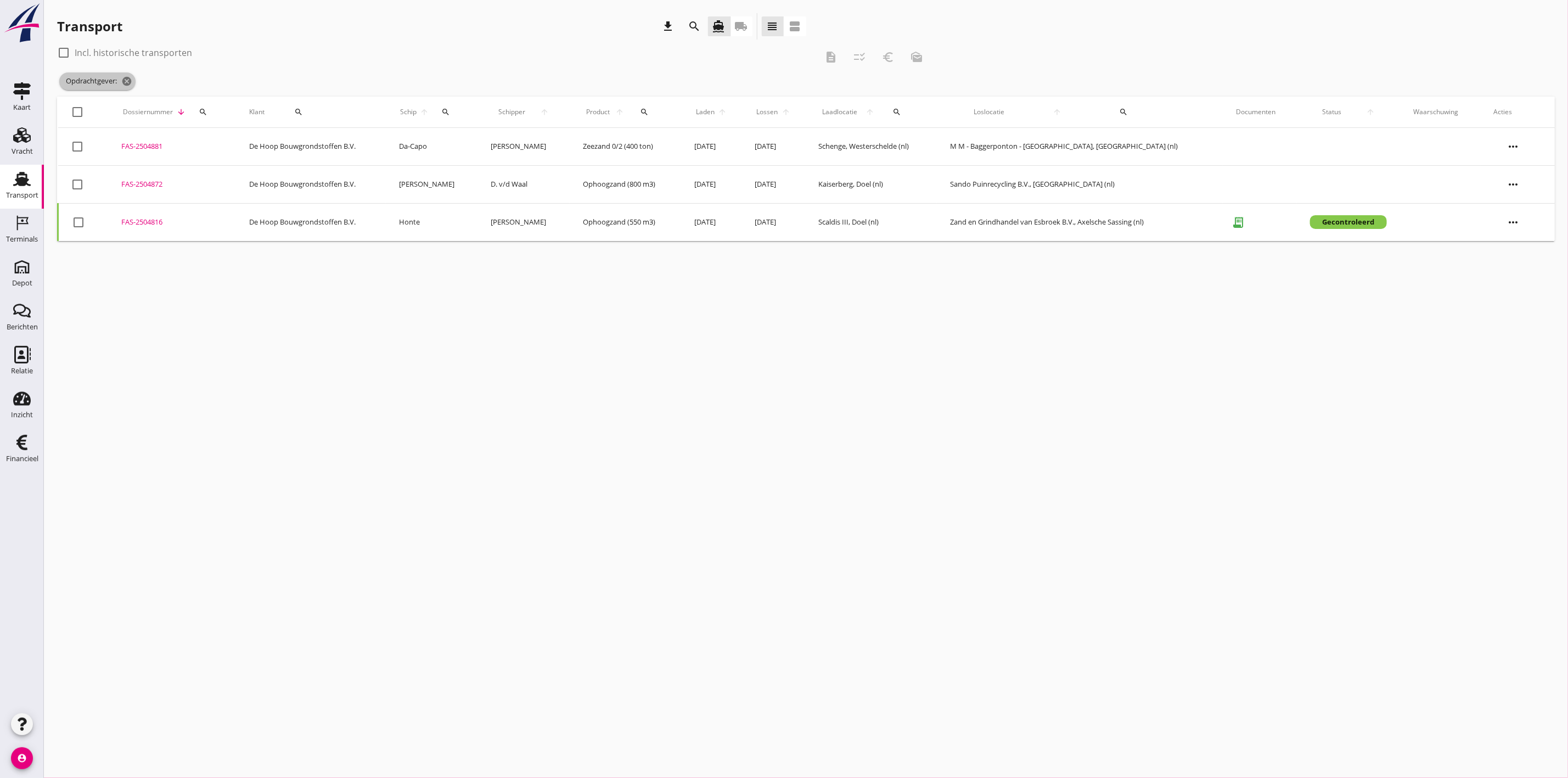
click at [130, 80] on icon "cancel" at bounding box center [126, 80] width 11 height 11
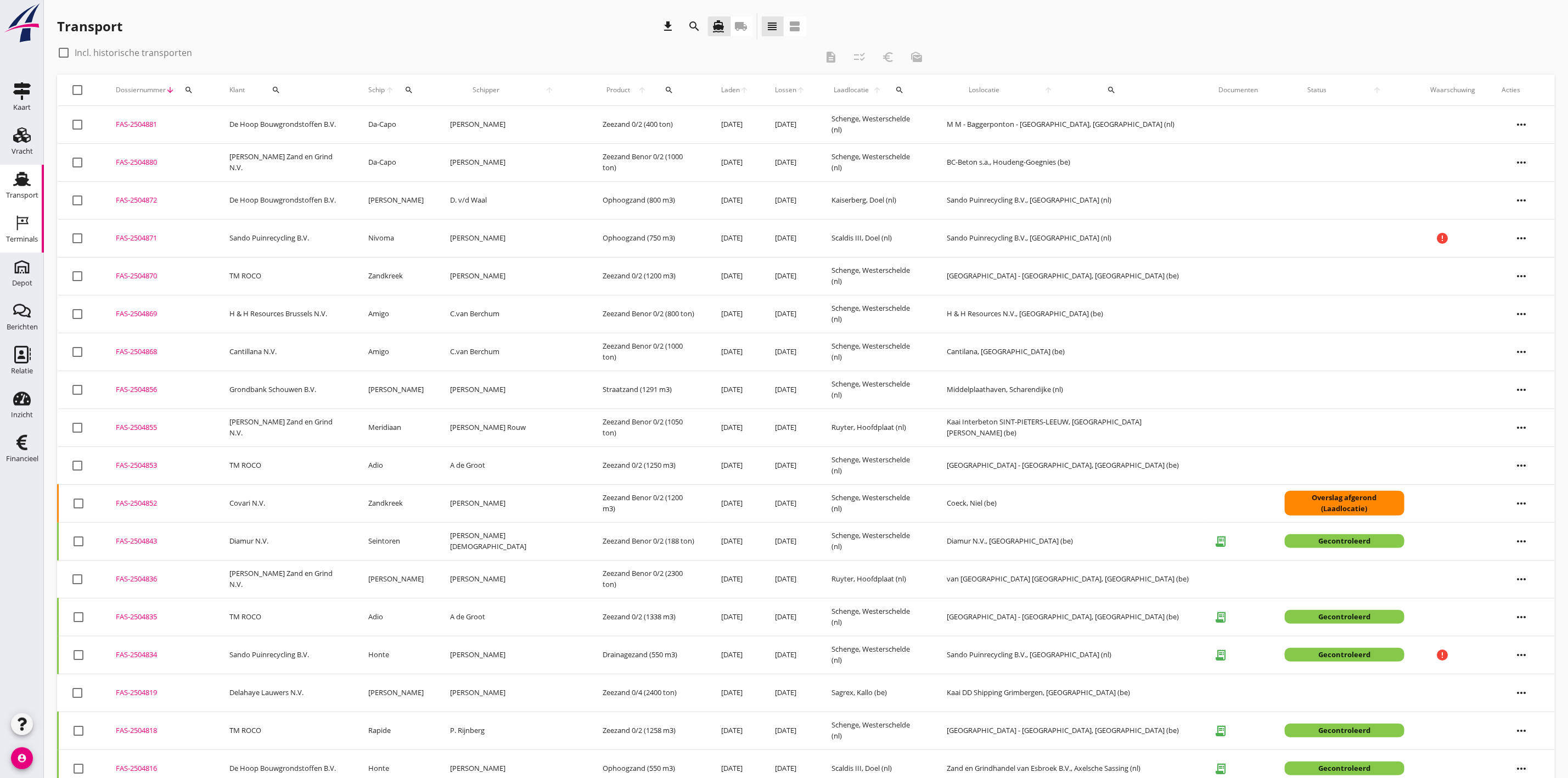
click at [14, 226] on icon "Terminals" at bounding box center [22, 223] width 17 height 17
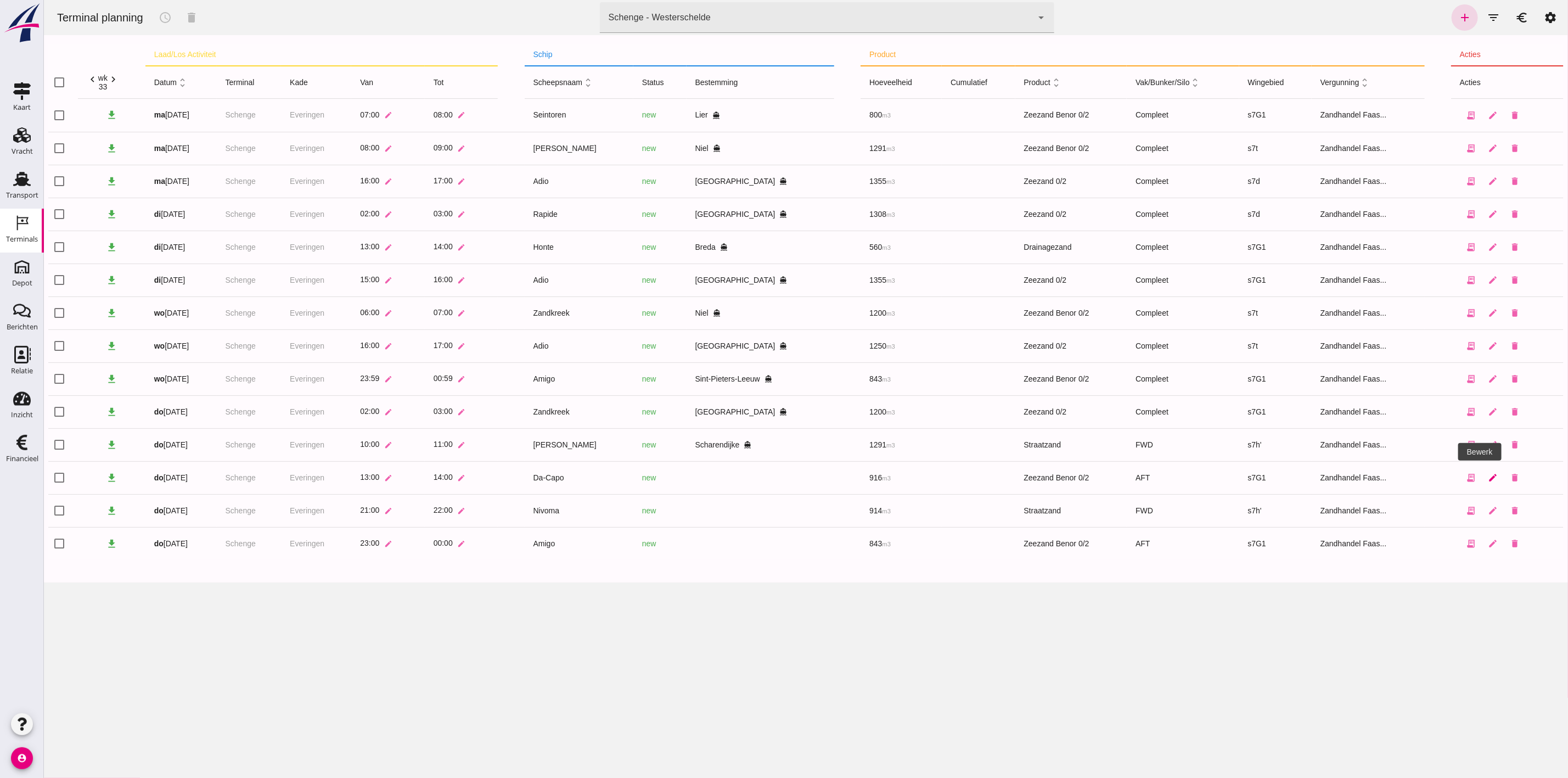
click at [1488, 476] on icon "edit" at bounding box center [1493, 478] width 10 height 10
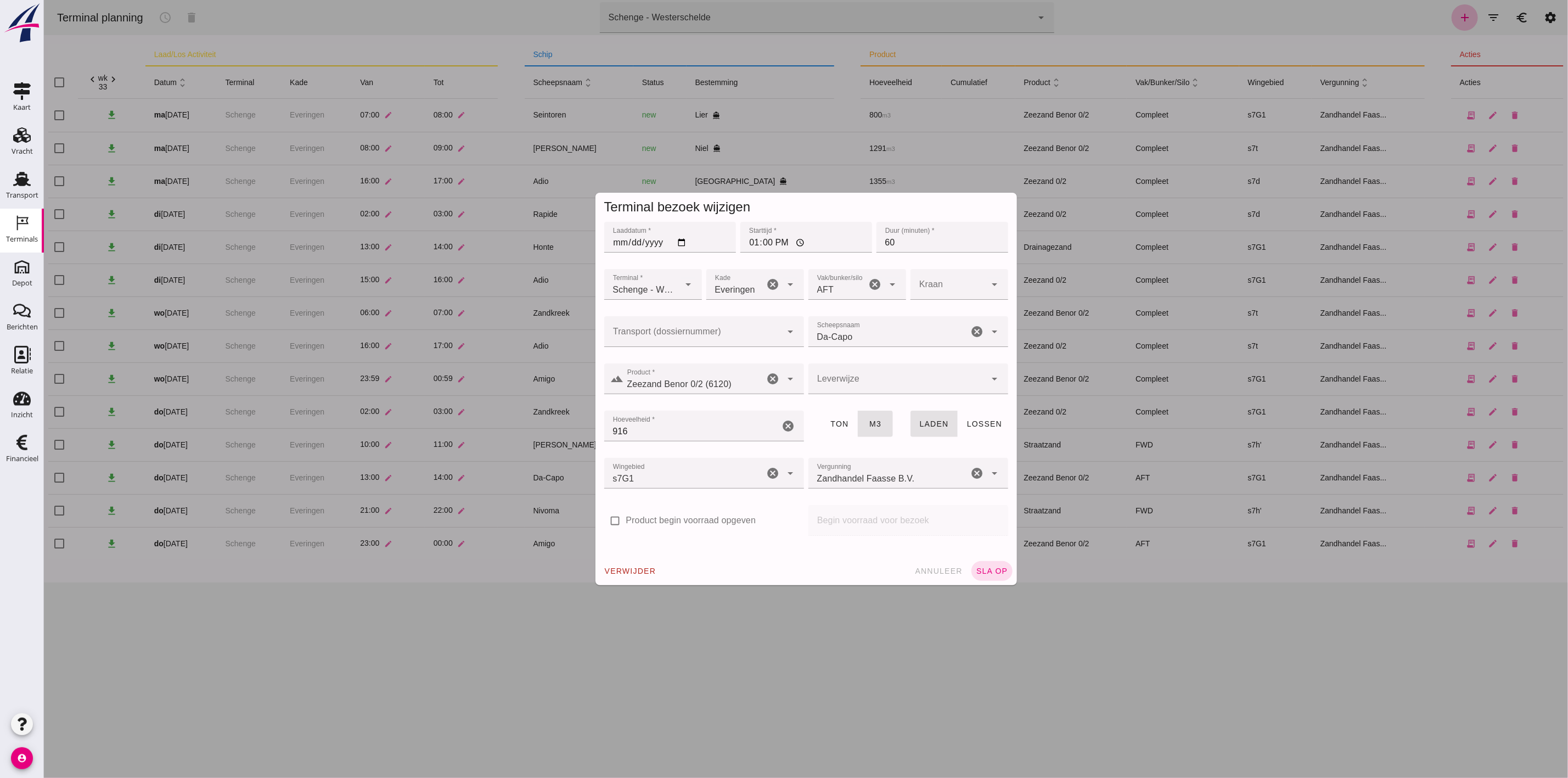
click input "Transport (dossiernummer)"
click div "FAS-250 4880"
type input "FAS-2504880"
type input "franco_on_shore"
type input "FAS-2504880"
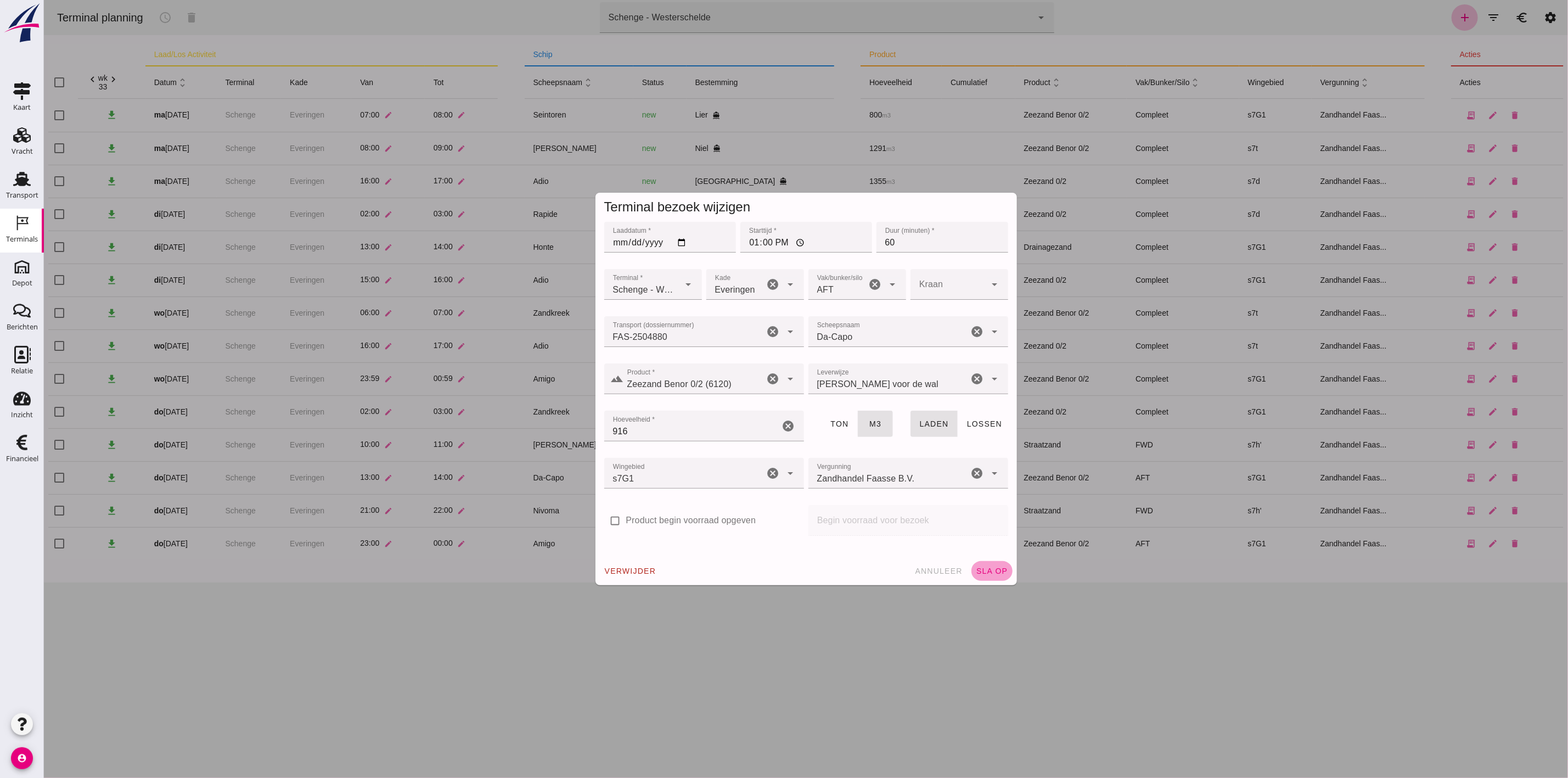
click button "sla op"
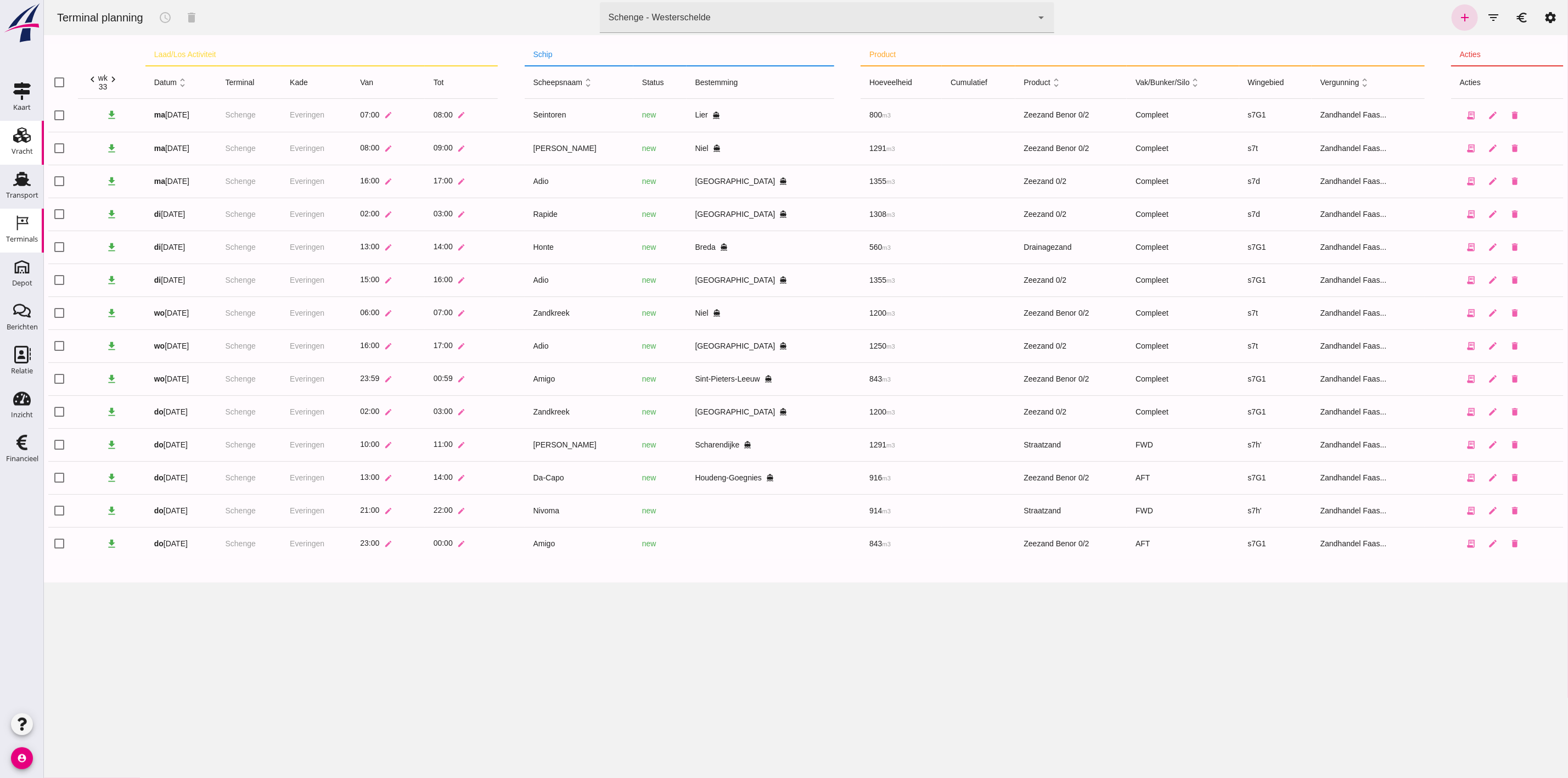
click at [27, 135] on icon "Vracht" at bounding box center [22, 135] width 17 height 17
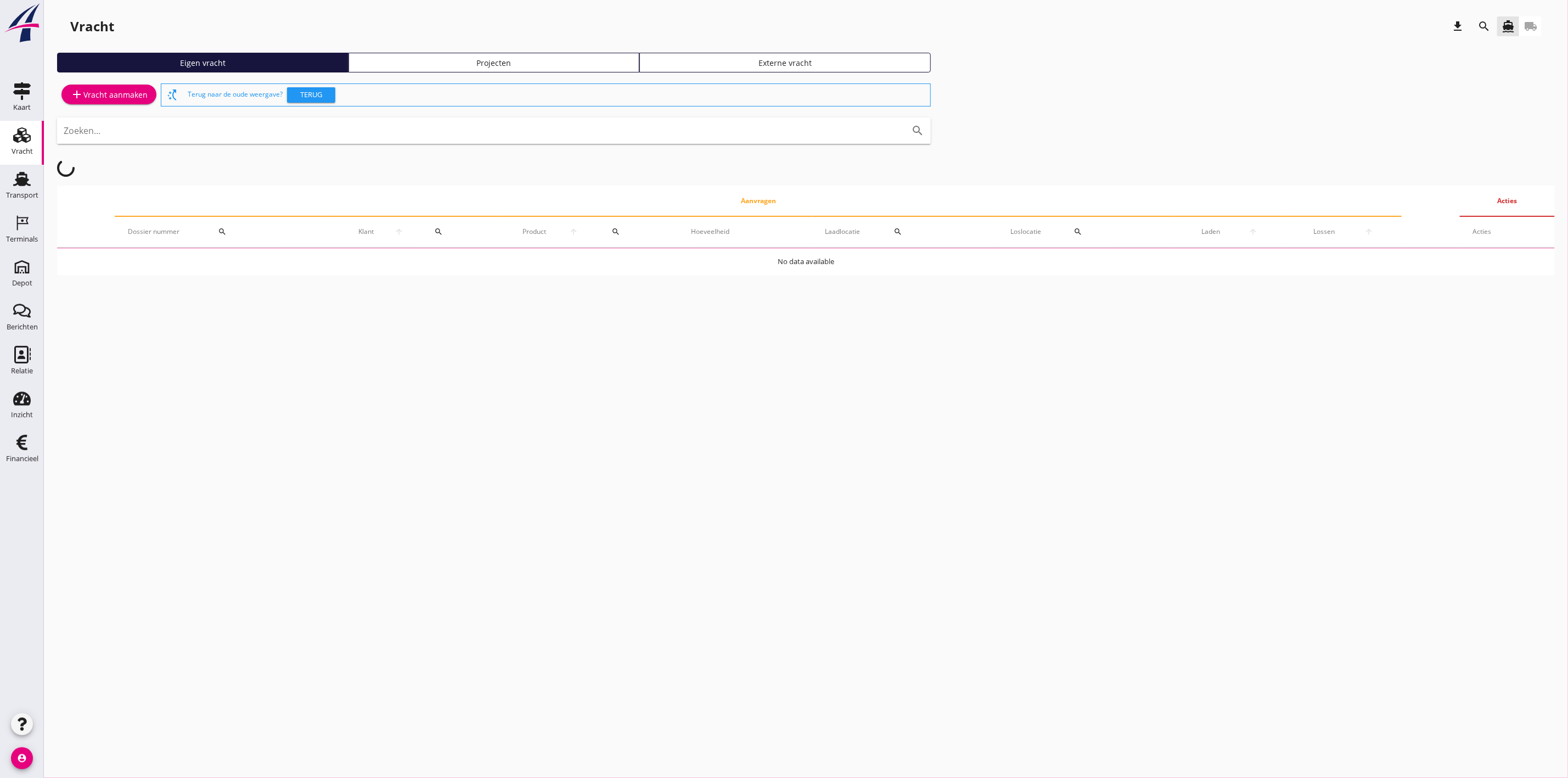
click at [588, 57] on div "Projecten" at bounding box center [494, 62] width 282 height 11
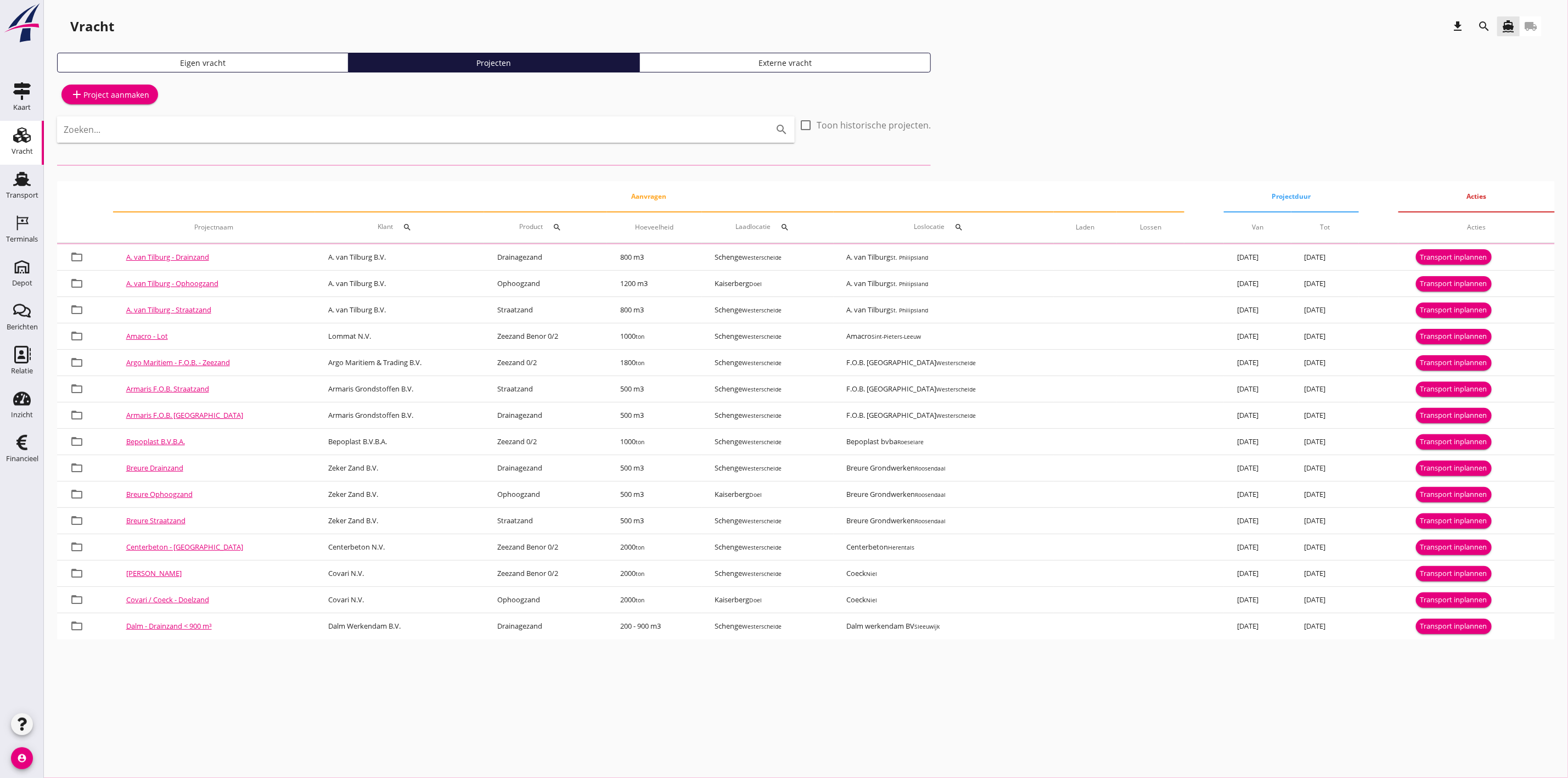
click at [1480, 17] on button "search" at bounding box center [1484, 27] width 20 height 20
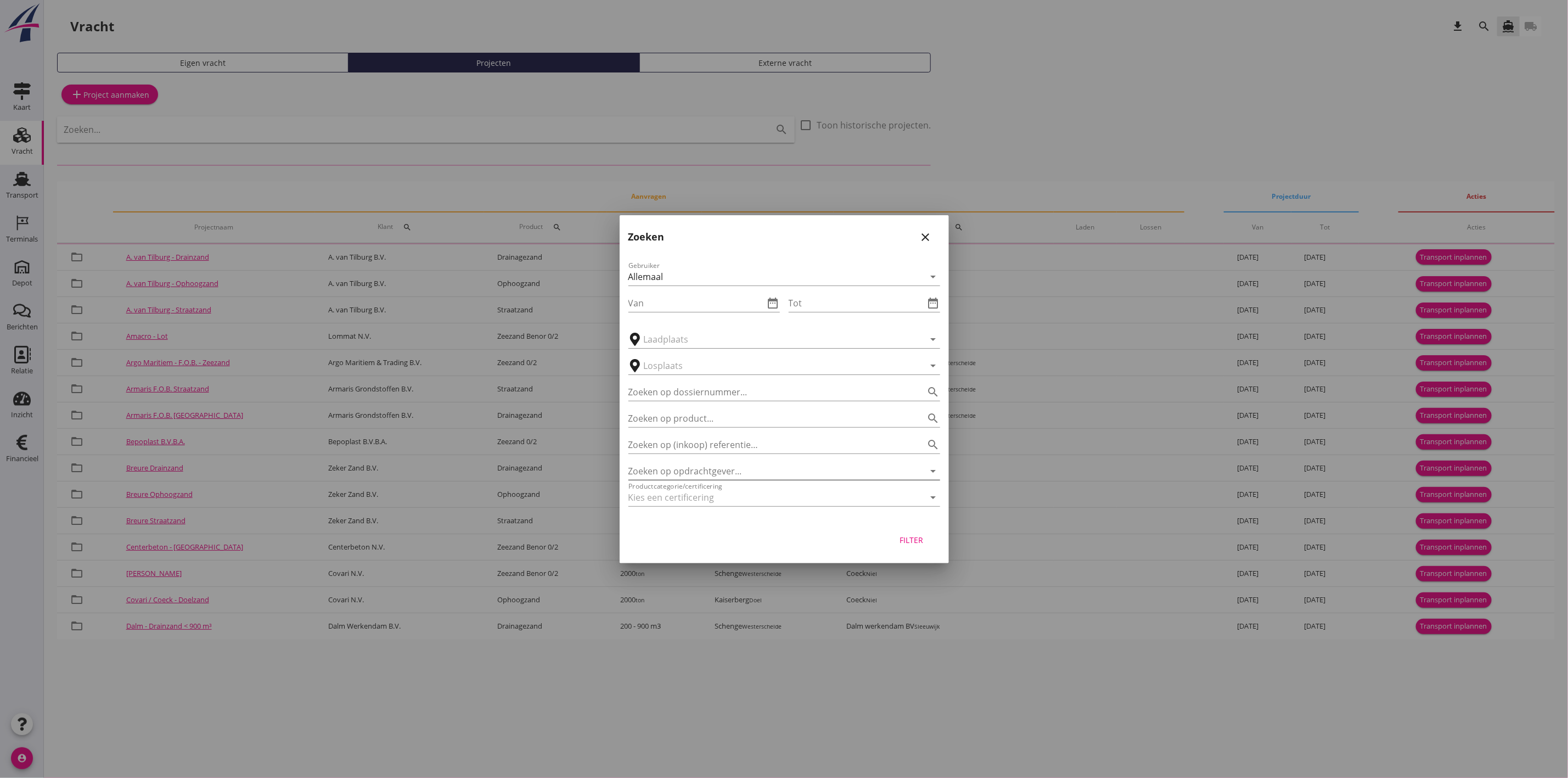
click at [648, 475] on input "Zoeken op opdrachtgever..." at bounding box center [769, 471] width 281 height 17
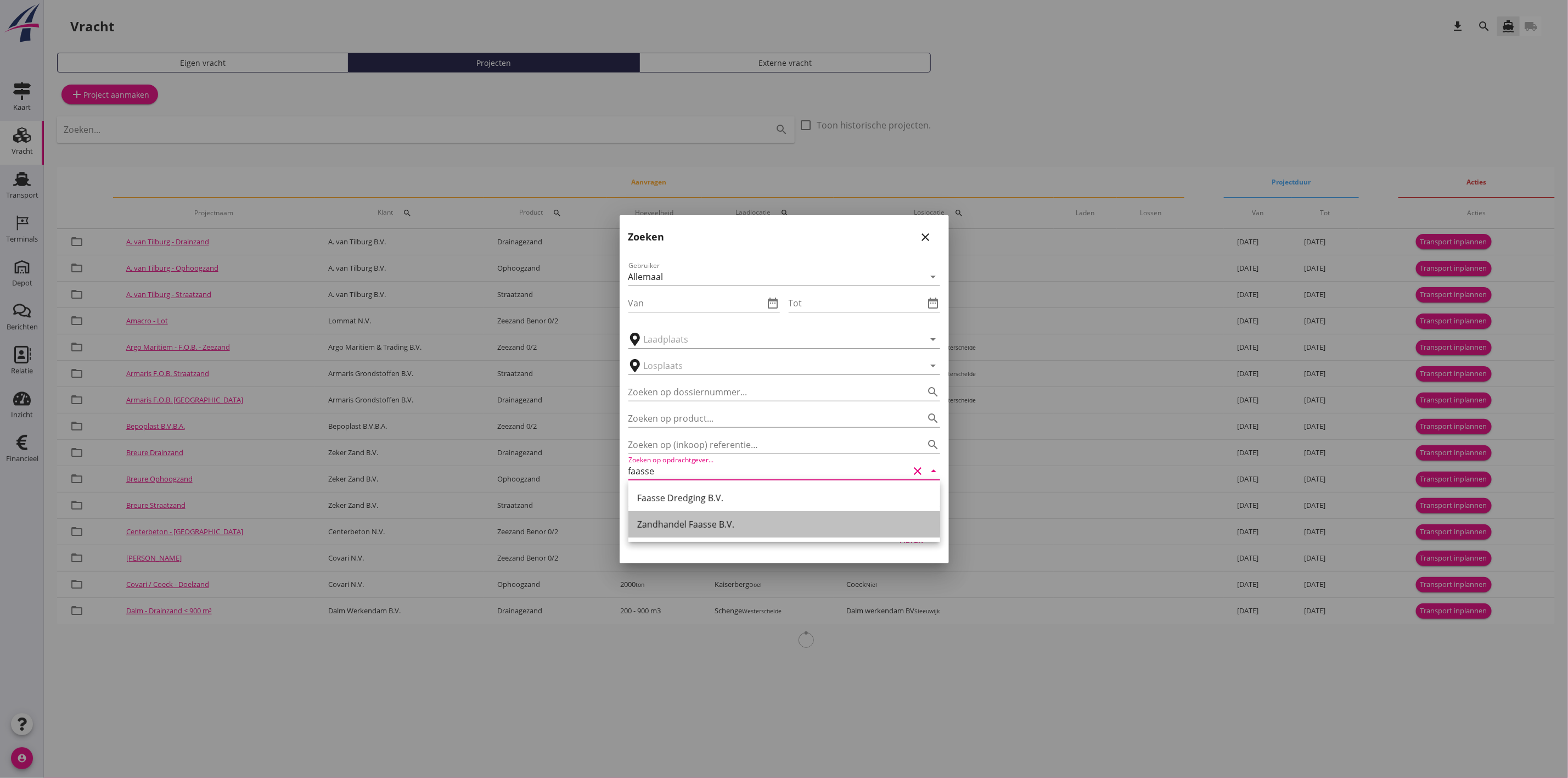
click at [708, 526] on div "Zandhandel Faasse B.V." at bounding box center [784, 524] width 294 height 13
type input "Zandhandel Faasse B.V."
click at [912, 544] on div "Filter" at bounding box center [911, 539] width 31 height 11
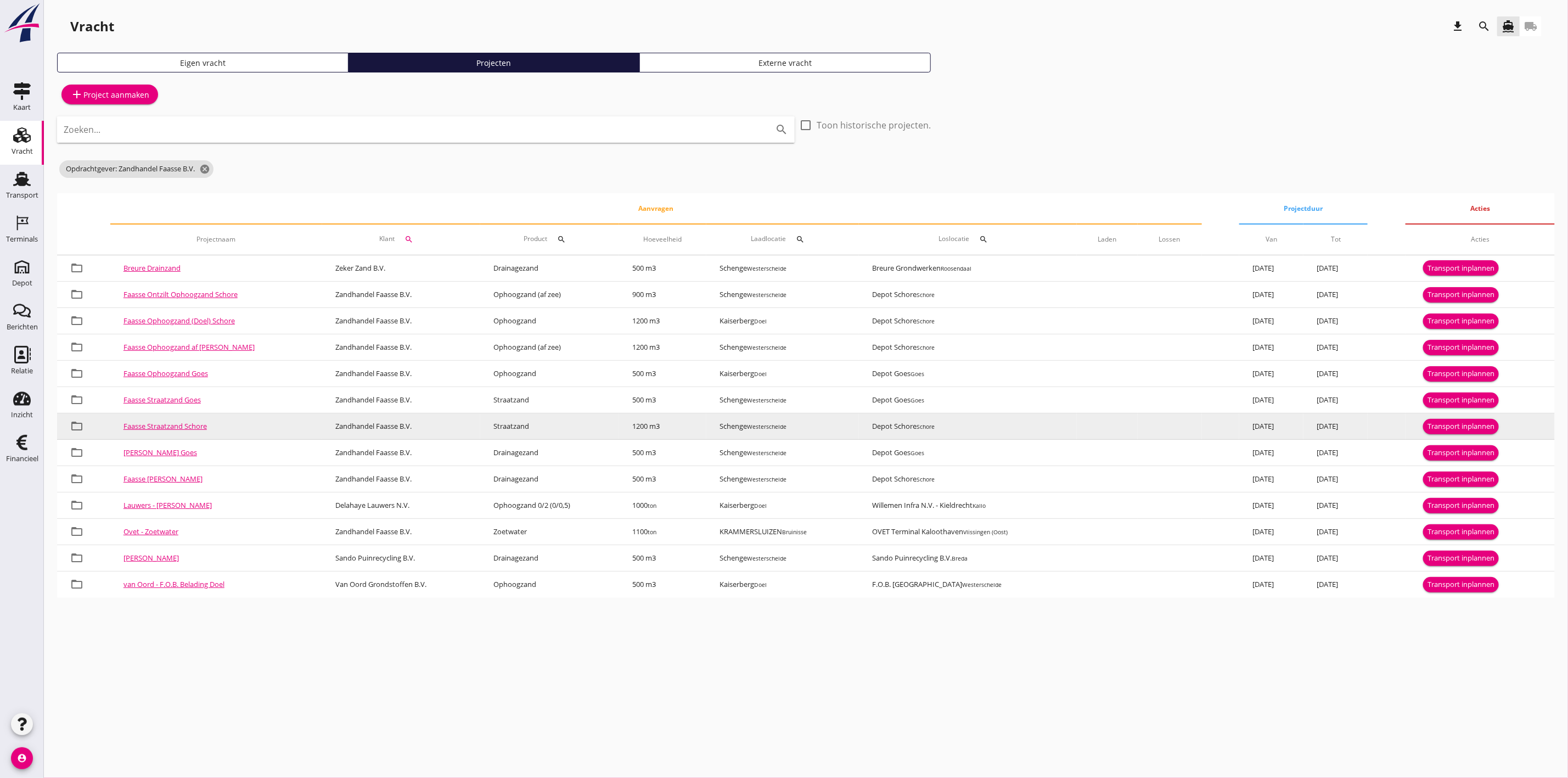
click at [1442, 427] on div "Transport inplannen" at bounding box center [1460, 426] width 67 height 11
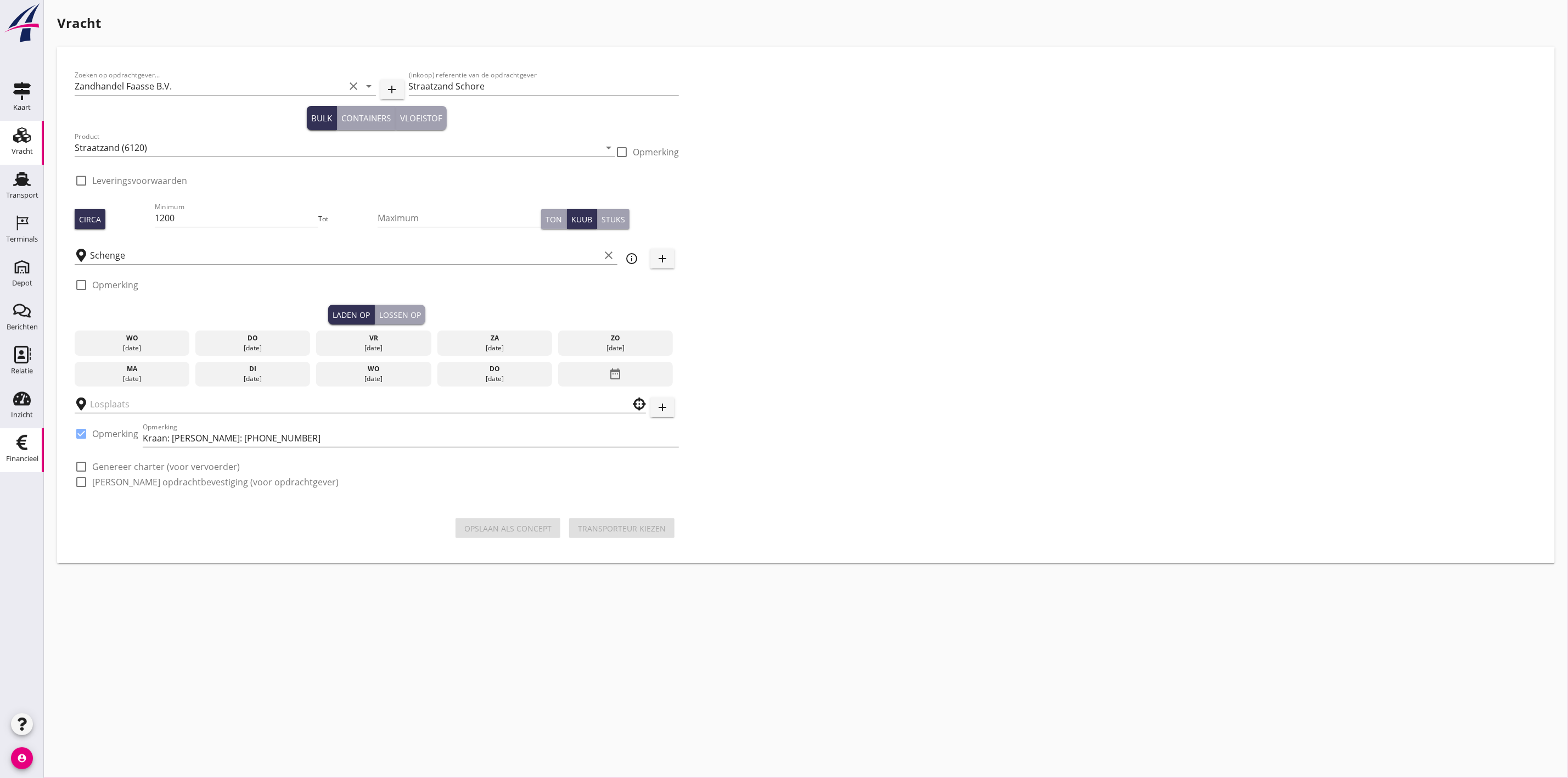
checkbox input "true"
type input "Depot Schore"
checkbox input "true"
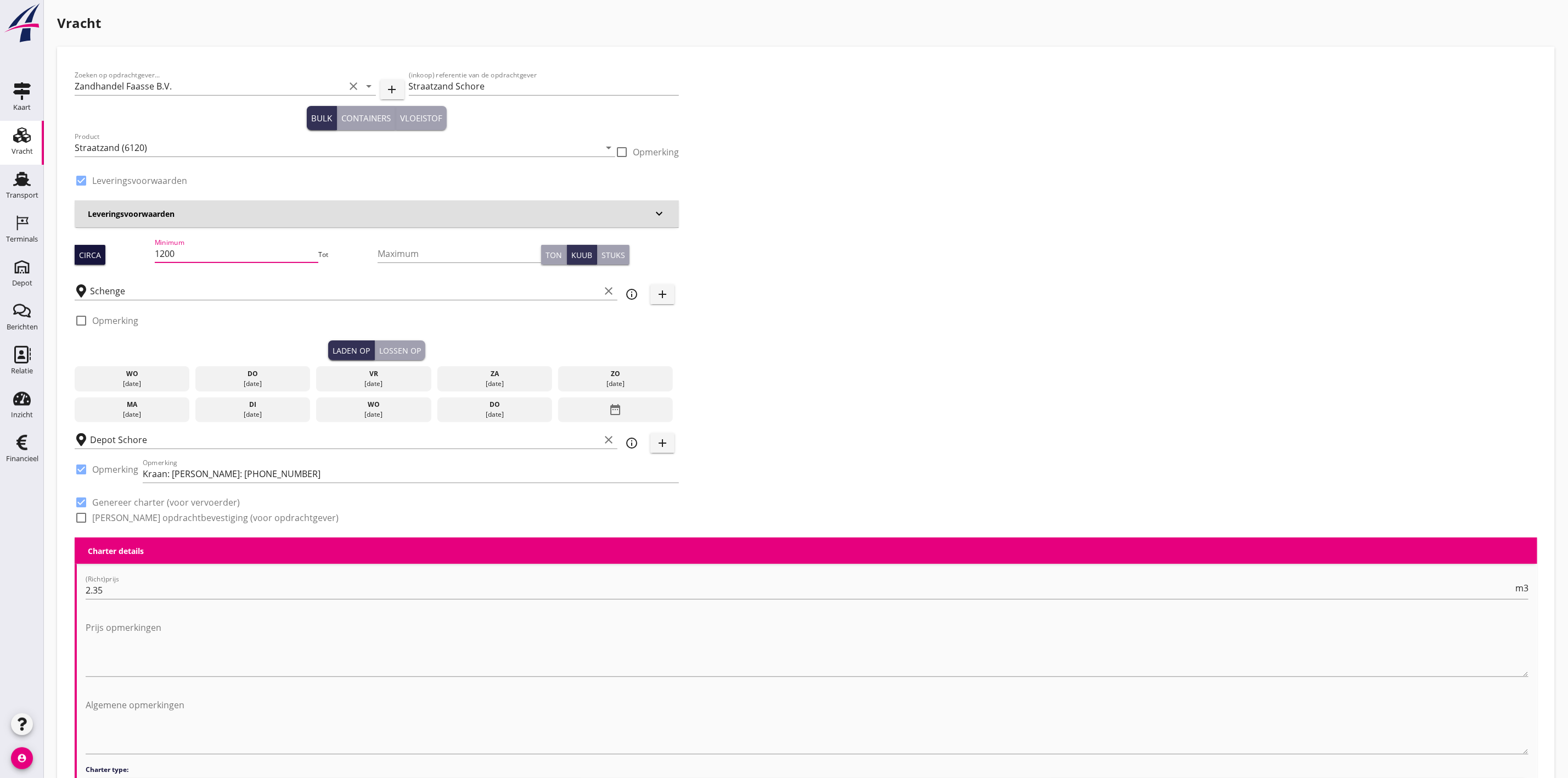
drag, startPoint x: 175, startPoint y: 254, endPoint x: 94, endPoint y: 249, distance: 81.2
click at [94, 249] on div "Circa Minimum 1200 Tot Maximum Ton Kuub Stuks" at bounding box center [376, 255] width 604 height 37
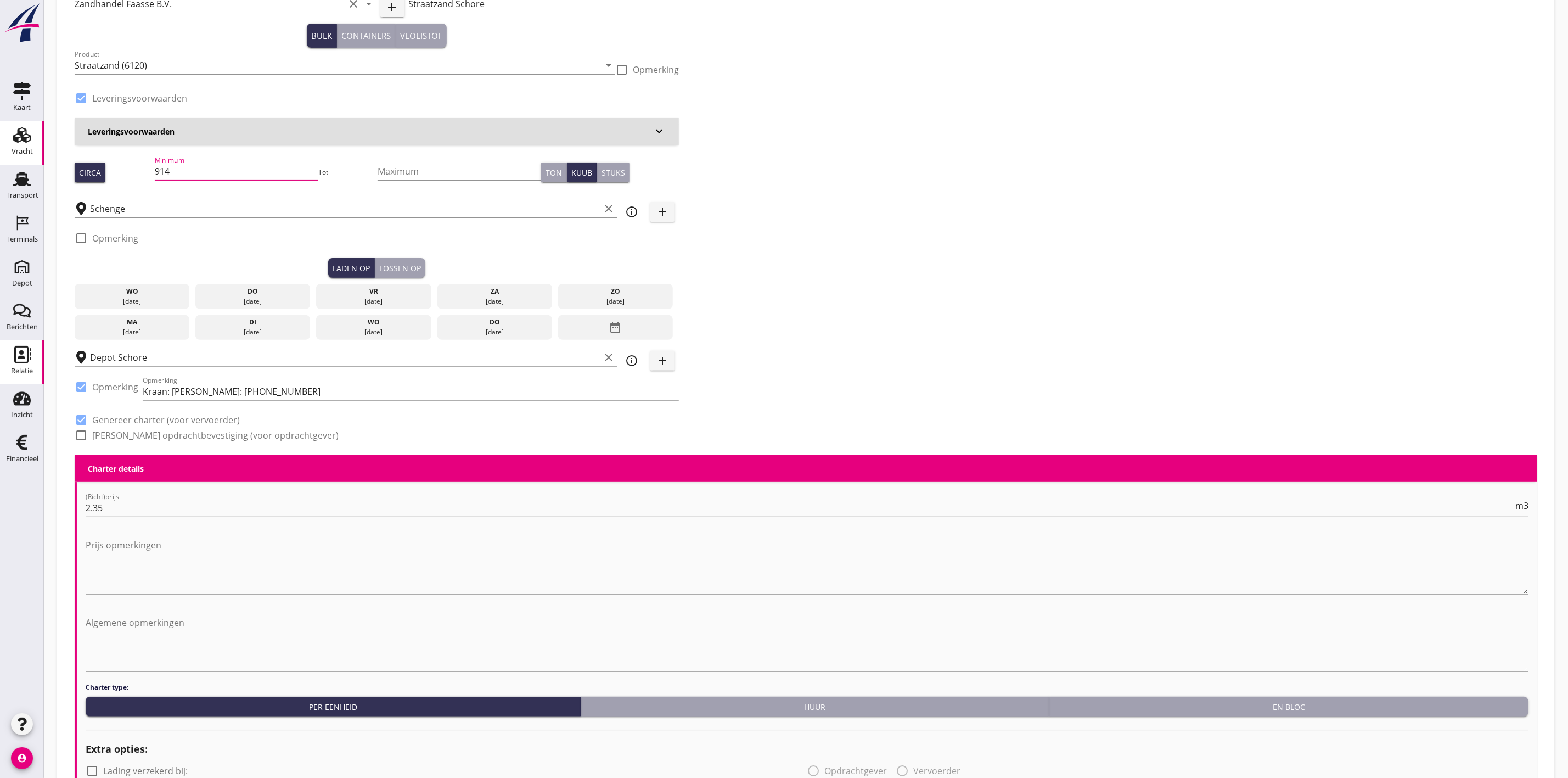
type input "914"
drag, startPoint x: 271, startPoint y: 297, endPoint x: 415, endPoint y: 264, distance: 147.7
click at [271, 297] on div "[DATE]" at bounding box center [253, 302] width 110 height 10
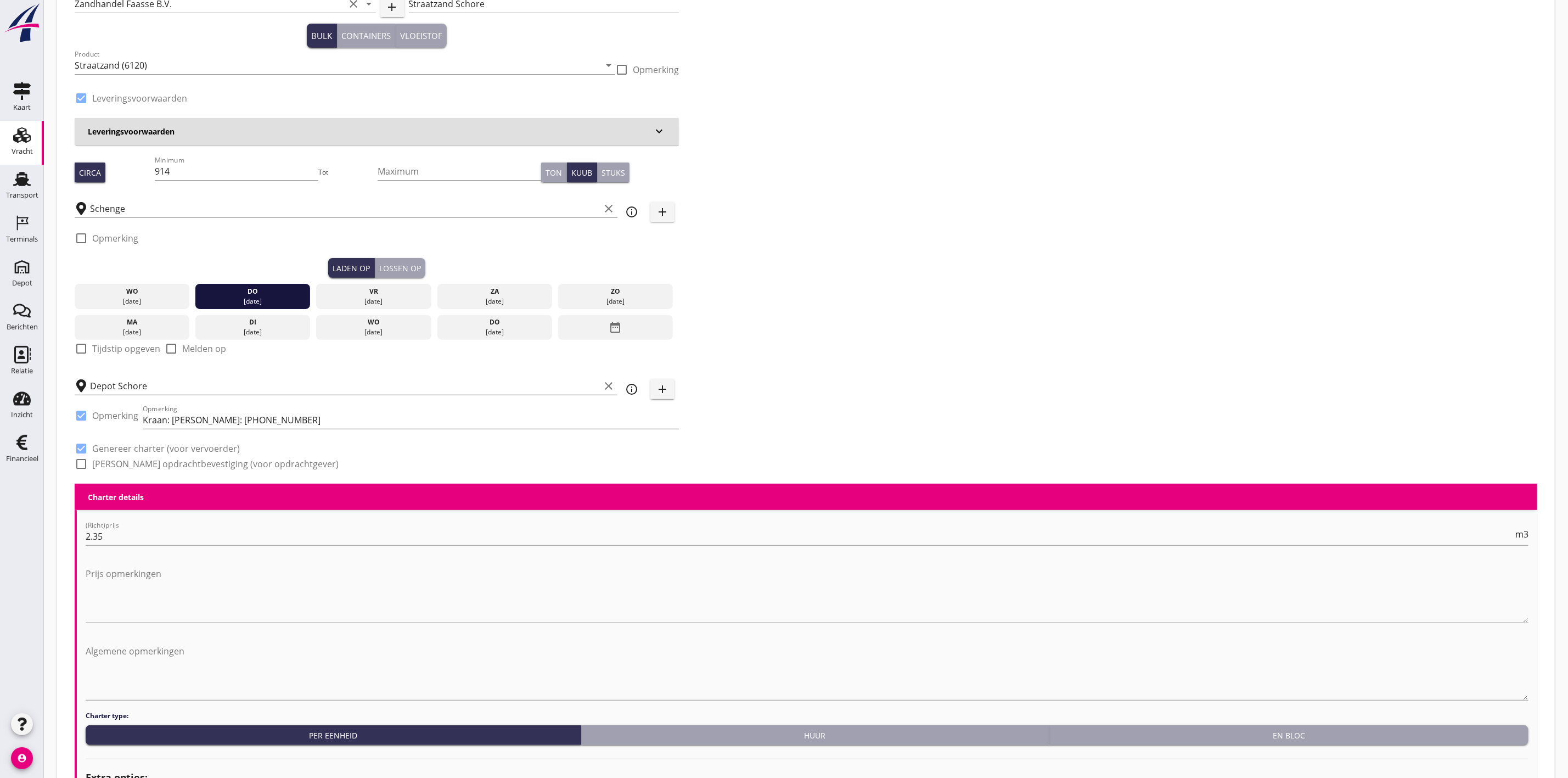
drag, startPoint x: 427, startPoint y: 261, endPoint x: 417, endPoint y: 262, distance: 10.0
click at [427, 261] on div "Laden op Lossen op" at bounding box center [376, 268] width 604 height 20
click at [417, 262] on div "Lossen op" at bounding box center [400, 268] width 42 height 11
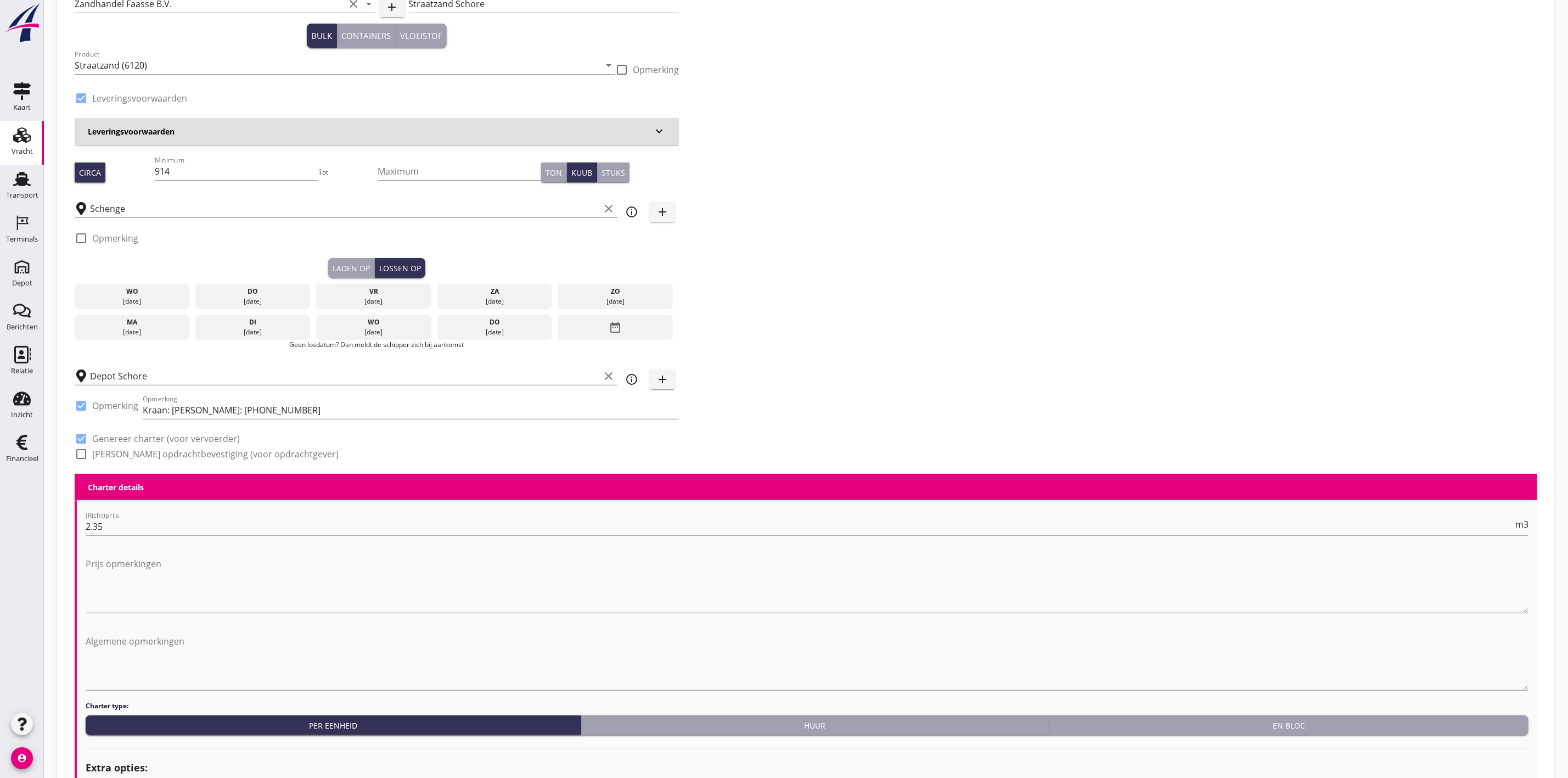
click at [389, 287] on div "vr" at bounding box center [374, 292] width 110 height 10
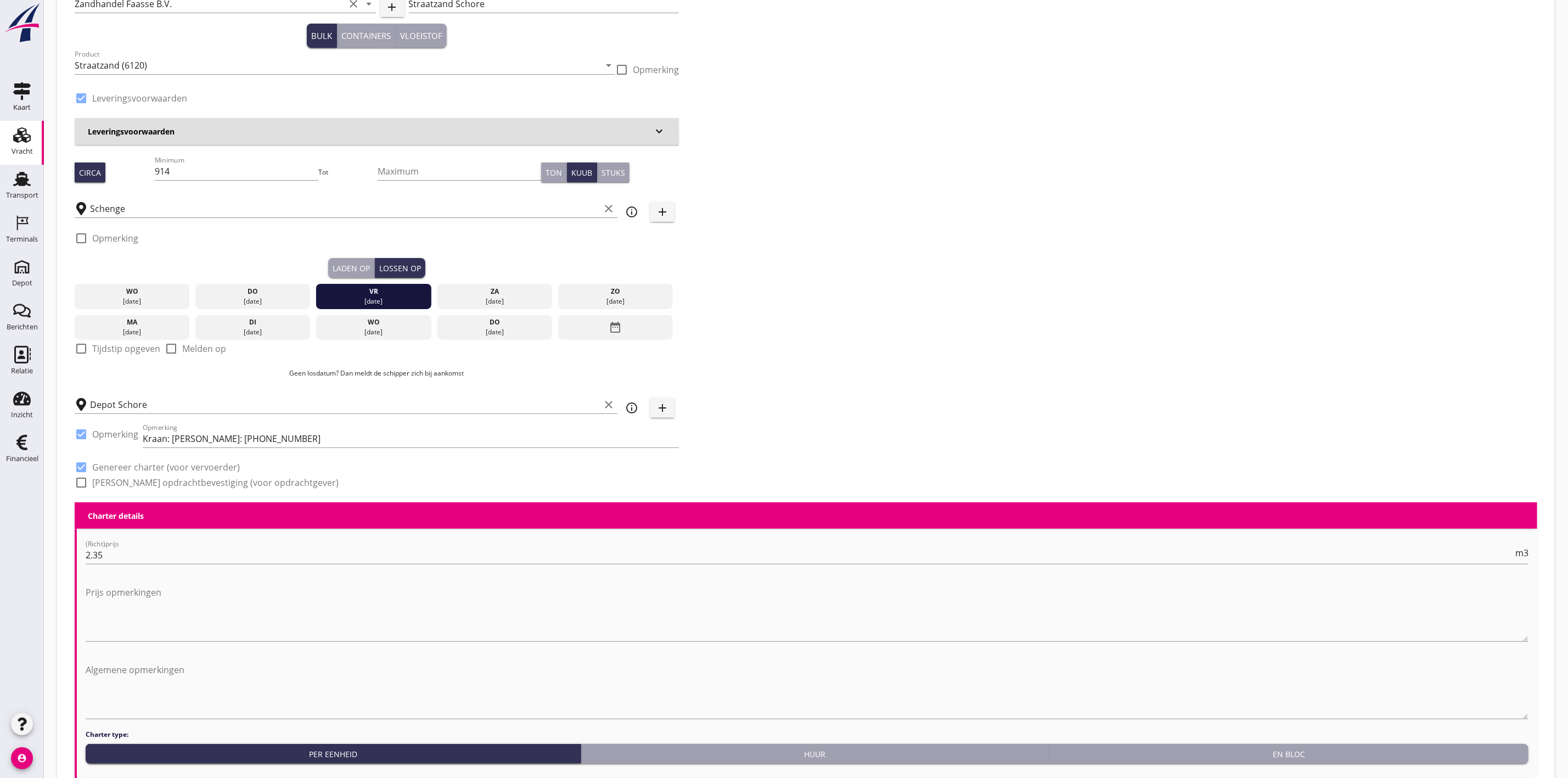
click at [914, 300] on div "Zoeken op opdrachtgever... Zandhandel Faasse B.V. clear arrow_drop_down add (in…" at bounding box center [806, 242] width 1471 height 520
click at [811, 292] on div "Zoeken op opdrachtgever... Zandhandel Faasse B.V. clear arrow_drop_down add (in…" at bounding box center [806, 242] width 1471 height 520
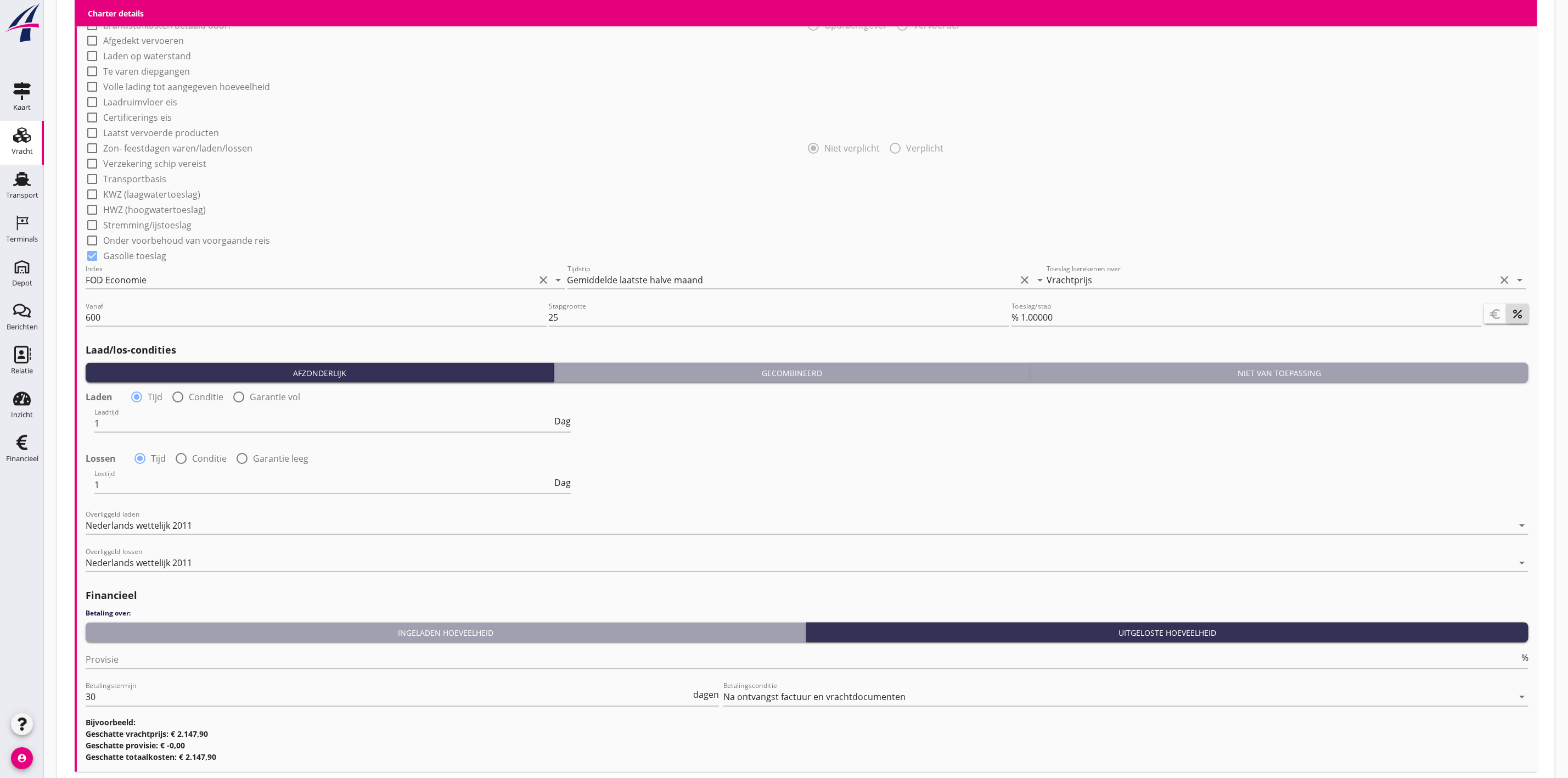
scroll to position [975, 0]
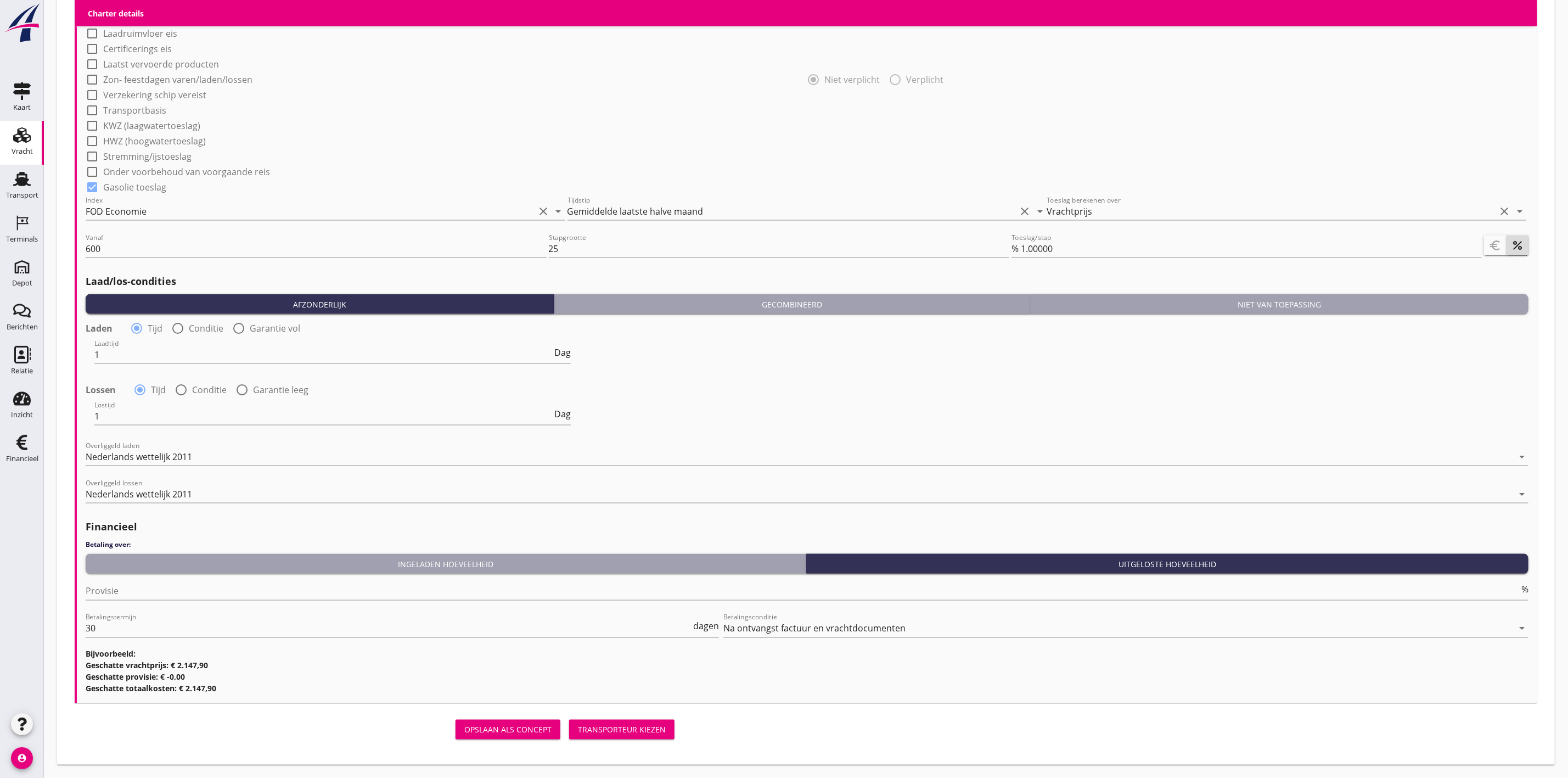
click at [622, 720] on button "Transporteur kiezen" at bounding box center [621, 730] width 106 height 20
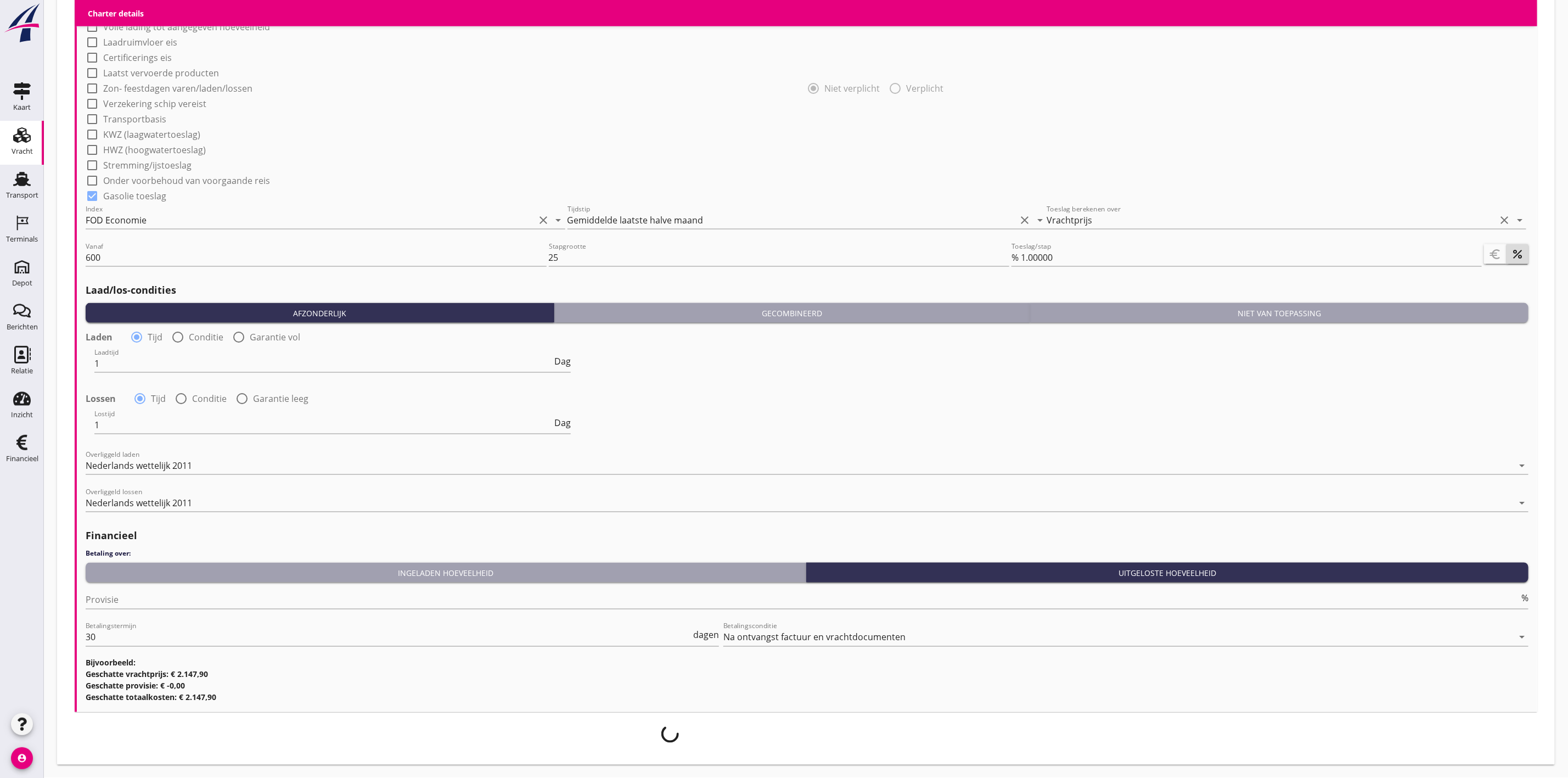
scroll to position [965, 0]
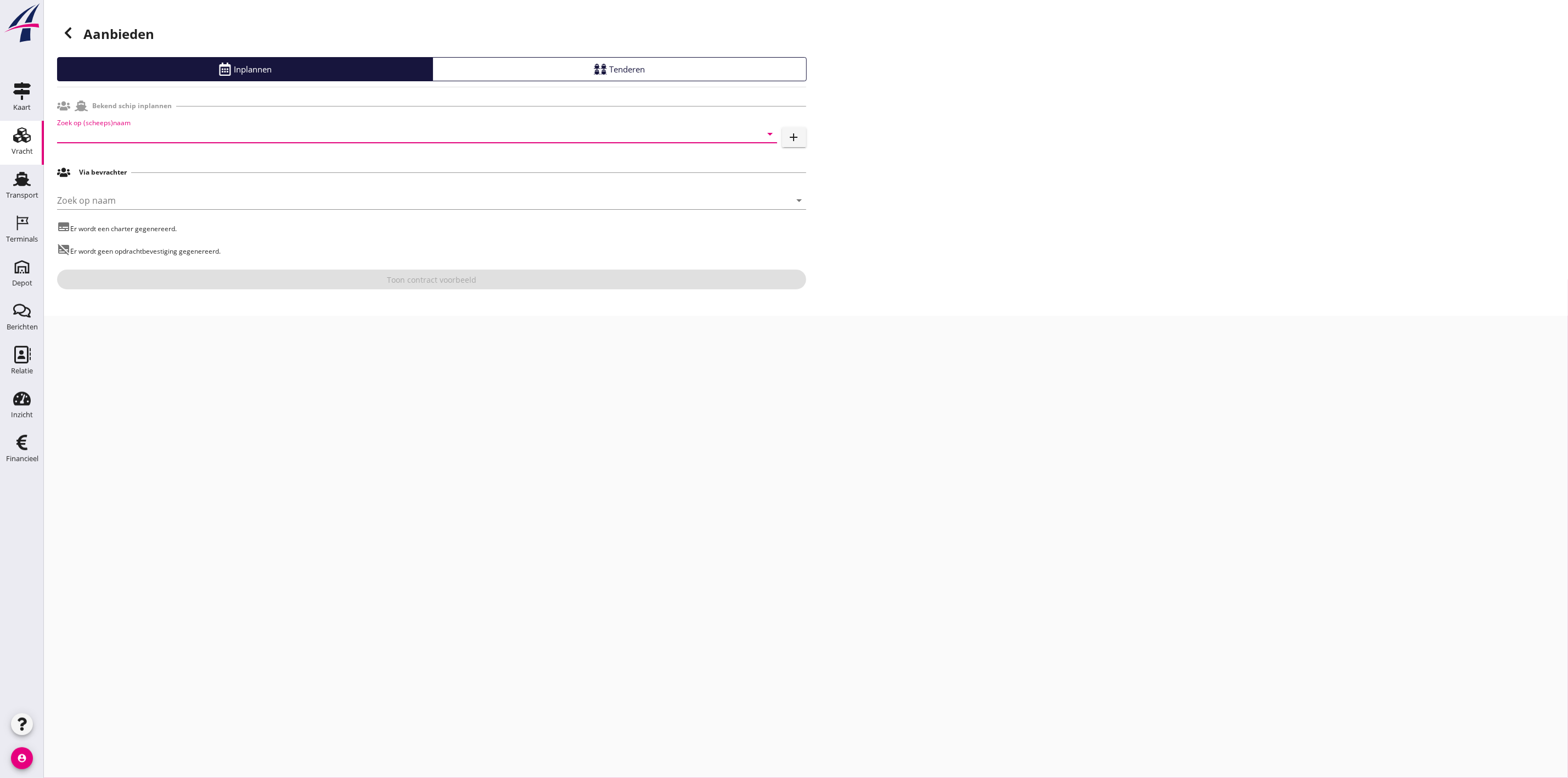
click at [91, 129] on input "Zoek op (scheeps)naam" at bounding box center [402, 134] width 690 height 17
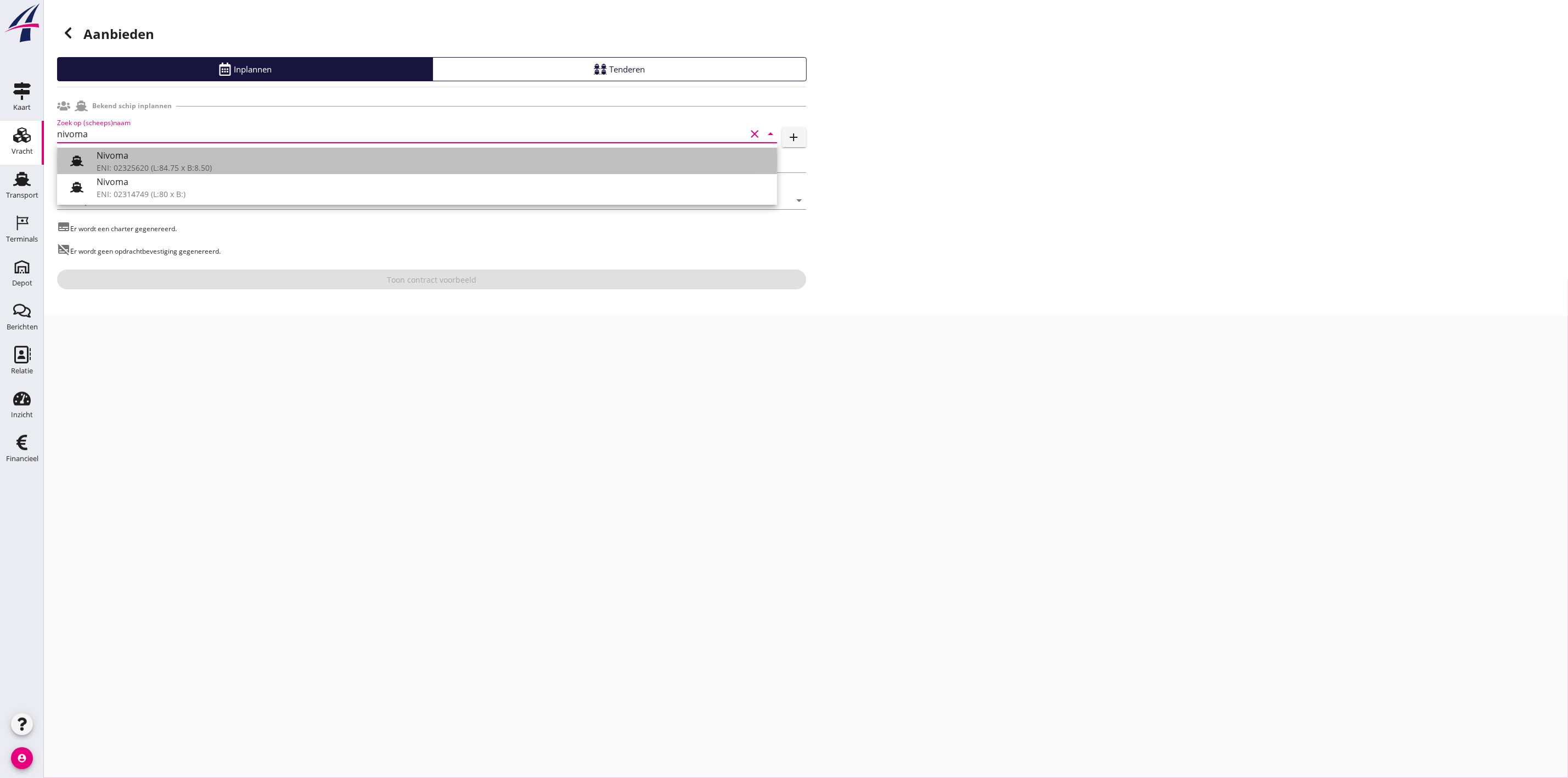
click at [229, 170] on div "ENI: 02325620 (L:84.75 x B:8.50)" at bounding box center [432, 167] width 672 height 11
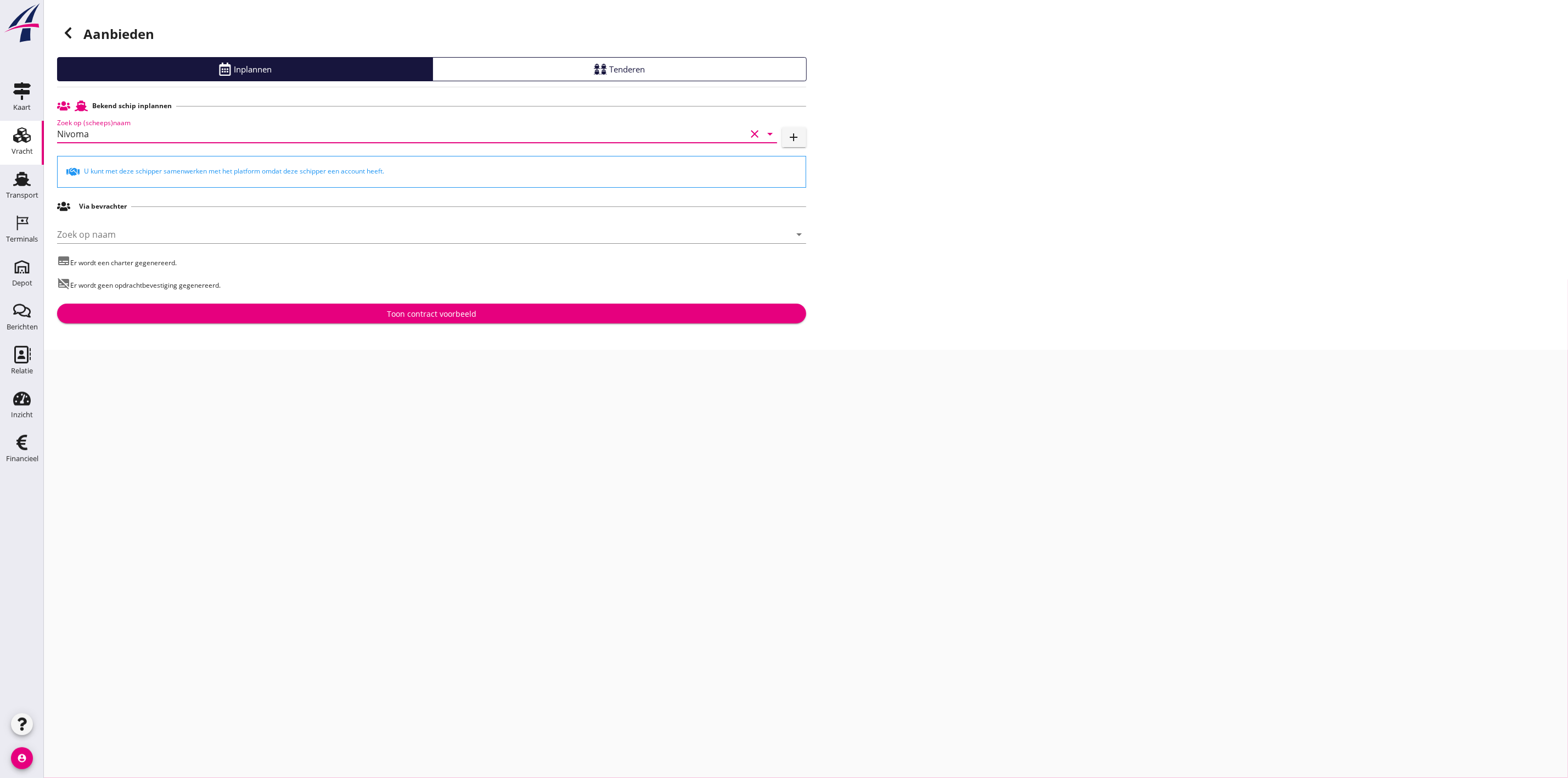
type input "Nivoma"
click at [471, 316] on div "Toon contract voorbeeld" at bounding box center [432, 314] width 90 height 11
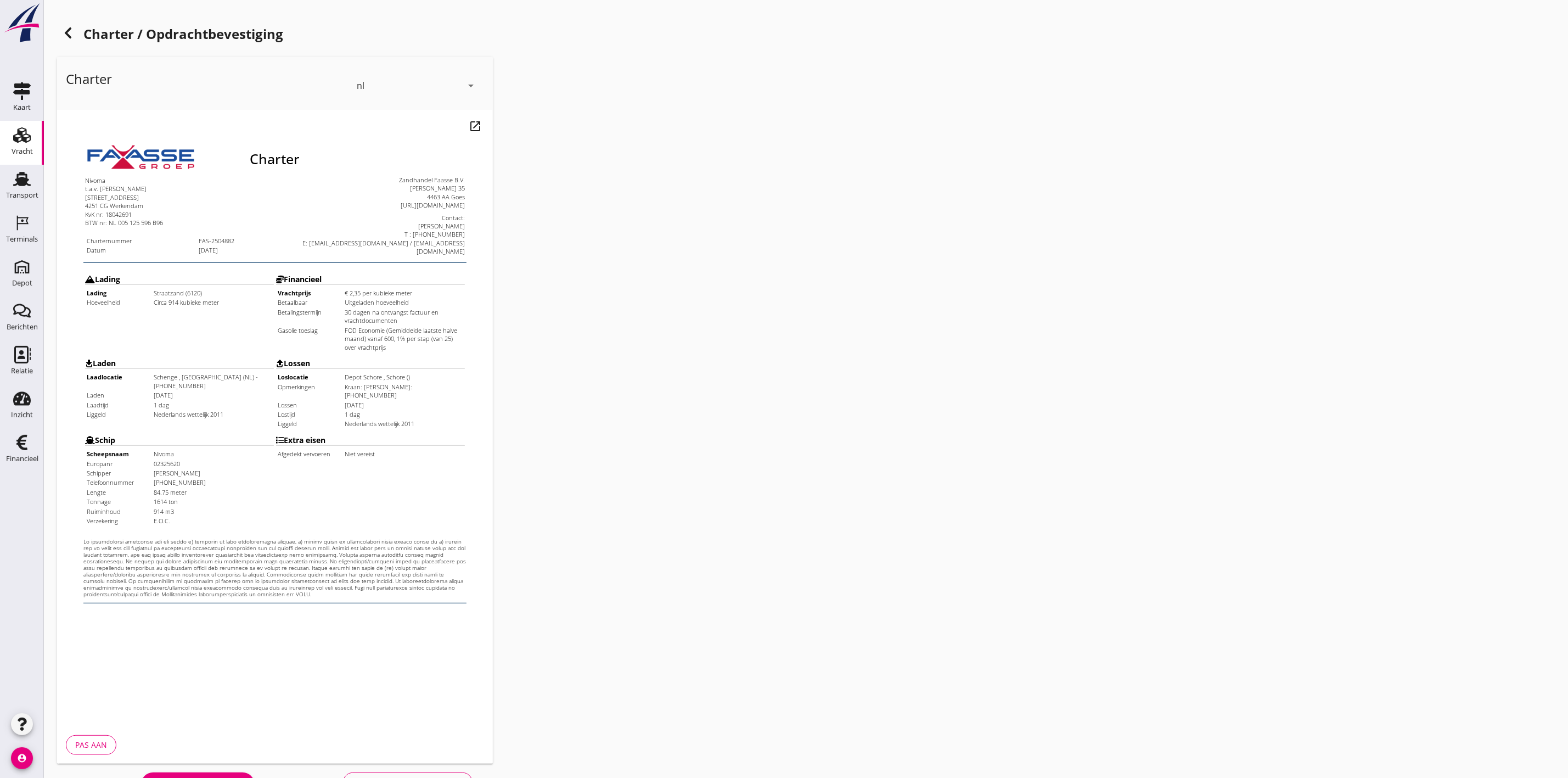
click at [776, 396] on div "Charter nl arrow_drop_down open_in_new Pas aan" at bounding box center [429, 410] width 753 height 716
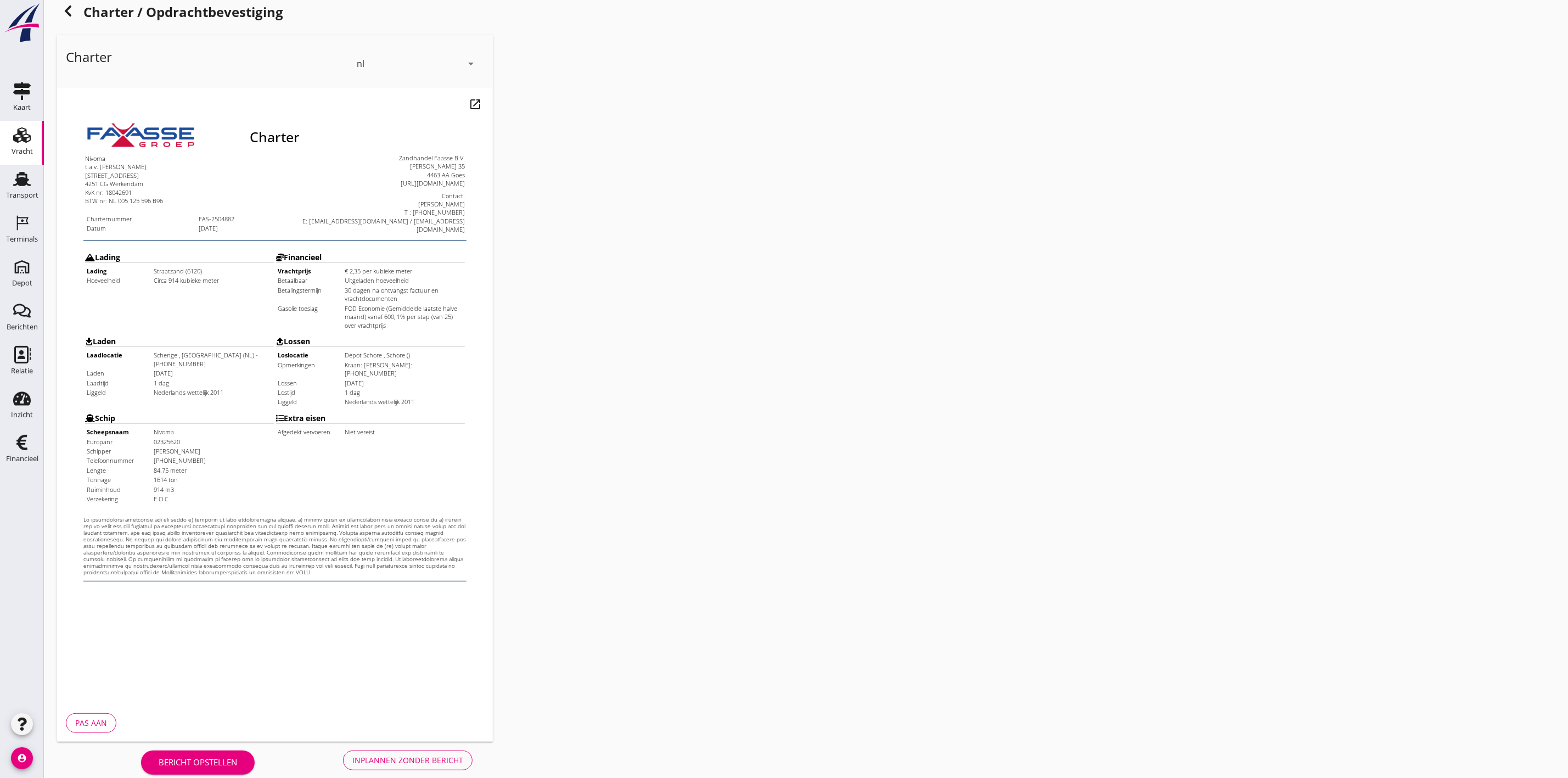
scroll to position [34, 0]
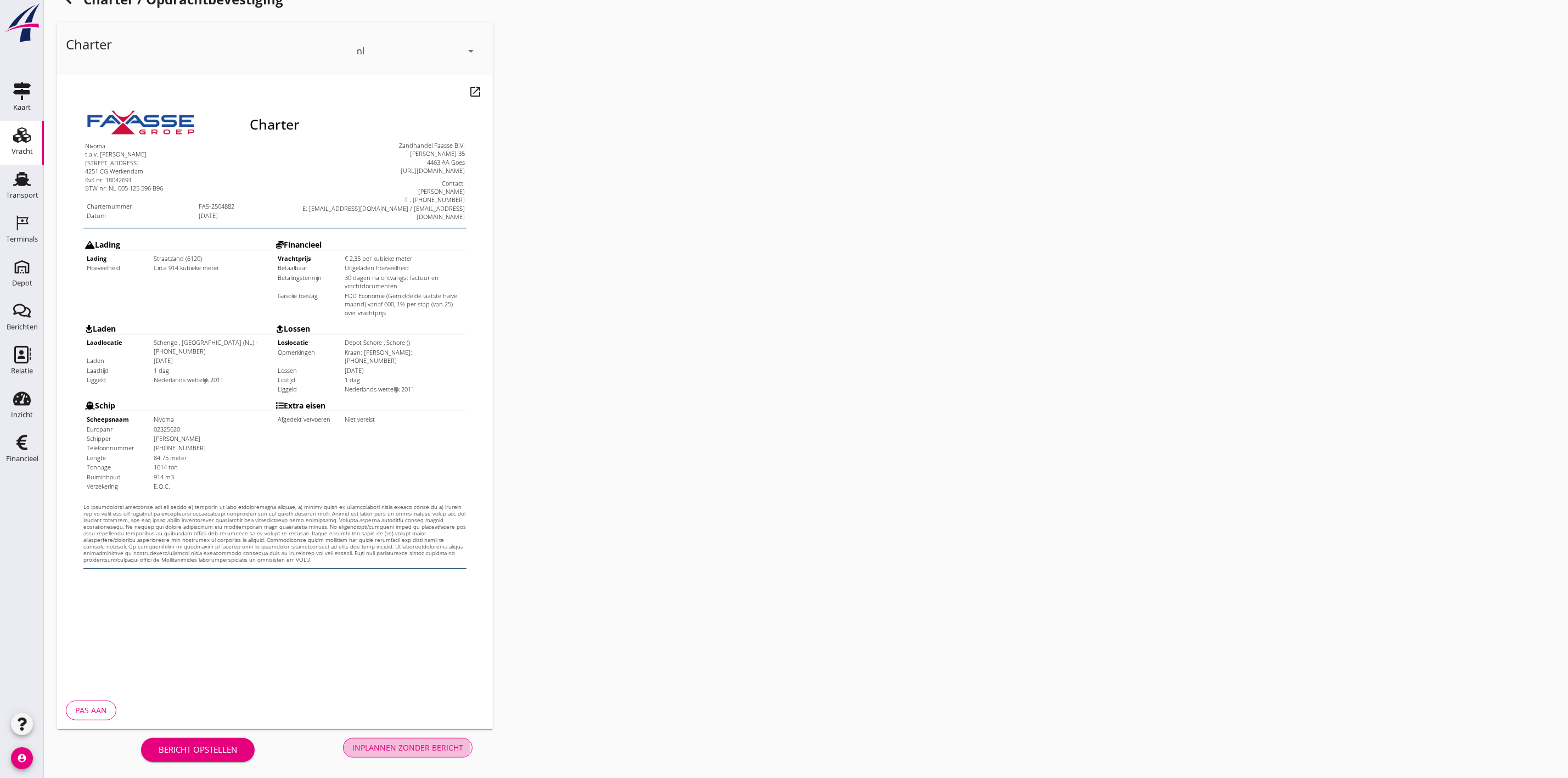
click at [407, 738] on button "Inplannen zonder bericht" at bounding box center [408, 748] width 129 height 20
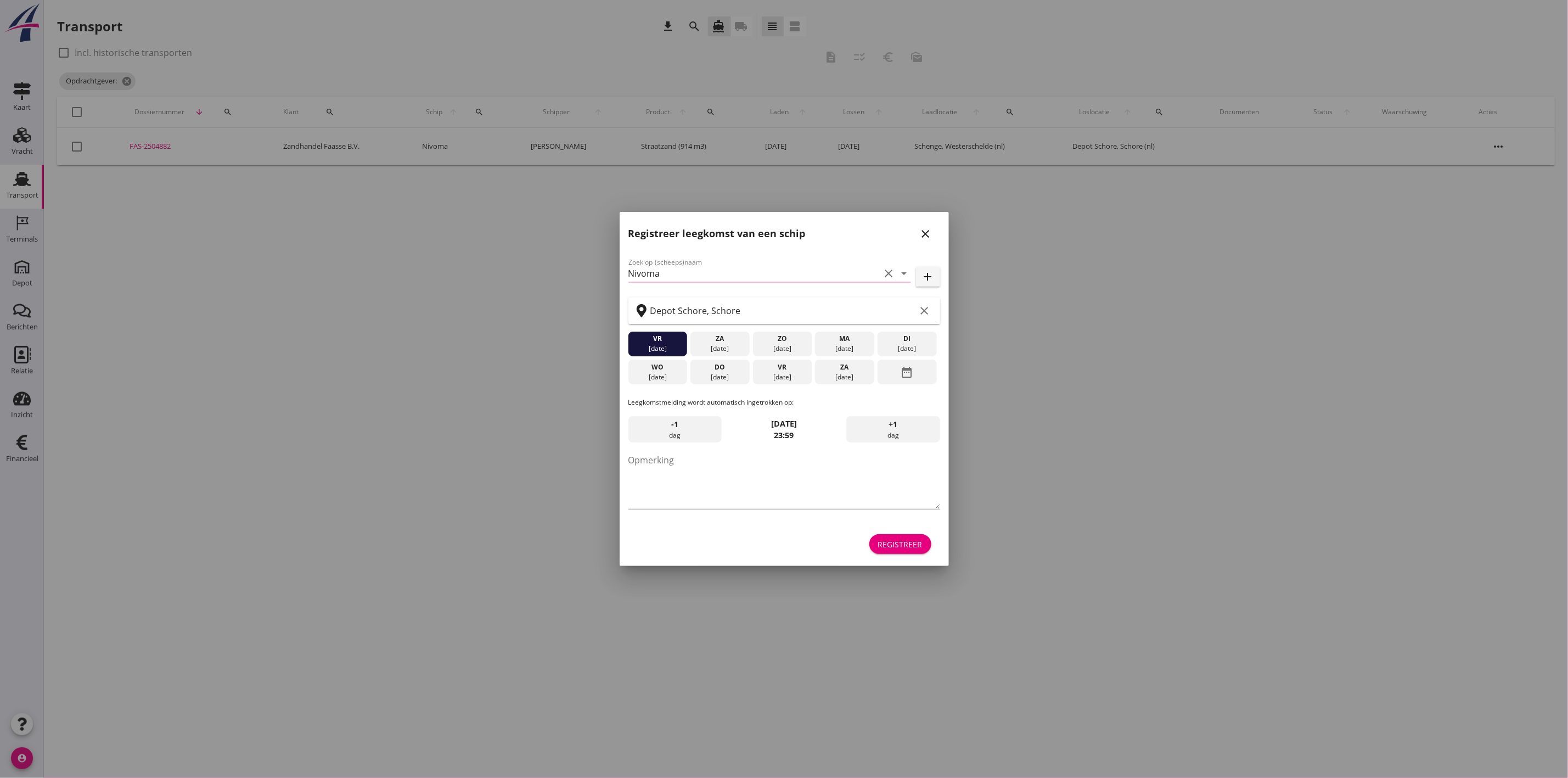
click at [126, 78] on div at bounding box center [784, 389] width 1568 height 778
click at [934, 241] on div "Registreer leegkomst van een schip close" at bounding box center [784, 229] width 329 height 35
click at [929, 231] on icon "close" at bounding box center [926, 233] width 13 height 13
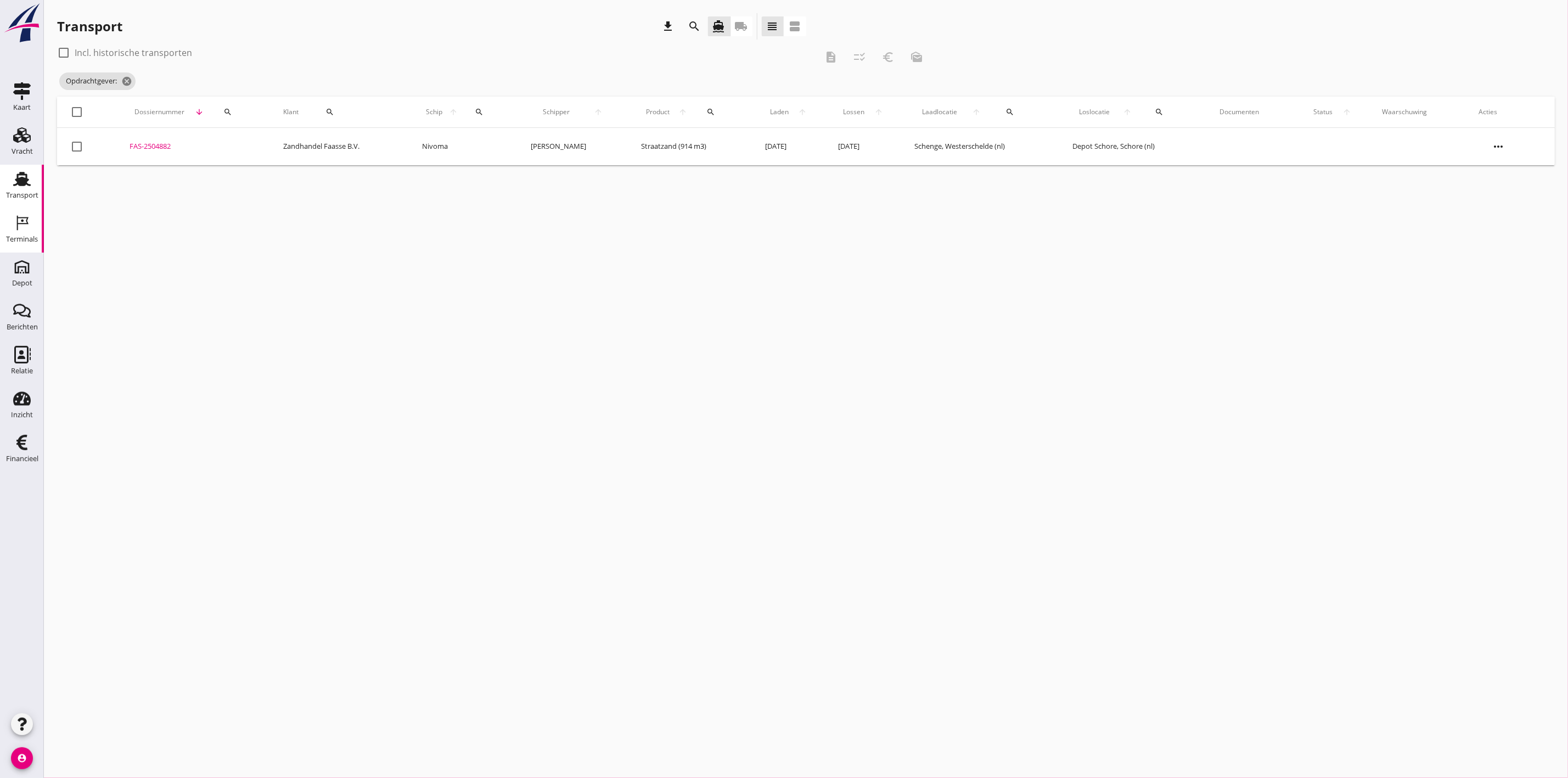
click at [24, 229] on icon "Terminals" at bounding box center [22, 223] width 17 height 17
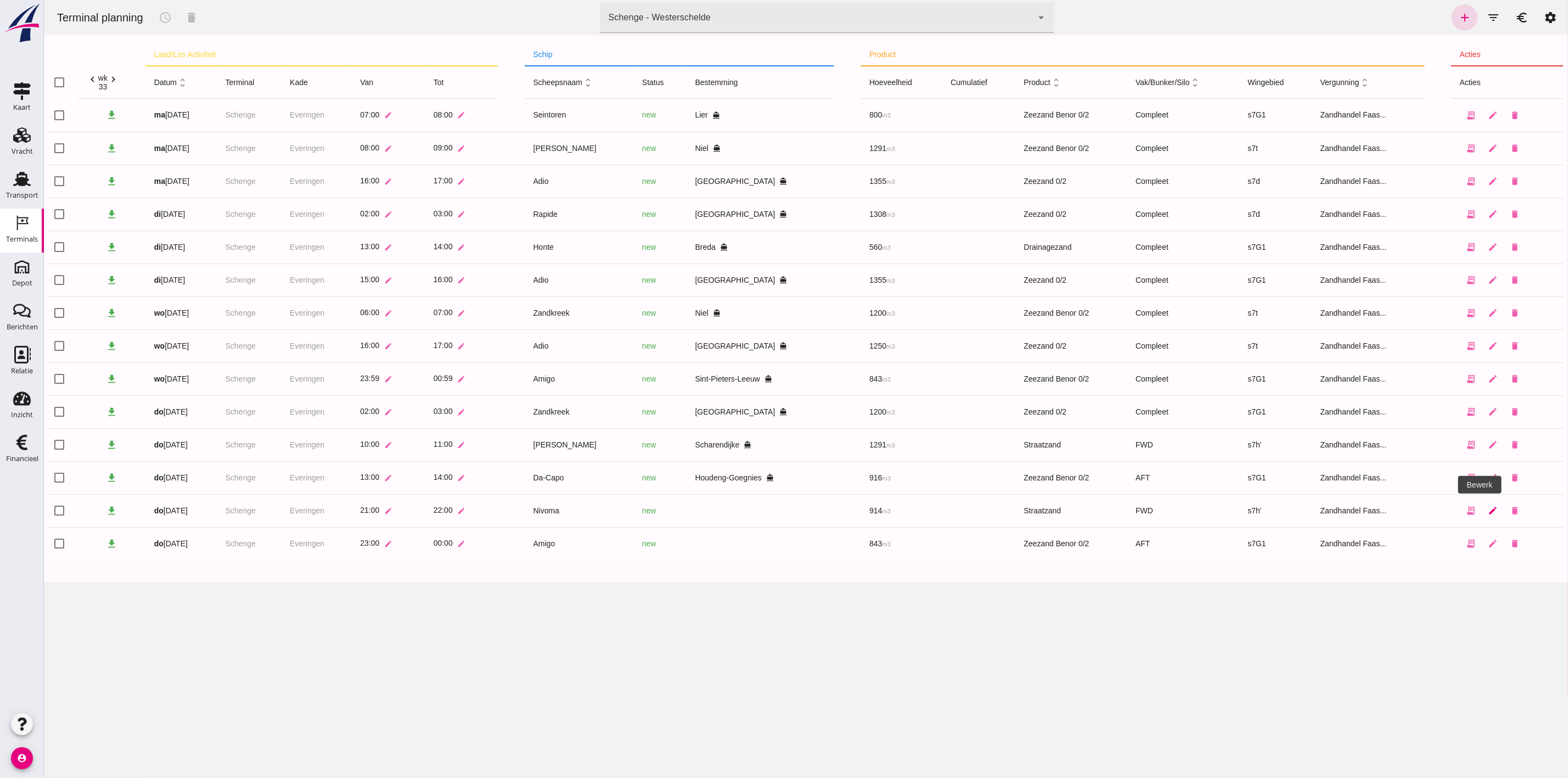
click at [1488, 506] on icon "edit" at bounding box center [1493, 511] width 10 height 10
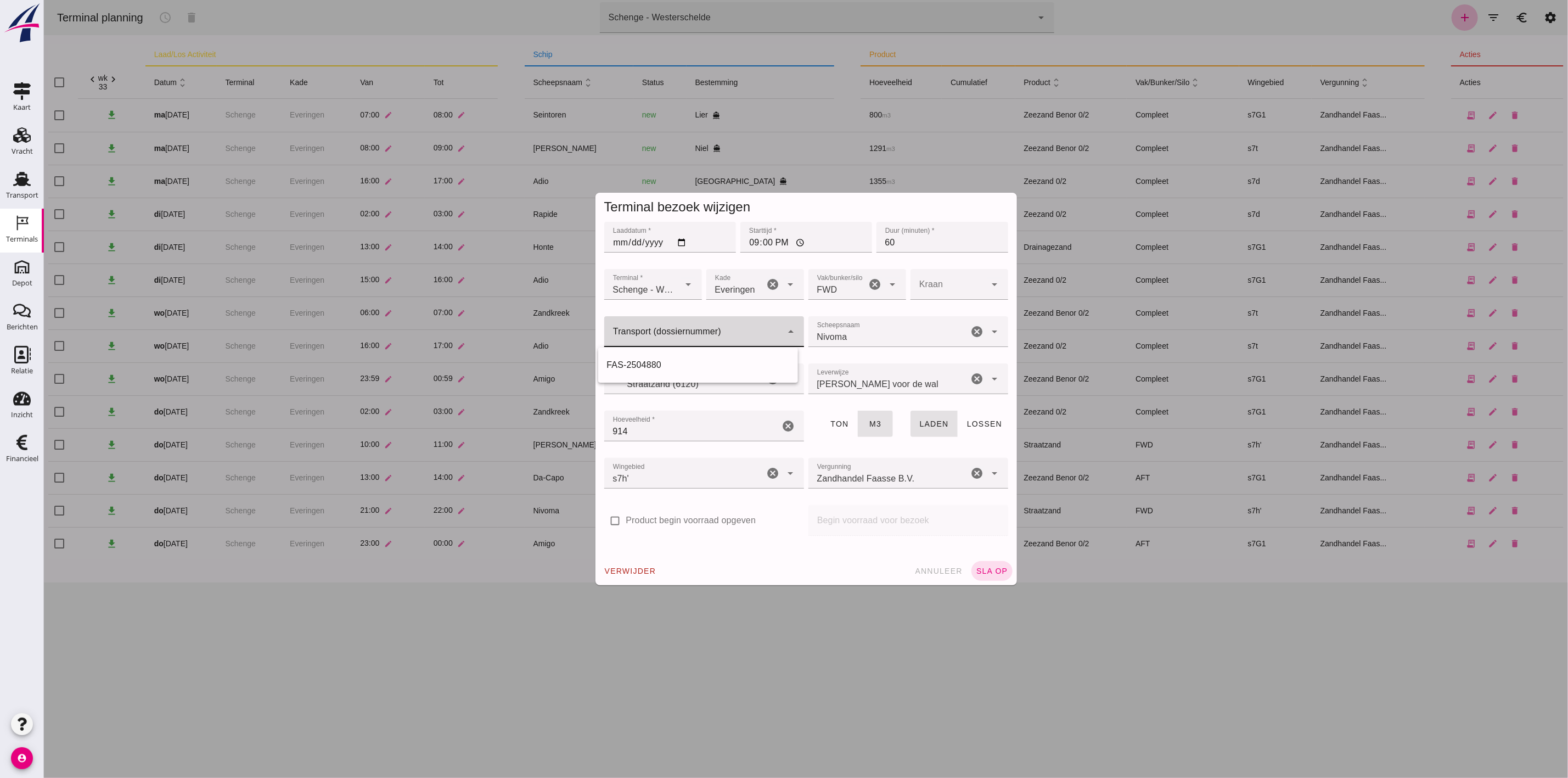
click div
click at [655, 358] on div "FAS-2504882" at bounding box center [697, 365] width 182 height 13
type input "FAS-2504882"
click span "sla op"
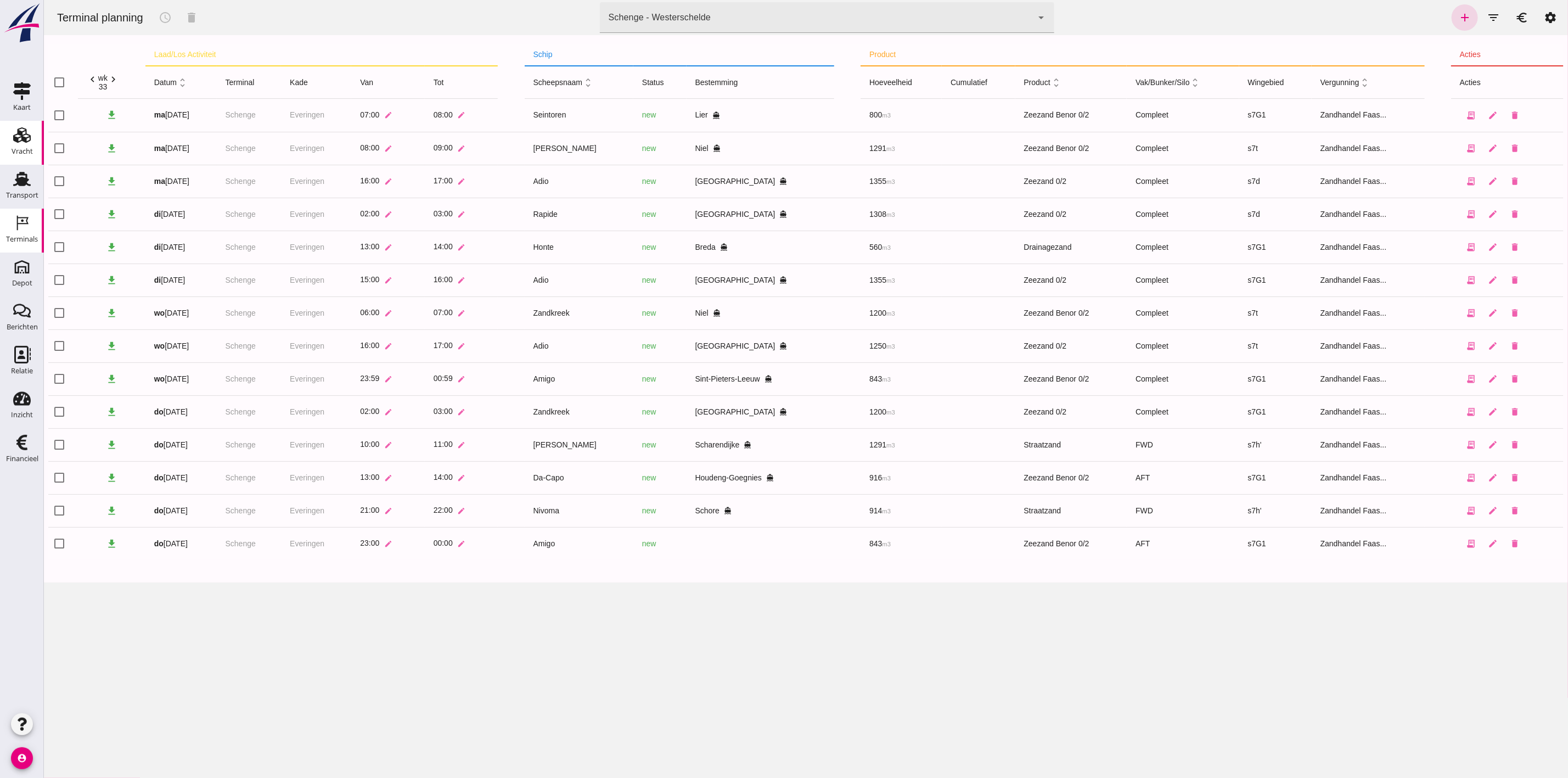
click at [20, 145] on div "Vracht" at bounding box center [22, 151] width 22 height 15
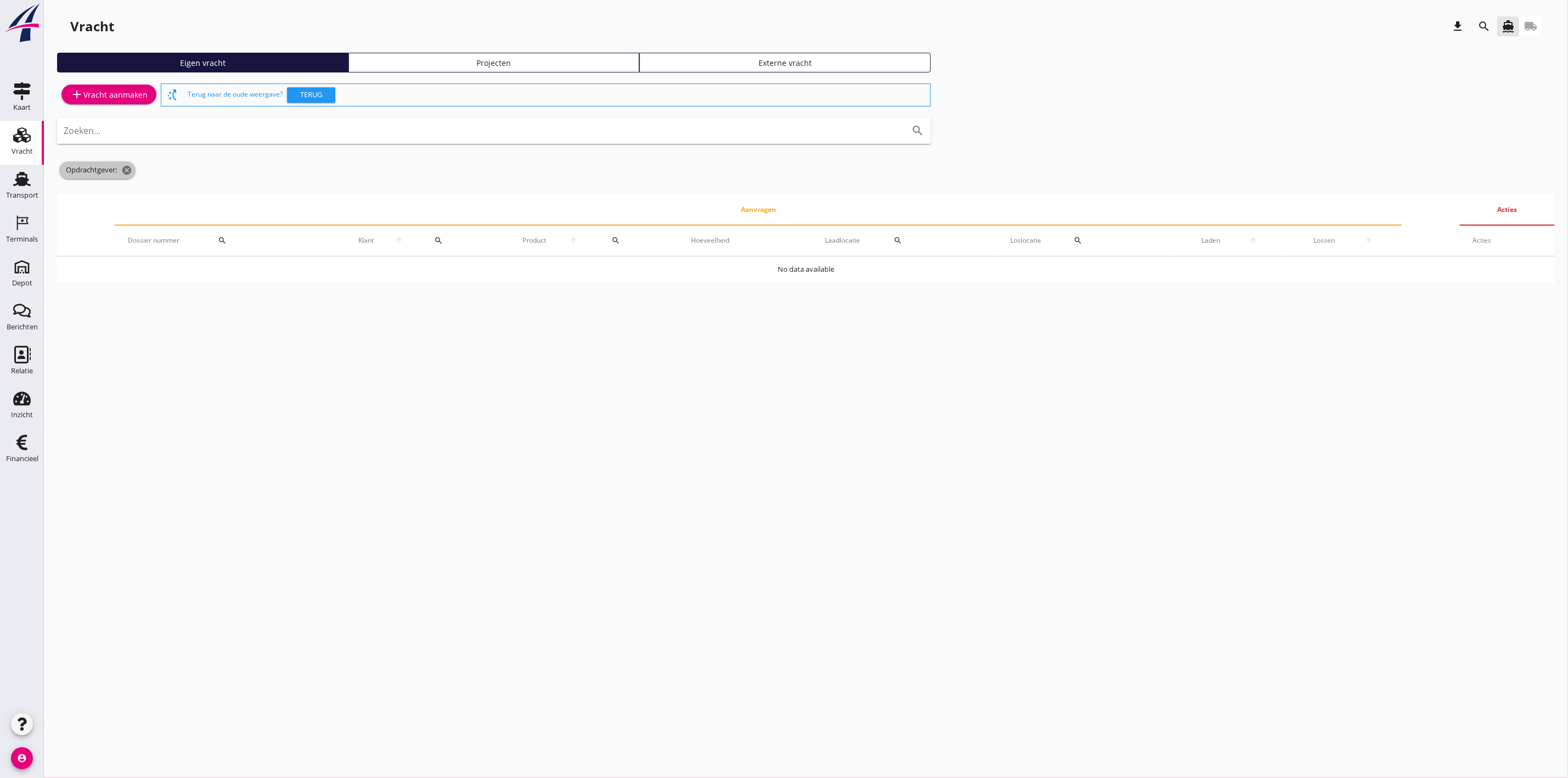
click at [127, 172] on icon "cancel" at bounding box center [126, 170] width 11 height 11
click at [1488, 17] on div "search" at bounding box center [1484, 26] width 27 height 27
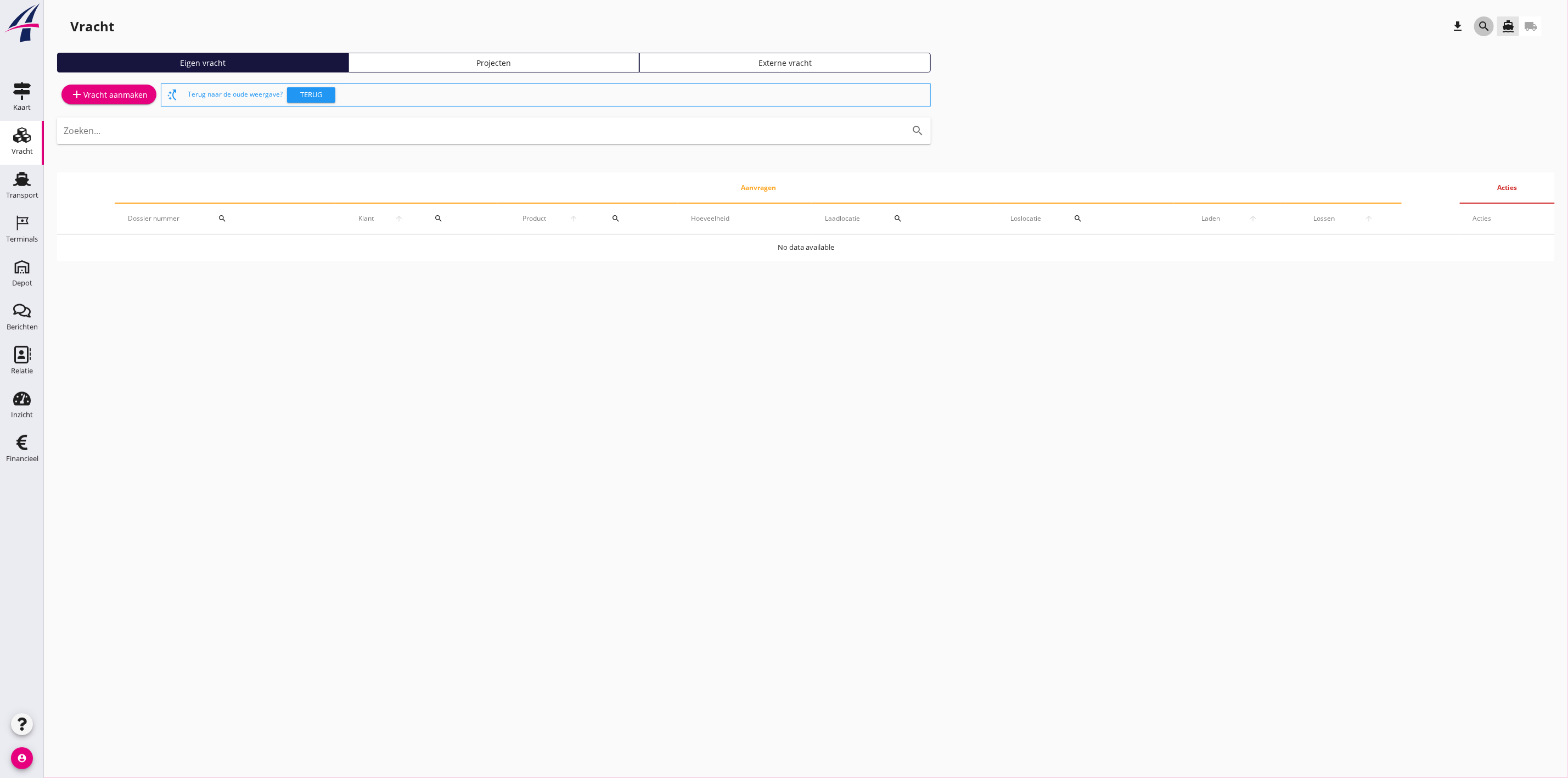
click at [1485, 20] on button "search" at bounding box center [1484, 27] width 20 height 20
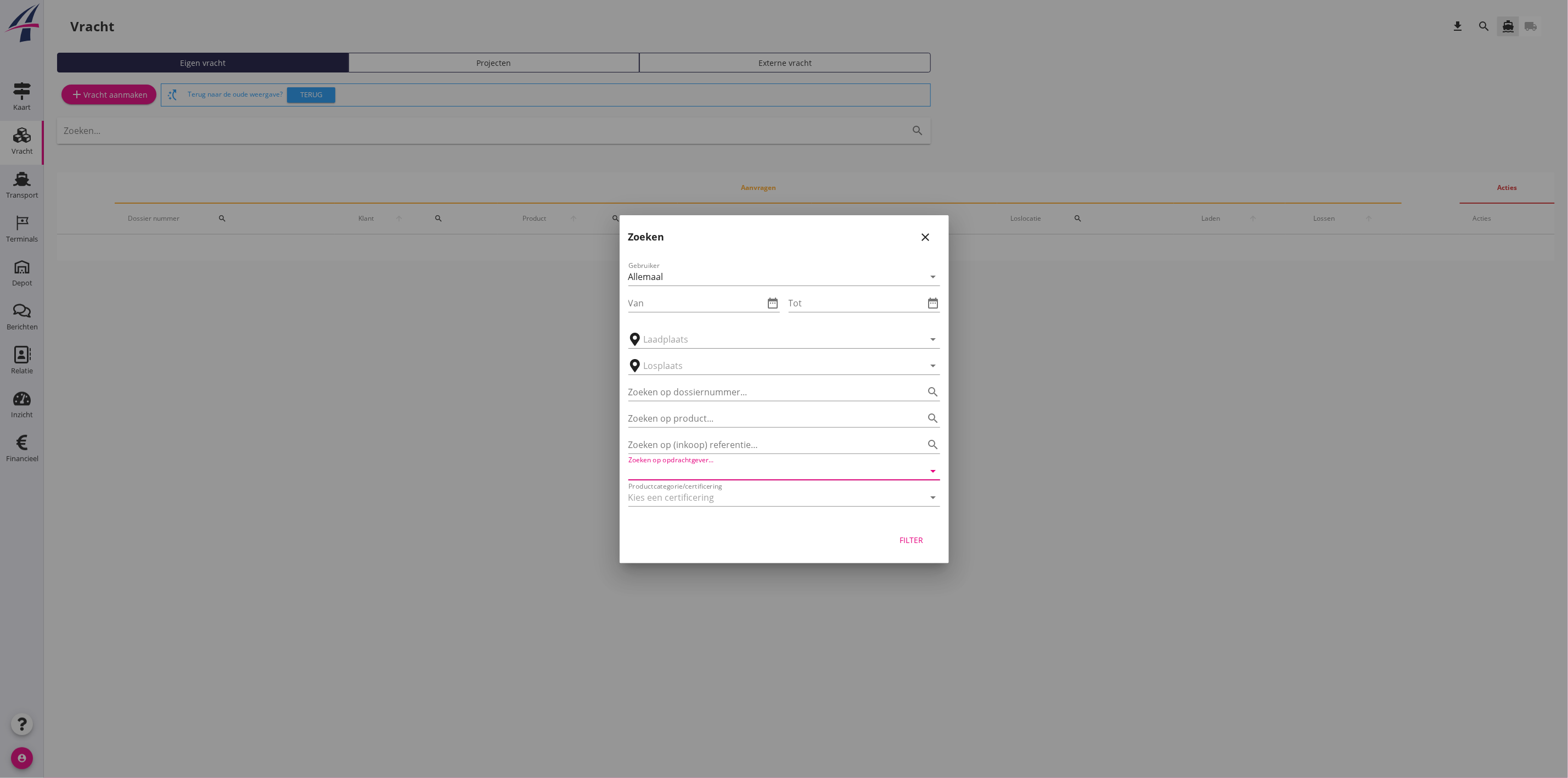
click at [723, 470] on input "Zoeken op opdrachtgever..." at bounding box center [769, 471] width 281 height 17
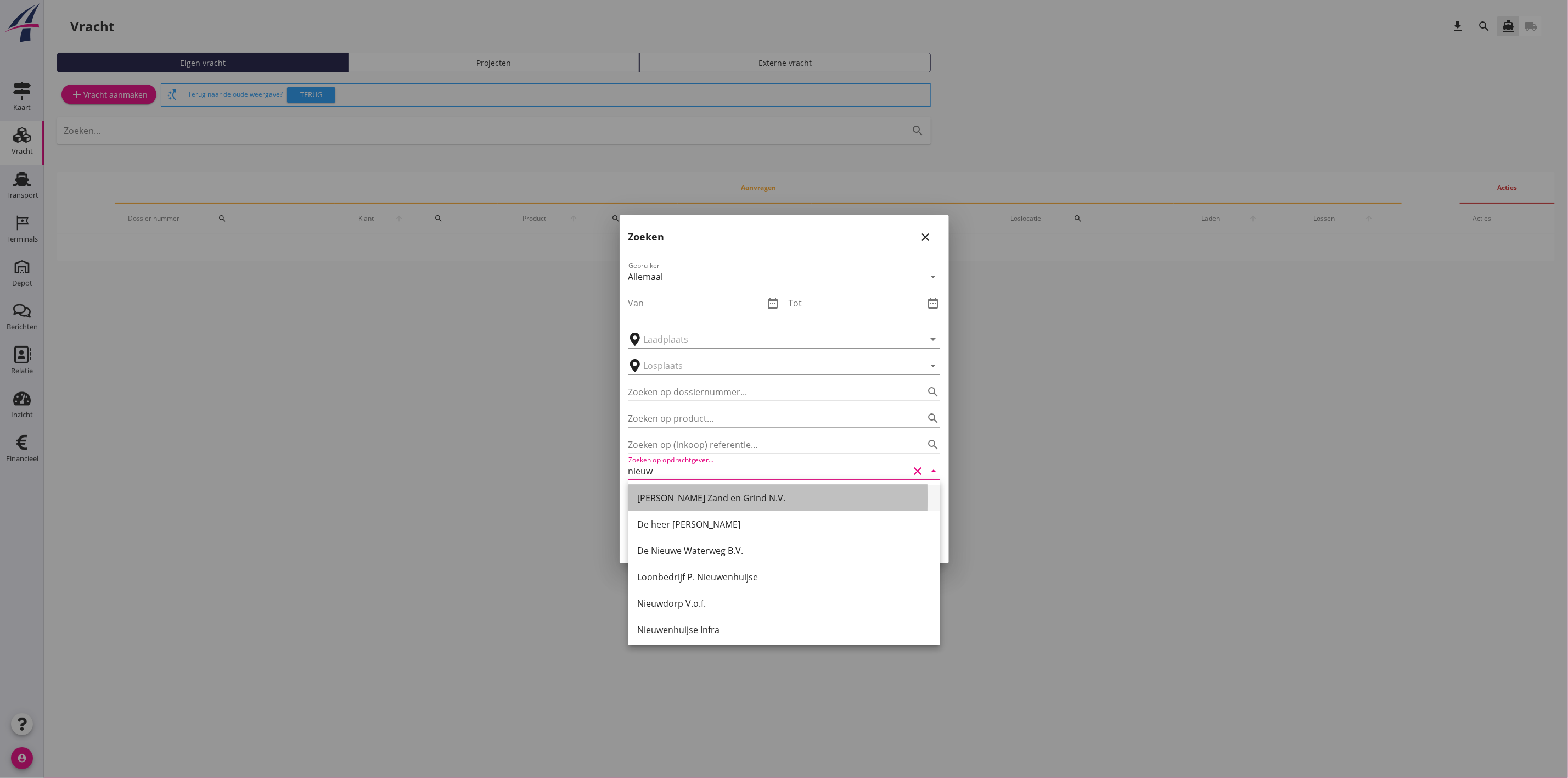
click at [740, 492] on div "[PERSON_NAME] Zand en Grind N.V." at bounding box center [784, 498] width 294 height 13
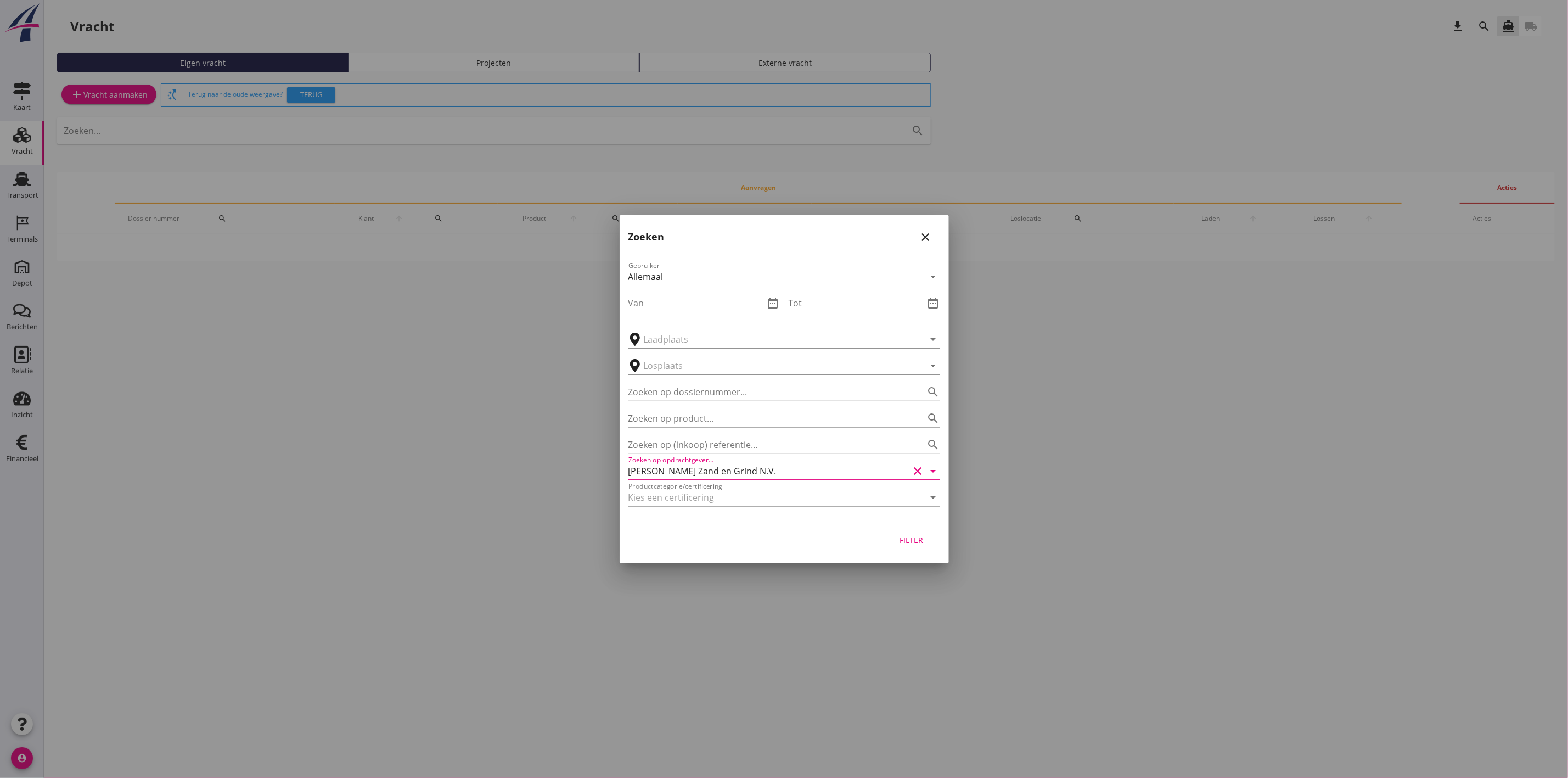
type input "[PERSON_NAME] Zand en Grind N.V."
click at [906, 541] on div "Filter" at bounding box center [911, 539] width 31 height 11
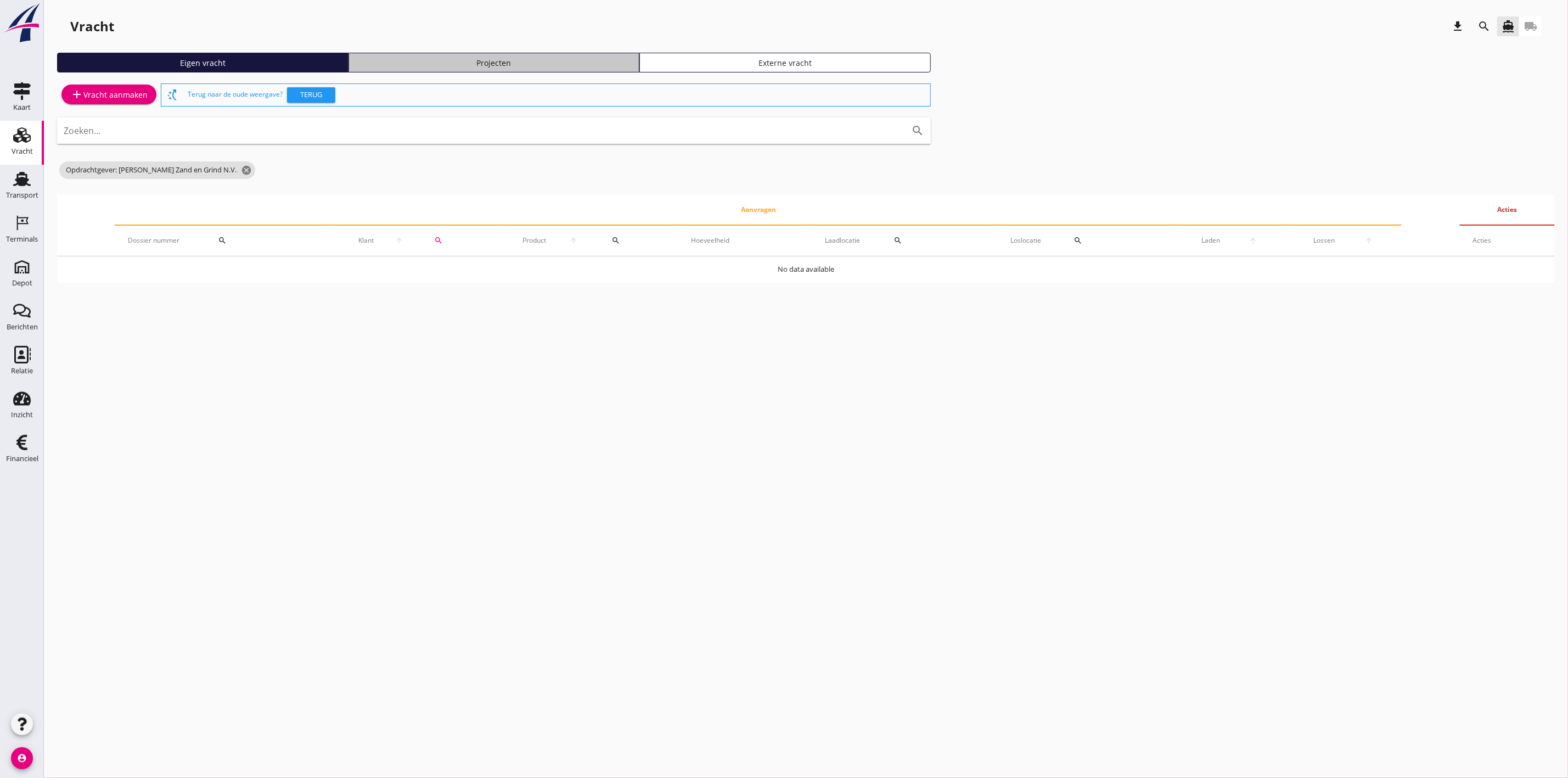
click at [511, 55] on link "Projecten" at bounding box center [494, 62] width 292 height 20
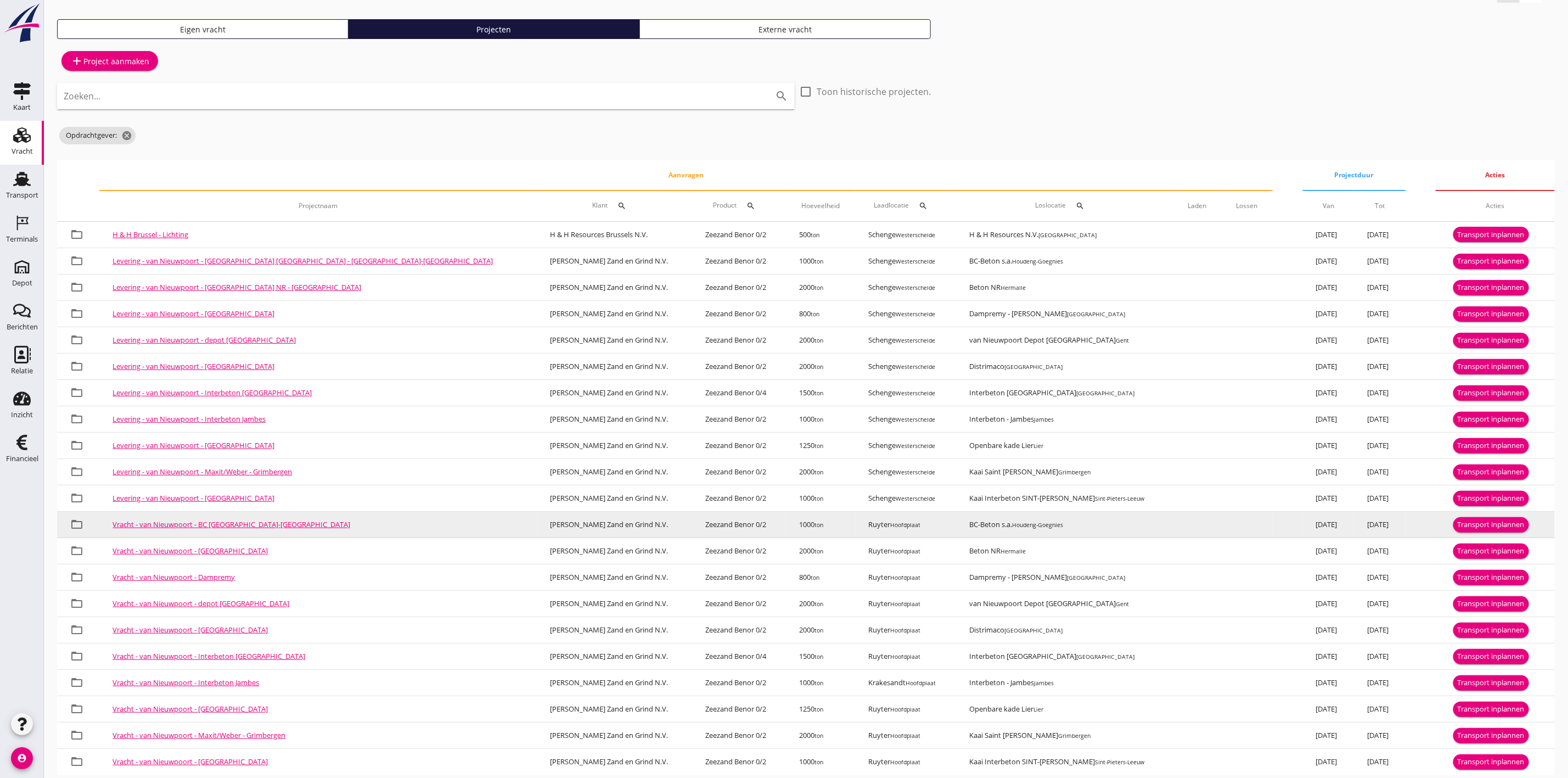
scroll to position [52, 0]
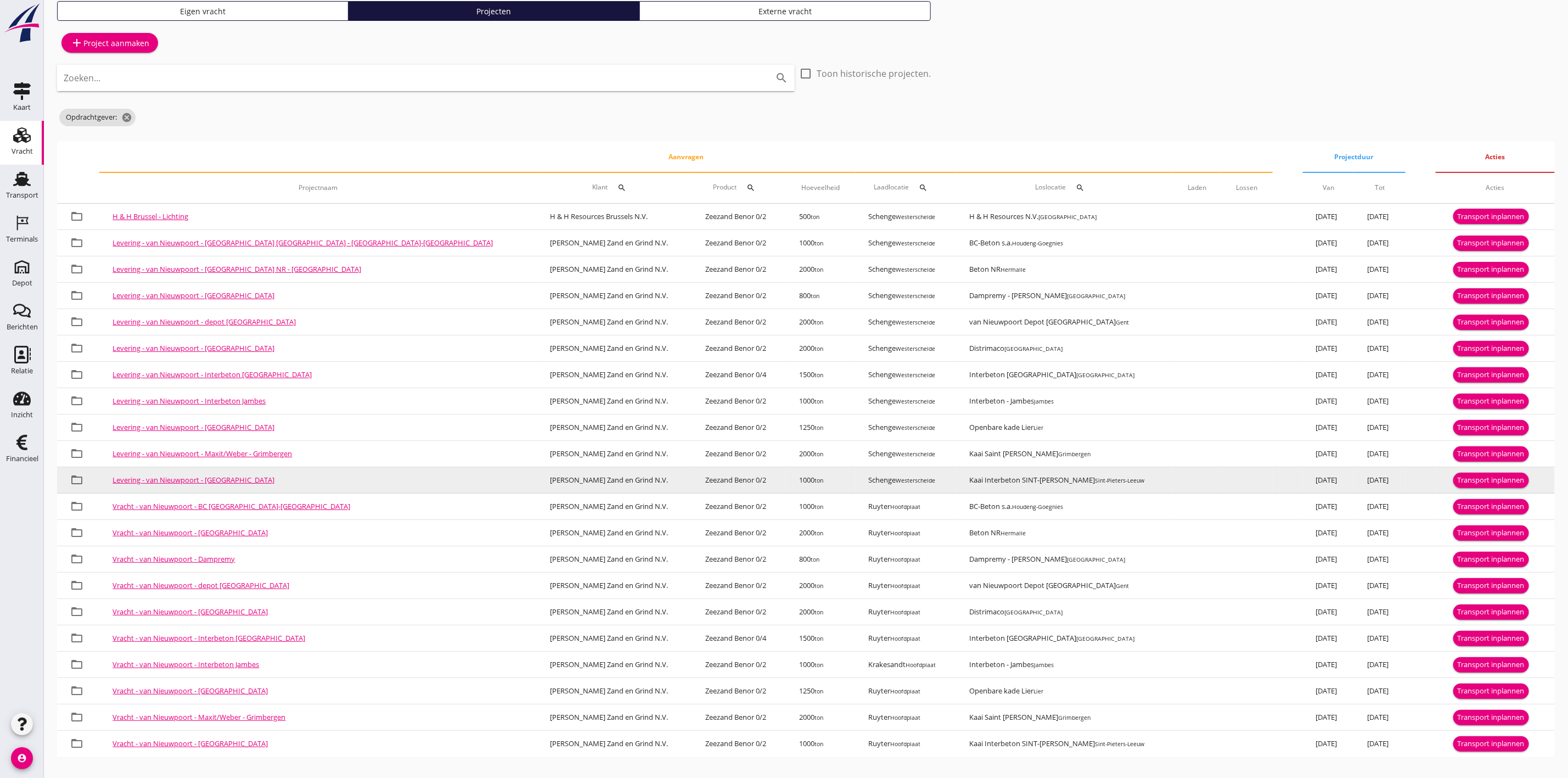
click at [1457, 476] on div "Transport inplannen" at bounding box center [1490, 480] width 67 height 11
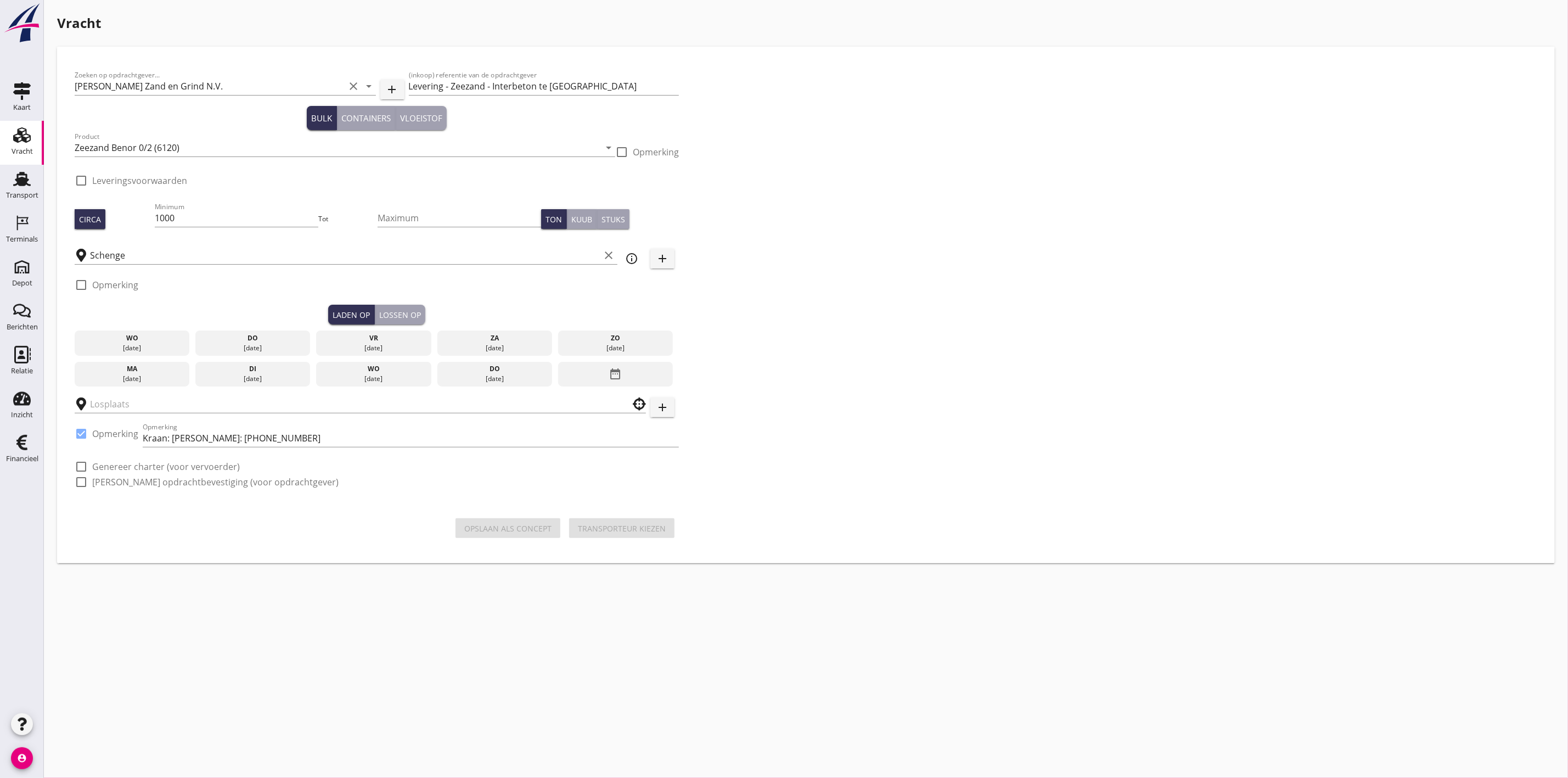
checkbox input "true"
type input "Kaai Interbeton SINT-PIETERS-LEEUW"
checkbox input "true"
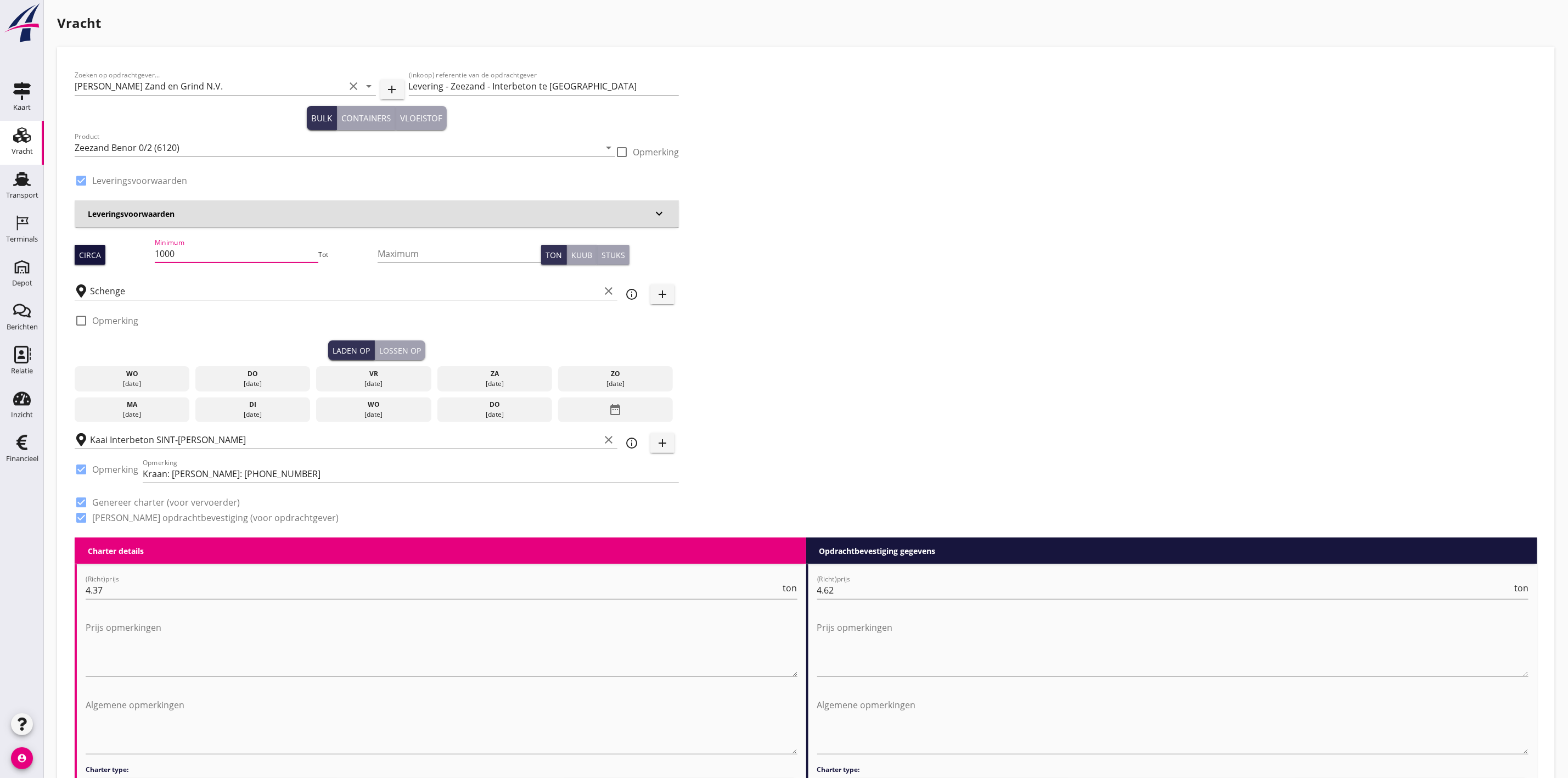
drag, startPoint x: 181, startPoint y: 255, endPoint x: 92, endPoint y: 252, distance: 89.1
click at [92, 252] on div "Circa Minimum 1000 Tot Maximum Ton Kuub Stuks" at bounding box center [376, 255] width 604 height 37
type input "1050"
click at [822, 194] on div "Zoeken op opdrachtgever... Van Nieuwpoort Zand en Grind N.V. clear arrow_drop_d…" at bounding box center [806, 300] width 1471 height 473
click at [232, 372] on div "do" at bounding box center [253, 374] width 110 height 10
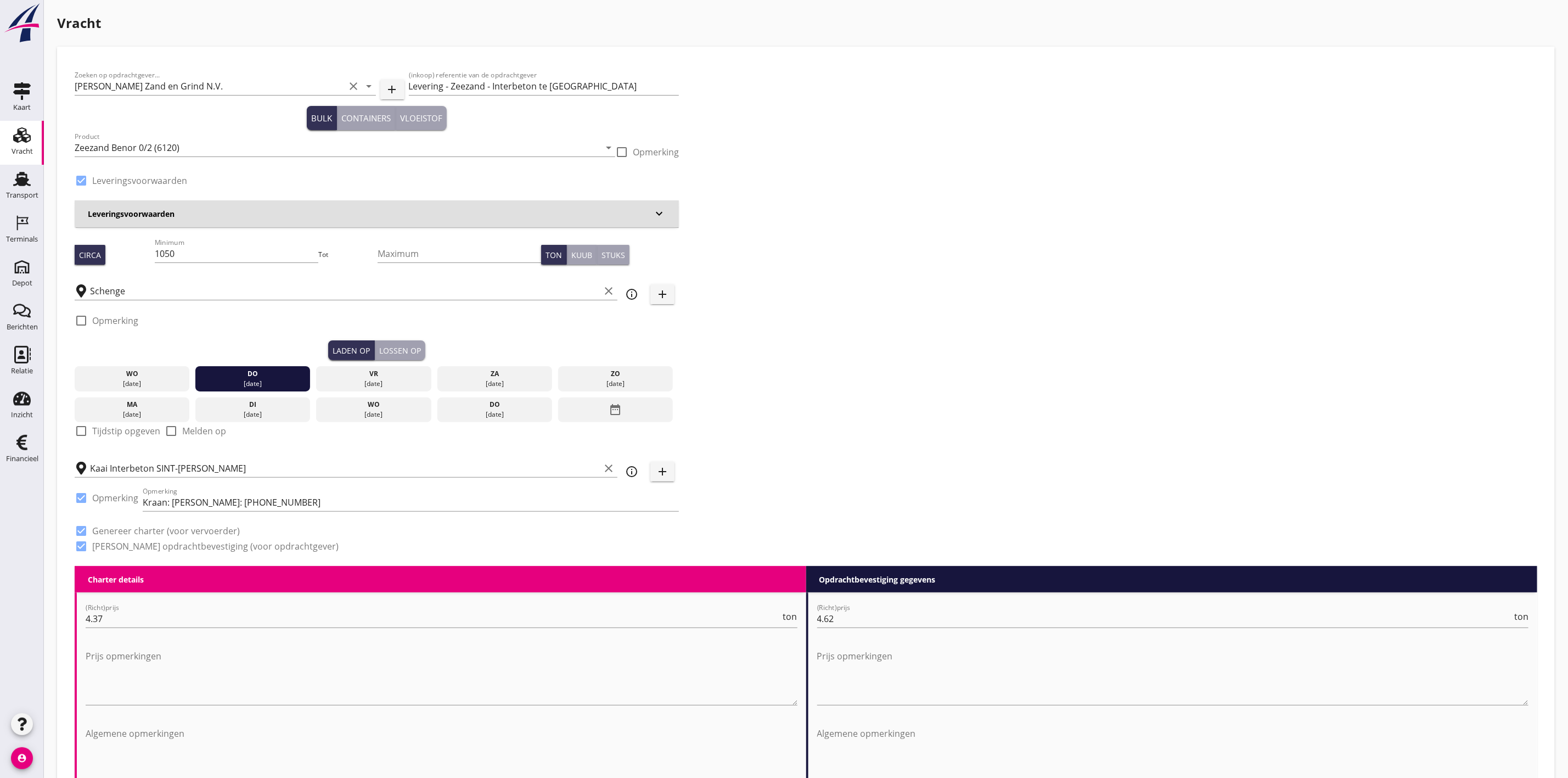
click at [404, 345] on div "Lossen op" at bounding box center [400, 351] width 42 height 11
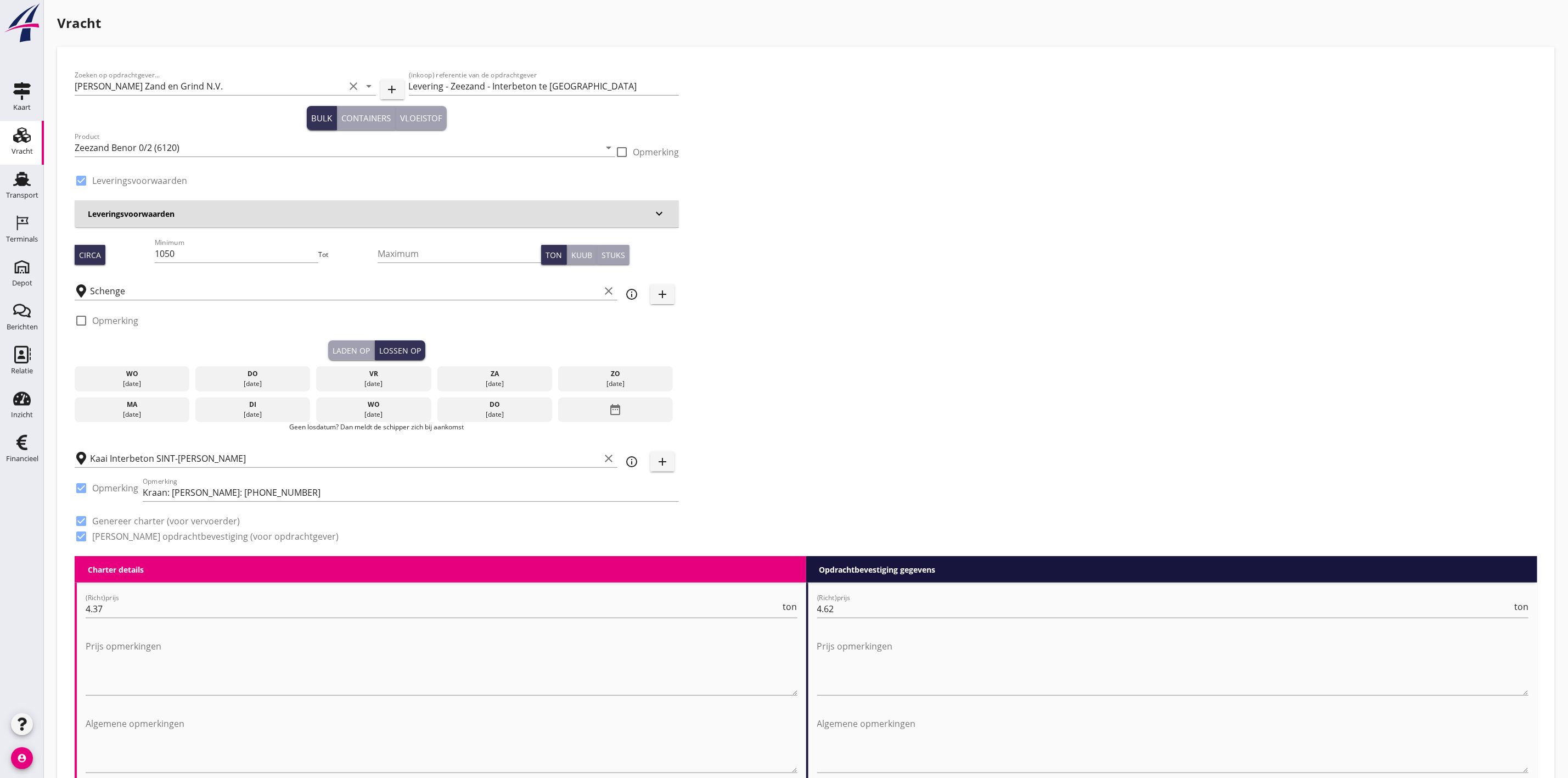
click at [400, 374] on div "vr" at bounding box center [374, 374] width 110 height 10
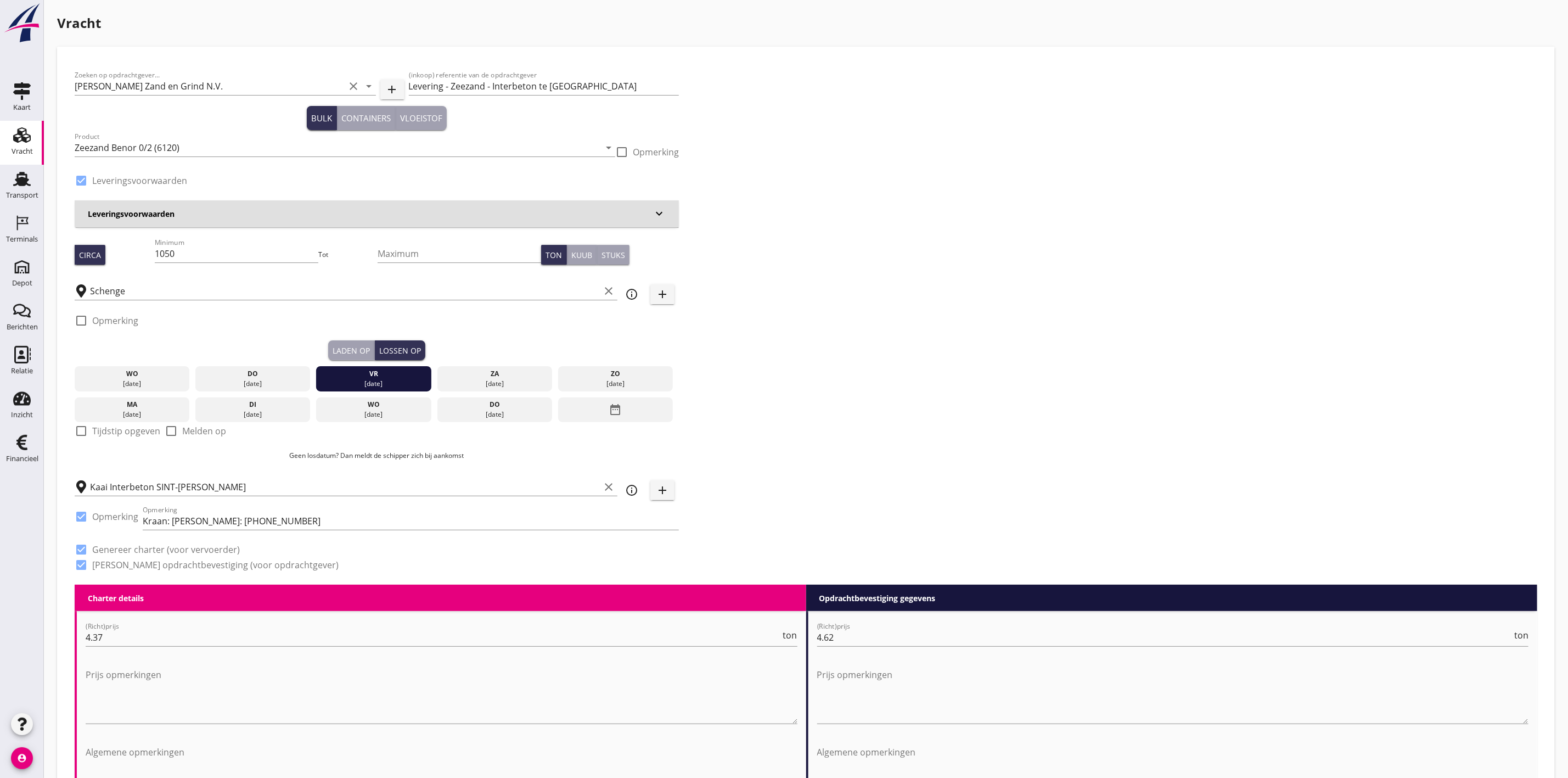
click at [904, 308] on div "Zoeken op opdrachtgever... Van Nieuwpoort Zand en Grind N.V. clear arrow_drop_d…" at bounding box center [806, 324] width 1471 height 520
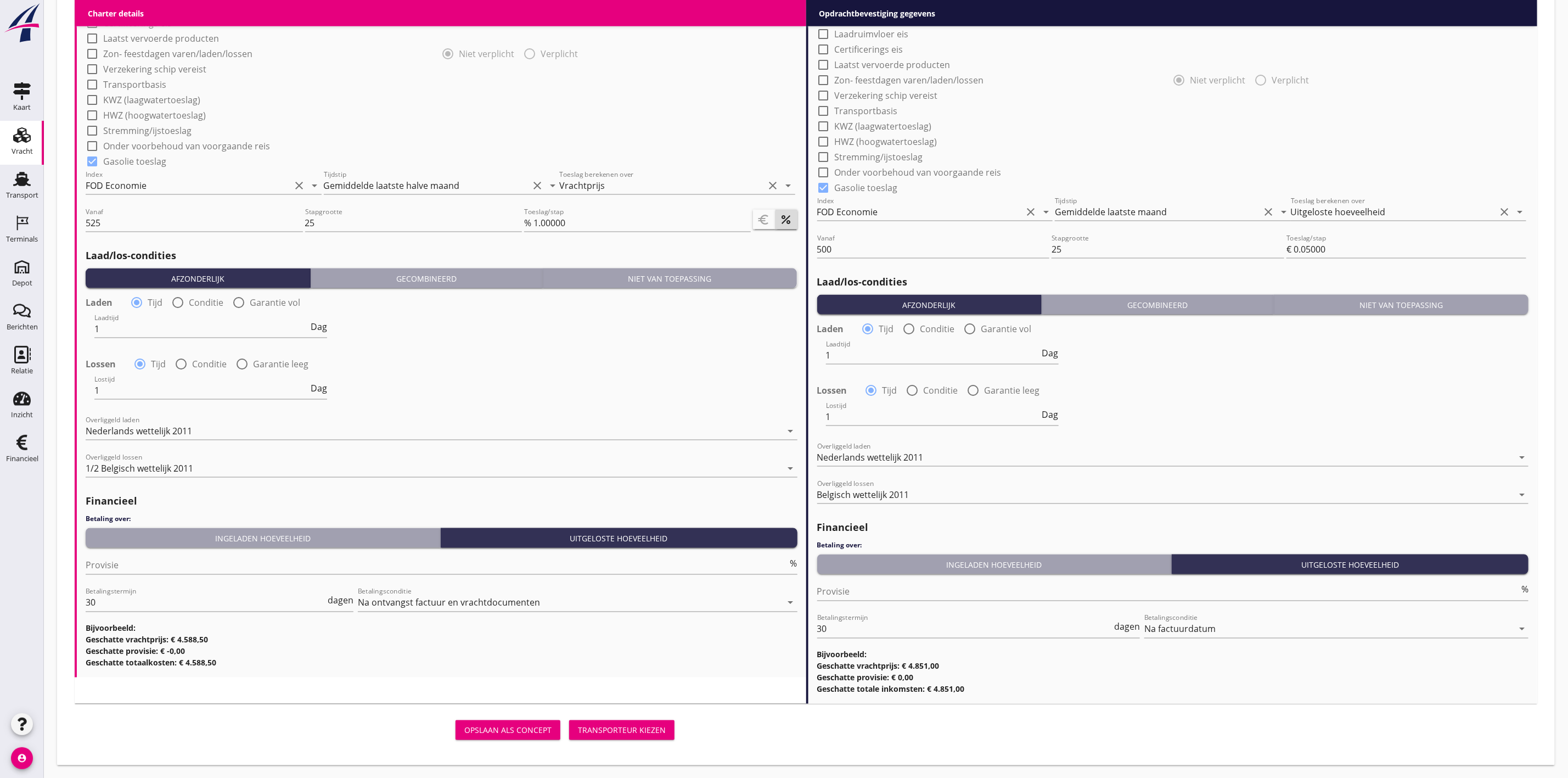
scroll to position [1001, 0]
click at [639, 733] on div "Transporteur kiezen" at bounding box center [622, 730] width 88 height 11
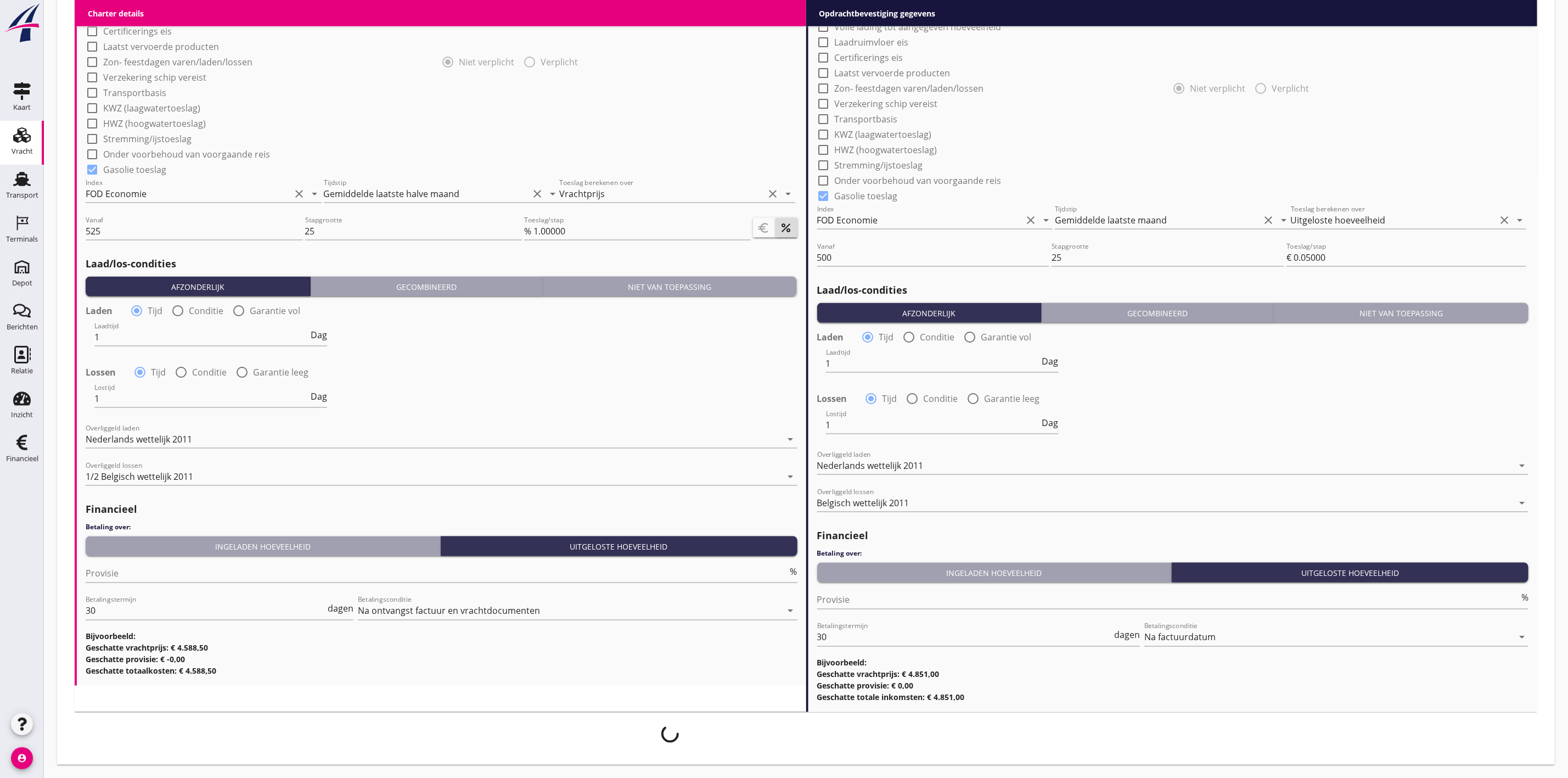
scroll to position [992, 0]
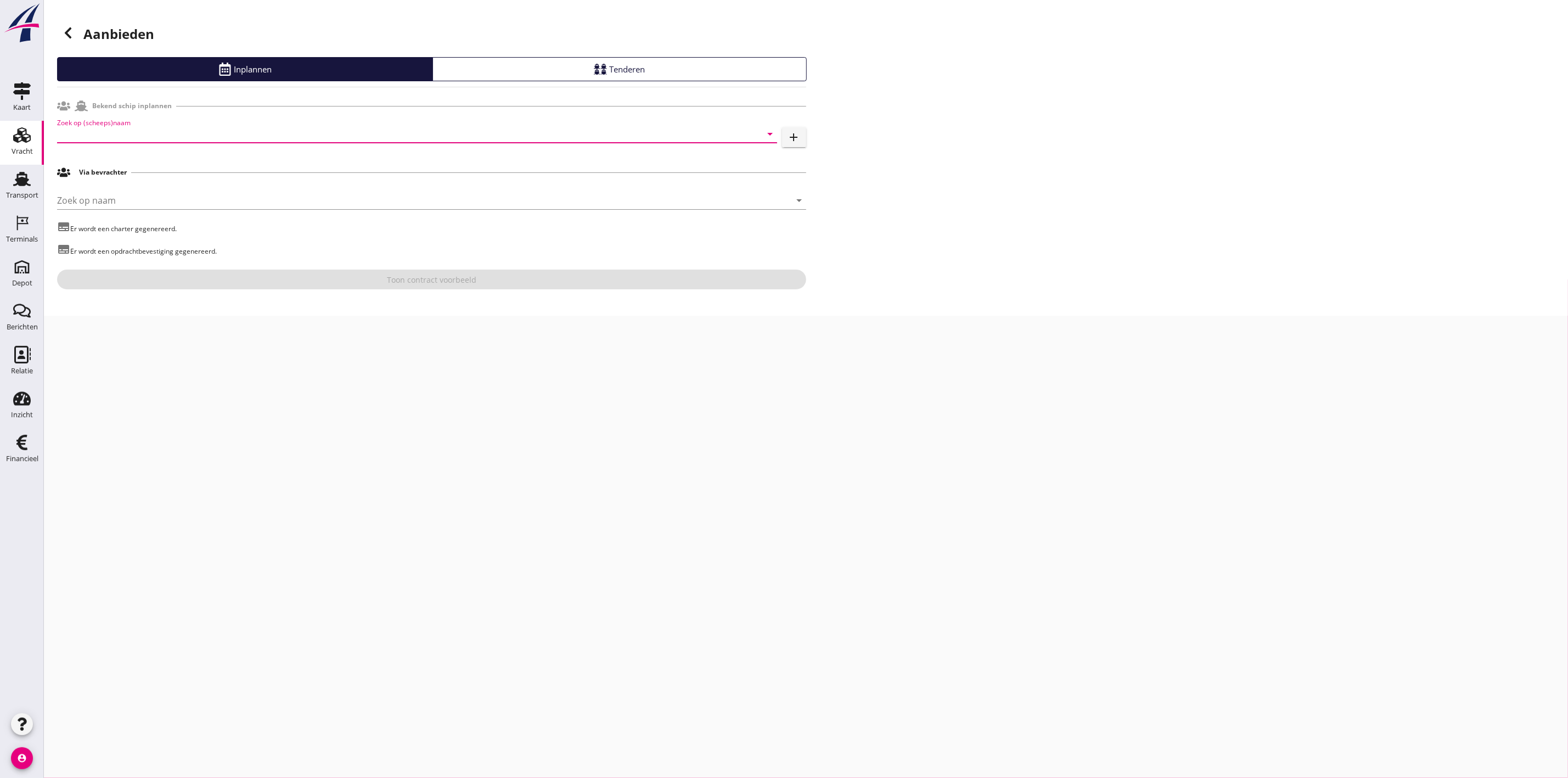
click at [159, 134] on input "Zoek op (scheeps)naam" at bounding box center [402, 134] width 690 height 17
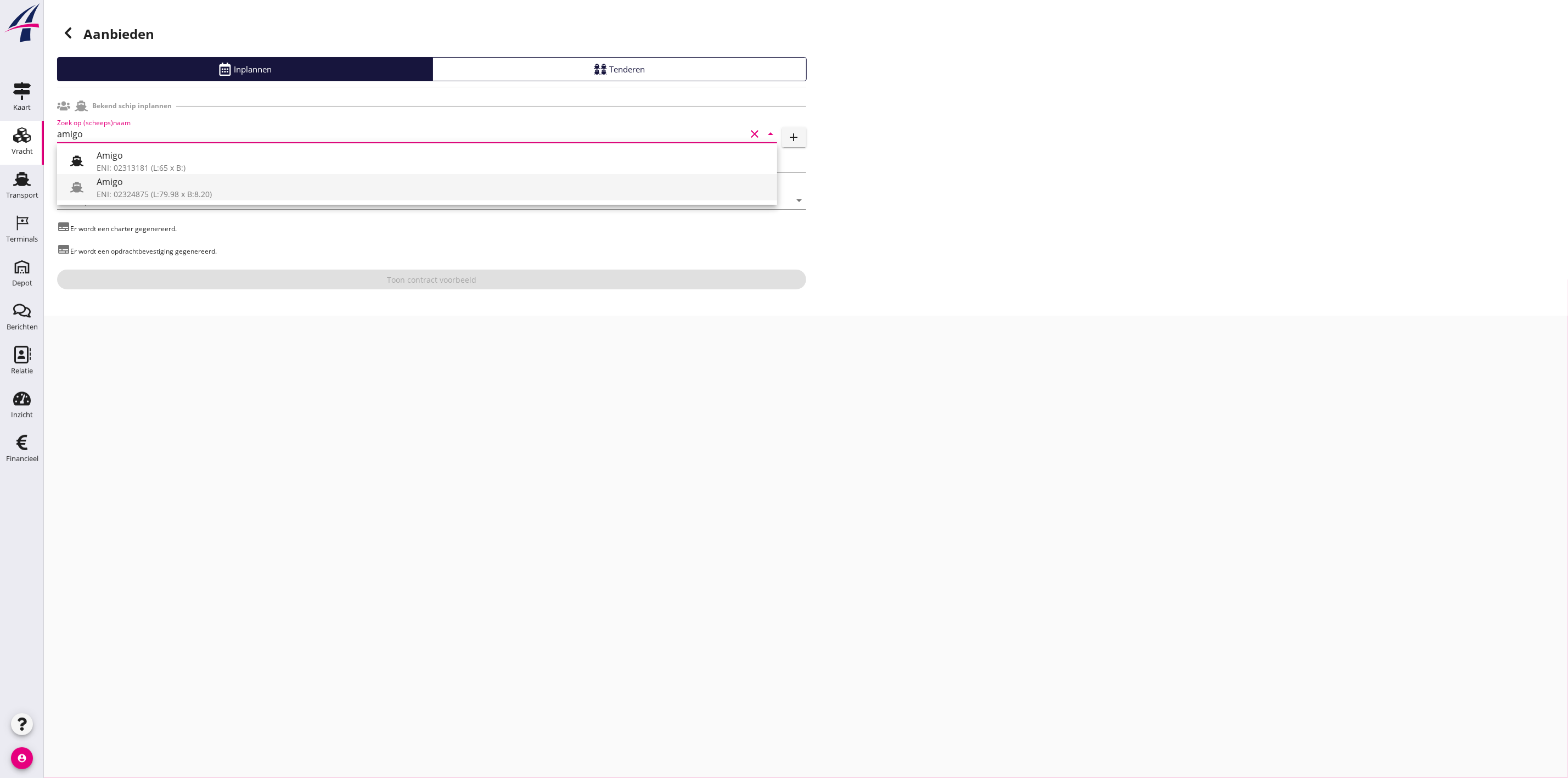
click at [181, 187] on div "Amigo" at bounding box center [432, 182] width 672 height 13
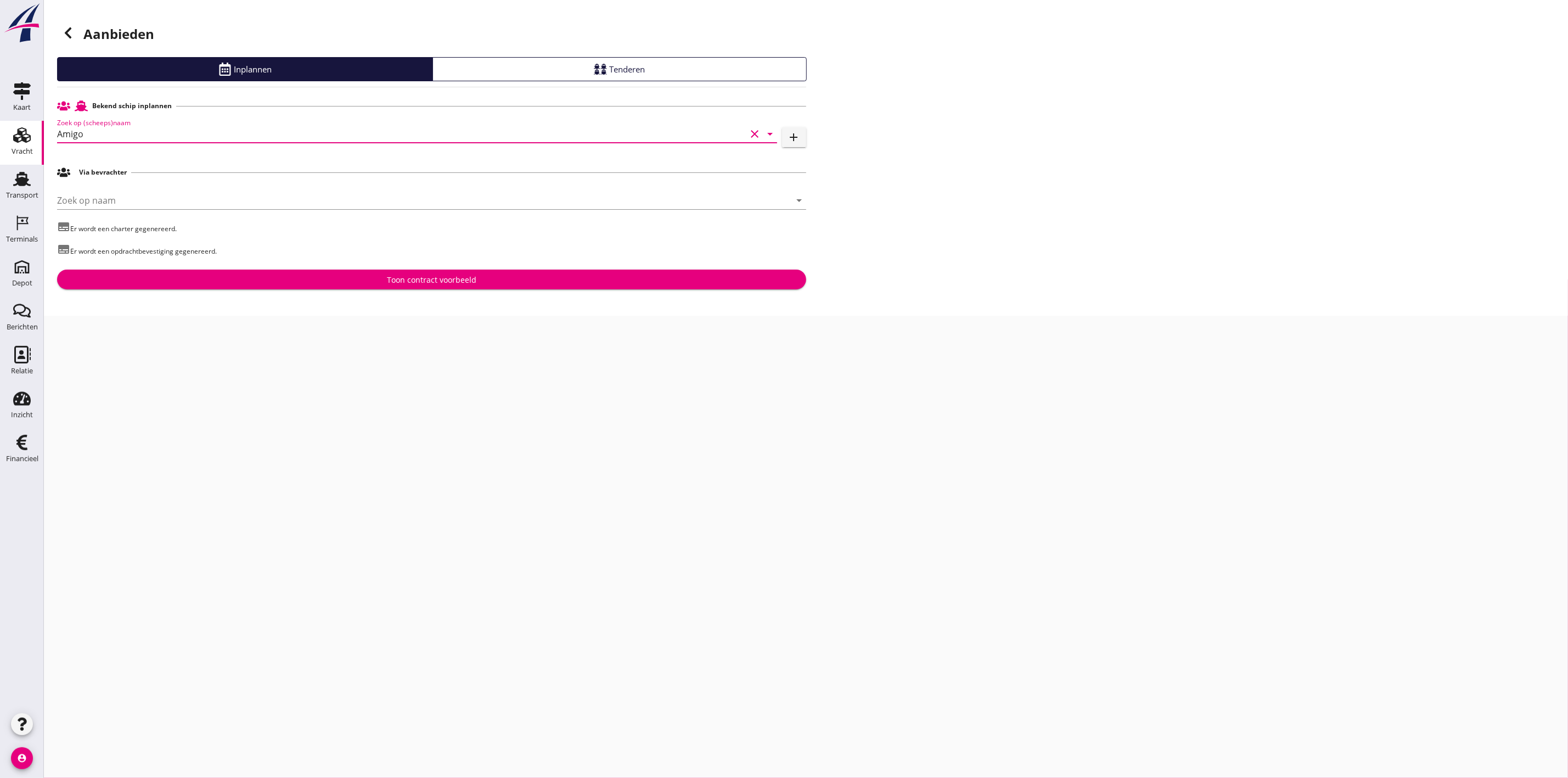
type input "Amigo"
click at [405, 276] on div "Toon contract voorbeeld" at bounding box center [432, 279] width 90 height 11
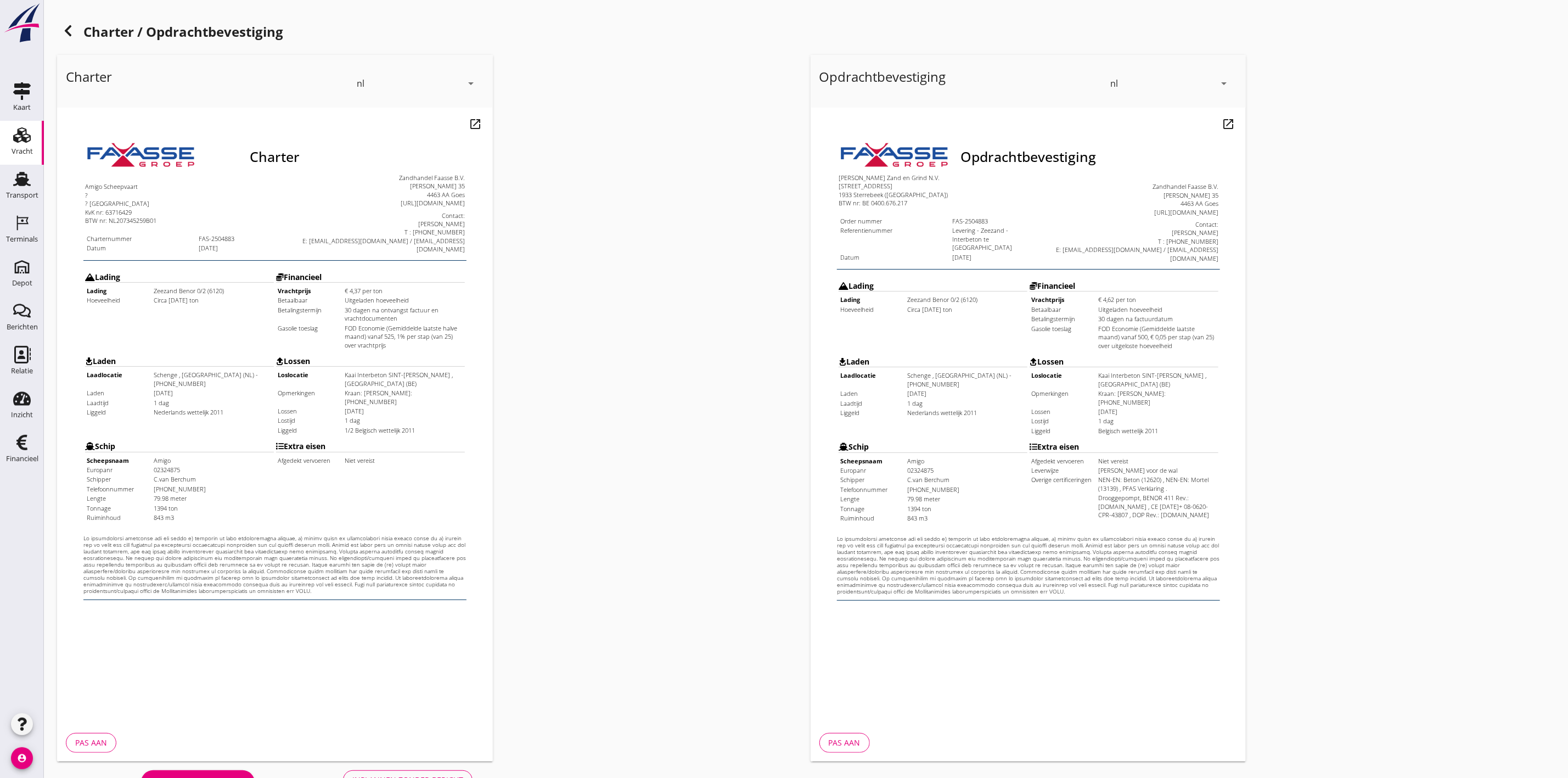
scroll to position [34, 0]
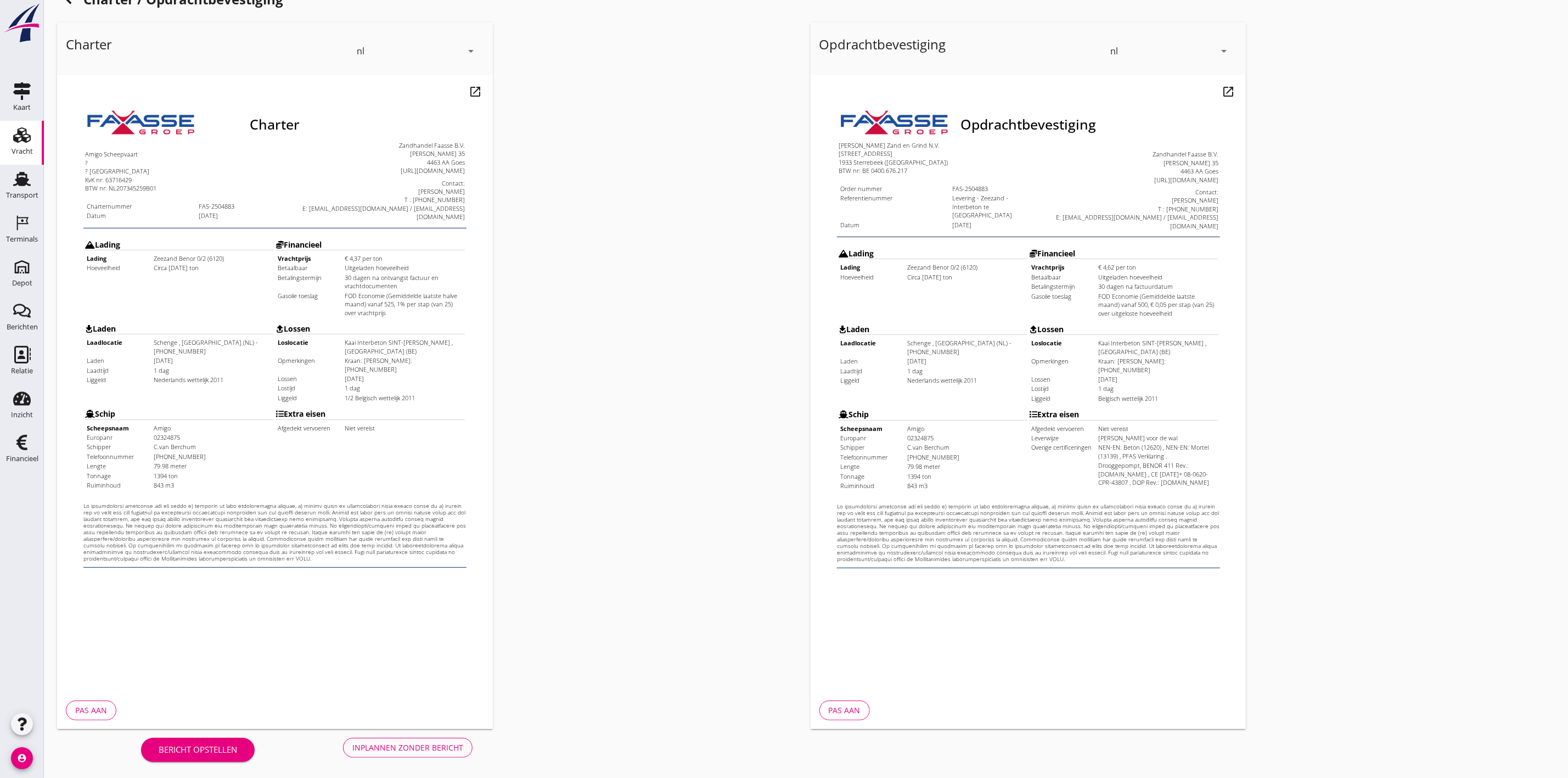
click at [448, 750] on div "Inplannen zonder bericht" at bounding box center [408, 747] width 111 height 11
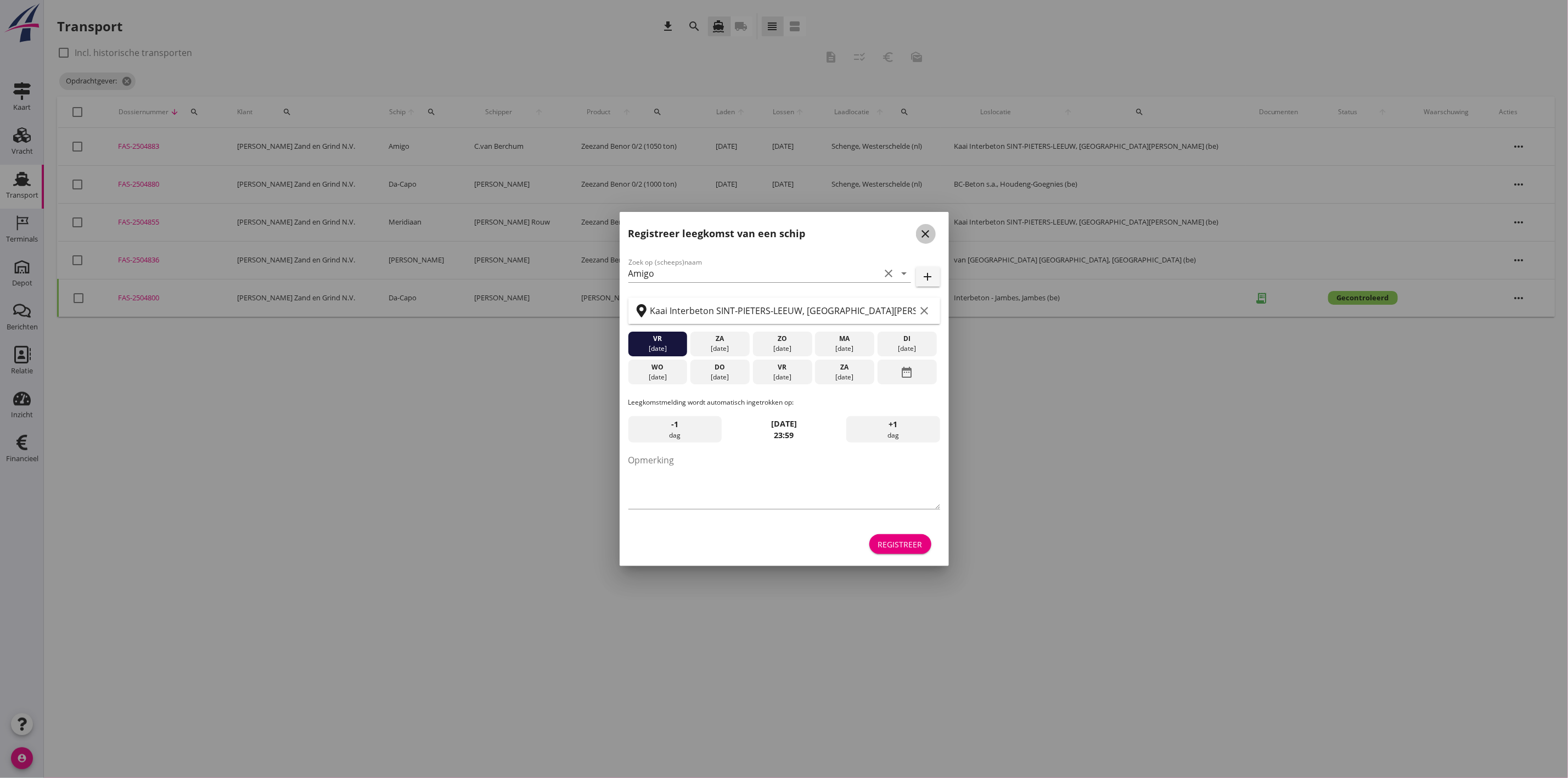
click at [929, 228] on icon "close" at bounding box center [926, 233] width 13 height 13
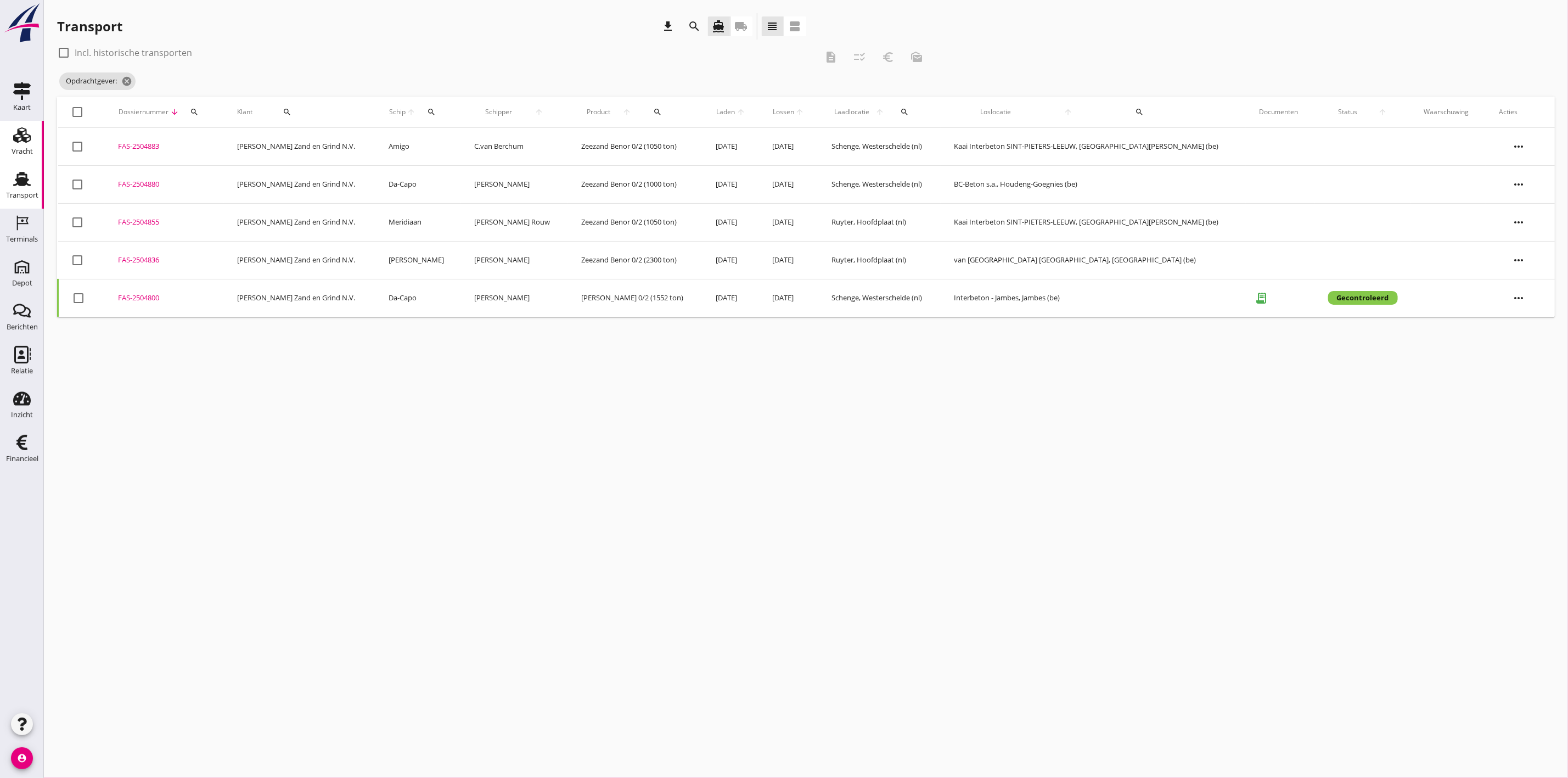
click at [29, 136] on use at bounding box center [22, 134] width 17 height 15
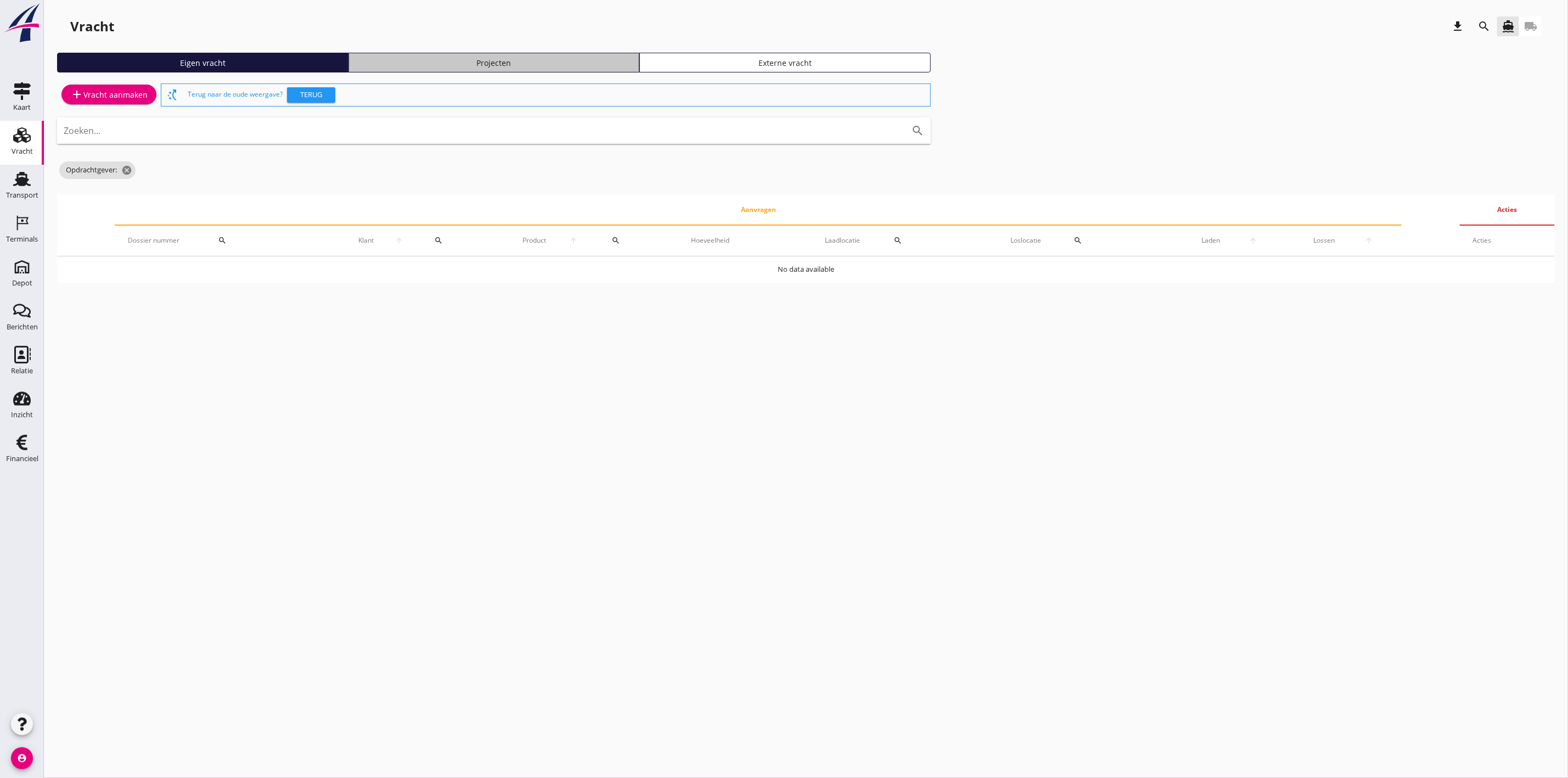
click at [447, 62] on div "Projecten" at bounding box center [494, 62] width 282 height 11
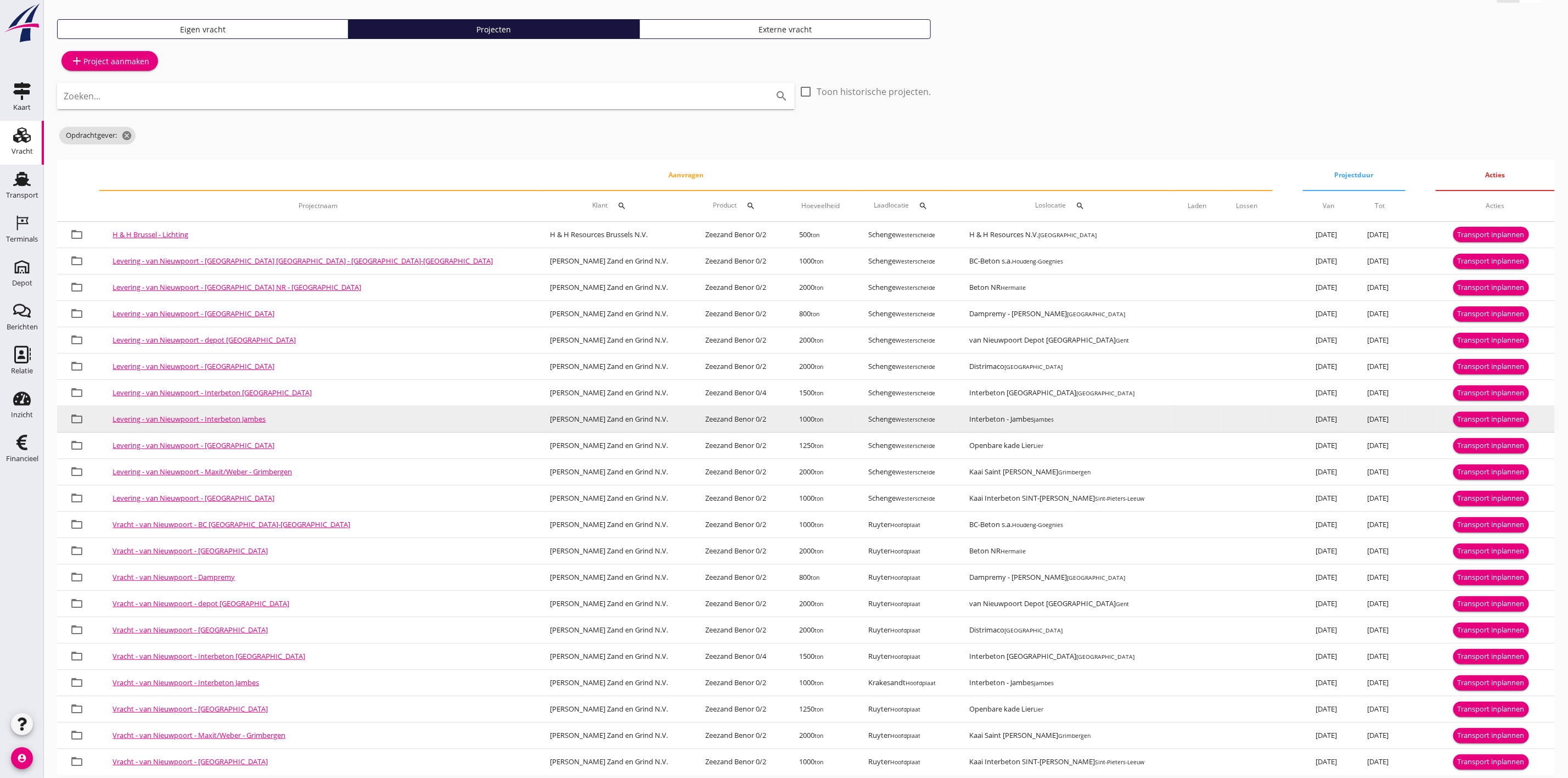
scroll to position [52, 0]
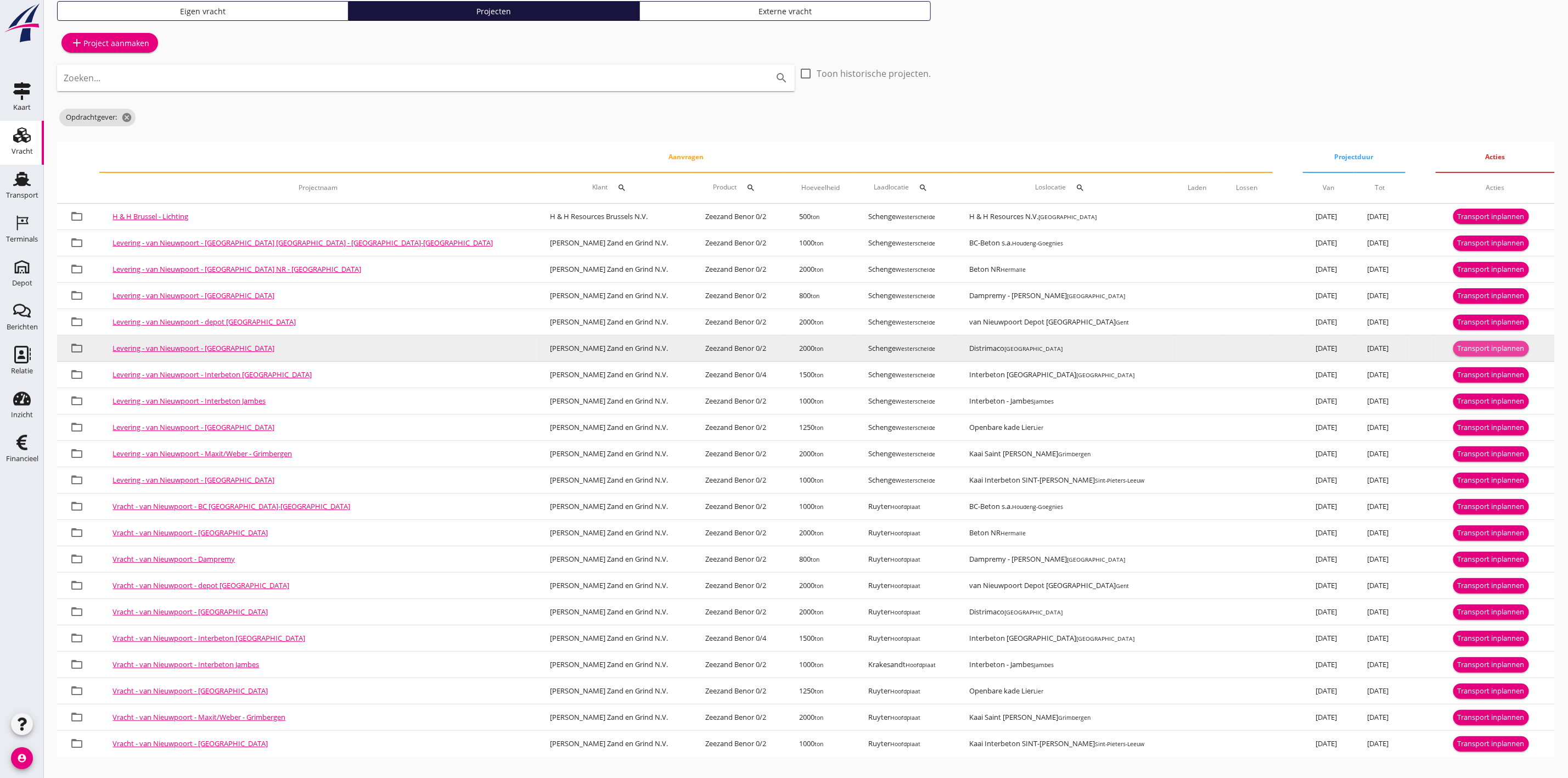
click at [1502, 341] on button "Transport inplannen" at bounding box center [1490, 348] width 75 height 15
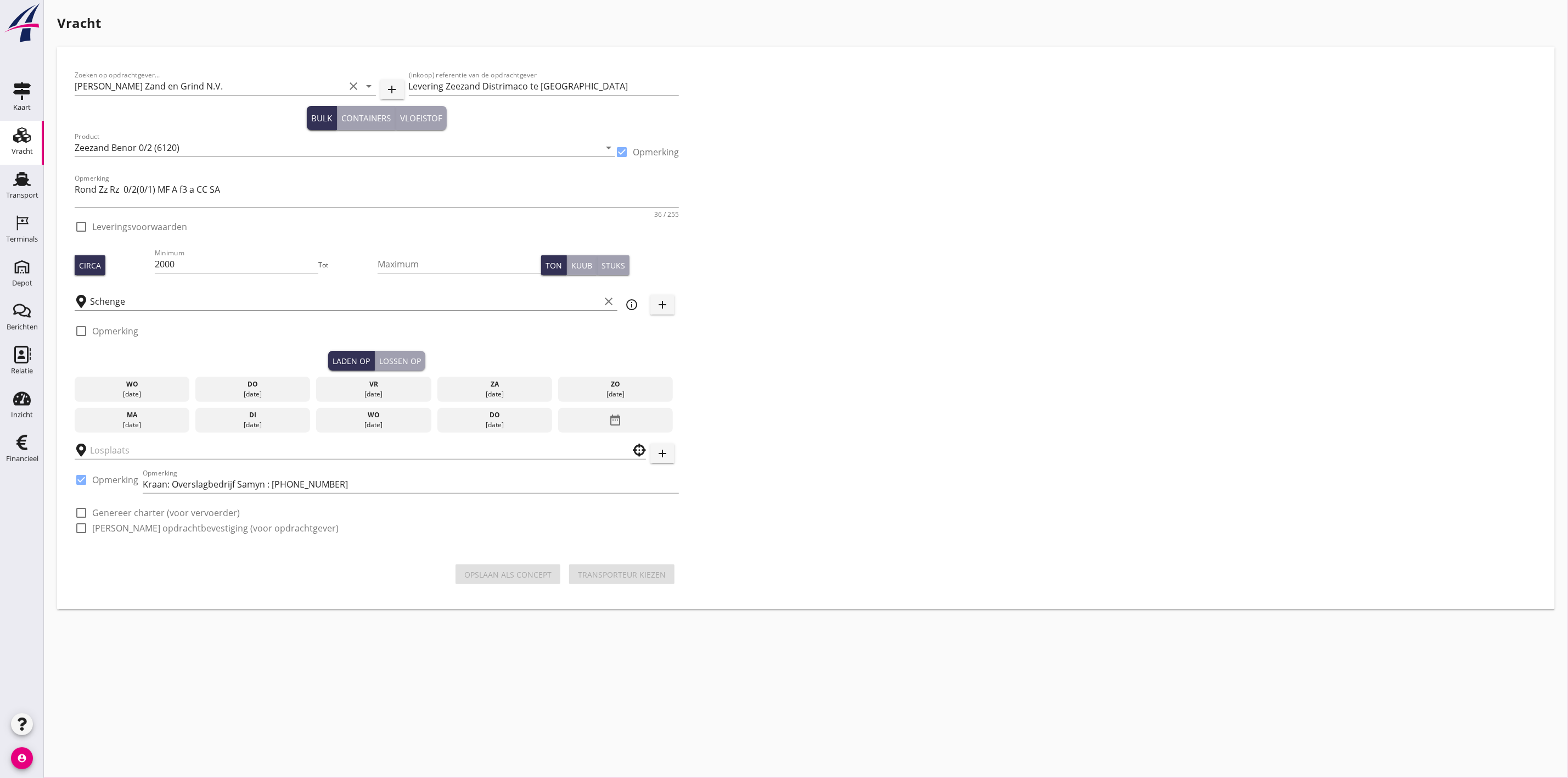
checkbox input "true"
type input "Distrimaco"
checkbox input "true"
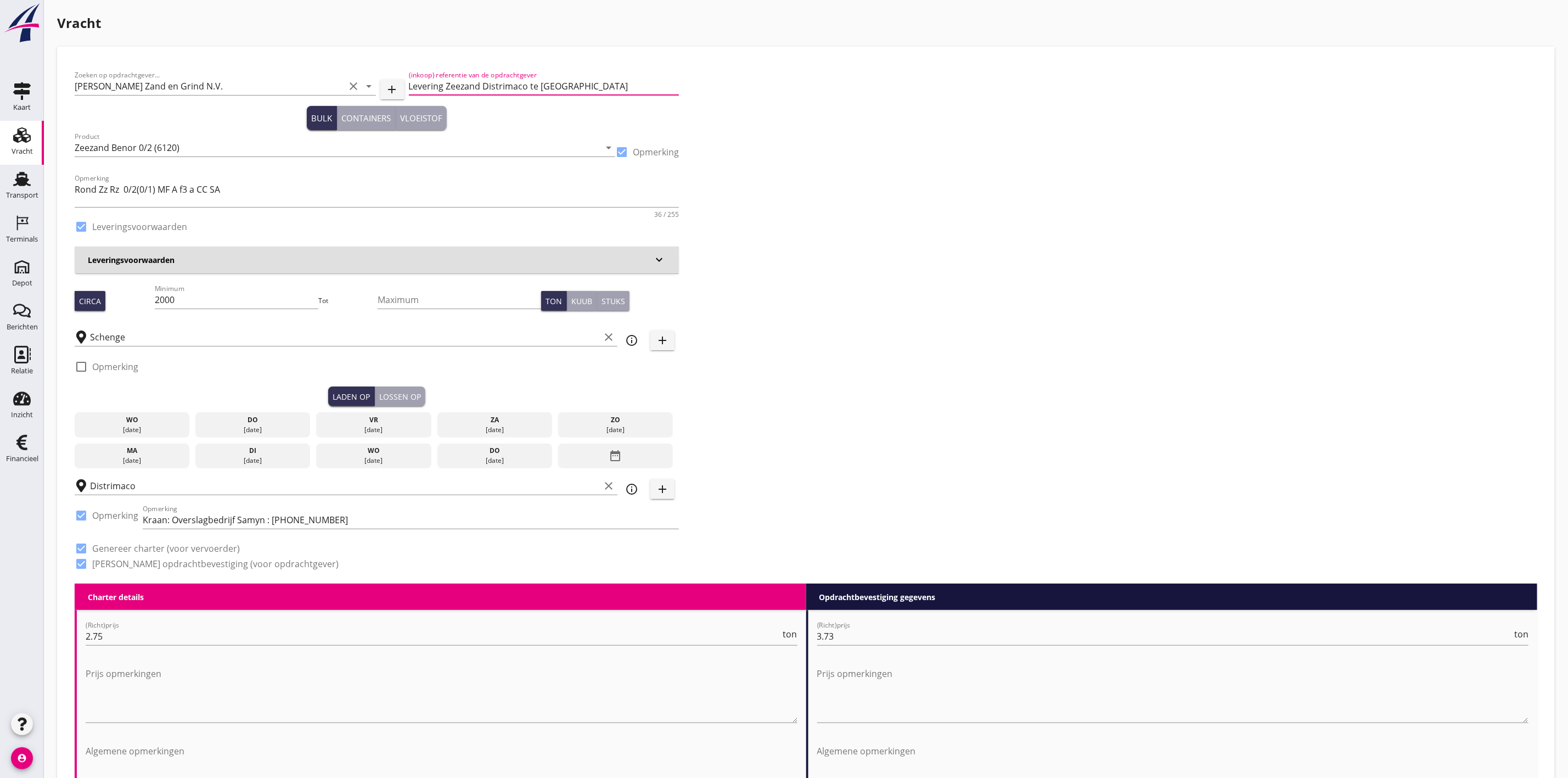
drag, startPoint x: 443, startPoint y: 83, endPoint x: 302, endPoint y: 75, distance: 141.2
click at [302, 75] on div "Zoeken op opdrachtgever... Van Nieuwpoort Zand en Grind N.V. clear arrow_drop_d…" at bounding box center [376, 88] width 604 height 37
type input "Lichting Zeezand Distrimaco te Brussel"
click at [843, 150] on div "Zoeken op opdrachtgever... Van Nieuwpoort Zand en Grind N.V. clear arrow_drop_d…" at bounding box center [806, 323] width 1471 height 519
drag, startPoint x: 188, startPoint y: 290, endPoint x: 118, endPoint y: 295, distance: 70.2
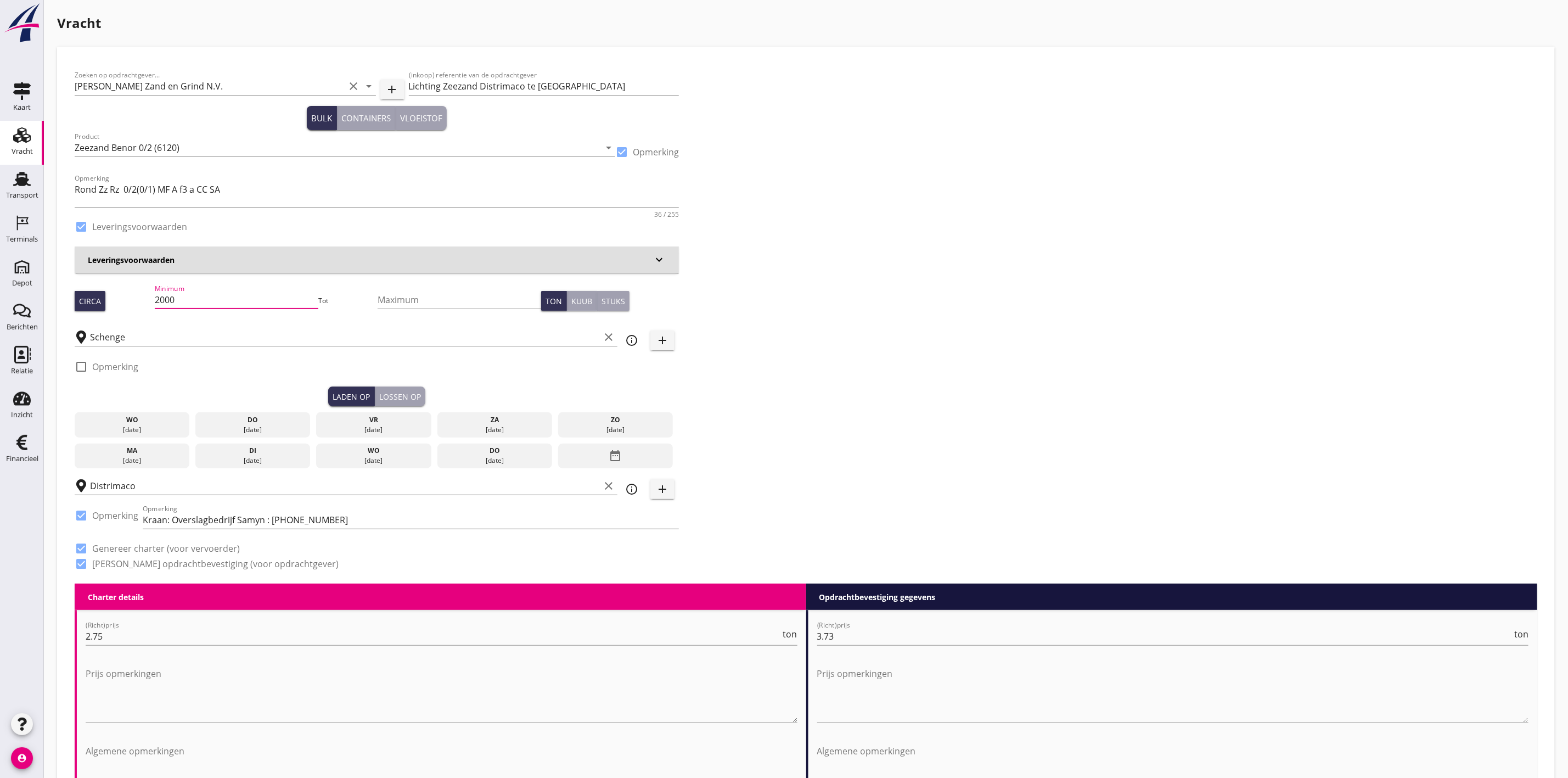
click at [118, 295] on div "Circa Minimum 2000 Tot Maximum Ton Kuub Stuks" at bounding box center [376, 301] width 604 height 37
click at [813, 272] on div "Zoeken op opdrachtgever... Van Nieuwpoort Zand en Grind N.V. clear arrow_drop_d…" at bounding box center [806, 323] width 1471 height 519
drag, startPoint x: 176, startPoint y: 297, endPoint x: 129, endPoint y: 298, distance: 47.0
click at [125, 299] on div "Circa Minimum 2000 Tot Maximum Ton Kuub Stuks" at bounding box center [376, 301] width 604 height 37
type input "350"
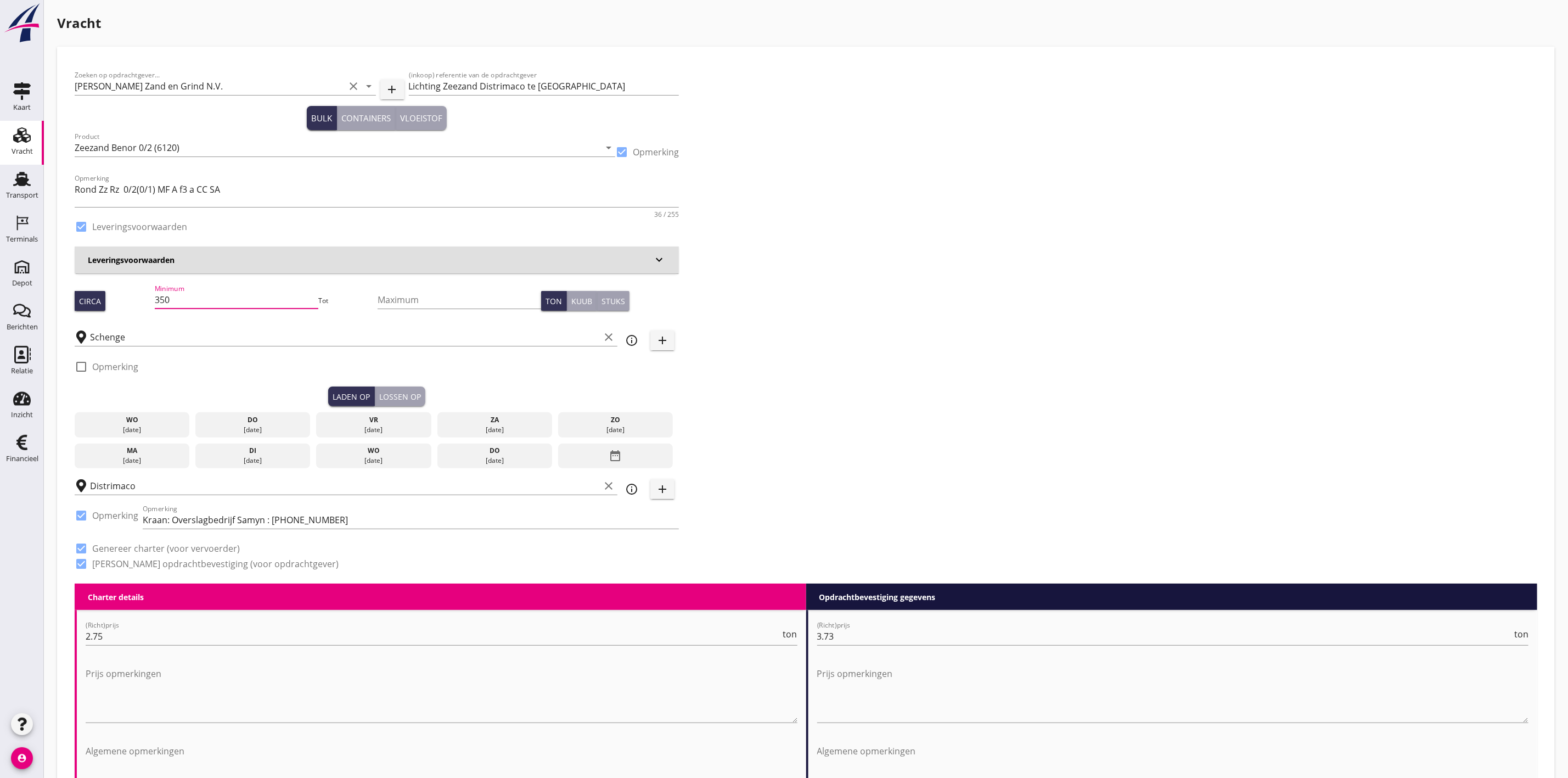
click at [1024, 386] on div "Zoeken op opdrachtgever... Van Nieuwpoort Zand en Grind N.V. clear arrow_drop_d…" at bounding box center [806, 323] width 1471 height 519
click at [259, 427] on div "[DATE]" at bounding box center [253, 430] width 110 height 10
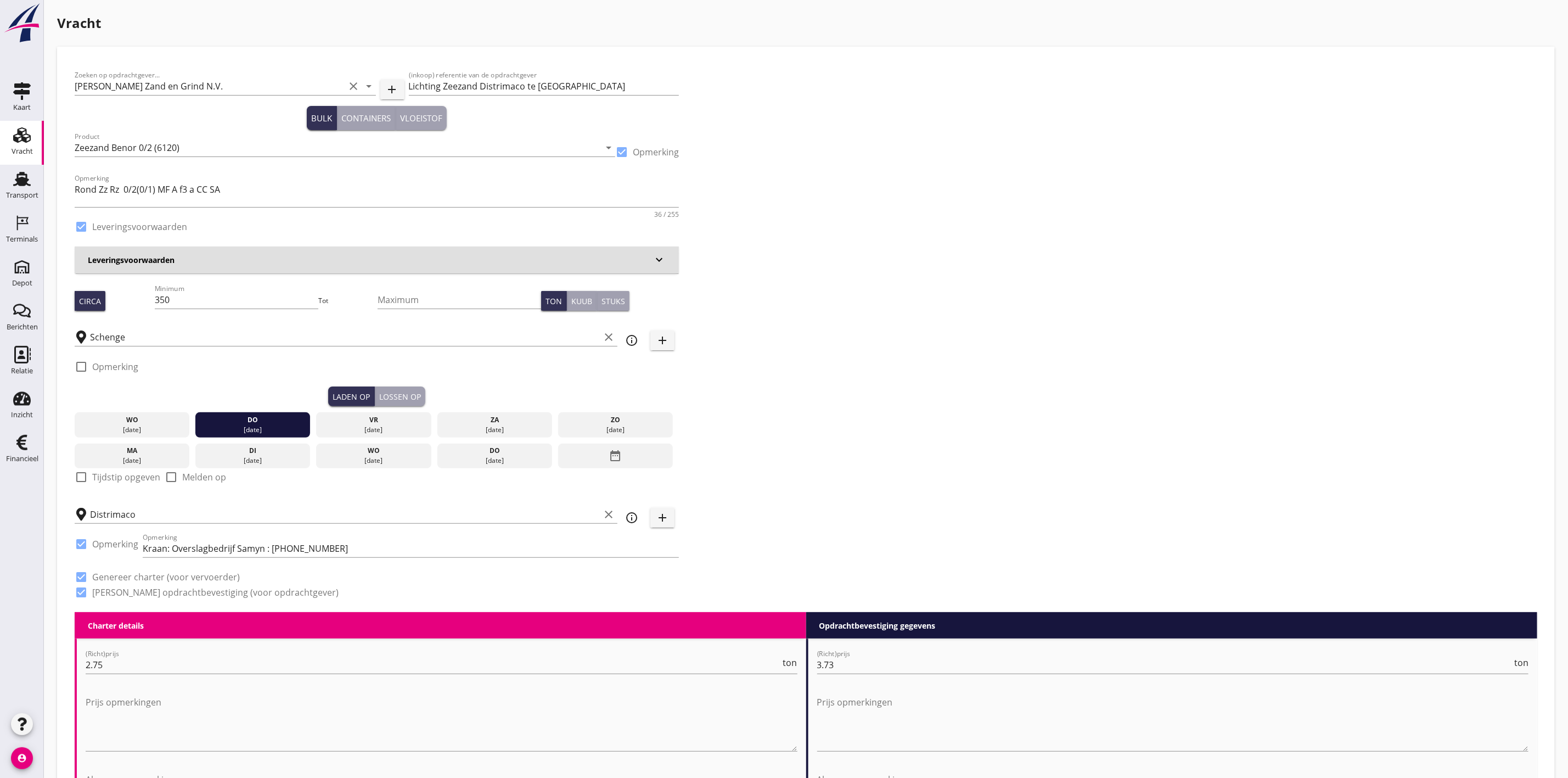
click at [404, 394] on div "Lossen op" at bounding box center [400, 397] width 42 height 11
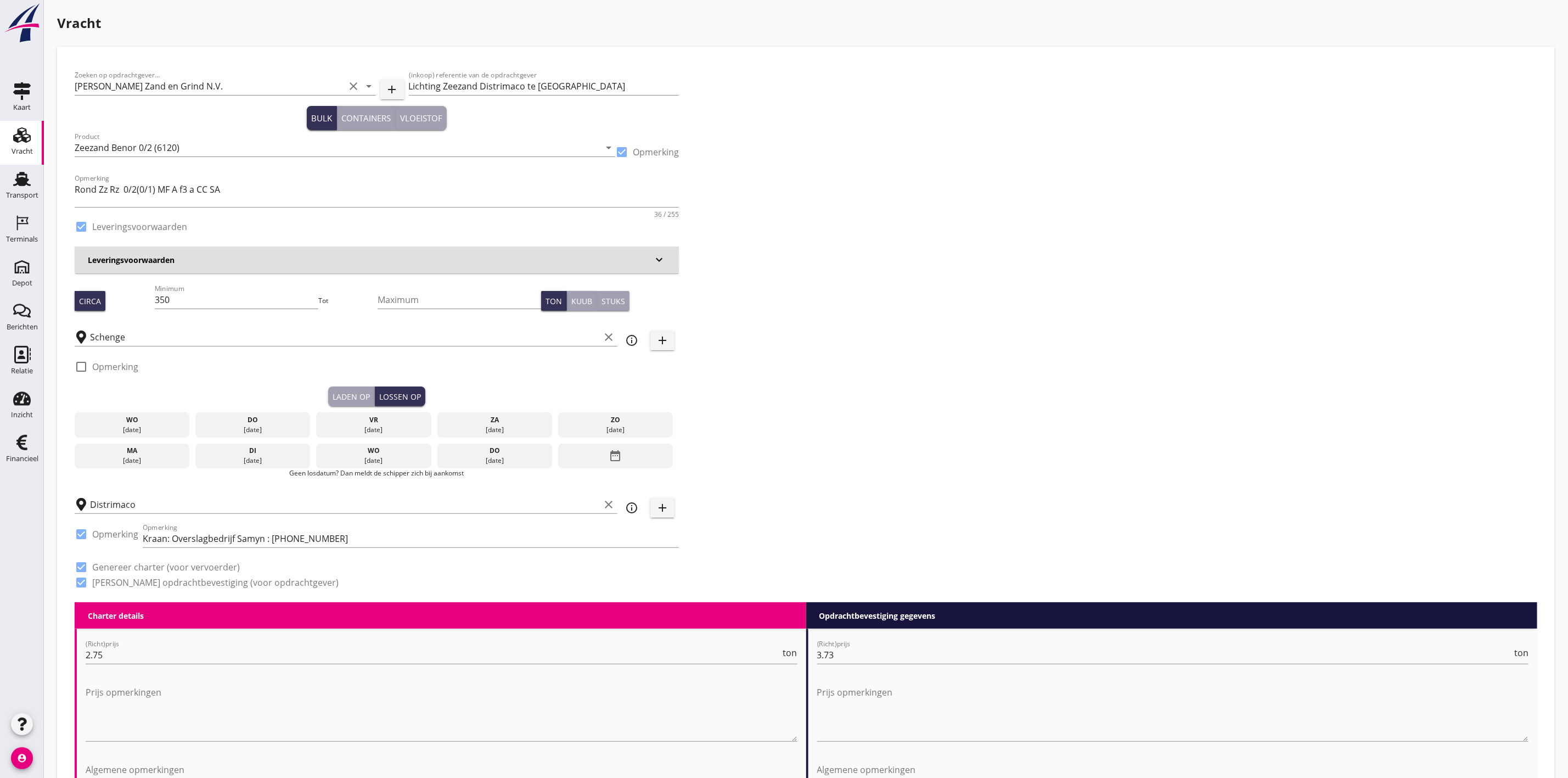
click at [399, 425] on div "[DATE]" at bounding box center [374, 430] width 110 height 10
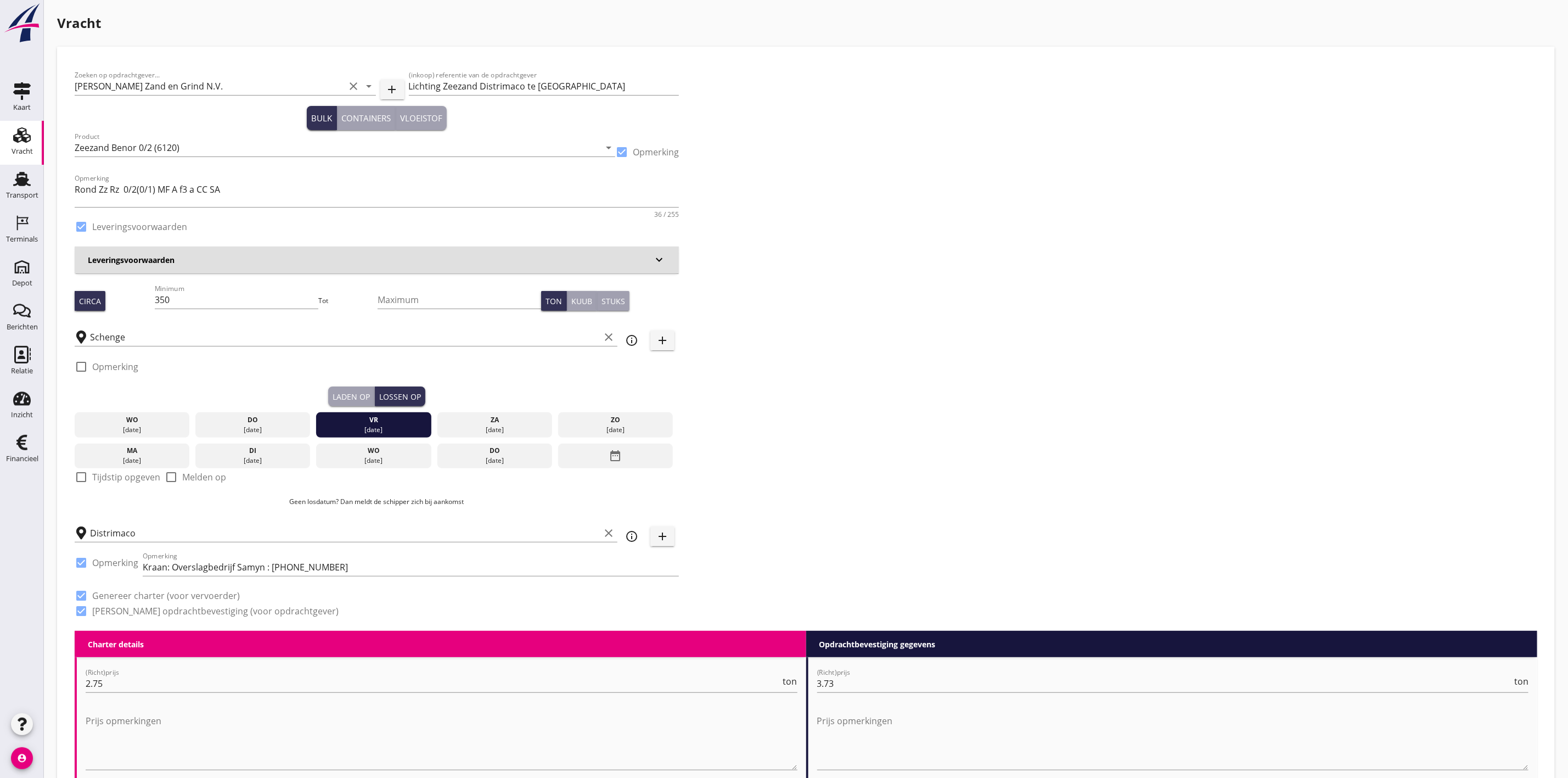
click at [830, 390] on div "Zoeken op opdrachtgever... Van Nieuwpoort Zand en Grind N.V. clear arrow_drop_d…" at bounding box center [806, 347] width 1471 height 567
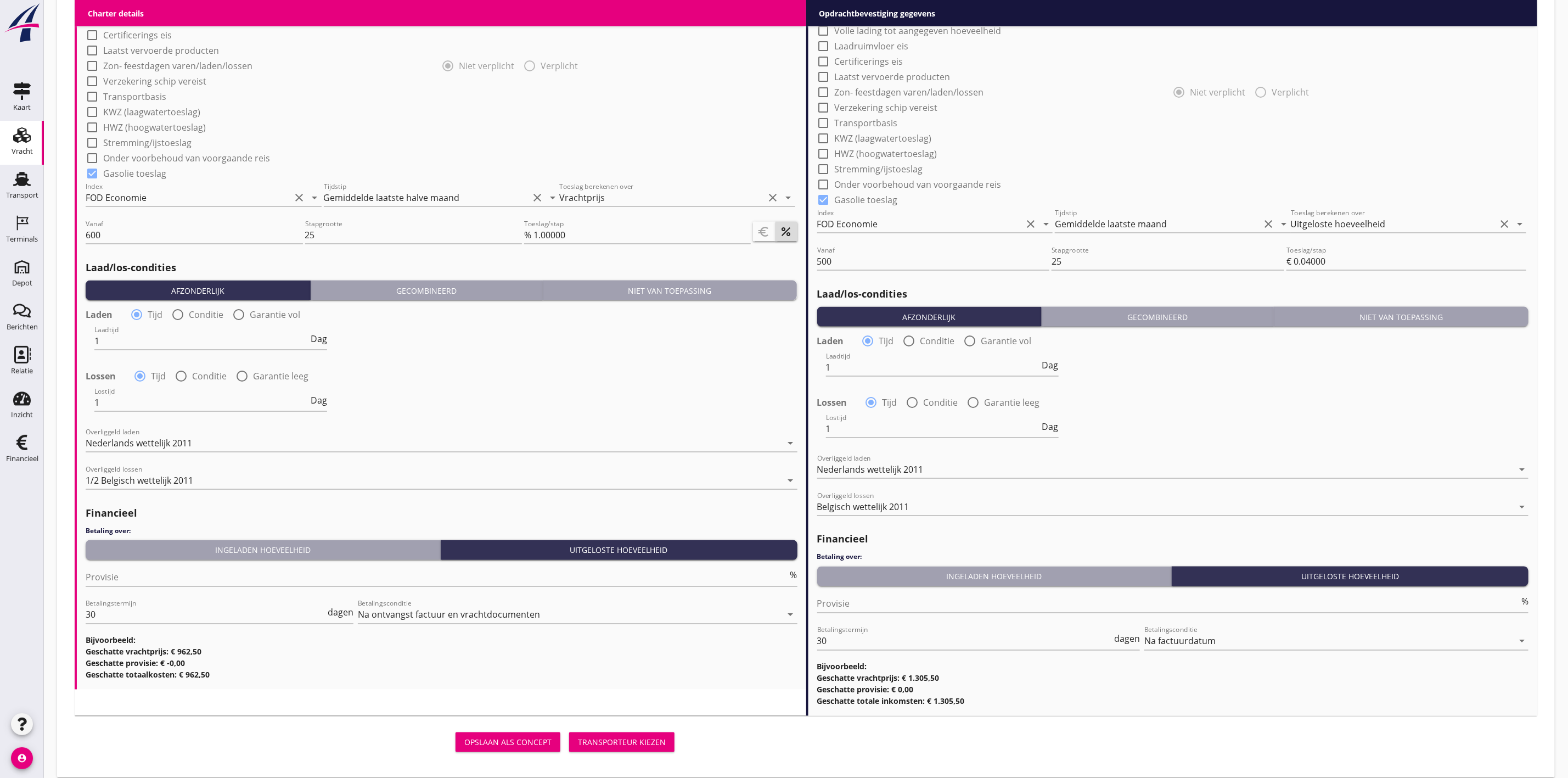
scroll to position [1047, 0]
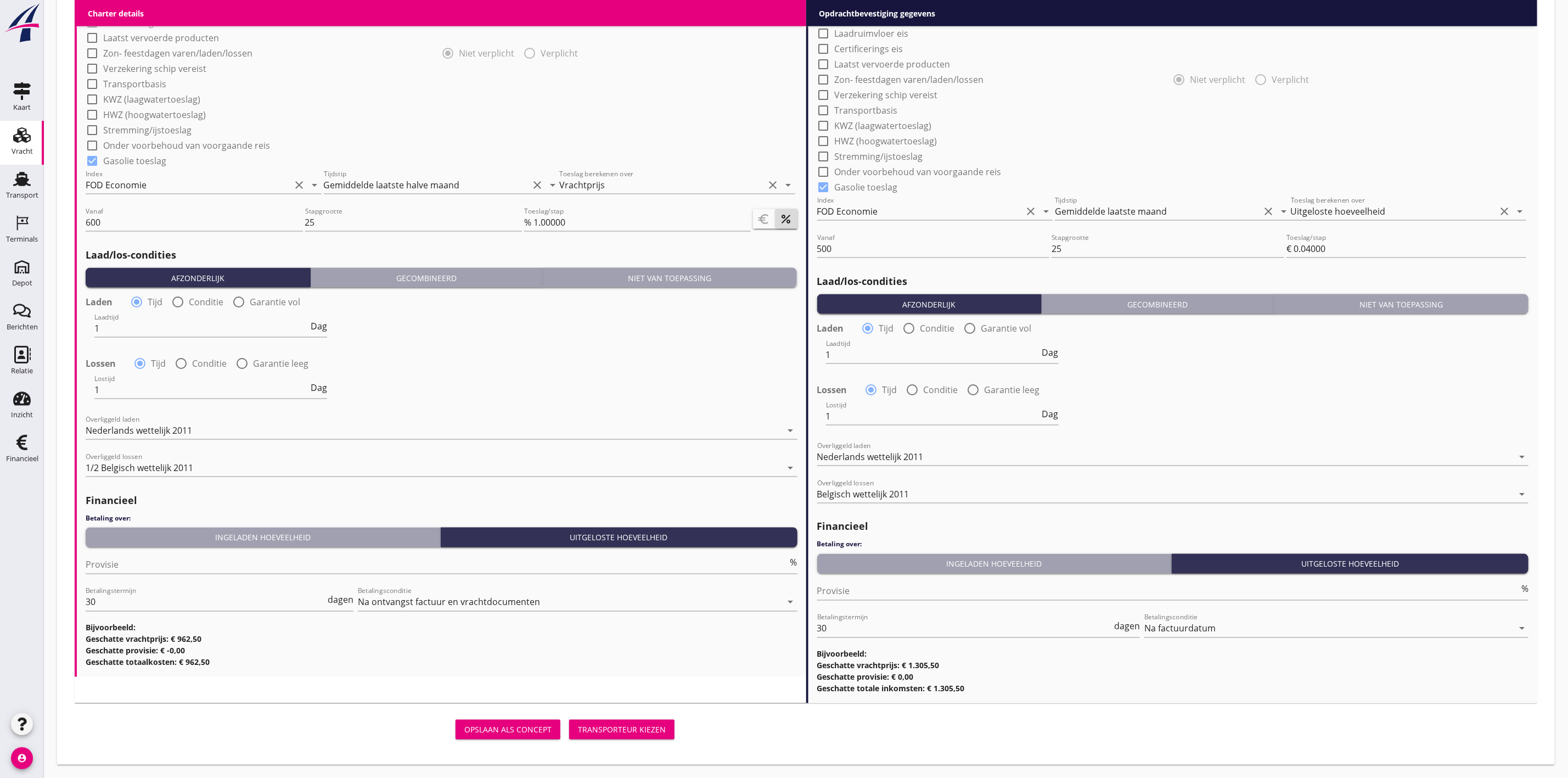
click at [614, 726] on div "Transporteur kiezen" at bounding box center [622, 730] width 88 height 11
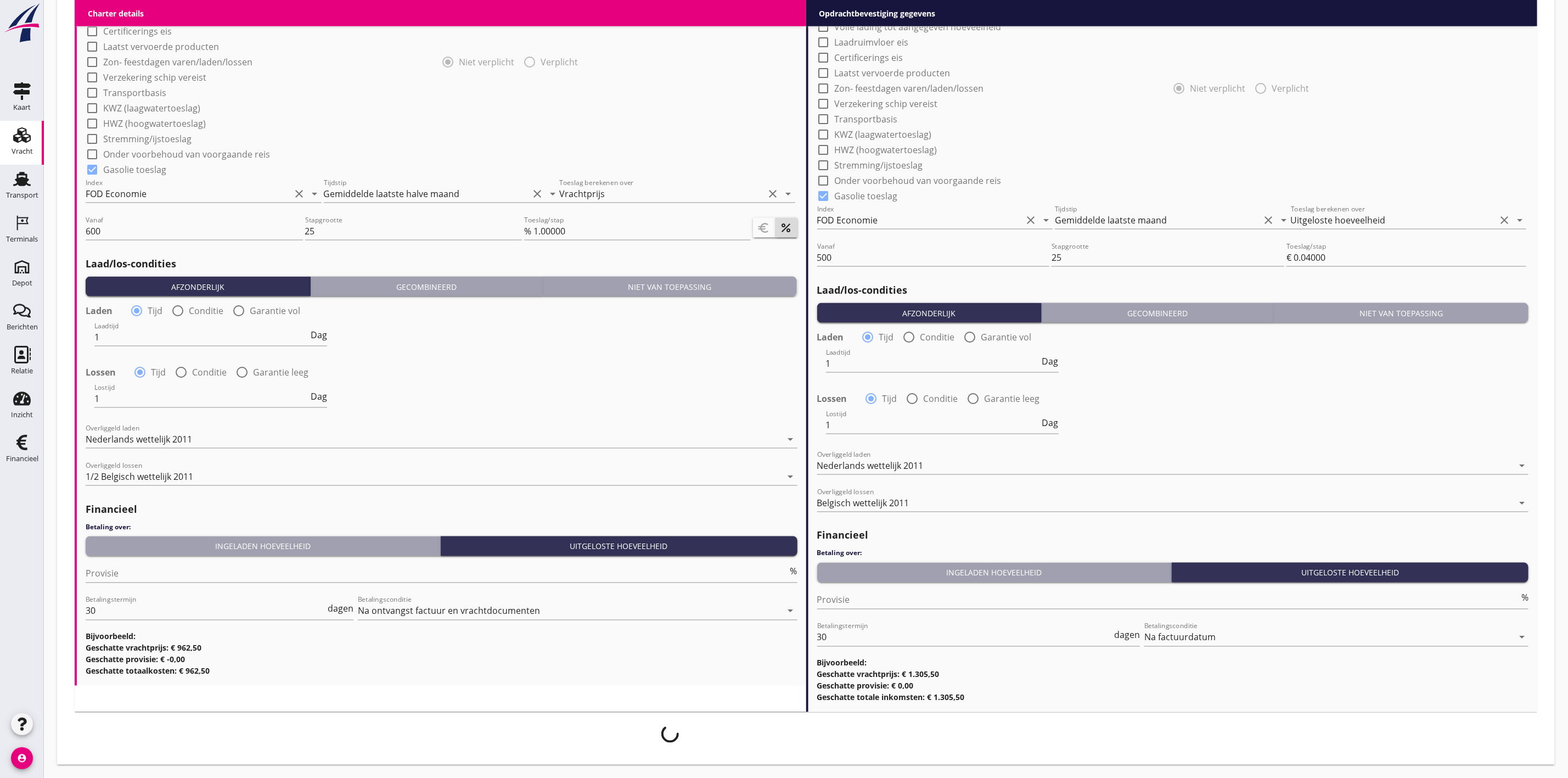
scroll to position [1038, 0]
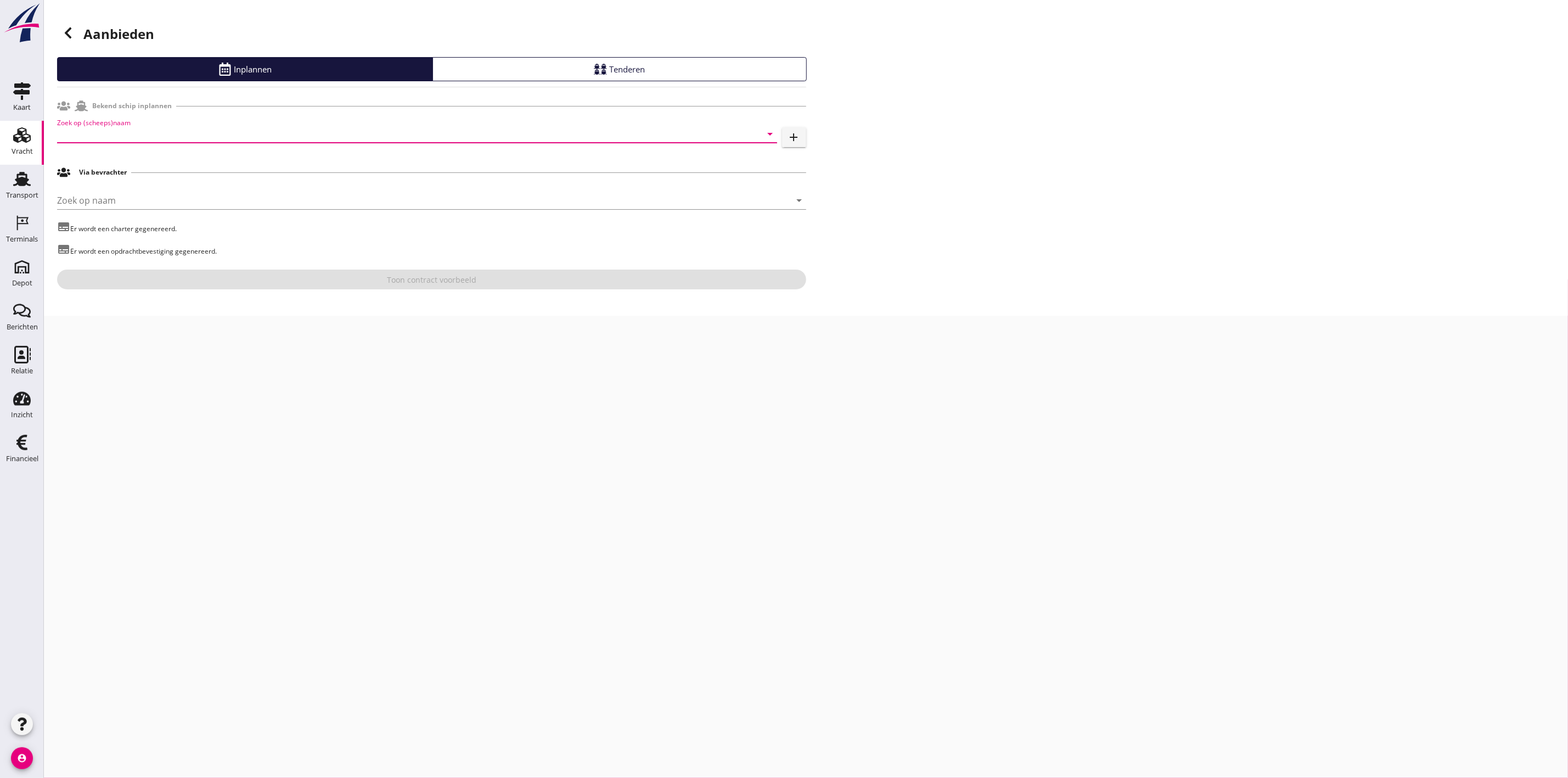
click at [260, 126] on input "Zoek op (scheeps)naam" at bounding box center [402, 134] width 690 height 17
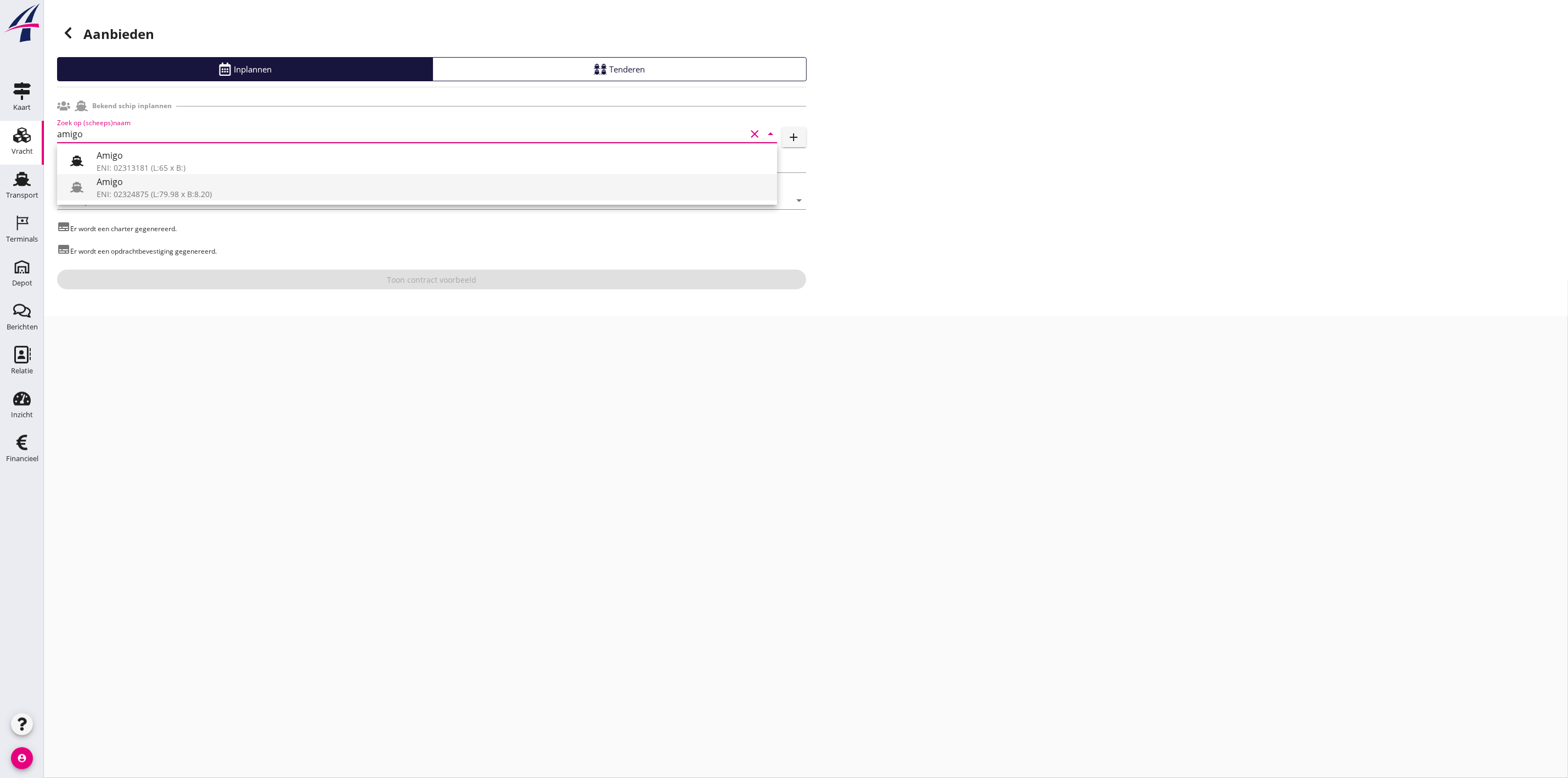
click at [160, 193] on div "ENI: 02324875 (L:79.98 x B:8.20)" at bounding box center [432, 194] width 672 height 11
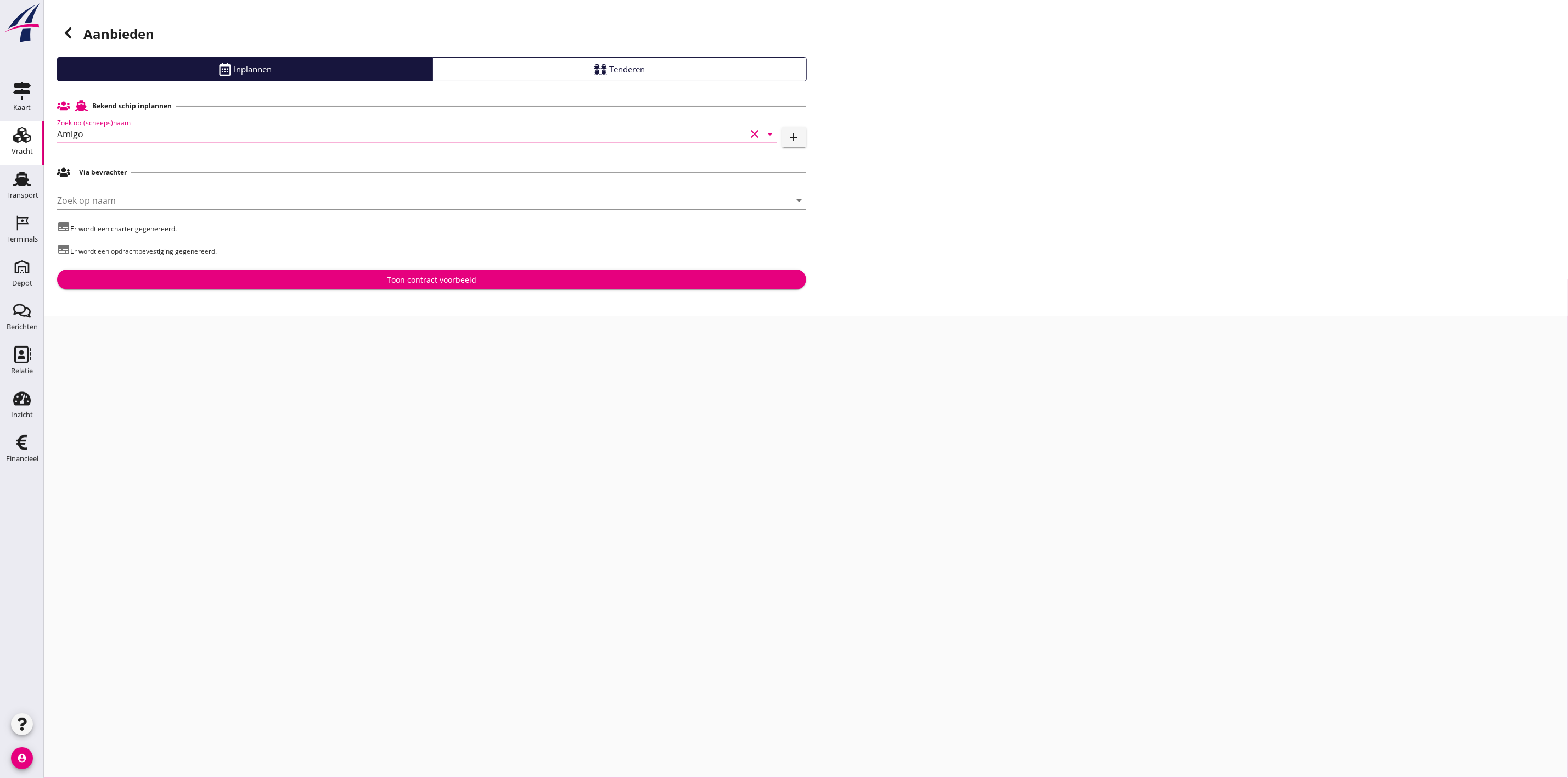
type input "Amigo"
click at [443, 269] on div "Bekend schip inplannen Zoek op (scheeps)naam Amigo clear arrow_drop_down add Vi…" at bounding box center [431, 193] width 749 height 194
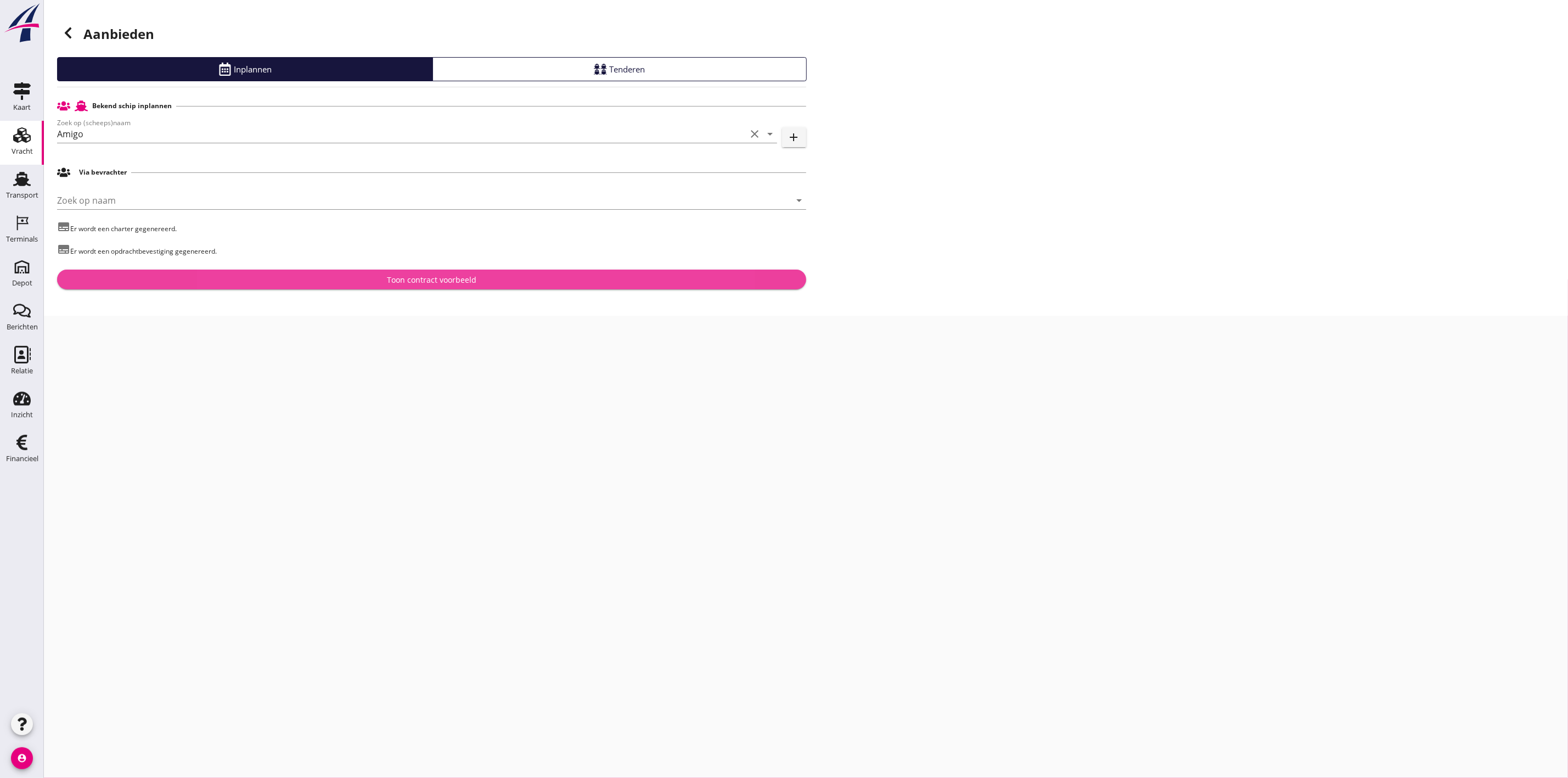
click at [446, 282] on div "Toon contract voorbeeld" at bounding box center [432, 279] width 90 height 11
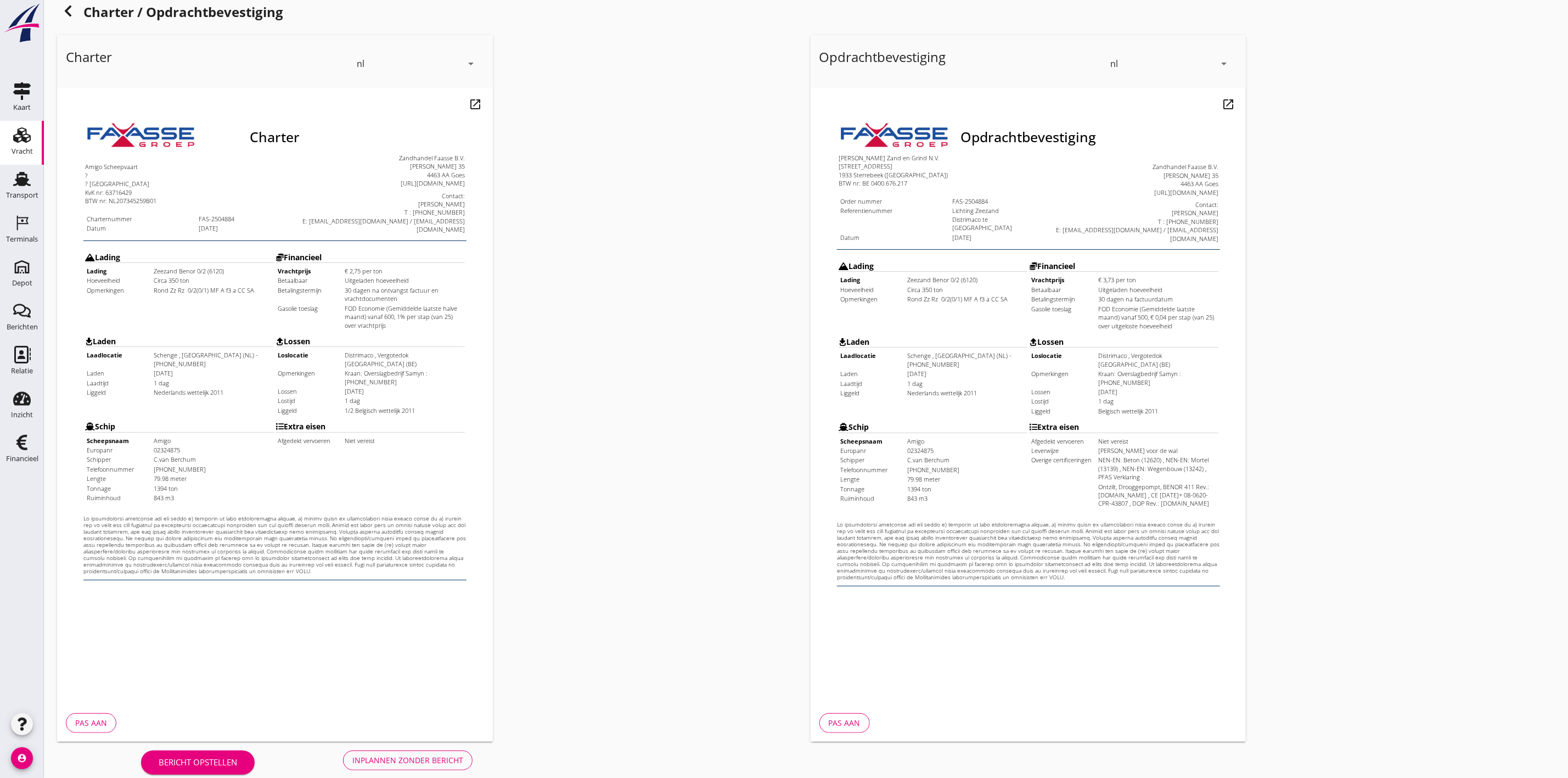
scroll to position [34, 0]
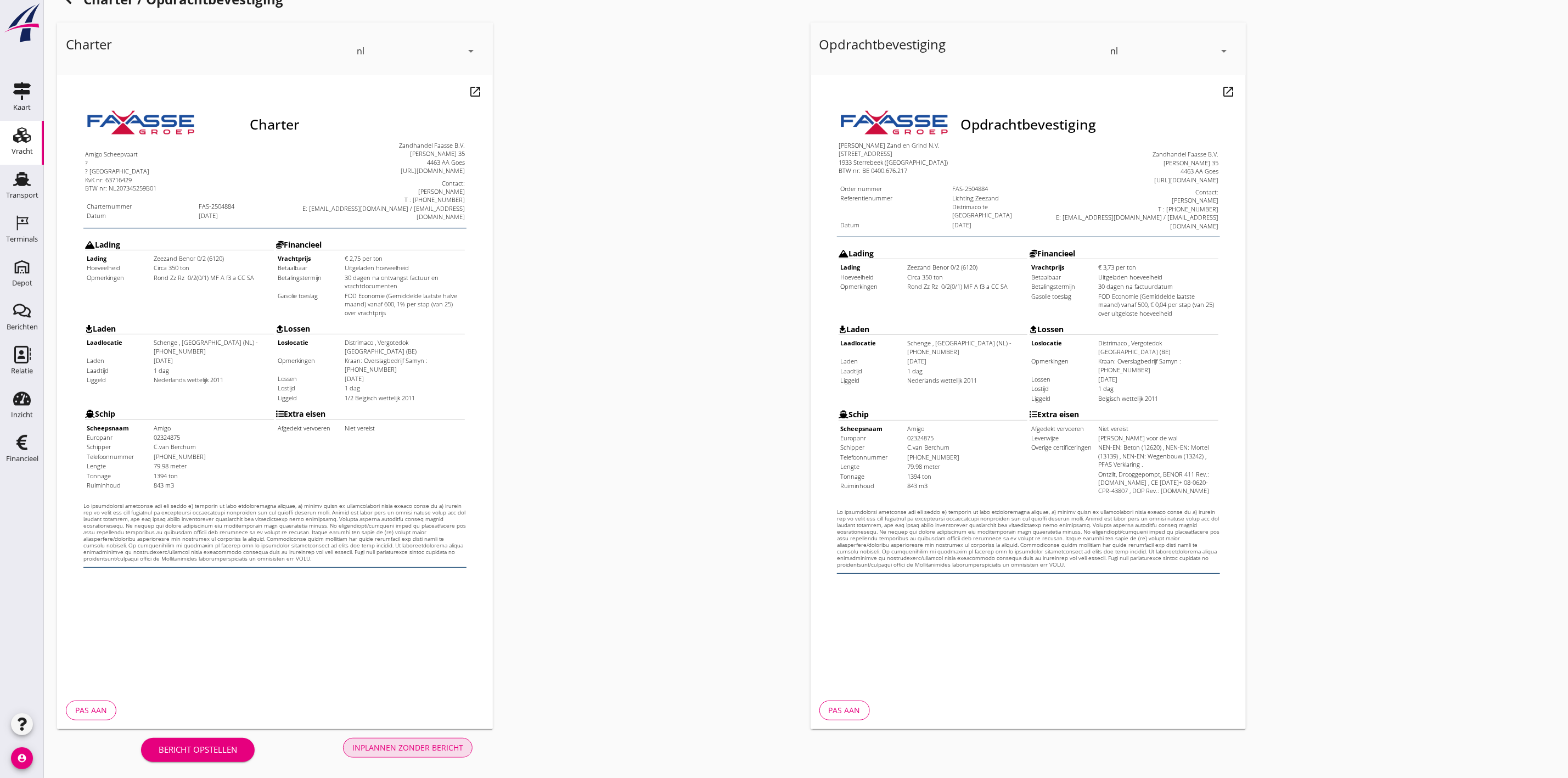
click at [420, 739] on button "Inplannen zonder bericht" at bounding box center [408, 748] width 129 height 20
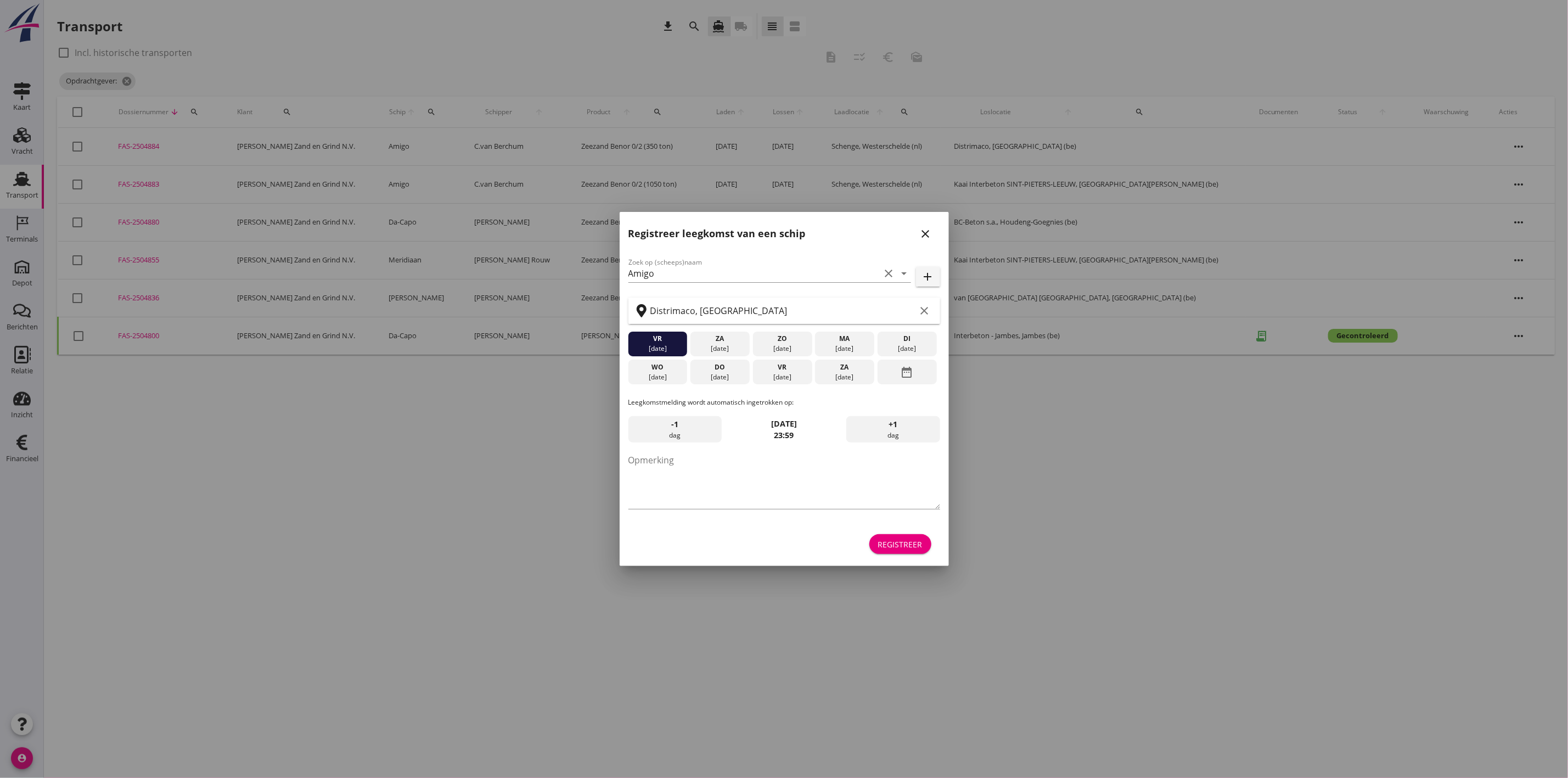
click at [922, 231] on icon "close" at bounding box center [926, 233] width 13 height 13
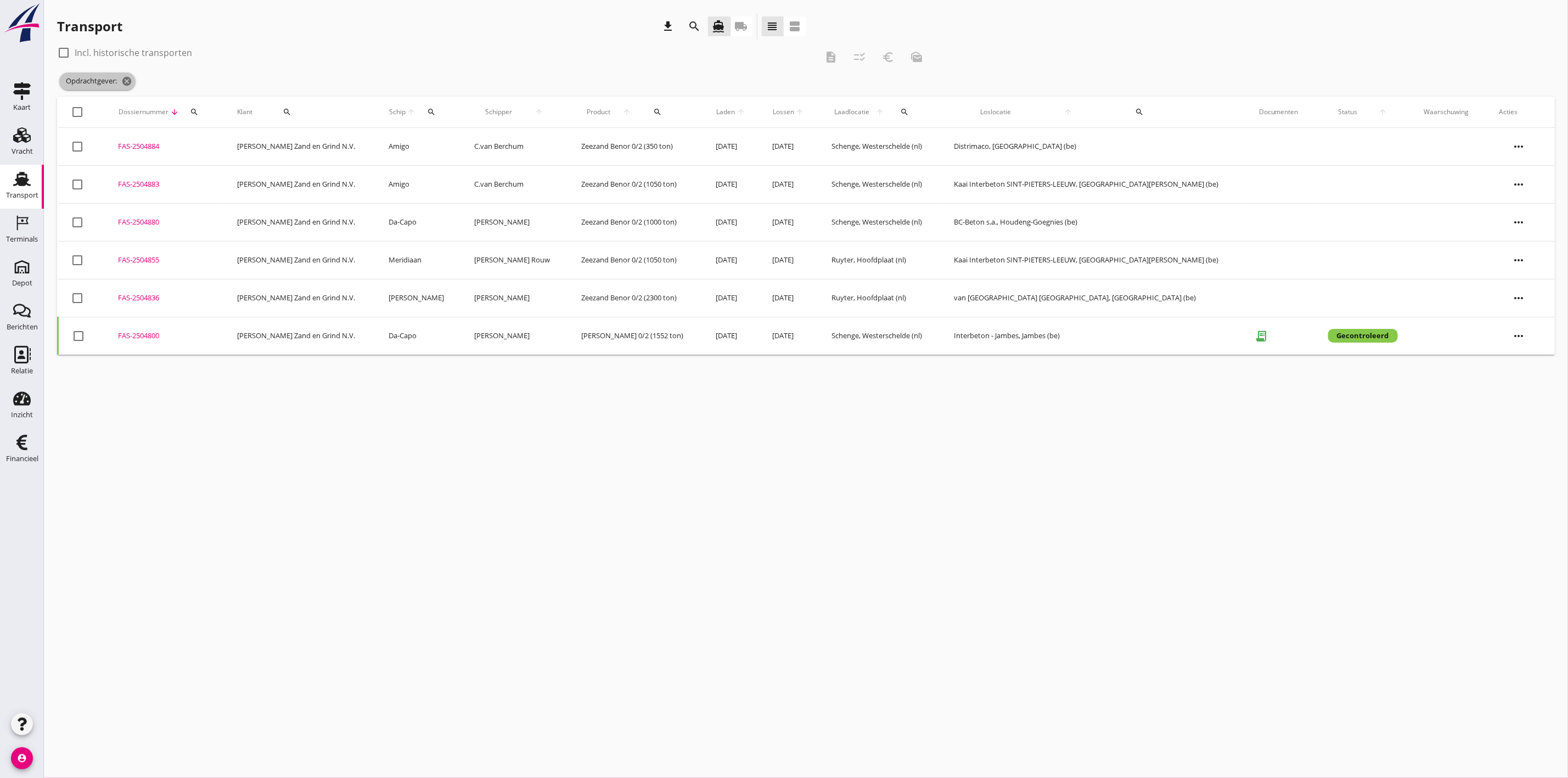
click at [126, 84] on icon "cancel" at bounding box center [126, 80] width 11 height 11
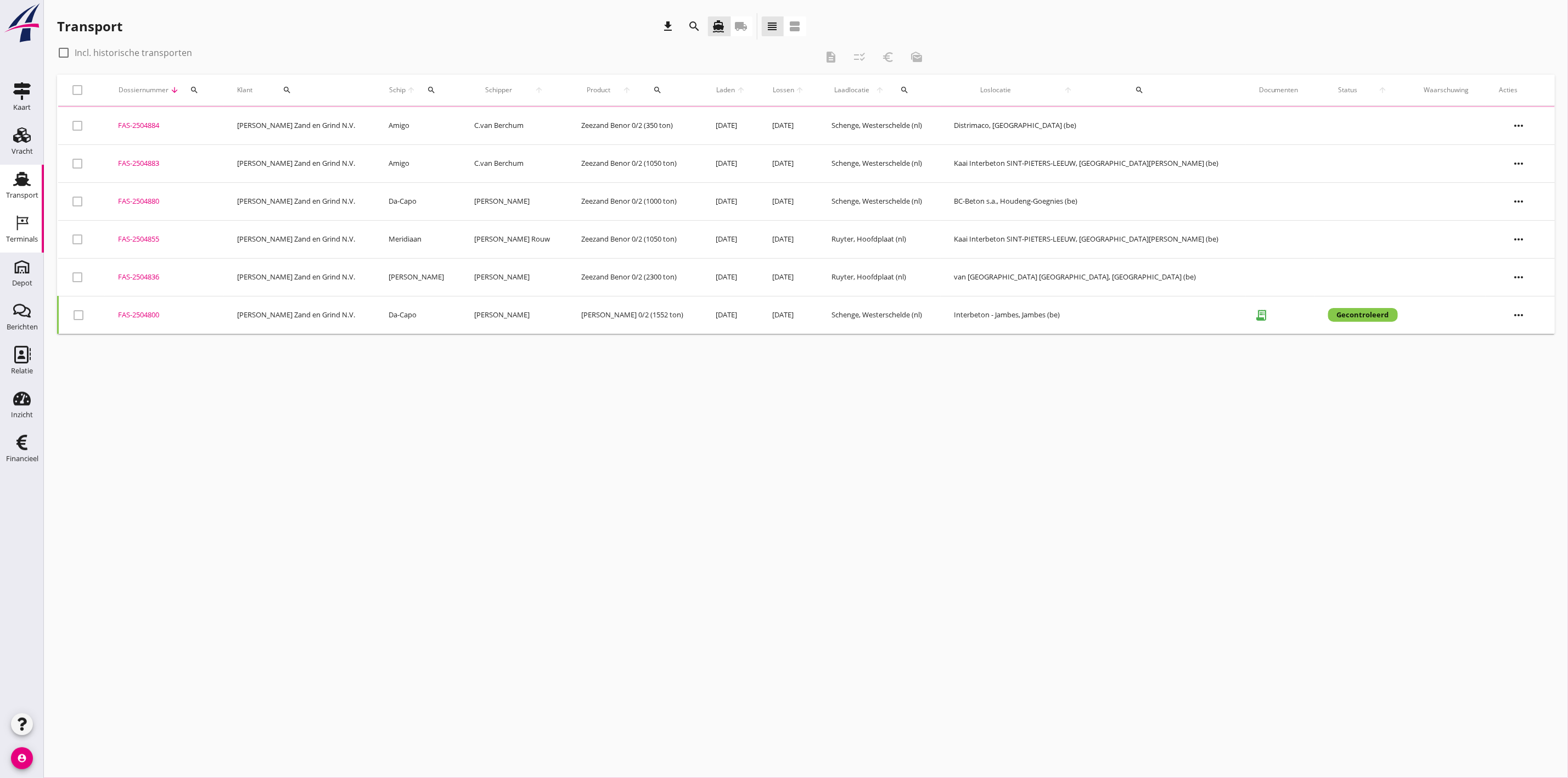
click at [18, 233] on div "Terminals" at bounding box center [22, 239] width 32 height 15
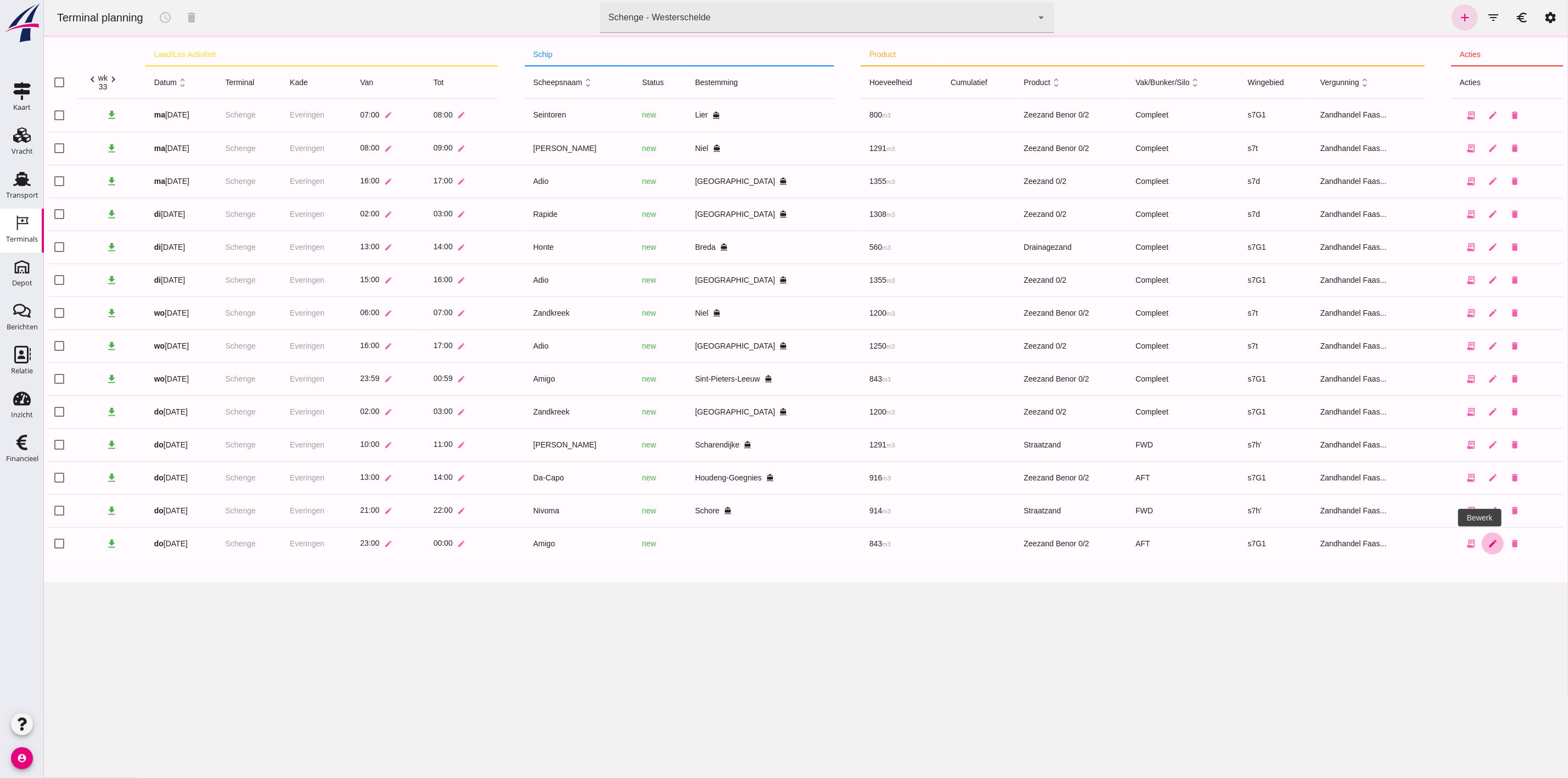
click at [1488, 542] on icon "edit" at bounding box center [1493, 544] width 10 height 10
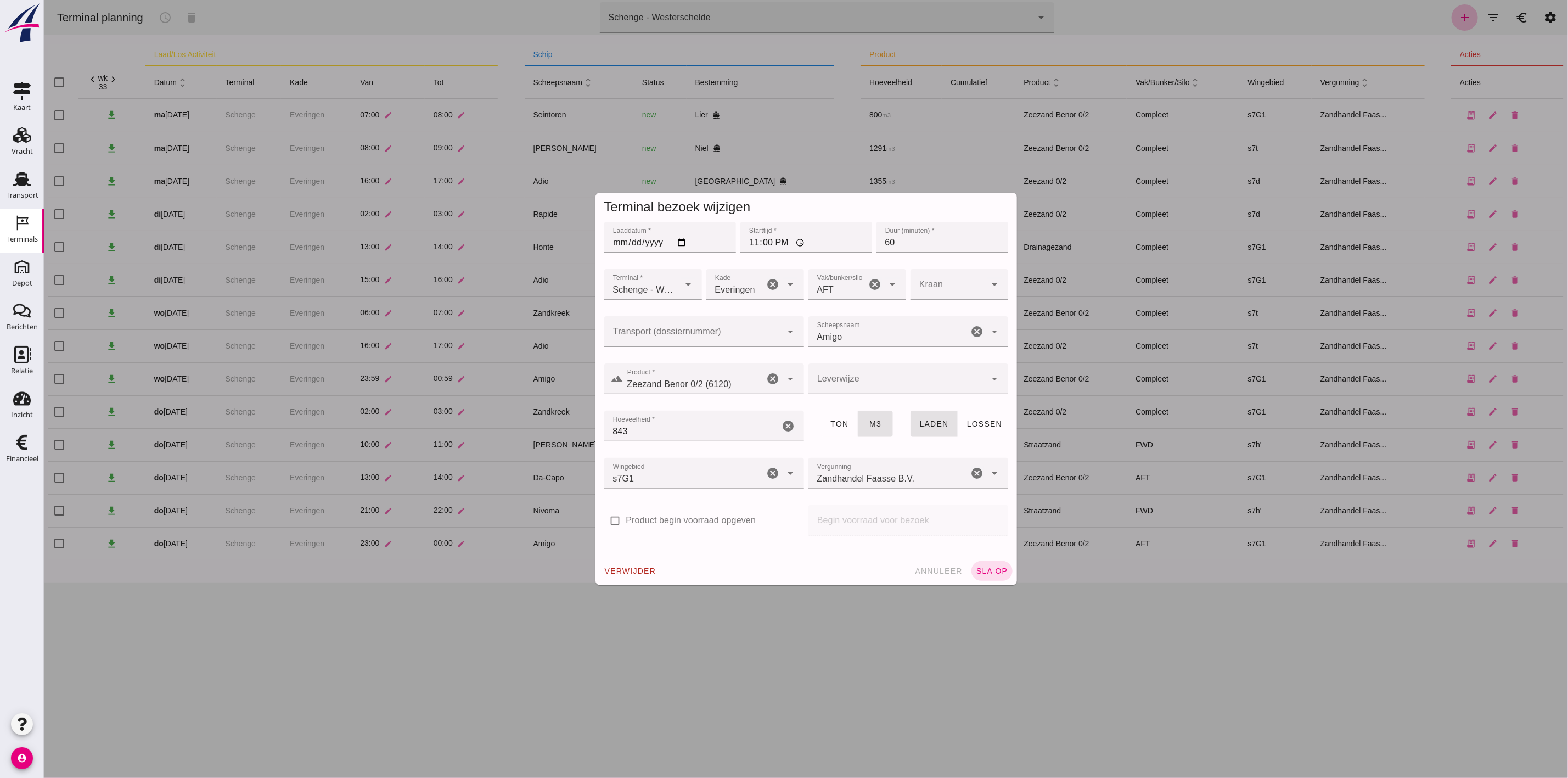
click input "Transport (dossiernummer)"
click at [651, 361] on div "FAS-2504883" at bounding box center [697, 365] width 182 height 13
type input "FAS-2504883"
type input "franco_on_shore"
type input "FAS-2504883"
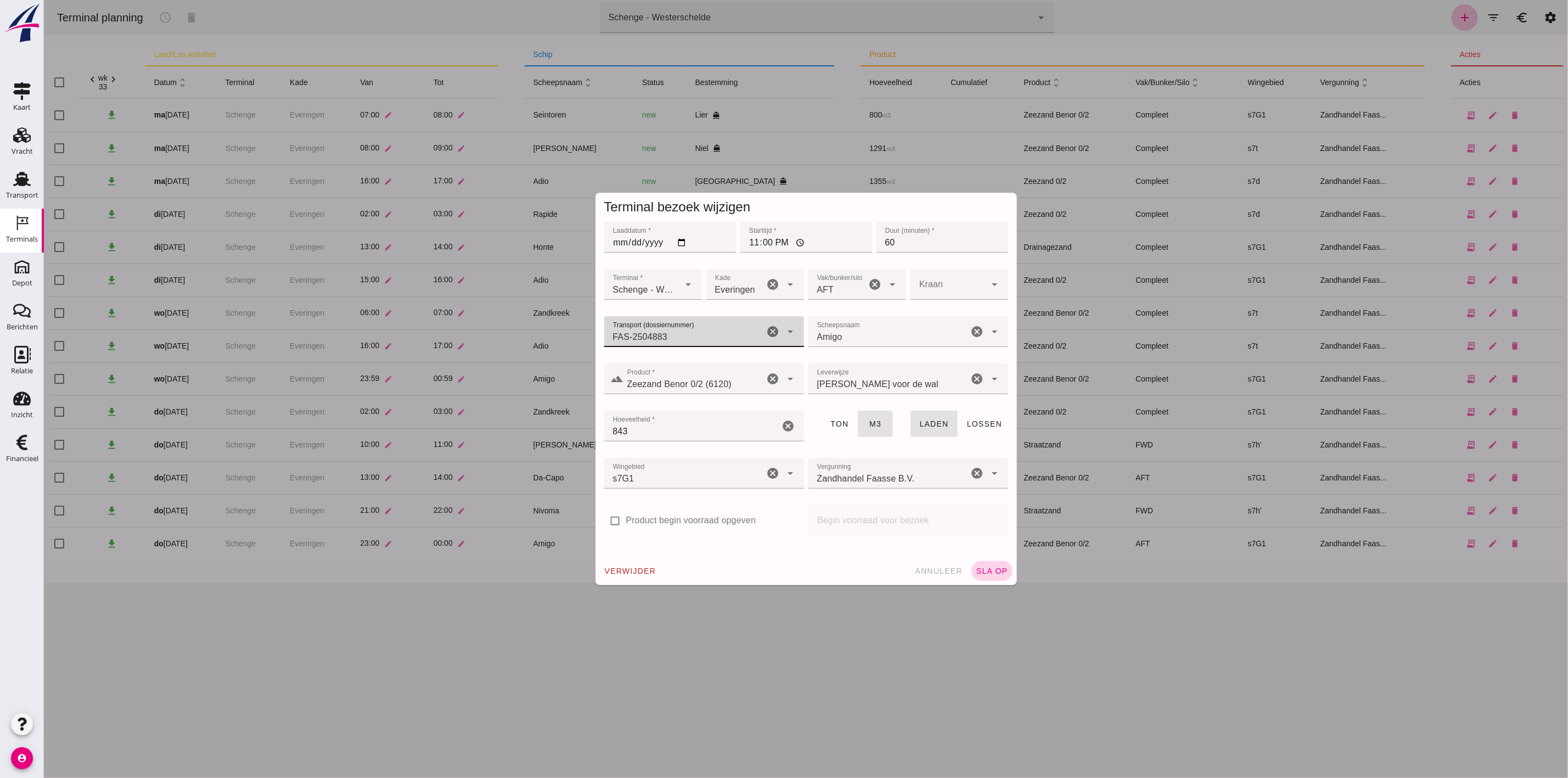
click span "sla op"
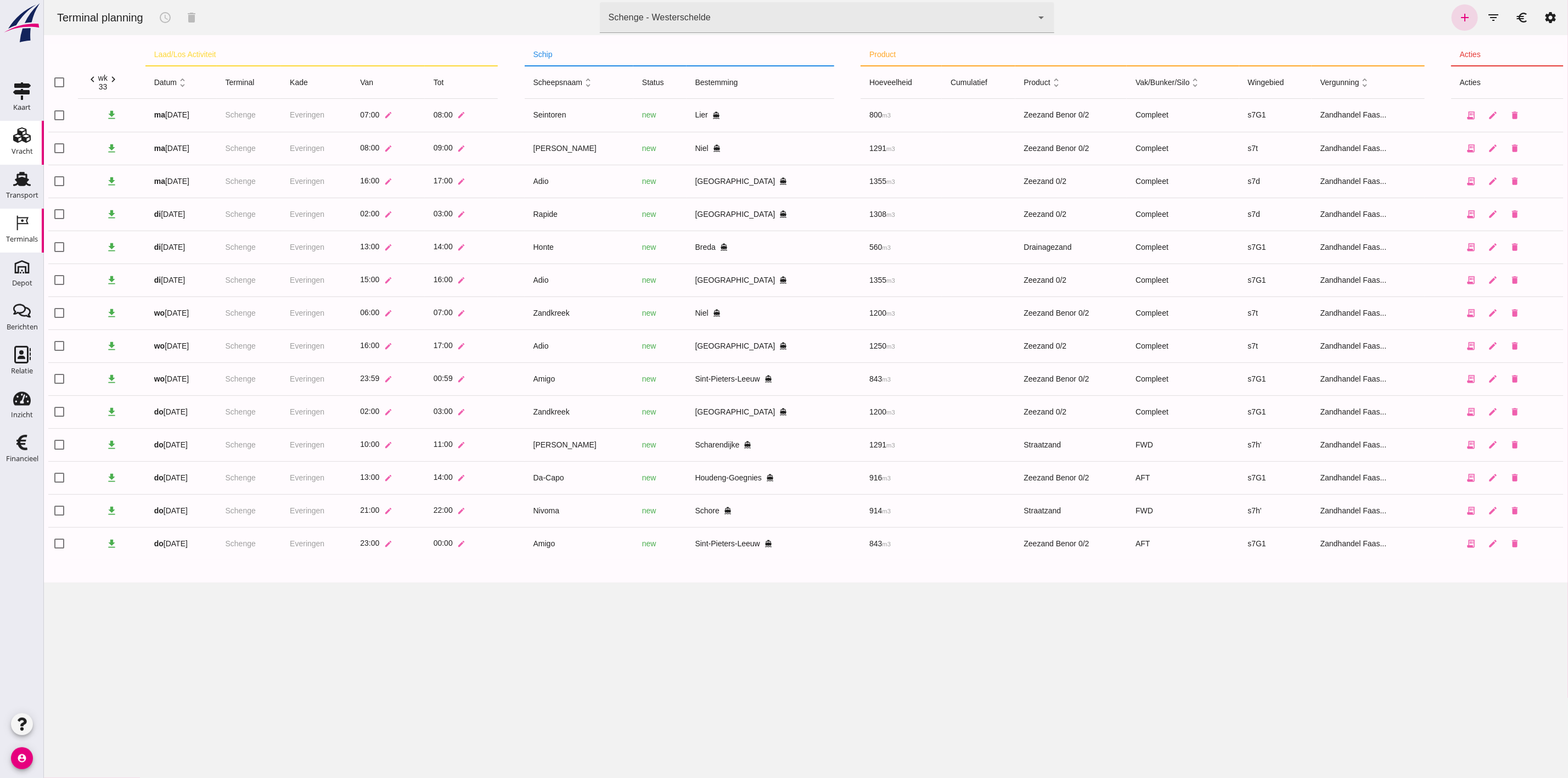
click at [18, 150] on div "Vracht" at bounding box center [22, 152] width 22 height 7
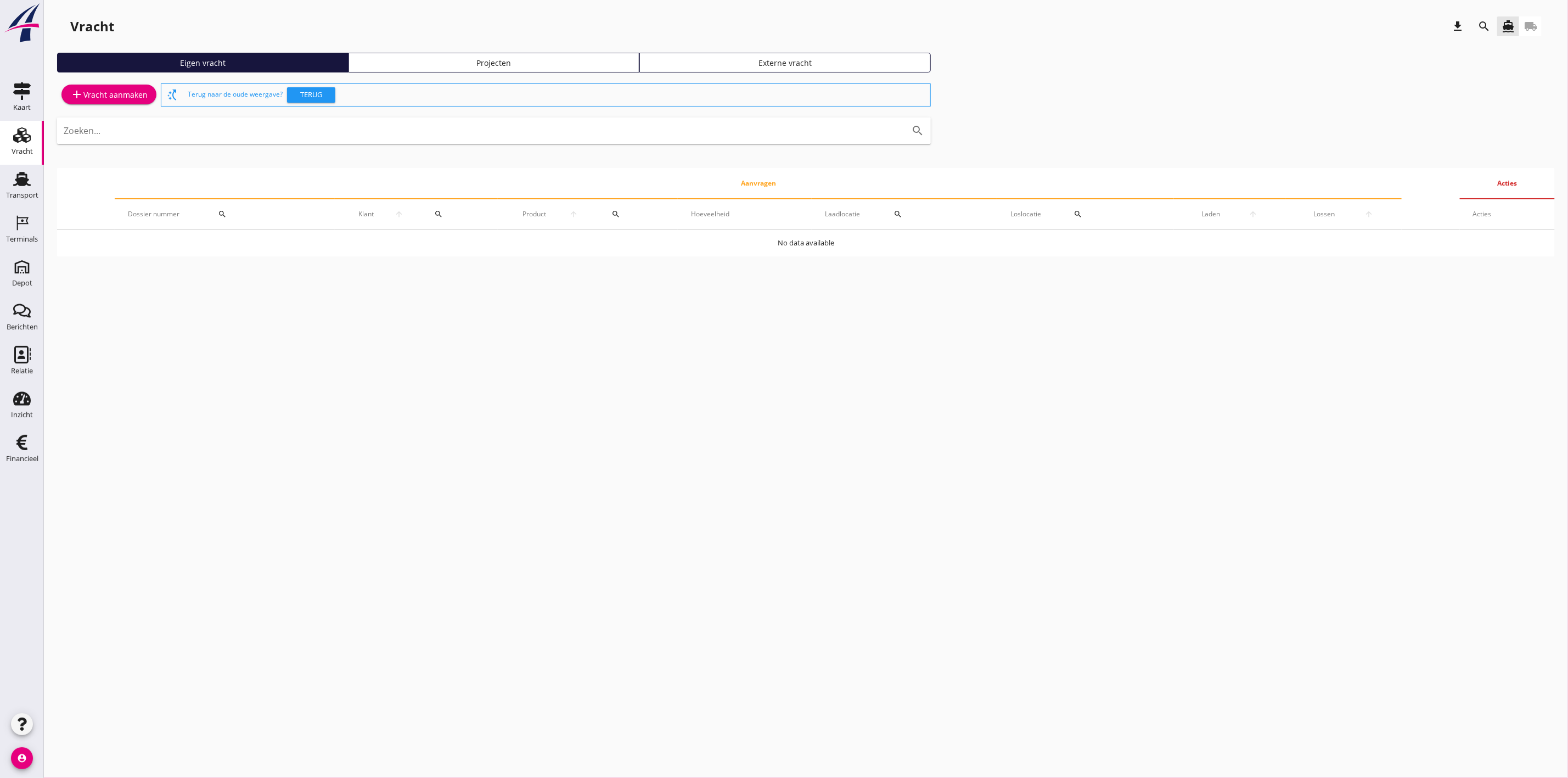
click at [480, 57] on div "Projecten" at bounding box center [494, 62] width 282 height 11
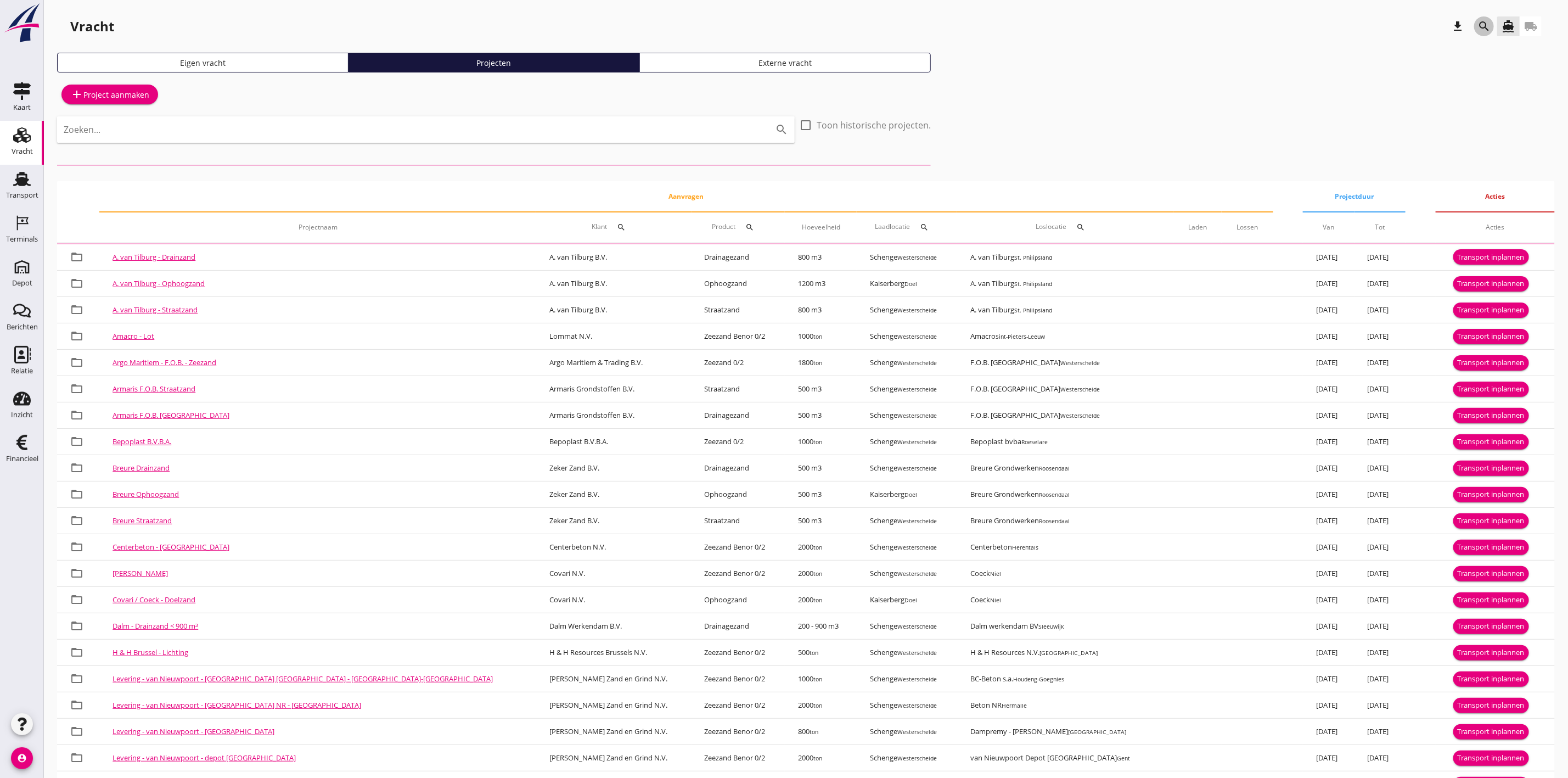
click at [1480, 27] on icon "search" at bounding box center [1484, 27] width 13 height 13
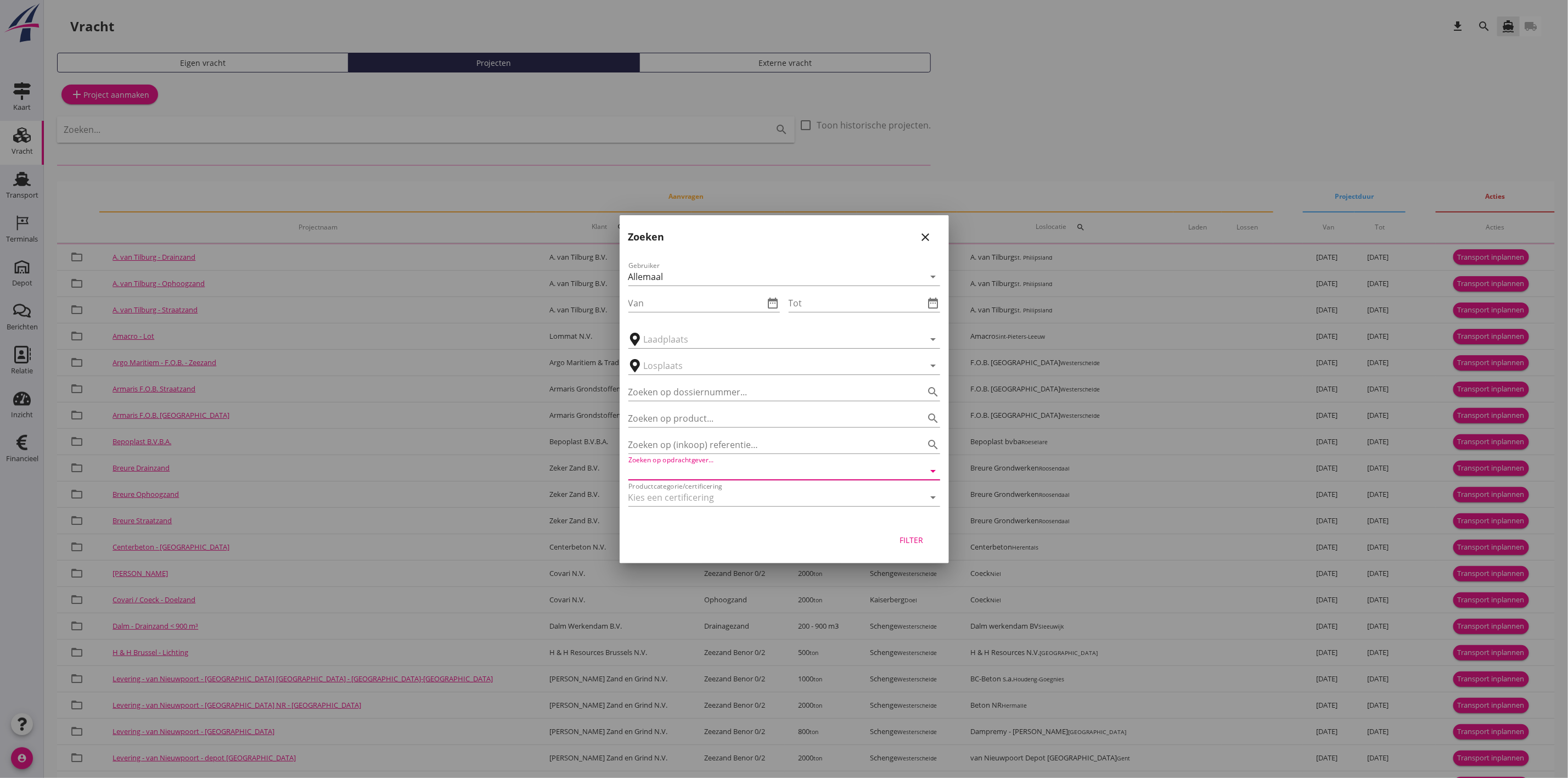
click at [684, 473] on input "Zoeken op opdrachtgever..." at bounding box center [769, 471] width 281 height 17
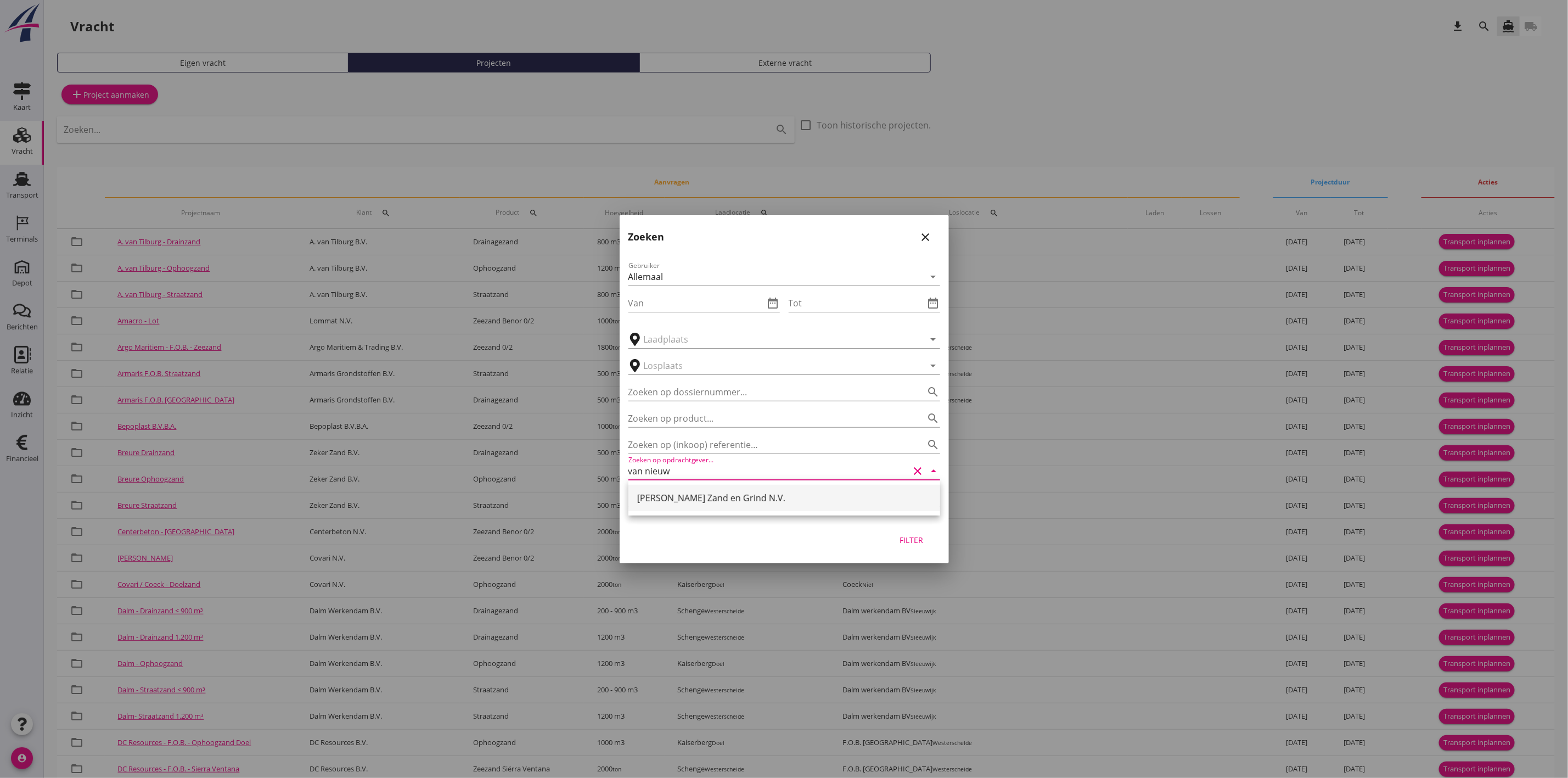
click at [710, 501] on div "[PERSON_NAME] Zand en Grind N.V." at bounding box center [784, 498] width 294 height 13
type input "[PERSON_NAME] Zand en Grind N.V."
click at [921, 537] on div "Filter" at bounding box center [911, 539] width 31 height 11
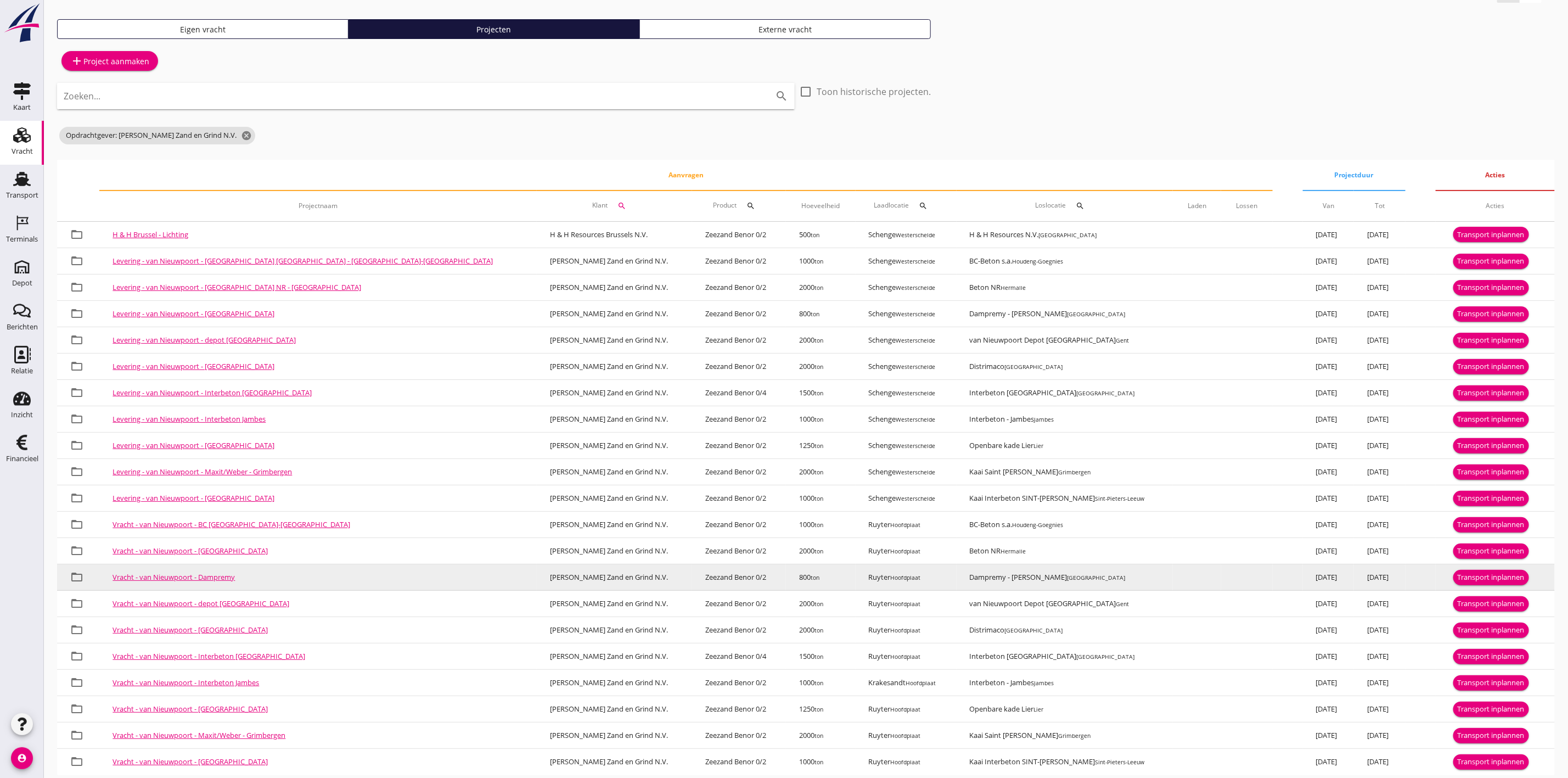
scroll to position [52, 0]
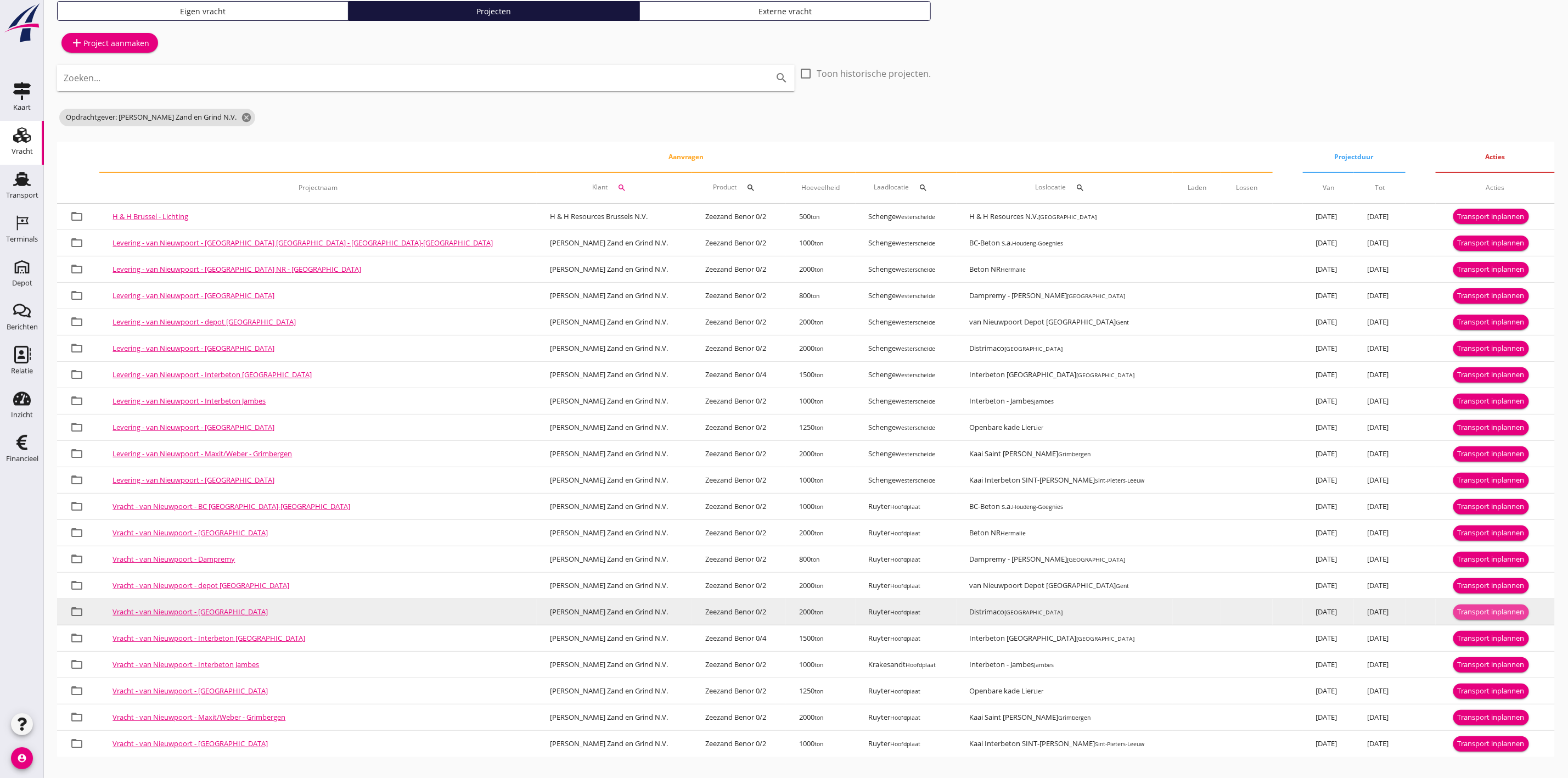
click at [1474, 611] on div "Transport inplannen" at bounding box center [1490, 611] width 67 height 11
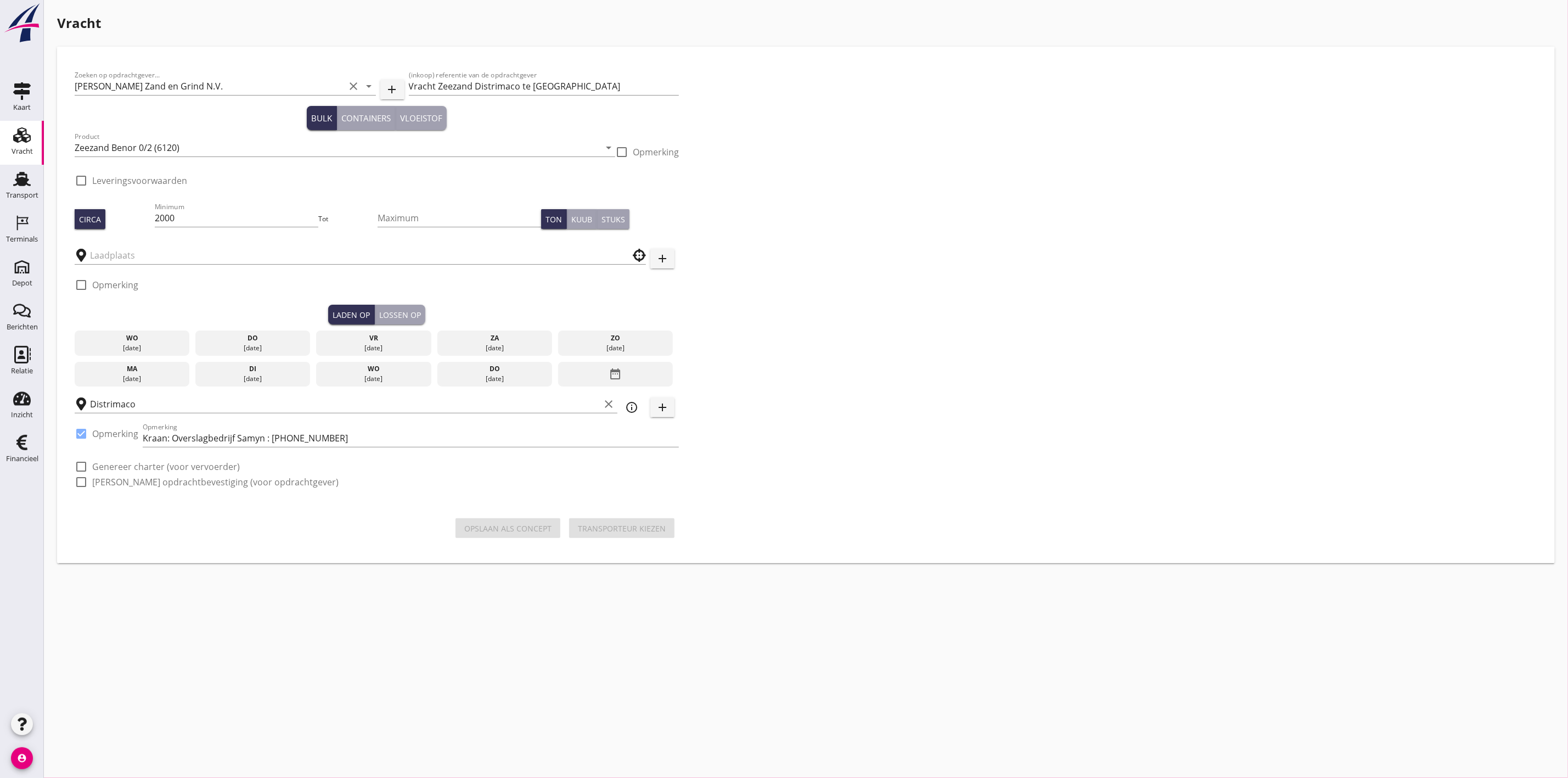
type input "Ruyter"
checkbox input "true"
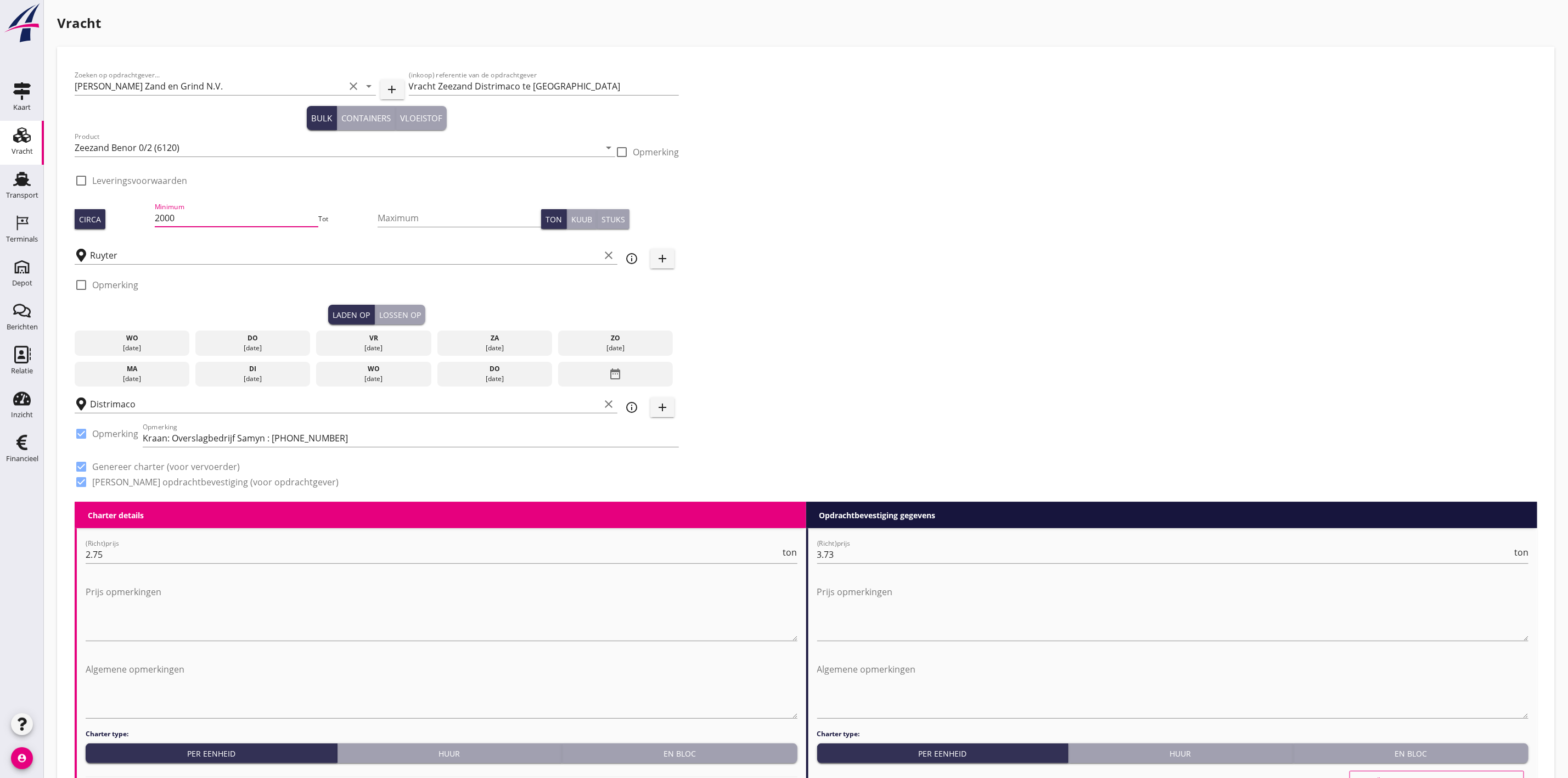
drag, startPoint x: 196, startPoint y: 211, endPoint x: 48, endPoint y: 216, distance: 148.1
type input "2250"
click at [728, 220] on div "Zoeken op opdrachtgever... Van Nieuwpoort Zand en Grind N.V. clear arrow_drop_d…" at bounding box center [806, 282] width 1471 height 437
click at [267, 340] on div "do" at bounding box center [253, 338] width 110 height 10
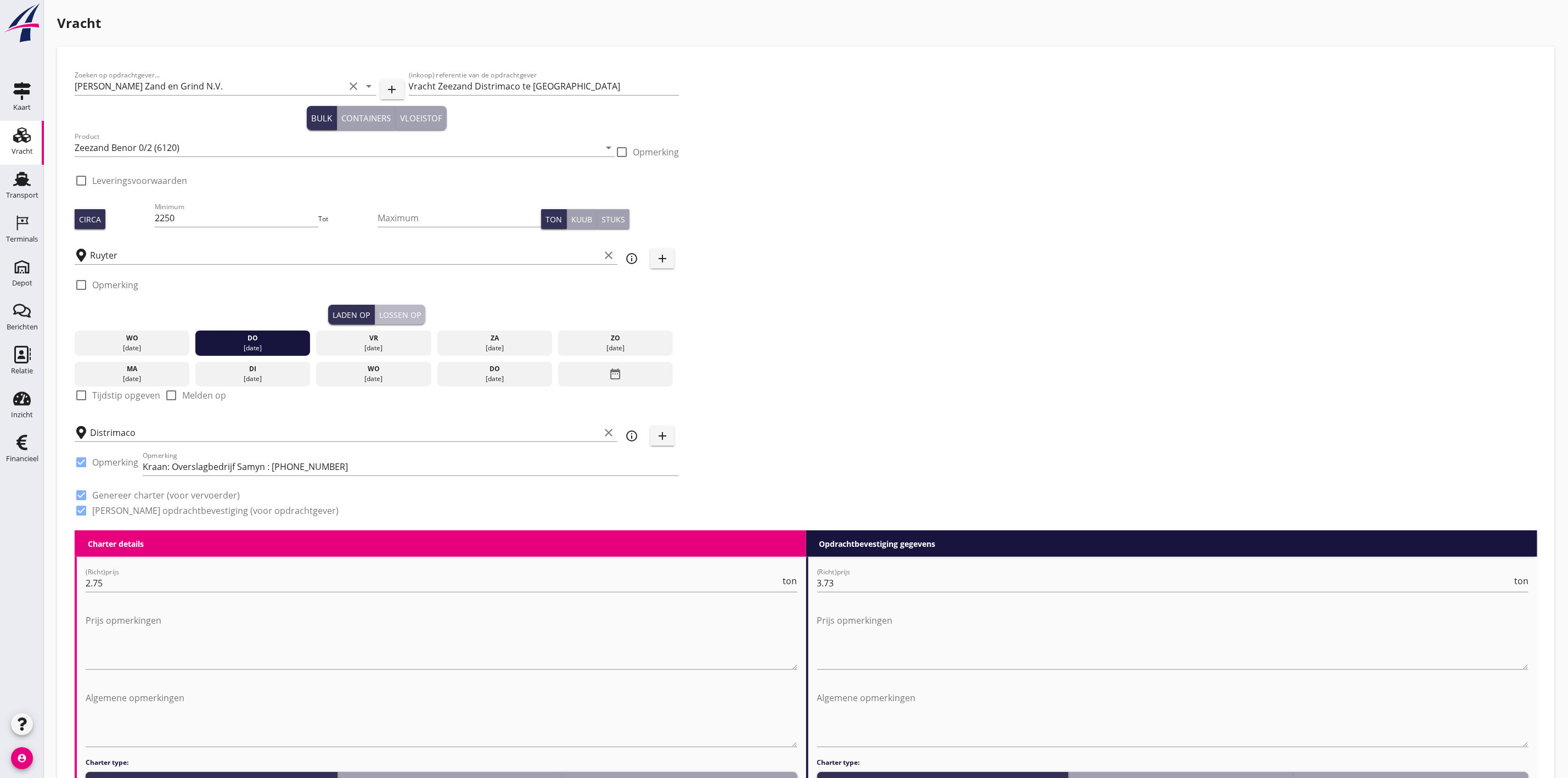
click at [396, 311] on div "Lossen op" at bounding box center [400, 315] width 42 height 11
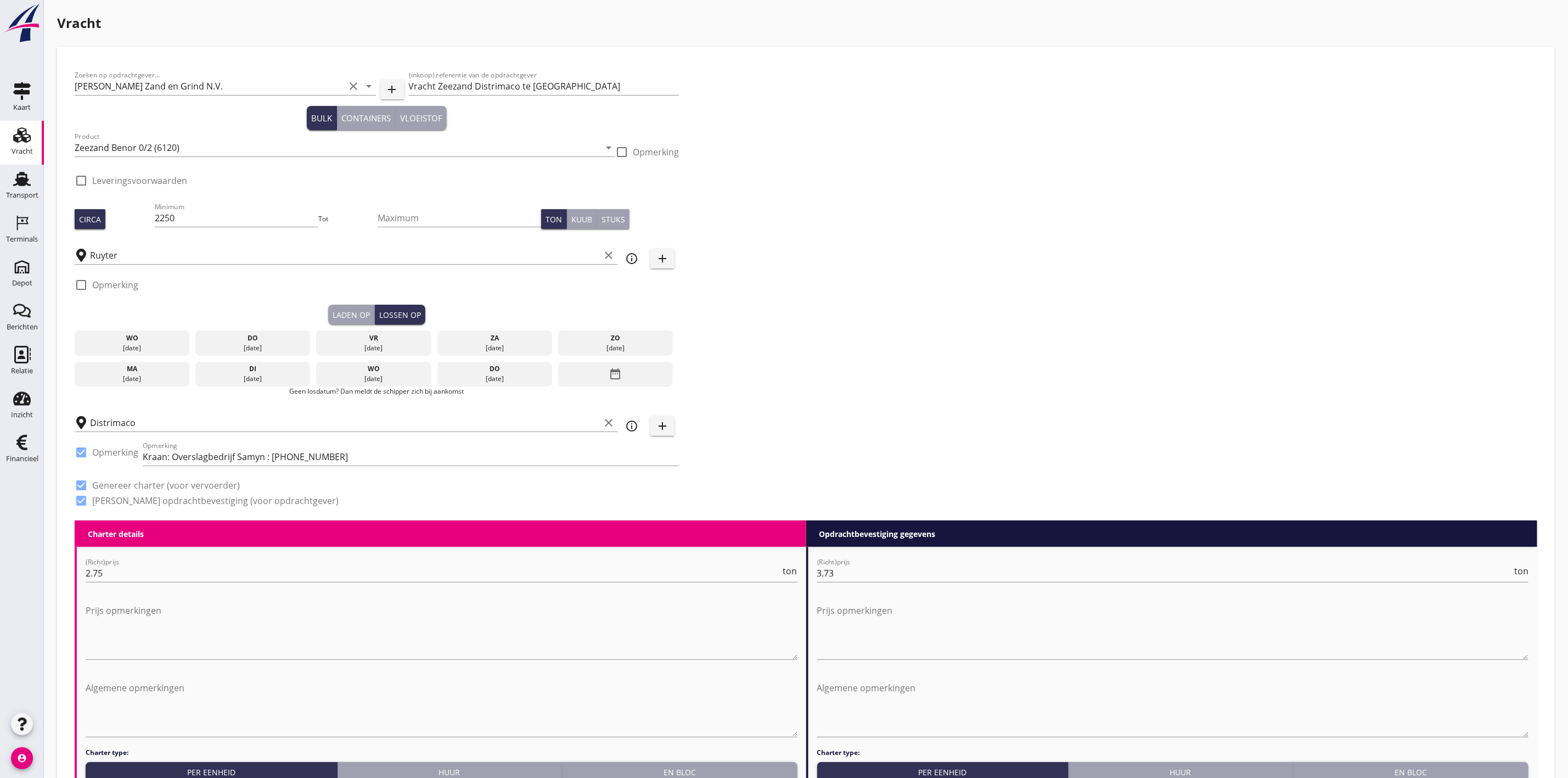
click at [140, 377] on div "[DATE]" at bounding box center [132, 379] width 110 height 10
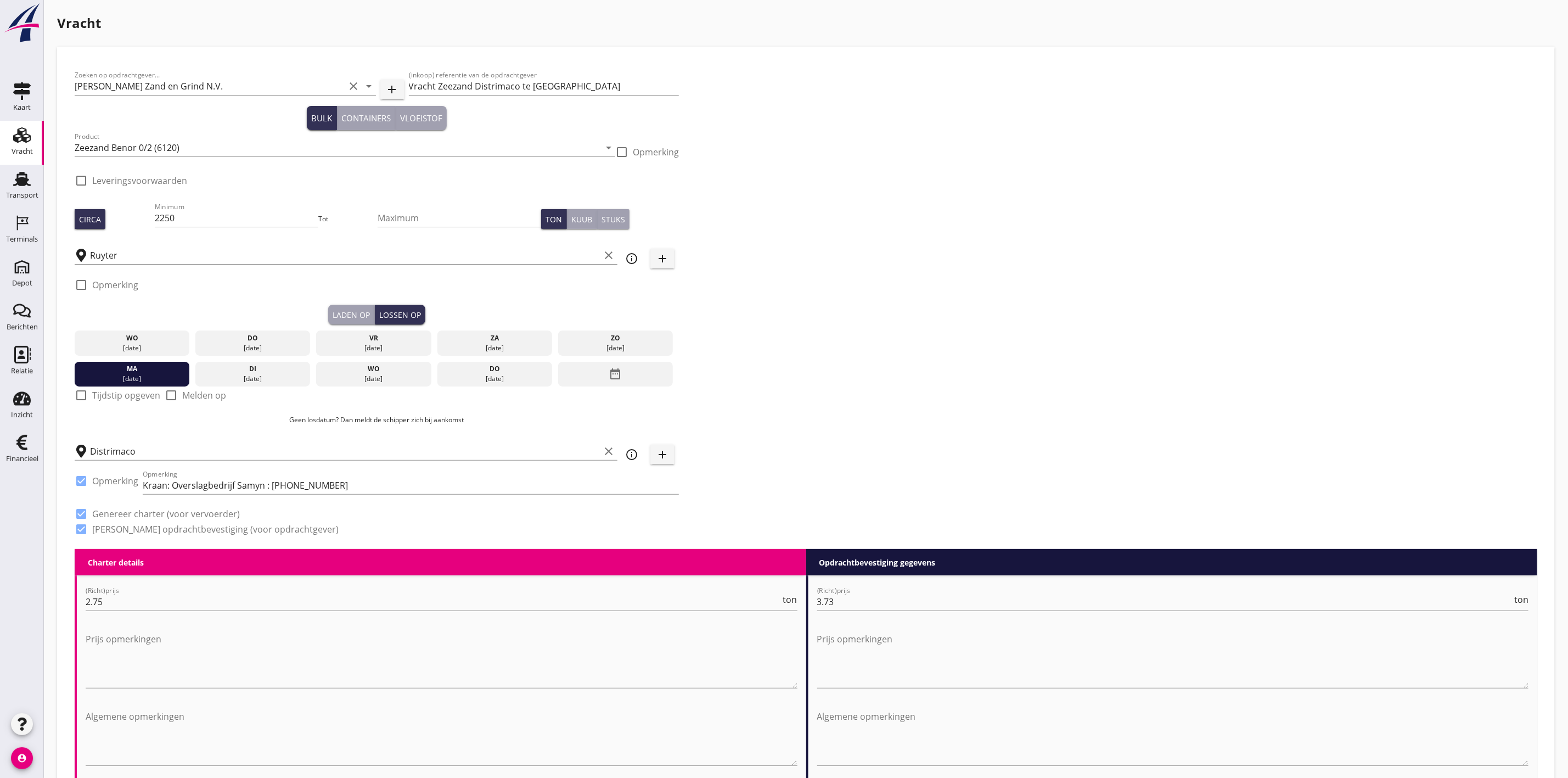
drag, startPoint x: 736, startPoint y: 293, endPoint x: 726, endPoint y: 277, distance: 18.9
click at [736, 293] on div "Zoeken op opdrachtgever... Van Nieuwpoort Zand en Grind N.V. clear arrow_drop_d…" at bounding box center [806, 306] width 1471 height 485
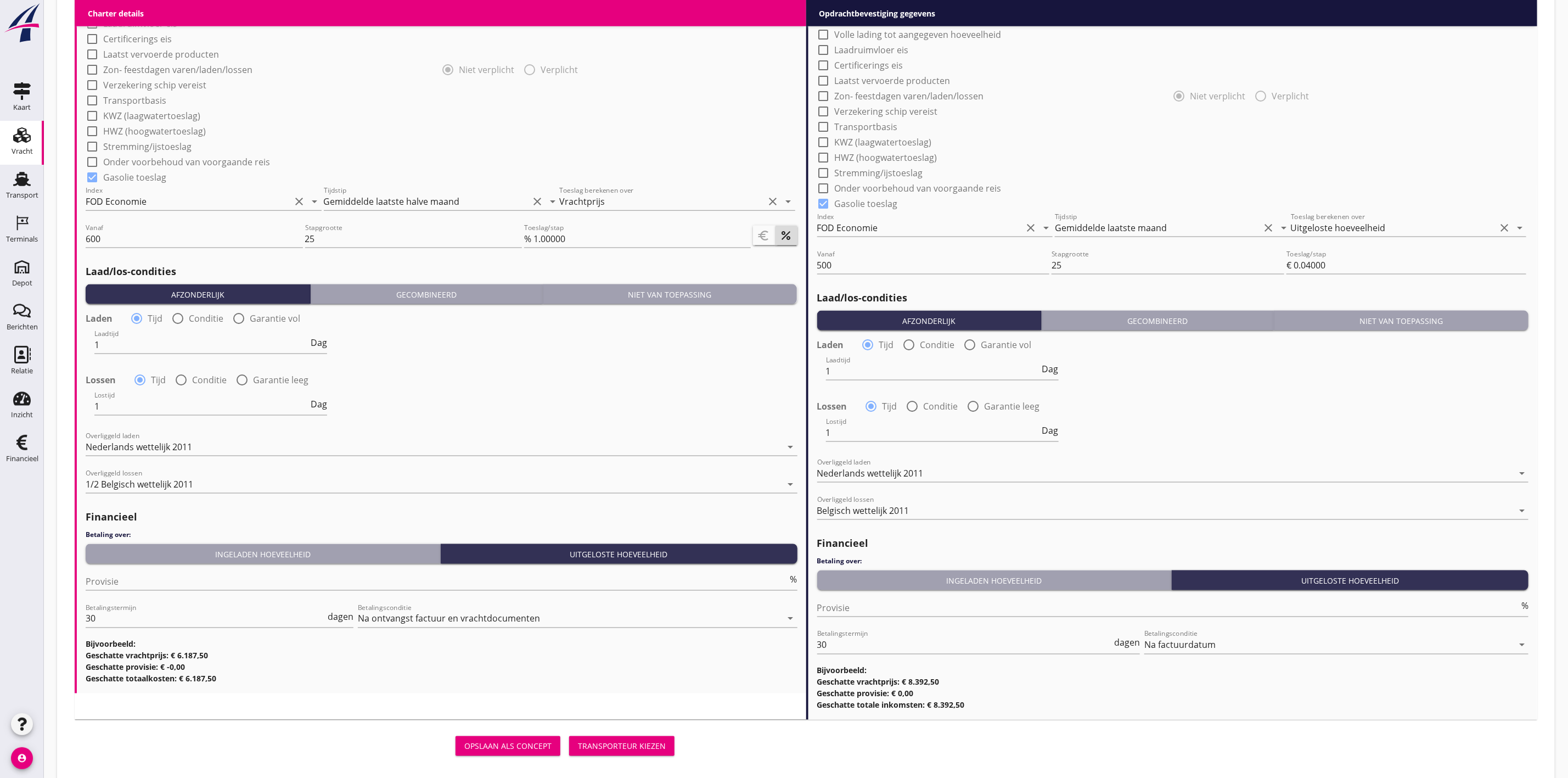
scroll to position [965, 0]
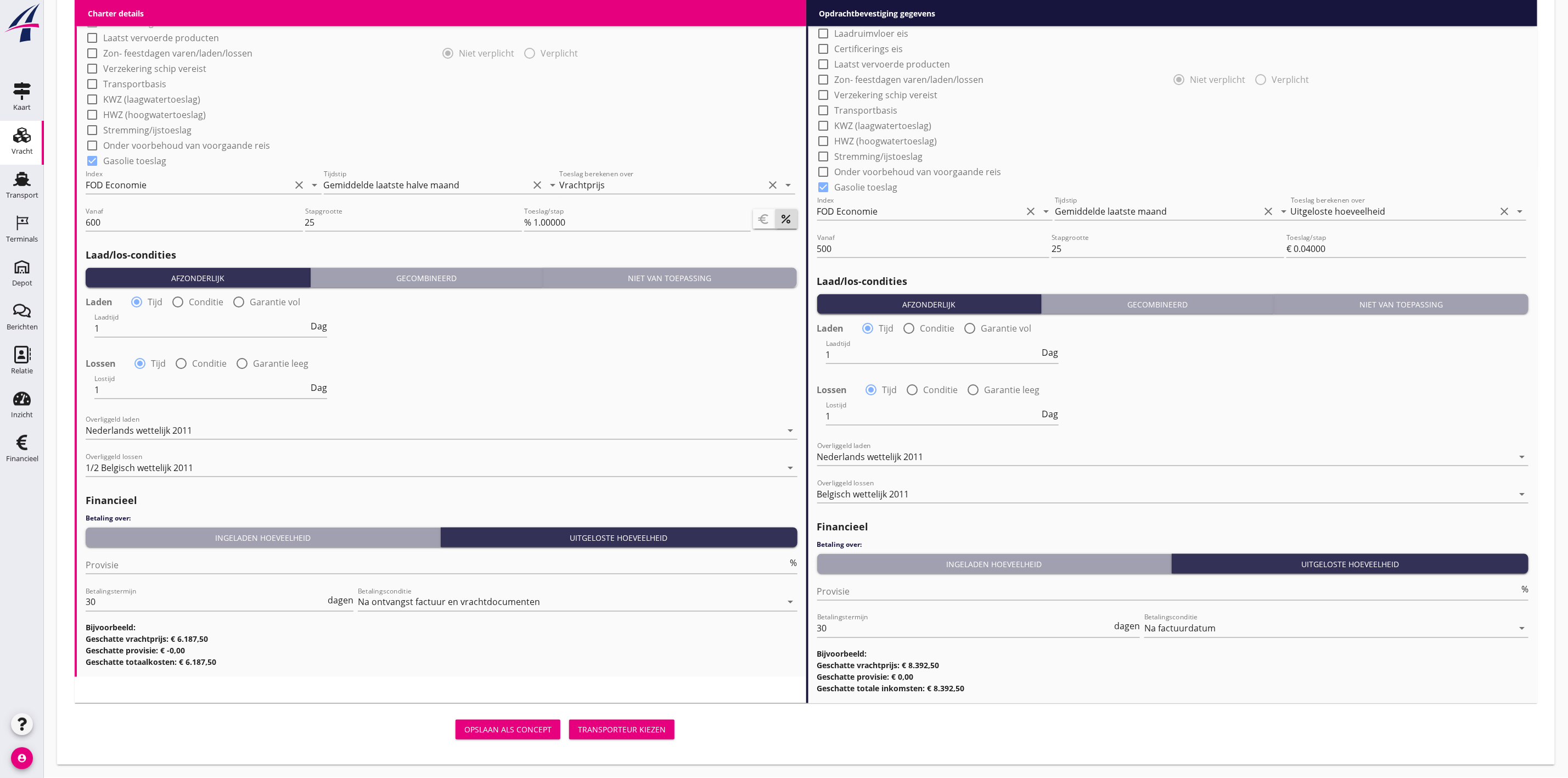
click at [654, 722] on button "Transporteur kiezen" at bounding box center [621, 730] width 106 height 20
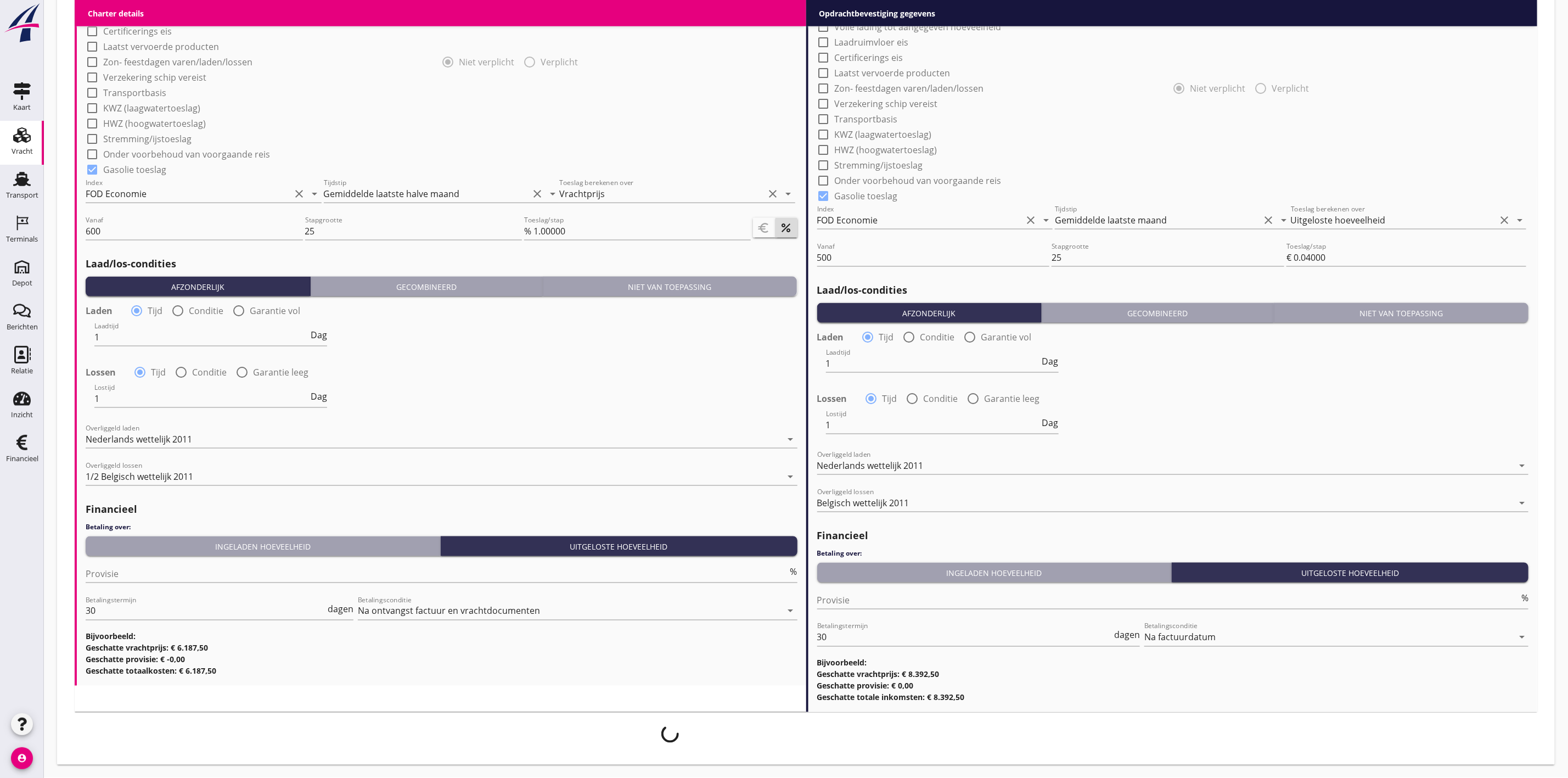
scroll to position [957, 0]
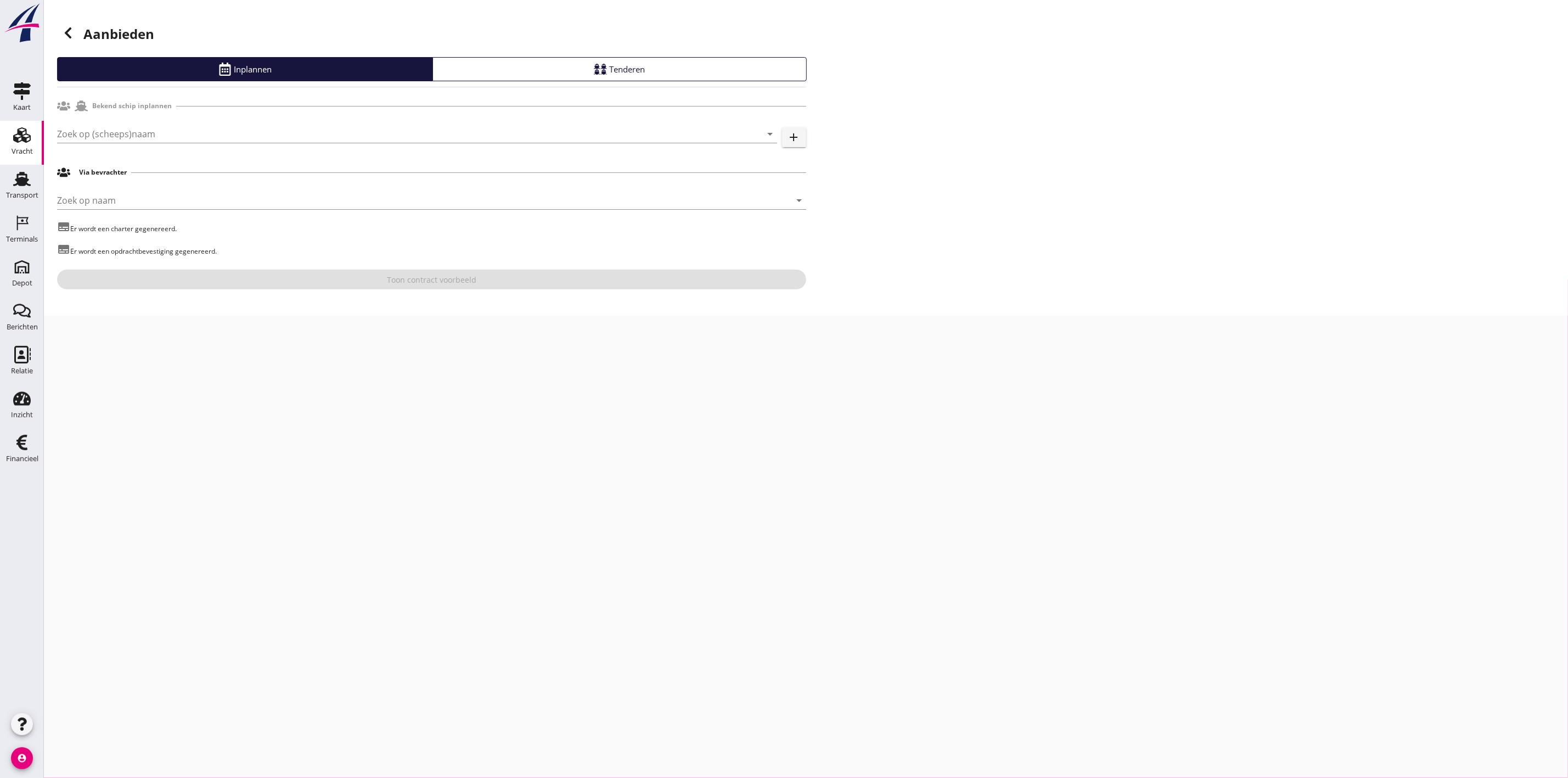
click at [194, 425] on div "cancel You are impersonating another user. Aanbieden Inplannen Tenderen Bekend …" at bounding box center [806, 389] width 1524 height 778
click at [172, 135] on input "Zoek op (scheeps)naam" at bounding box center [402, 134] width 690 height 17
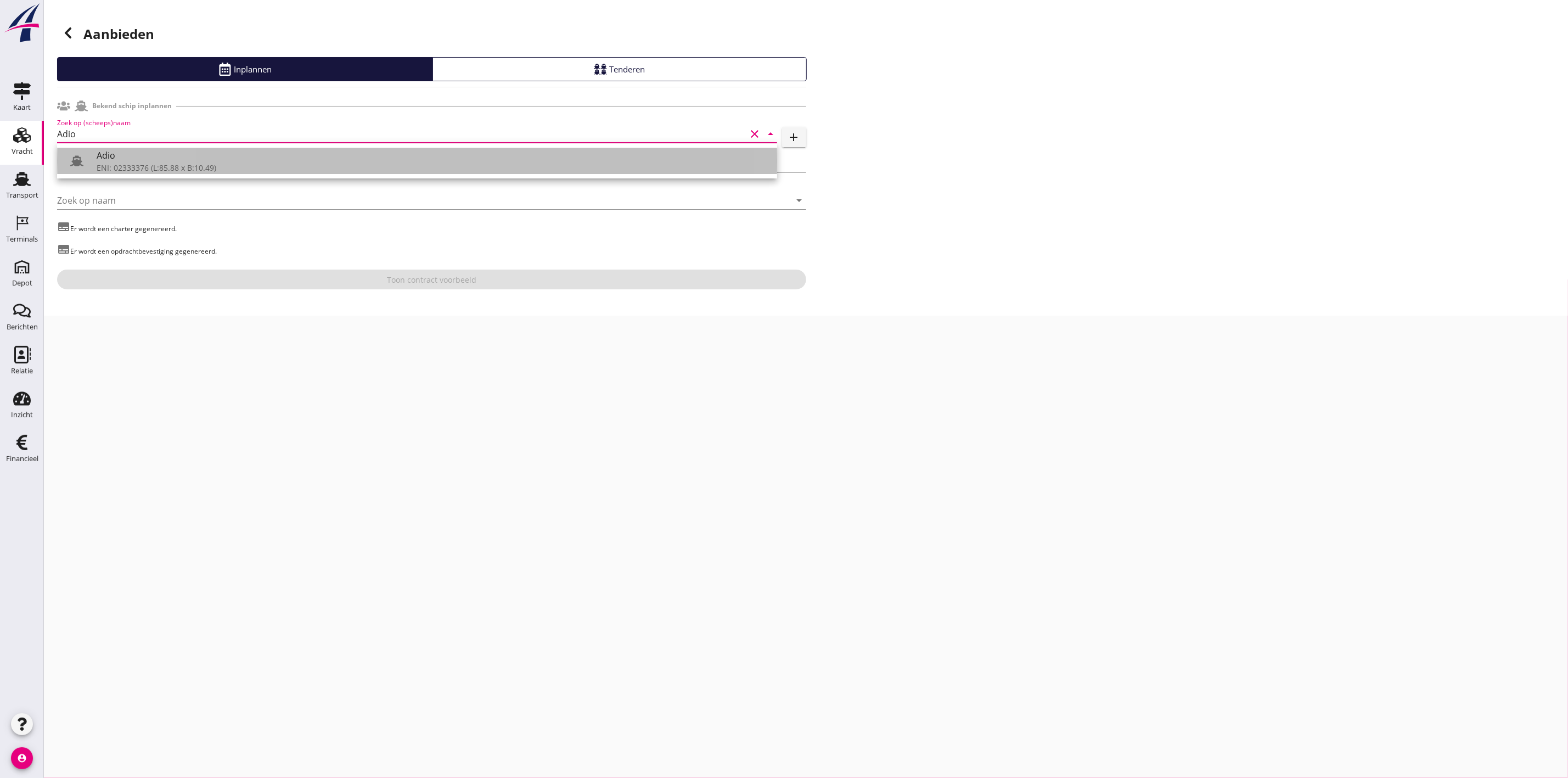
click at [136, 163] on div "ENI: 02333376 (L:85.88 x B:10.49)" at bounding box center [432, 167] width 672 height 11
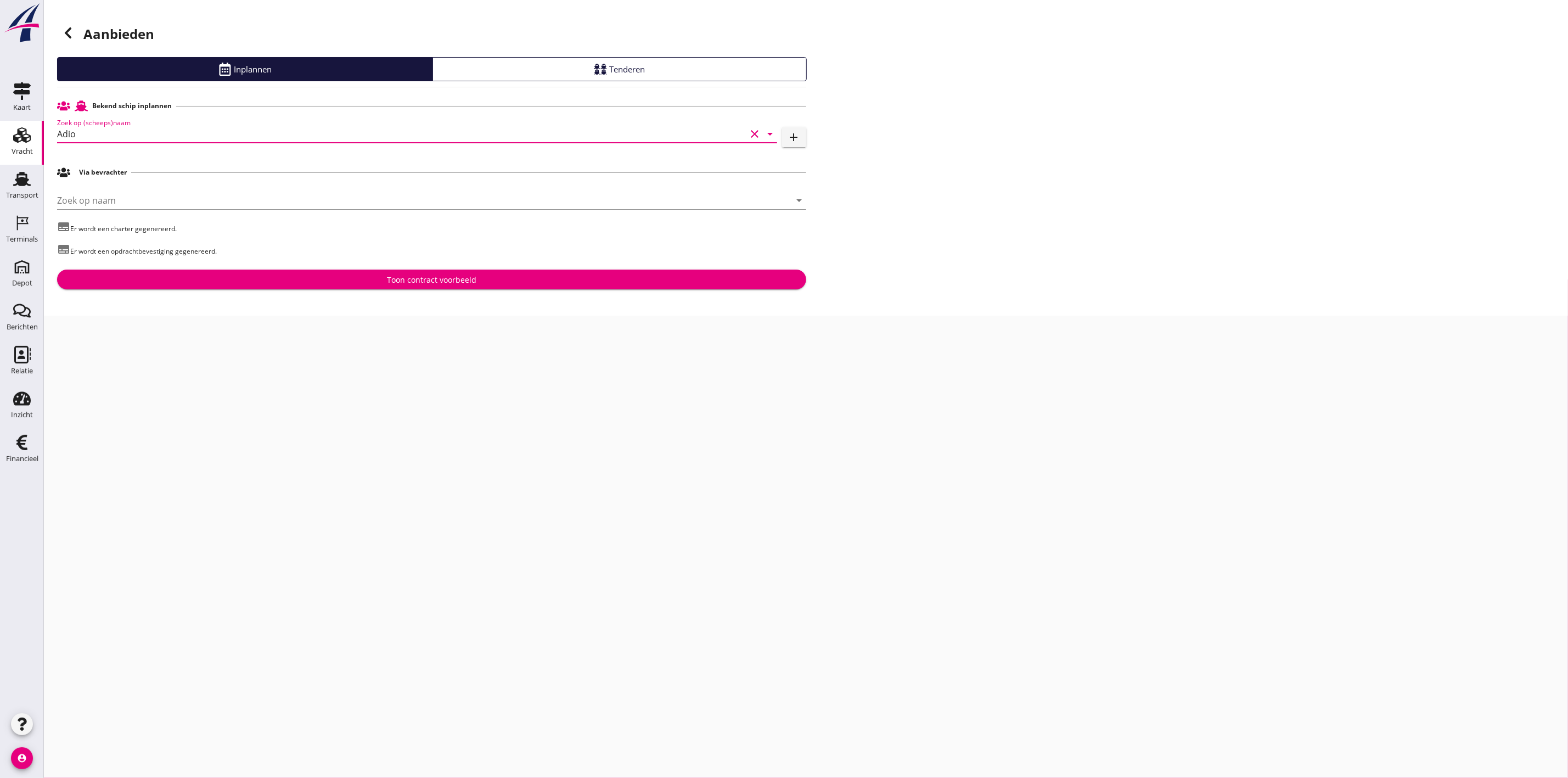
type input "Adio"
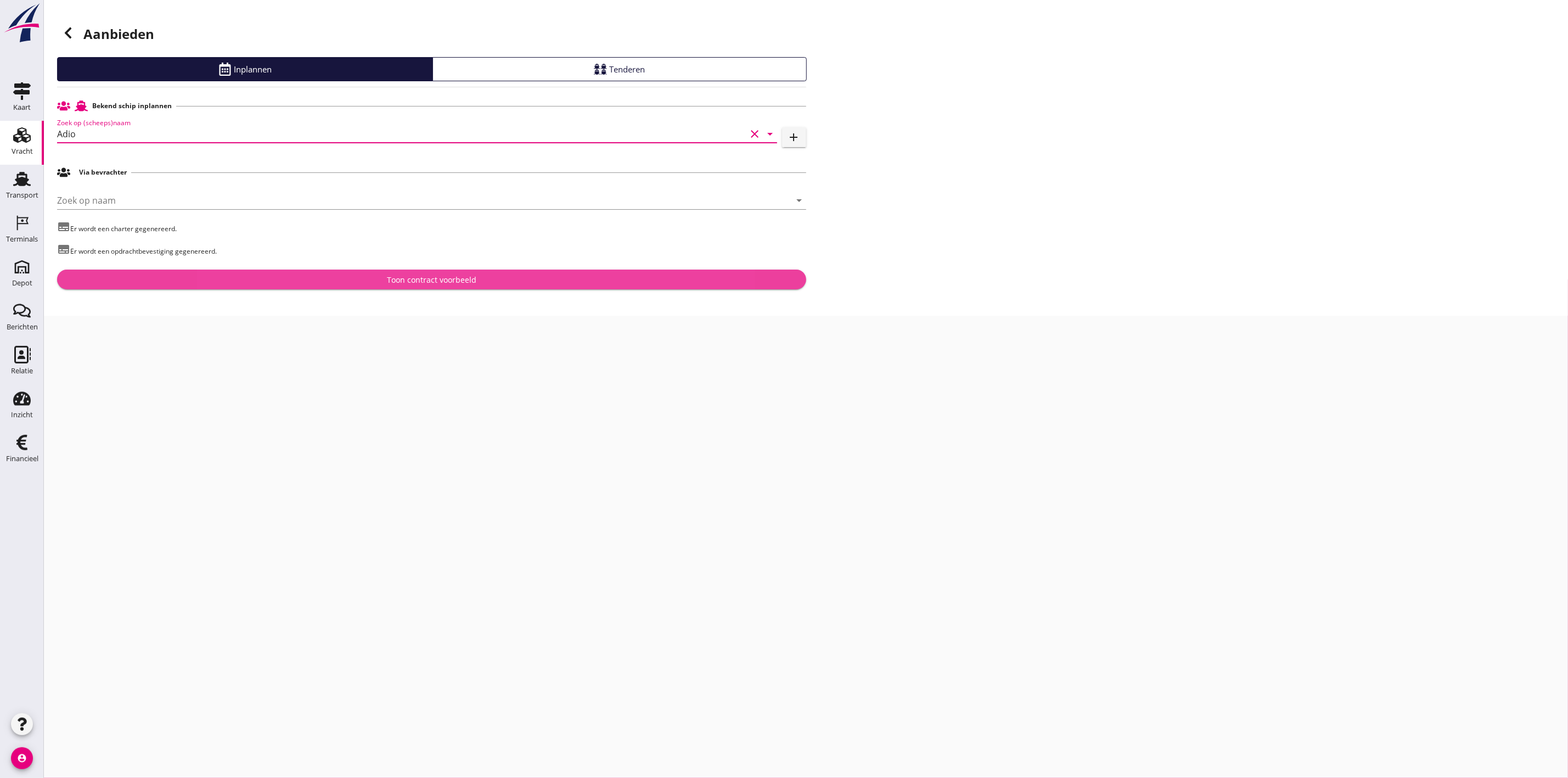
click at [422, 278] on div "Toon contract voorbeeld" at bounding box center [432, 279] width 90 height 11
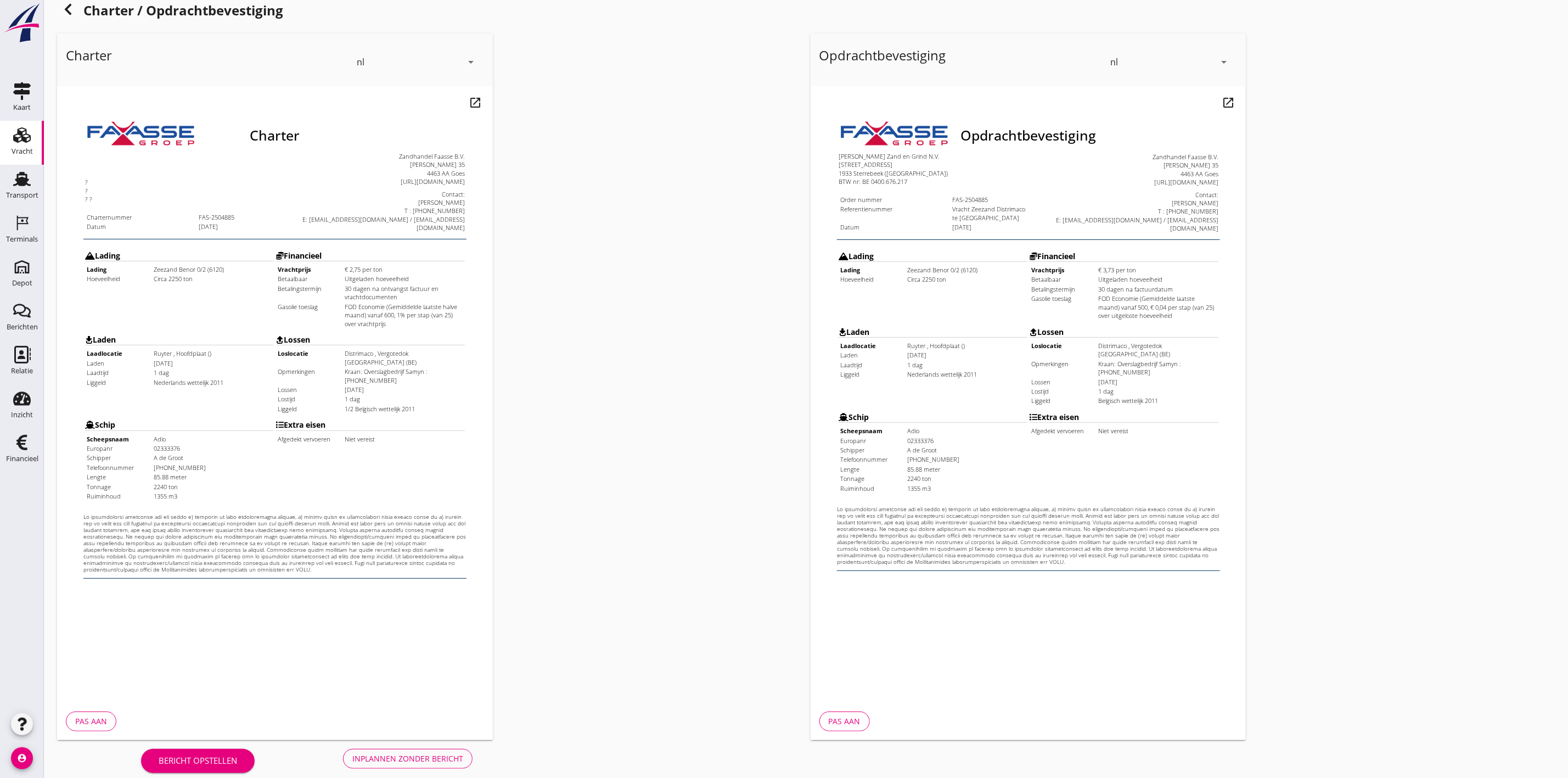
scroll to position [34, 0]
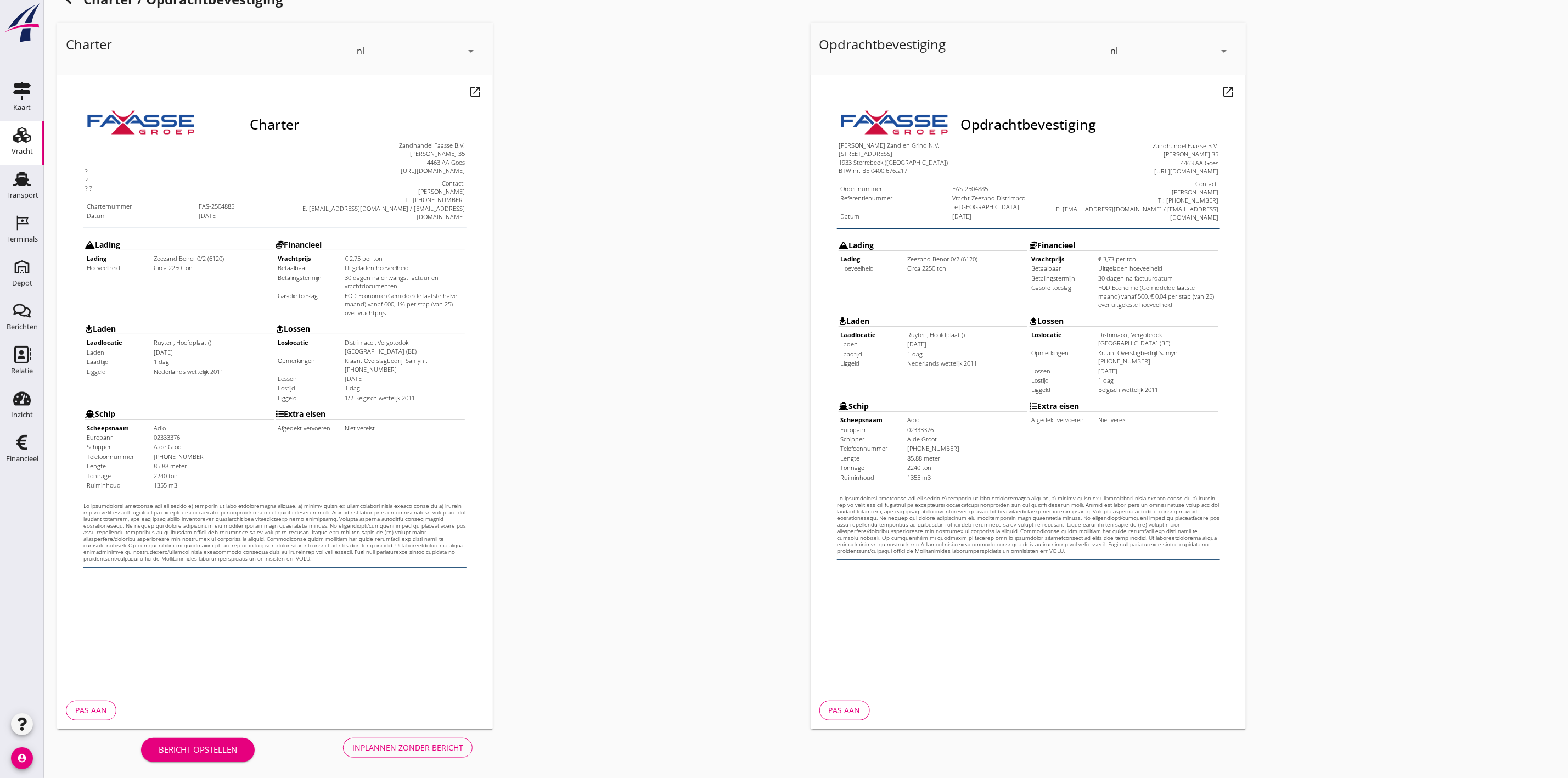
click at [425, 751] on div "Inplannen zonder bericht" at bounding box center [408, 747] width 111 height 11
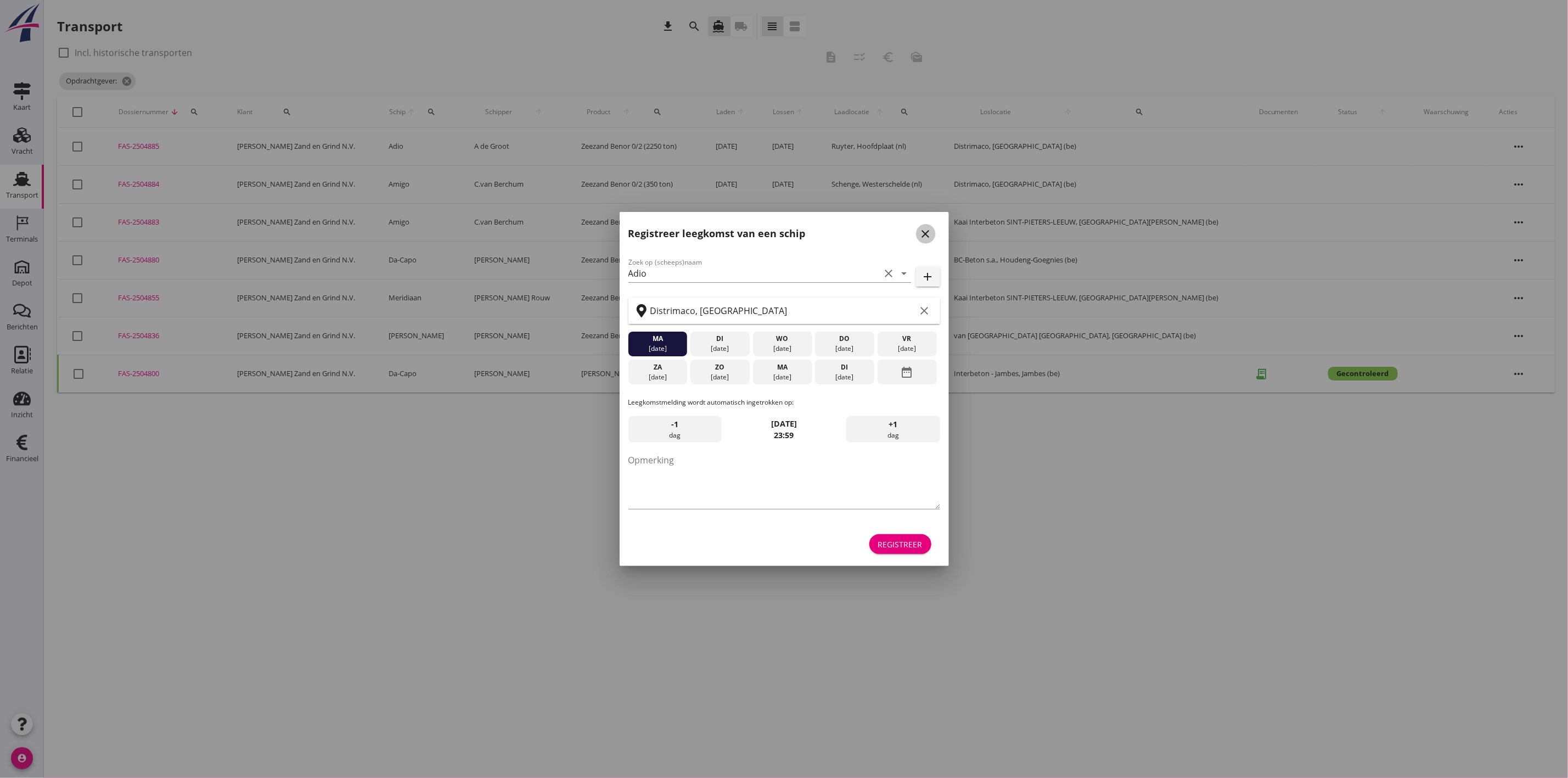
click at [925, 233] on icon "close" at bounding box center [926, 233] width 13 height 13
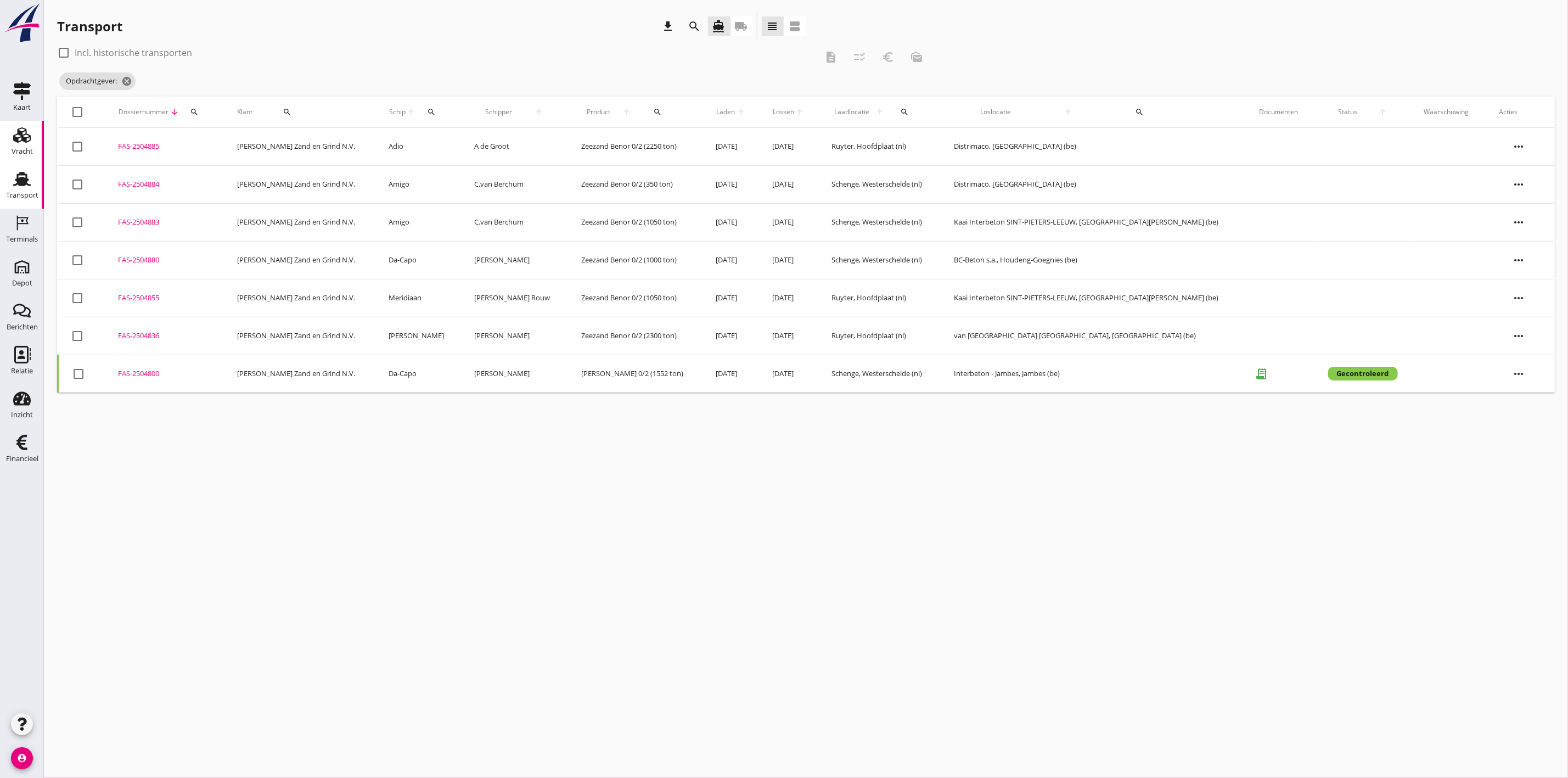
click at [29, 134] on icon "Vracht" at bounding box center [22, 135] width 17 height 17
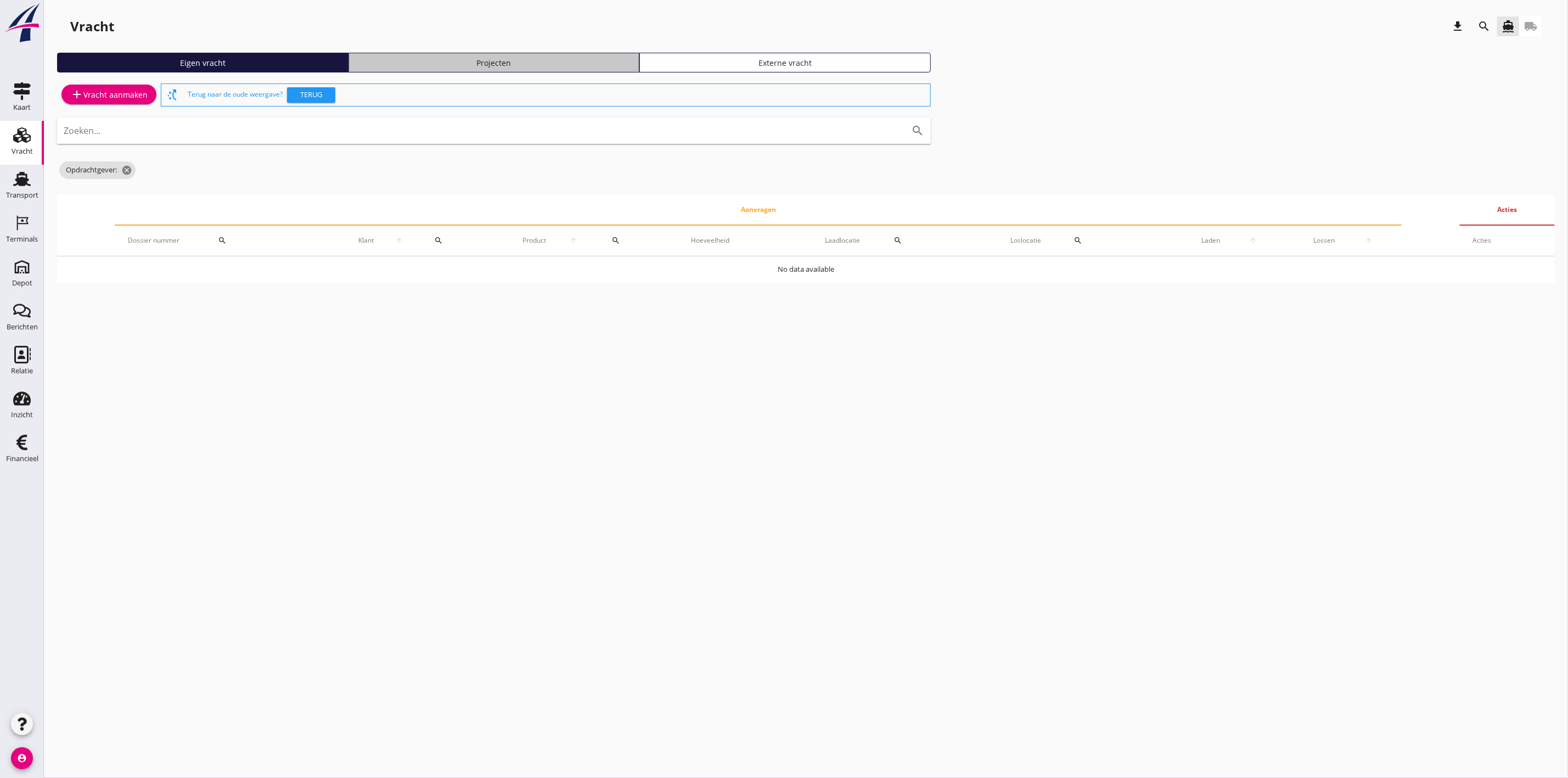
click at [549, 62] on div "Projecten" at bounding box center [494, 62] width 282 height 11
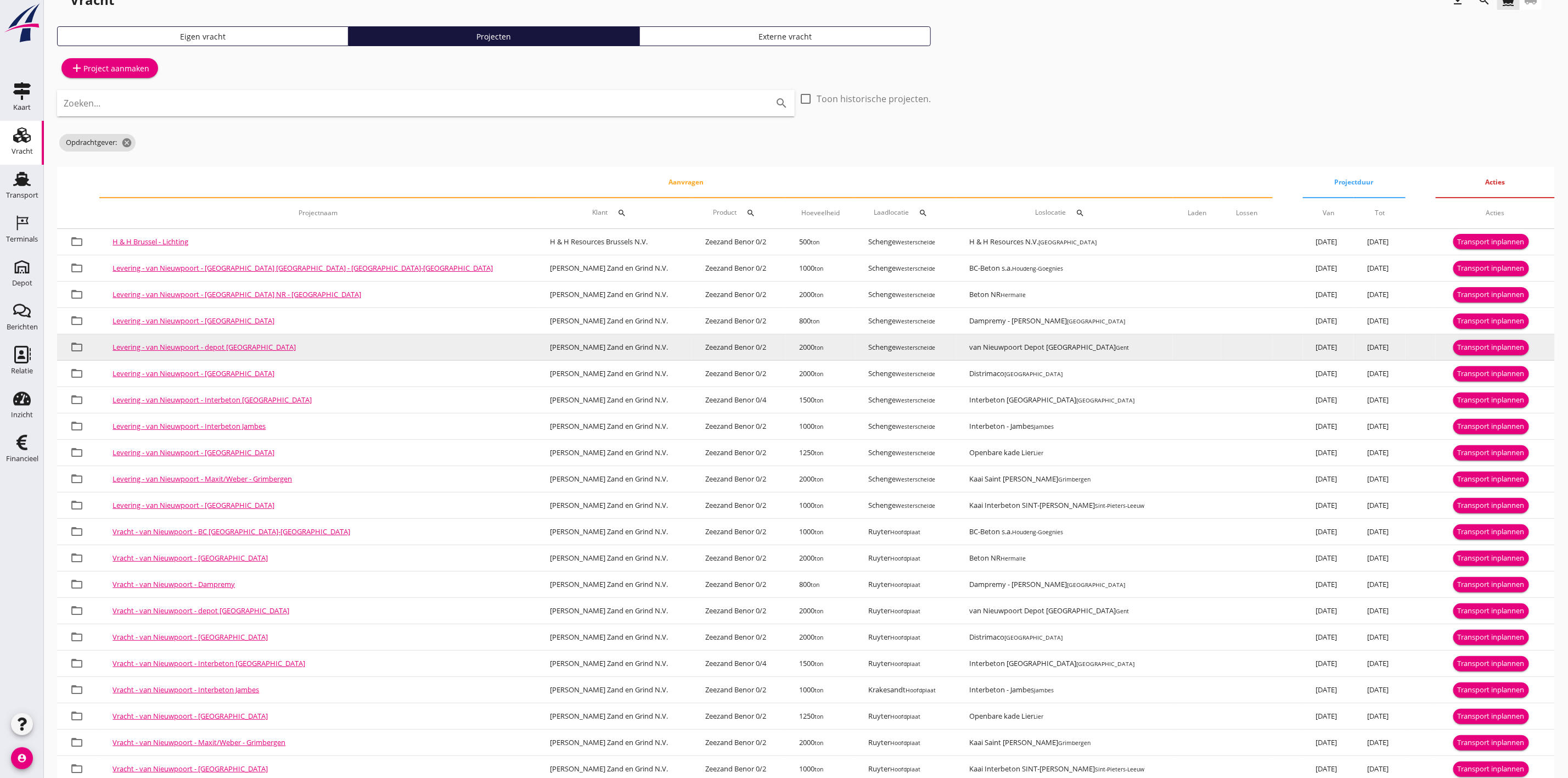
scroll to position [52, 0]
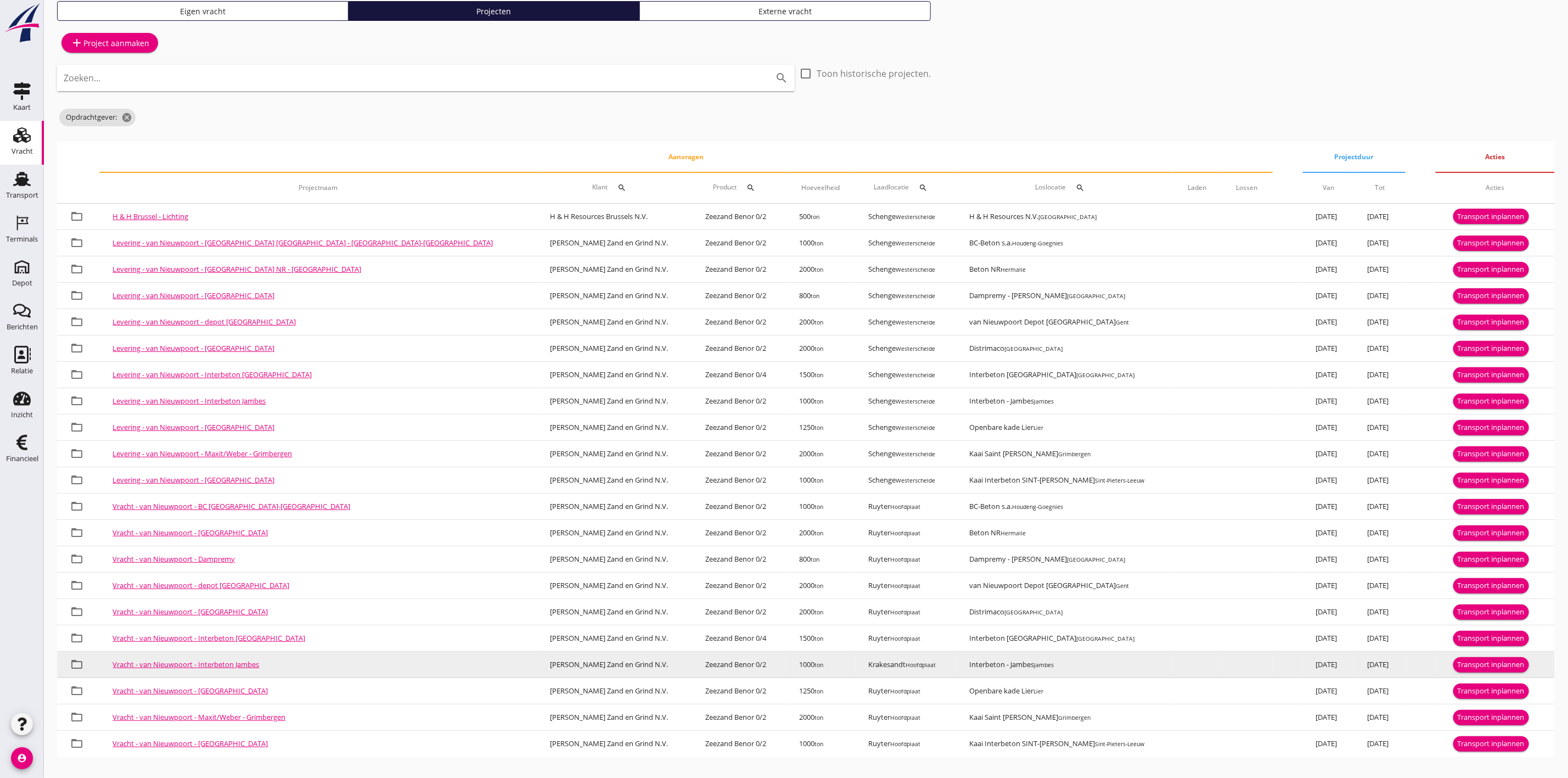
click at [1507, 657] on button "Transport inplannen" at bounding box center [1490, 664] width 75 height 15
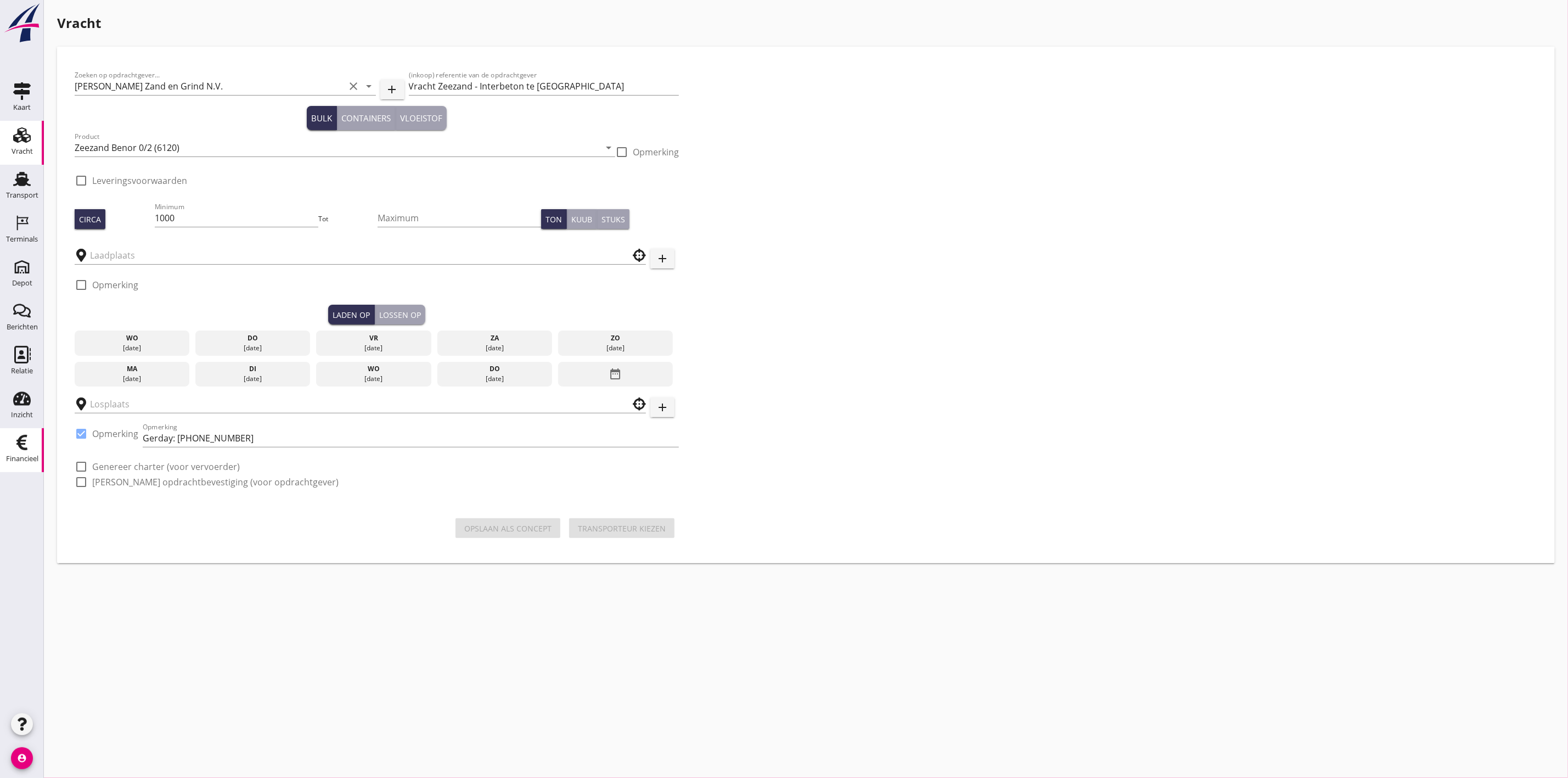
type input "Krakesandt"
type input "Interbeton - Jambes"
checkbox input "true"
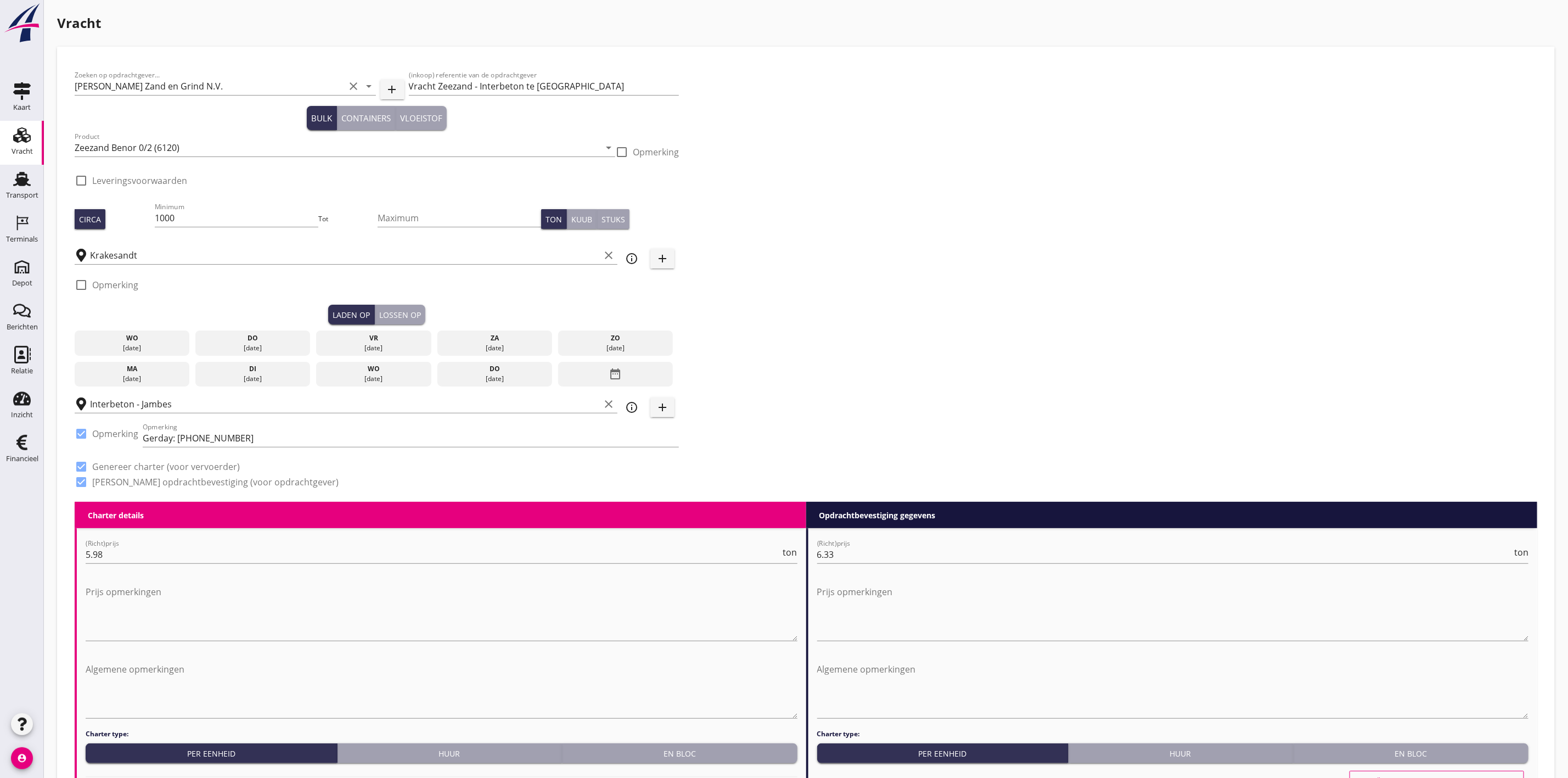
drag, startPoint x: 194, startPoint y: 208, endPoint x: 132, endPoint y: 215, distance: 62.4
click at [132, 215] on div "Circa Minimum 1000 Tot Maximum Ton Kuub Stuks" at bounding box center [376, 219] width 604 height 37
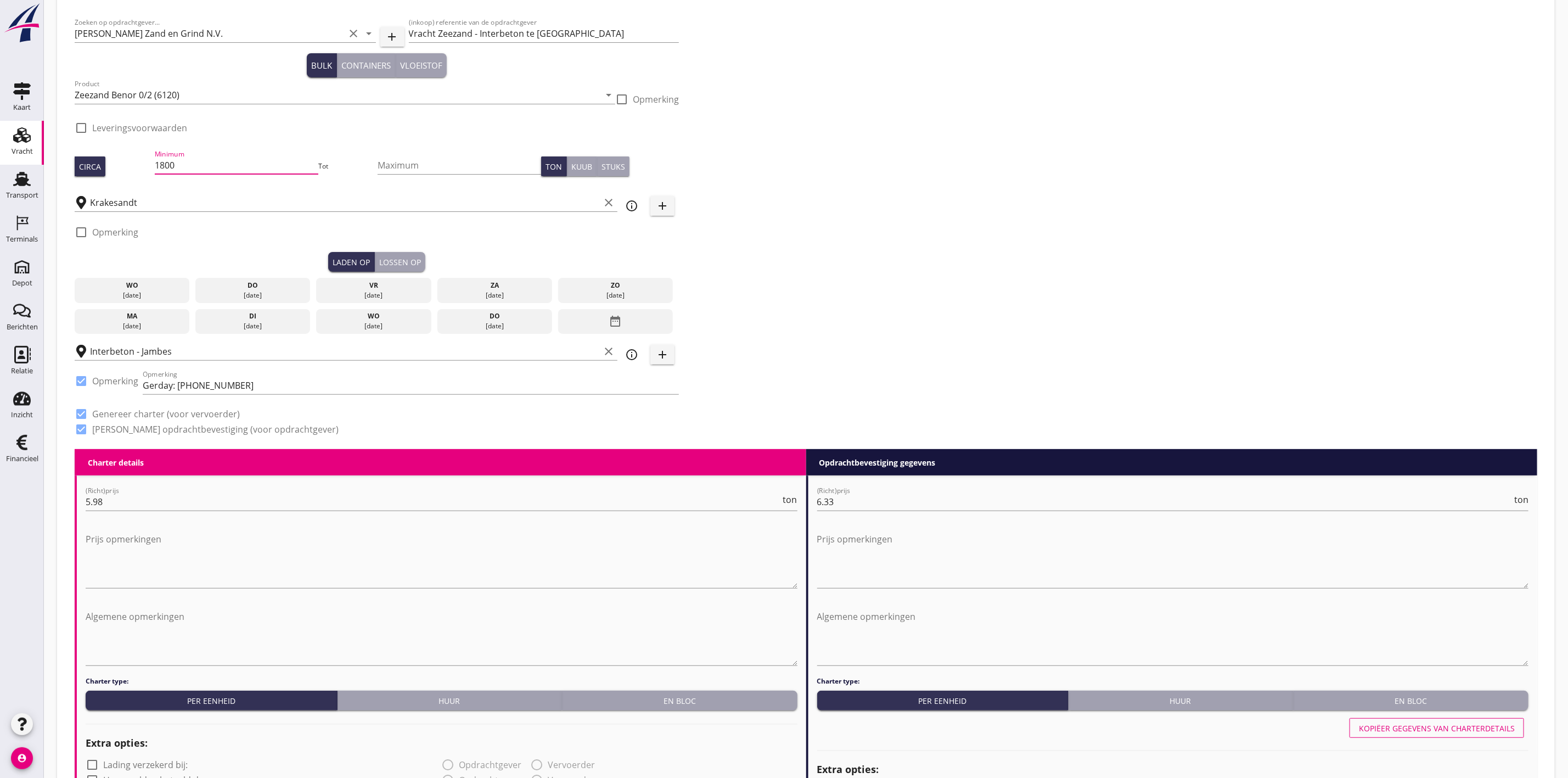
scroll to position [83, 0]
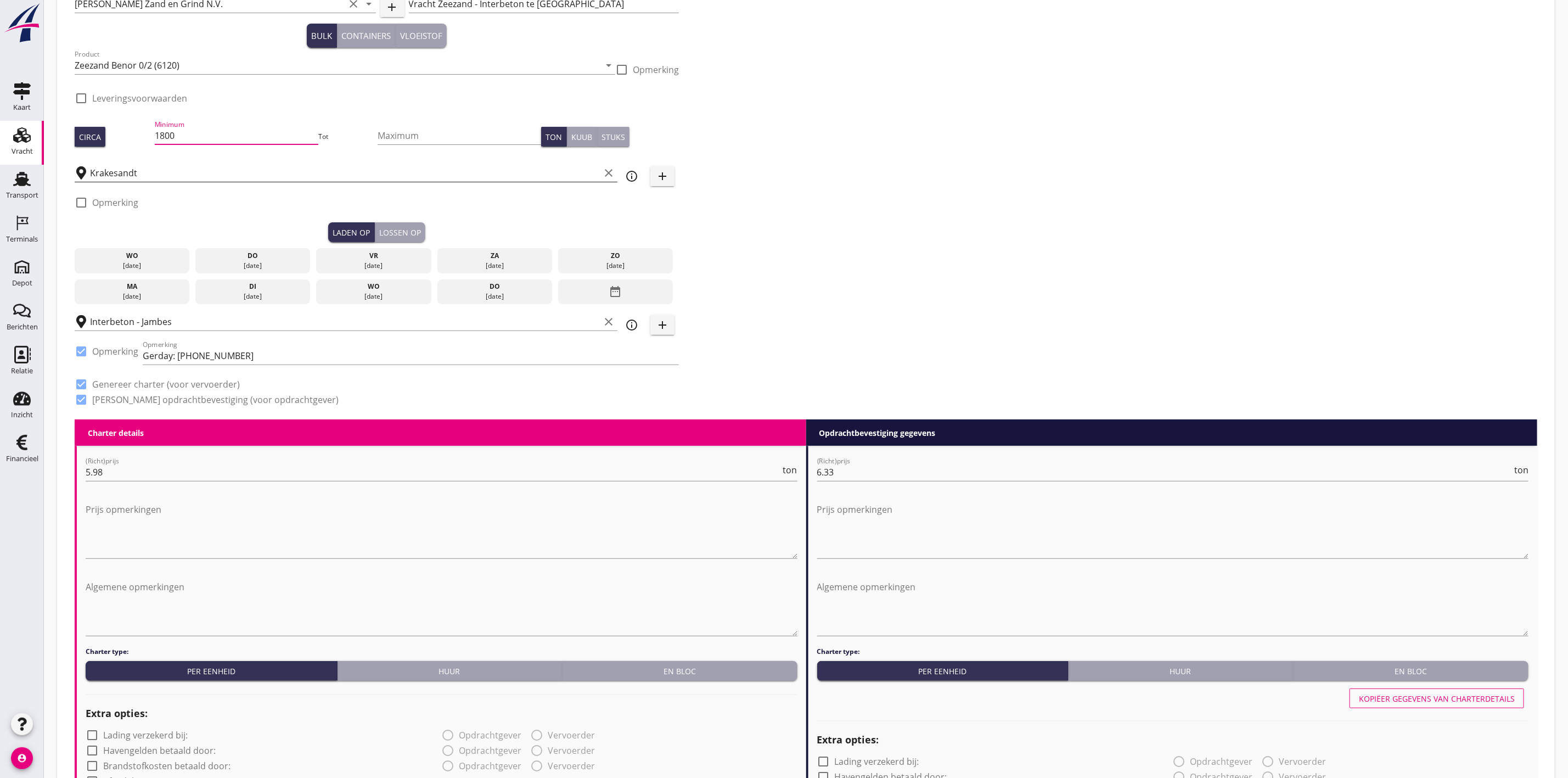
type input "1800"
click at [119, 173] on input "Krakesandt" at bounding box center [345, 172] width 510 height 17
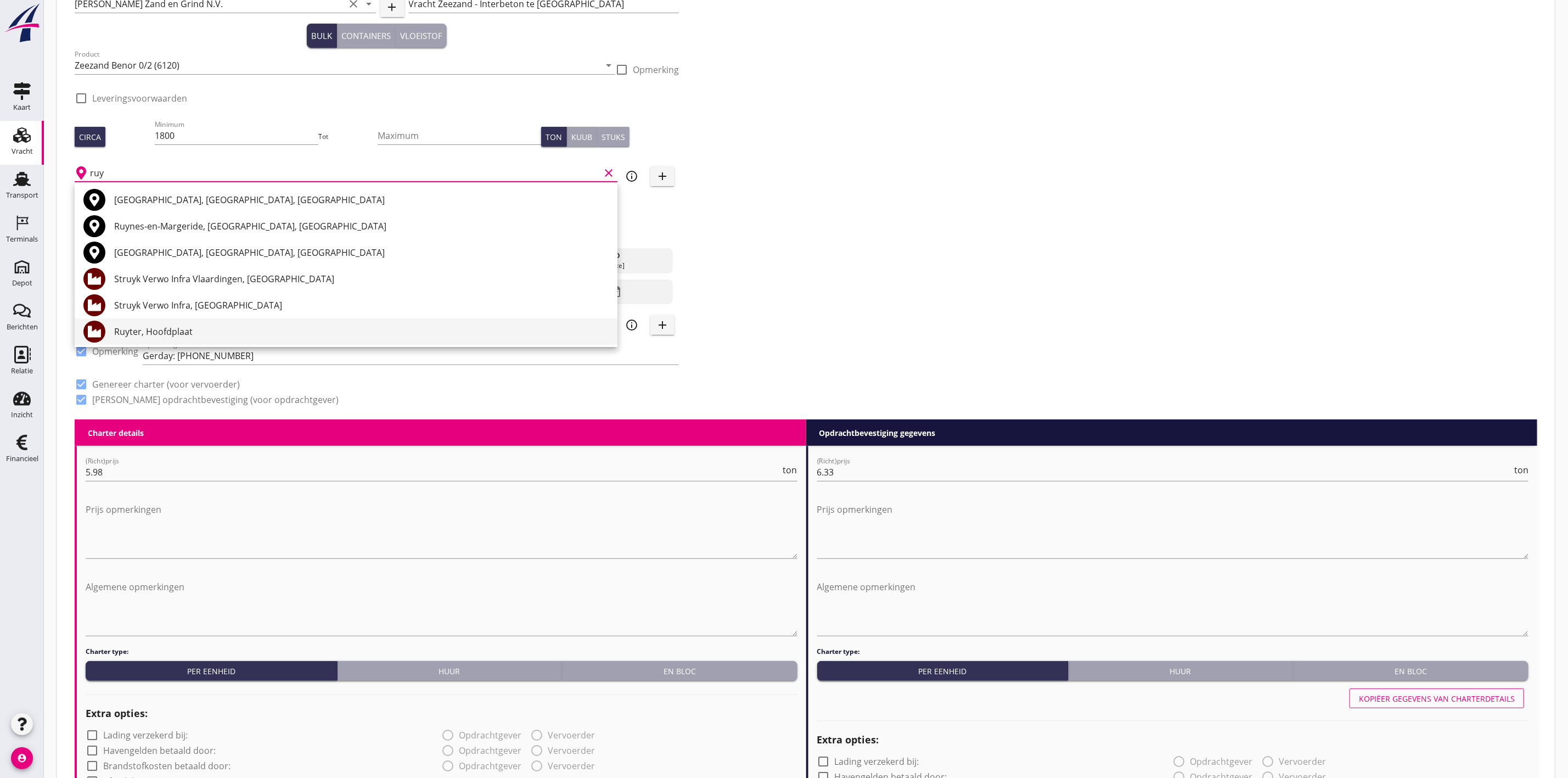
click at [201, 329] on div "Ruyter, Hoofdplaat" at bounding box center [361, 331] width 494 height 13
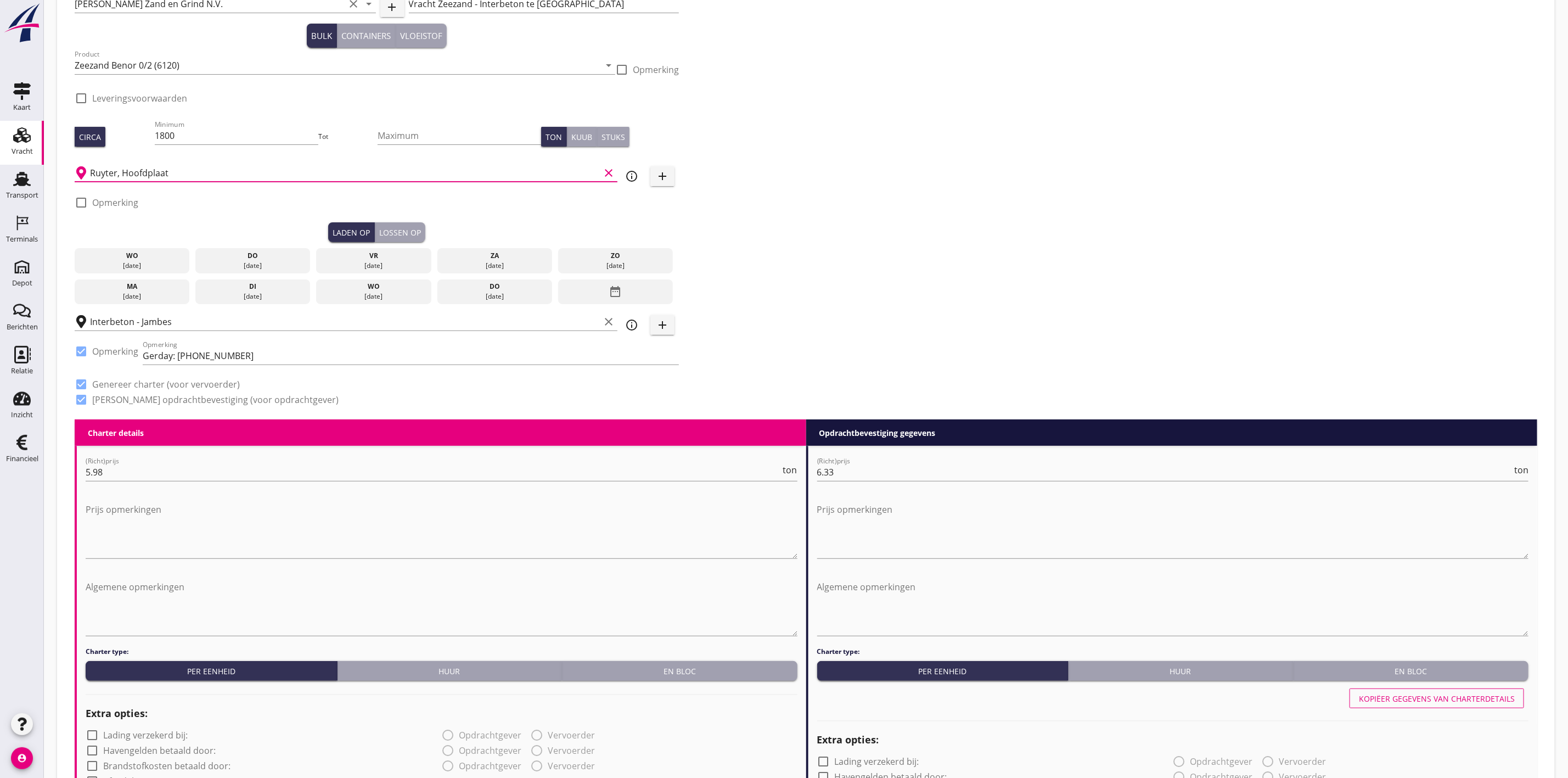
type input "Ruyter, Hoofdplaat"
click at [995, 201] on div "Zoeken op opdrachtgever... Van Nieuwpoort Zand en Grind N.V. clear arrow_drop_d…" at bounding box center [806, 200] width 1471 height 437
click at [241, 259] on div "do" at bounding box center [253, 256] width 110 height 10
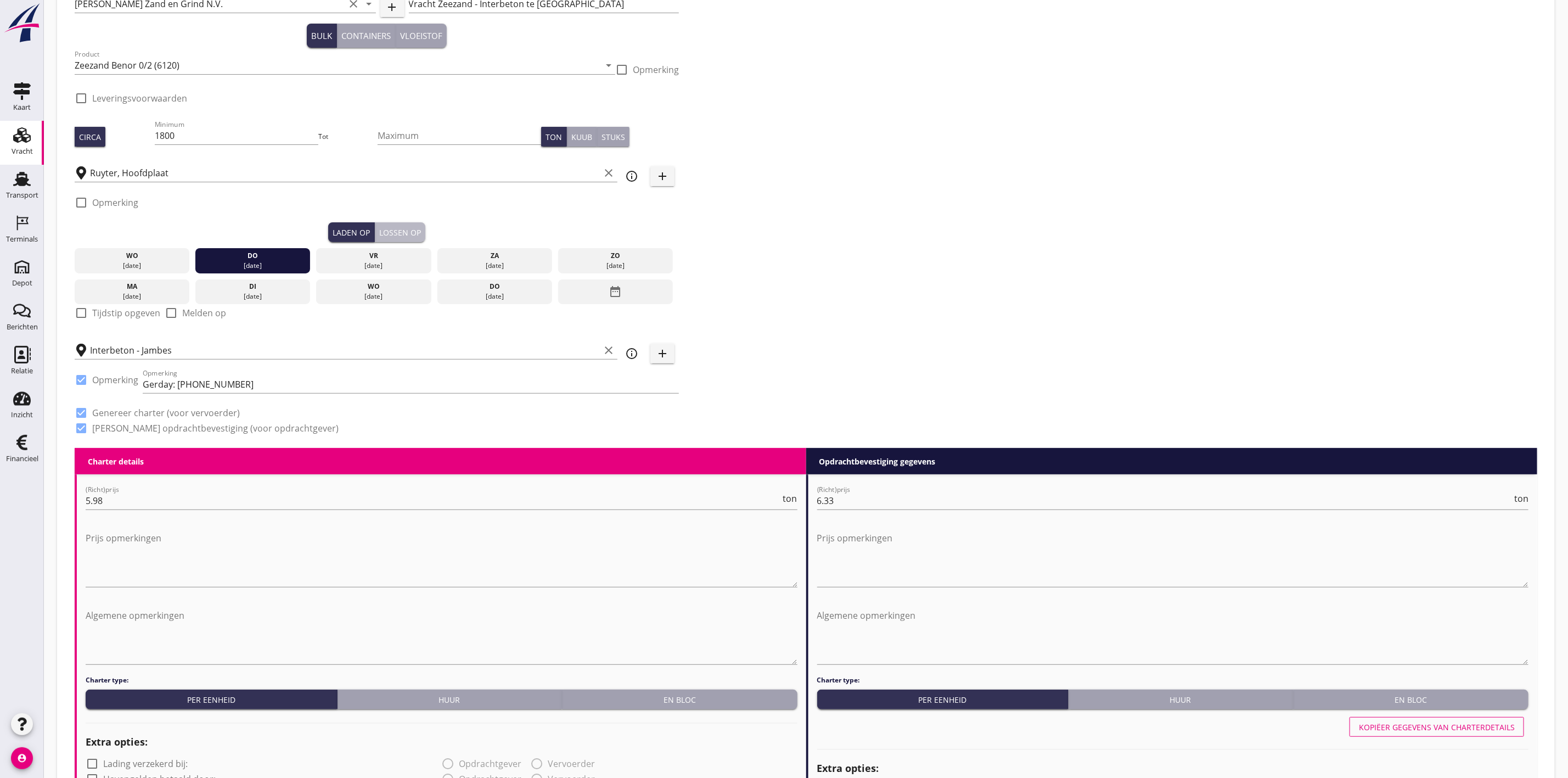
click at [407, 237] on div "Lossen op" at bounding box center [400, 233] width 42 height 11
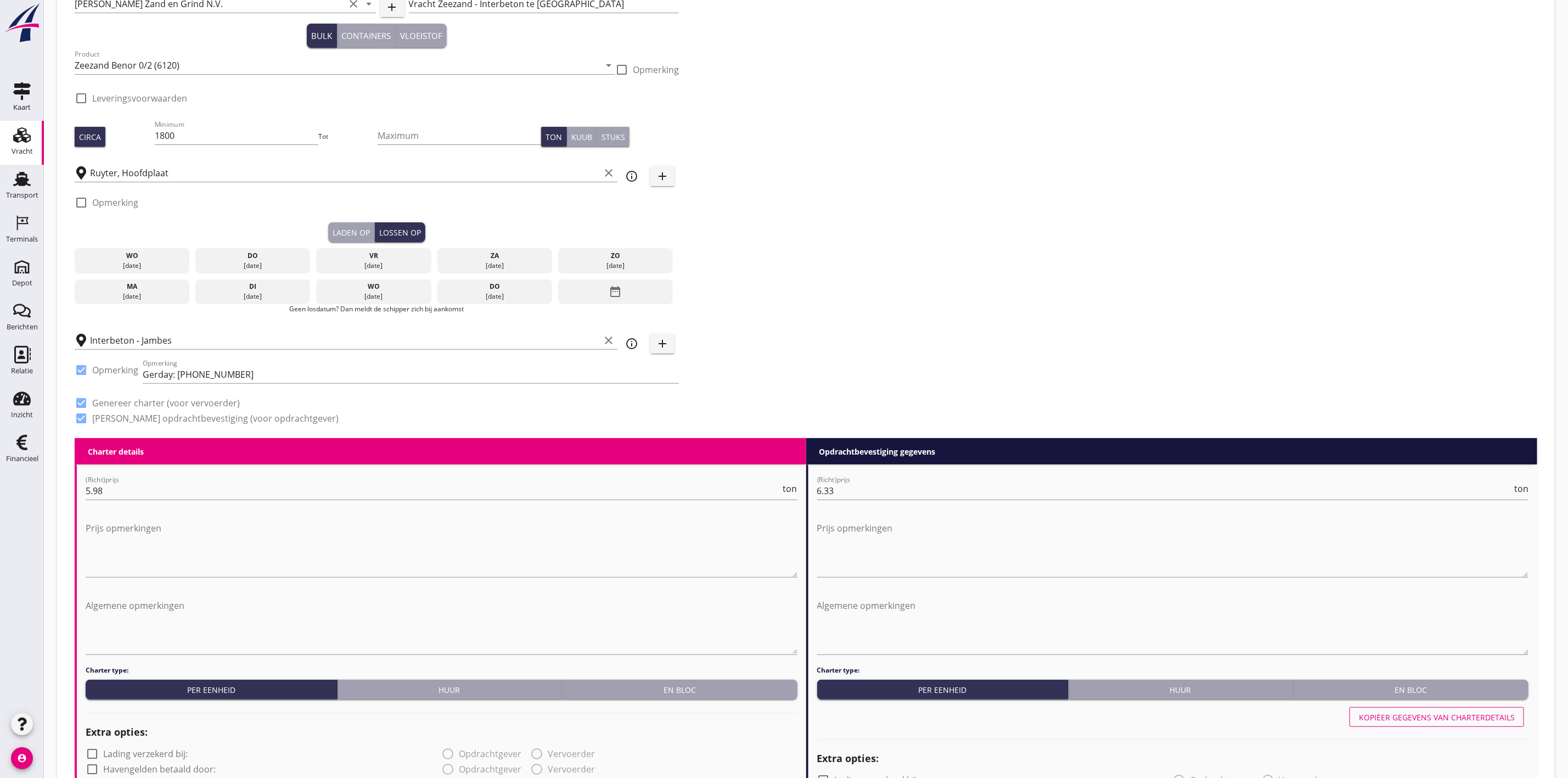
click at [126, 297] on div "[DATE]" at bounding box center [132, 297] width 110 height 10
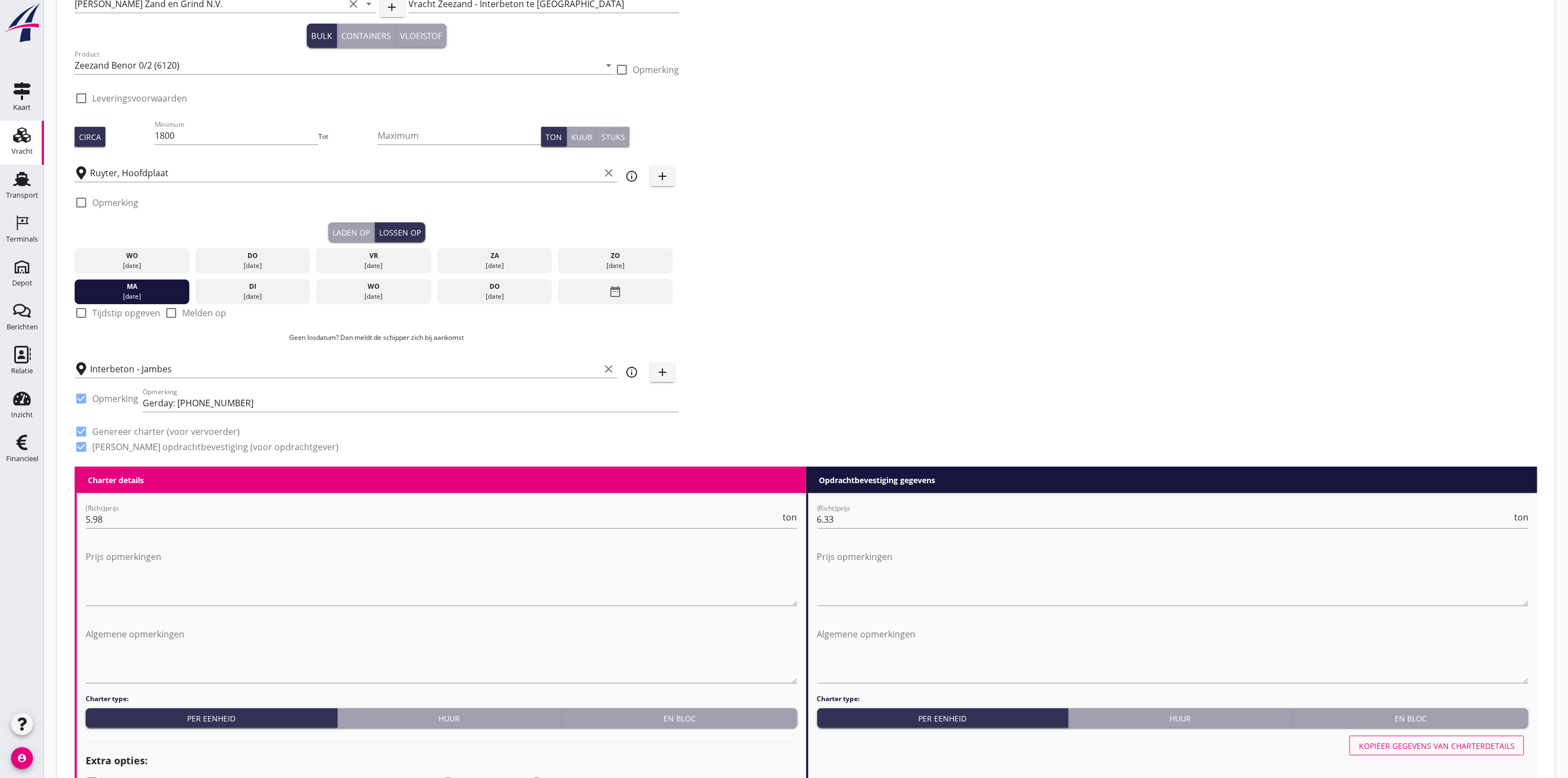
click at [893, 231] on div "Zoeken op opdrachtgever... Van Nieuwpoort Zand en Grind N.V. clear arrow_drop_d…" at bounding box center [806, 224] width 1471 height 485
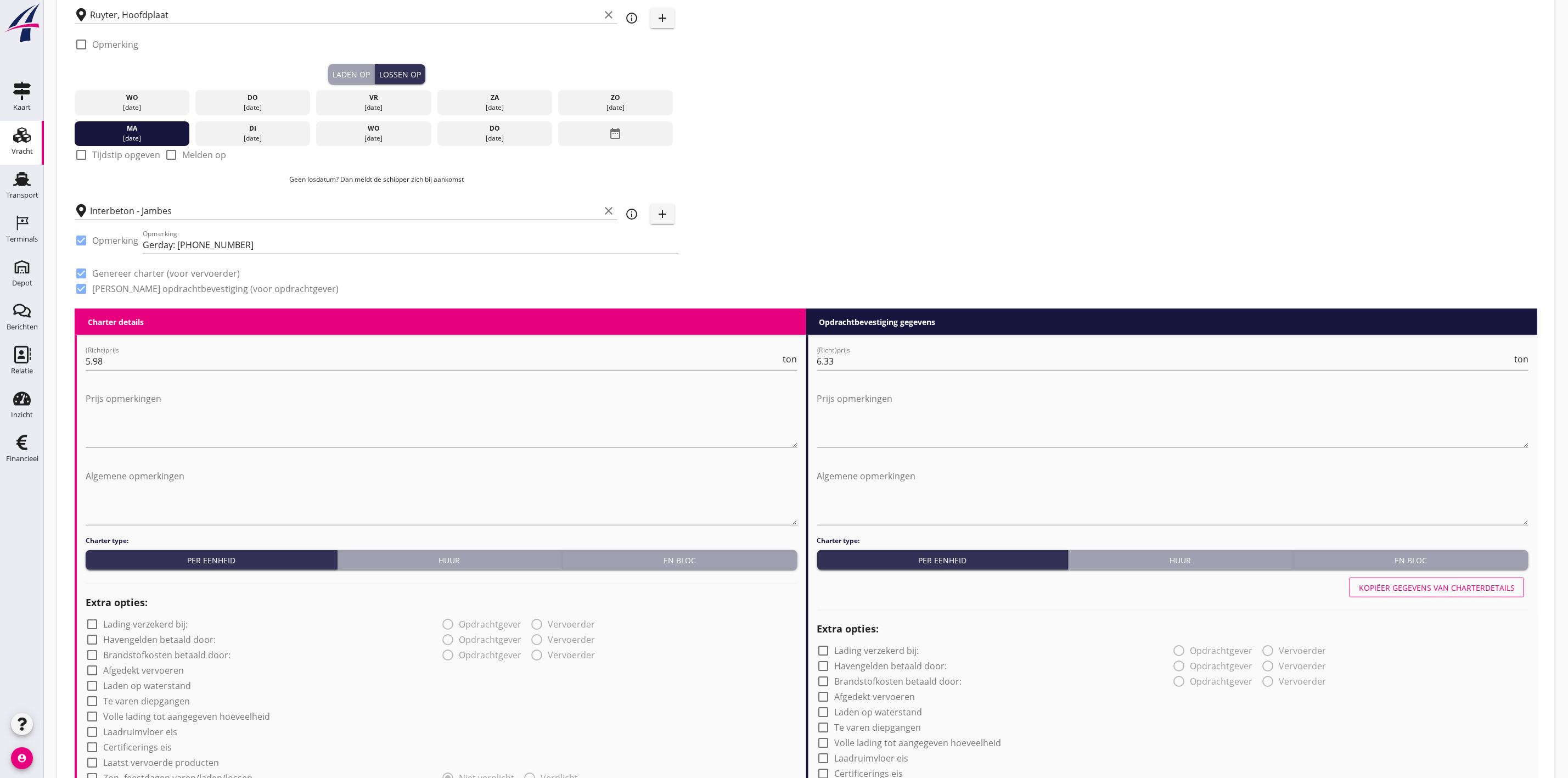
scroll to position [247, 0]
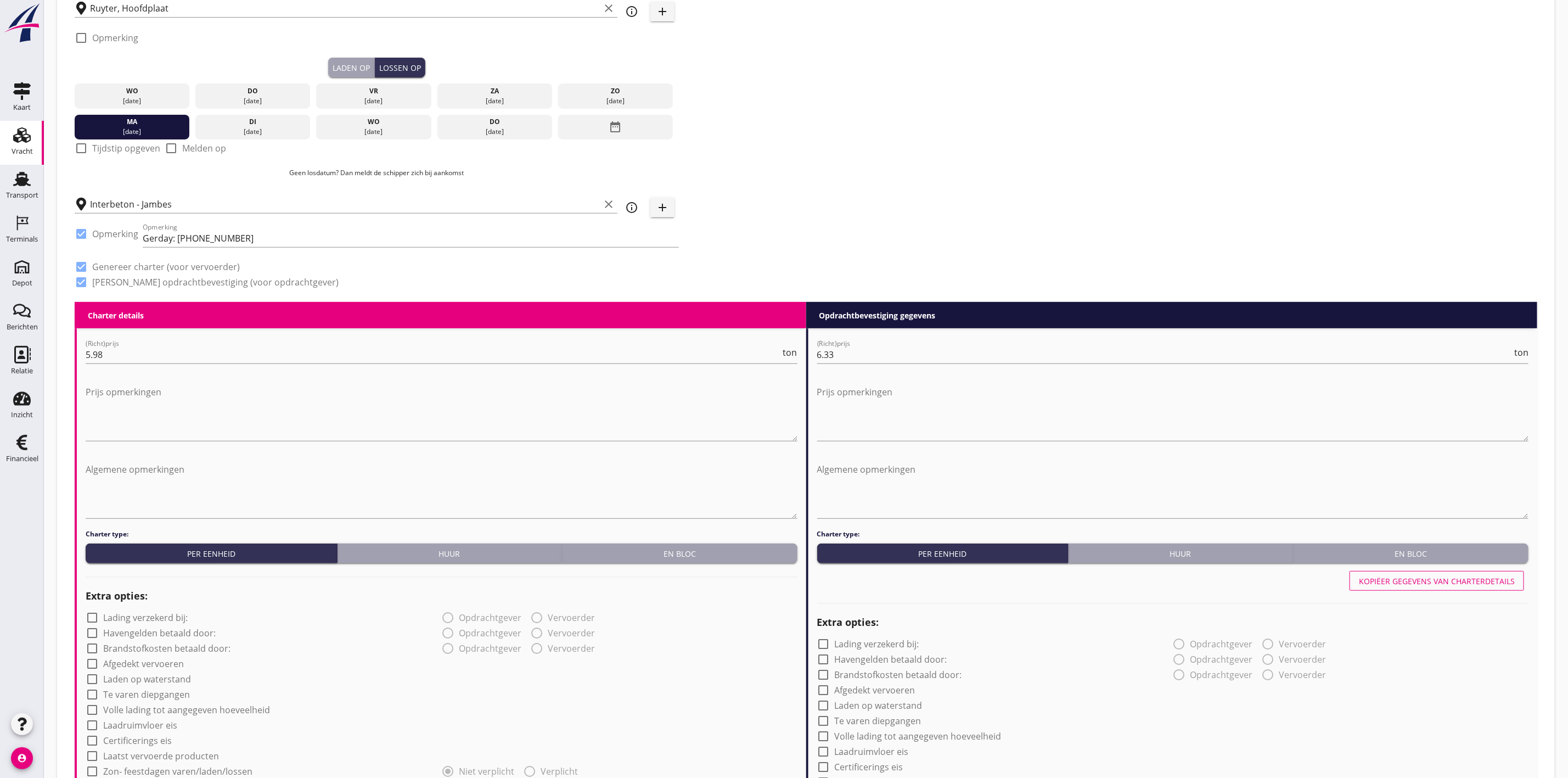
click at [858, 111] on div "Zoeken op opdrachtgever... Van Nieuwpoort Zand en Grind N.V. clear arrow_drop_d…" at bounding box center [806, 60] width 1471 height 485
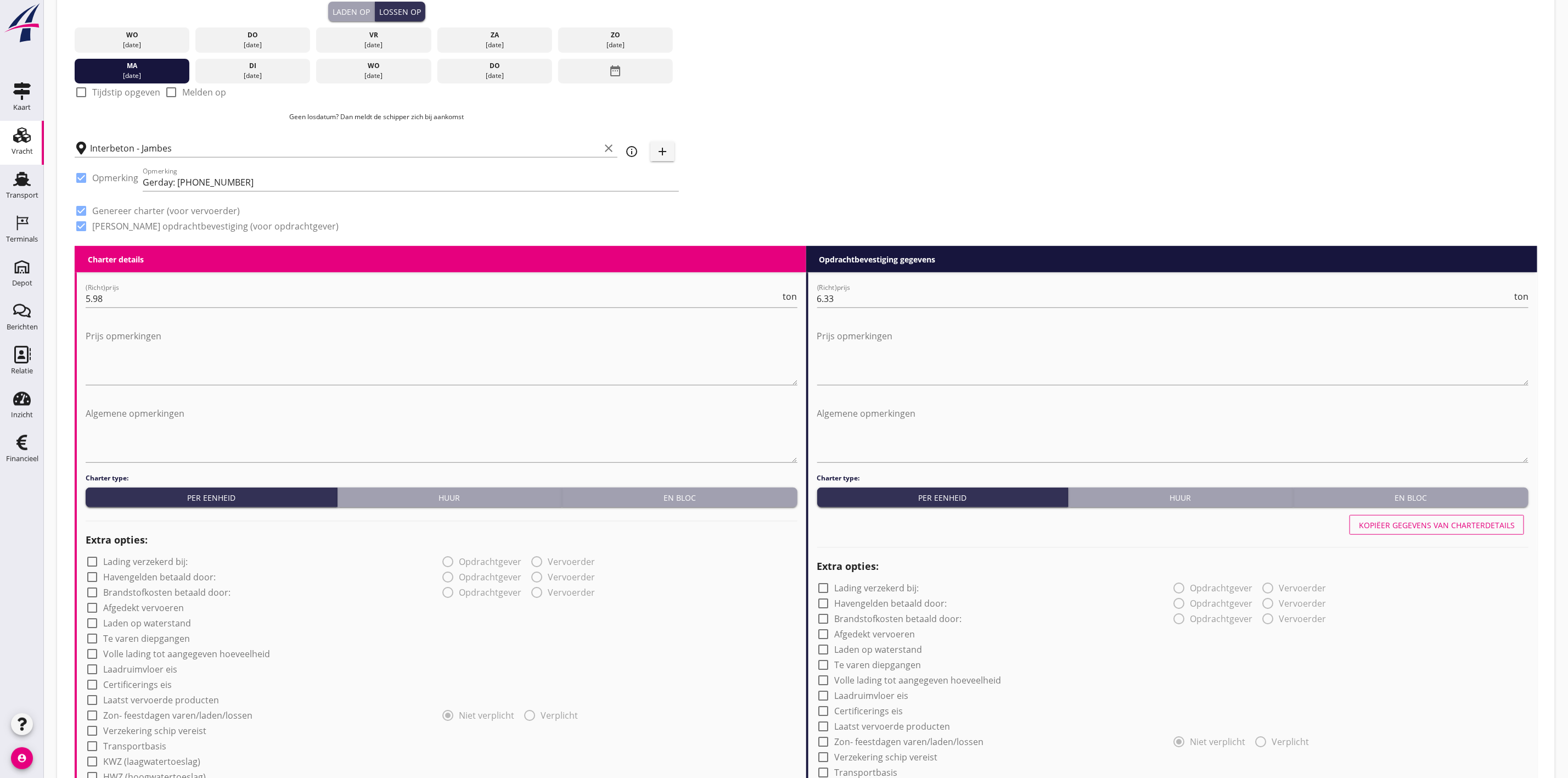
scroll to position [329, 0]
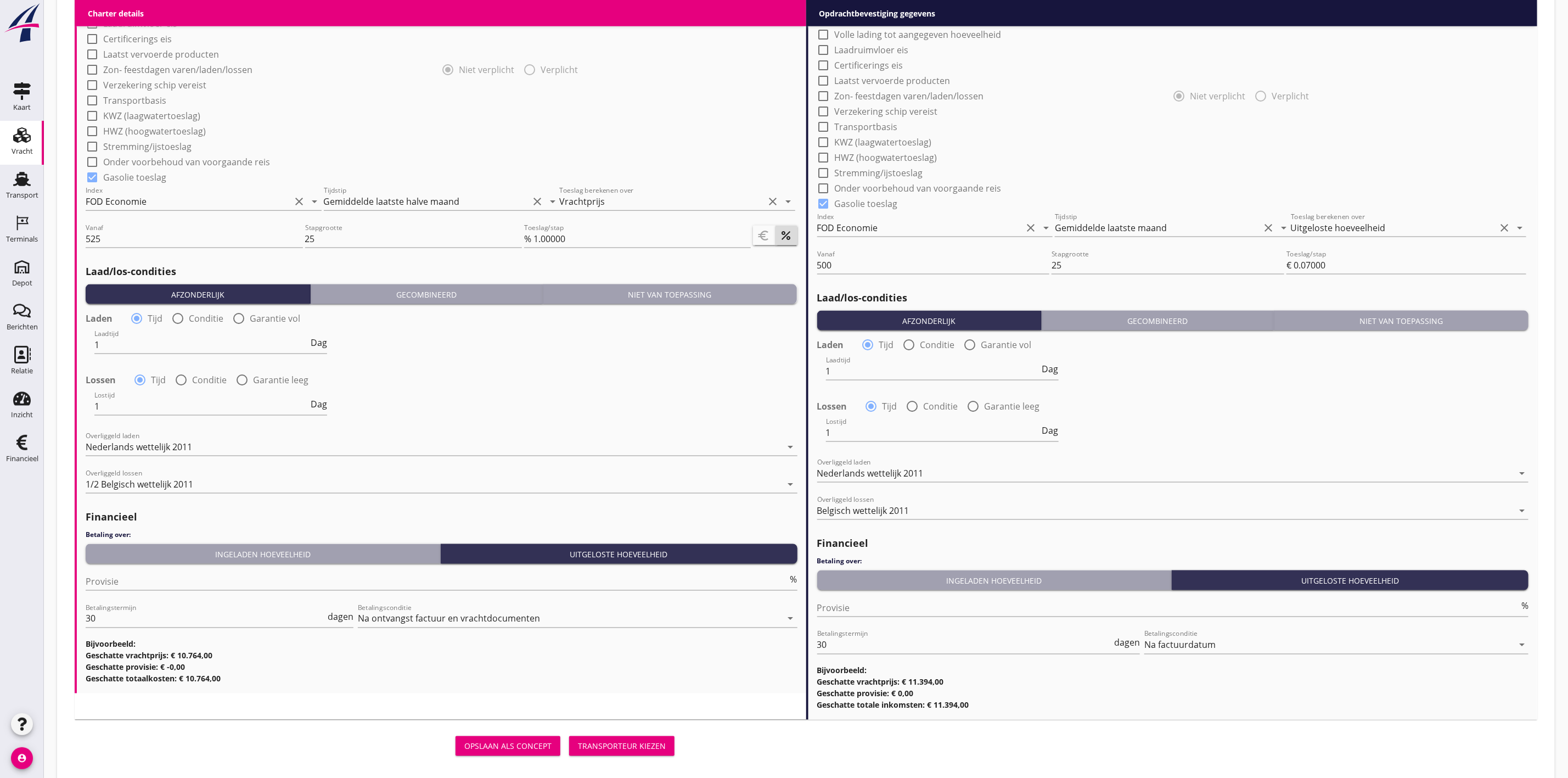
scroll to position [965, 0]
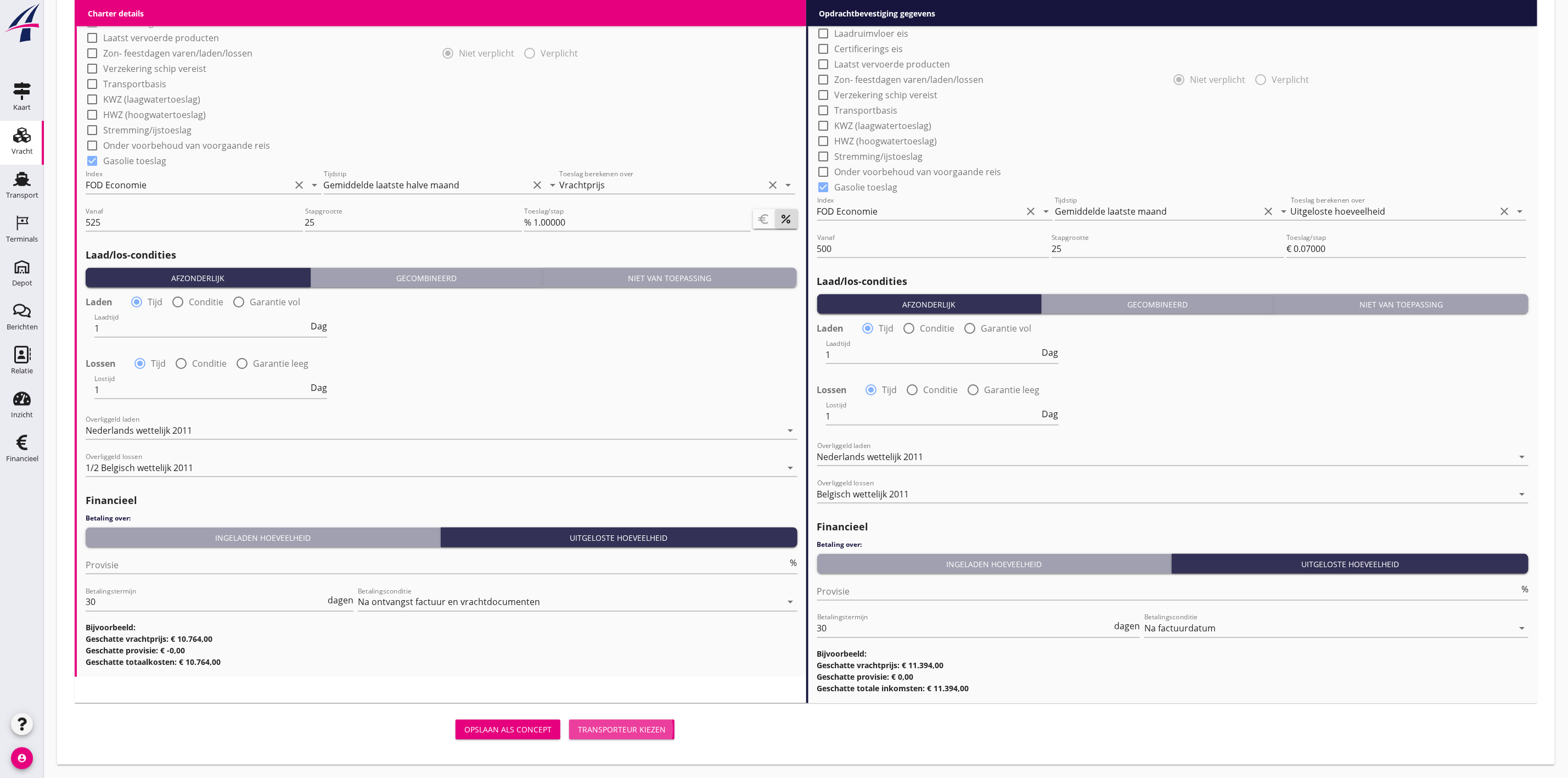
click at [657, 734] on div "Transporteur kiezen" at bounding box center [622, 730] width 88 height 11
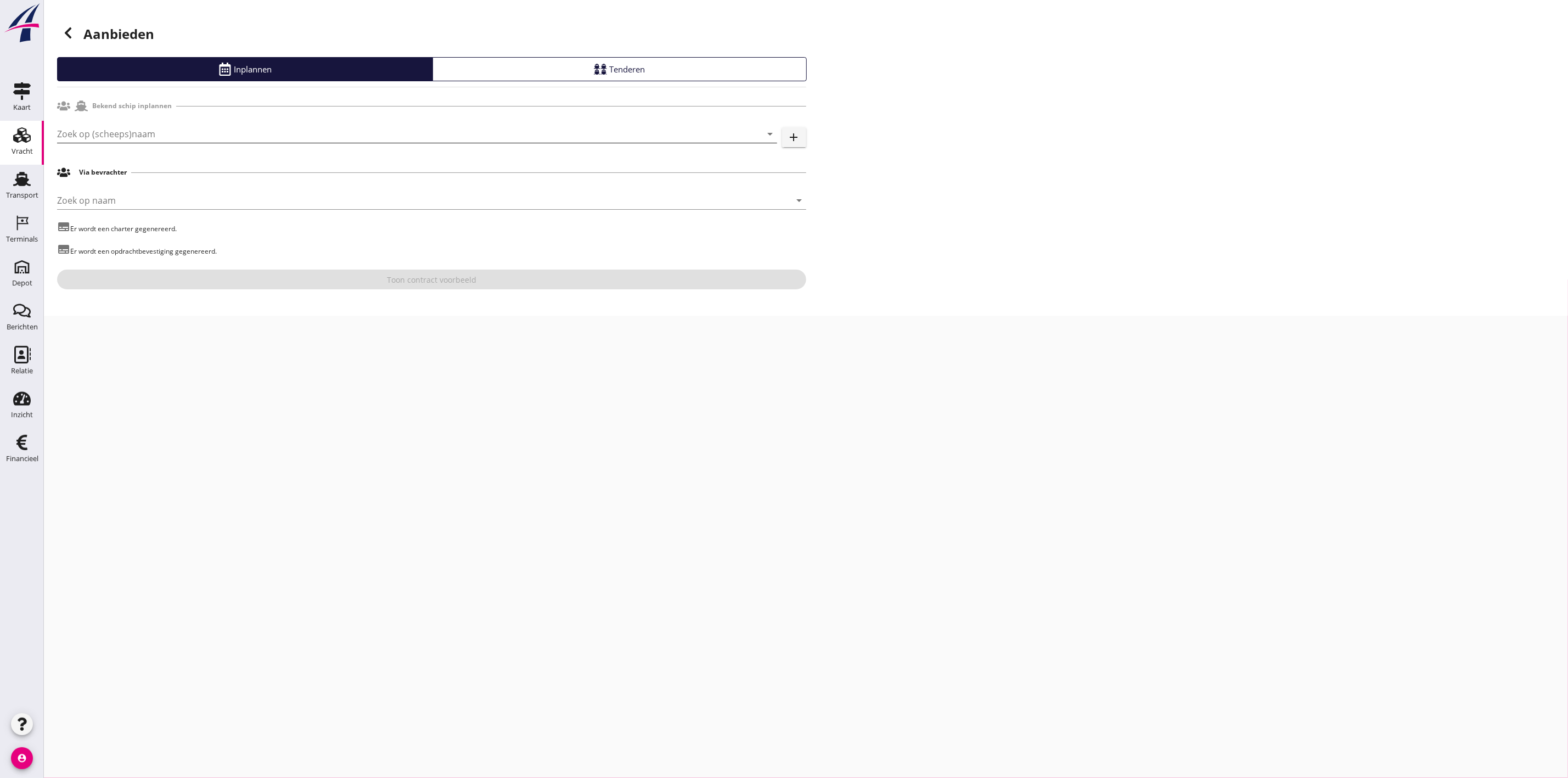
click at [200, 127] on input "Zoek op (scheeps)naam" at bounding box center [402, 134] width 690 height 17
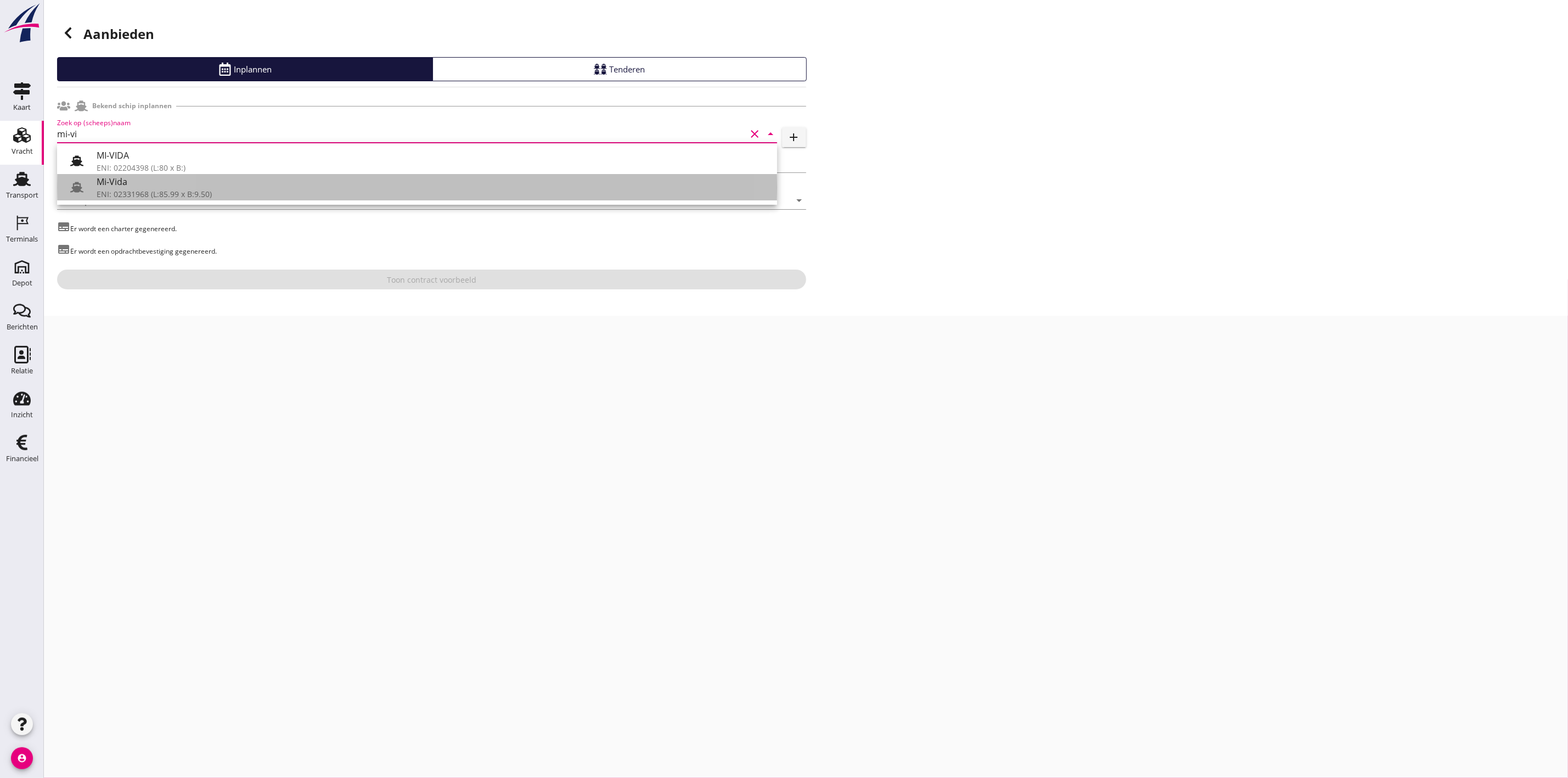
click at [145, 187] on div "Mi-Vida" at bounding box center [432, 182] width 672 height 13
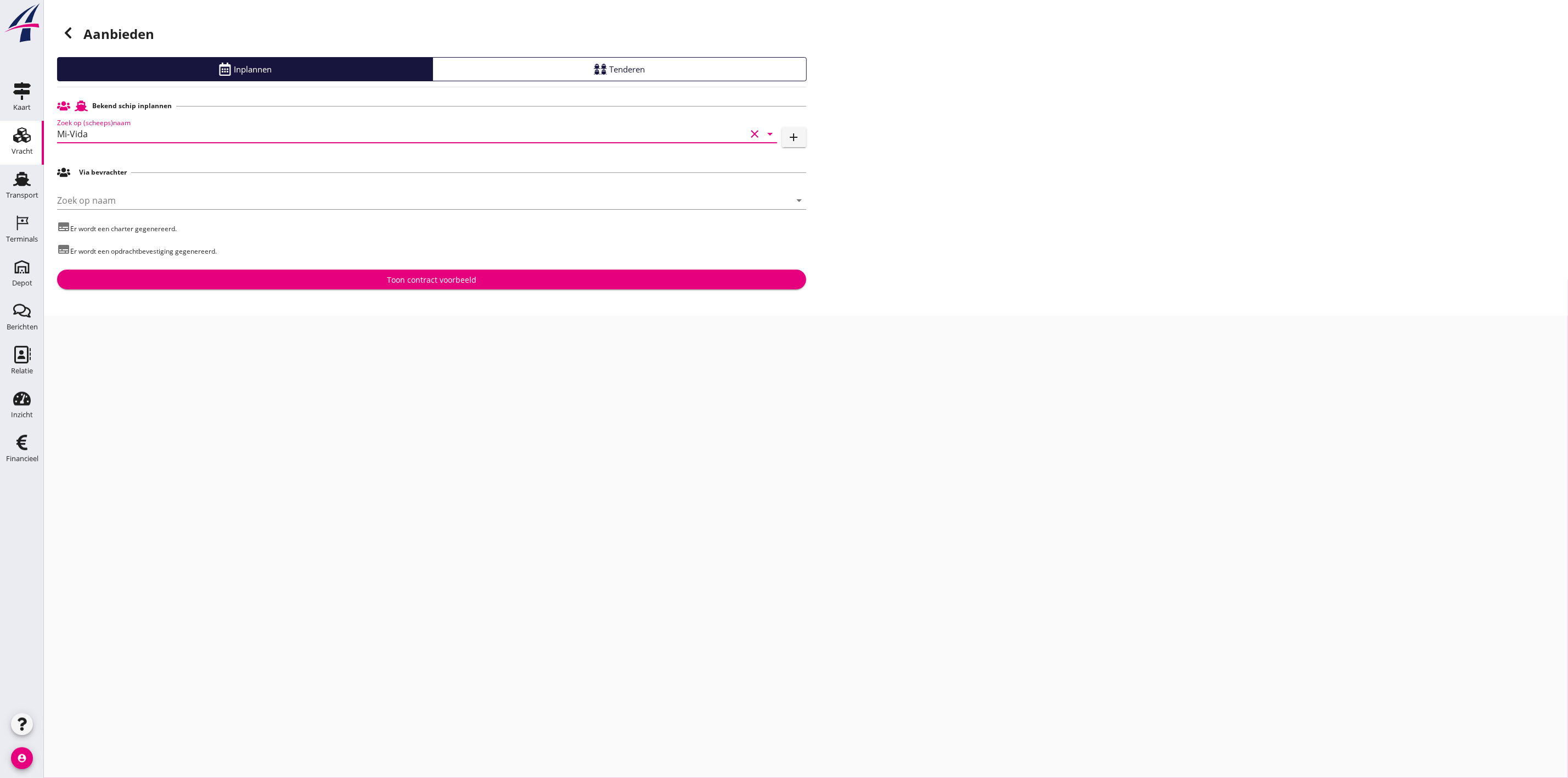
type input "Mi-Vida"
click at [443, 280] on div "Toon contract voorbeeld" at bounding box center [432, 279] width 90 height 11
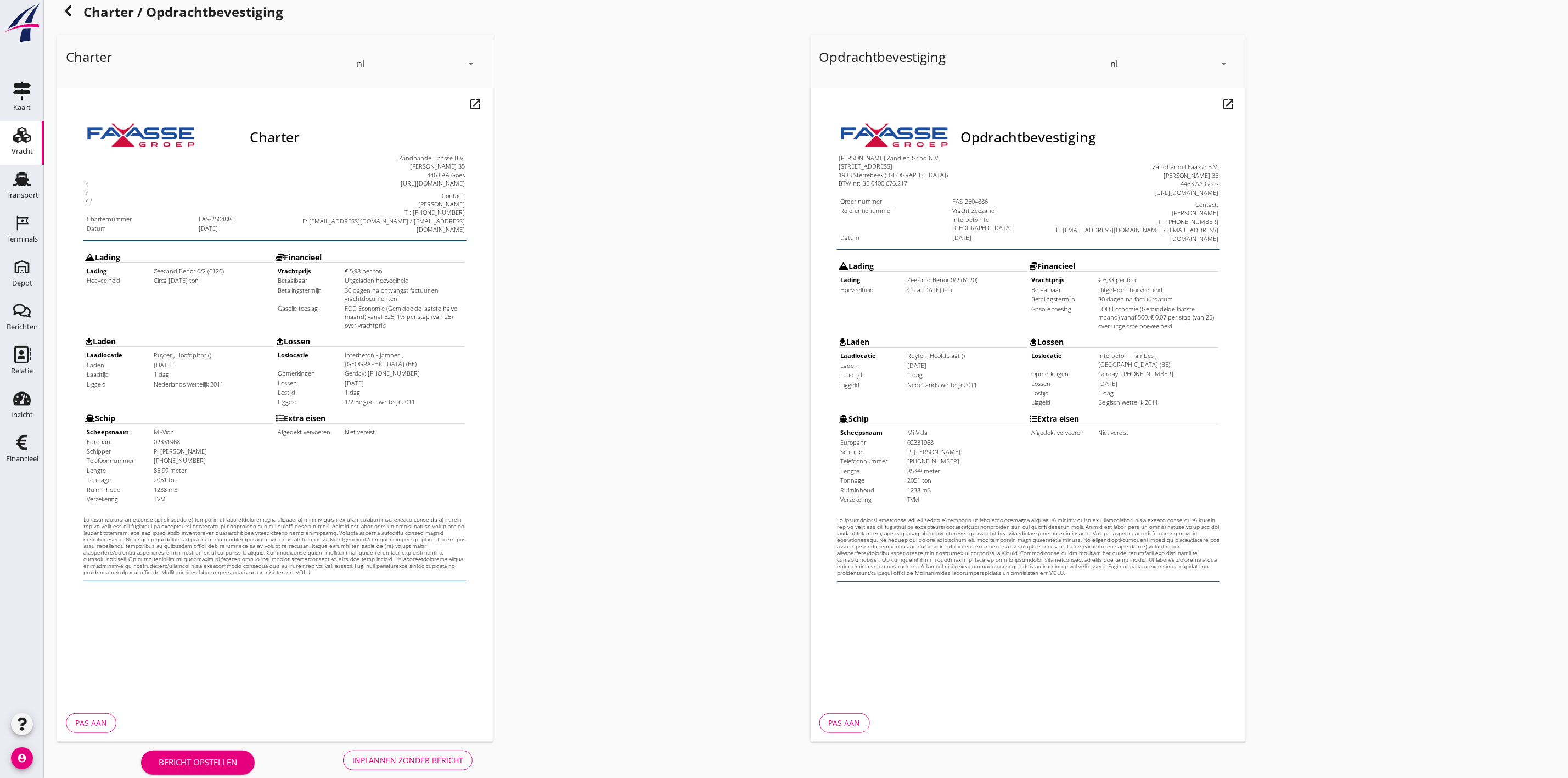
scroll to position [34, 0]
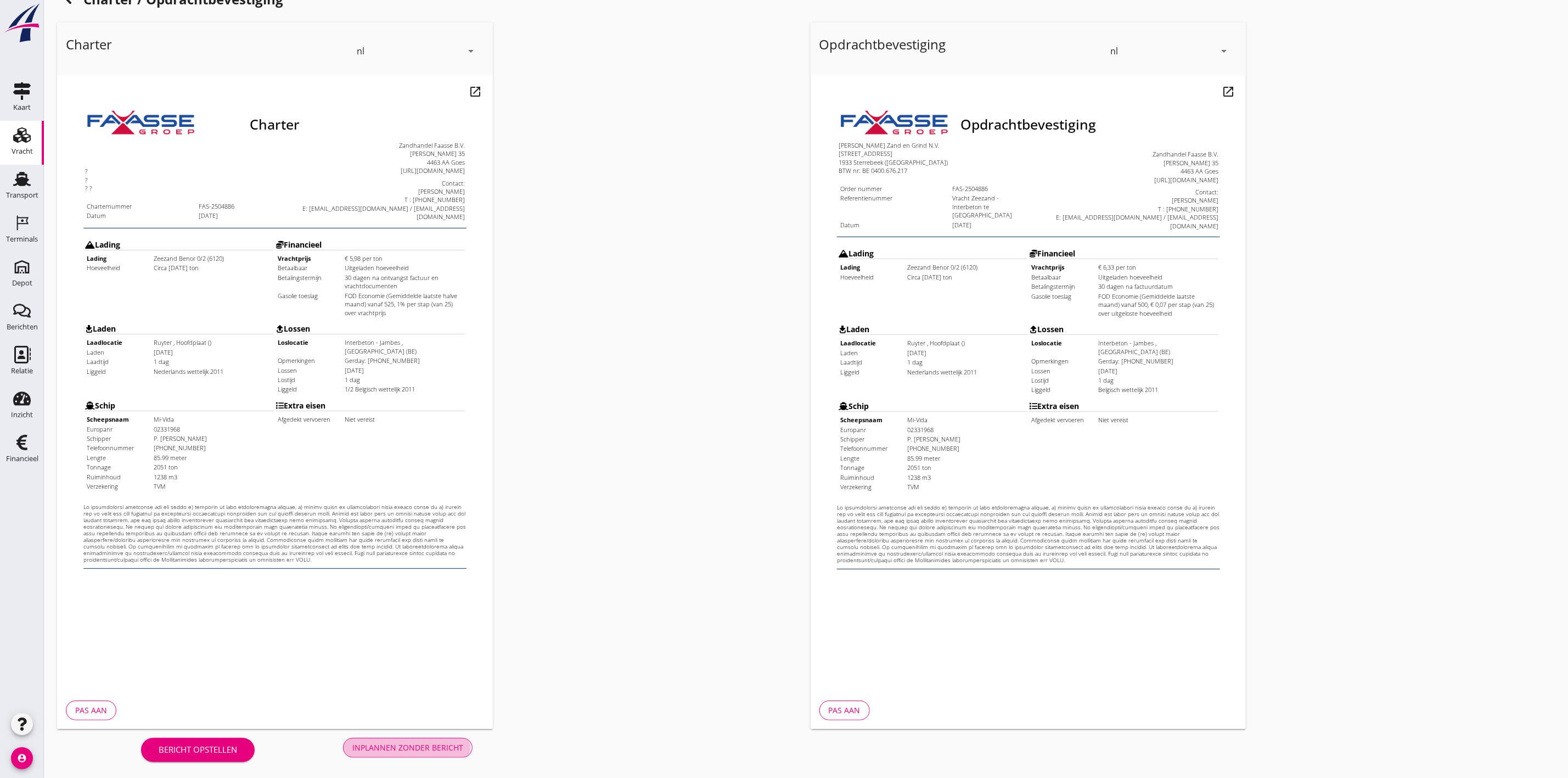
click at [381, 750] on div "Inplannen zonder bericht" at bounding box center [408, 747] width 111 height 11
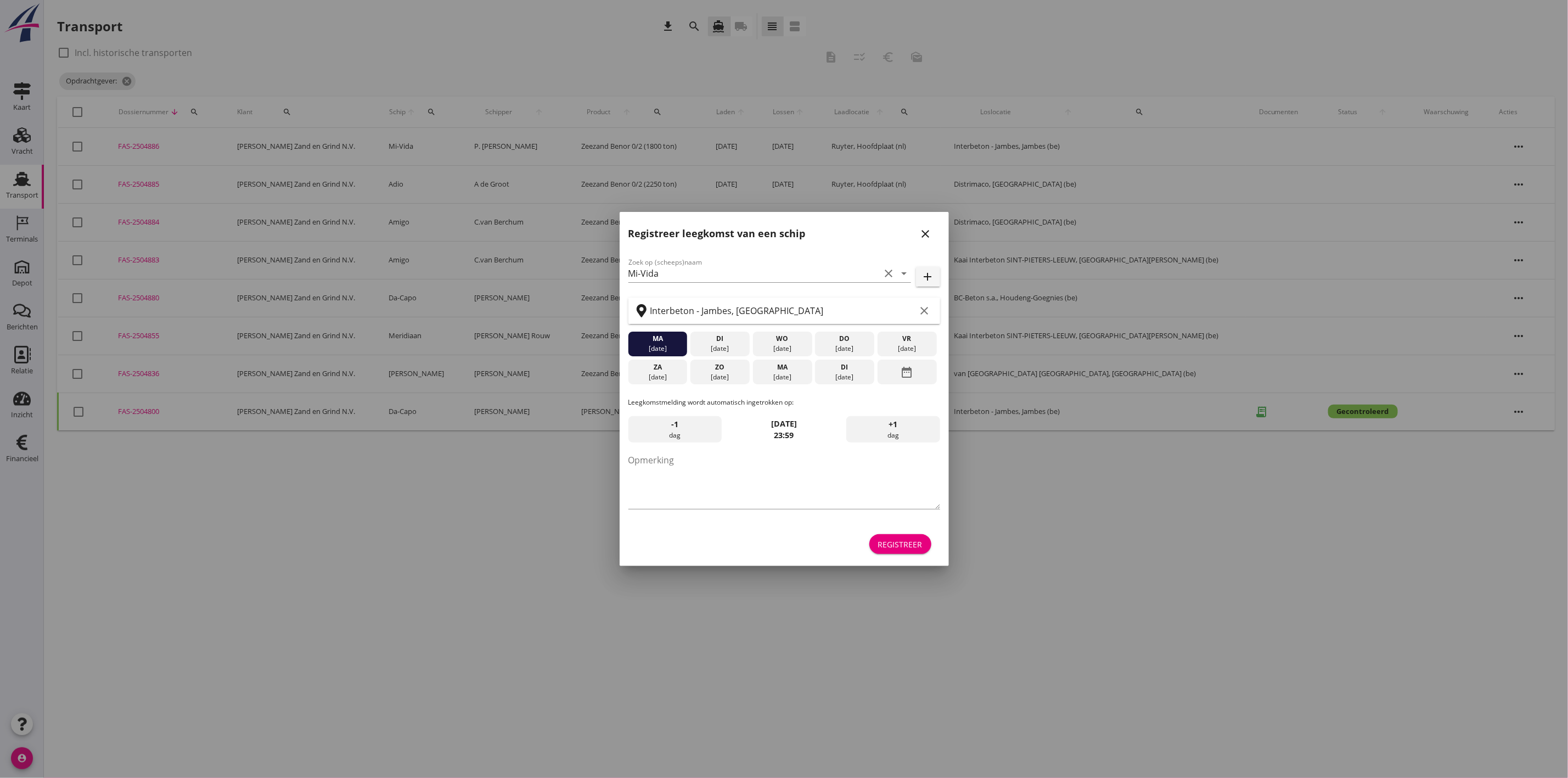
click at [927, 231] on icon "close" at bounding box center [926, 233] width 13 height 13
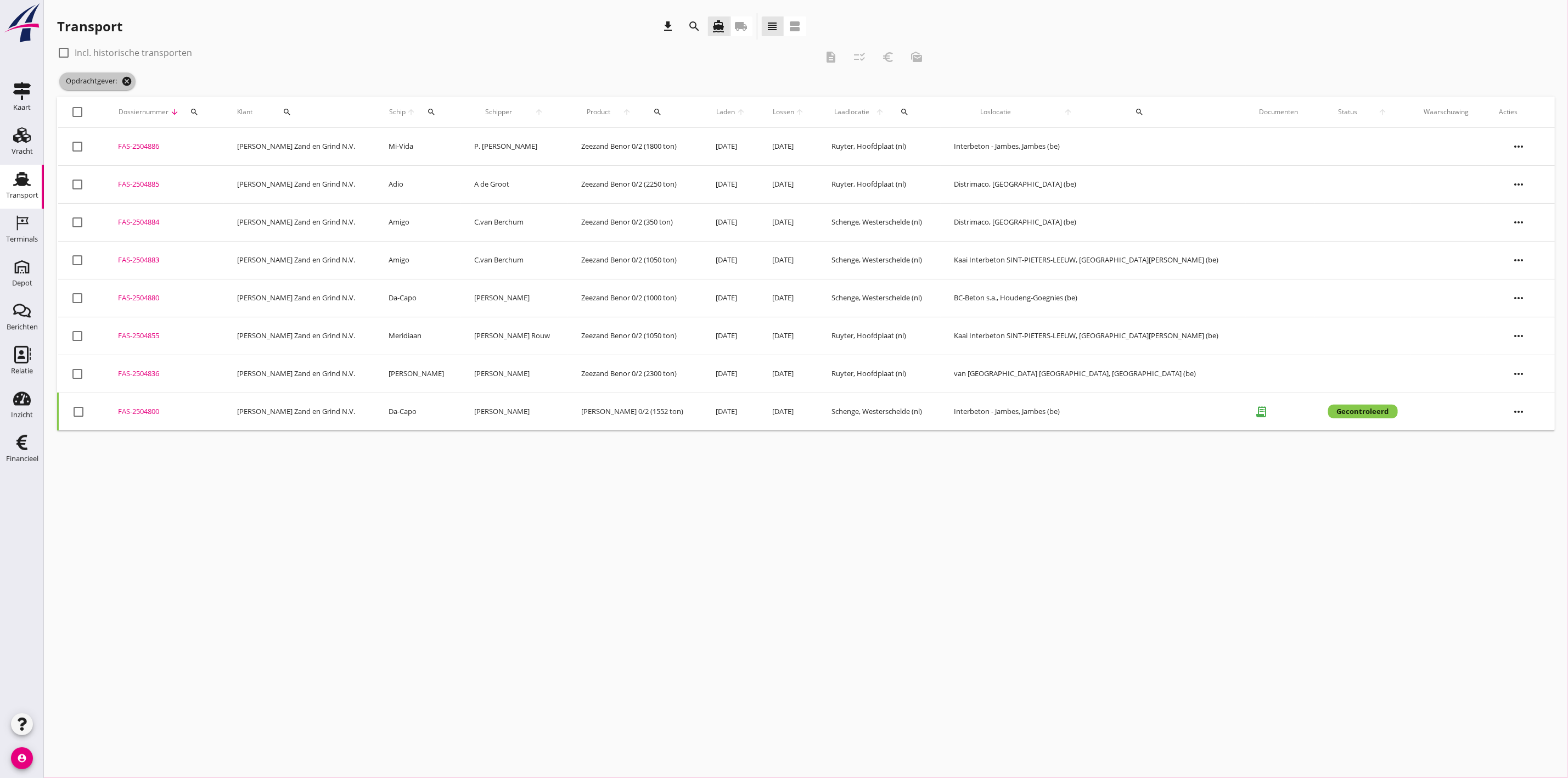
click at [127, 78] on icon "cancel" at bounding box center [126, 80] width 11 height 11
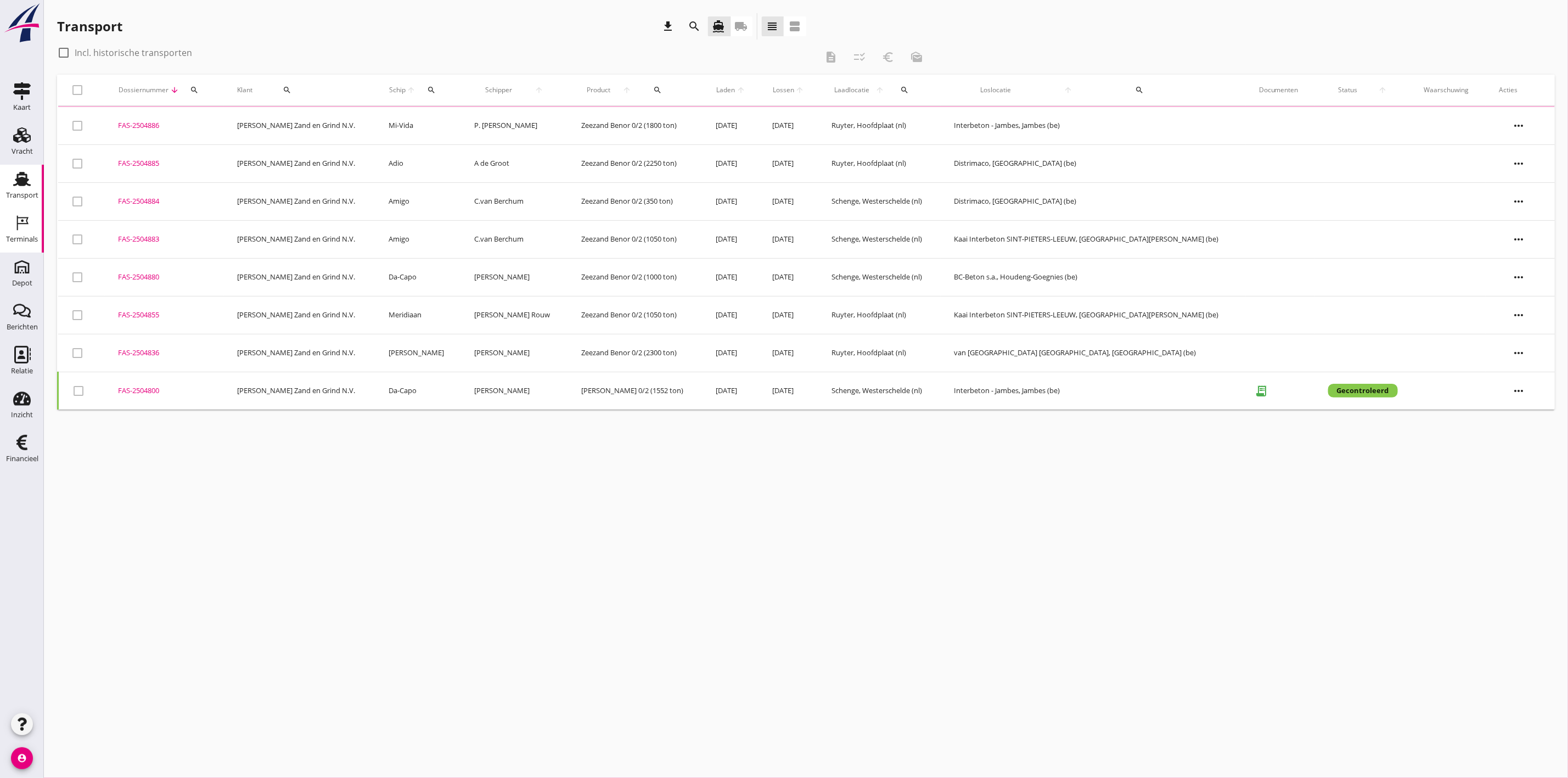
click at [29, 233] on div "Terminals" at bounding box center [22, 239] width 32 height 15
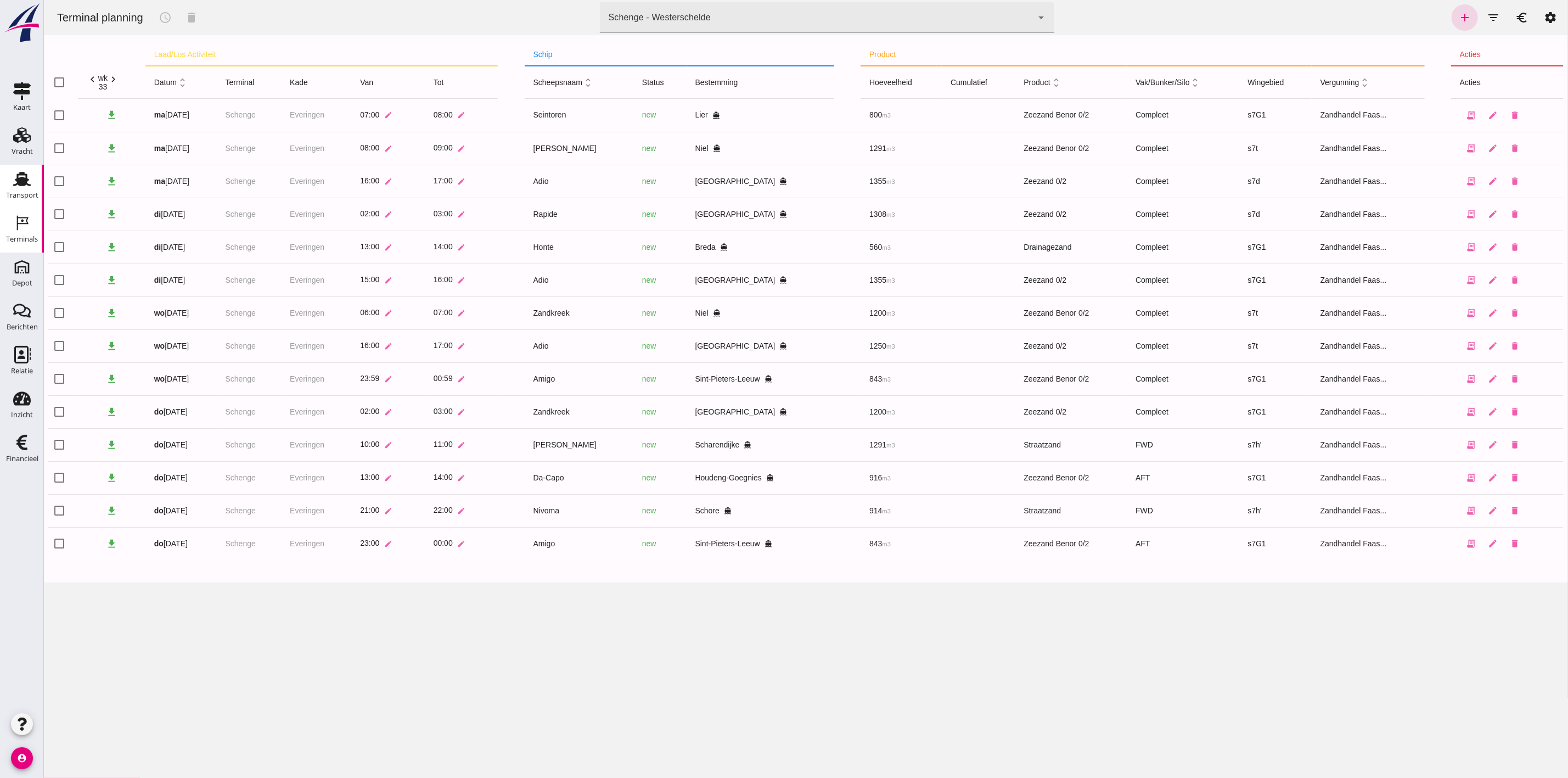
click at [23, 194] on div "Transport" at bounding box center [22, 195] width 32 height 7
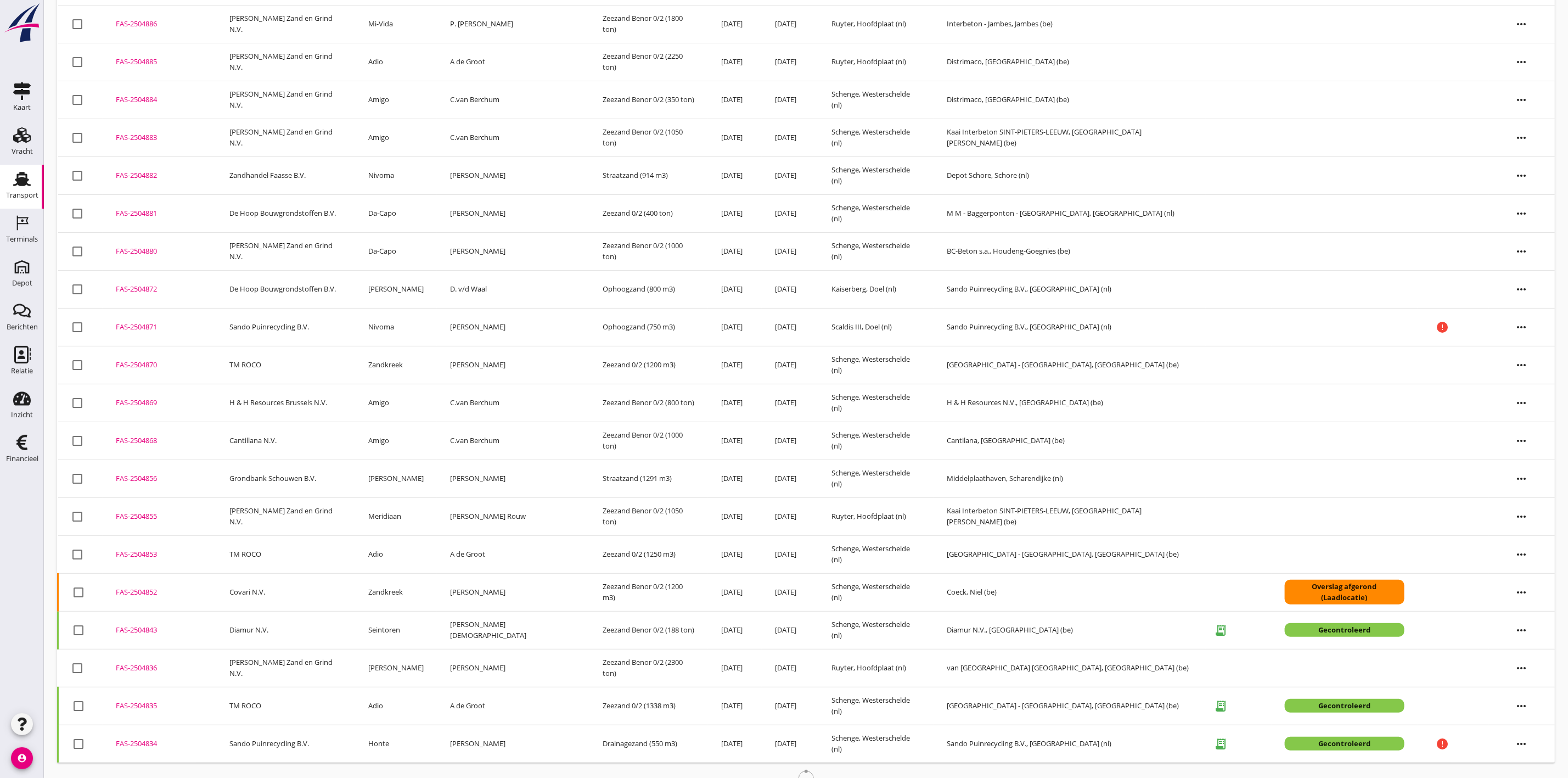
scroll to position [103, 0]
click at [150, 552] on div "FAS-2504853" at bounding box center [159, 552] width 87 height 11
click at [154, 438] on div "FAS-2504868" at bounding box center [159, 438] width 87 height 11
click at [142, 404] on div "FAS-2504869" at bounding box center [159, 400] width 87 height 11
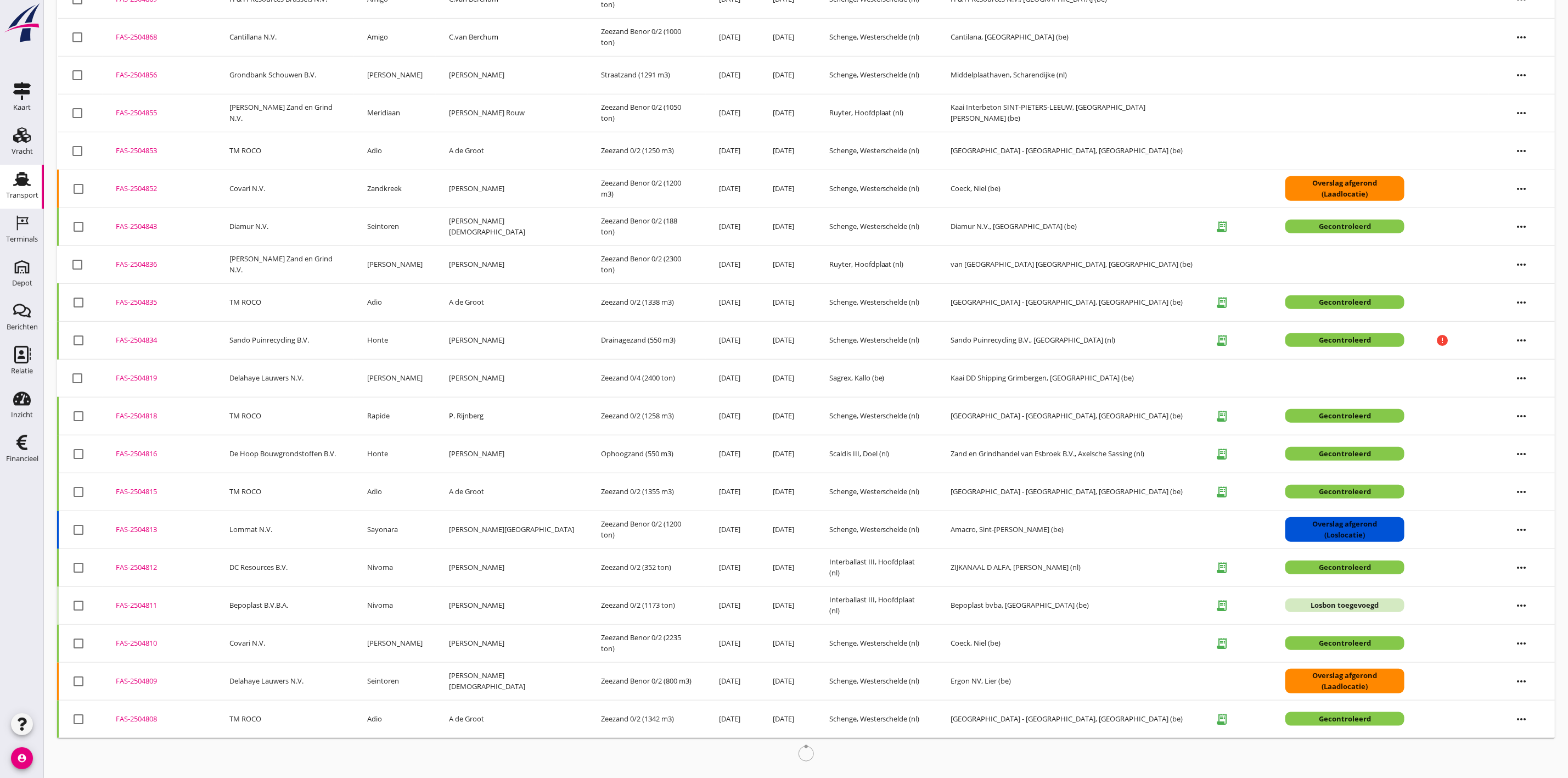
scroll to position [519, 0]
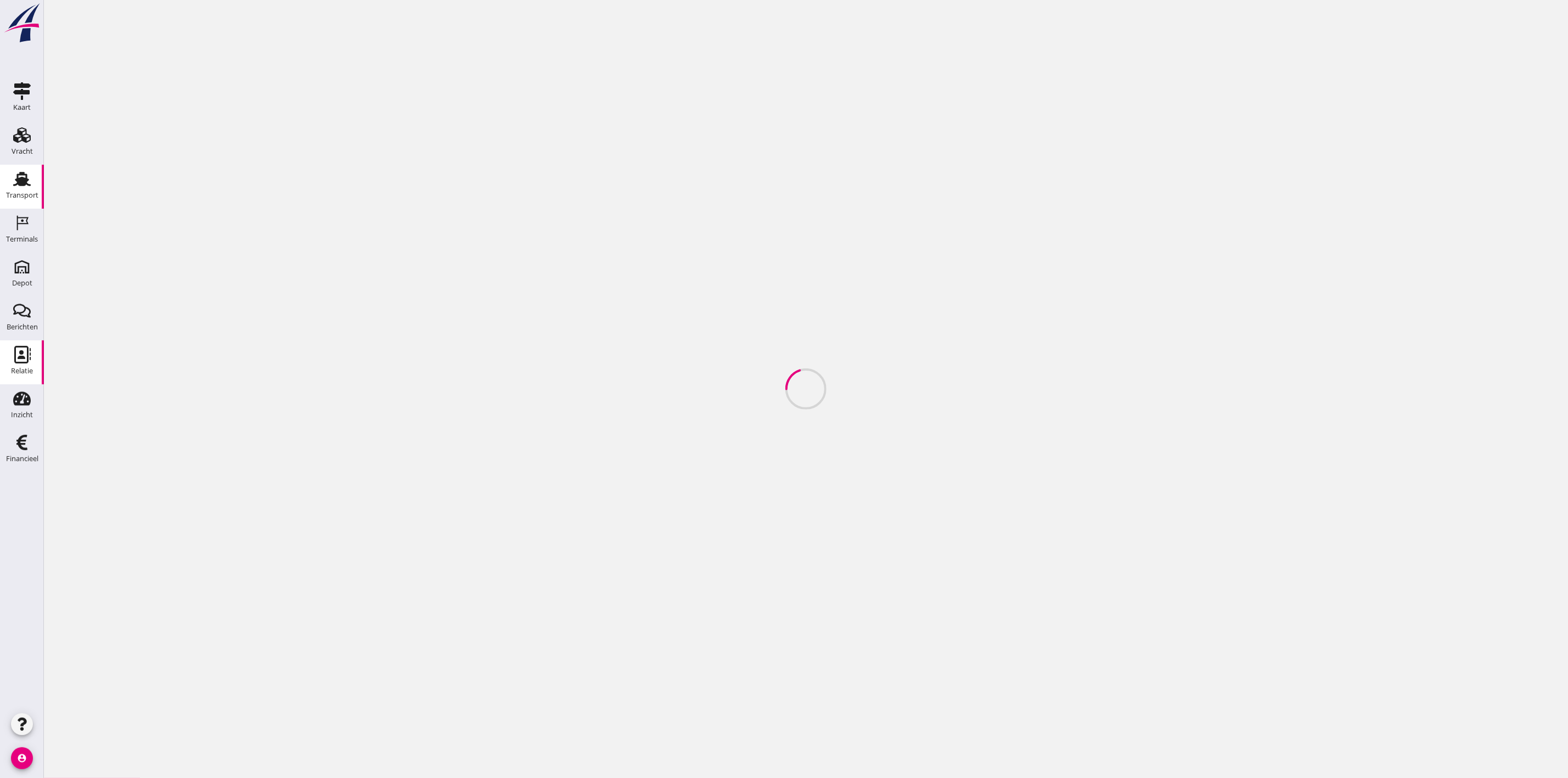
click at [27, 190] on div "Transport" at bounding box center [22, 195] width 32 height 15
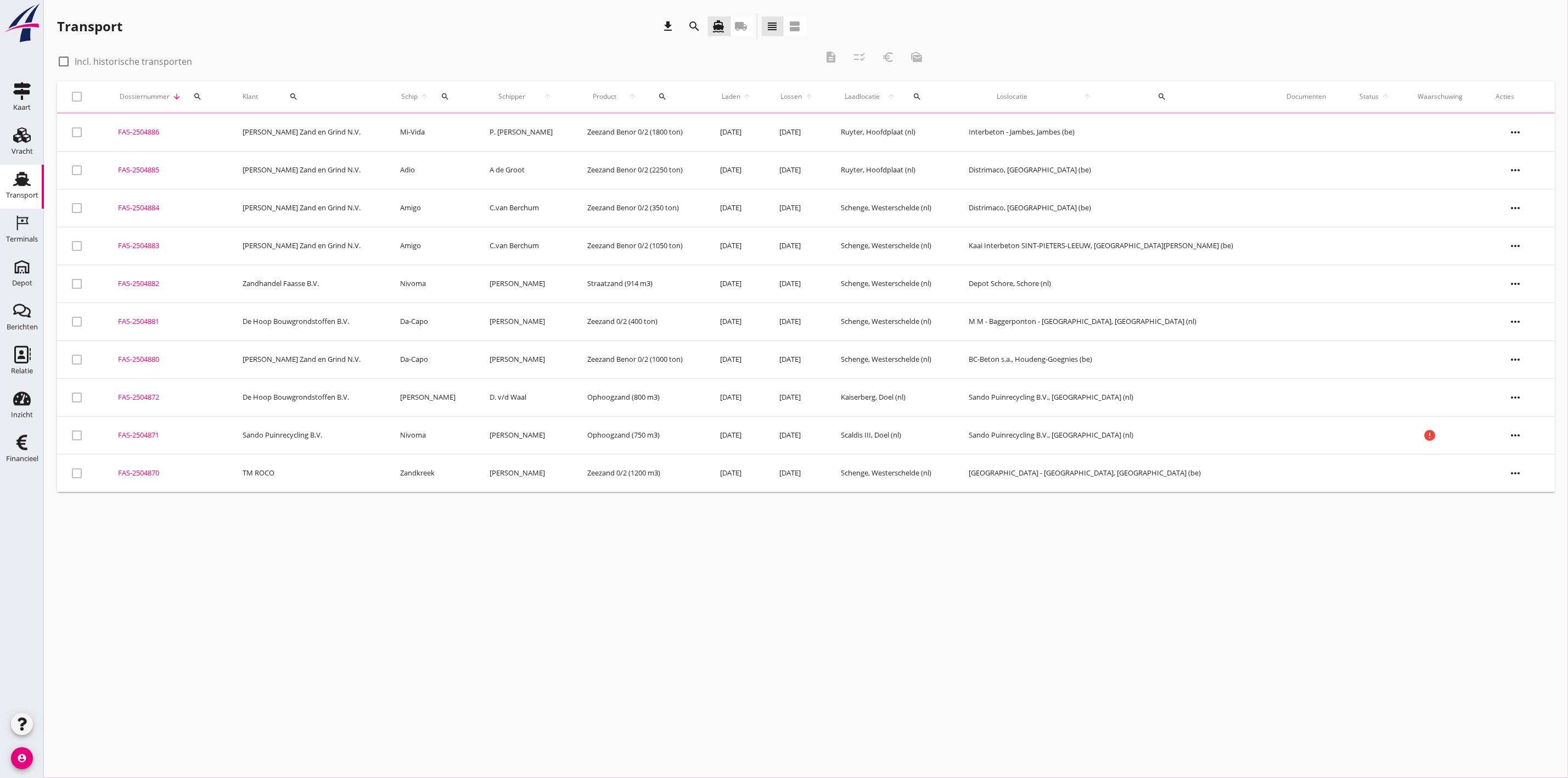
click at [299, 94] on icon "search" at bounding box center [294, 96] width 9 height 9
click at [137, 351] on td "FAS-2504880 upload_file Drop hier uw bestand om het aan het dossier toe te voeg…" at bounding box center [167, 358] width 124 height 38
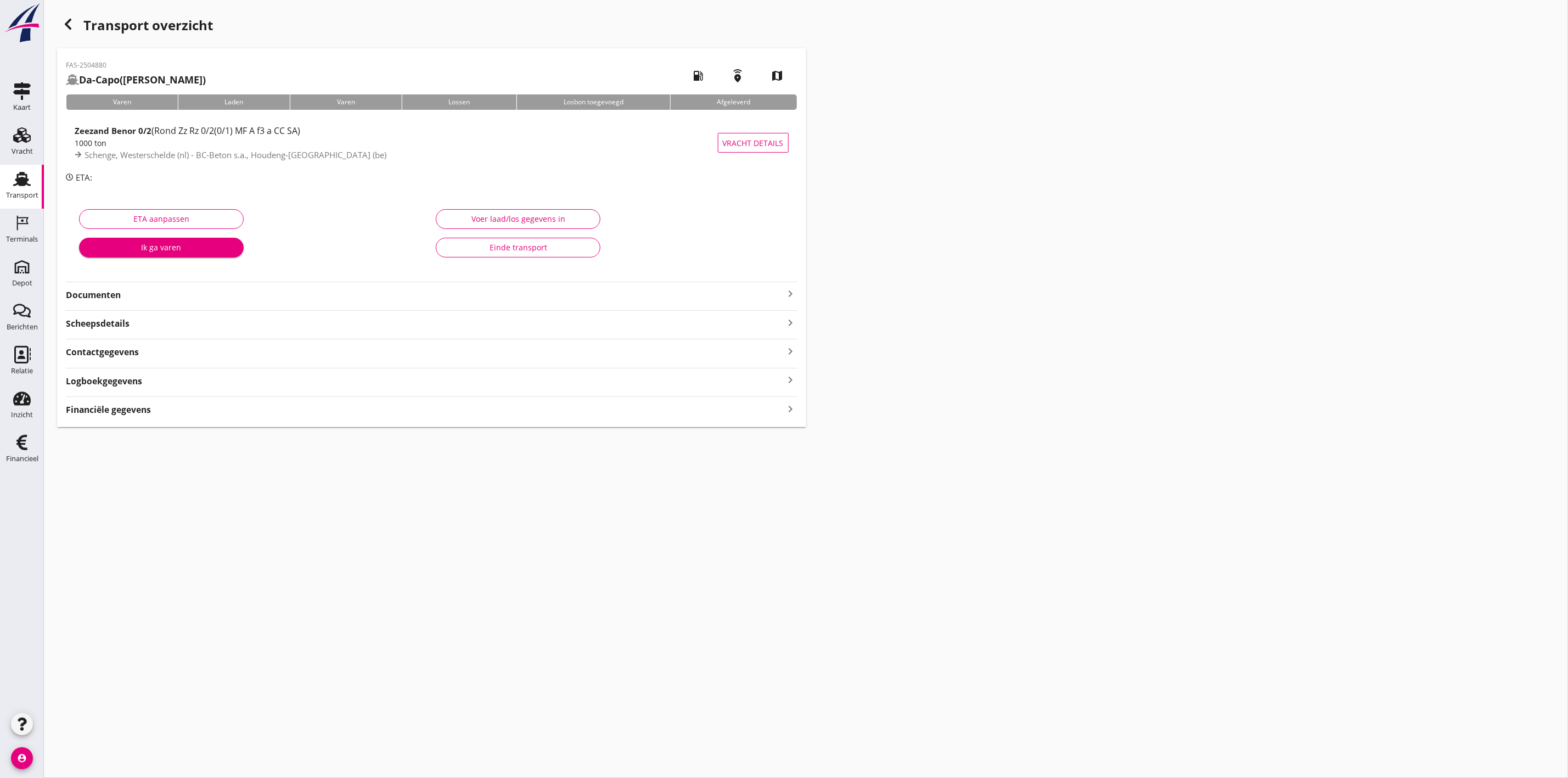
drag, startPoint x: 479, startPoint y: 521, endPoint x: 475, endPoint y: 515, distance: 7.2
click at [479, 521] on div "cancel You are impersonating another user. Transport overzicht FAS-2504880 Da-C…" at bounding box center [806, 389] width 1524 height 778
click at [126, 356] on strong "Contactgegevens" at bounding box center [103, 352] width 73 height 13
drag, startPoint x: 501, startPoint y: 387, endPoint x: 368, endPoint y: 392, distance: 133.1
click at [368, 392] on dd "[EMAIL_ADDRESS][DOMAIN_NAME]" at bounding box center [577, 388] width 439 height 10
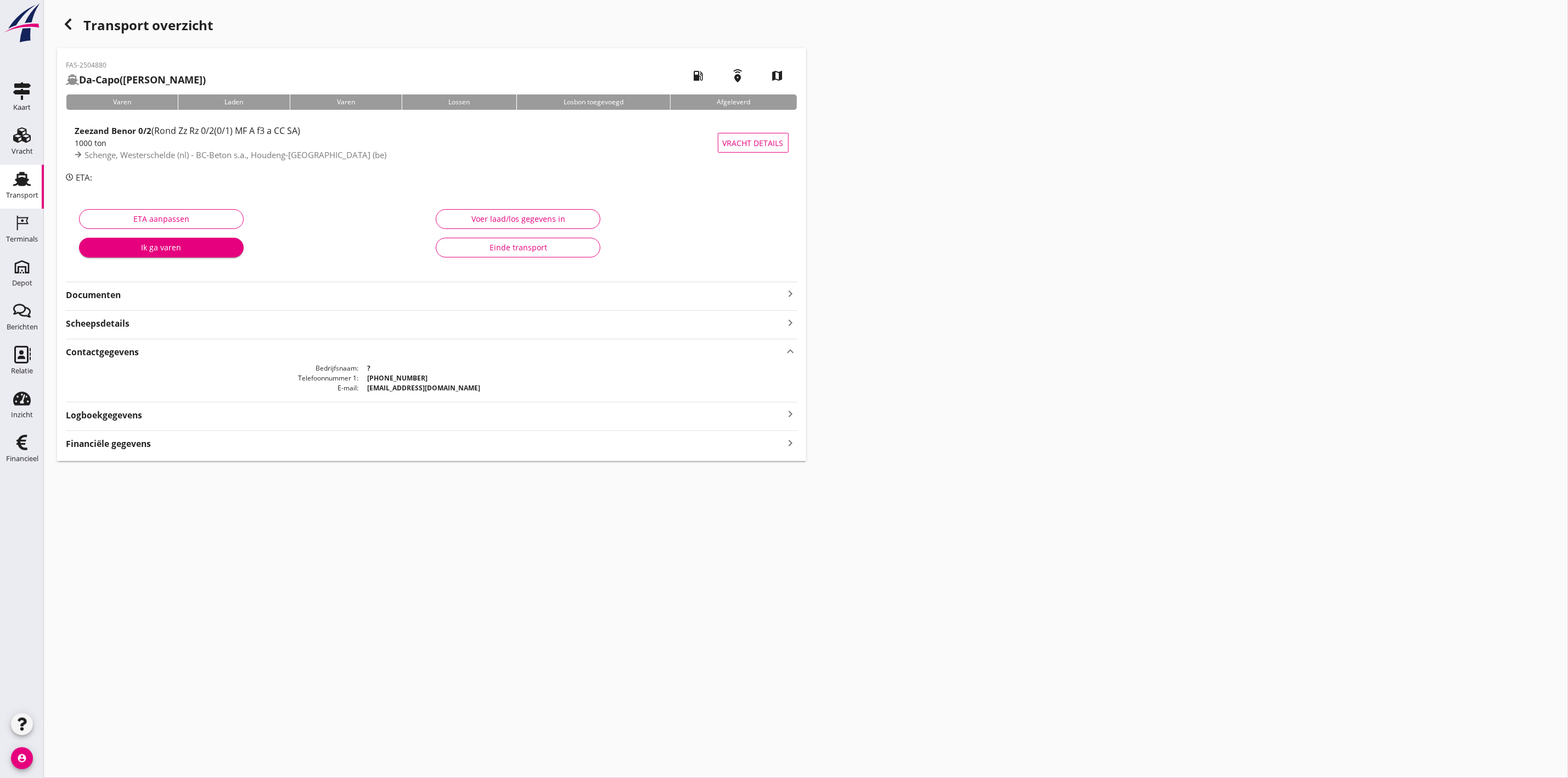
copy strong "[EMAIL_ADDRESS][DOMAIN_NAME]"
click at [27, 190] on div "Transport" at bounding box center [22, 195] width 32 height 15
click at [995, 379] on div "Transport overzicht FAS-2504886 Mi-Vida (P. van der Stelt) local_gas_station em…" at bounding box center [806, 220] width 1524 height 440
click at [126, 355] on strong "Contactgegevens" at bounding box center [103, 352] width 73 height 13
click at [34, 132] on div "Vracht" at bounding box center [22, 135] width 27 height 17
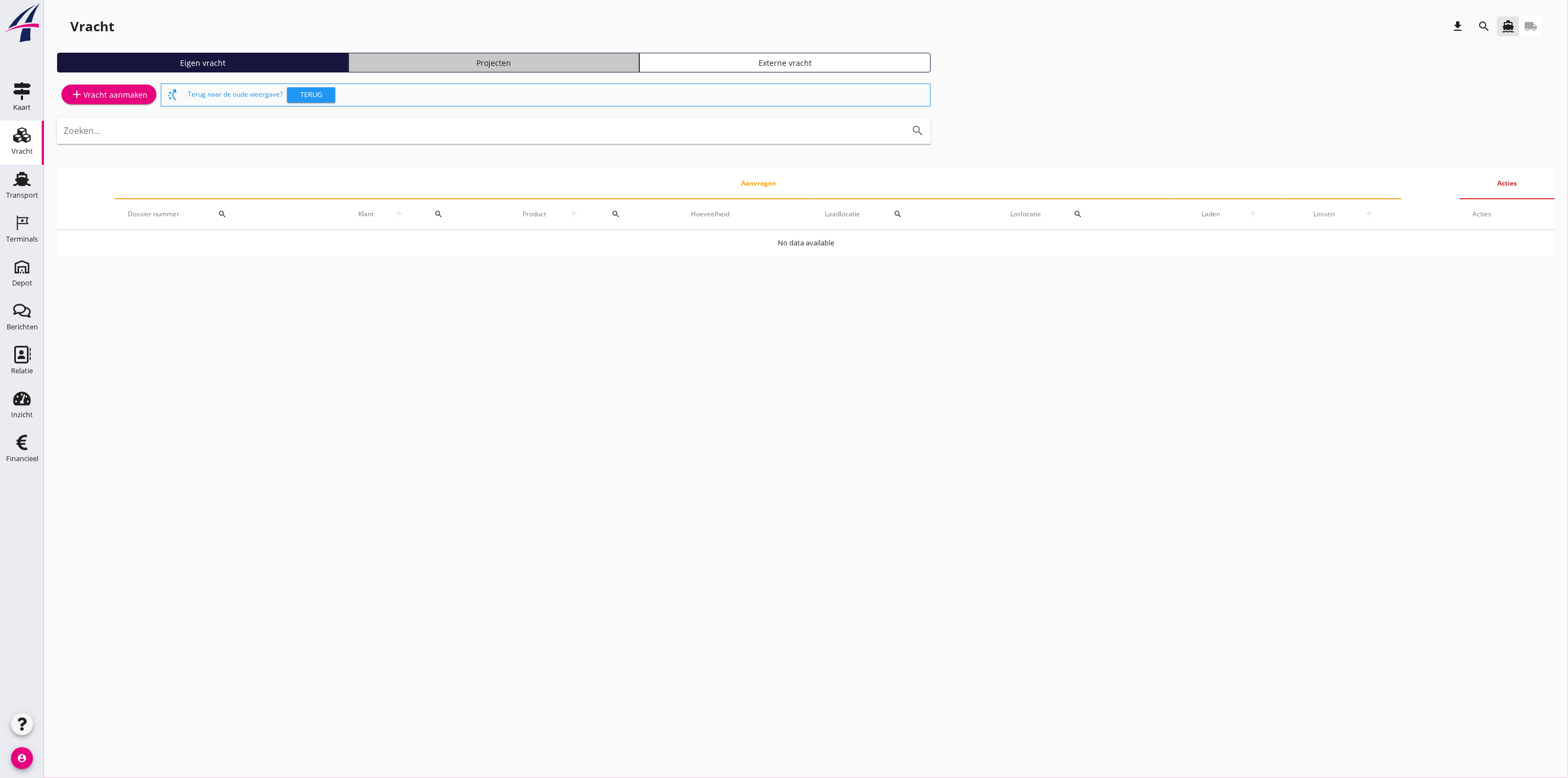
click at [550, 60] on div "Projecten" at bounding box center [494, 62] width 282 height 11
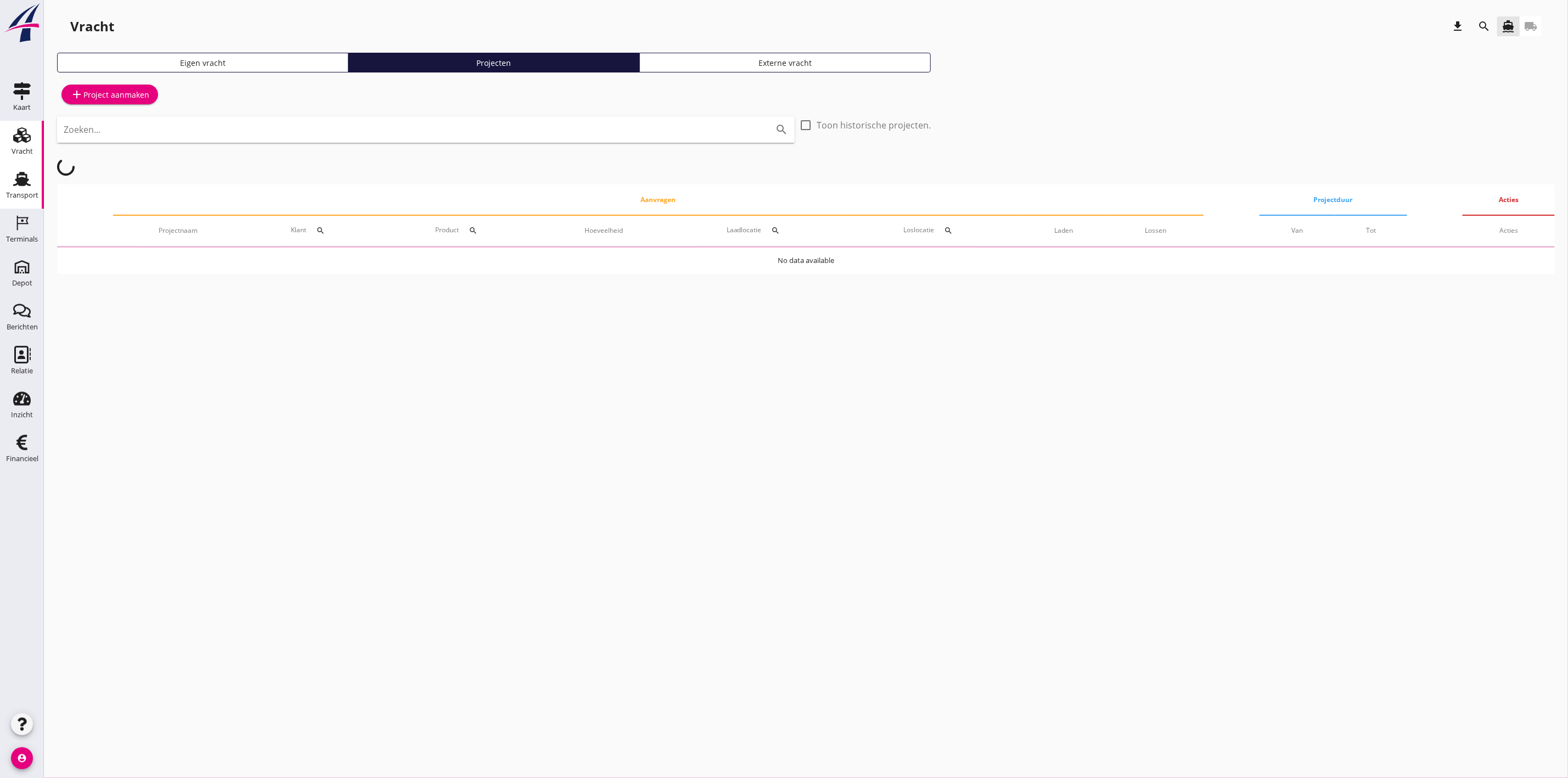
click at [32, 196] on div "Transport" at bounding box center [22, 195] width 32 height 7
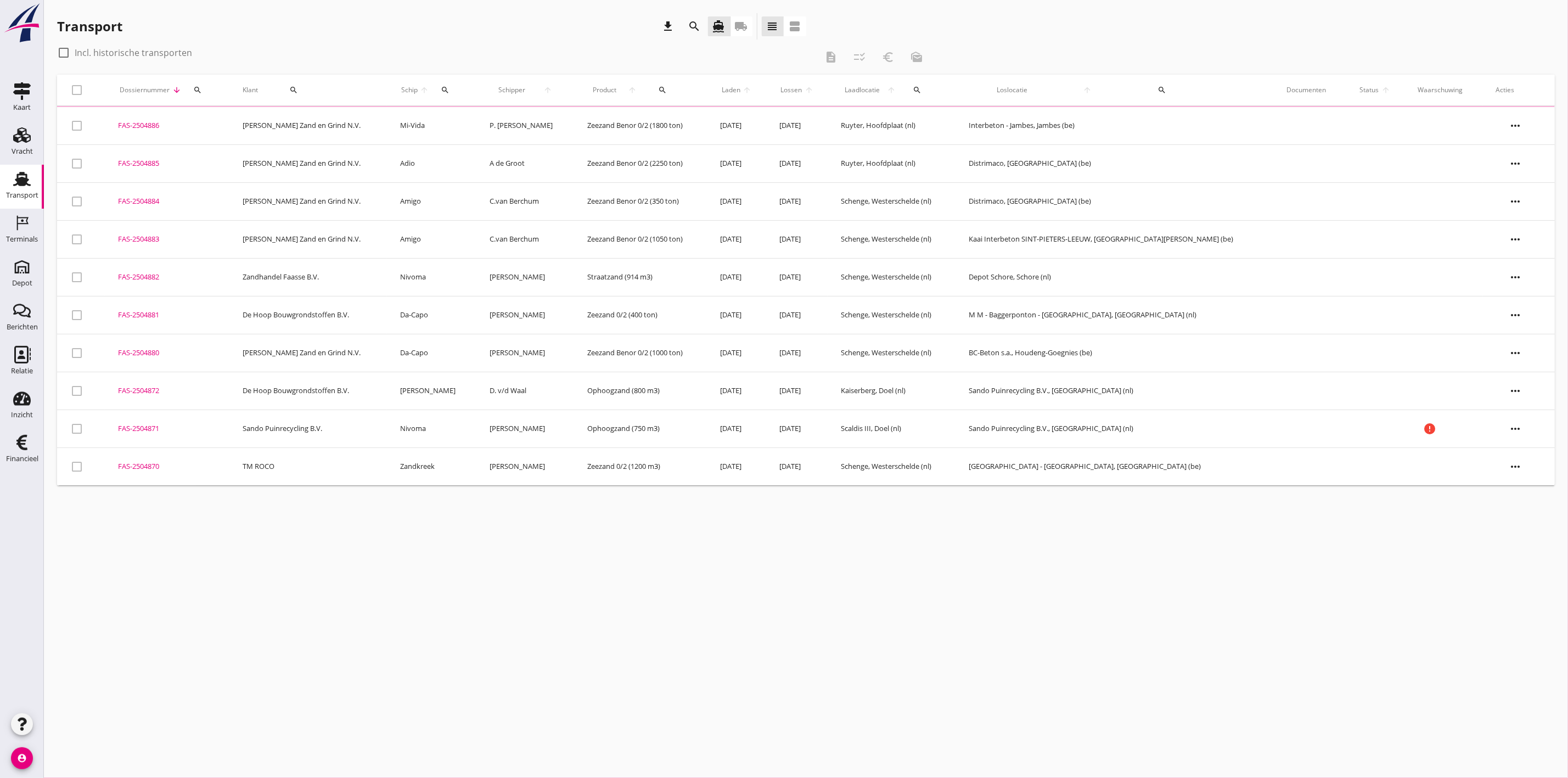
click at [202, 89] on icon "search" at bounding box center [198, 90] width 9 height 9
click at [221, 122] on input "Zoeken op dossiernummer..." at bounding box center [252, 121] width 114 height 17
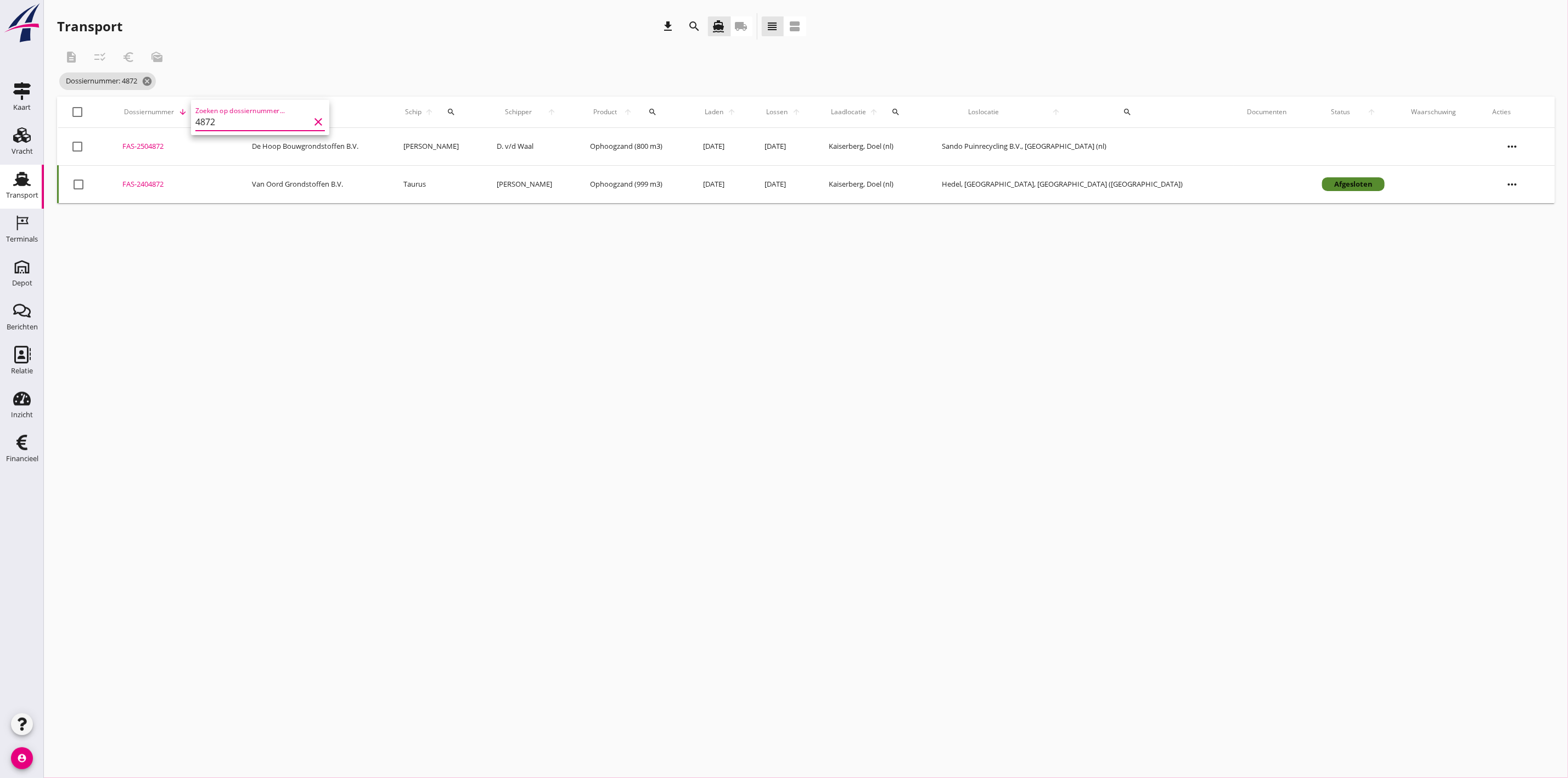
type input "4872"
click at [164, 144] on div "FAS-2504872" at bounding box center [174, 146] width 103 height 11
click at [1507, 143] on icon "more_horiz" at bounding box center [1512, 147] width 31 height 31
click at [135, 140] on td "FAS-2504872 upload_file Drop hier uw bestand om het aan het dossier toe te voeg…" at bounding box center [174, 147] width 129 height 38
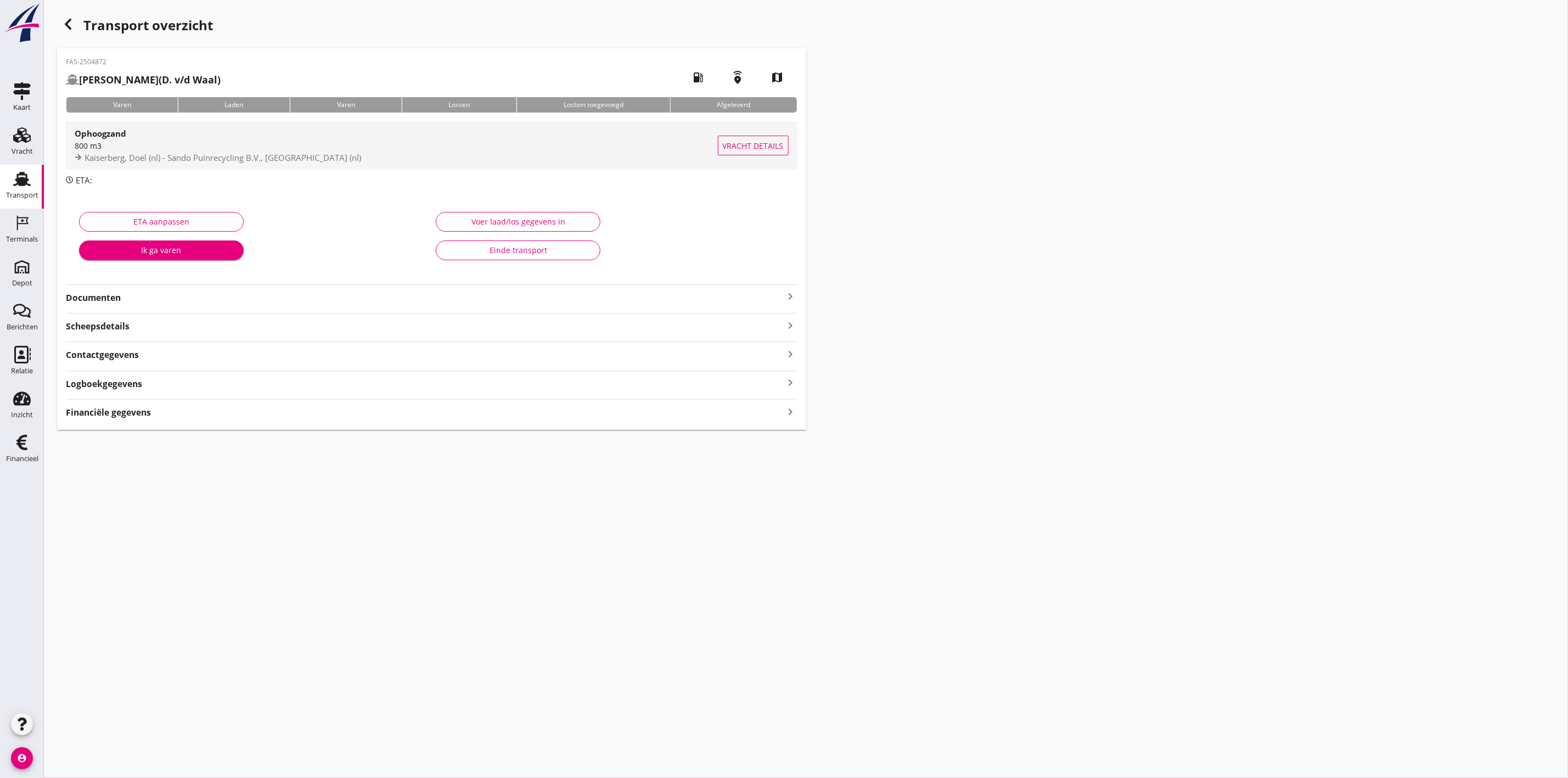
click at [154, 154] on span "Kaiserberg, Doel (nl) - Sando Puinrecycling B.V., [GEOGRAPHIC_DATA] (nl)" at bounding box center [223, 157] width 277 height 11
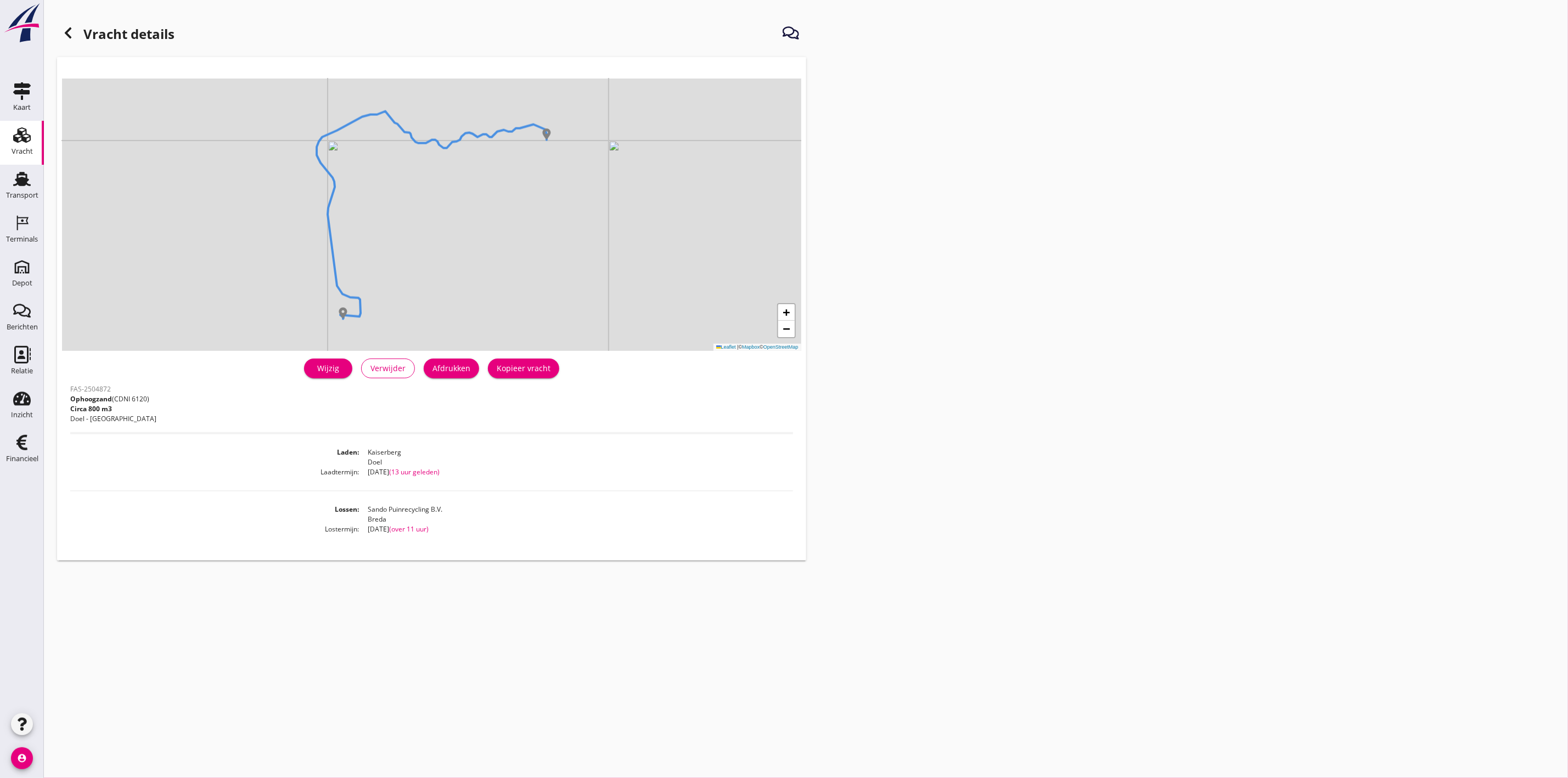
click at [335, 368] on div "Wijzig" at bounding box center [328, 368] width 31 height 11
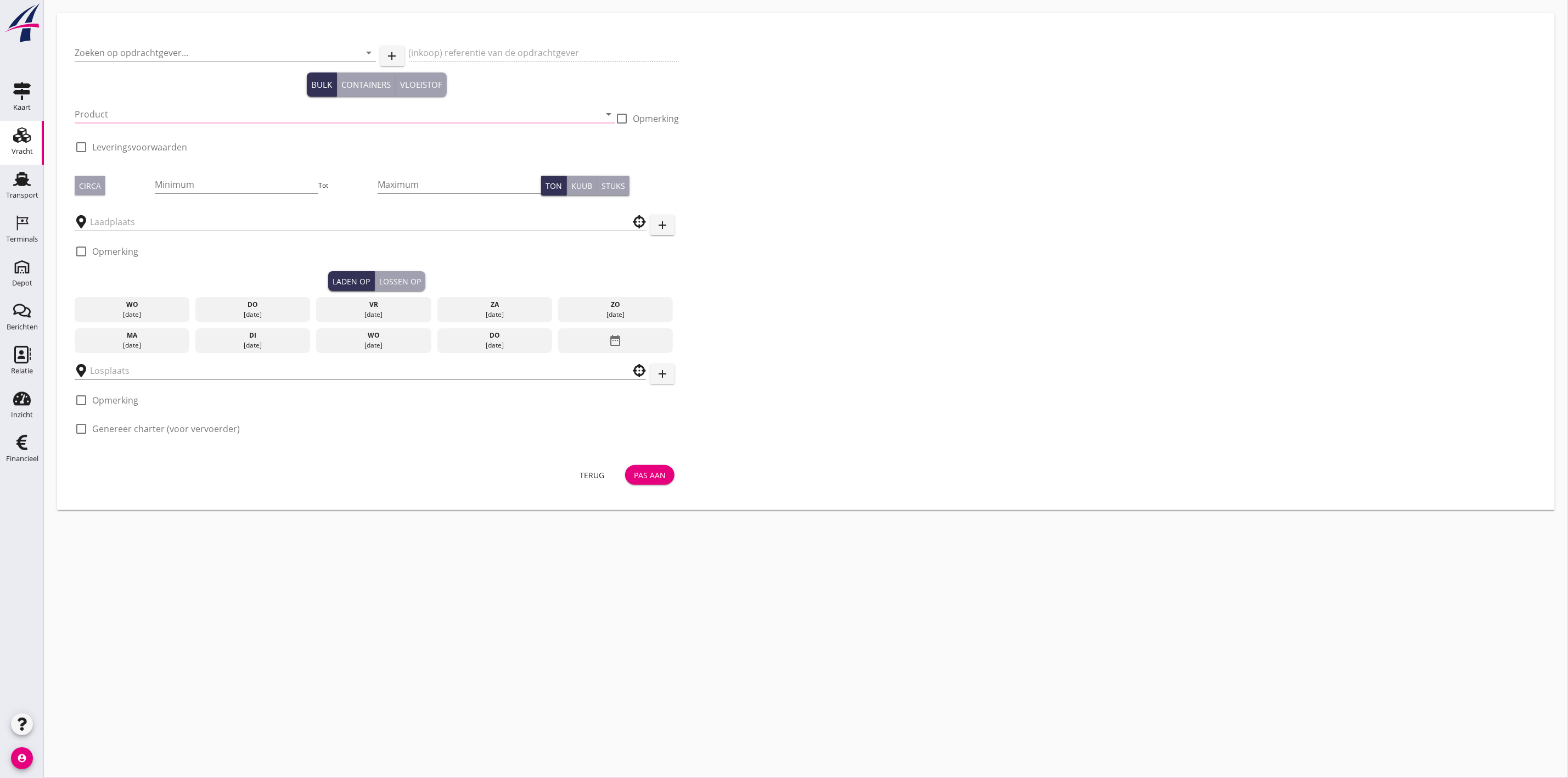
type input "De Hoop Bouwgrondstoffen B.V."
type input "Belading Doel"
type input "Ophoogzand (6120)"
type input "800"
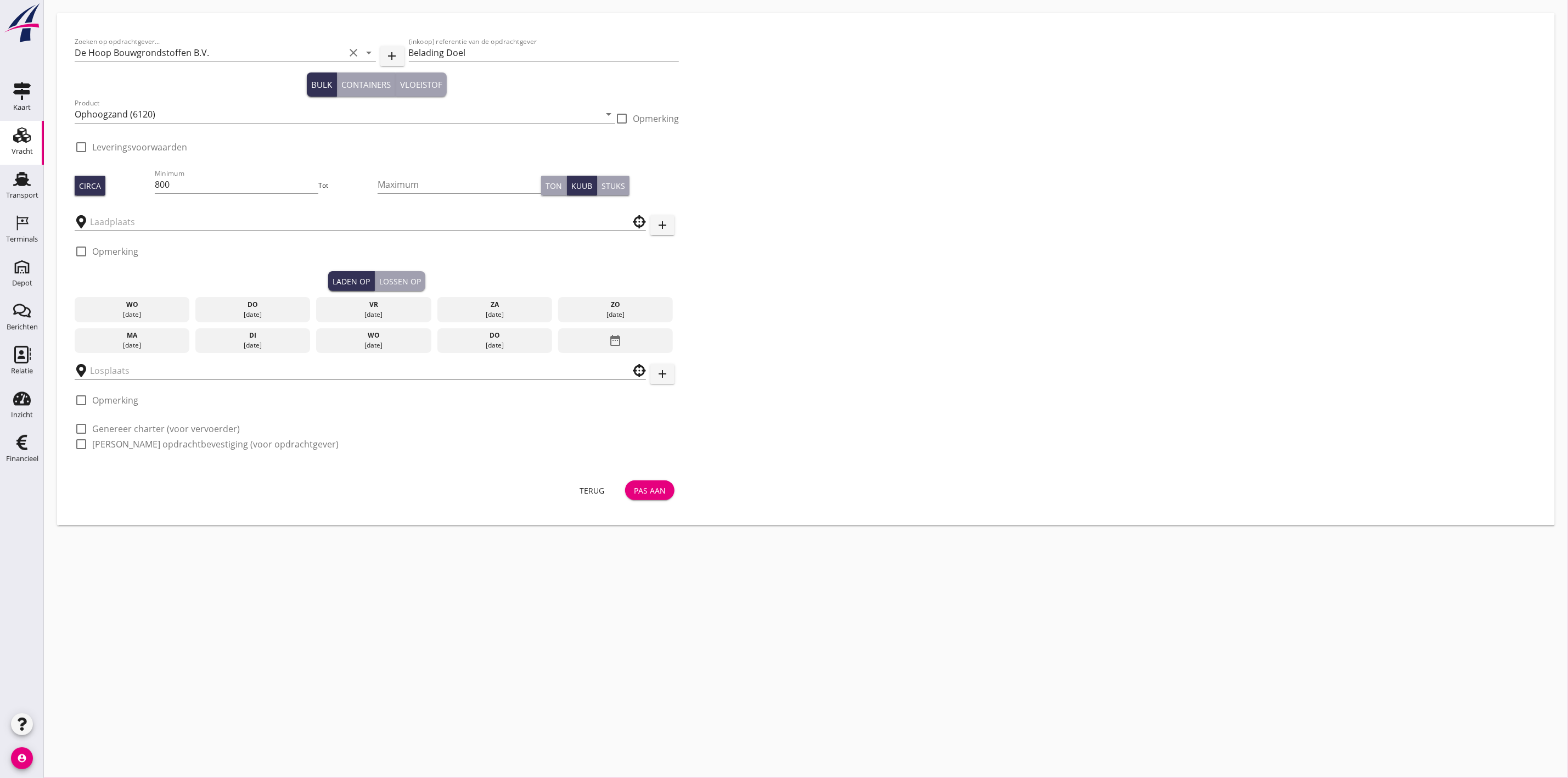
type input "Kaiserberg"
type input "Sando Puinrecycling B.V."
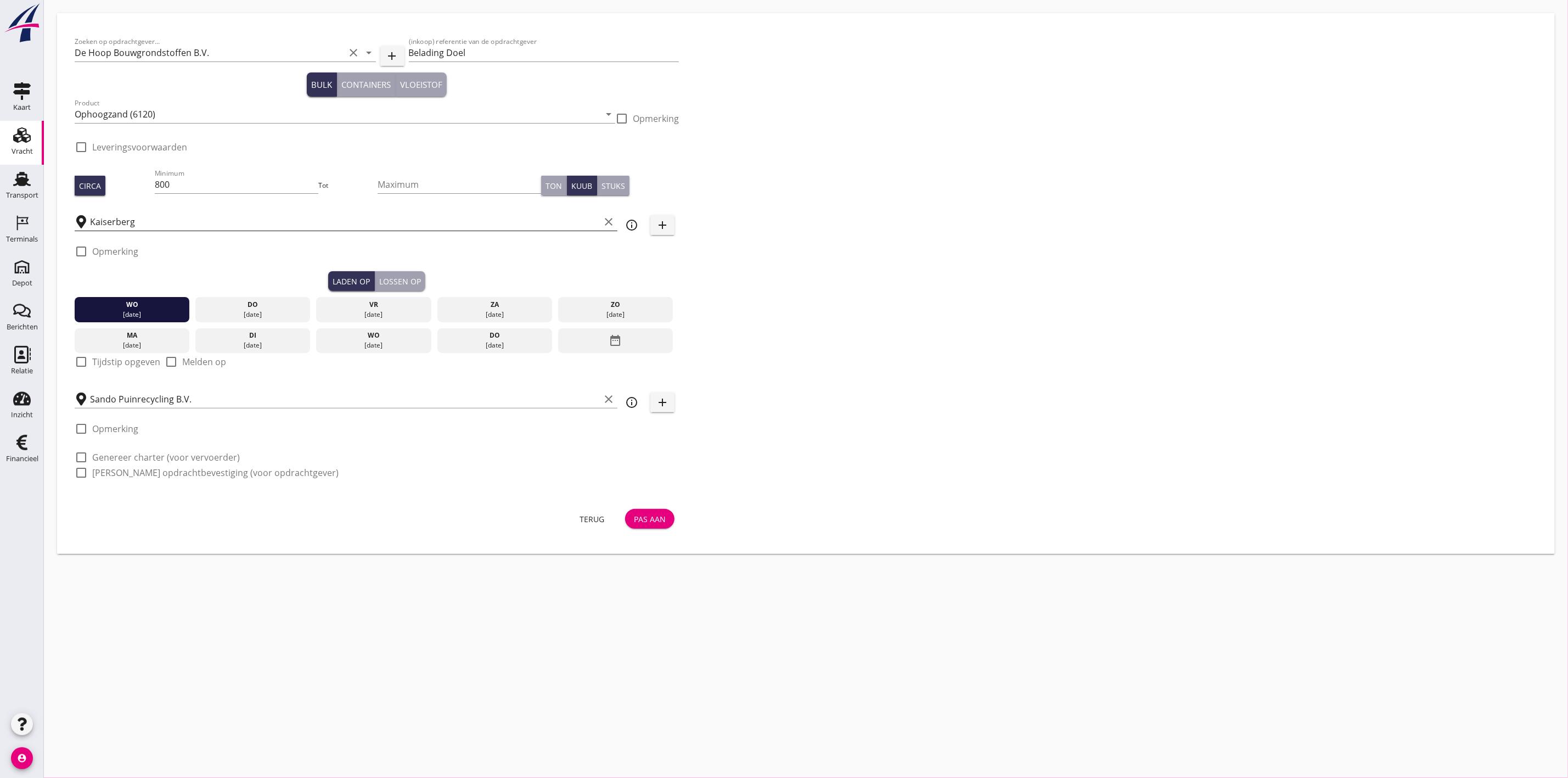
drag, startPoint x: 122, startPoint y: 210, endPoint x: 122, endPoint y: 218, distance: 8.0
click at [122, 216] on div "Kaiserberg clear" at bounding box center [346, 218] width 543 height 24
click at [122, 218] on input "Kaiserberg" at bounding box center [345, 221] width 510 height 17
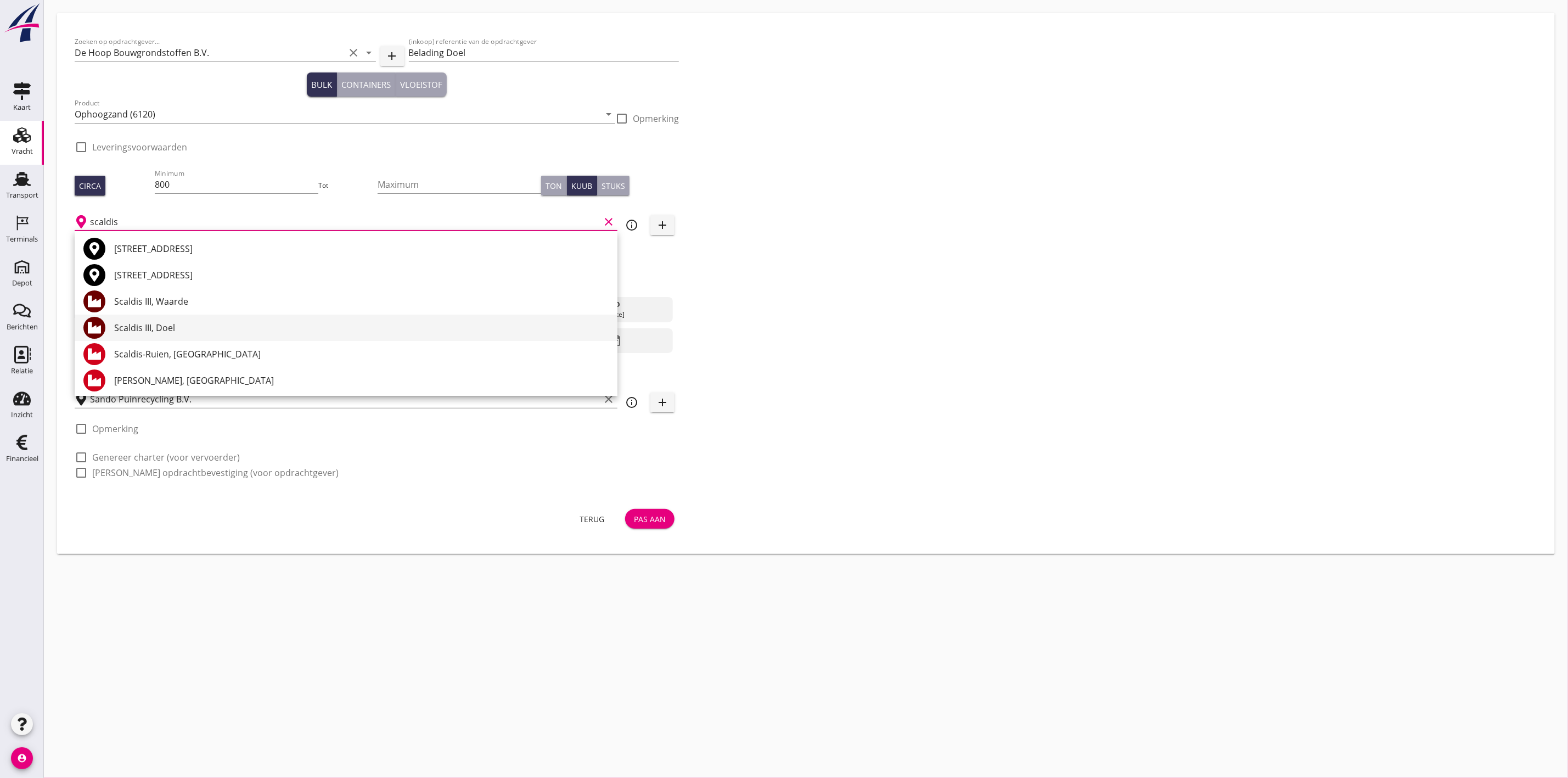
click at [218, 315] on div "Scaldis III, Doel" at bounding box center [361, 328] width 494 height 27
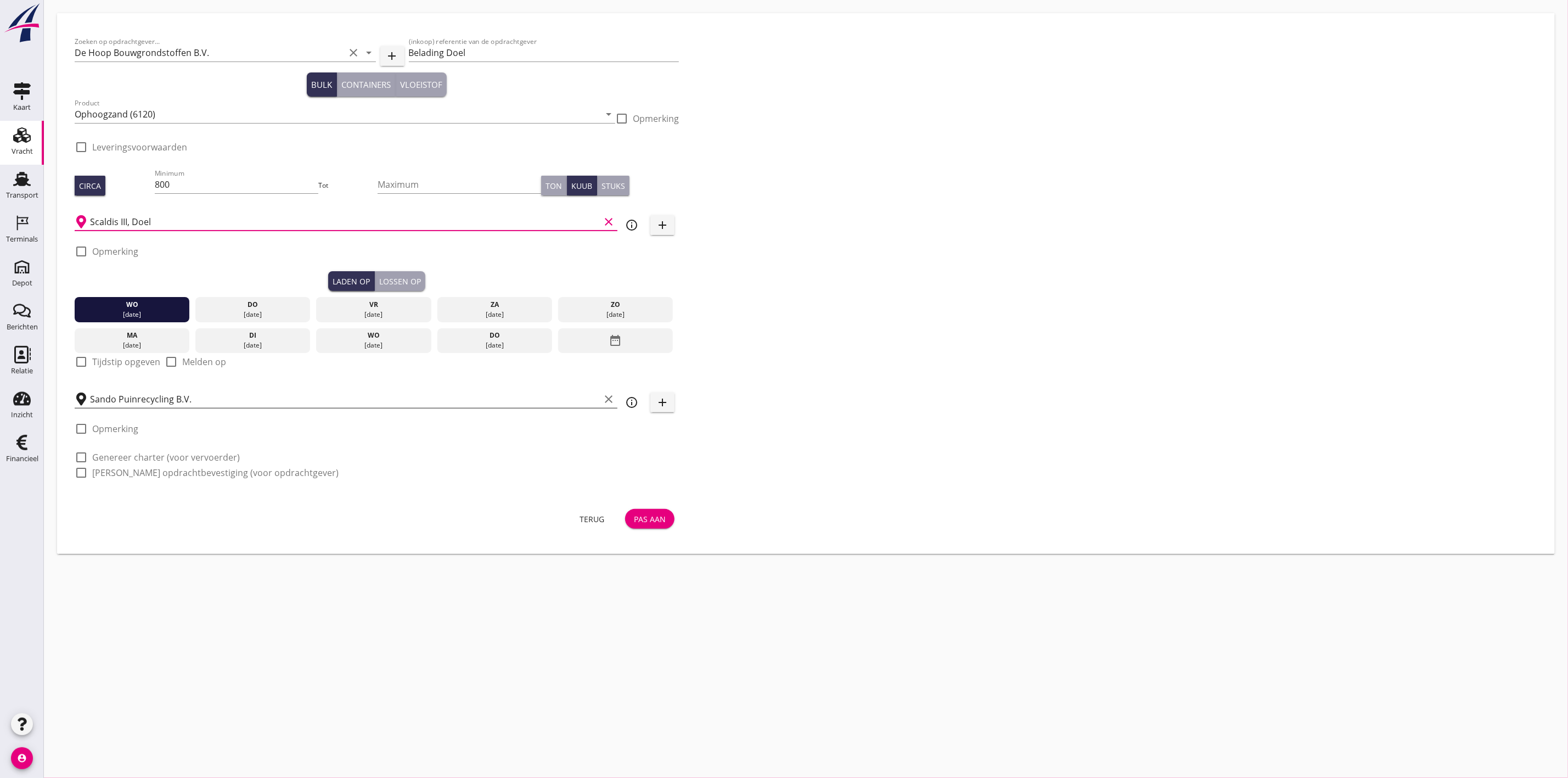
type input "Scaldis III, Doel"
click at [150, 399] on input "Sando Puinrecycling B.V." at bounding box center [345, 399] width 510 height 17
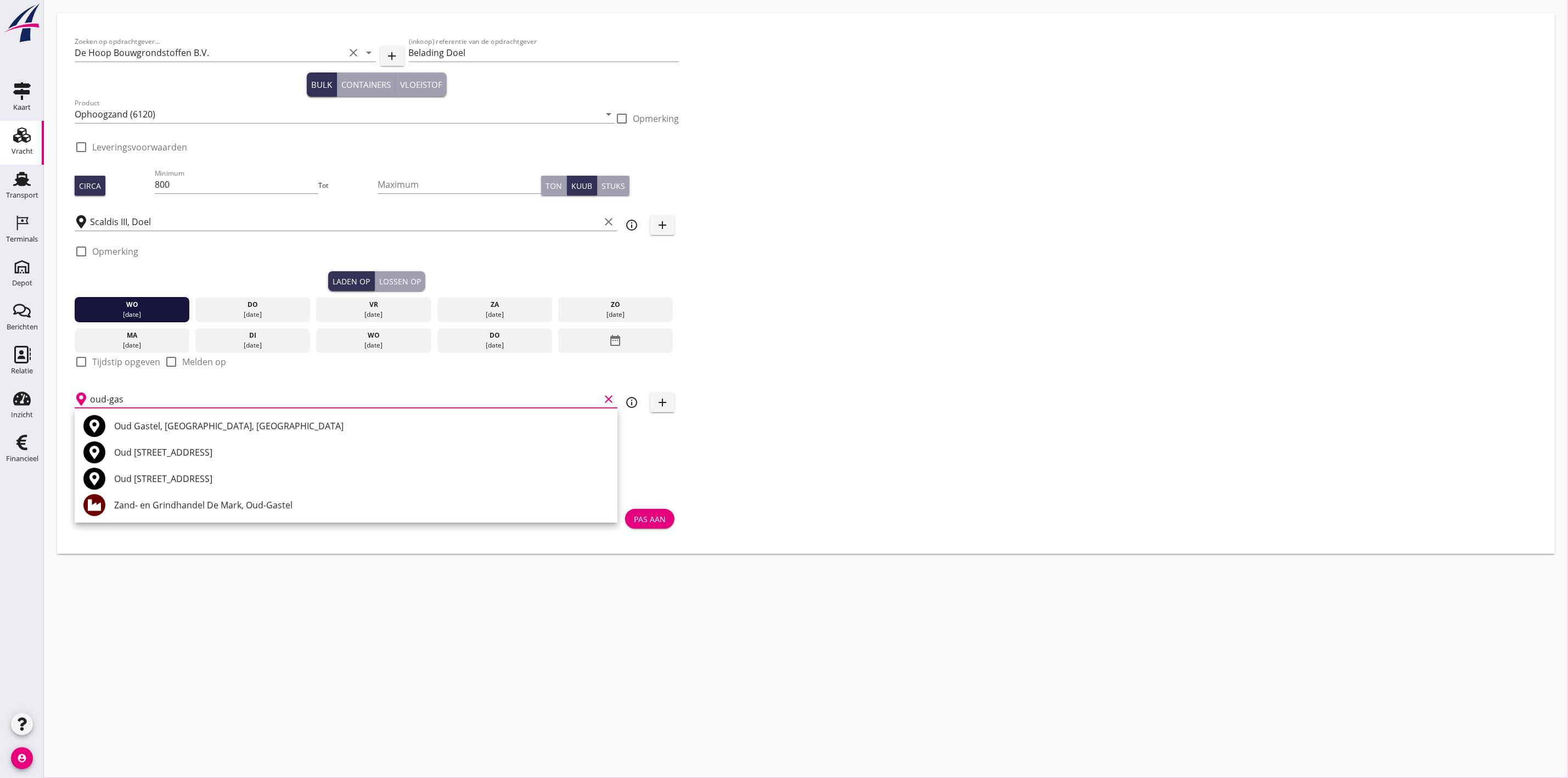
drag, startPoint x: 205, startPoint y: 504, endPoint x: 233, endPoint y: 499, distance: 28.4
click at [205, 504] on div "Zand- en Grindhandel De Mark, Oud-Gastel" at bounding box center [361, 505] width 494 height 13
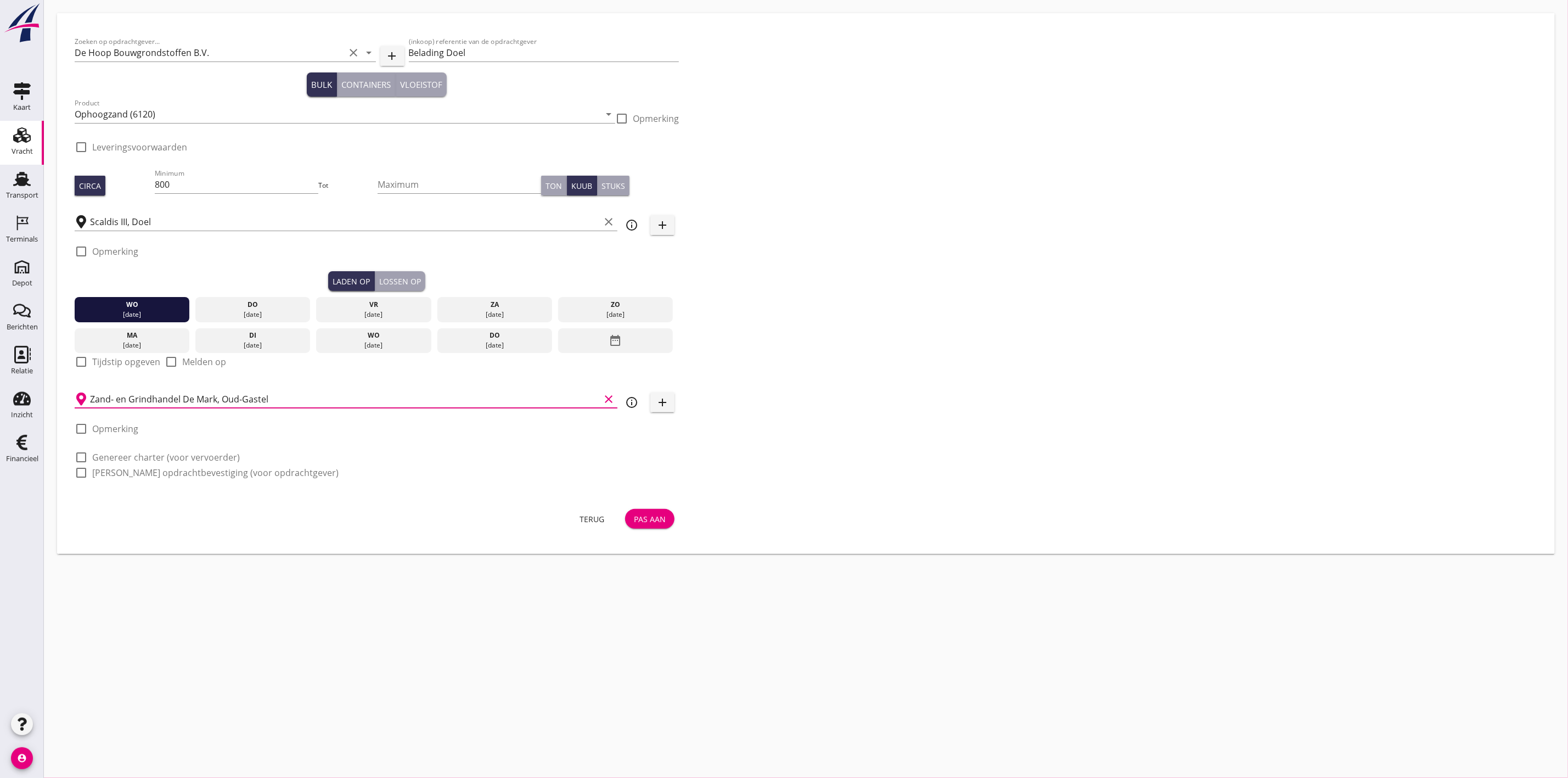
type input "Zand- en Grindhandel De Mark, Oud-Gastel"
click at [664, 522] on div "Pas aan" at bounding box center [650, 519] width 32 height 11
